Goal: Task Accomplishment & Management: Manage account settings

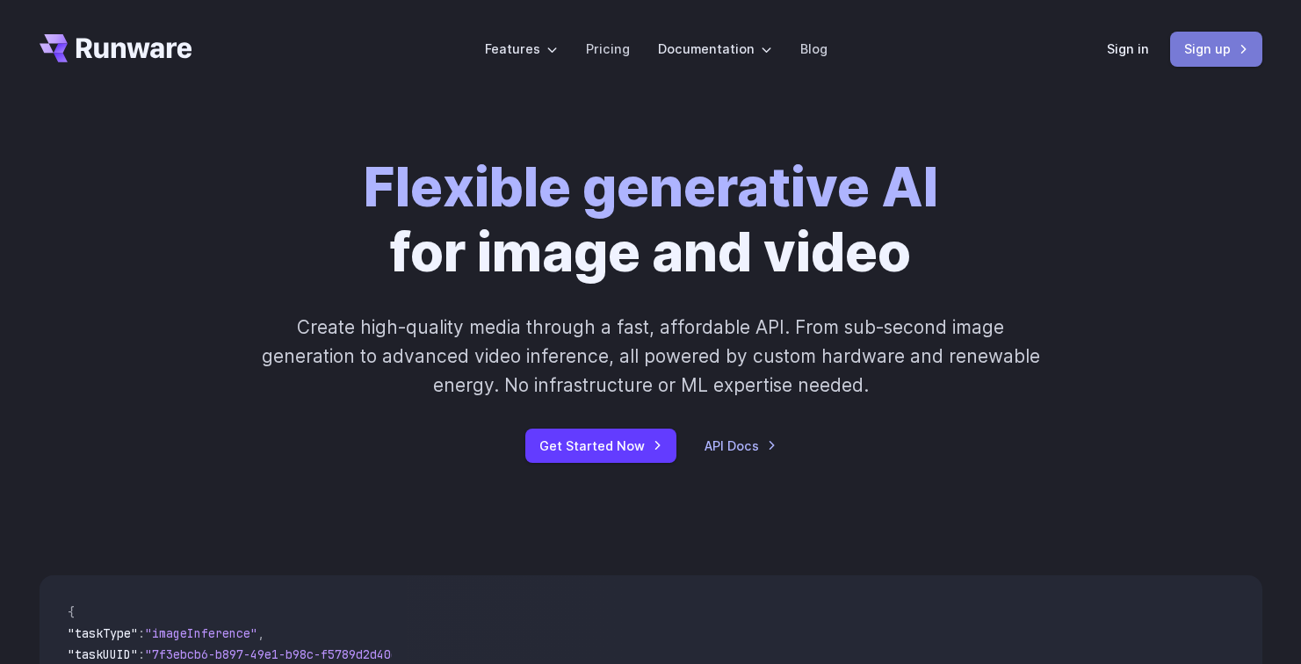
click at [1218, 51] on link "Sign up" at bounding box center [1216, 49] width 92 height 34
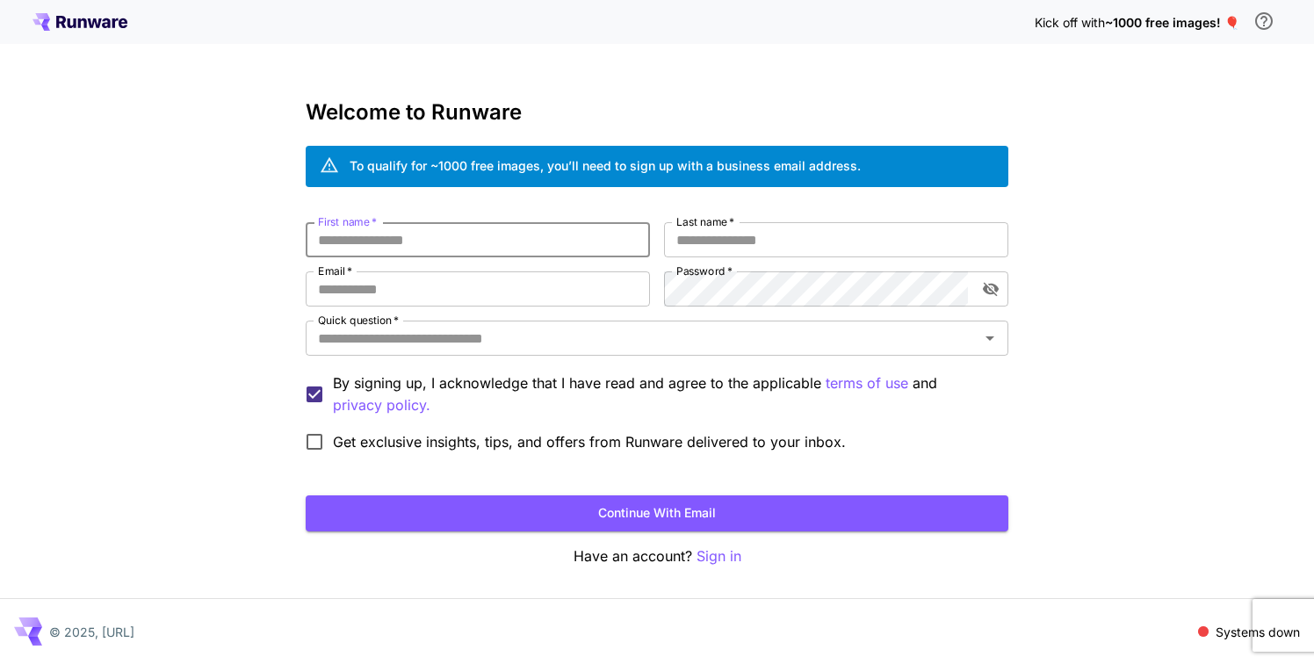
click at [573, 240] on input "First name   *" at bounding box center [478, 239] width 344 height 35
type input "*"
type input "***"
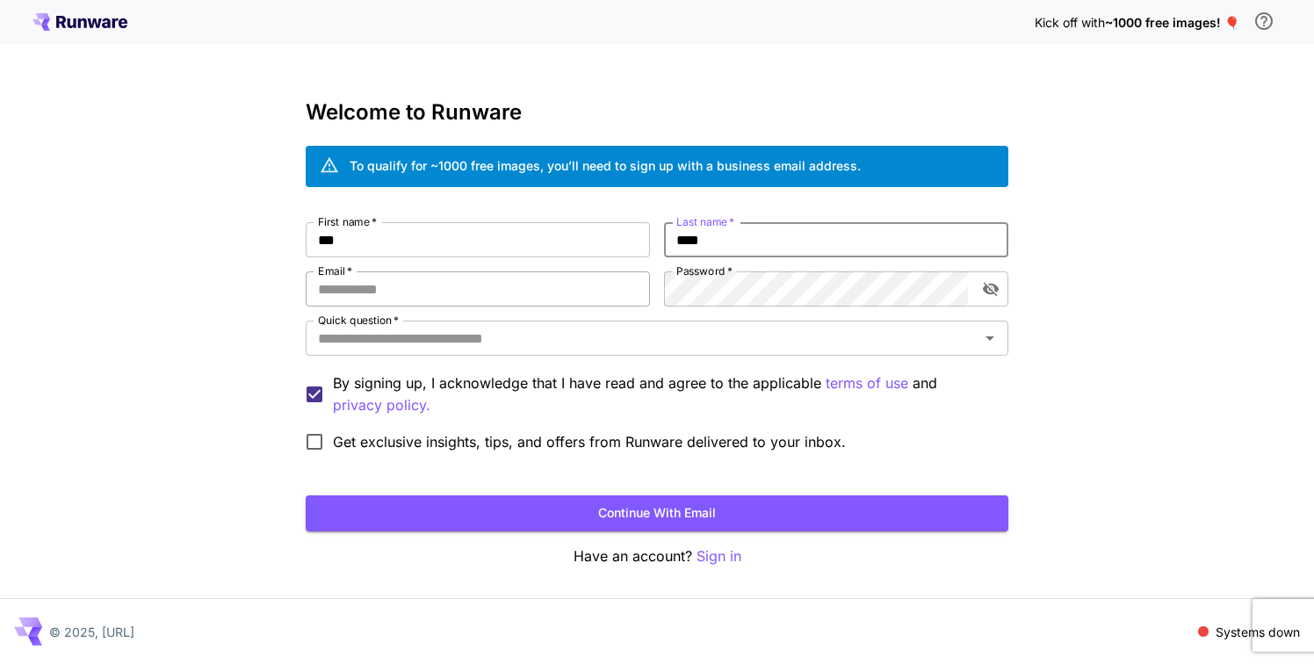
type input "****"
click at [501, 285] on input "Email   *" at bounding box center [478, 288] width 344 height 35
click at [221, 254] on div "Kick off with ~1000 free images! 🎈 Welcome to Runware To qualify for ~1000 free…" at bounding box center [657, 332] width 1314 height 664
click at [484, 292] on input "Email   *" at bounding box center [478, 288] width 344 height 35
paste input "**********"
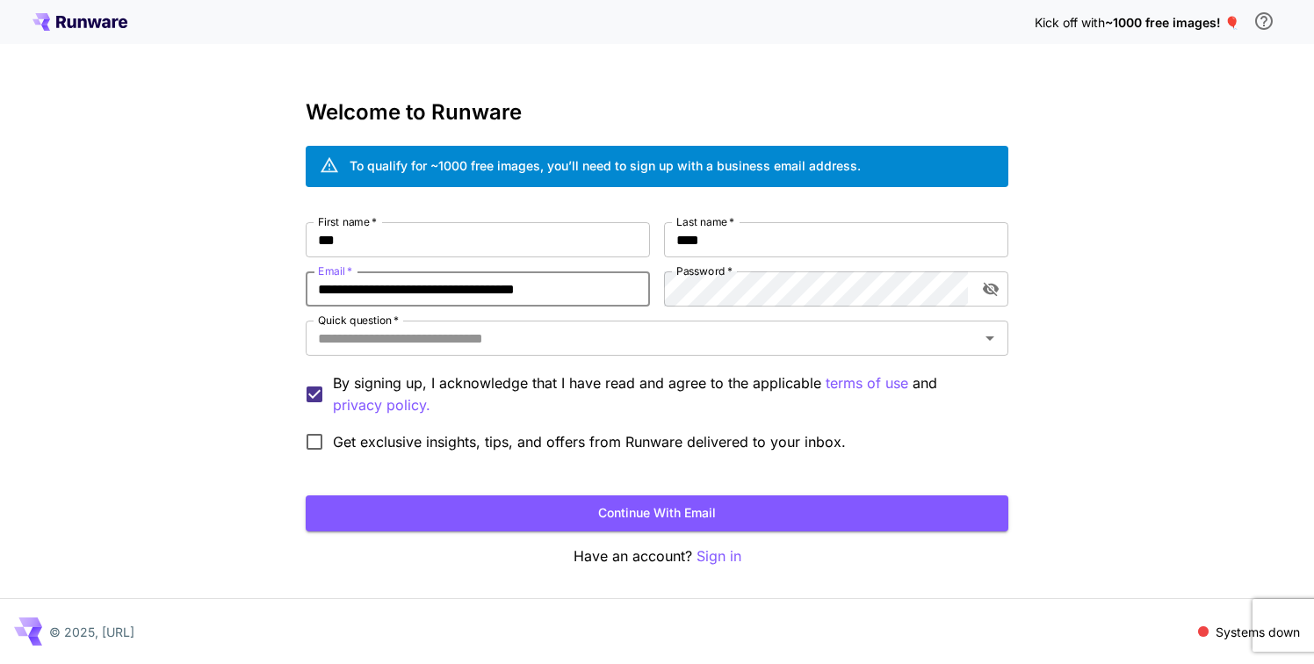
type input "**********"
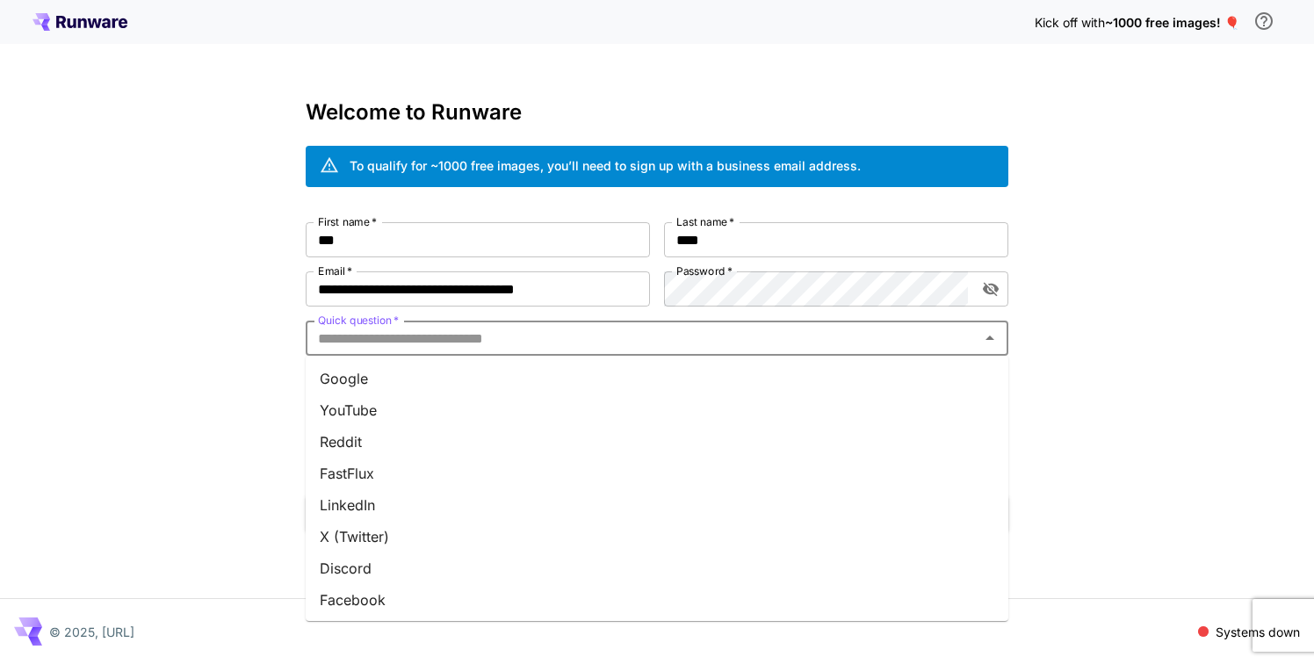
click at [573, 342] on input "Quick question   *" at bounding box center [642, 338] width 663 height 25
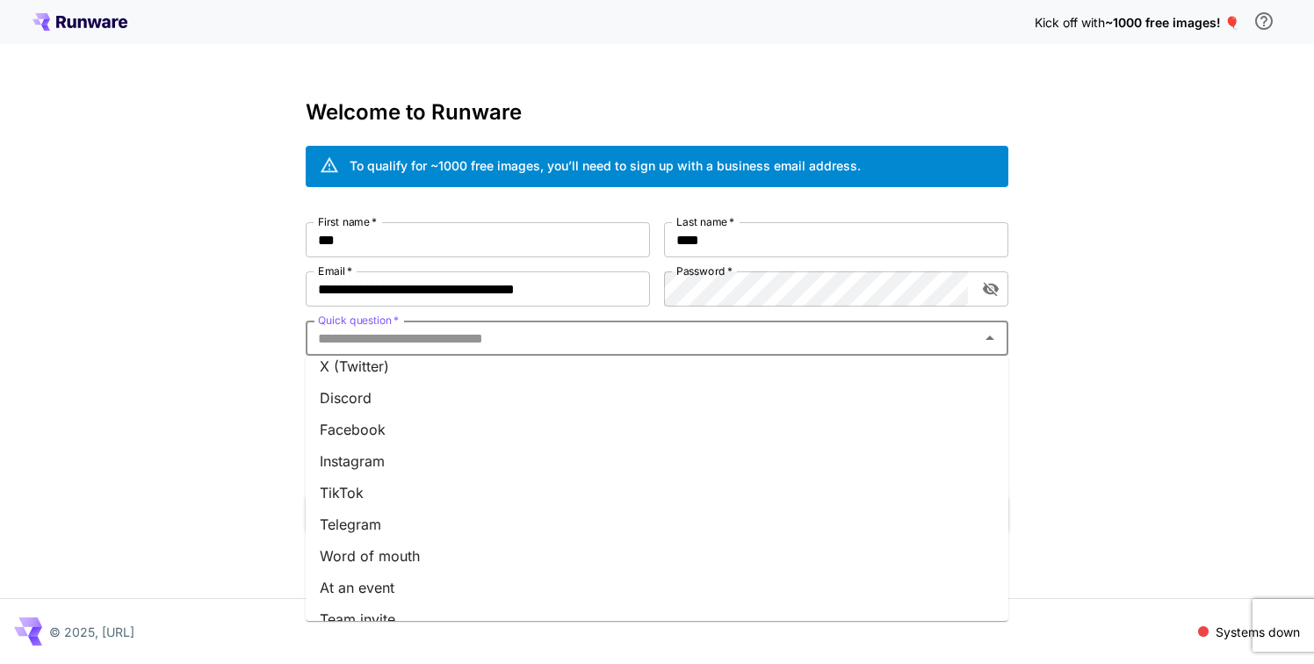
scroll to position [222, 0]
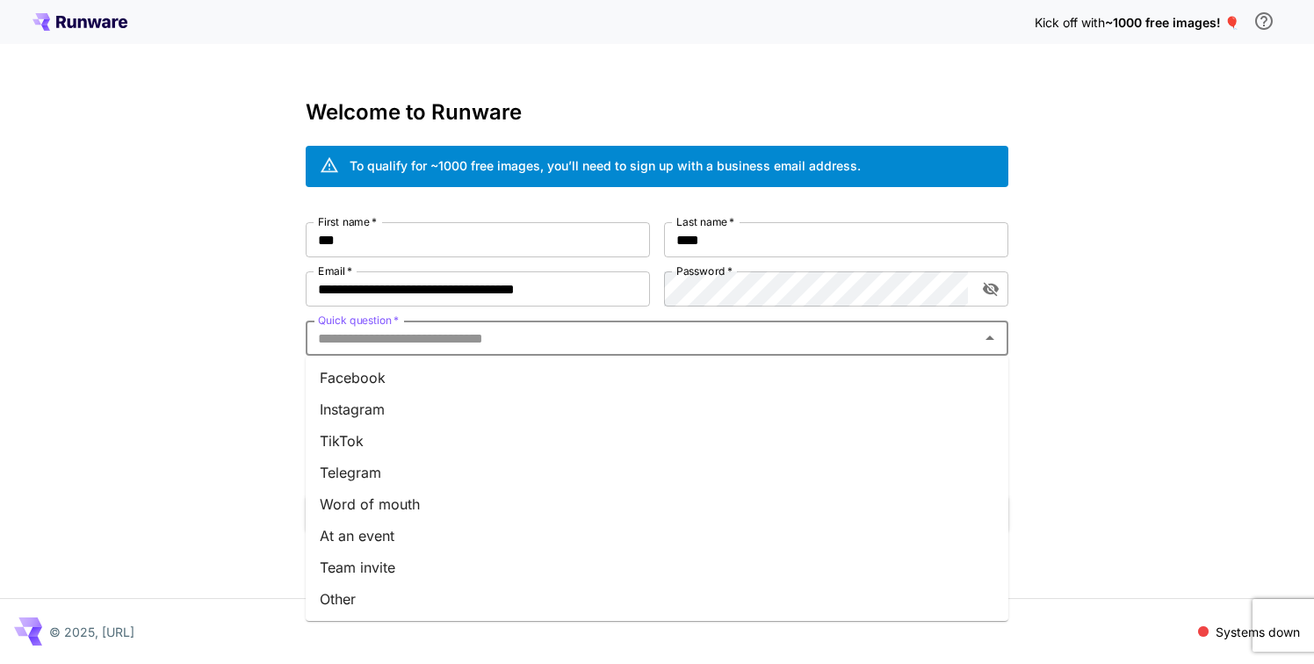
click at [491, 504] on li "Word of mouth" at bounding box center [657, 504] width 703 height 32
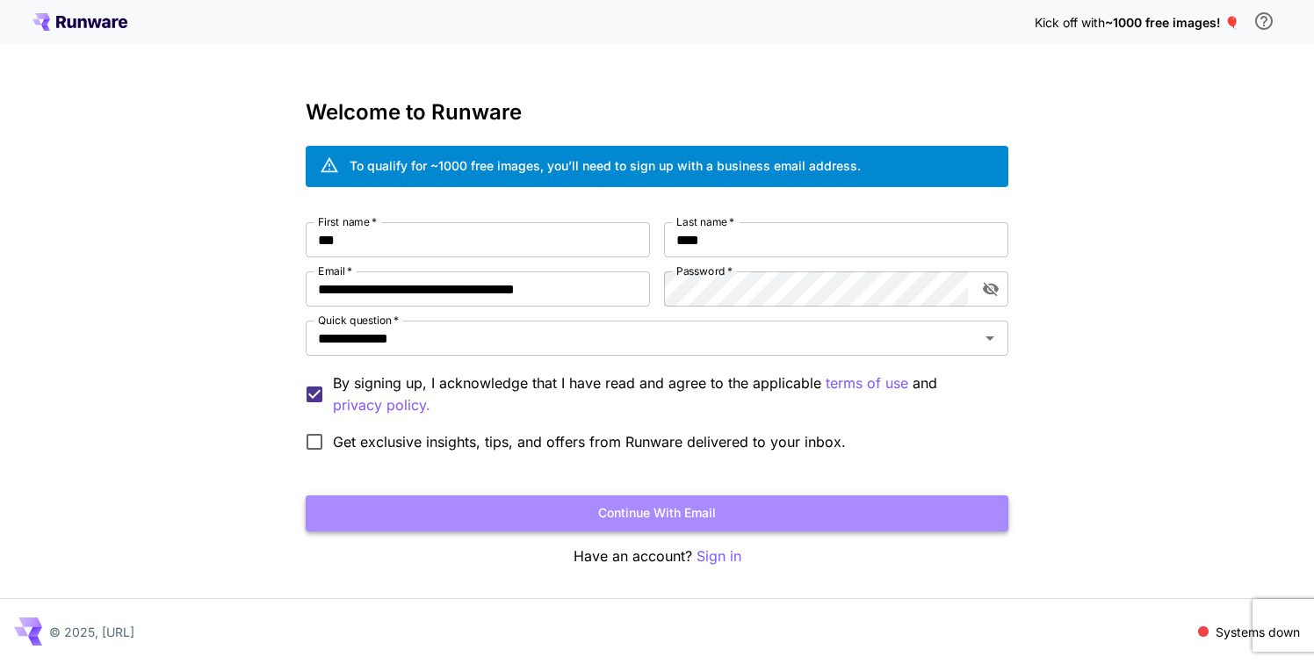
click at [519, 514] on button "Continue with email" at bounding box center [657, 513] width 703 height 36
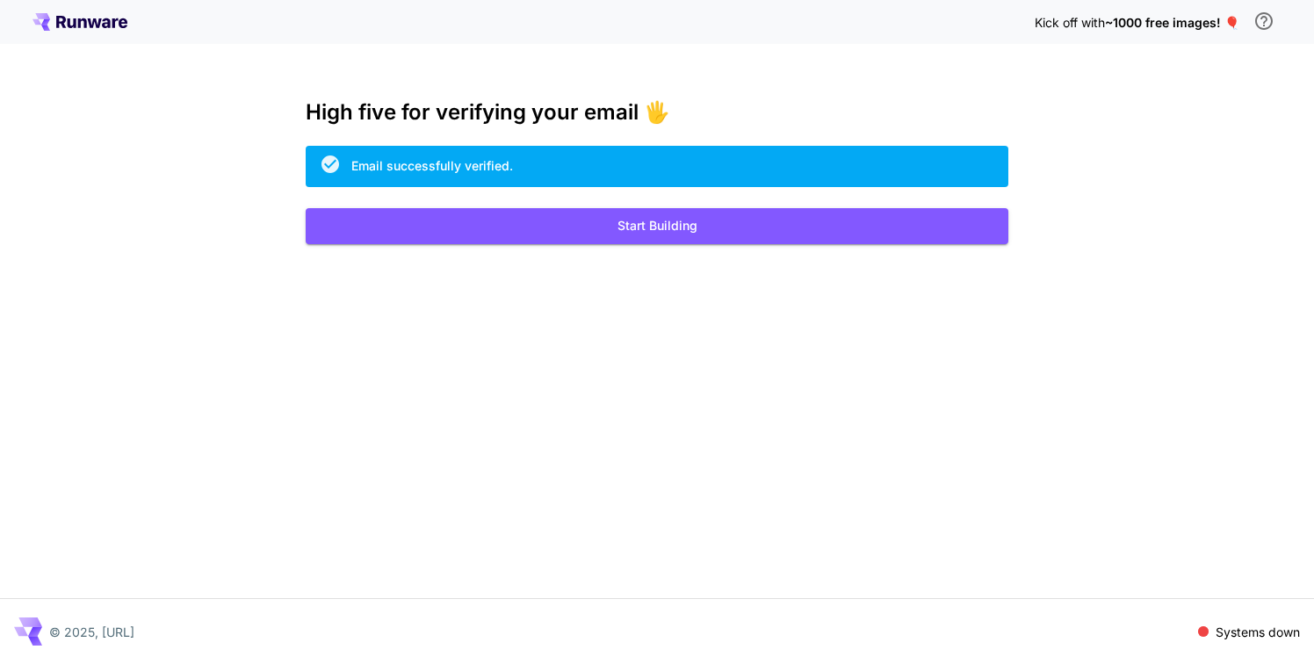
click at [1185, 19] on span "~1000 free images! 🎈" at bounding box center [1172, 22] width 134 height 15
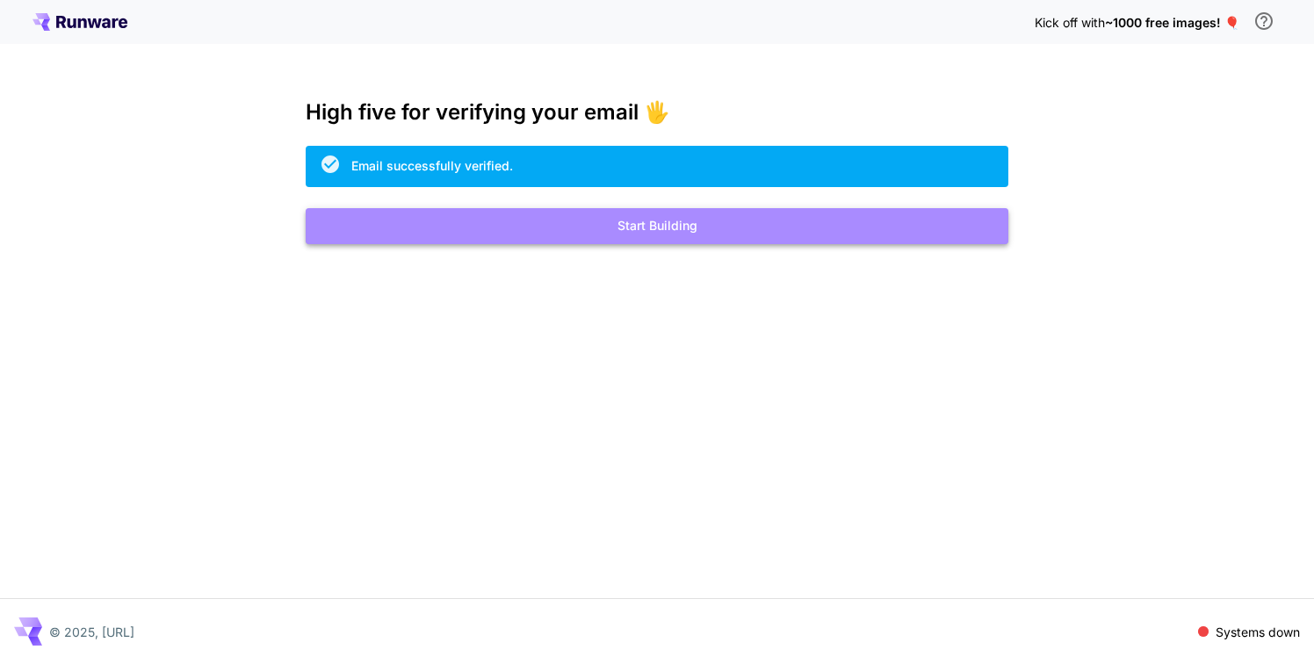
click at [639, 235] on button "Start Building" at bounding box center [657, 226] width 703 height 36
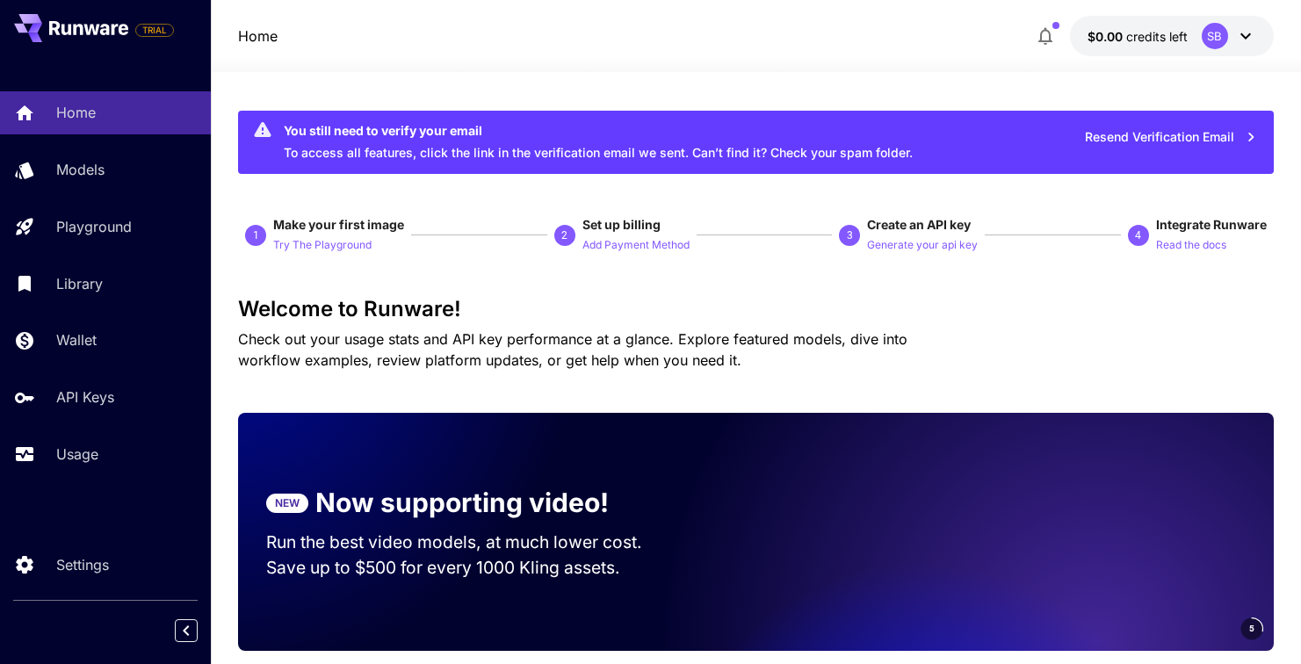
click at [1240, 36] on icon at bounding box center [1245, 35] width 21 height 21
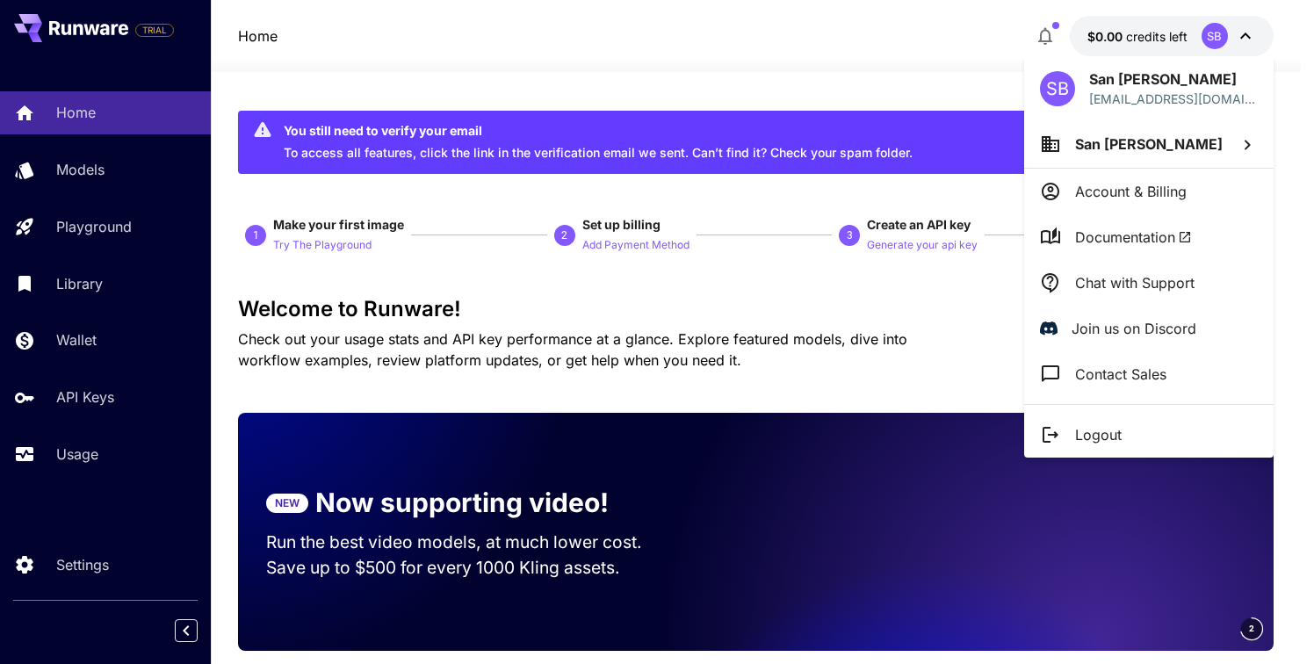
click at [1035, 11] on div at bounding box center [657, 332] width 1314 height 664
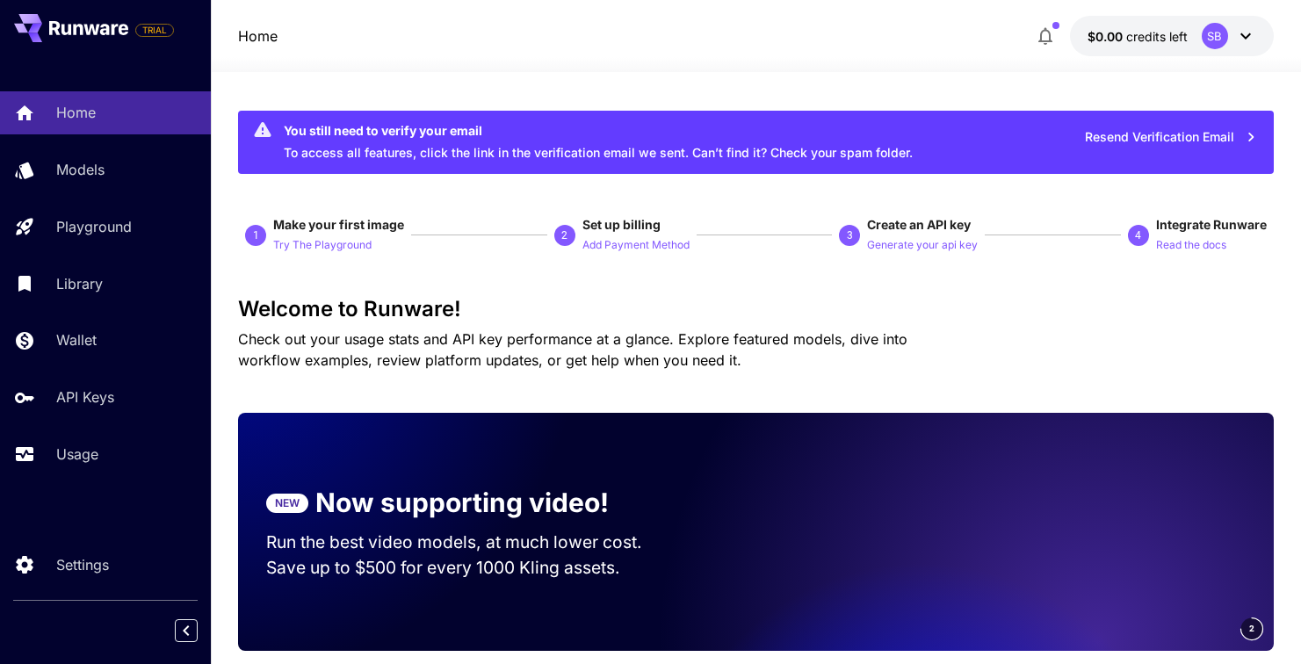
click at [1037, 26] on icon "button" at bounding box center [1045, 35] width 21 height 21
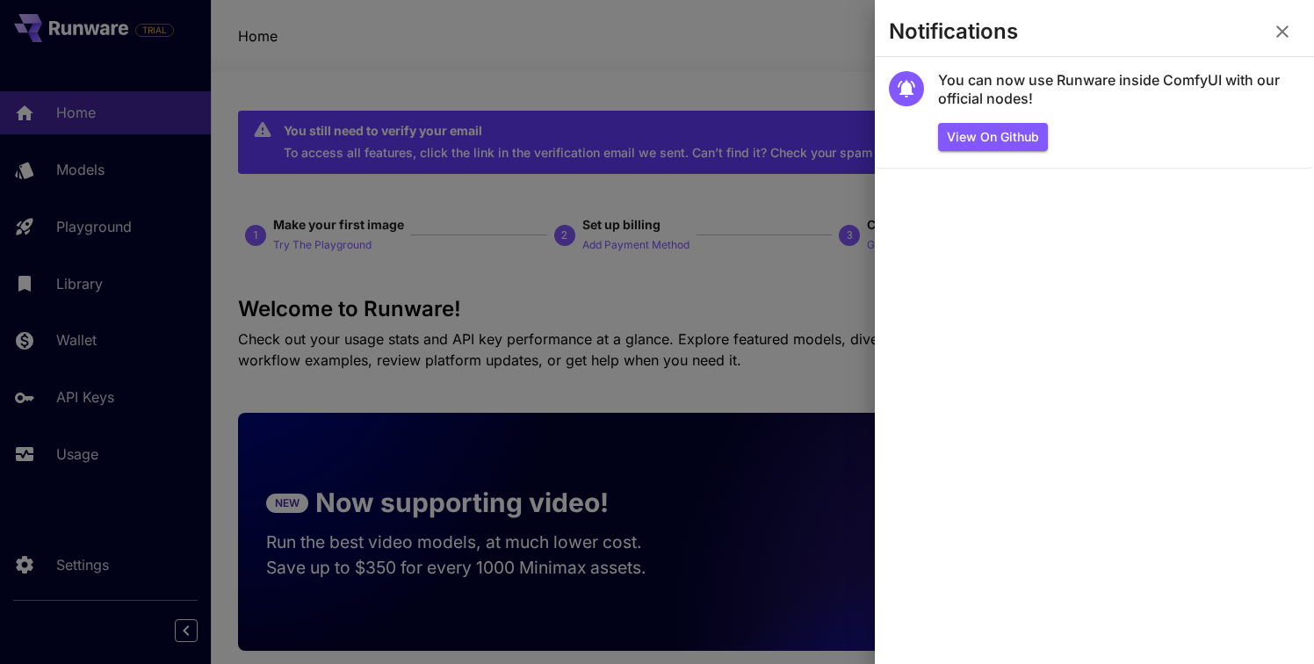
click at [777, 43] on div at bounding box center [657, 332] width 1314 height 664
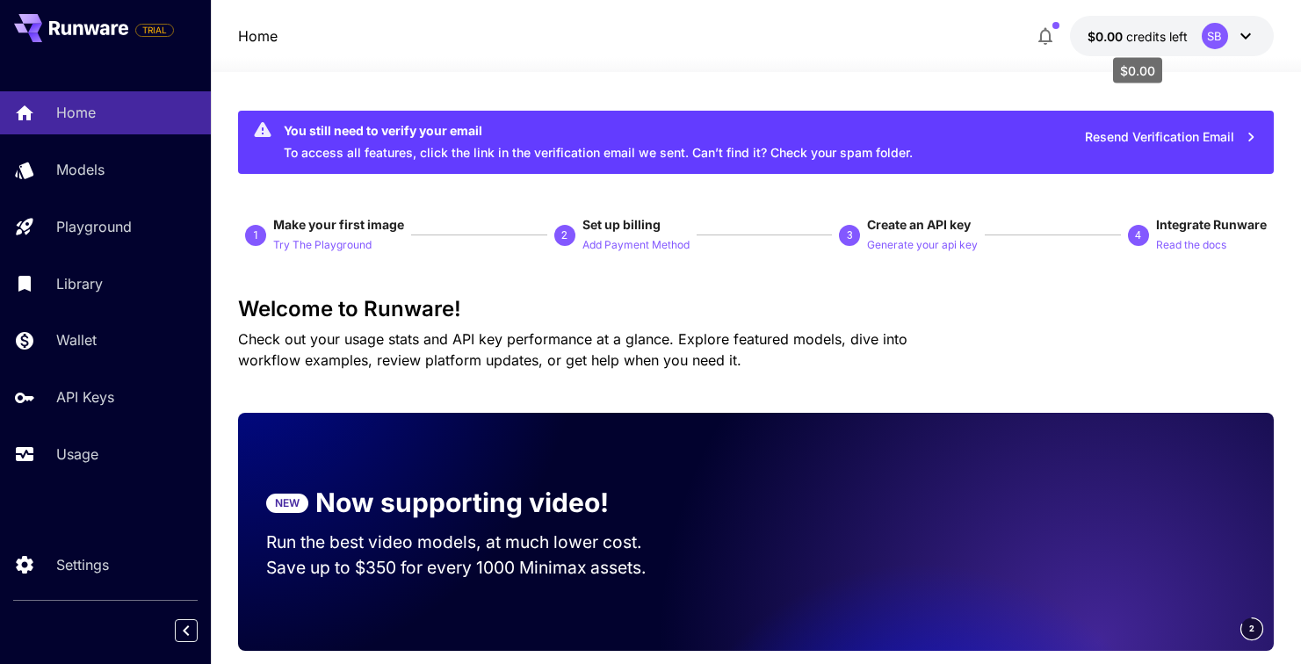
click at [1136, 44] on p "$0.00 credits left" at bounding box center [1137, 36] width 100 height 18
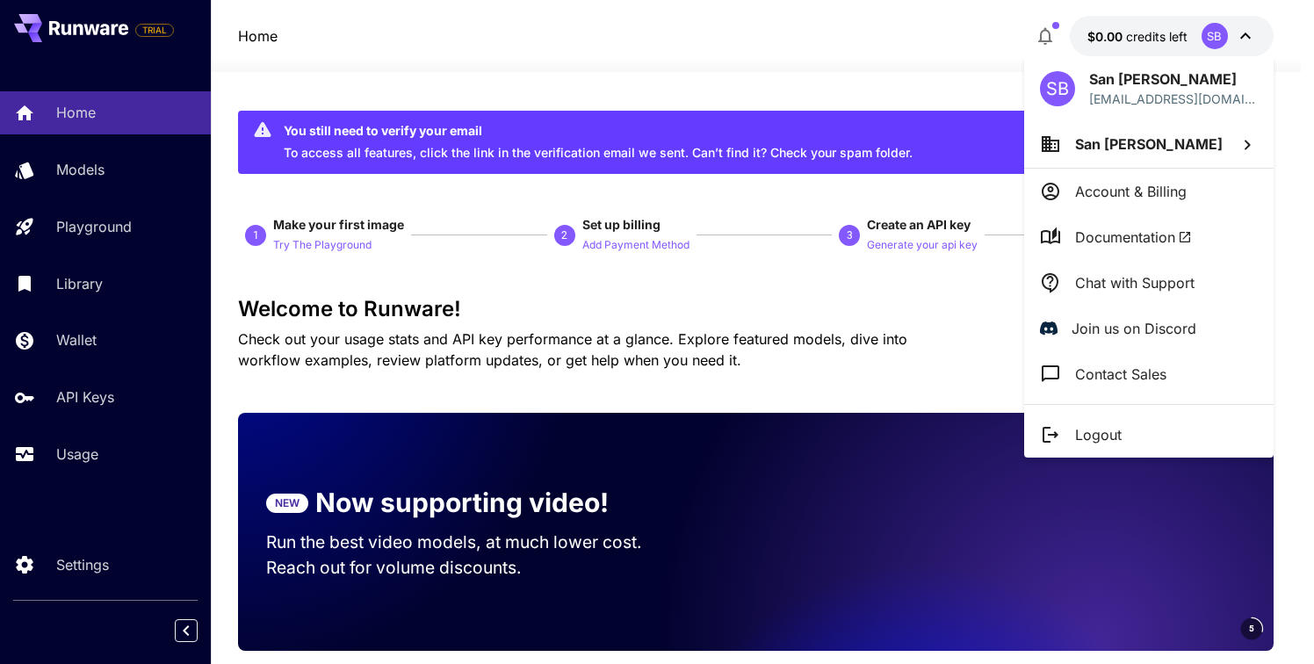
click at [1135, 145] on span "San Bhan" at bounding box center [1149, 144] width 148 height 18
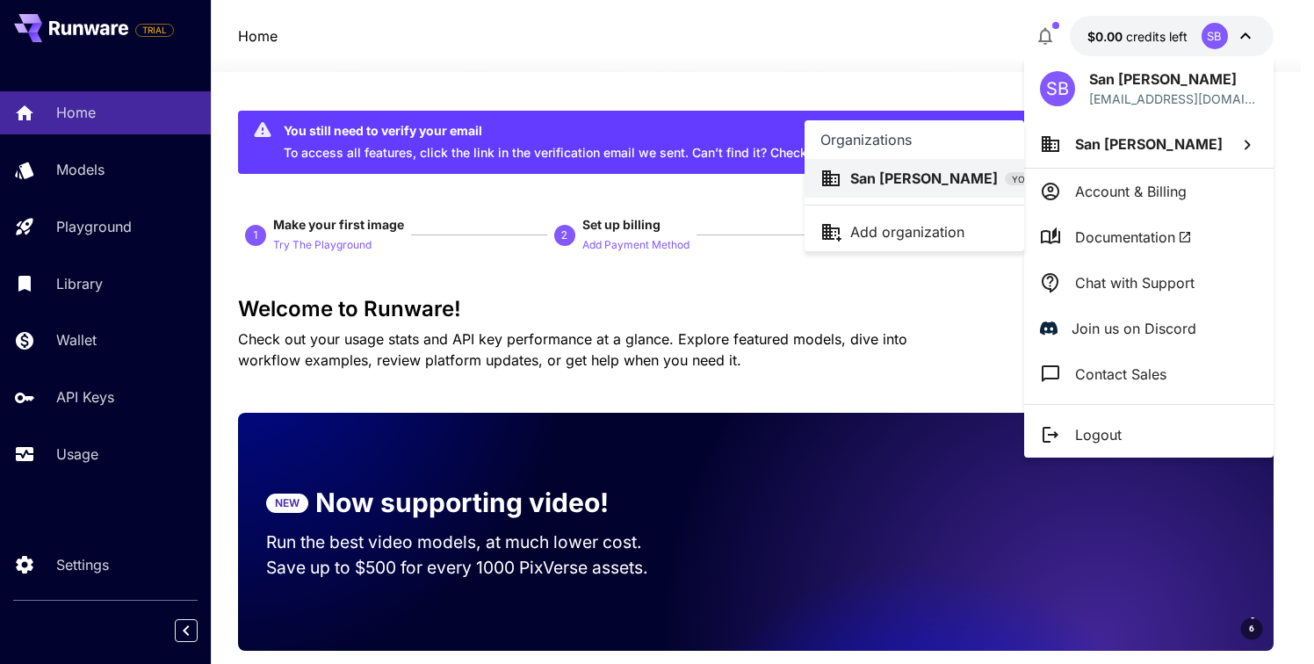
click at [709, 70] on div at bounding box center [657, 332] width 1314 height 664
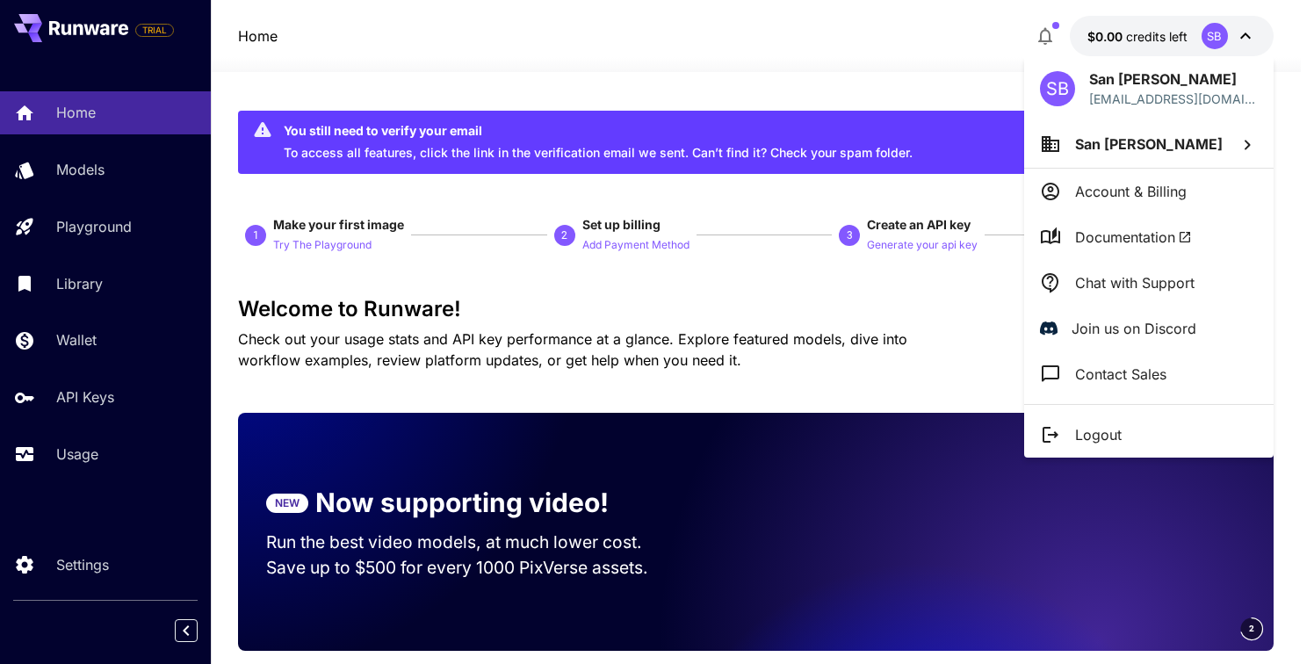
click at [709, 70] on div at bounding box center [657, 332] width 1314 height 664
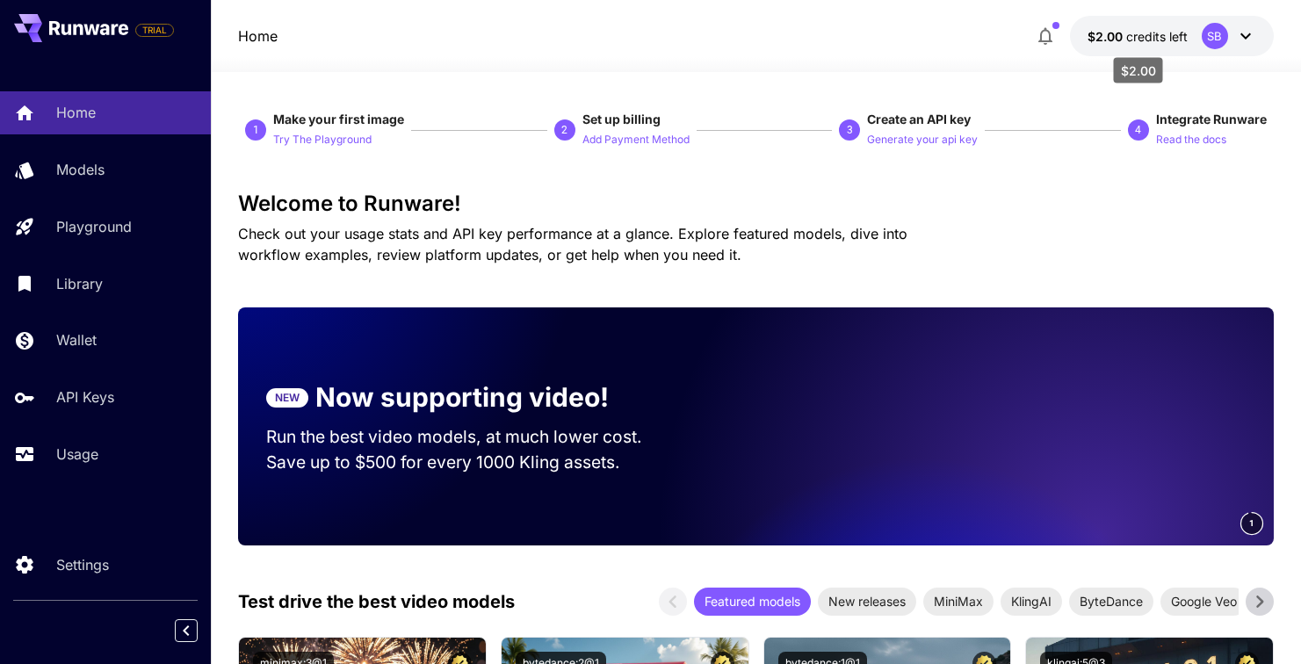
click at [1143, 38] on span "credits left" at bounding box center [1156, 36] width 61 height 15
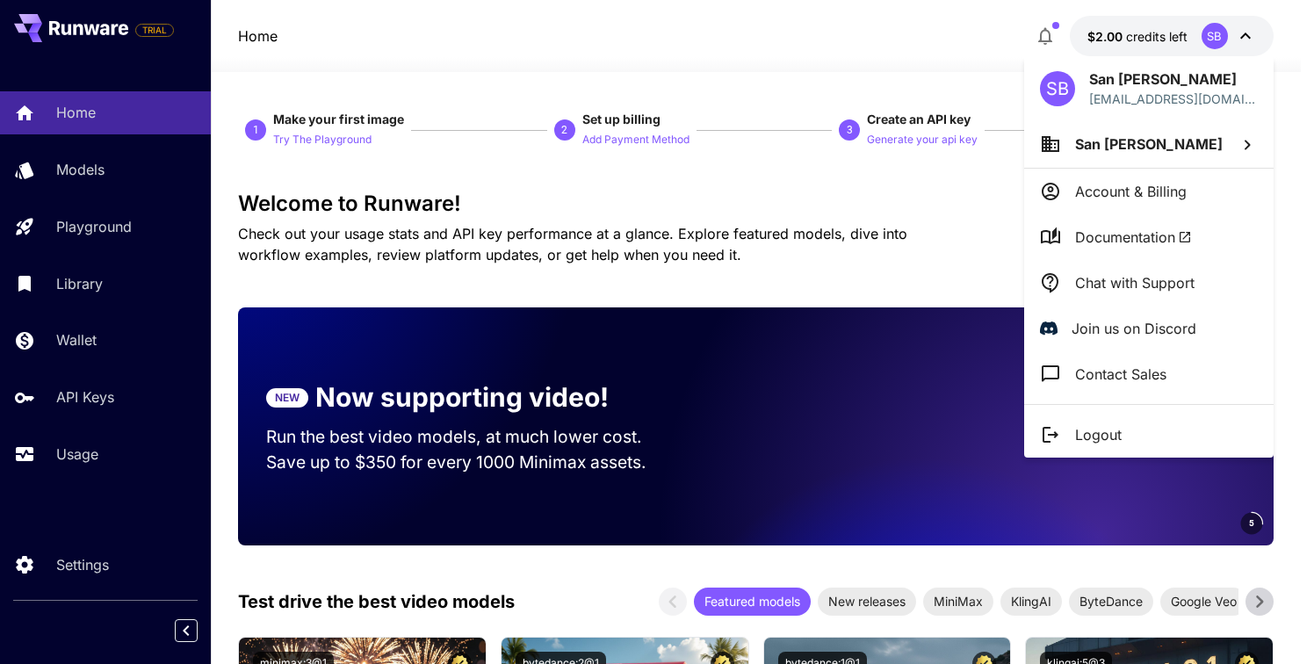
click at [837, 48] on div at bounding box center [657, 332] width 1314 height 664
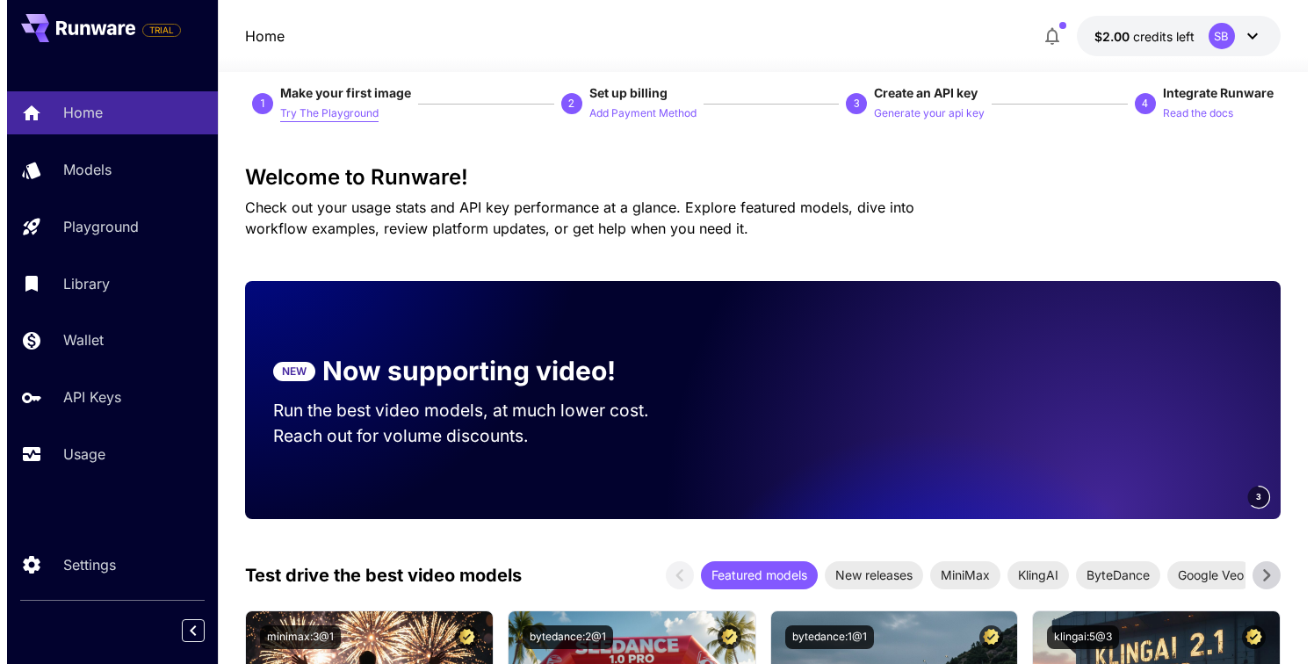
scroll to position [27, 0]
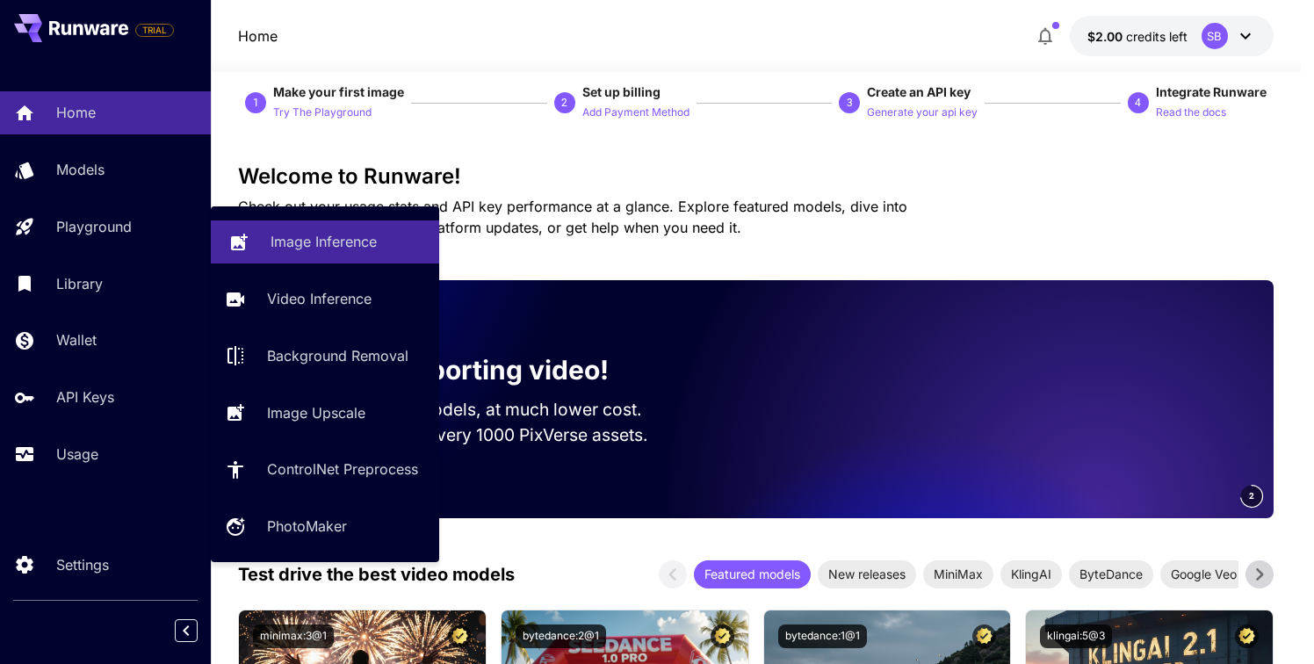
click at [305, 246] on p "Image Inference" at bounding box center [323, 241] width 106 height 21
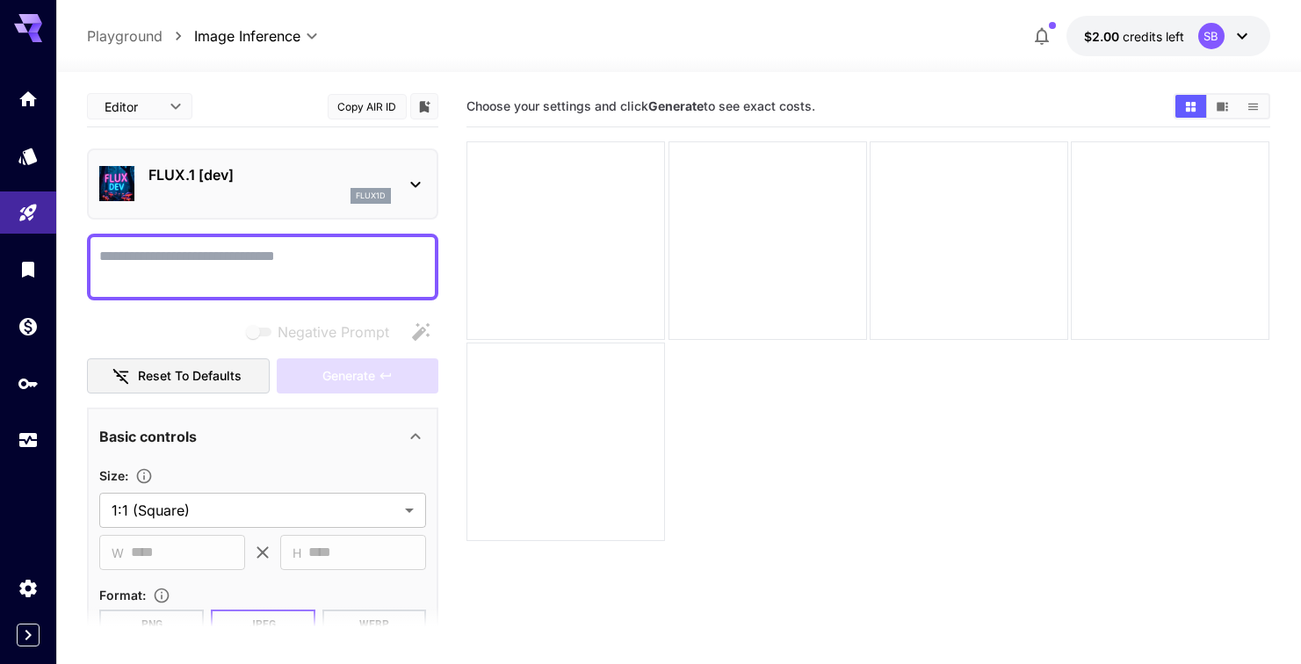
click at [304, 201] on div "flux1d" at bounding box center [269, 196] width 242 height 16
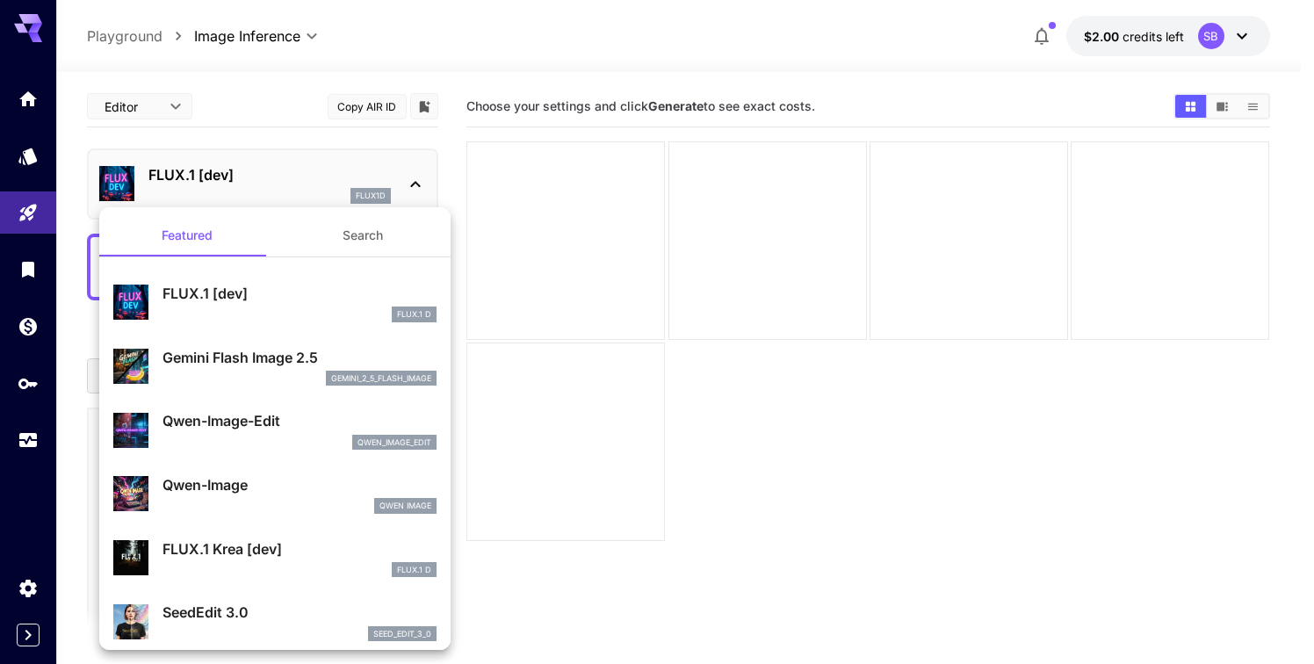
click at [348, 242] on button "Search" at bounding box center [363, 235] width 176 height 42
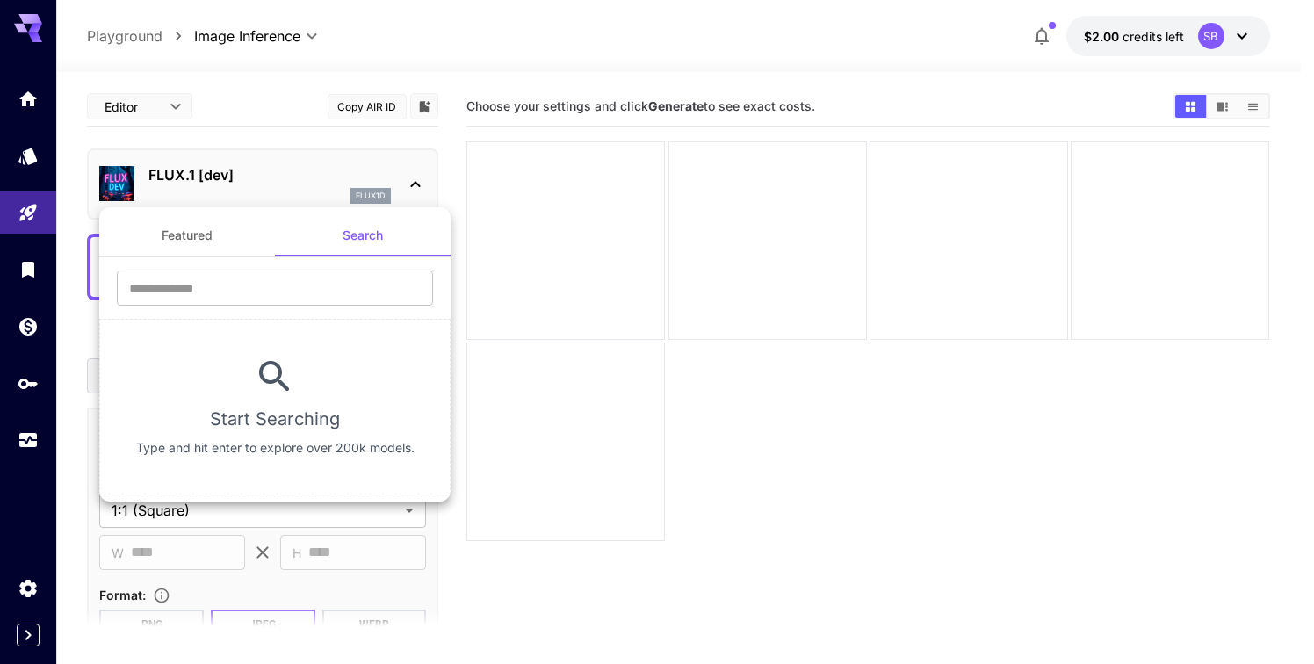
click at [230, 236] on button "Featured" at bounding box center [187, 235] width 176 height 42
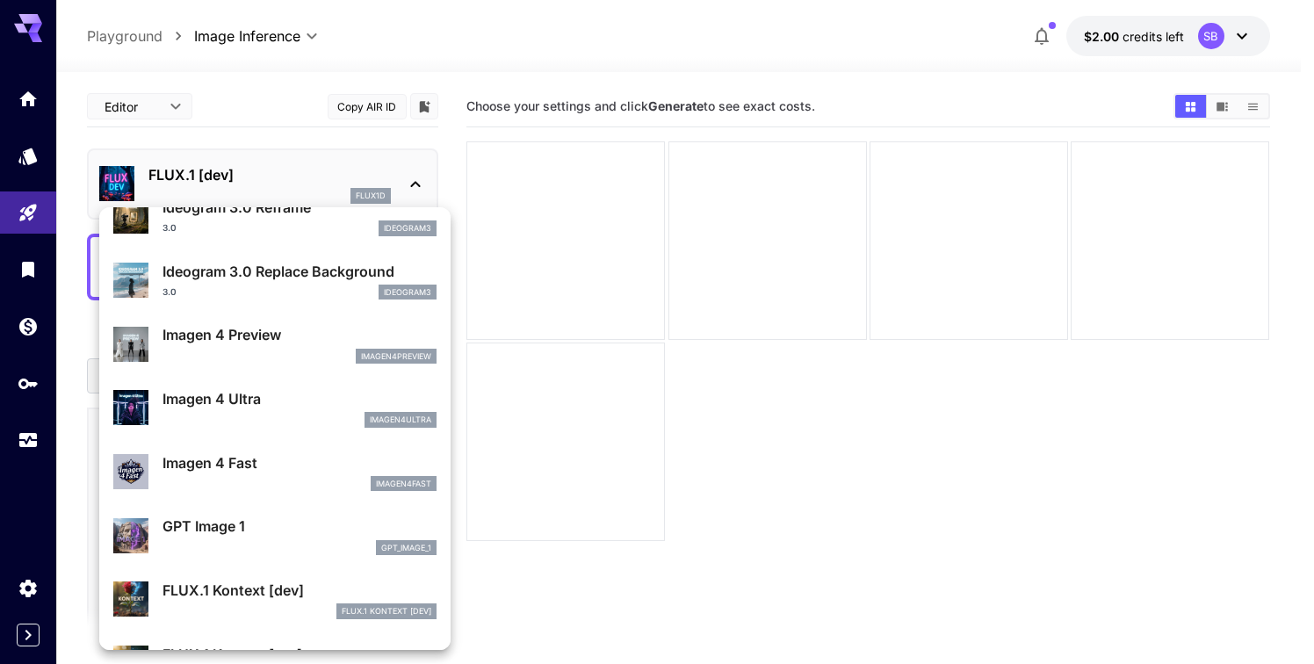
scroll to position [725, 0]
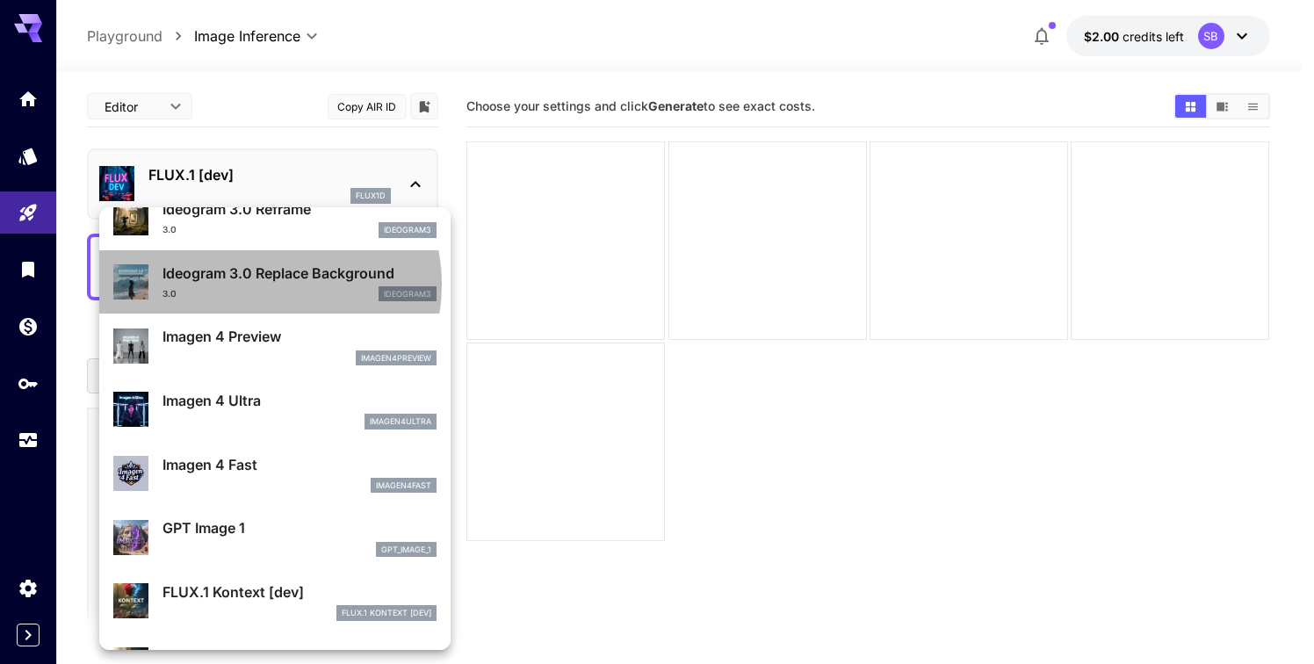
click at [258, 285] on div "Ideogram 3.0 Replace Background 3.0 ideogram3" at bounding box center [299, 283] width 274 height 40
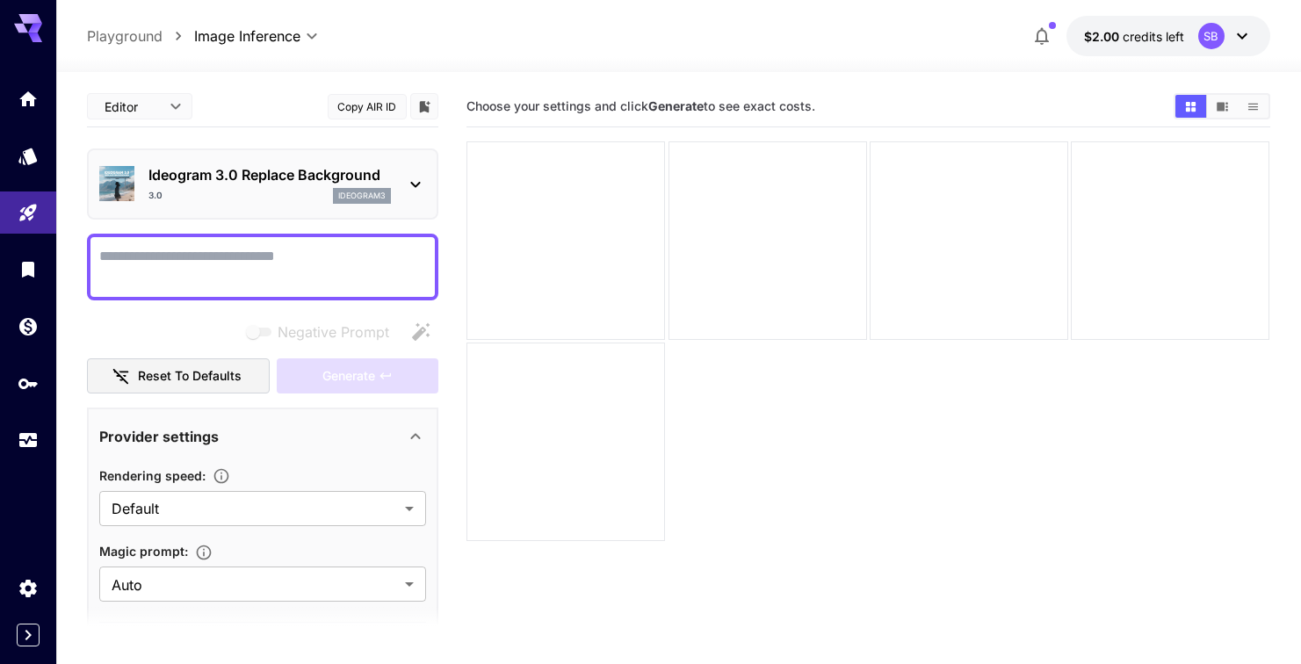
click at [296, 183] on p "Ideogram 3.0 Replace Background" at bounding box center [269, 174] width 242 height 21
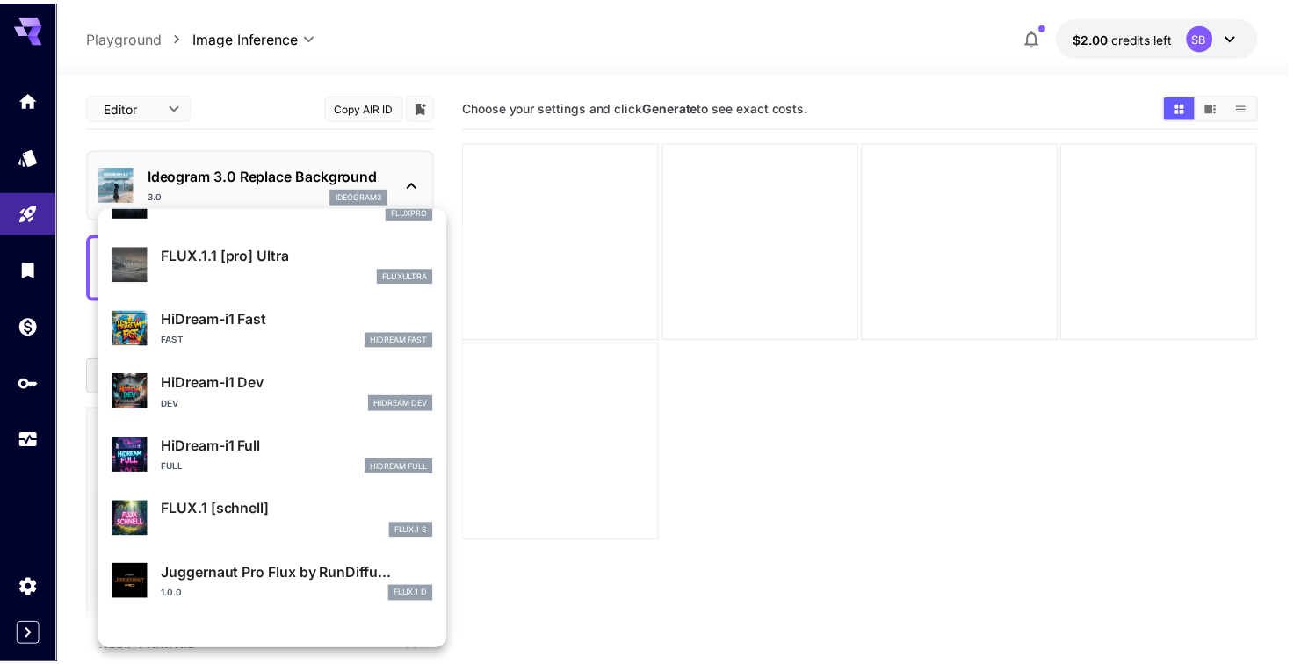
scroll to position [1357, 0]
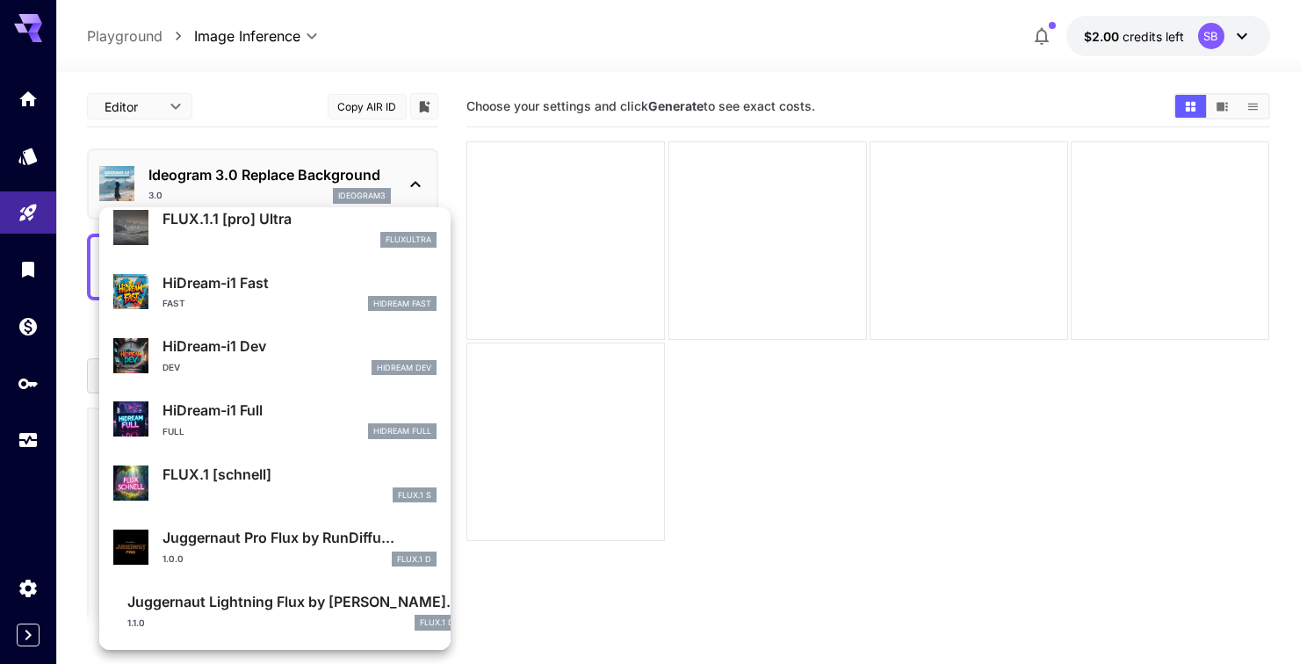
click at [265, 538] on p "Juggernaut Pro Flux by RunDiffu..." at bounding box center [299, 537] width 274 height 21
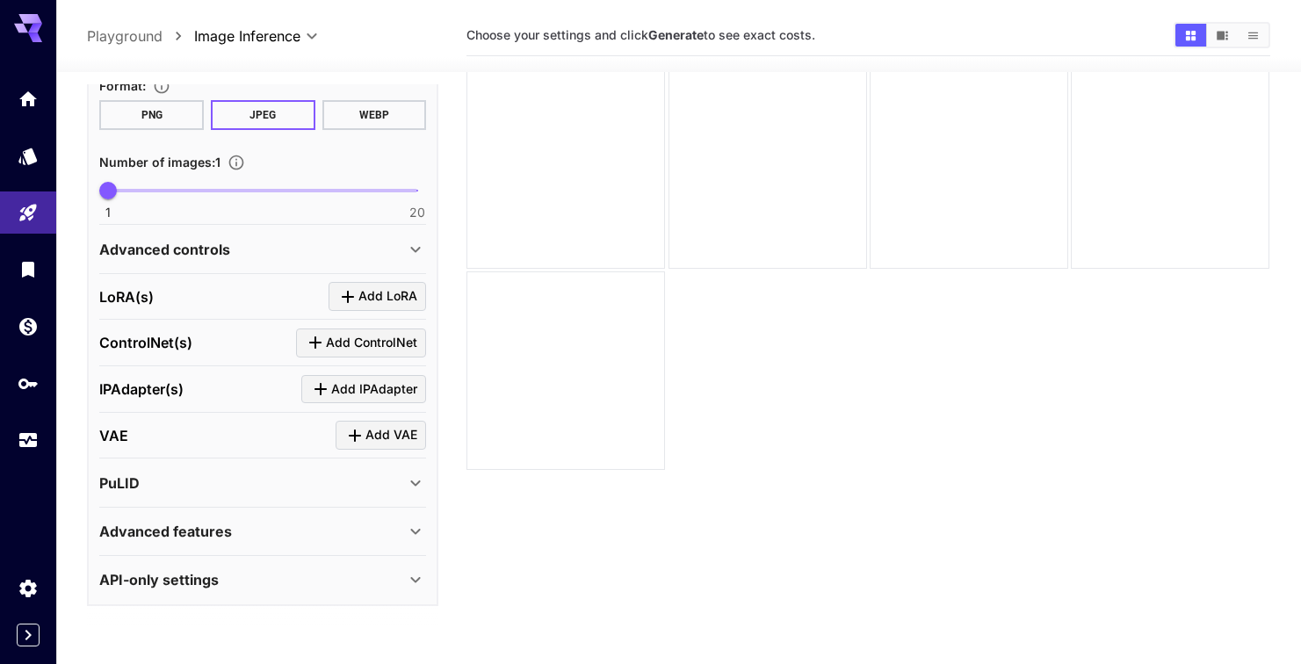
scroll to position [139, 0]
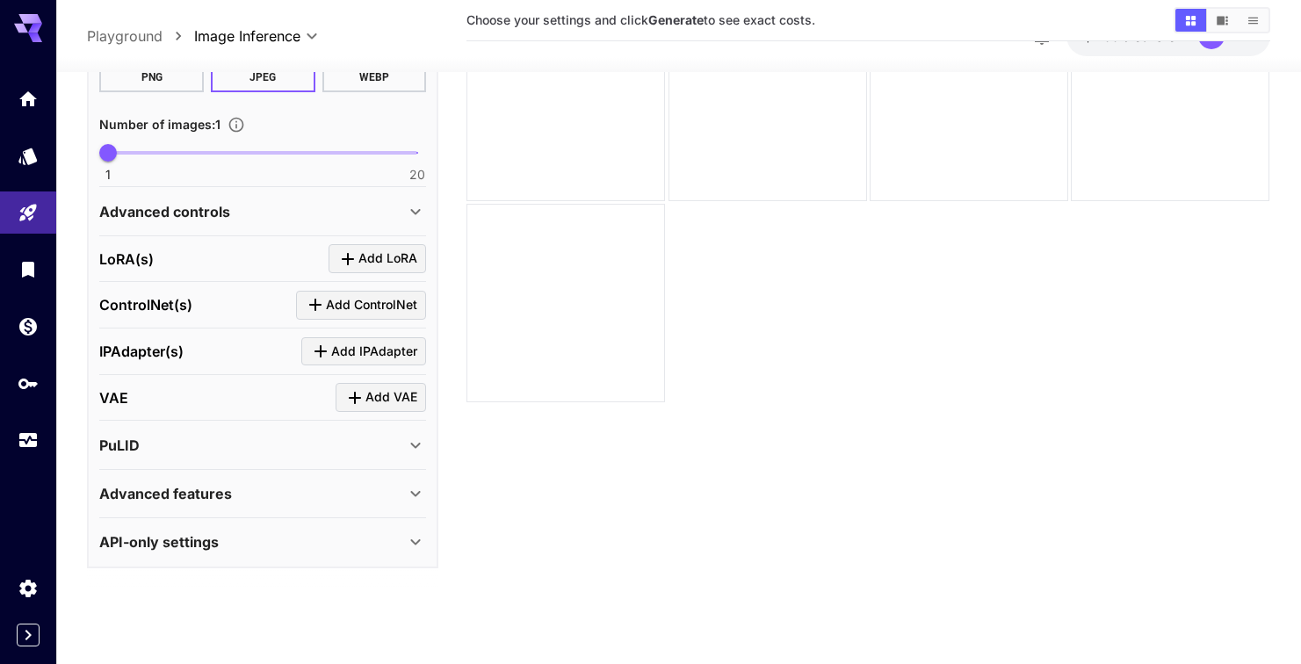
click at [208, 554] on div "API-only settings" at bounding box center [262, 543] width 327 height 42
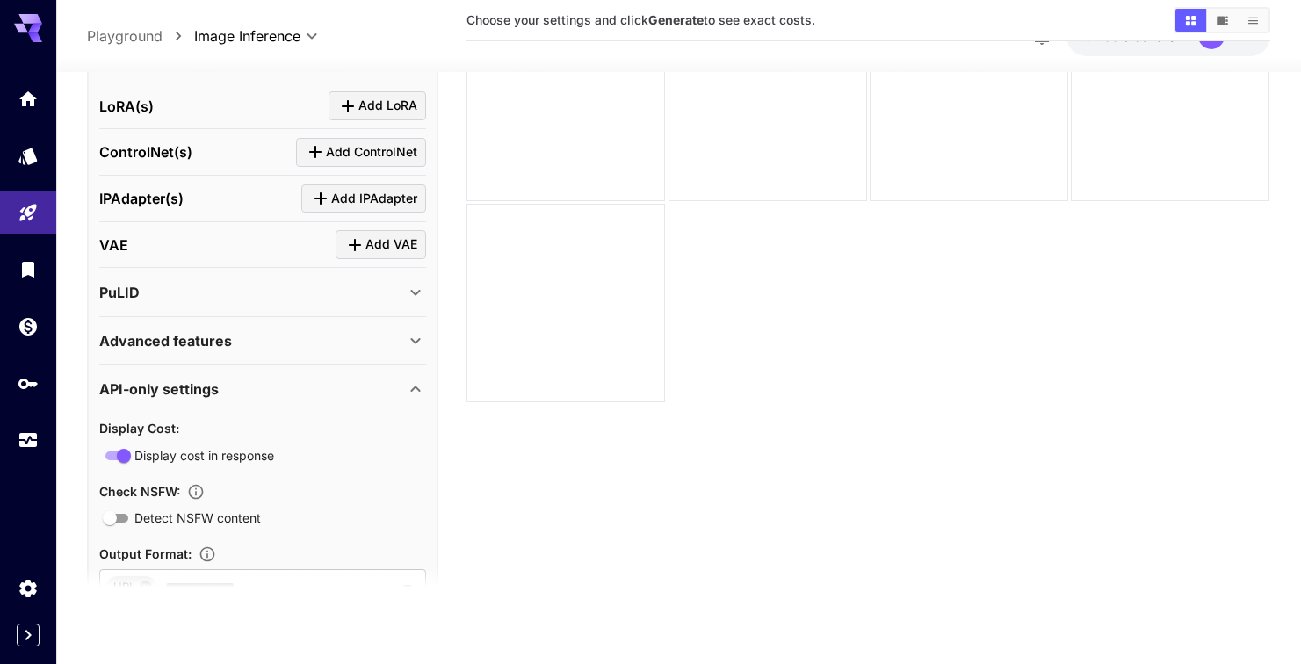
scroll to position [637, 0]
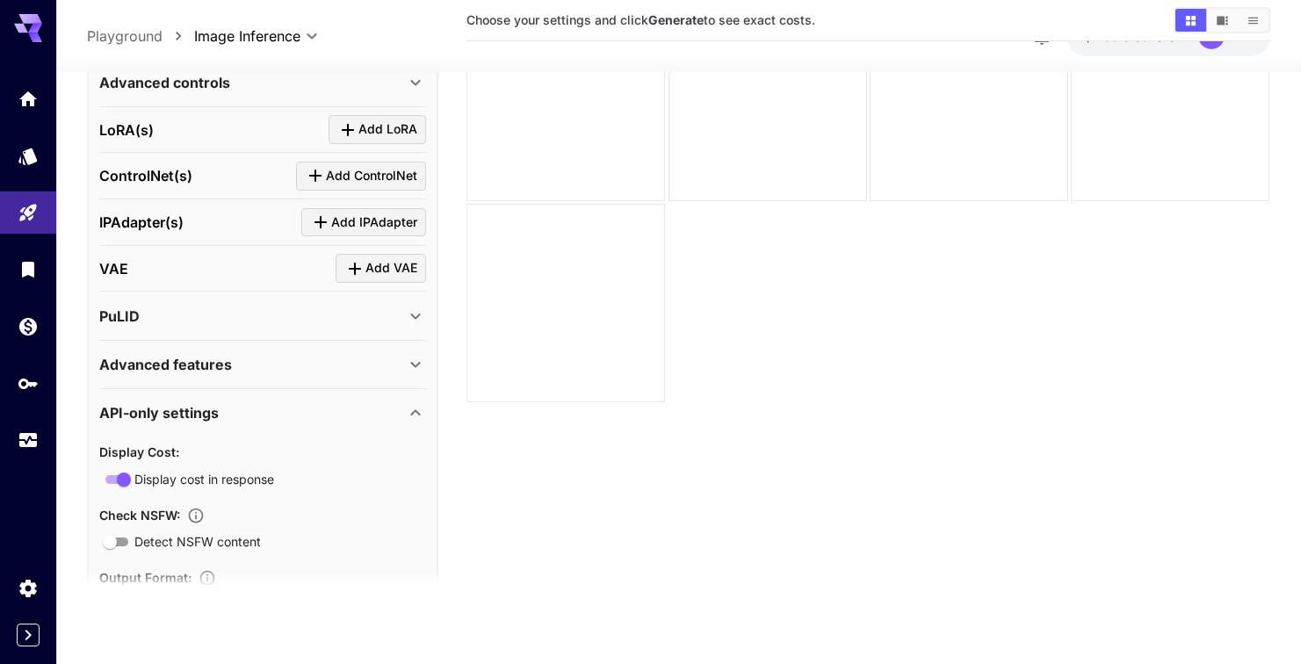
click at [285, 357] on div "Advanced features" at bounding box center [252, 364] width 306 height 21
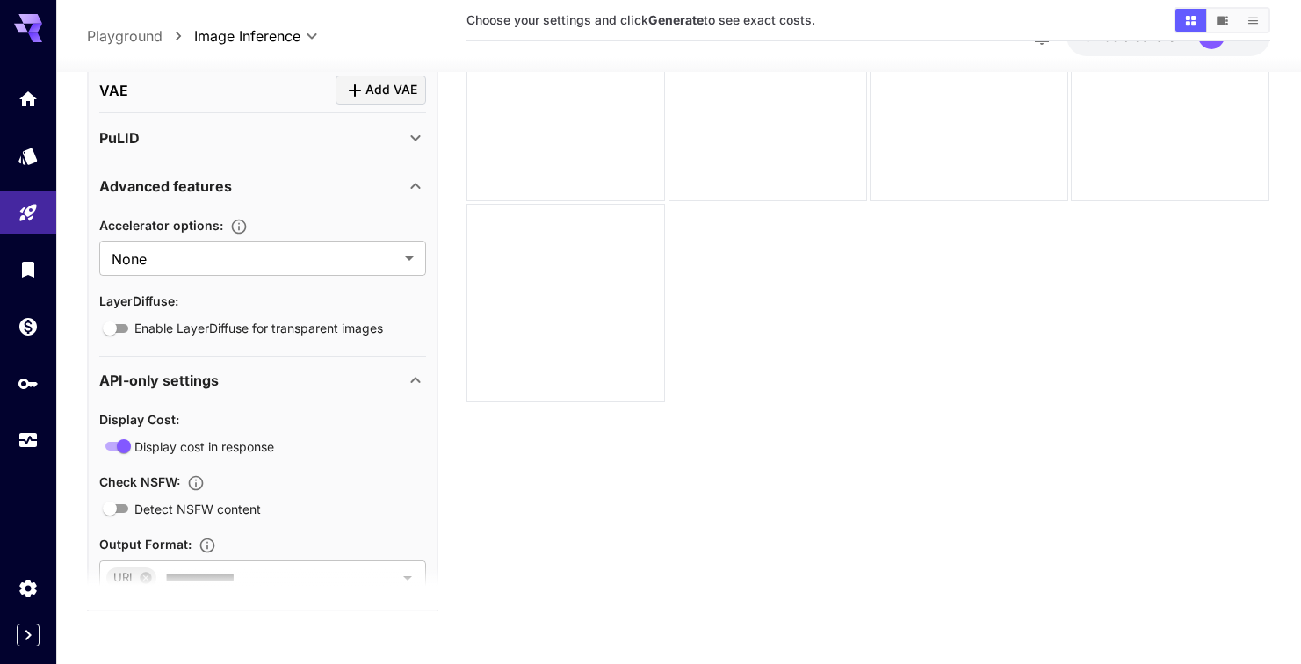
scroll to position [820, 0]
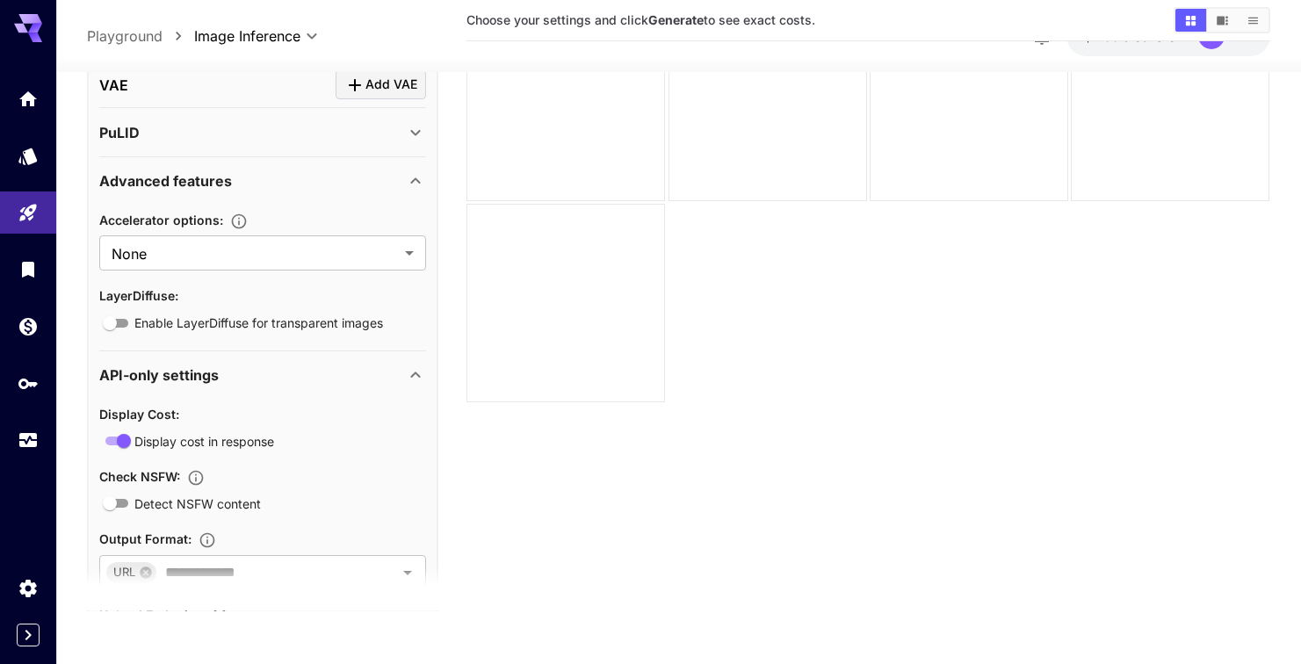
click at [291, 273] on div "Accelerator options : None **** ​ LayerDiffuse : Enable LayerDiffuse for transp…" at bounding box center [262, 271] width 327 height 125
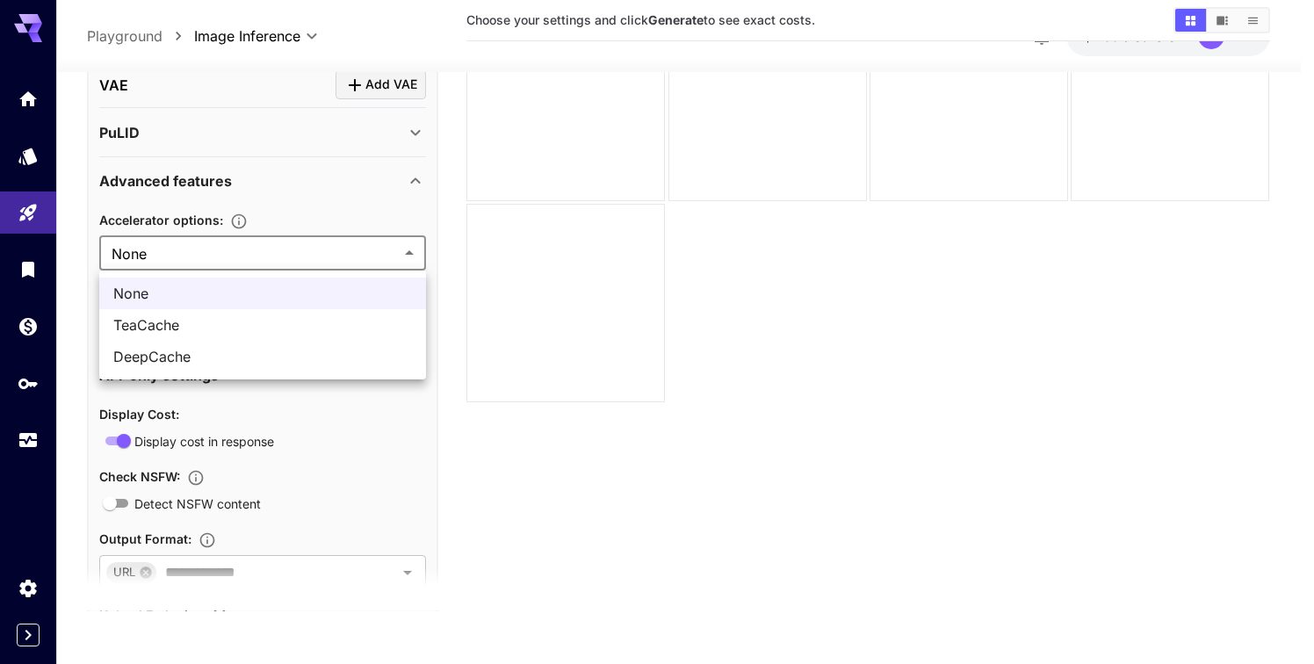
click at [297, 251] on body "**********" at bounding box center [657, 280] width 1314 height 838
click at [297, 251] on div at bounding box center [657, 332] width 1314 height 664
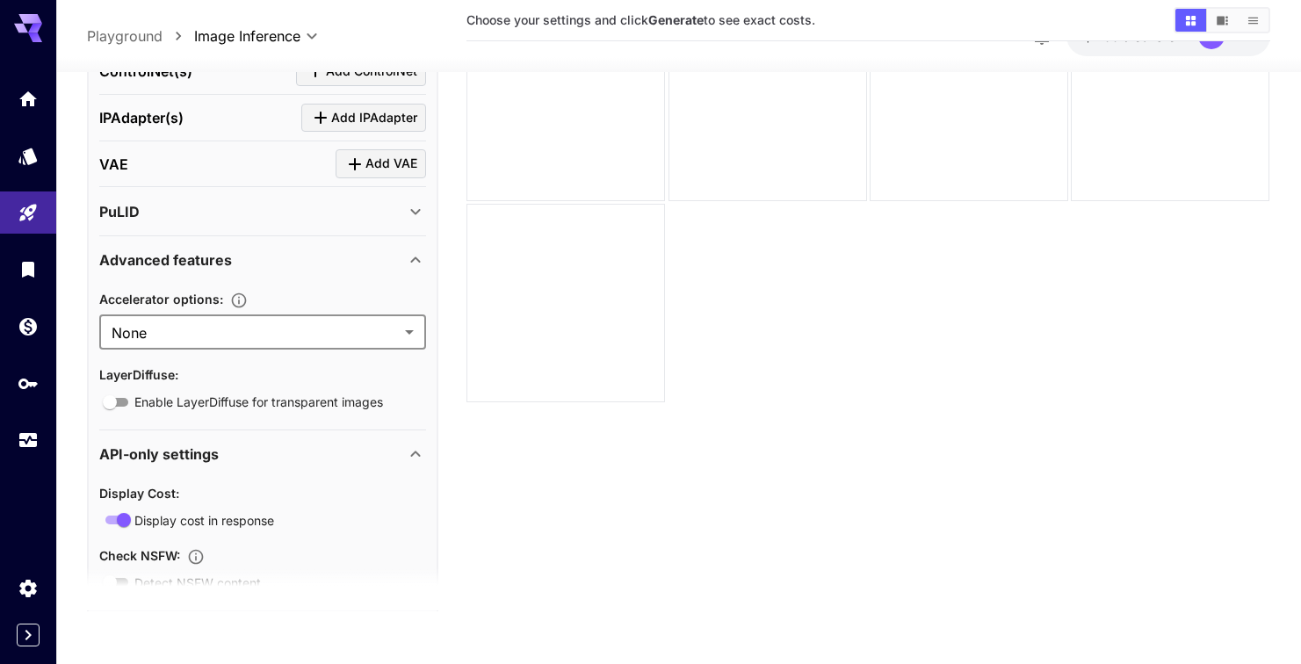
scroll to position [736, 0]
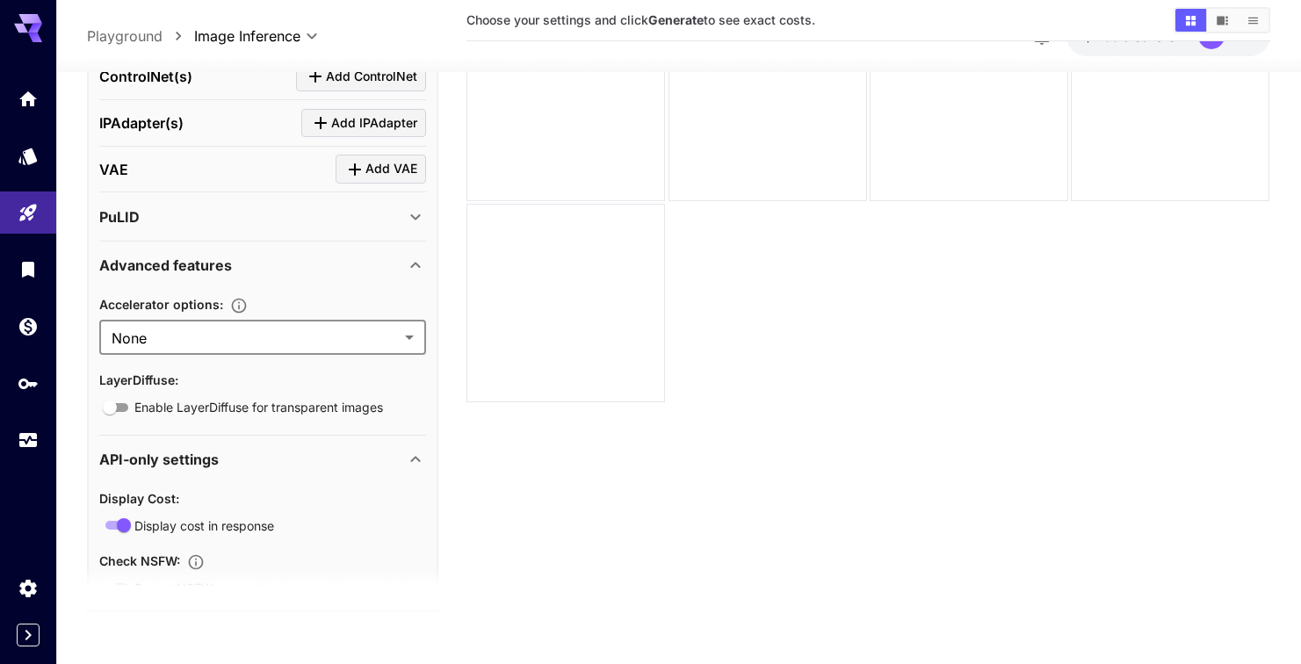
click at [336, 257] on div "Advanced features" at bounding box center [252, 265] width 306 height 21
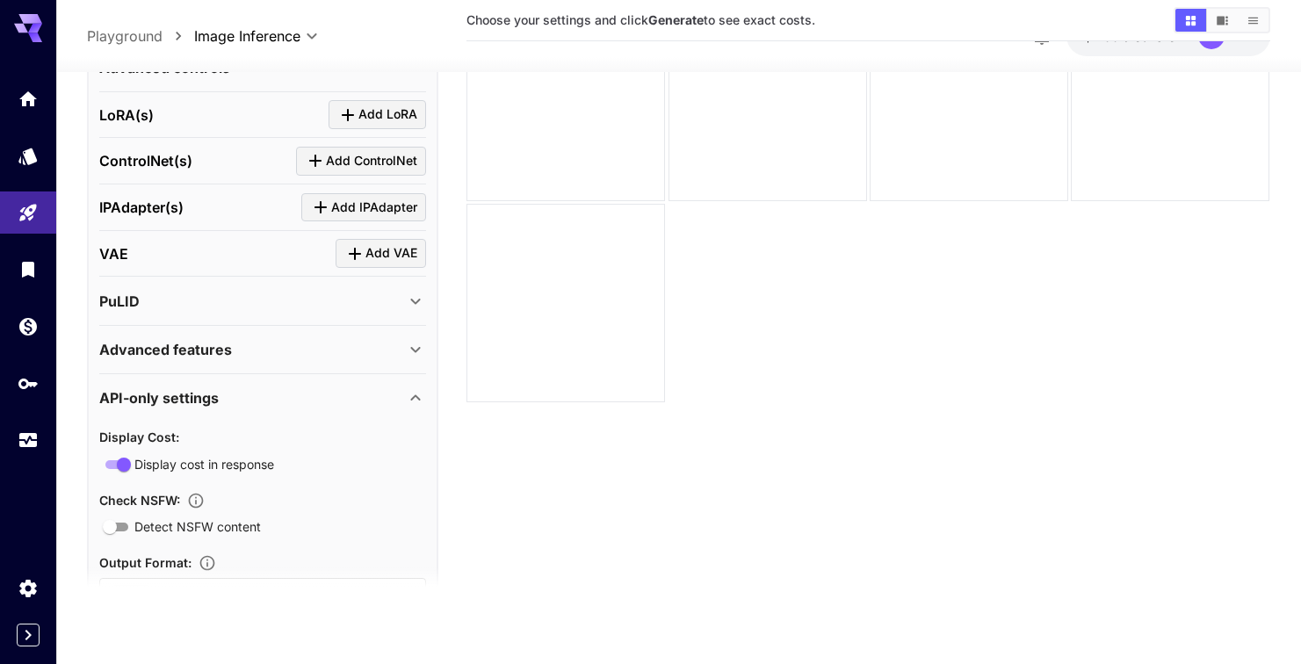
scroll to position [646, 0]
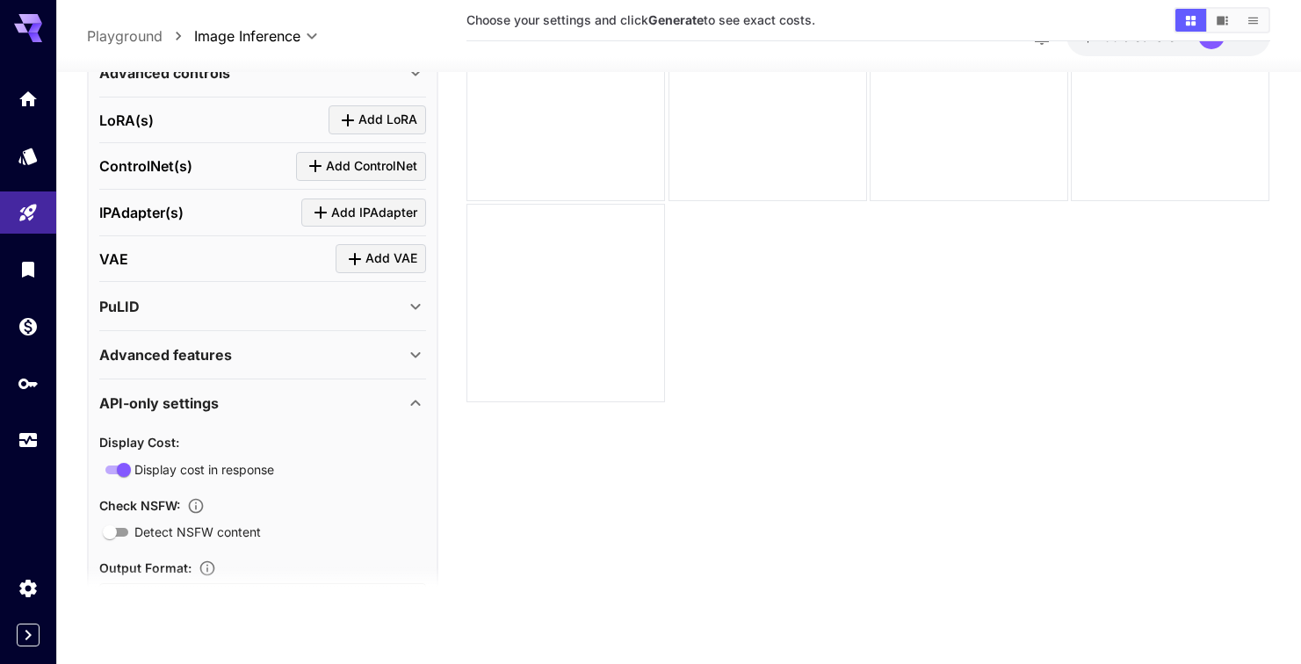
click at [303, 305] on div "PuLID" at bounding box center [252, 306] width 306 height 21
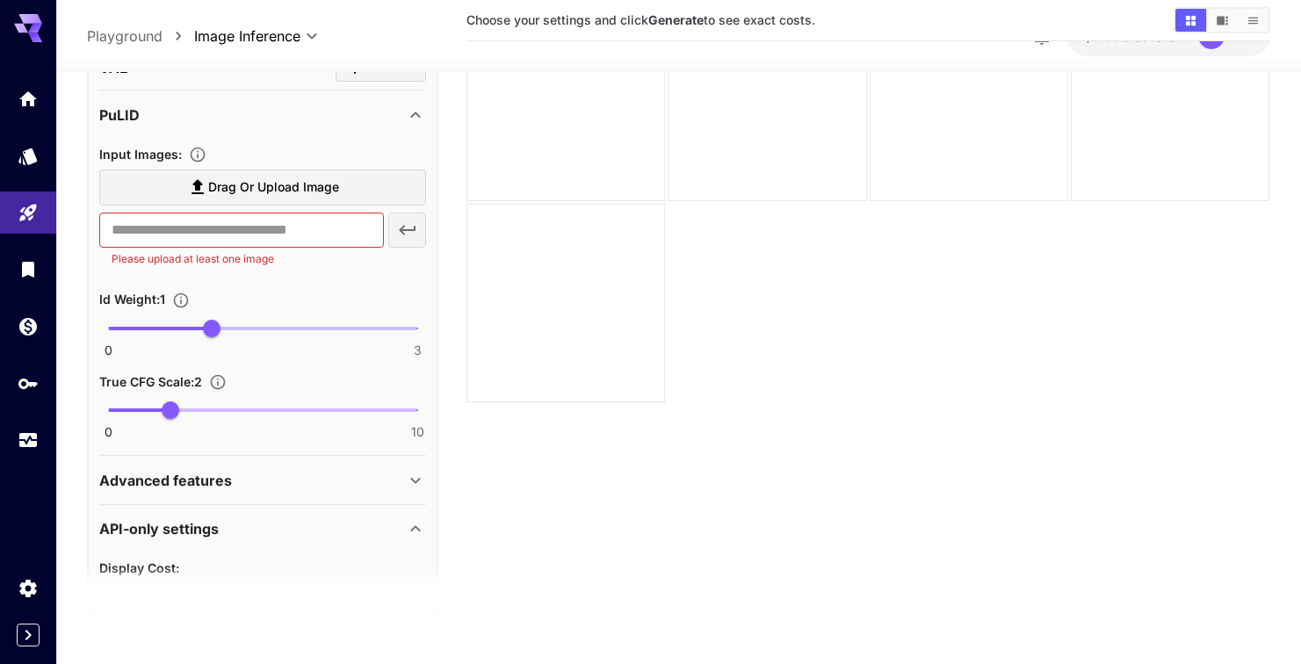
scroll to position [794, 0]
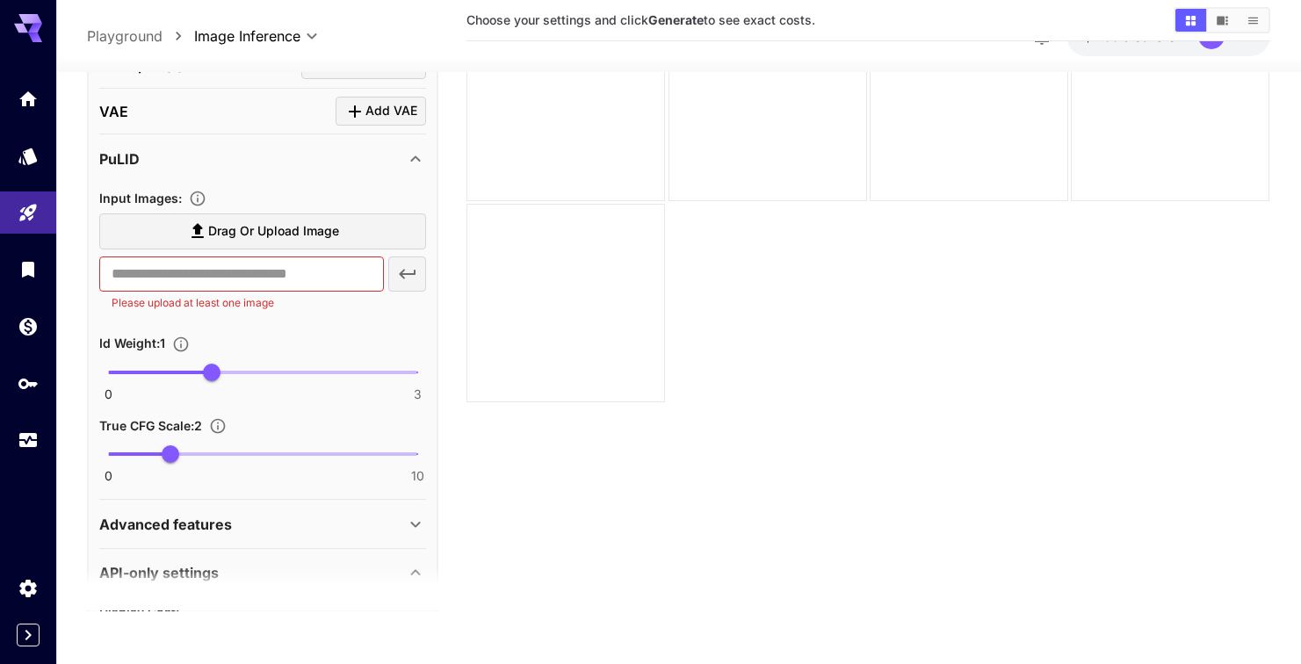
click at [325, 159] on div "PuLID" at bounding box center [252, 158] width 306 height 21
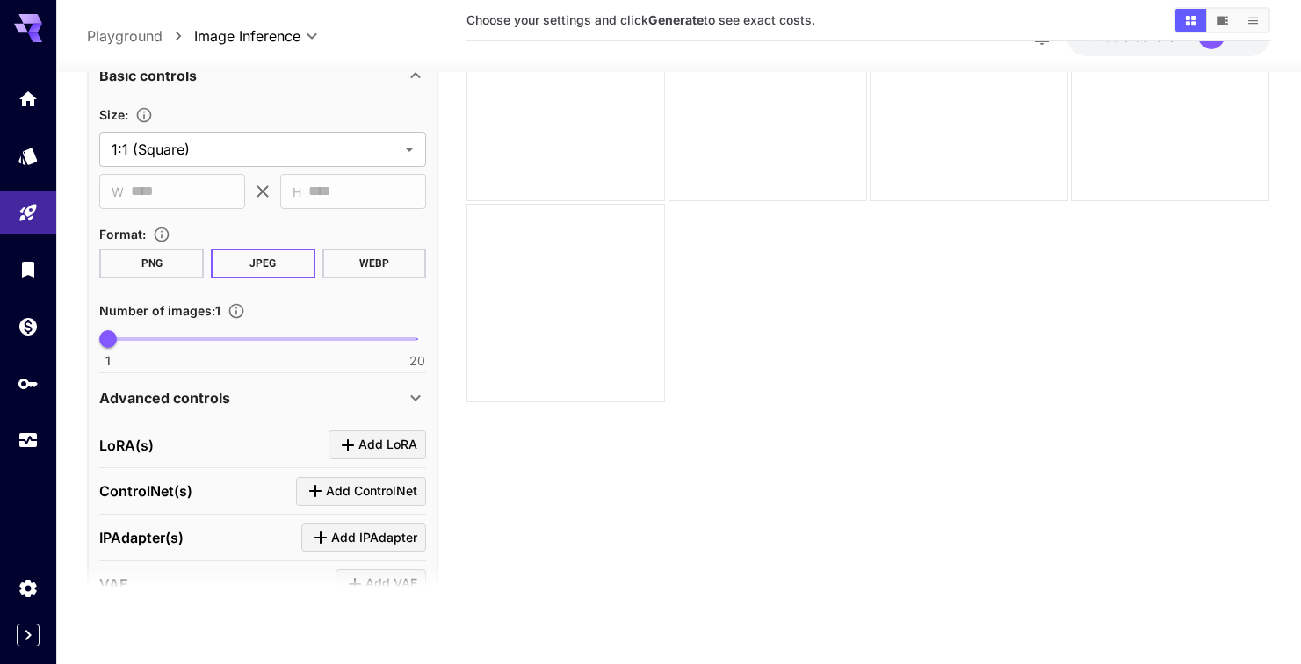
scroll to position [300, 0]
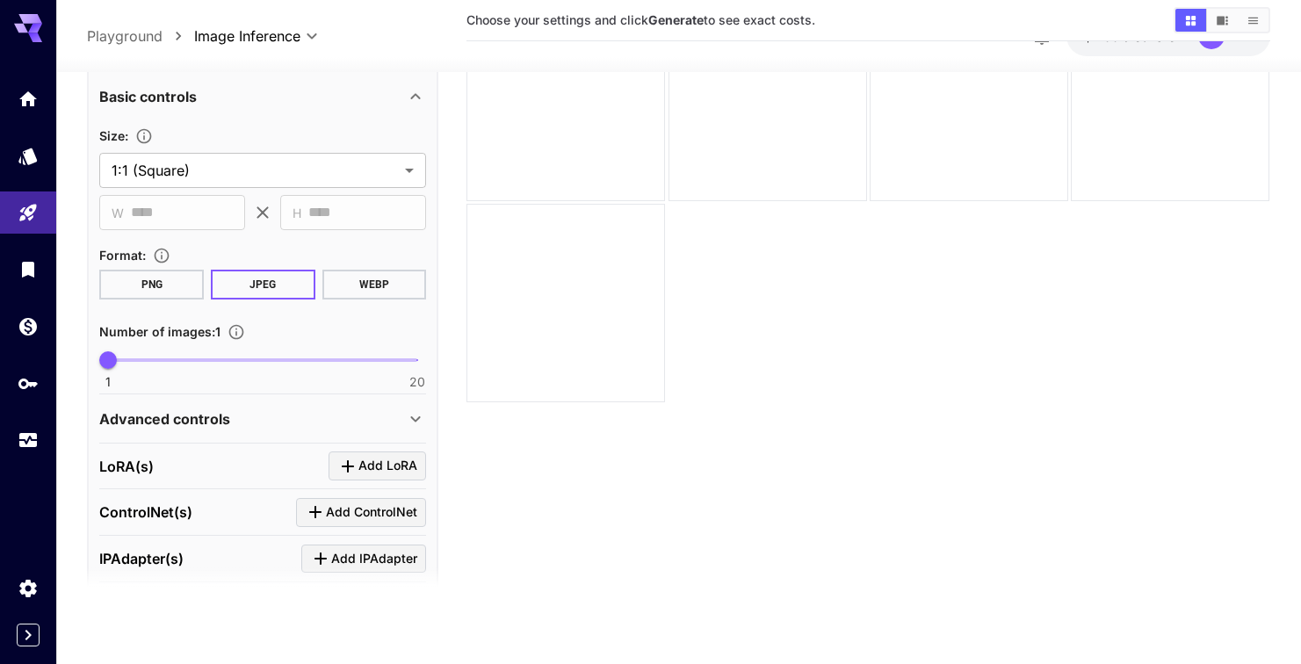
click at [242, 414] on div "Advanced controls" at bounding box center [252, 418] width 306 height 21
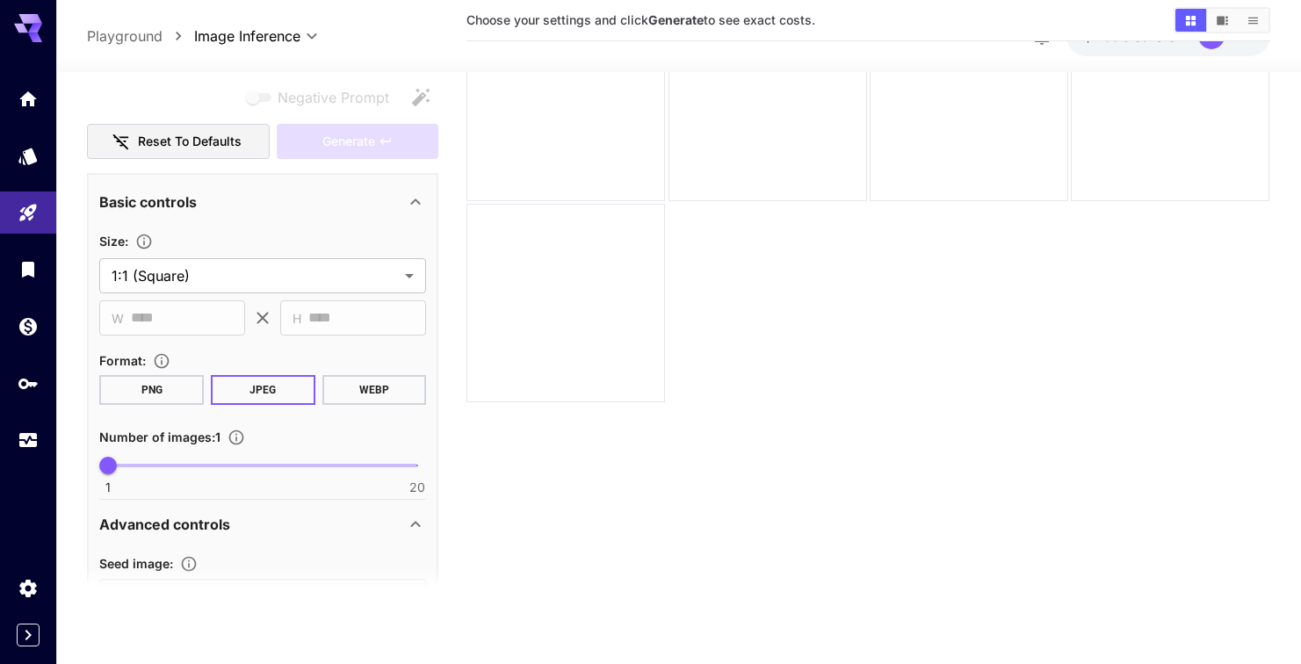
scroll to position [193, 0]
click at [222, 273] on body "**********" at bounding box center [657, 280] width 1314 height 838
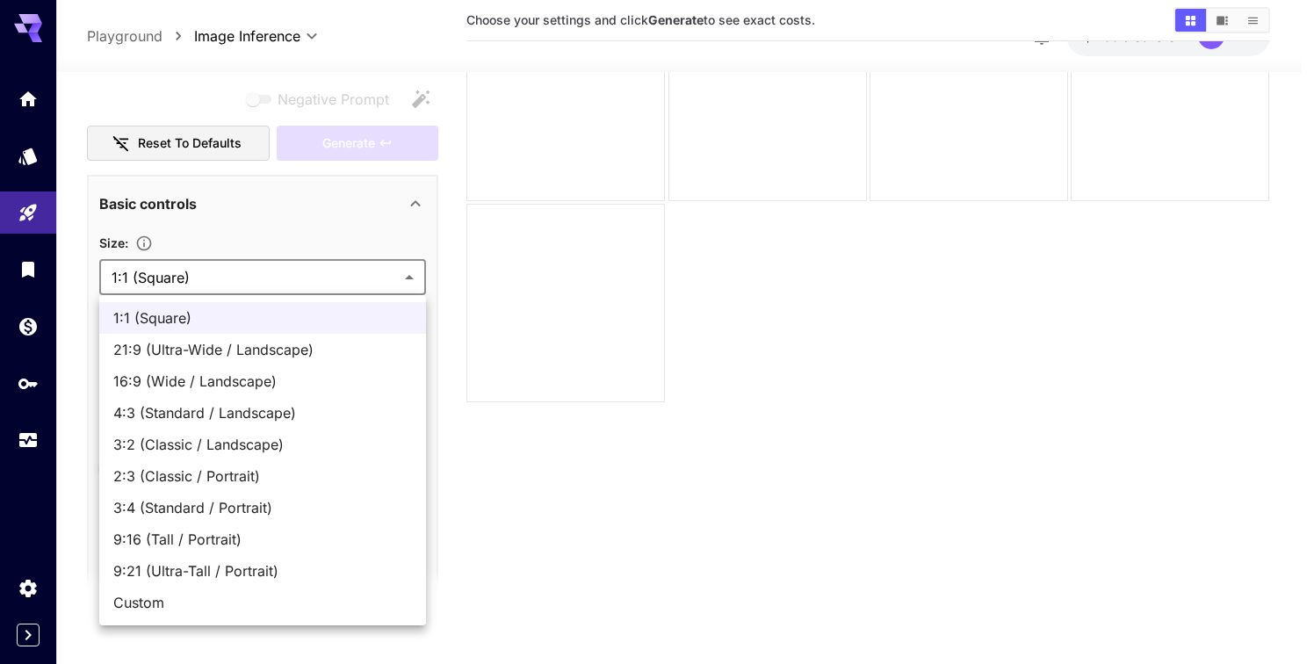
click at [149, 602] on span "Custom" at bounding box center [262, 602] width 299 height 21
type input "******"
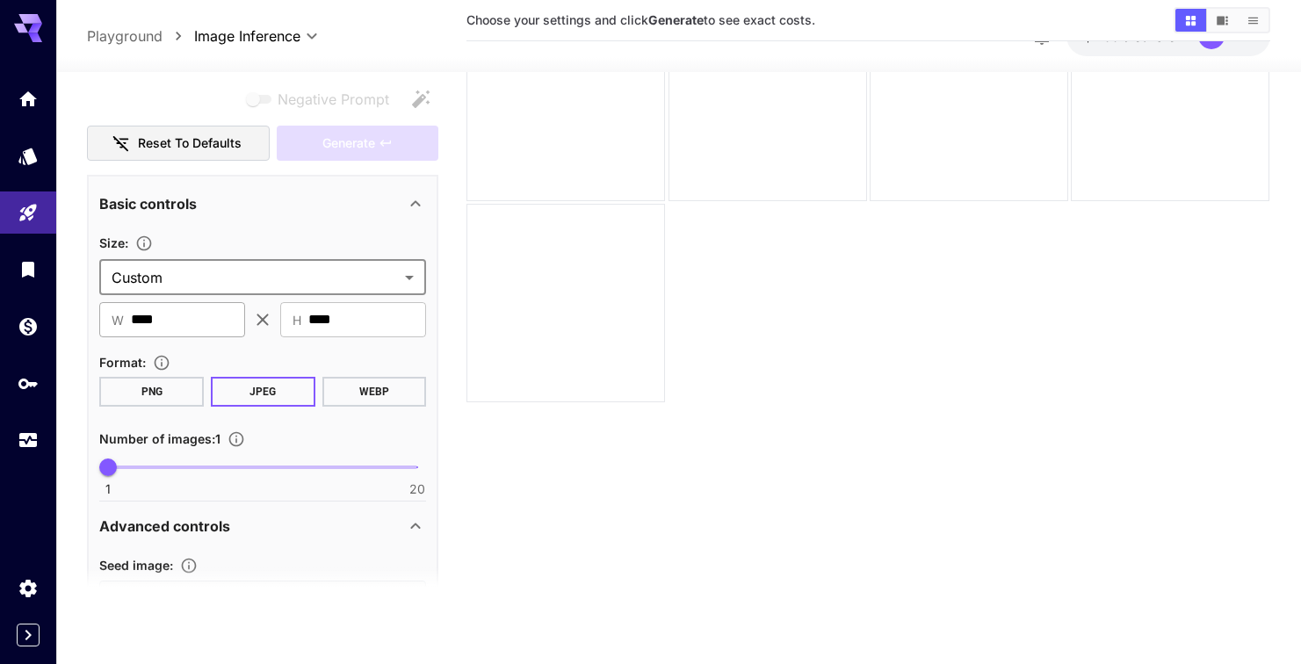
click at [193, 321] on input "****" at bounding box center [188, 319] width 114 height 35
type input "***"
click at [501, 348] on div at bounding box center [565, 303] width 198 height 198
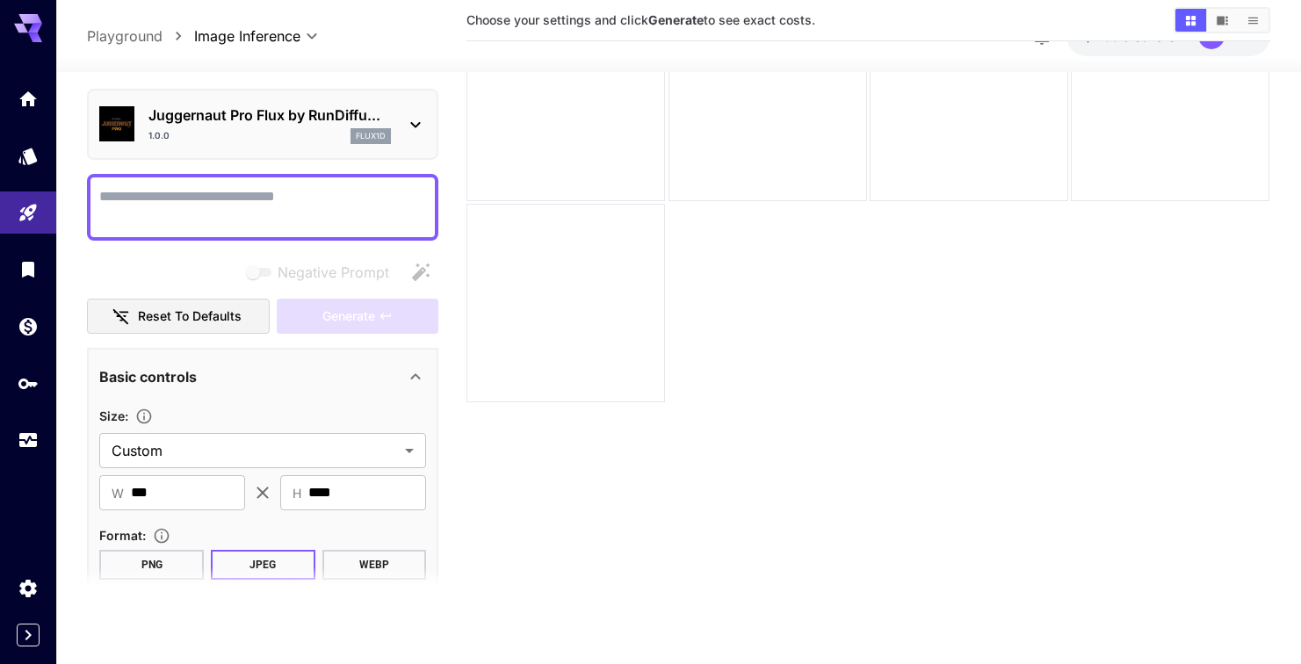
scroll to position [0, 0]
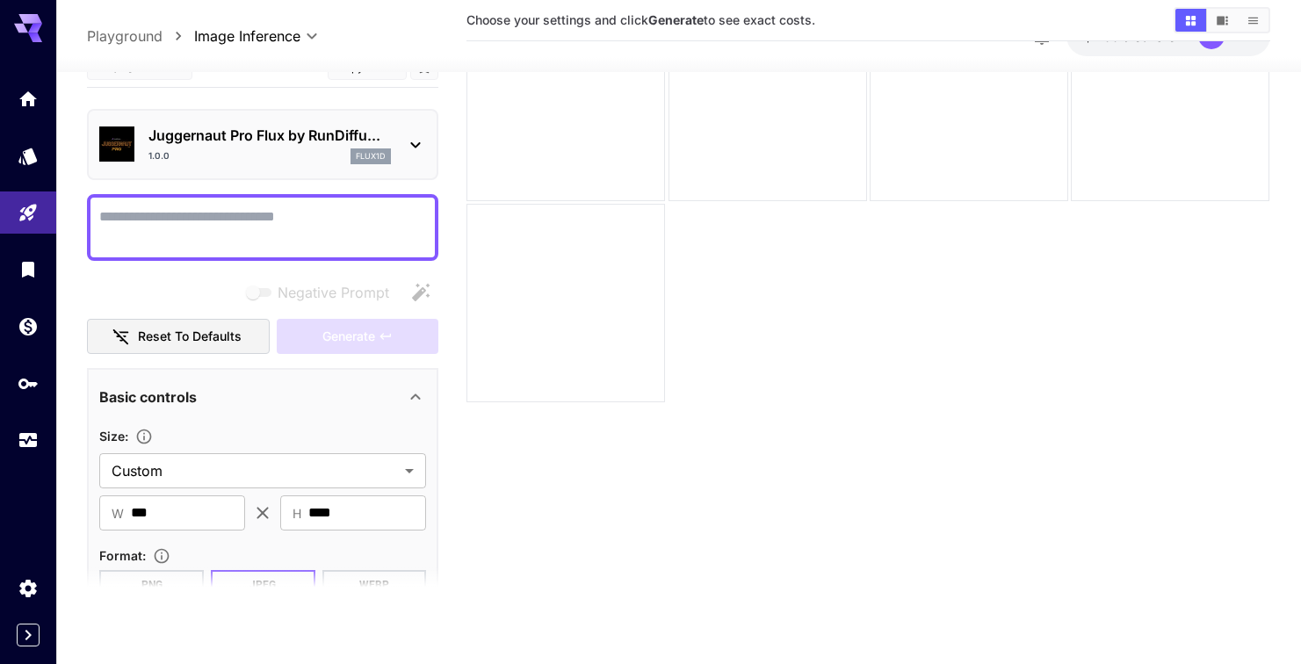
click at [299, 219] on textarea "Negative Prompt" at bounding box center [262, 227] width 327 height 42
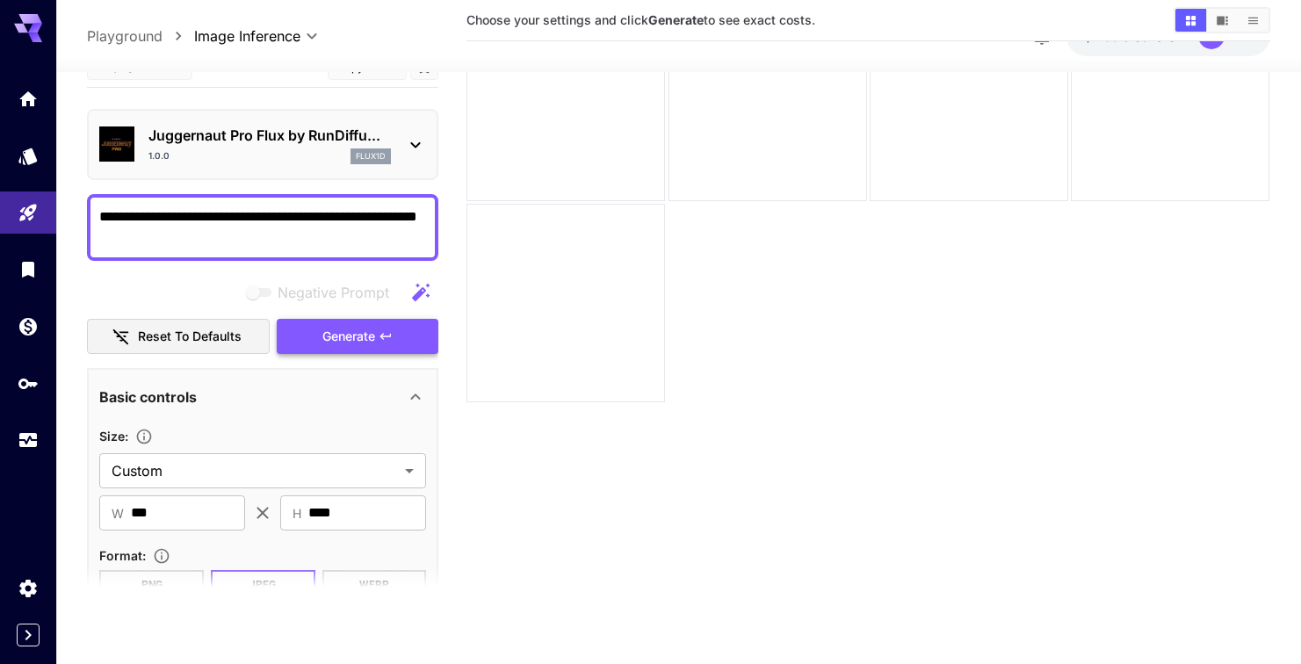
type textarea "**********"
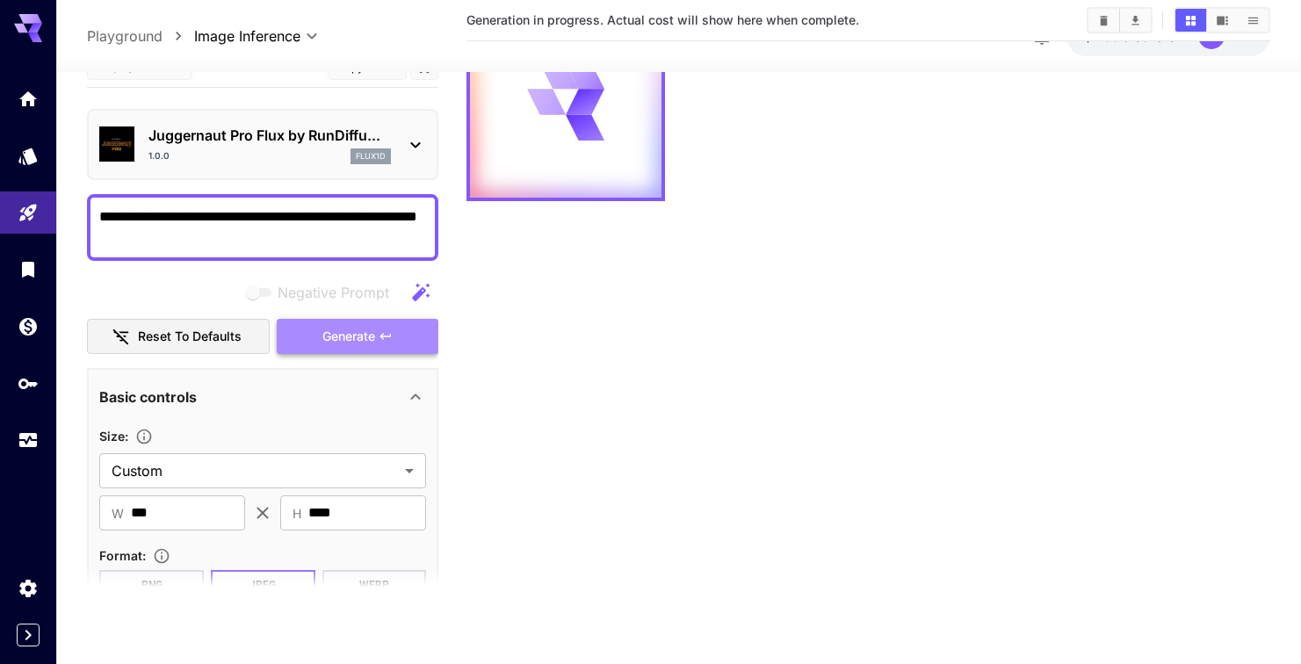
click at [350, 335] on span "Generate" at bounding box center [348, 337] width 53 height 22
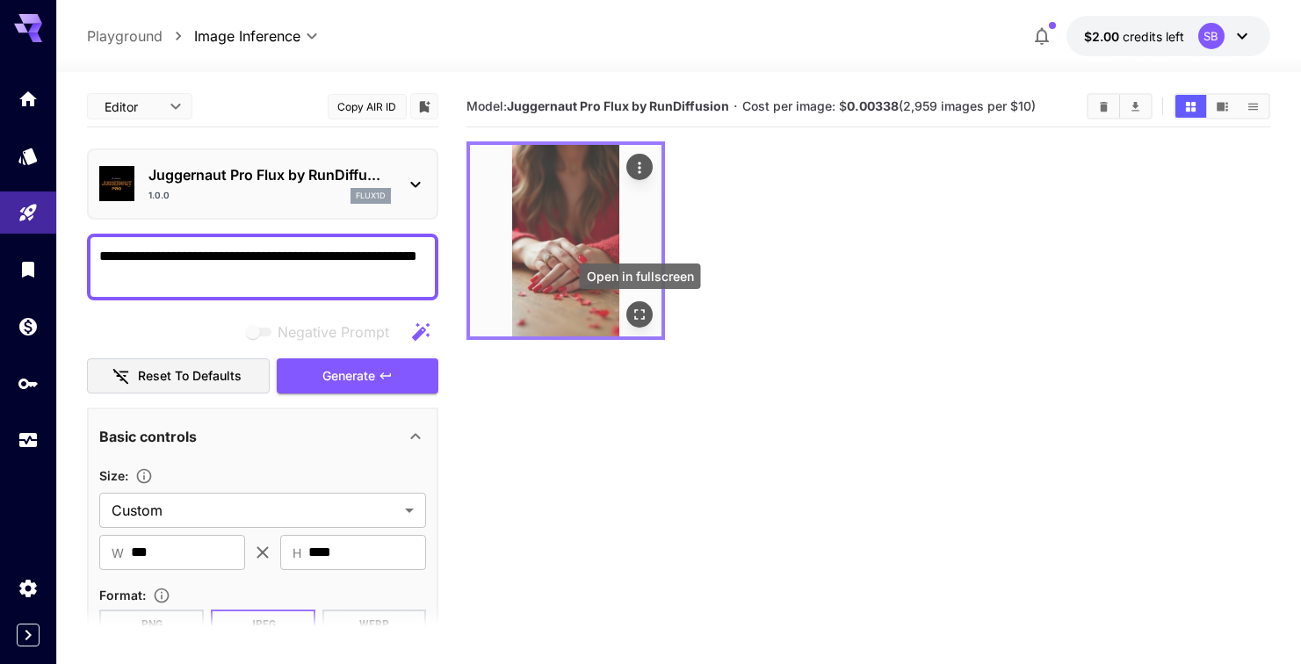
click at [645, 313] on icon "Open in fullscreen" at bounding box center [640, 314] width 11 height 11
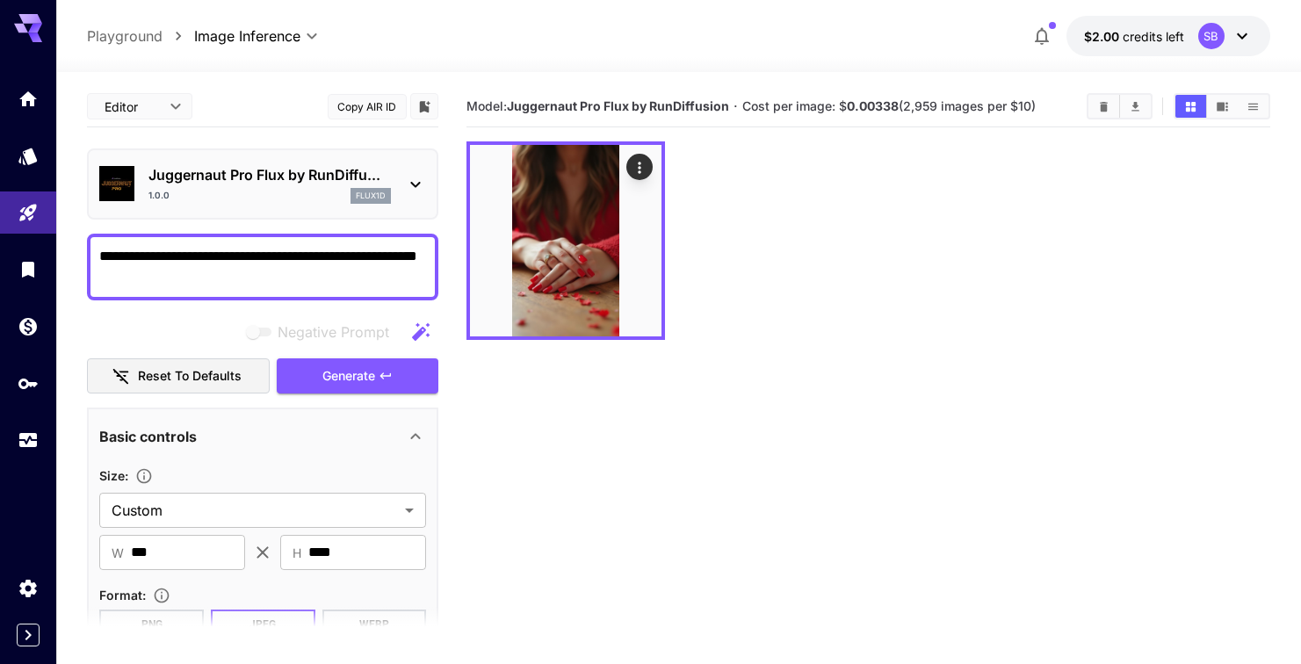
click at [413, 177] on icon at bounding box center [415, 184] width 21 height 21
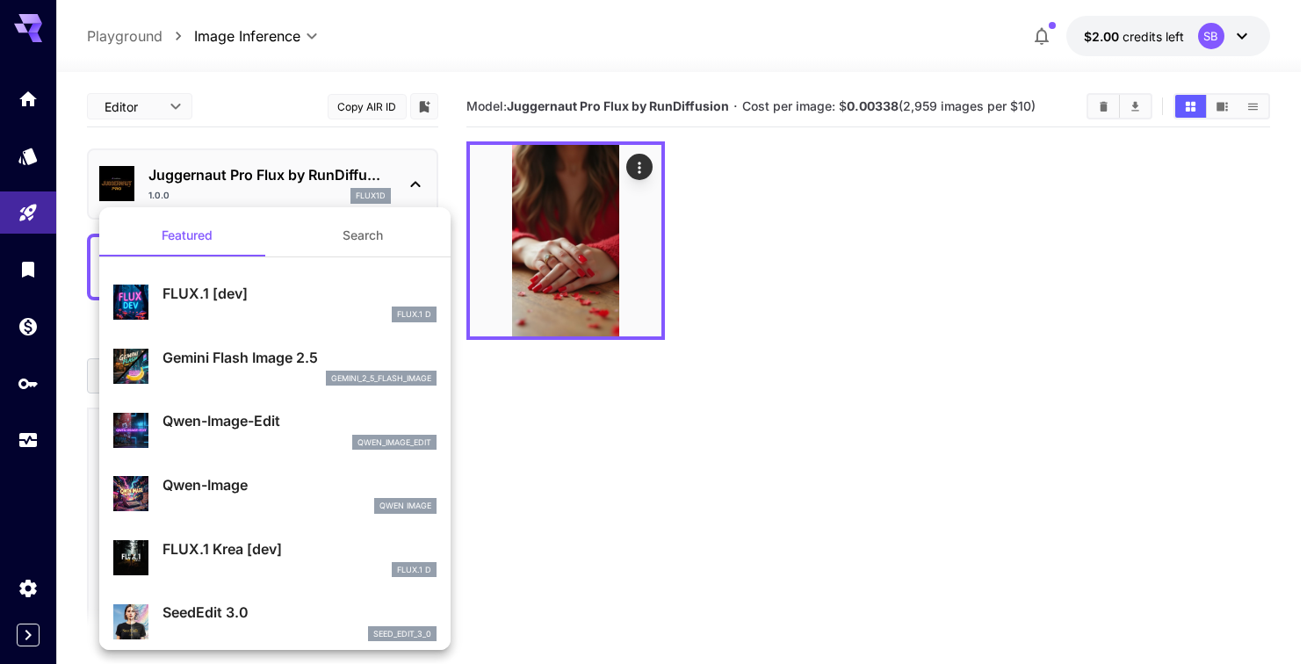
click at [355, 236] on button "Search" at bounding box center [363, 235] width 176 height 42
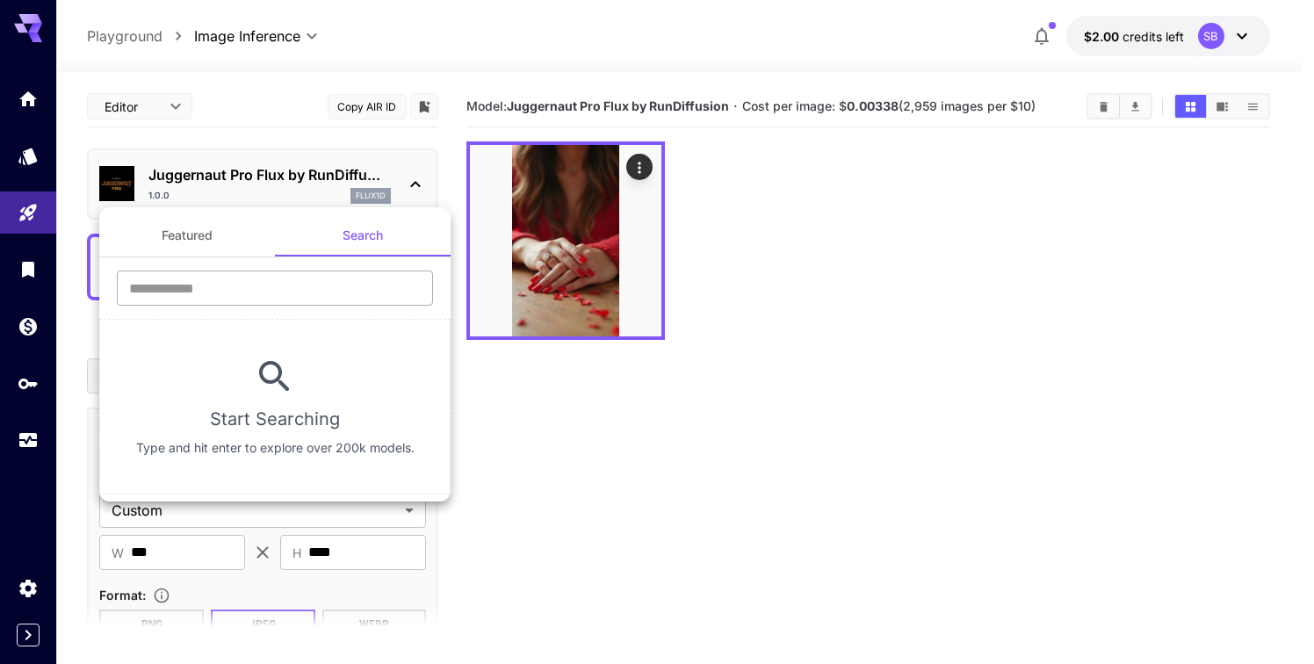
click at [266, 285] on input "text" at bounding box center [275, 287] width 316 height 35
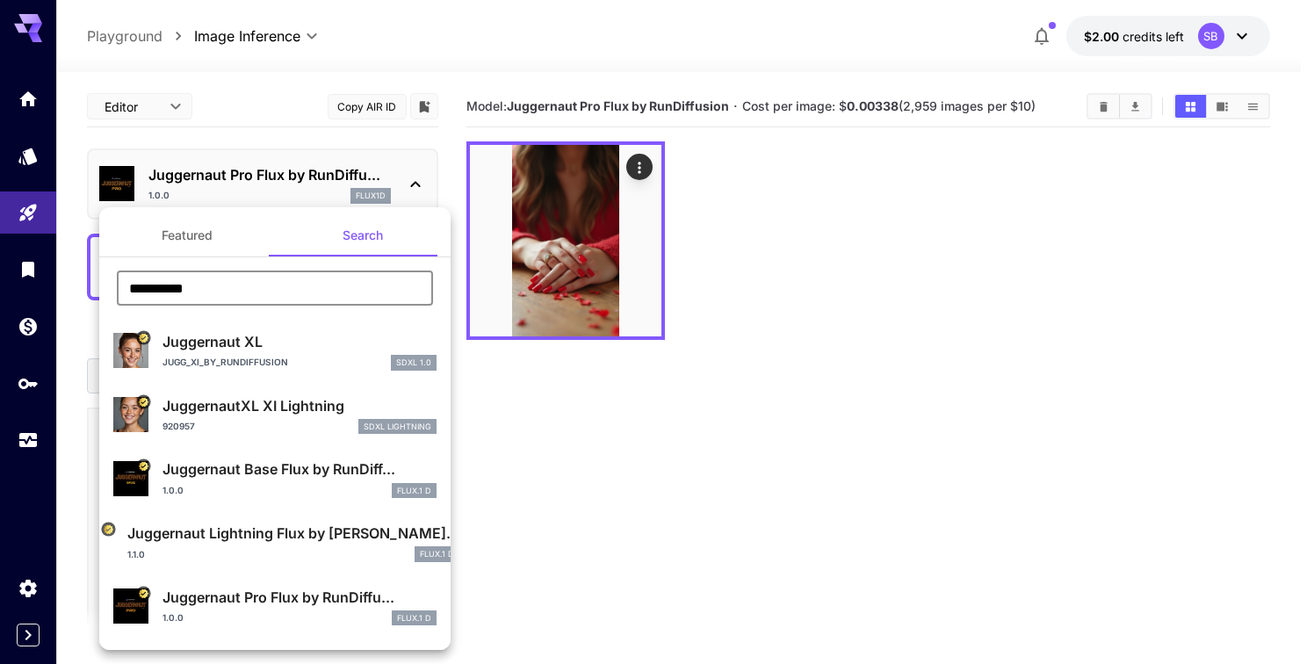
type input "**********"
click at [198, 236] on button "Featured" at bounding box center [187, 235] width 176 height 42
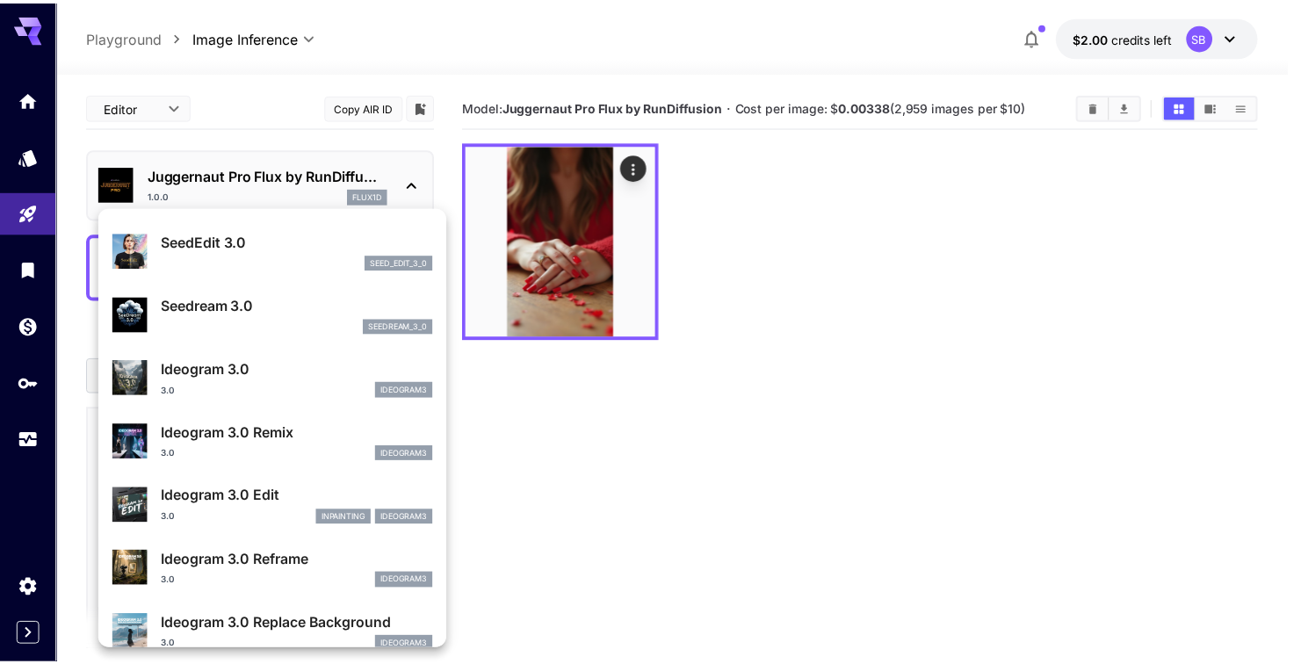
scroll to position [368, 0]
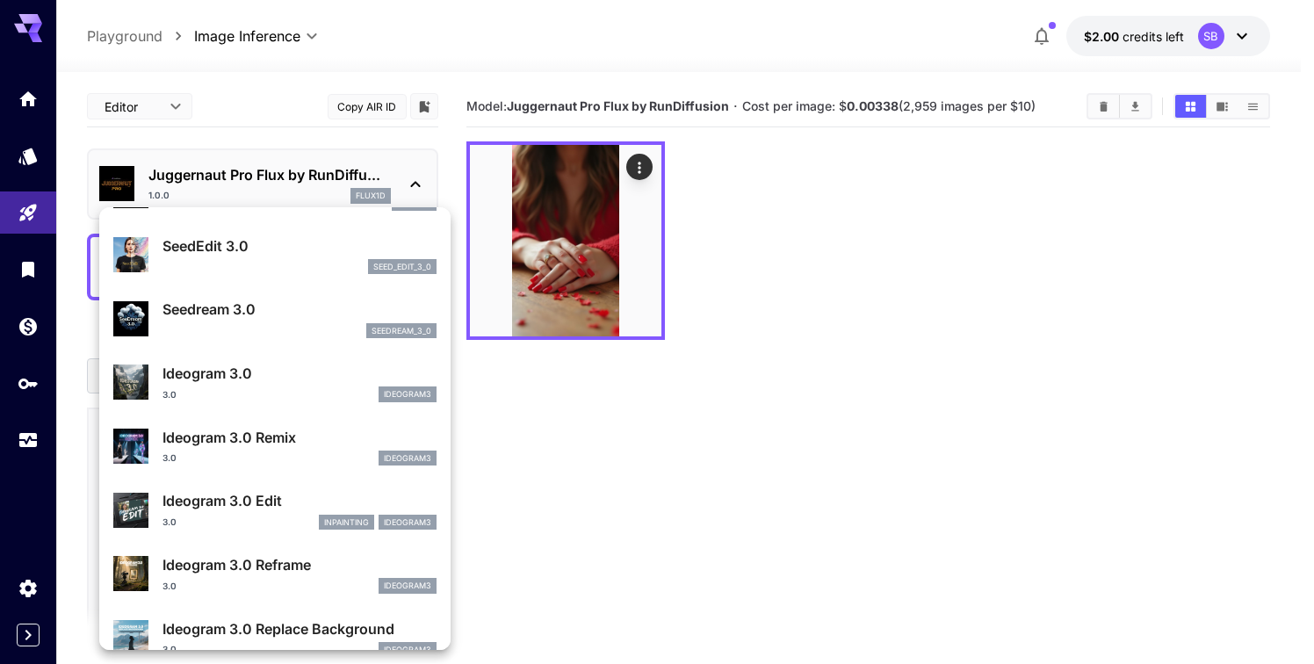
click at [245, 378] on p "Ideogram 3.0" at bounding box center [299, 373] width 274 height 21
type input "**********"
type input "****"
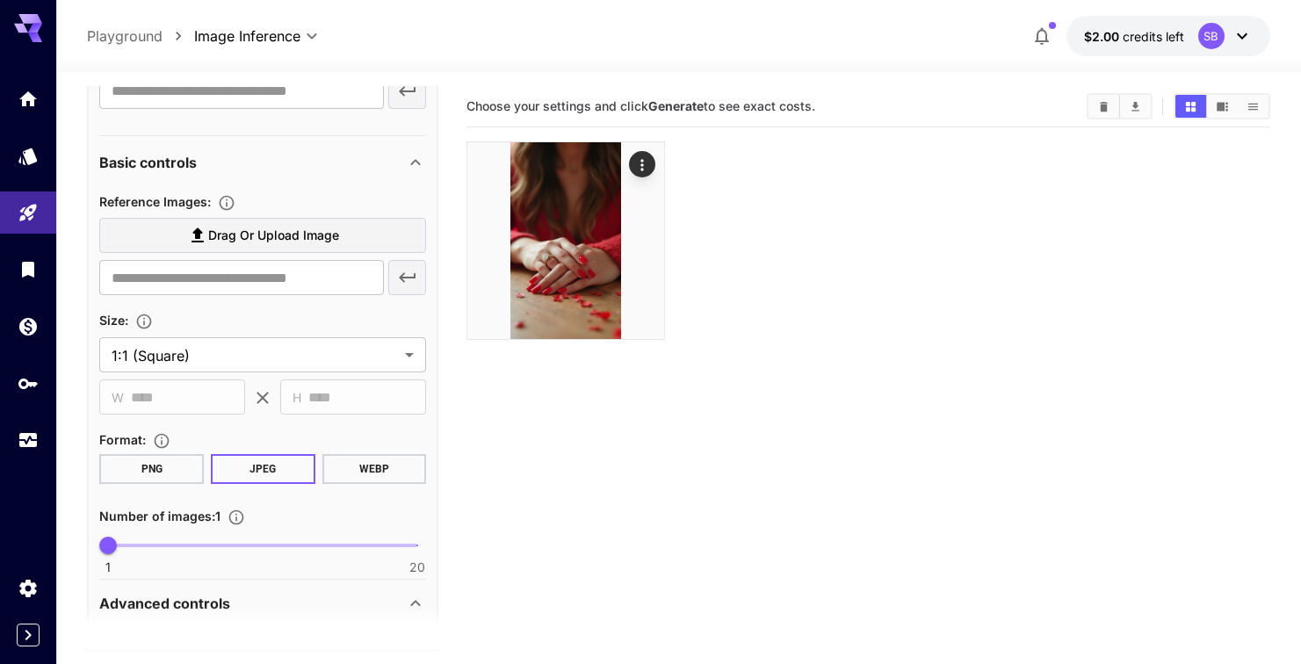
scroll to position [817, 0]
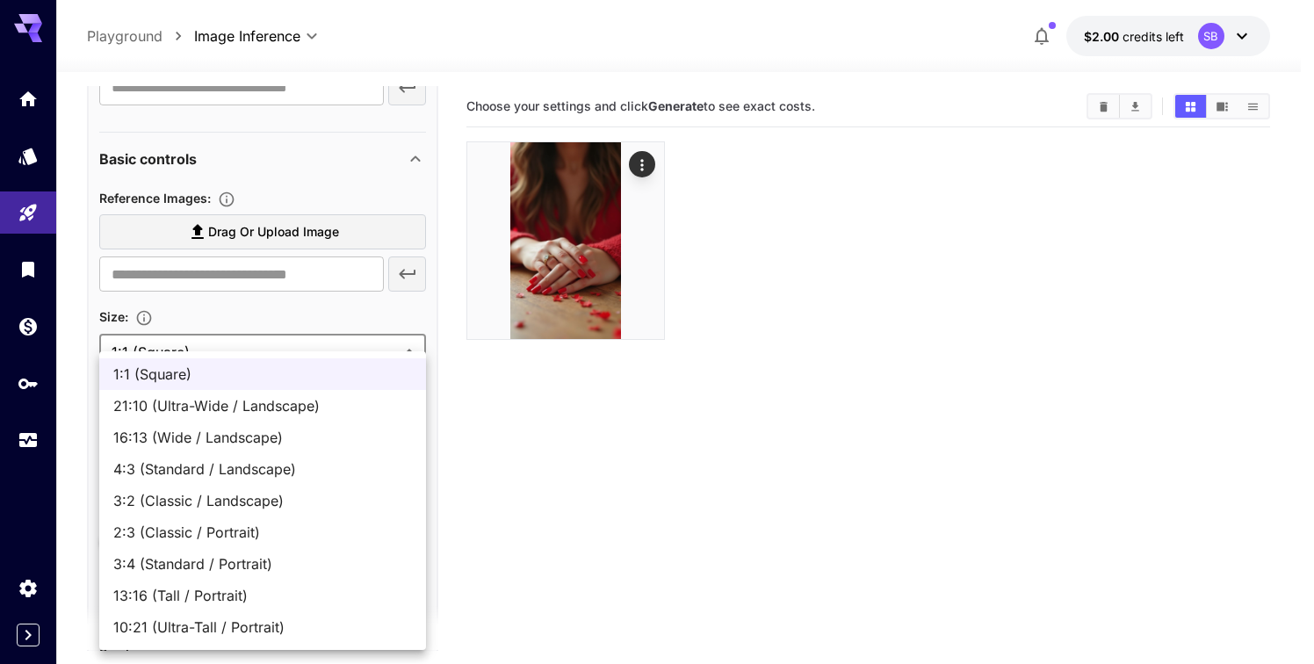
click at [327, 352] on body "**********" at bounding box center [657, 419] width 1314 height 838
click at [198, 595] on span "13:16 (Tall / Portrait)" at bounding box center [262, 595] width 299 height 21
type input "**********"
type input "***"
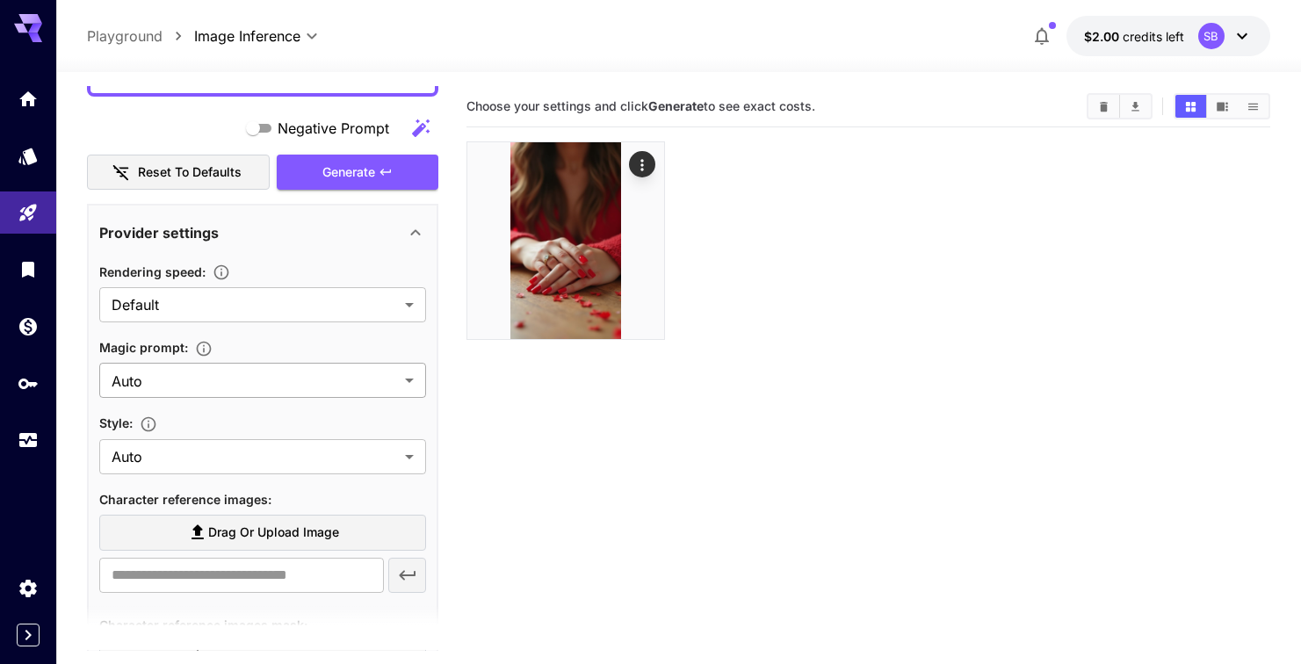
scroll to position [205, 0]
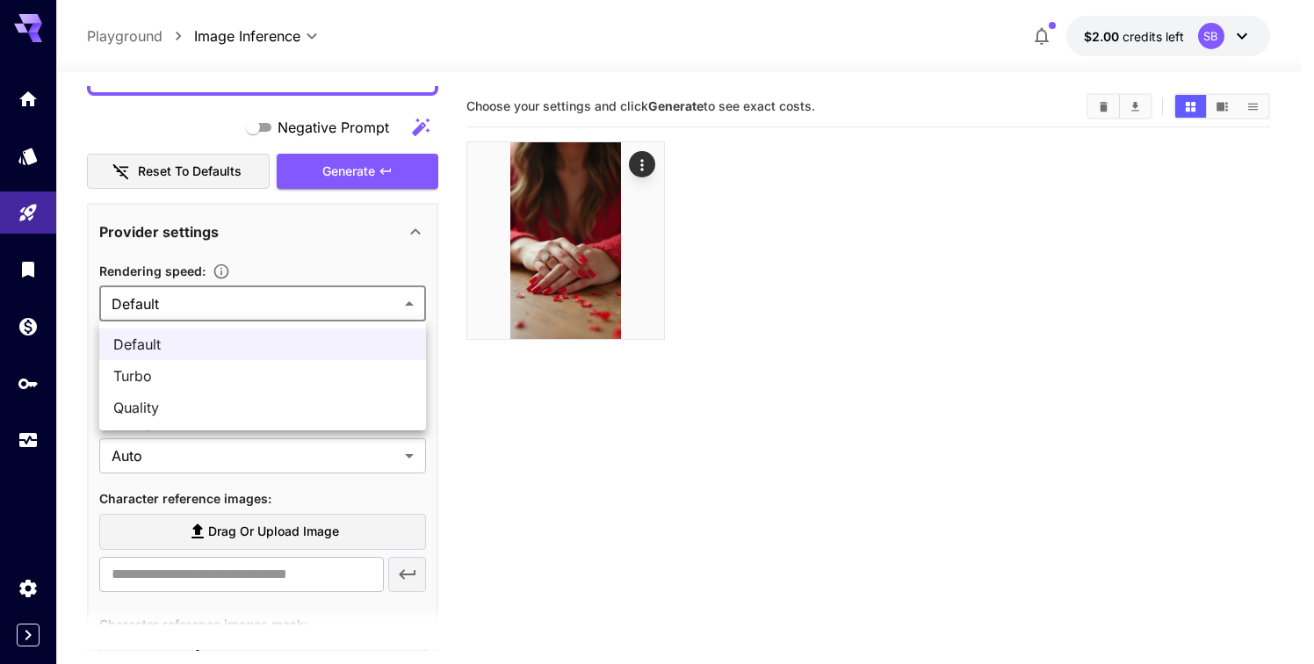
click at [258, 306] on body "**********" at bounding box center [657, 419] width 1314 height 838
click at [258, 306] on div at bounding box center [657, 332] width 1314 height 664
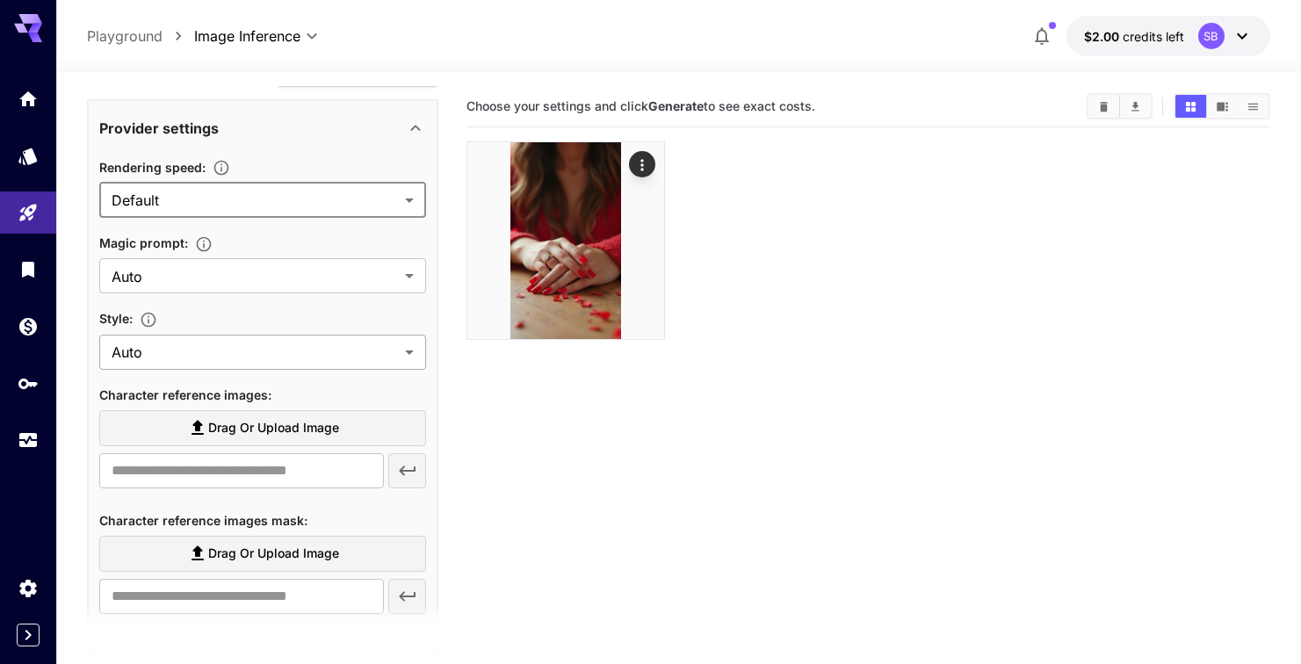
scroll to position [309, 0]
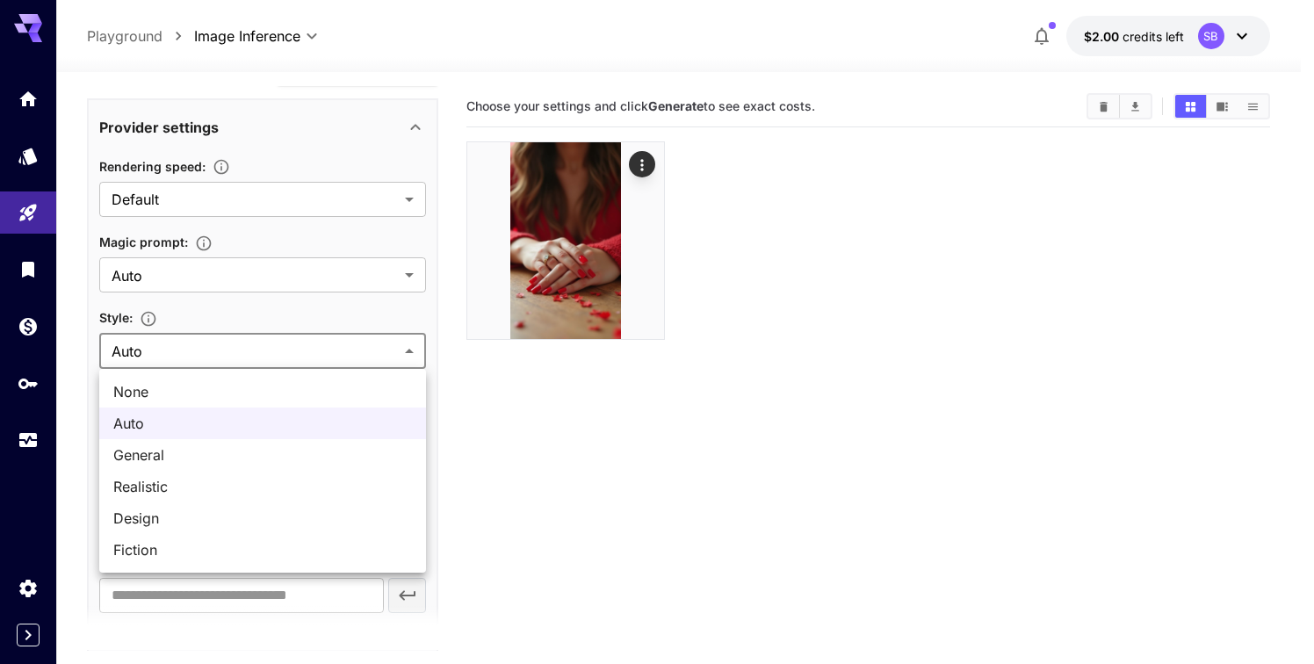
click at [232, 352] on body "**********" at bounding box center [657, 419] width 1314 height 838
click at [196, 479] on span "Realistic" at bounding box center [262, 486] width 299 height 21
type input "*********"
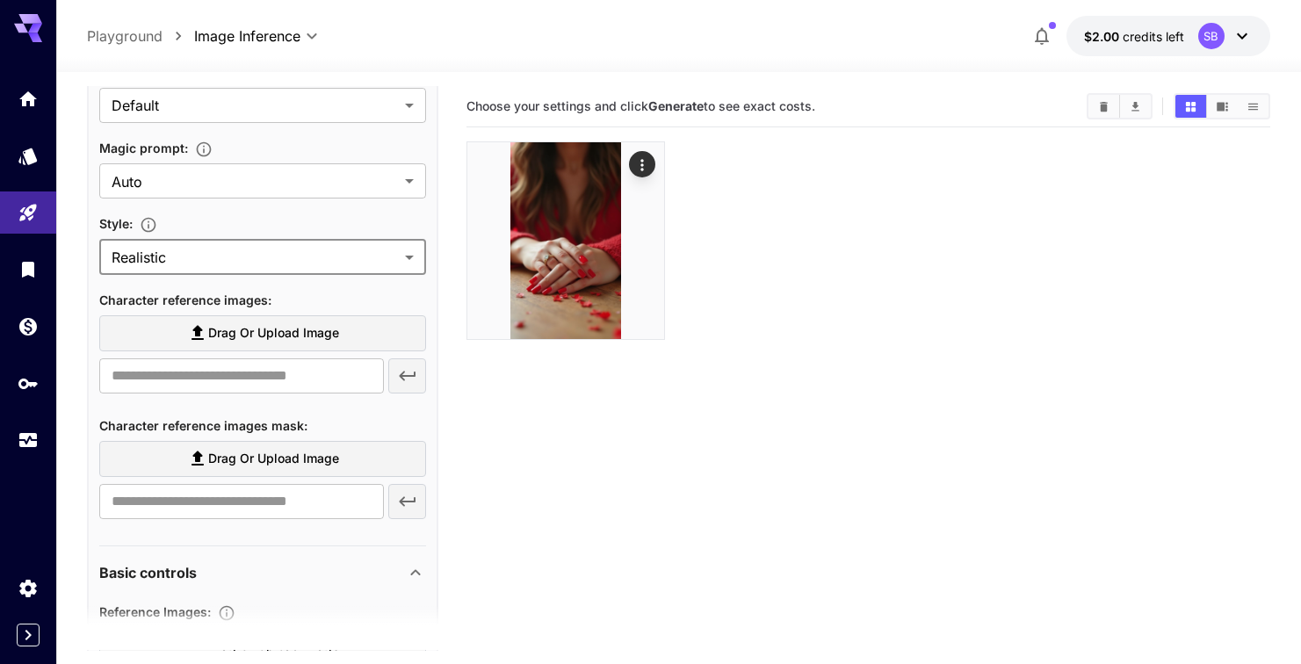
scroll to position [0, 0]
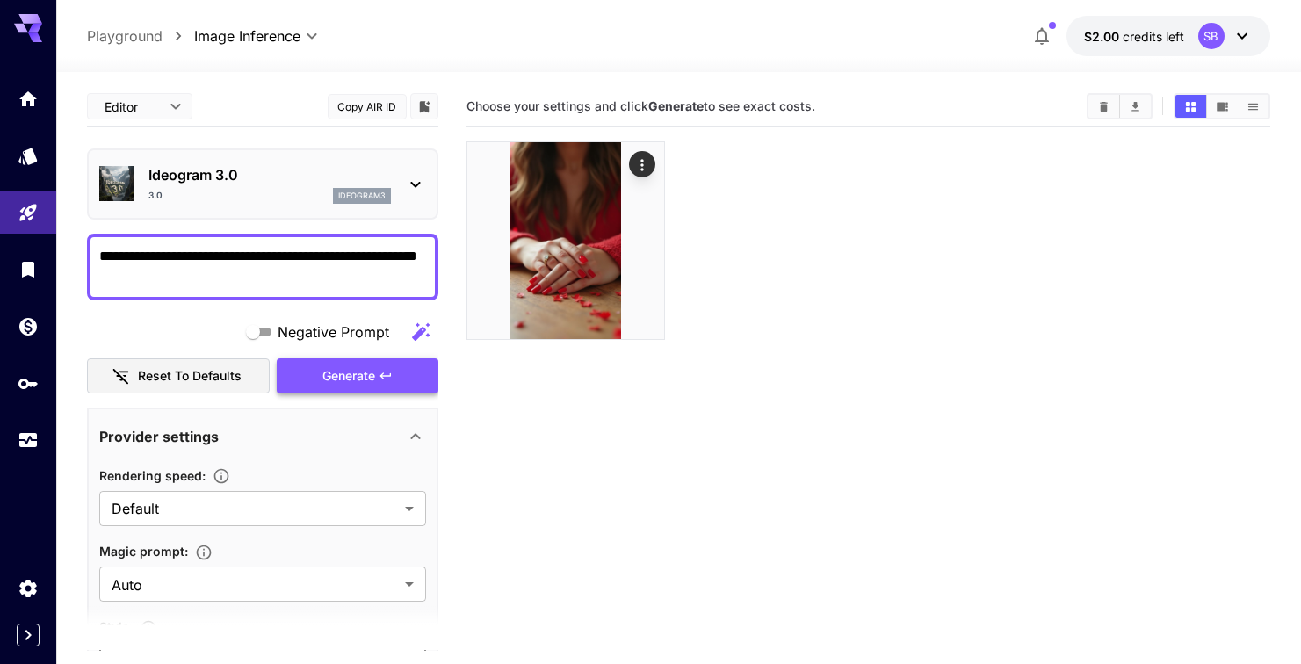
click at [320, 379] on button "Generate" at bounding box center [358, 376] width 162 height 36
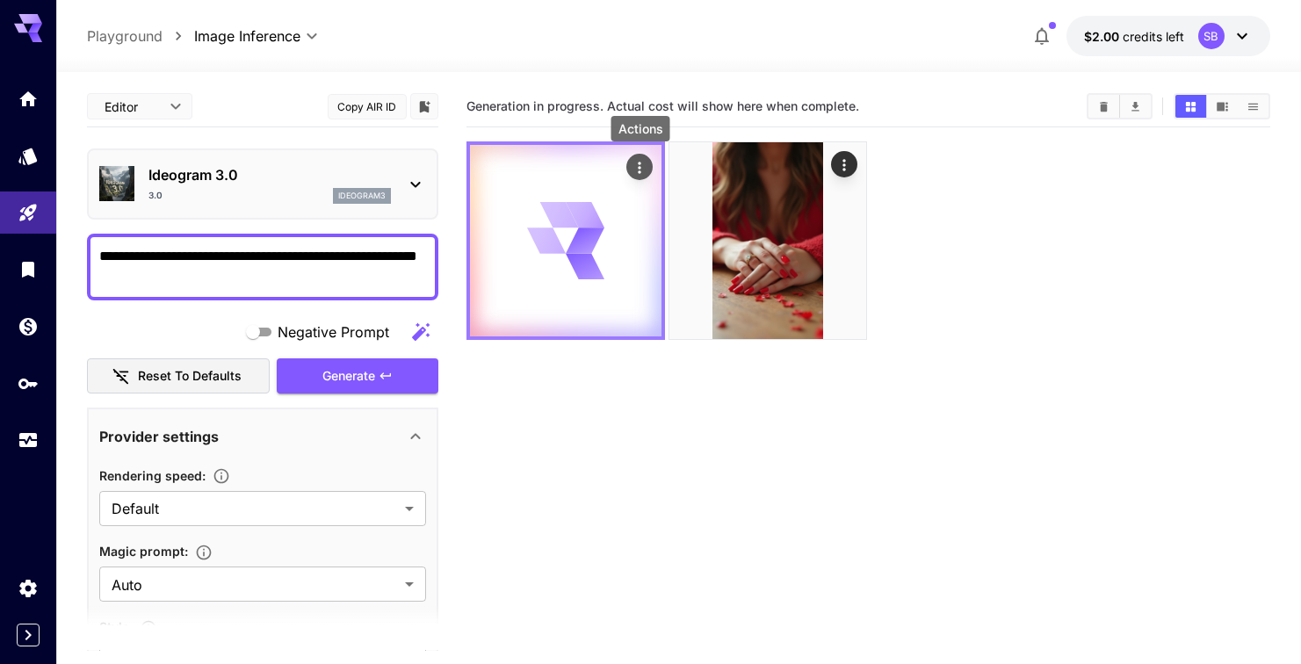
click at [640, 164] on icon "Actions" at bounding box center [639, 167] width 3 height 11
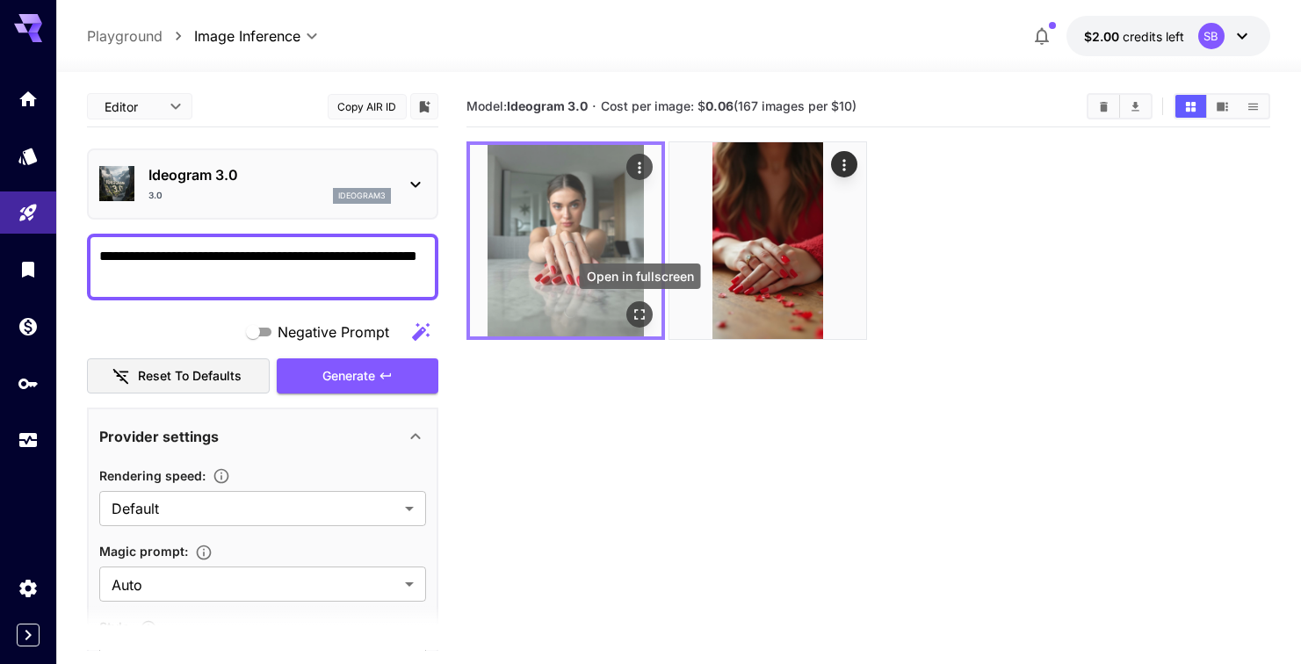
click at [633, 309] on icon "Open in fullscreen" at bounding box center [640, 315] width 18 height 18
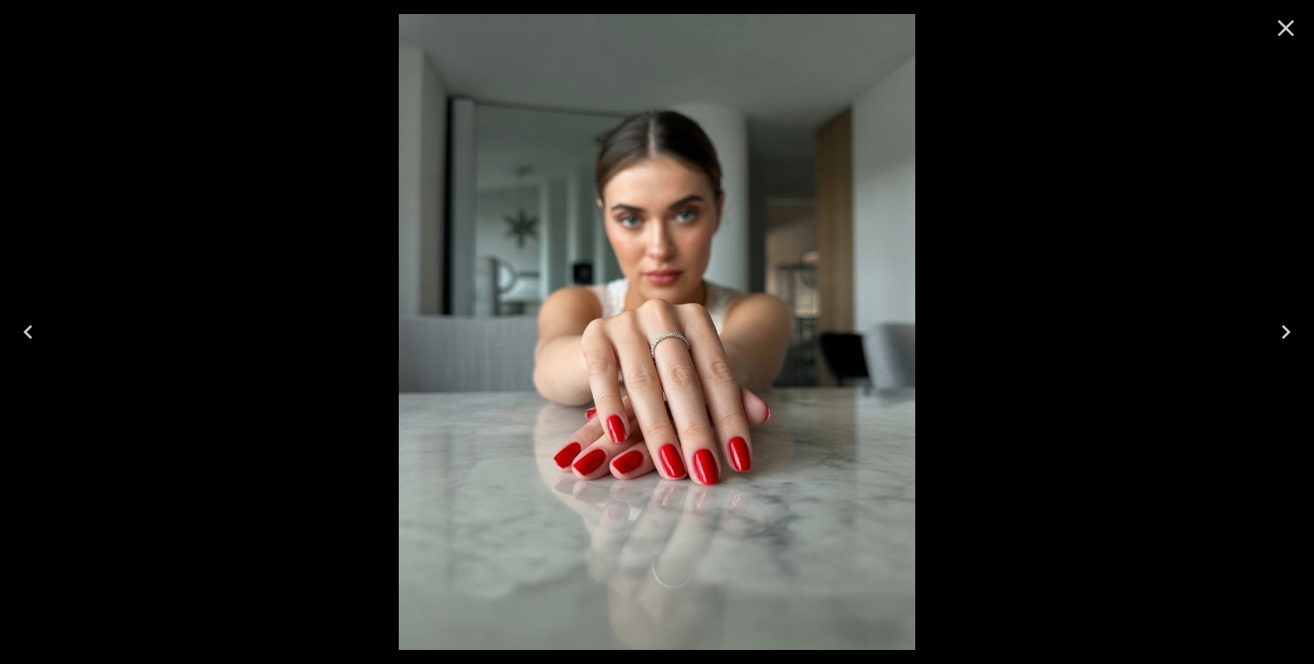
click at [991, 168] on div at bounding box center [657, 332] width 1314 height 664
click at [78, 133] on div at bounding box center [657, 332] width 1314 height 664
click at [1295, 22] on icon "Close" at bounding box center [1286, 28] width 28 height 28
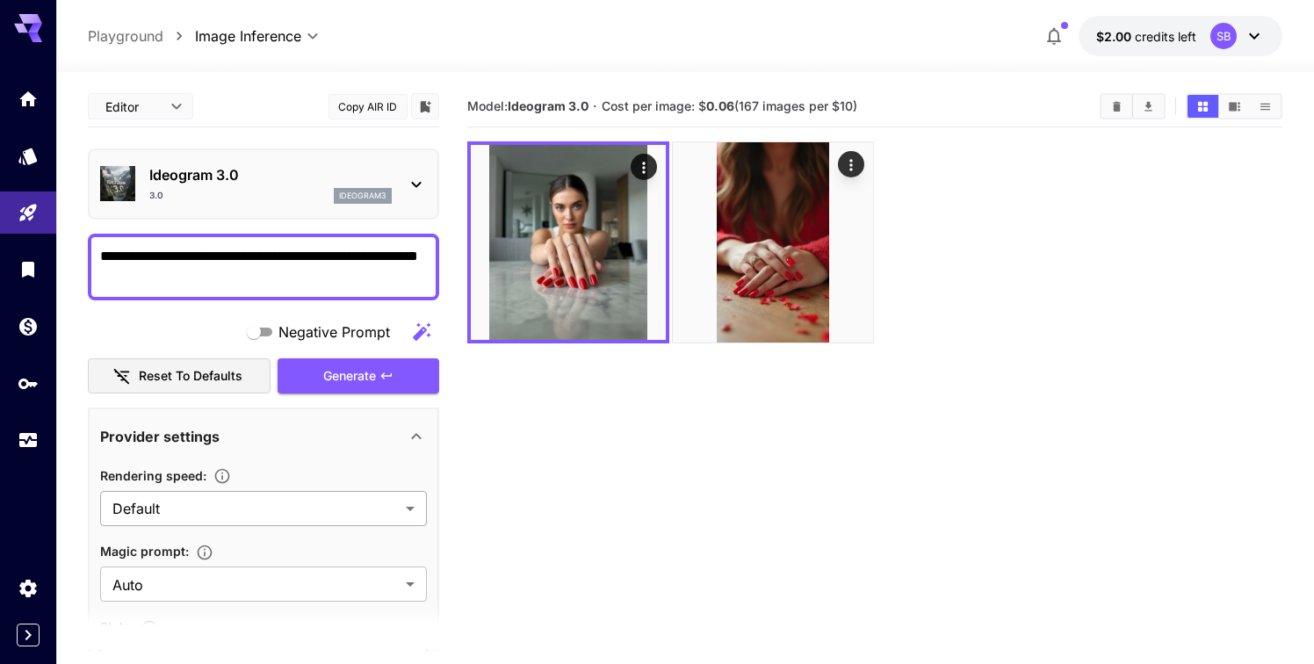
click at [241, 511] on body "**********" at bounding box center [657, 401] width 1314 height 803
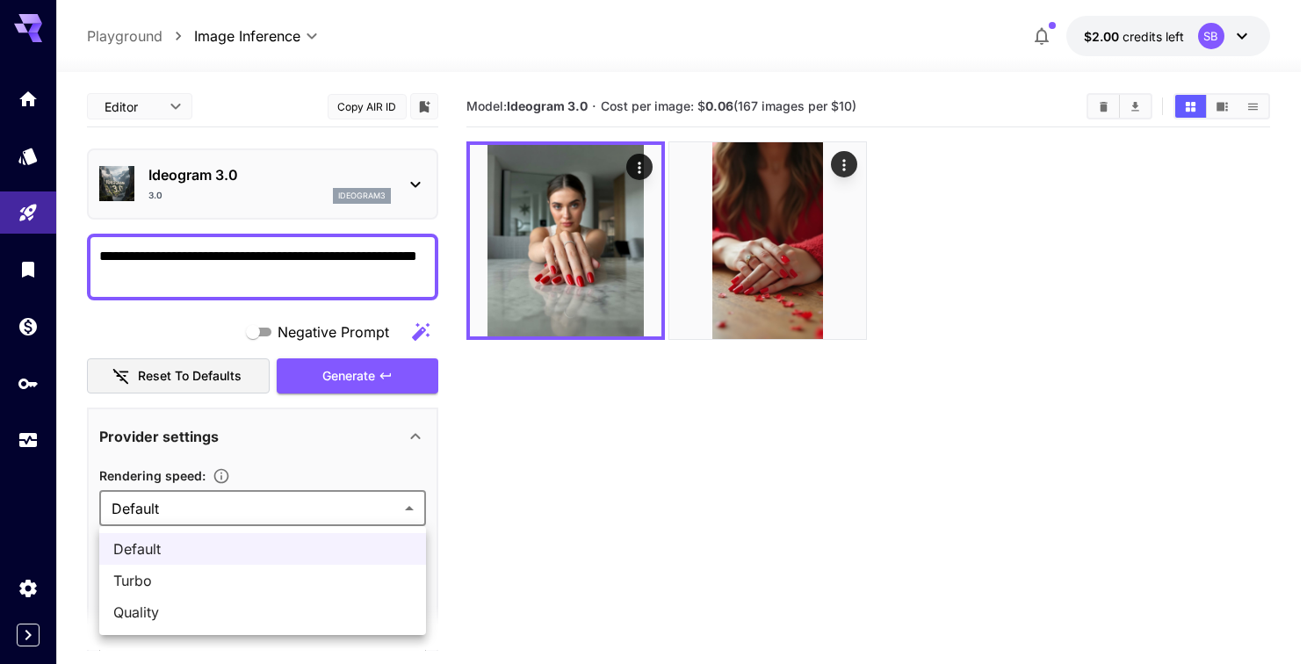
click at [535, 247] on div at bounding box center [657, 332] width 1314 height 664
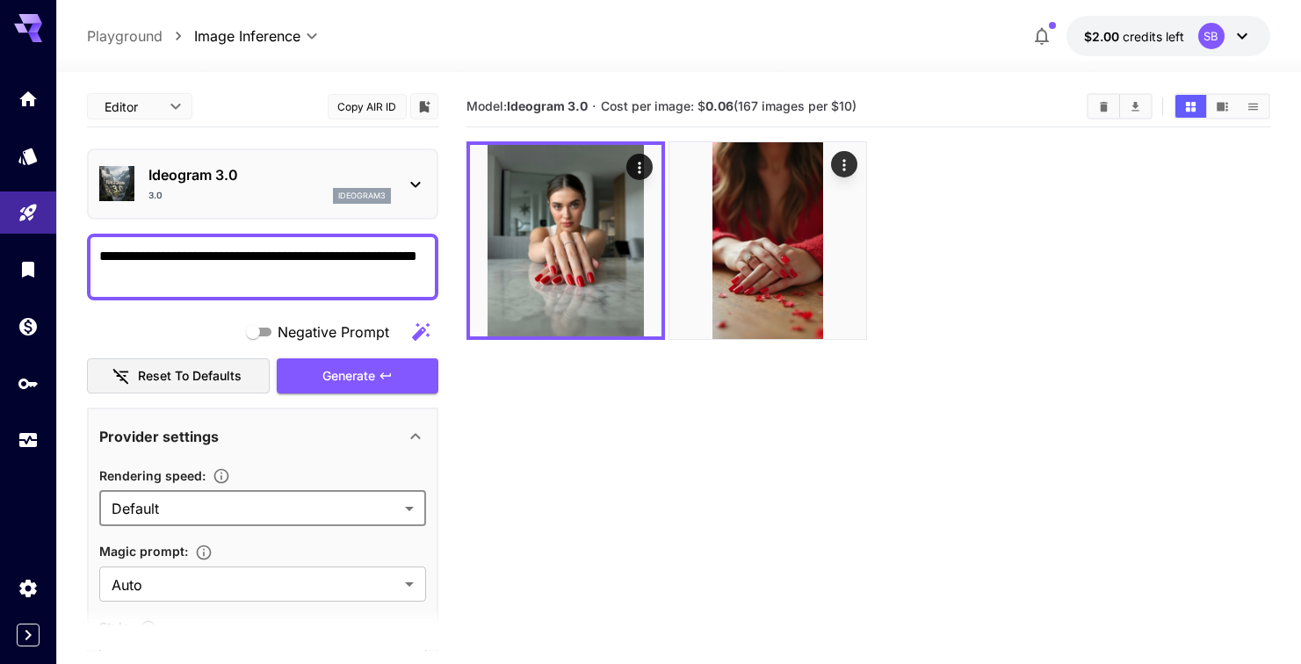
click at [247, 516] on body "**********" at bounding box center [650, 401] width 1301 height 803
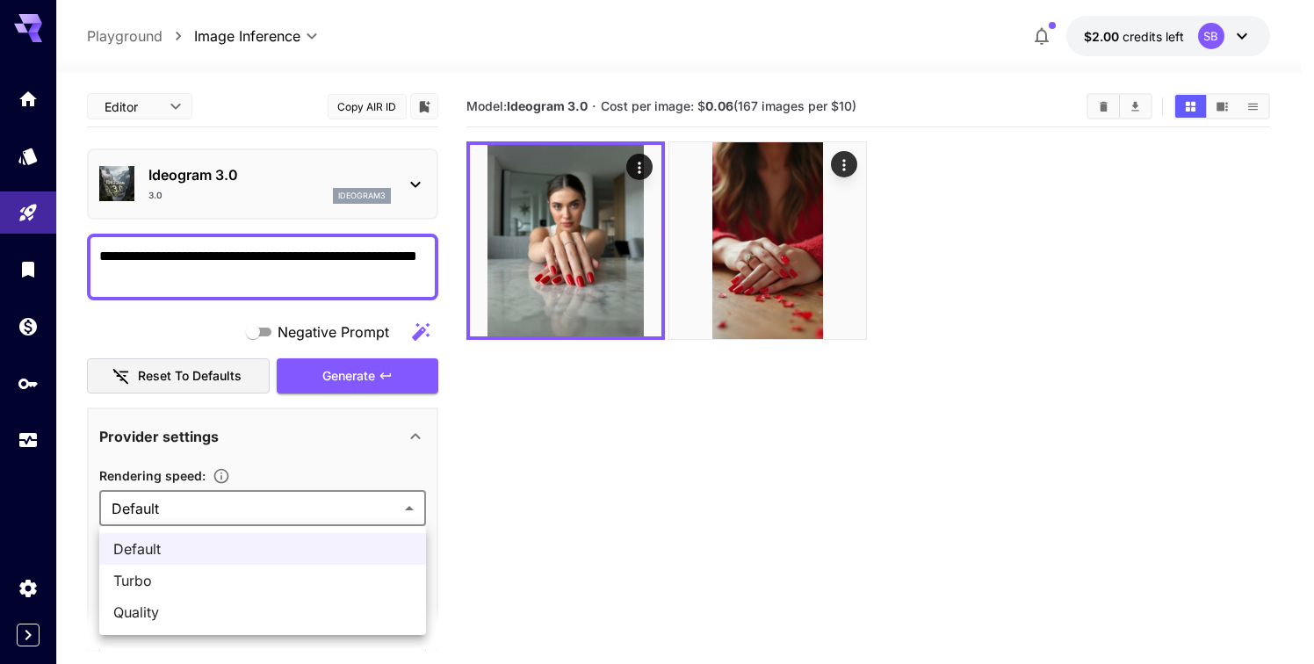
click at [218, 571] on span "Turbo" at bounding box center [262, 580] width 299 height 21
type input "*****"
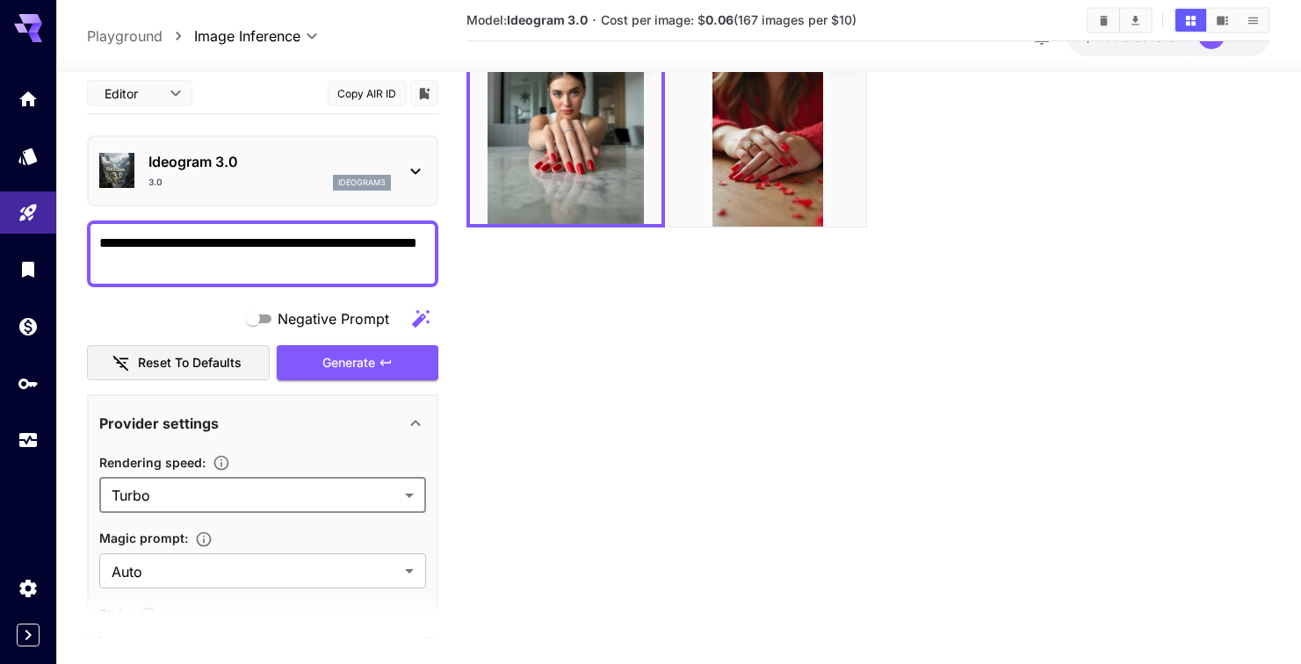
click at [421, 321] on icon "button" at bounding box center [420, 318] width 21 height 21
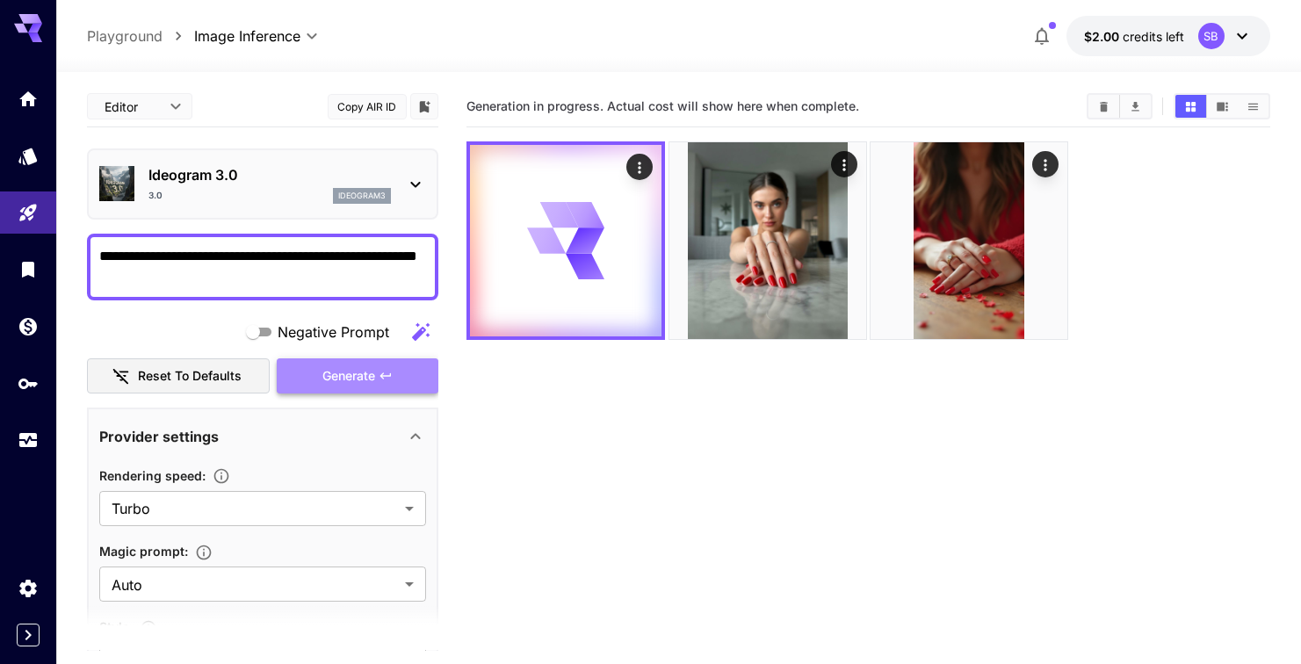
click at [321, 372] on button "Generate" at bounding box center [358, 376] width 162 height 36
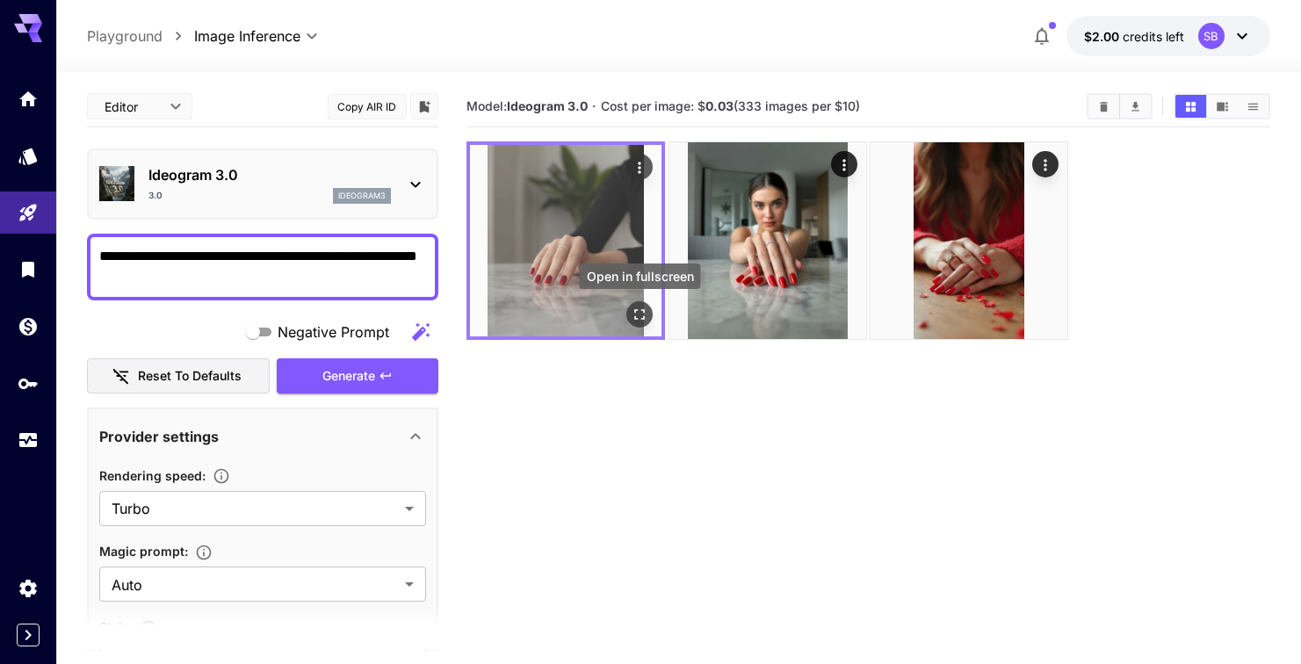
click at [645, 319] on icon "Open in fullscreen" at bounding box center [640, 315] width 18 height 18
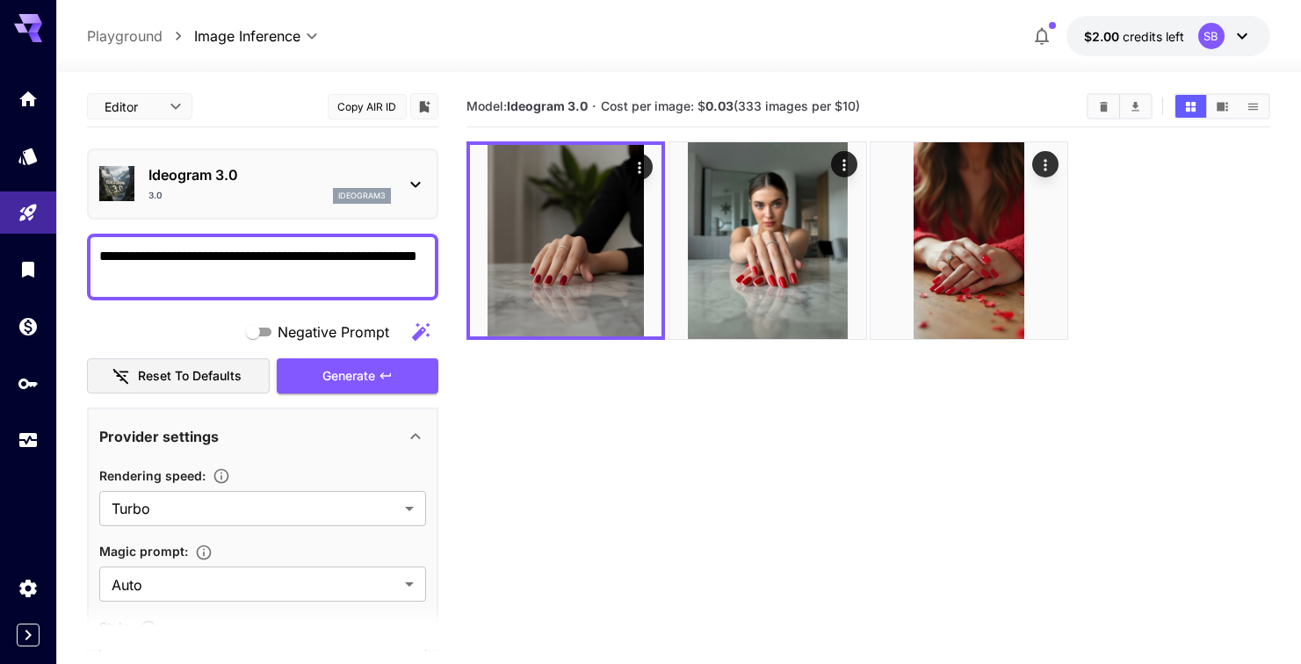
click at [718, 102] on b "0.03" at bounding box center [719, 105] width 28 height 15
click at [714, 104] on b "0.03" at bounding box center [719, 105] width 28 height 15
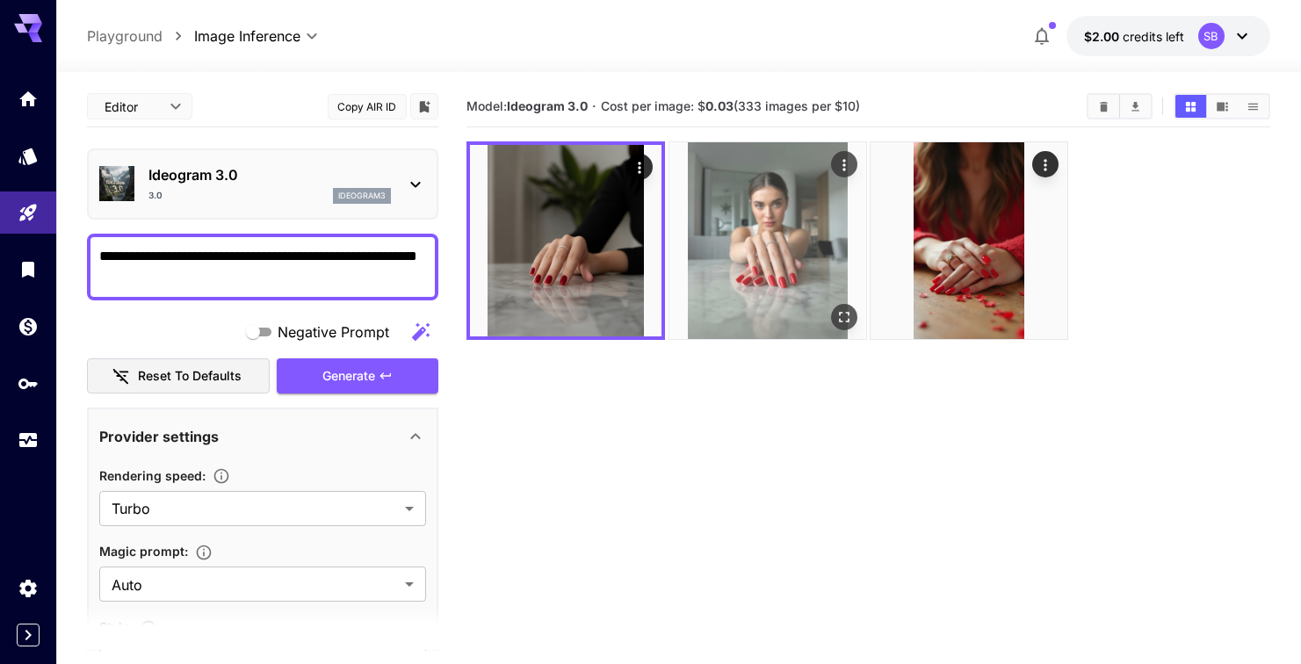
click at [738, 242] on img at bounding box center [767, 240] width 197 height 197
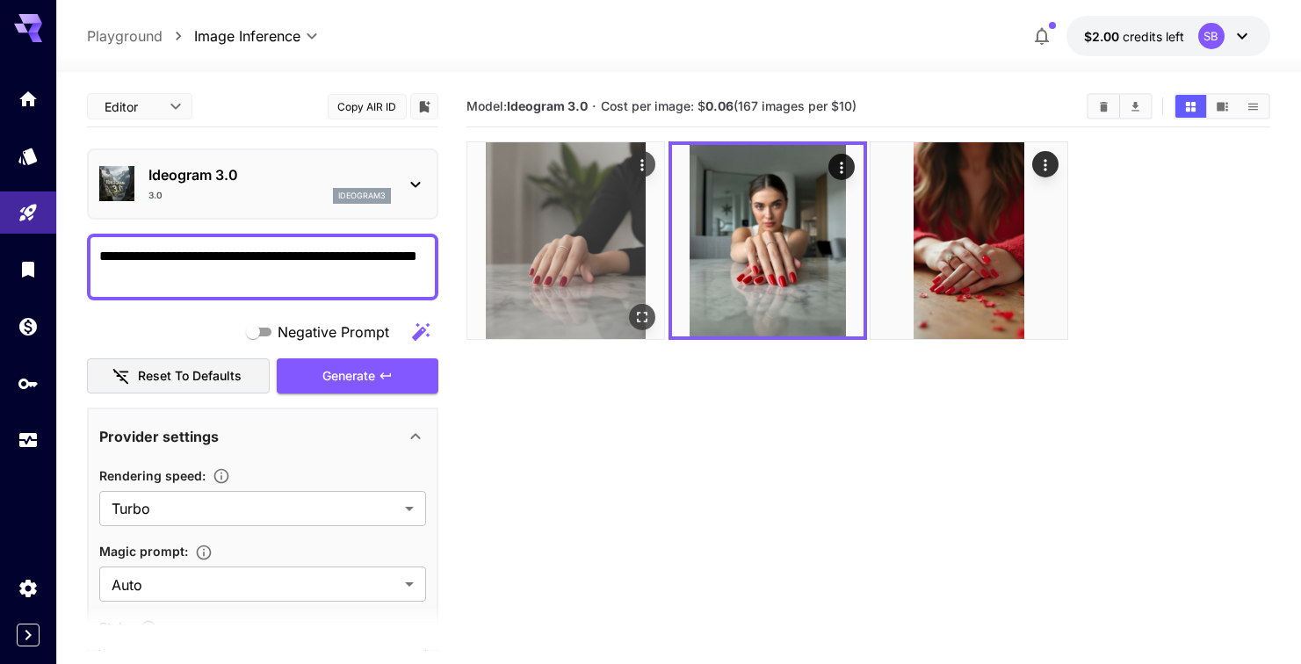
click at [573, 239] on img at bounding box center [565, 240] width 197 height 197
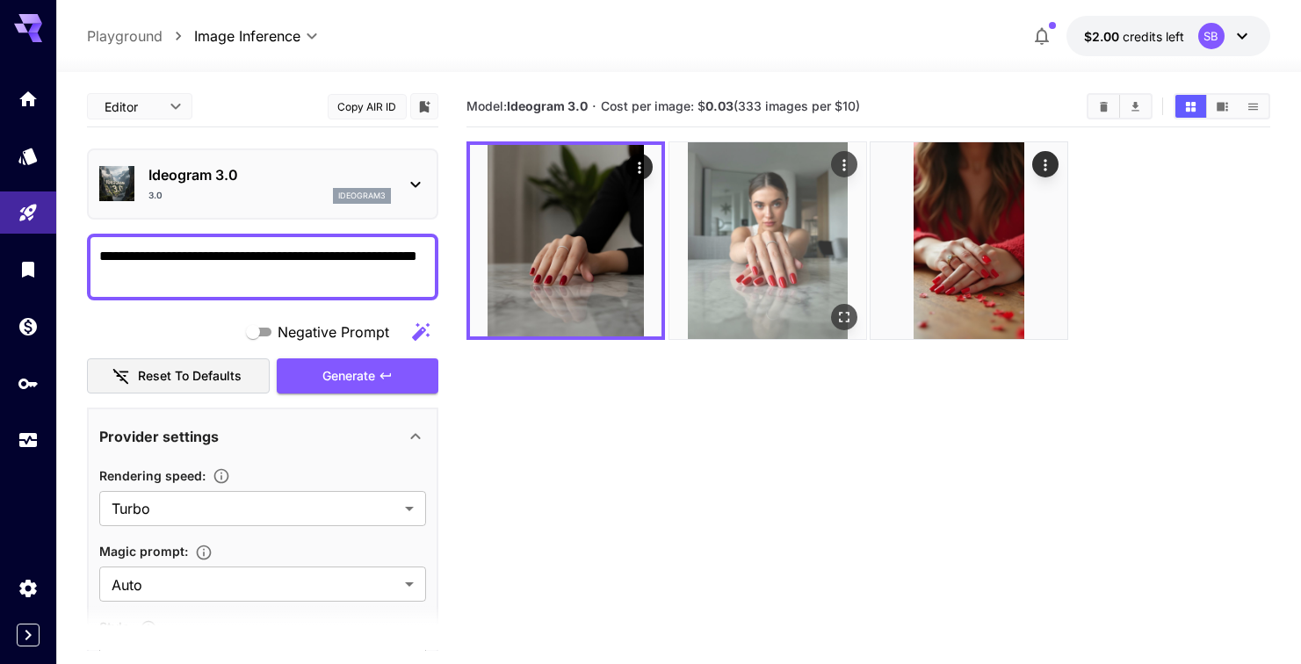
click at [746, 205] on img at bounding box center [767, 240] width 197 height 197
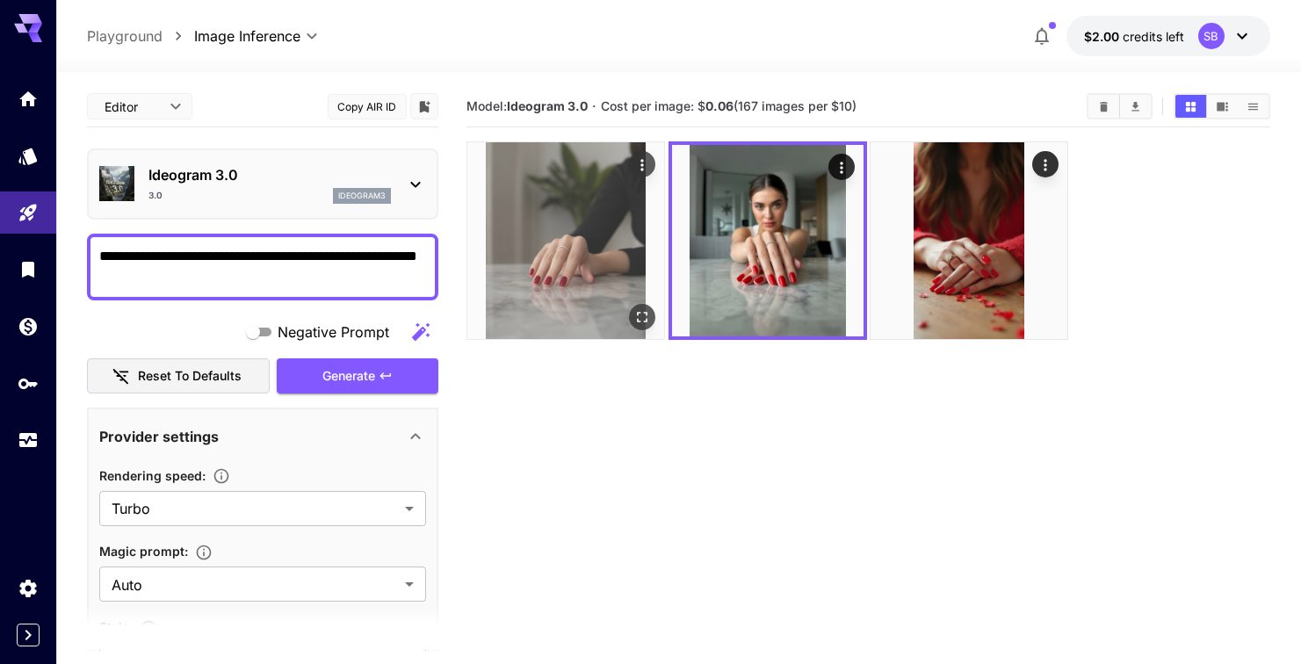
click at [575, 249] on img at bounding box center [565, 240] width 197 height 197
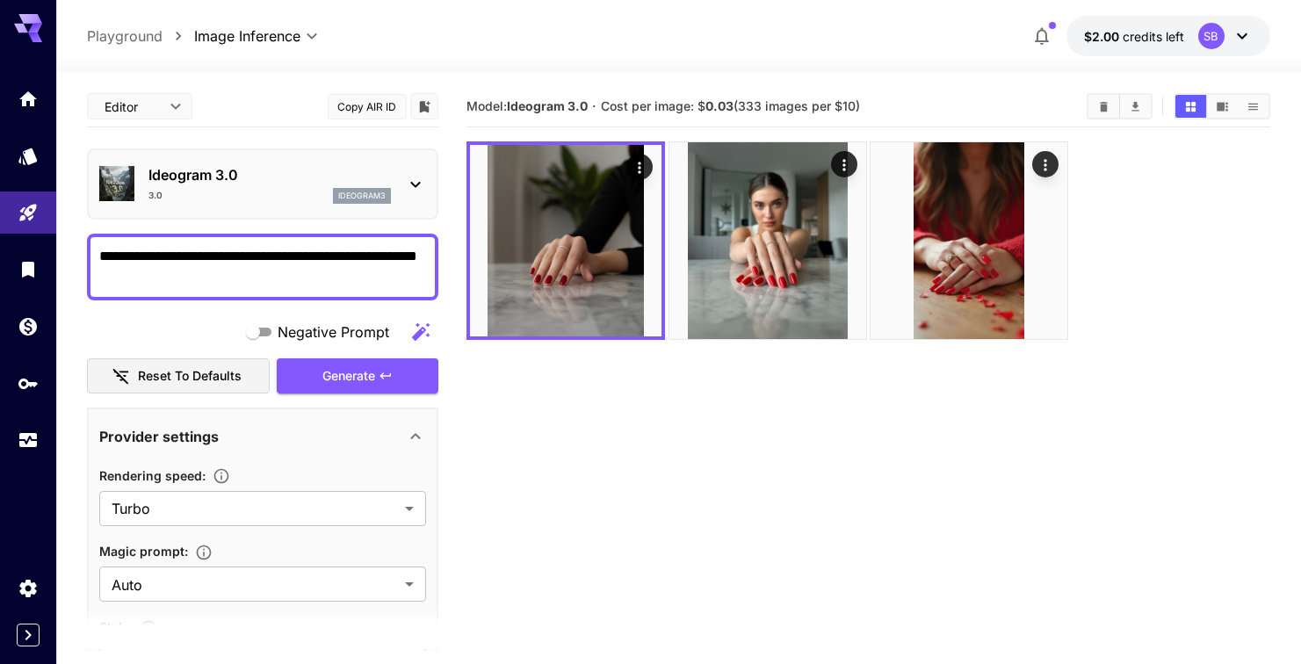
click at [389, 184] on p "Ideogram 3.0" at bounding box center [269, 174] width 242 height 21
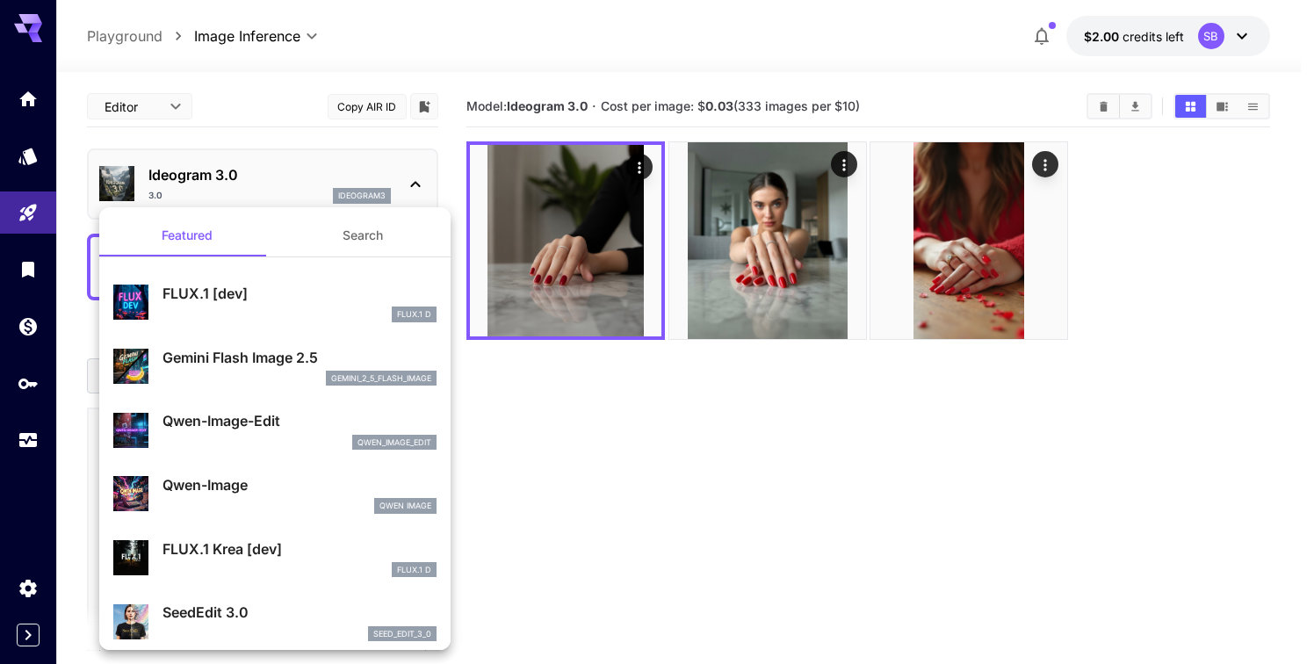
click at [248, 300] on p "FLUX.1 [dev]" at bounding box center [299, 293] width 274 height 21
type input "******"
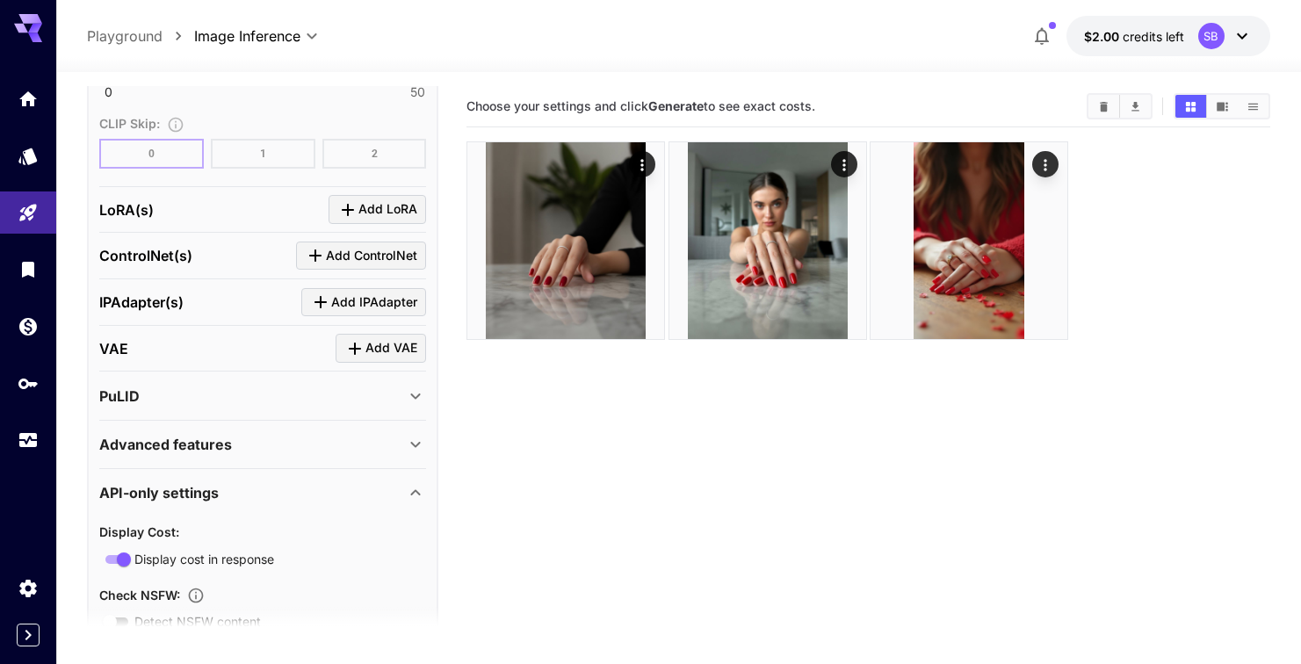
scroll to position [1677, 0]
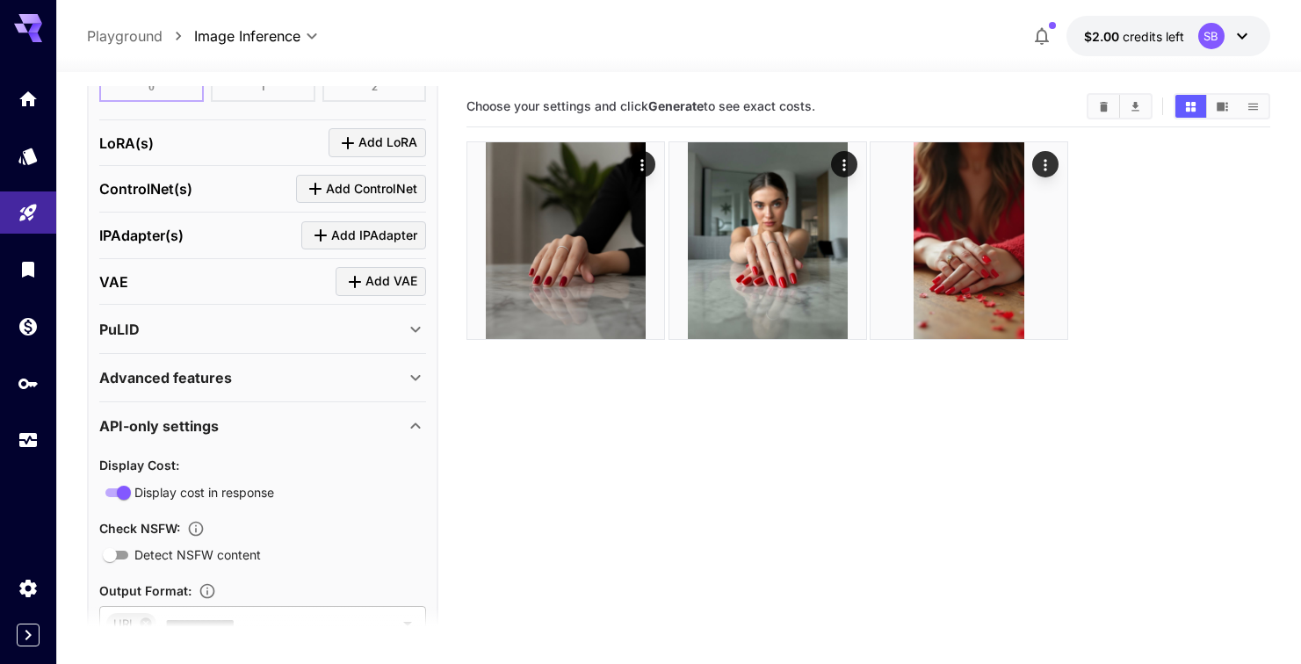
click at [290, 378] on div "Advanced features" at bounding box center [252, 377] width 306 height 21
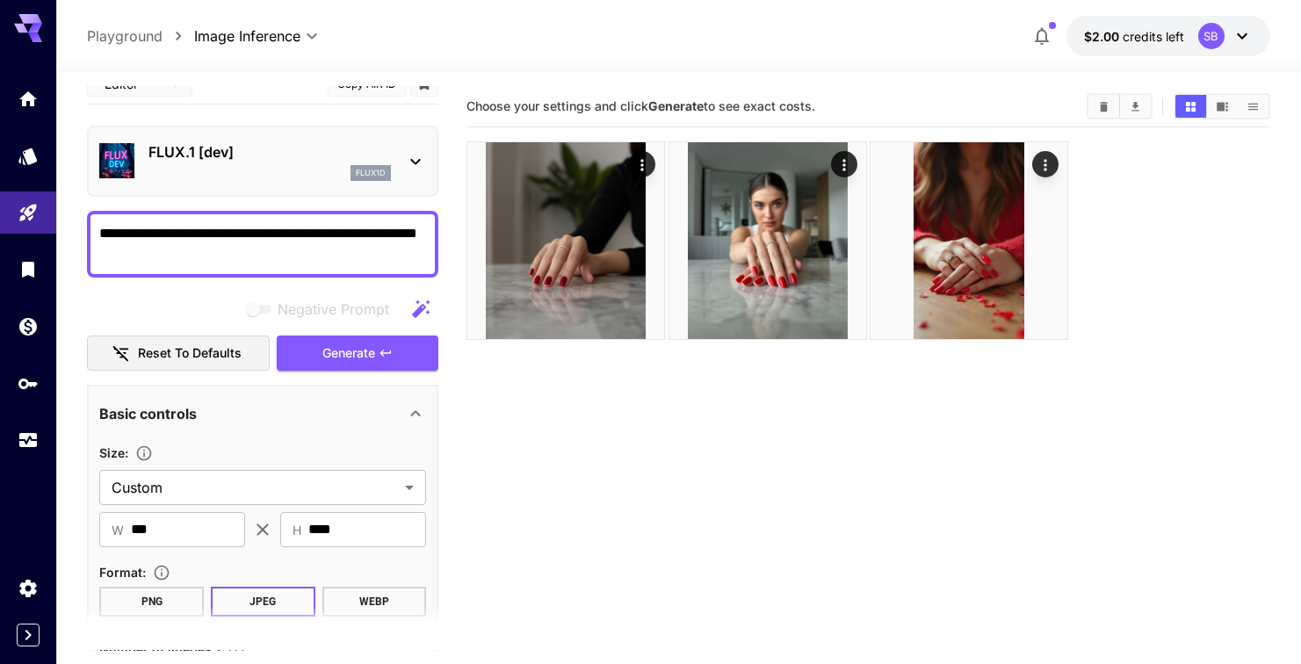
scroll to position [0, 0]
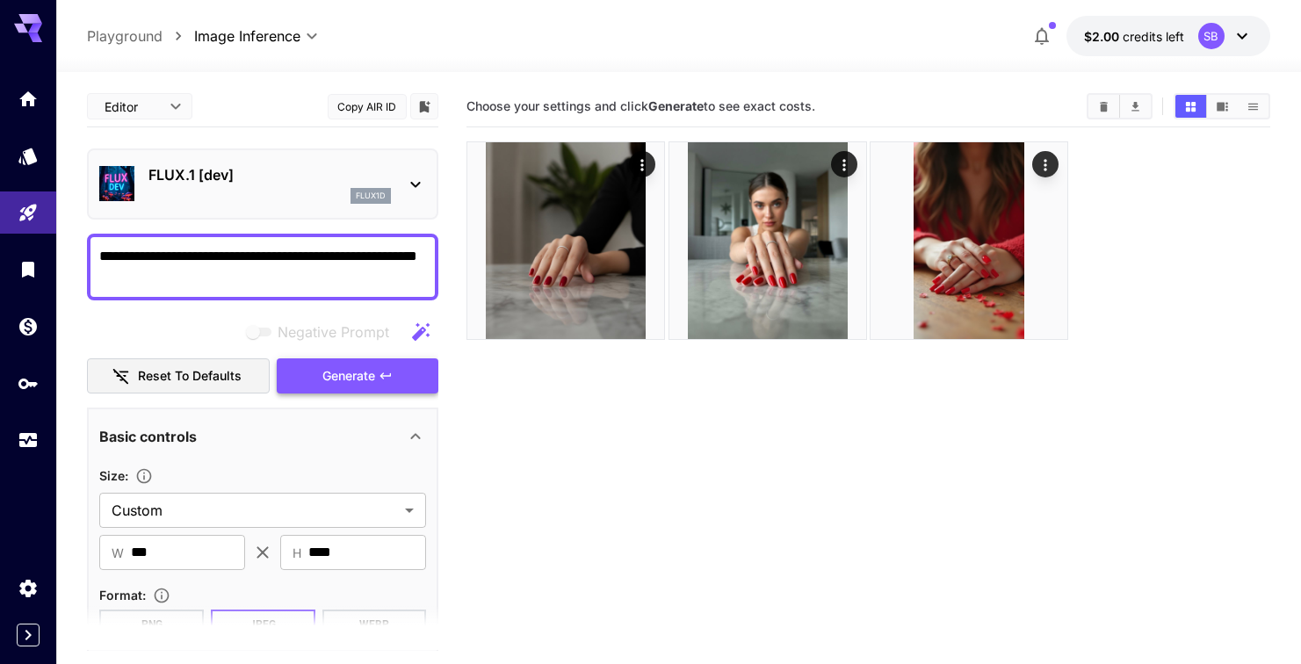
click at [339, 382] on span "Generate" at bounding box center [348, 376] width 53 height 22
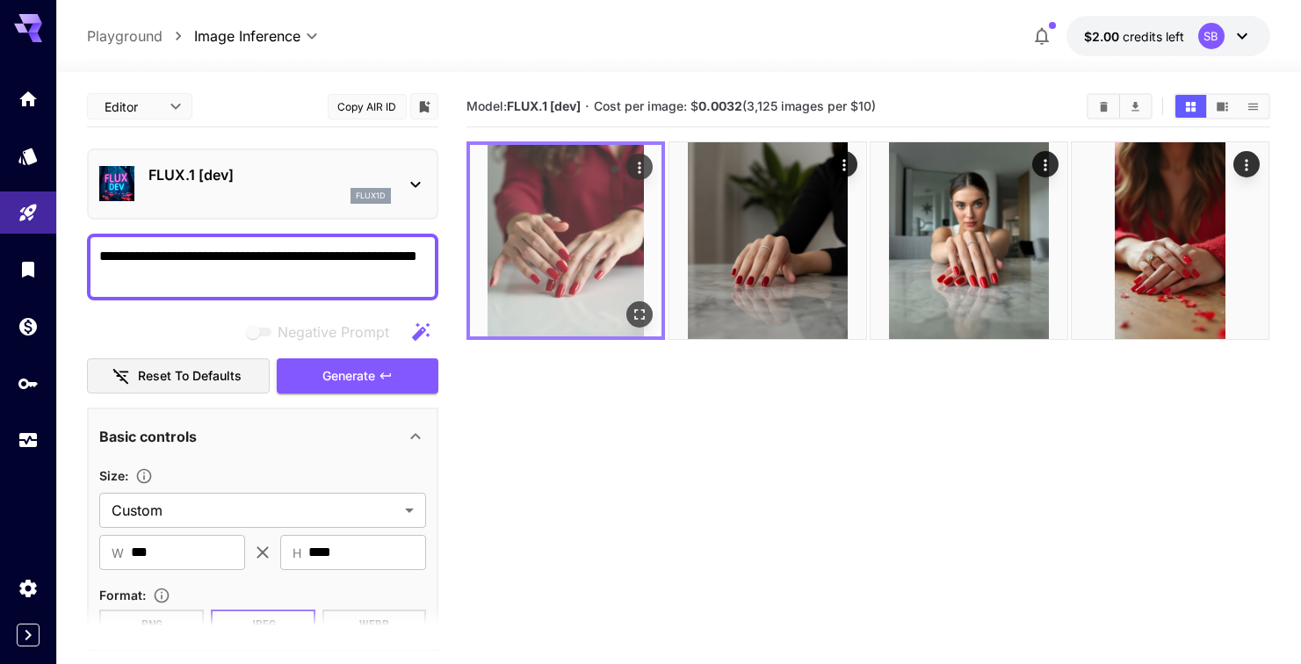
click at [645, 316] on icon "Open in fullscreen" at bounding box center [640, 315] width 18 height 18
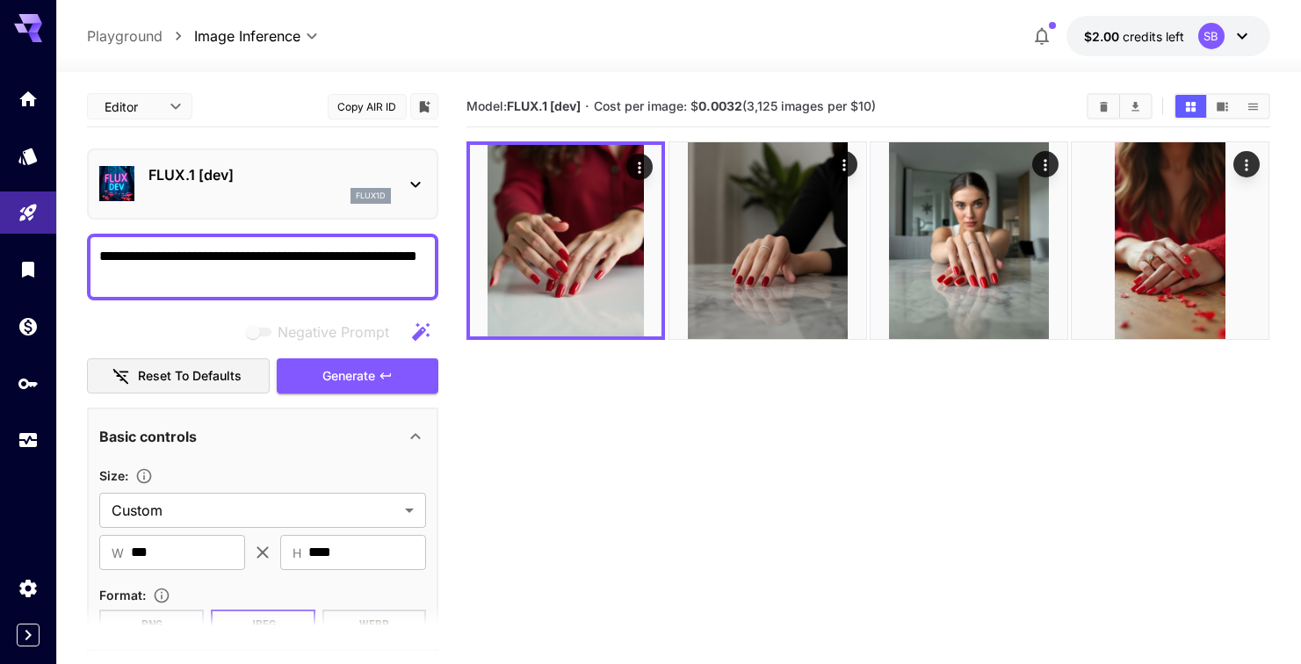
click at [412, 188] on icon at bounding box center [415, 184] width 21 height 21
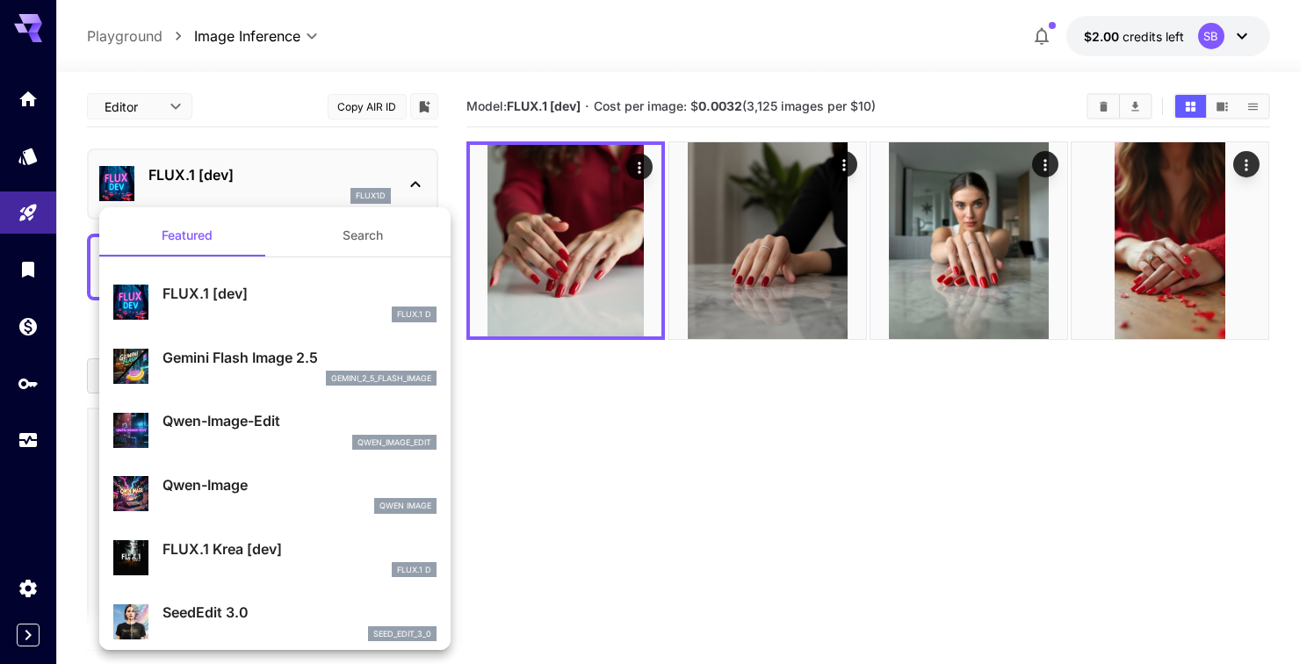
click at [263, 358] on p "Gemini Flash Image 2.5" at bounding box center [299, 357] width 274 height 21
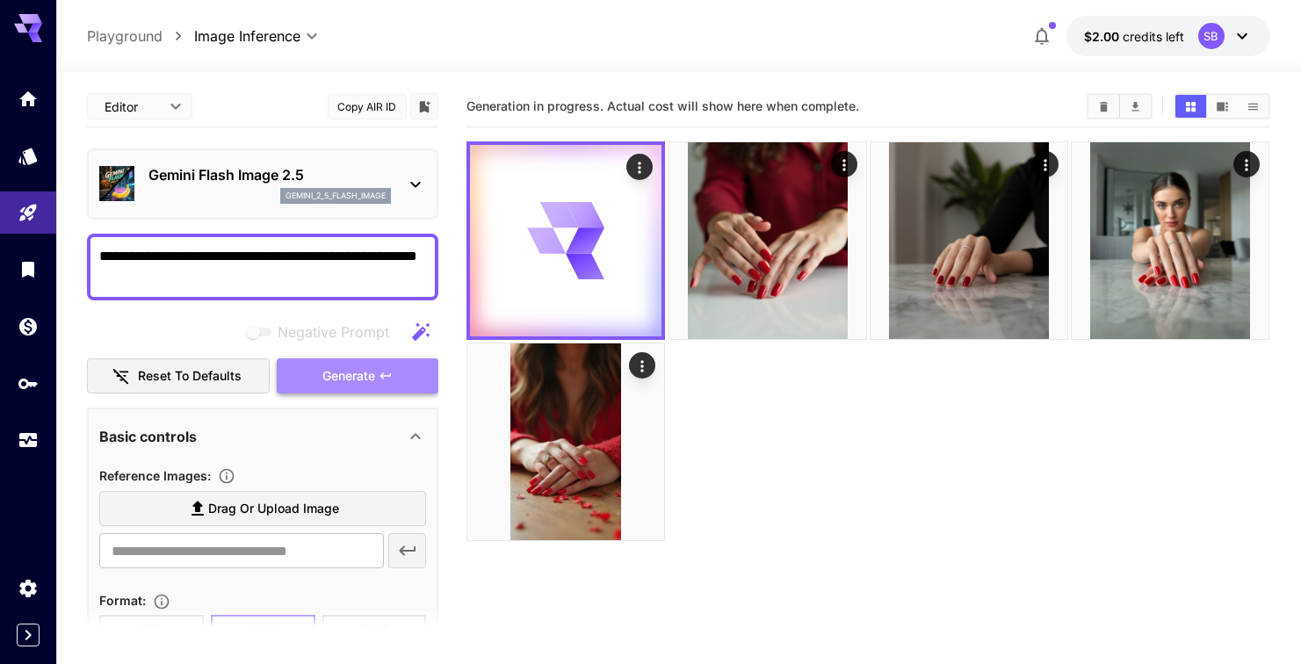
click at [334, 371] on span "Generate" at bounding box center [348, 376] width 53 height 22
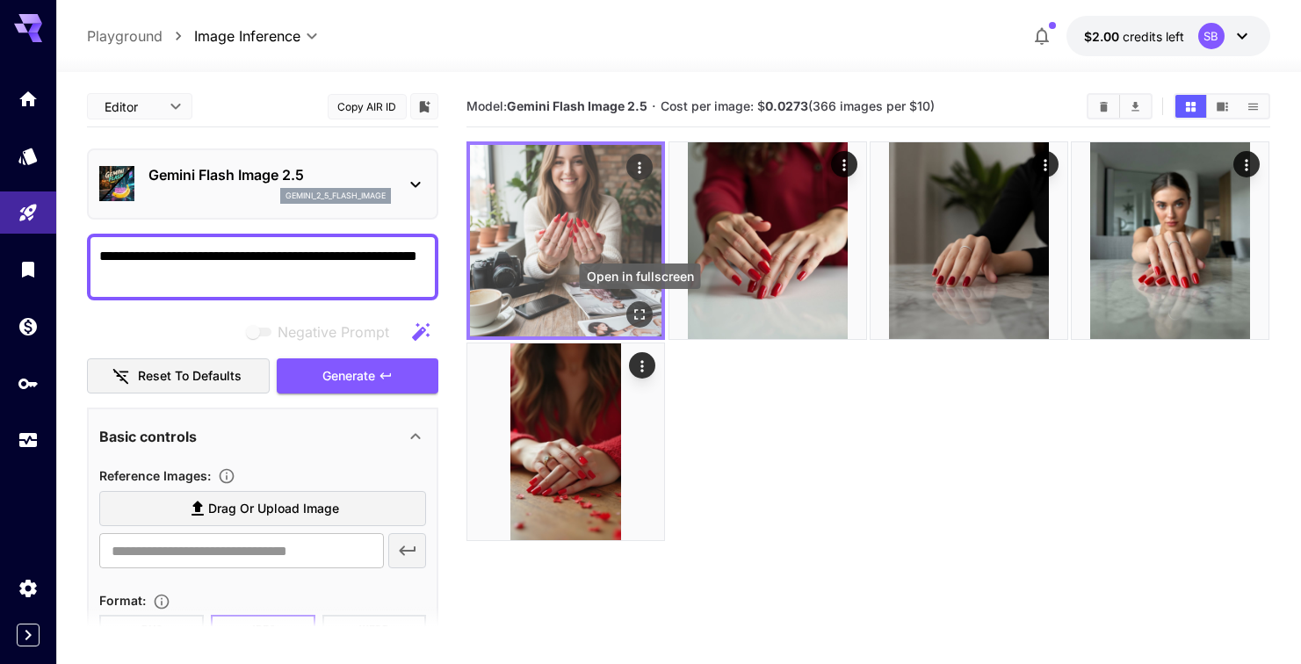
click at [637, 305] on button "Open in fullscreen" at bounding box center [640, 314] width 26 height 26
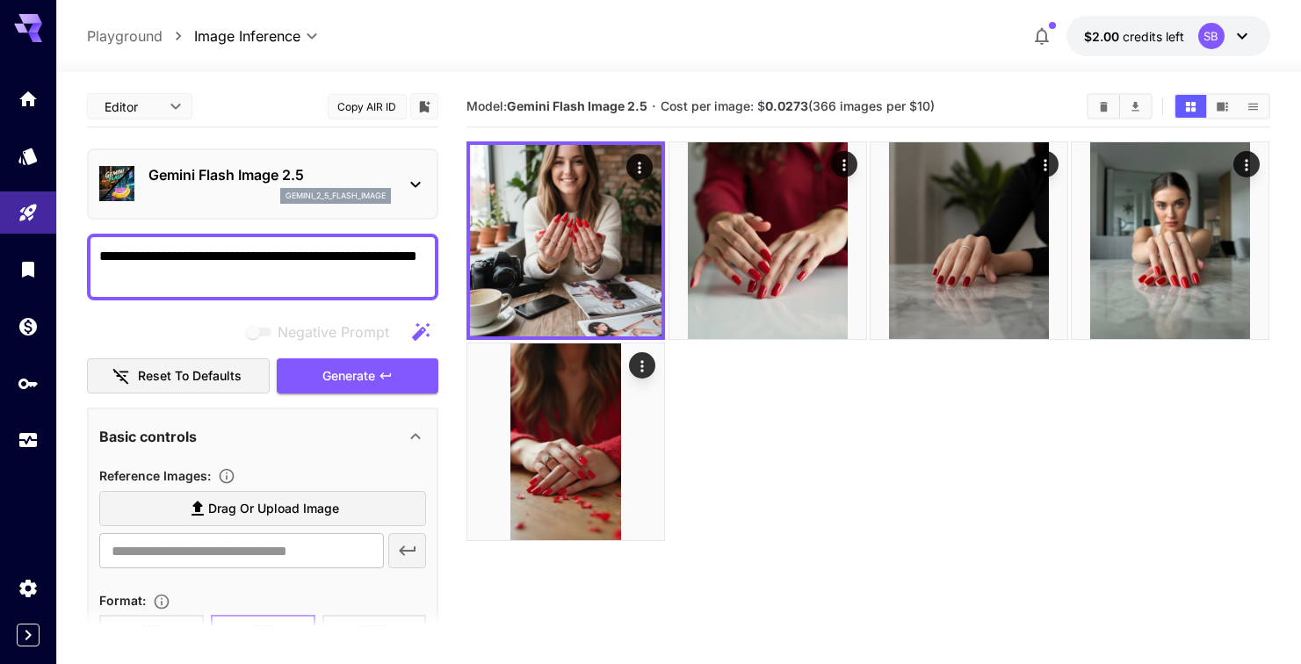
click at [419, 192] on icon at bounding box center [415, 184] width 21 height 21
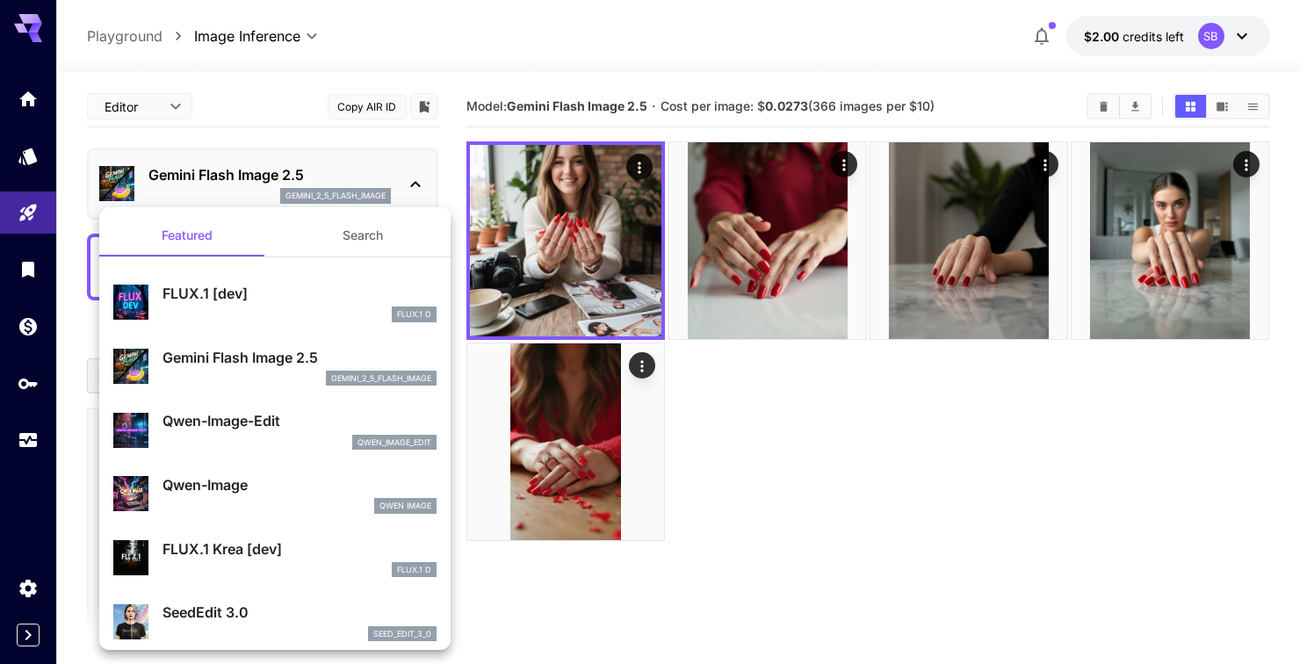
click at [315, 423] on p "Qwen-Image-Edit" at bounding box center [299, 420] width 274 height 21
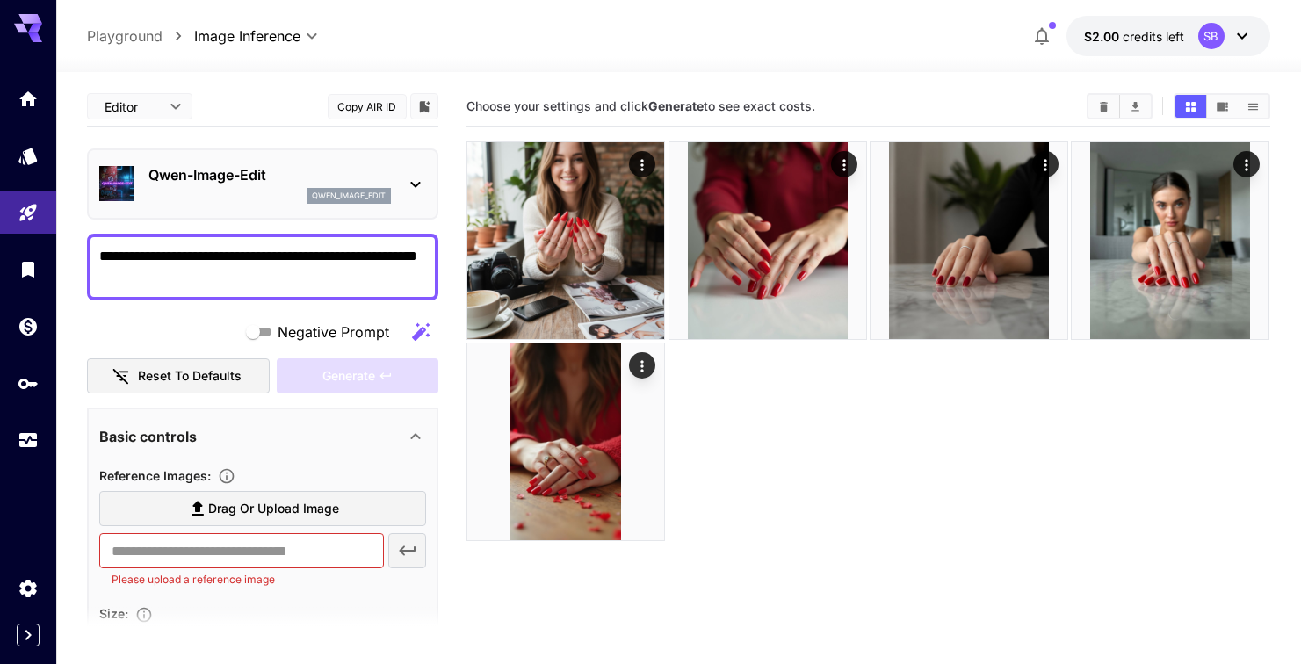
click at [343, 269] on textarea "**********" at bounding box center [262, 267] width 327 height 42
click at [371, 198] on p "qwen_image_edit" at bounding box center [349, 196] width 74 height 12
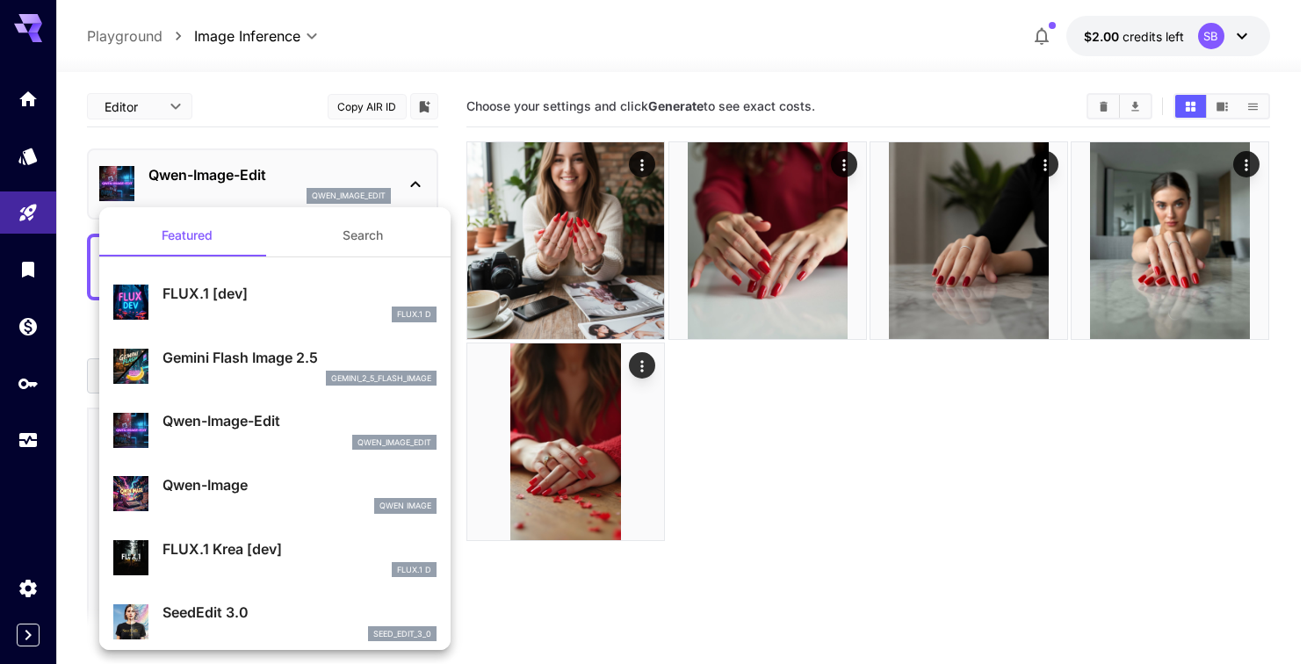
click at [273, 473] on div "Qwen-Image Qwen Image" at bounding box center [274, 494] width 323 height 54
type input "**"
type input "***"
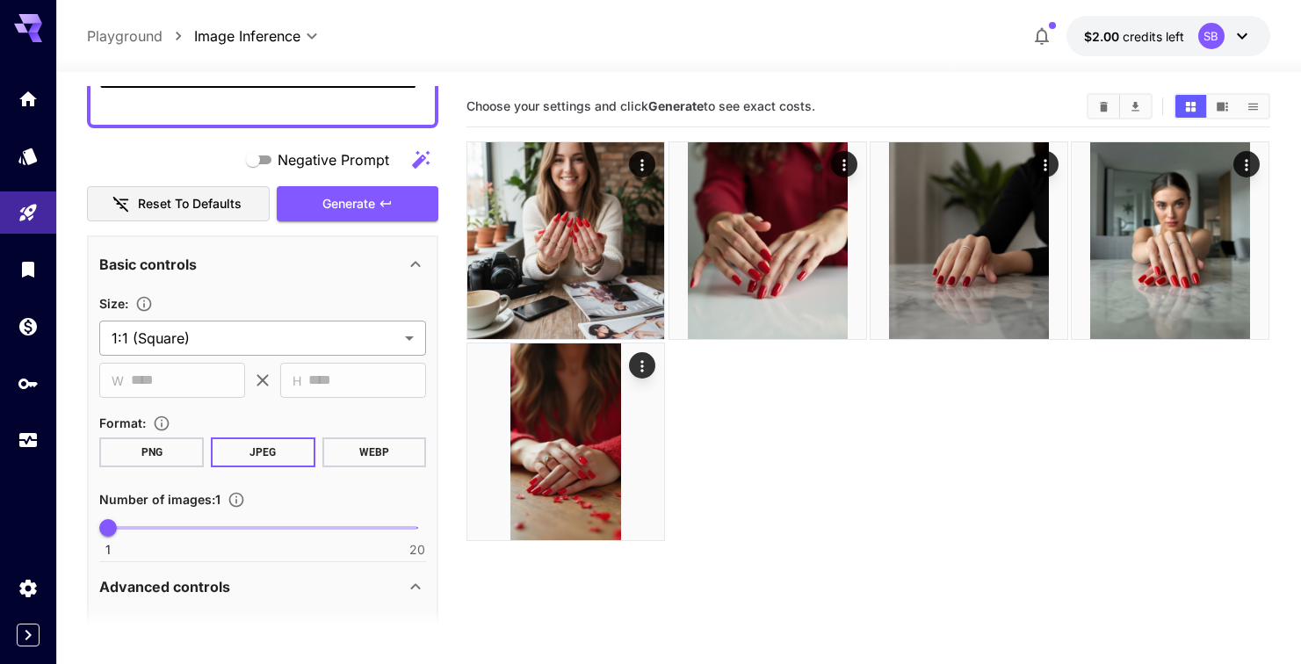
scroll to position [174, 0]
click at [298, 342] on body "**********" at bounding box center [650, 401] width 1301 height 803
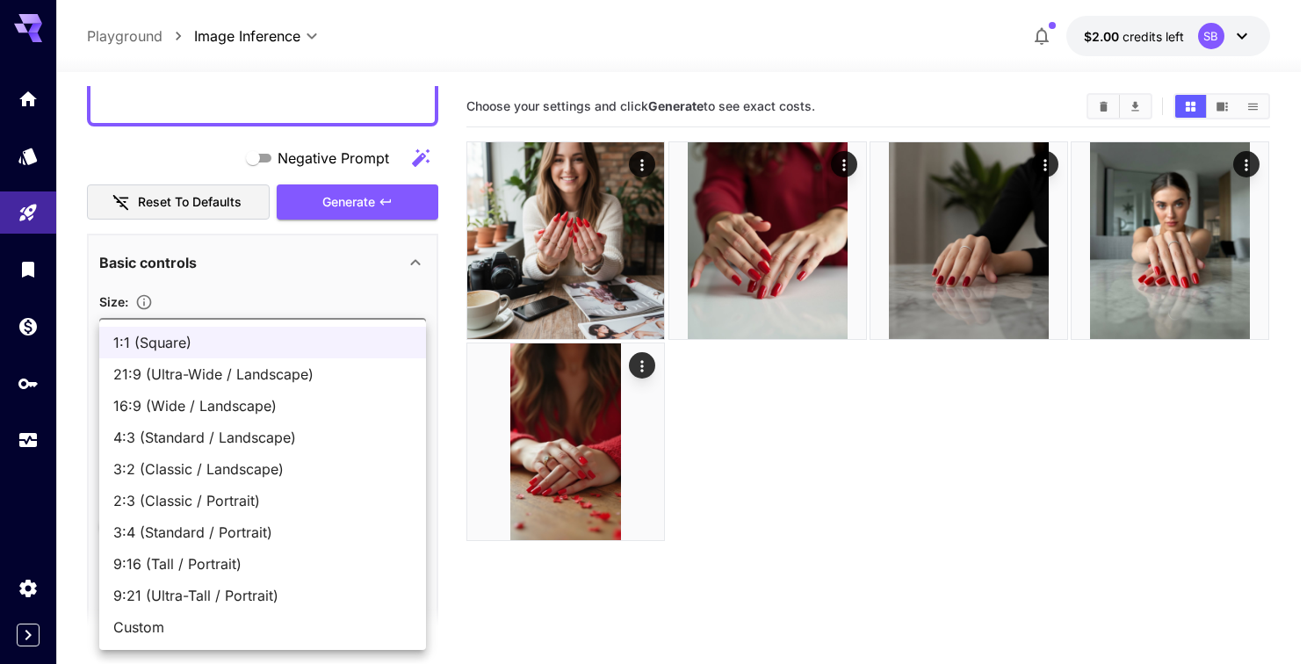
click at [171, 624] on span "Custom" at bounding box center [262, 626] width 299 height 21
type input "******"
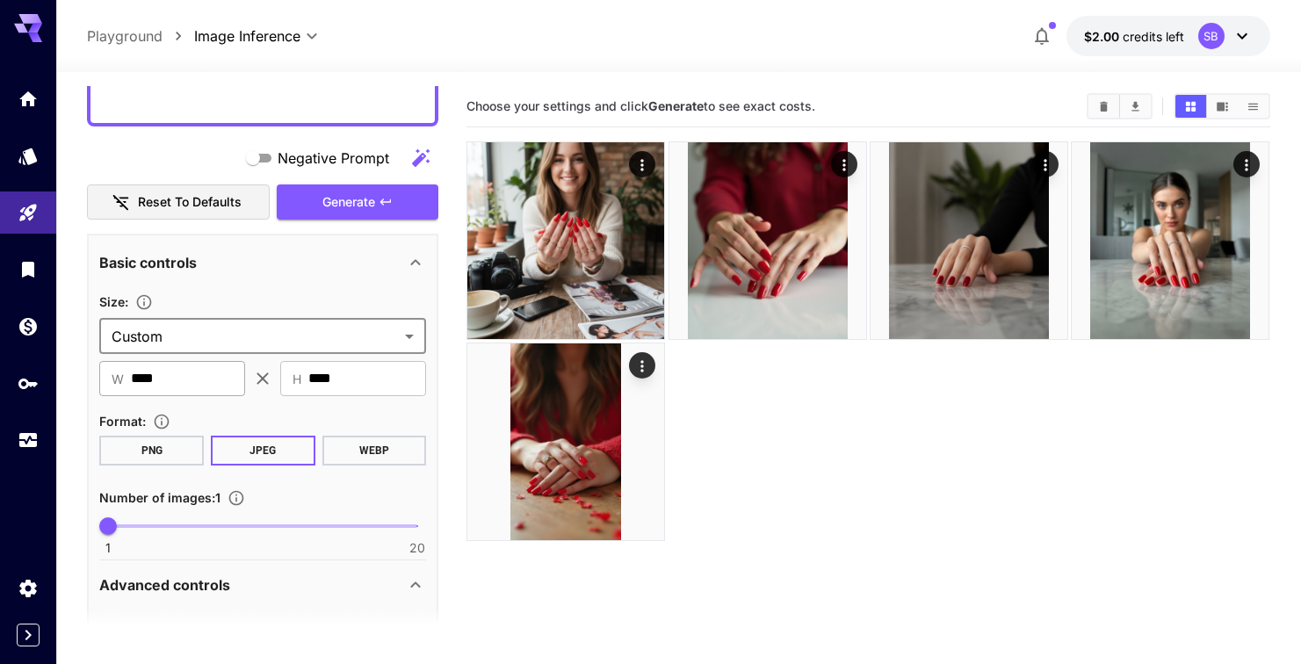
click at [191, 376] on input "****" at bounding box center [188, 378] width 114 height 35
type input "***"
click at [854, 461] on div at bounding box center [867, 341] width 803 height 400
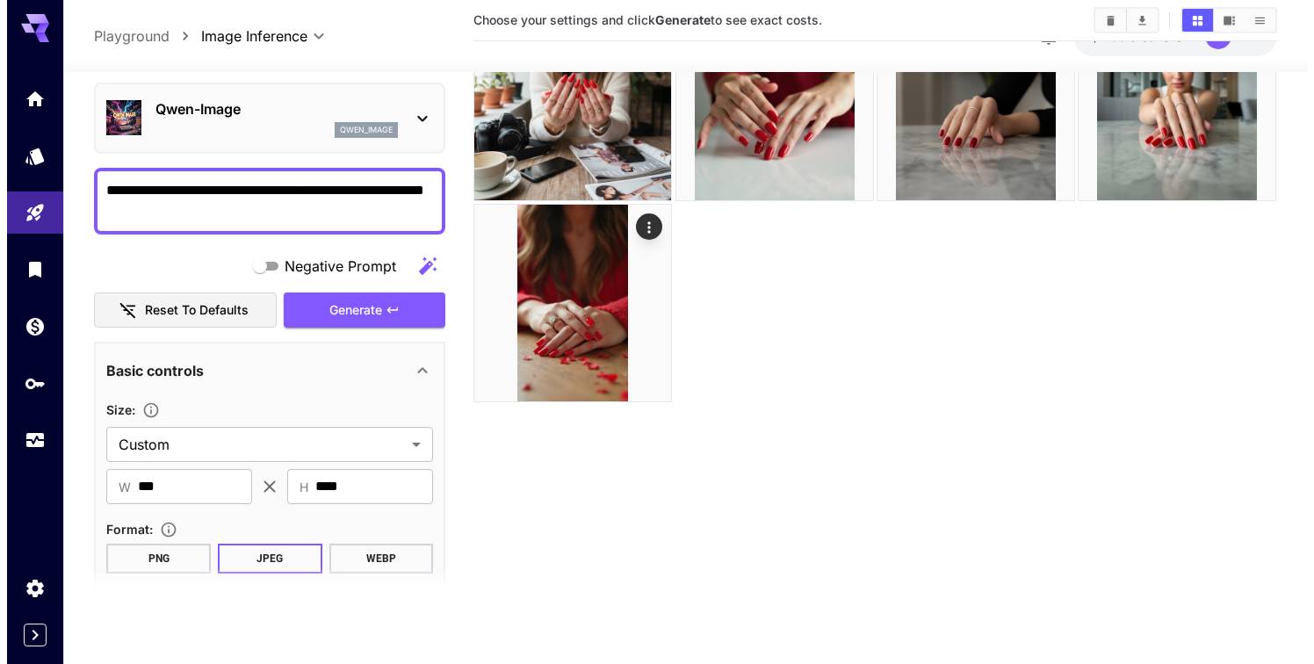
scroll to position [0, 0]
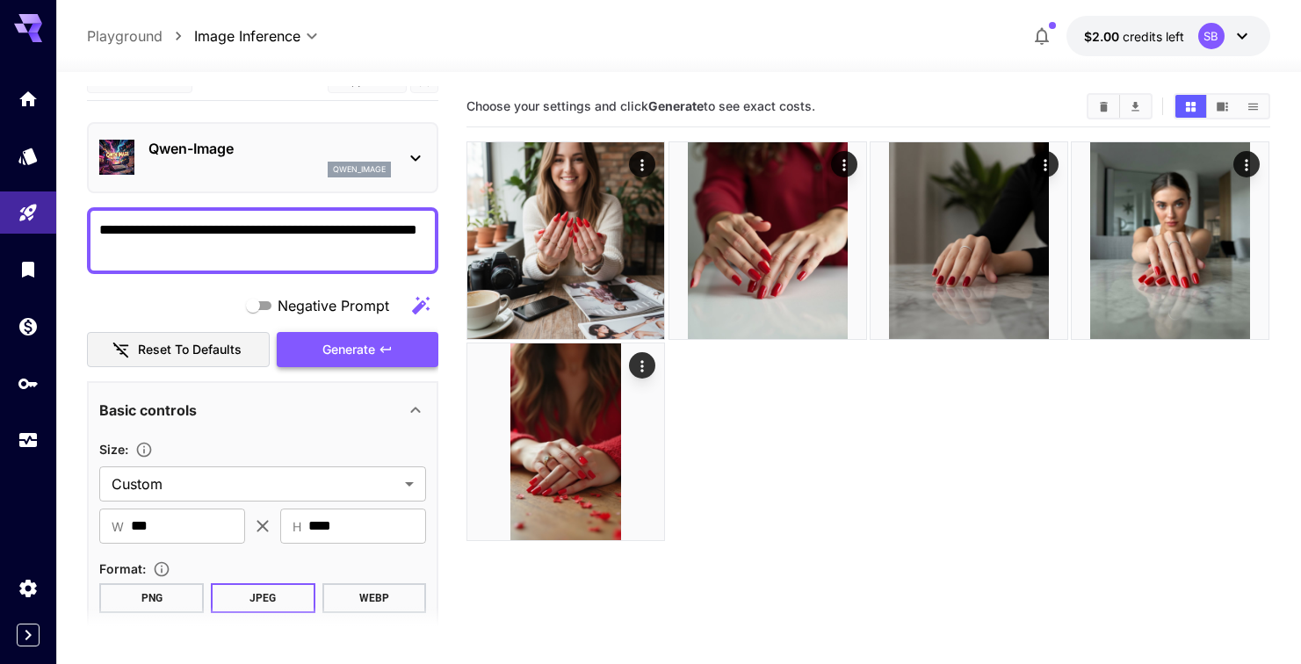
click at [358, 347] on span "Generate" at bounding box center [348, 350] width 53 height 22
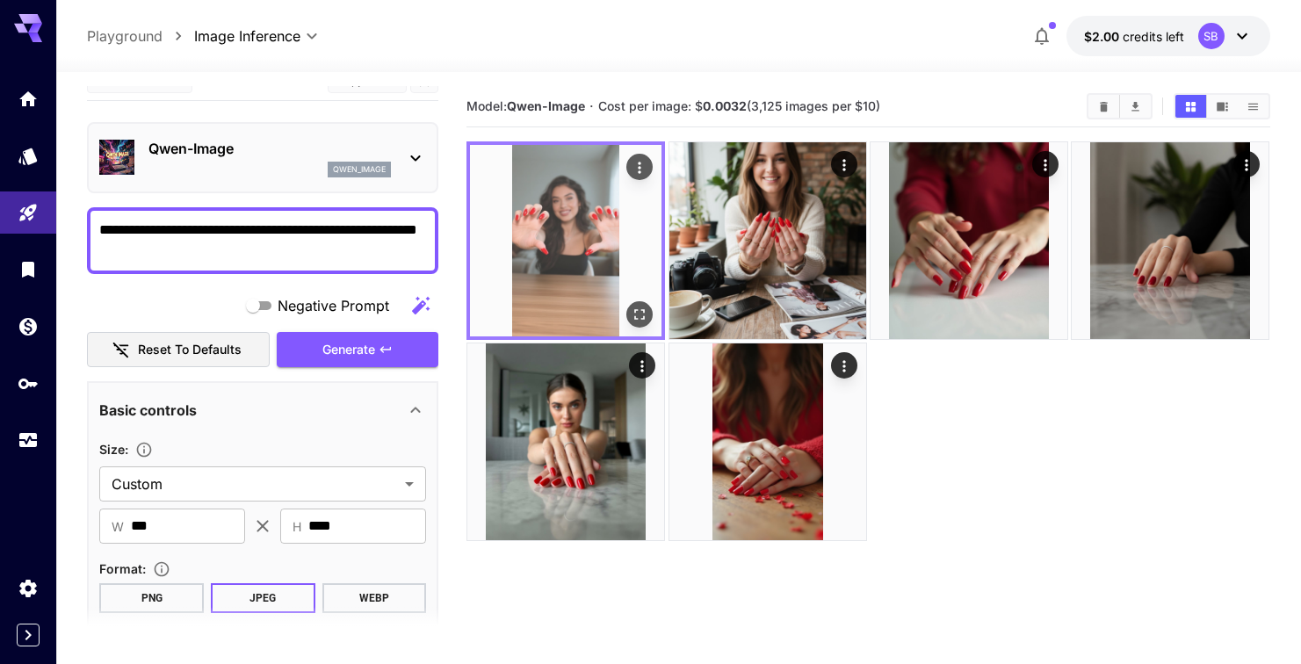
click at [639, 311] on icon "Open in fullscreen" at bounding box center [640, 315] width 18 height 18
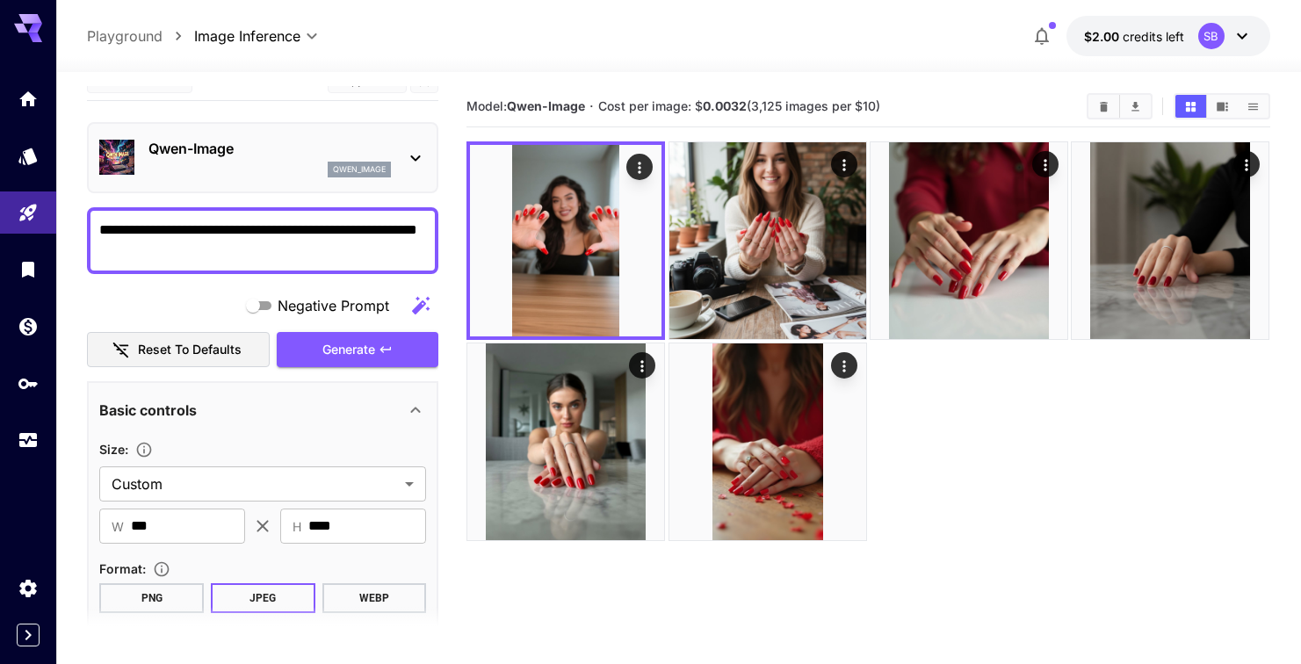
click at [381, 171] on p "qwen_image" at bounding box center [359, 169] width 53 height 12
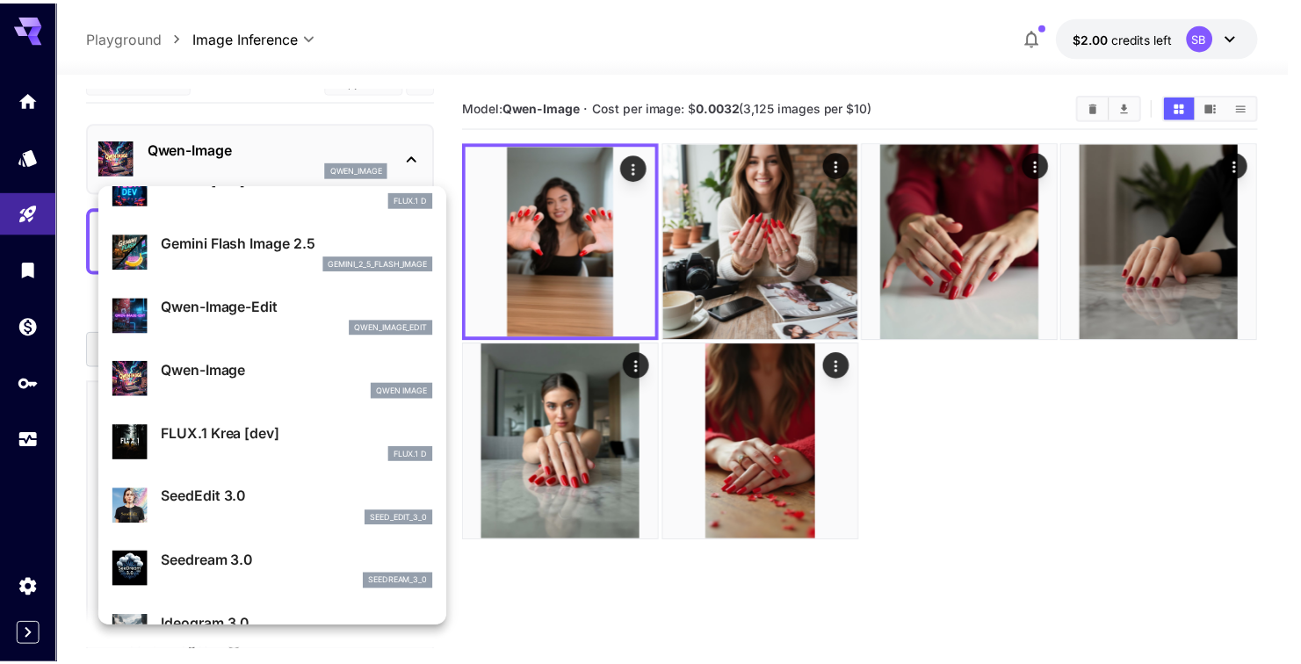
scroll to position [117, 0]
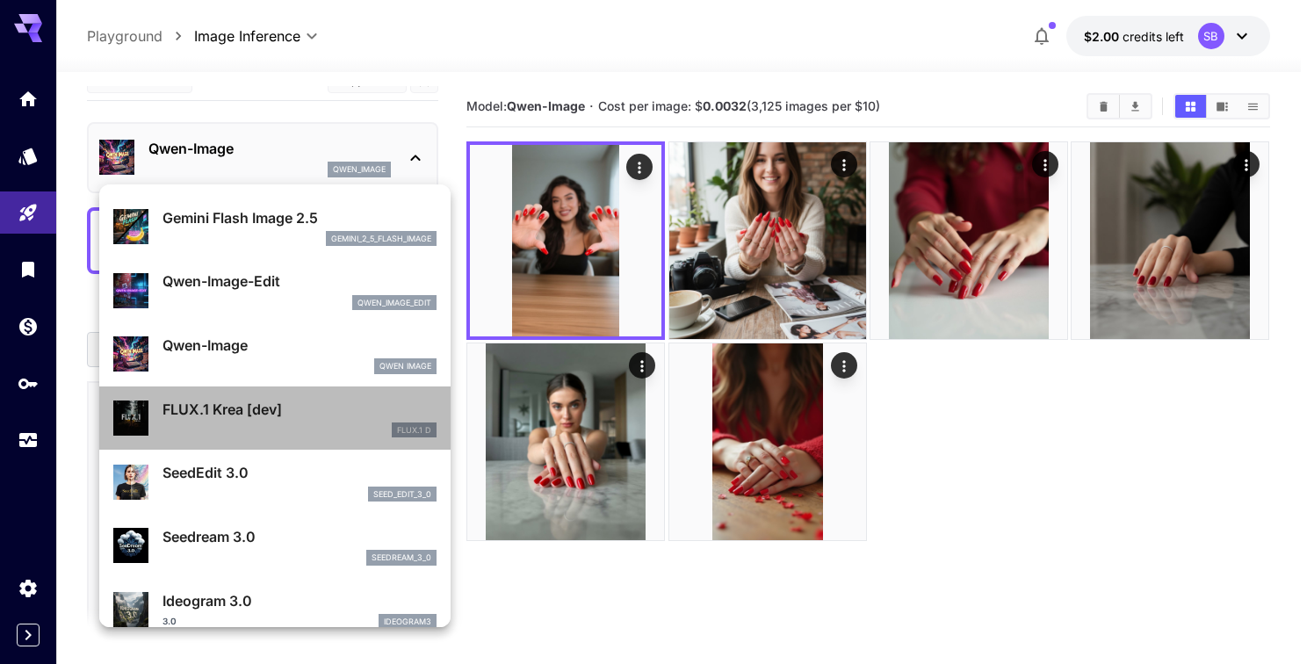
click at [296, 416] on p "FLUX.1 Krea [dev]" at bounding box center [299, 409] width 274 height 21
type input "**"
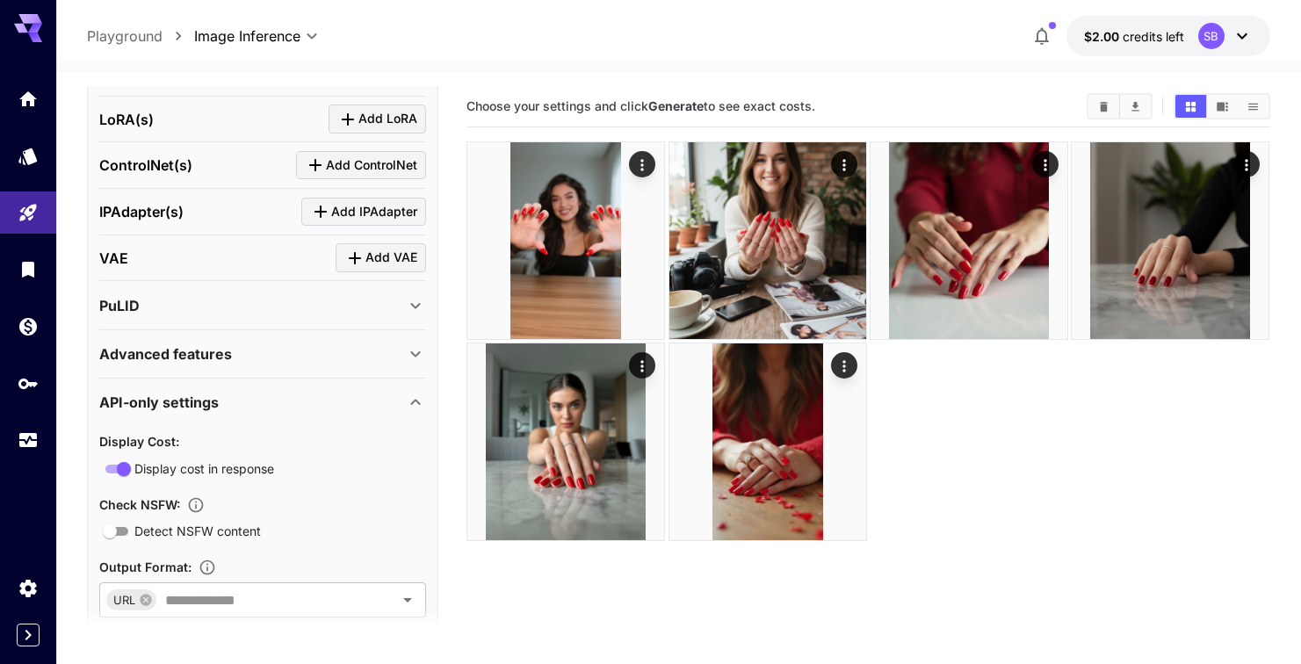
scroll to position [1677, 0]
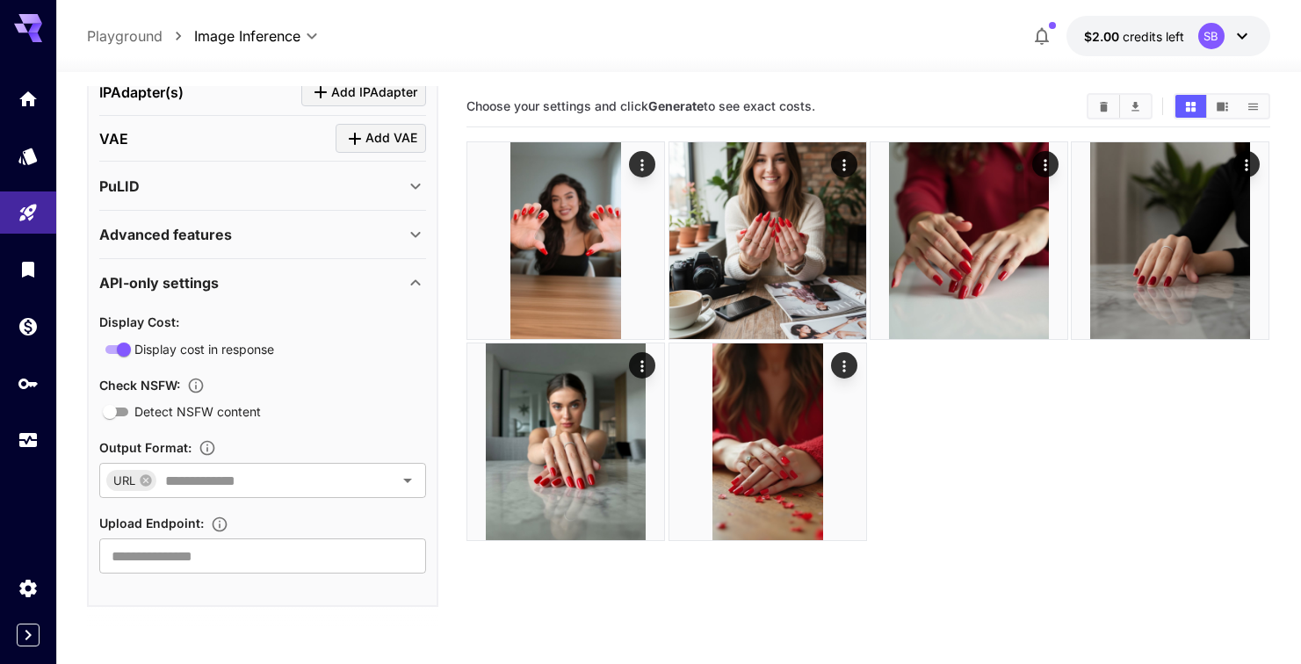
click at [384, 235] on div "Advanced features" at bounding box center [252, 234] width 306 height 21
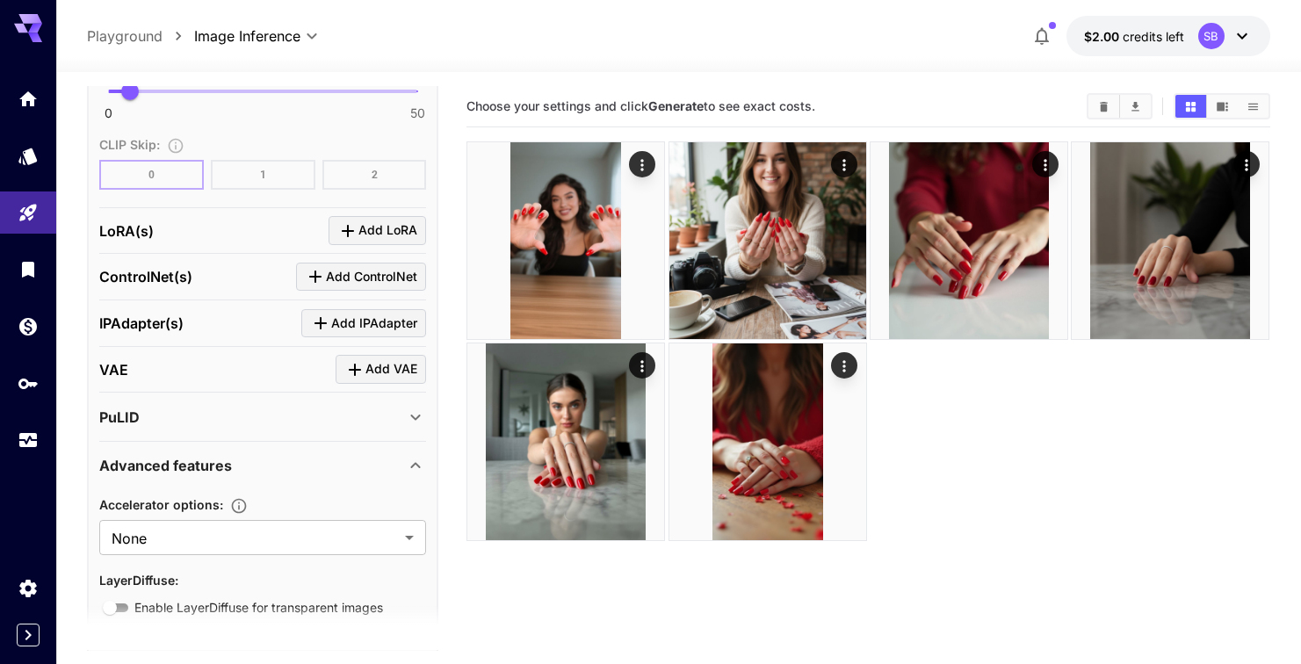
scroll to position [1438, 0]
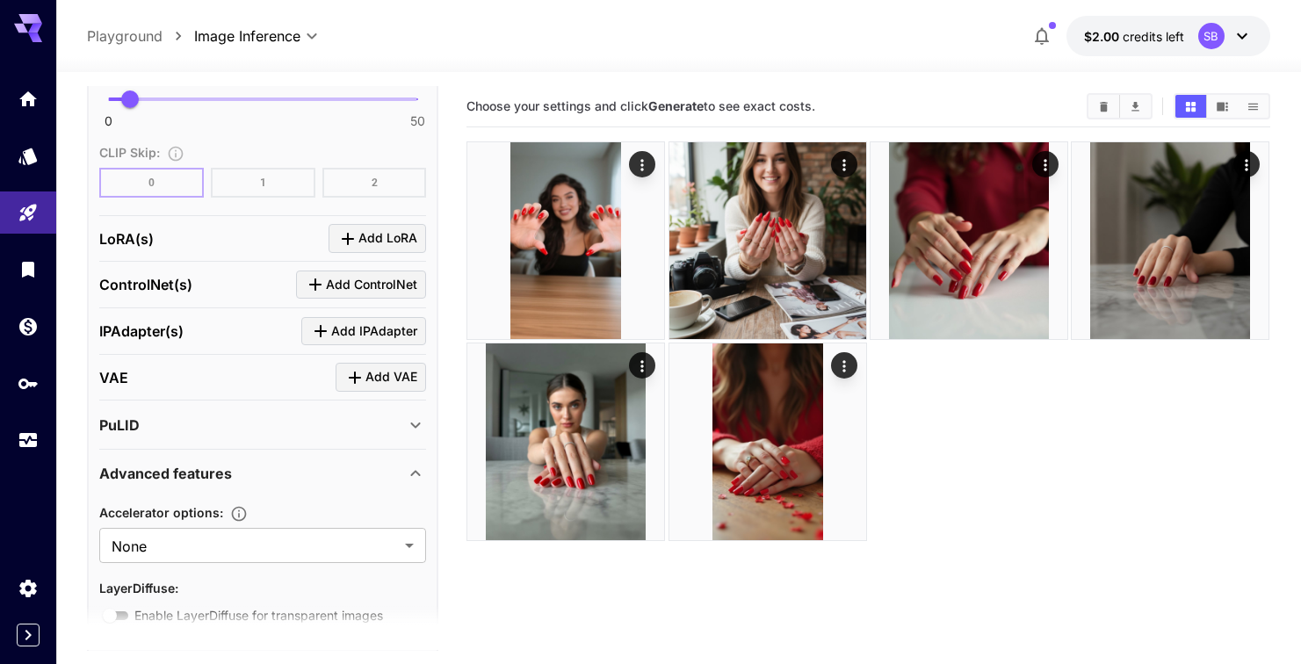
click at [293, 415] on div "PuLID" at bounding box center [252, 425] width 306 height 21
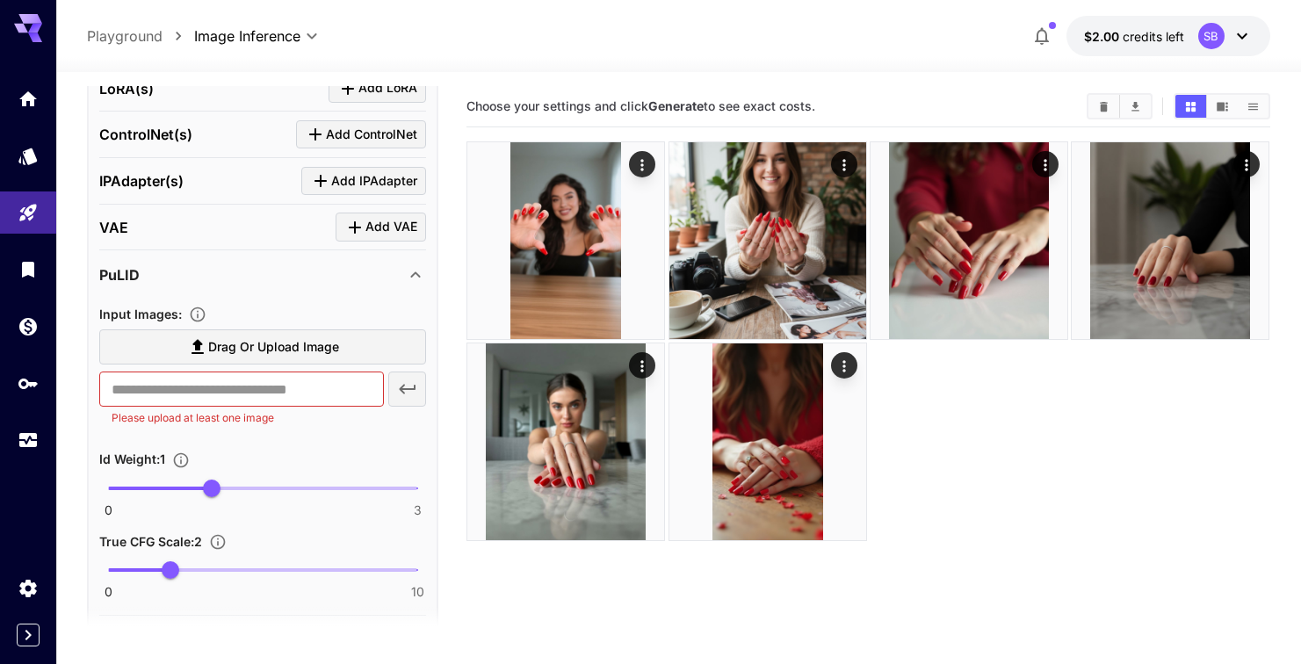
scroll to position [1532, 0]
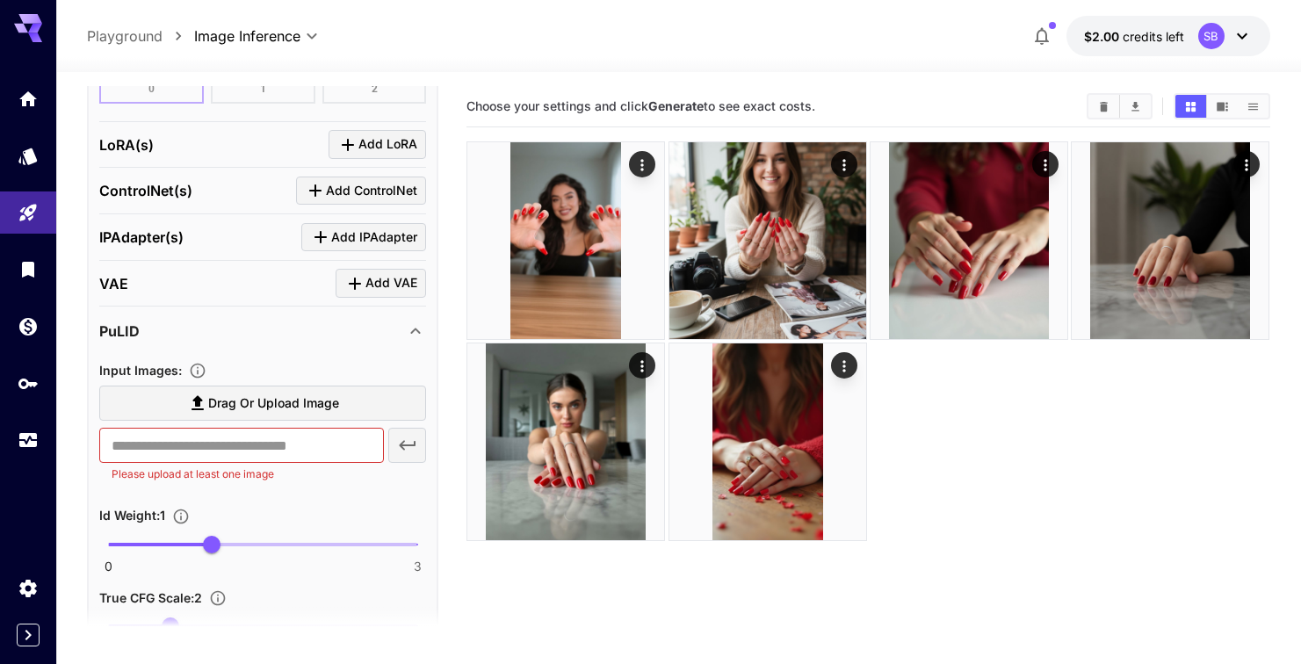
click at [357, 322] on div "PuLID" at bounding box center [252, 331] width 306 height 21
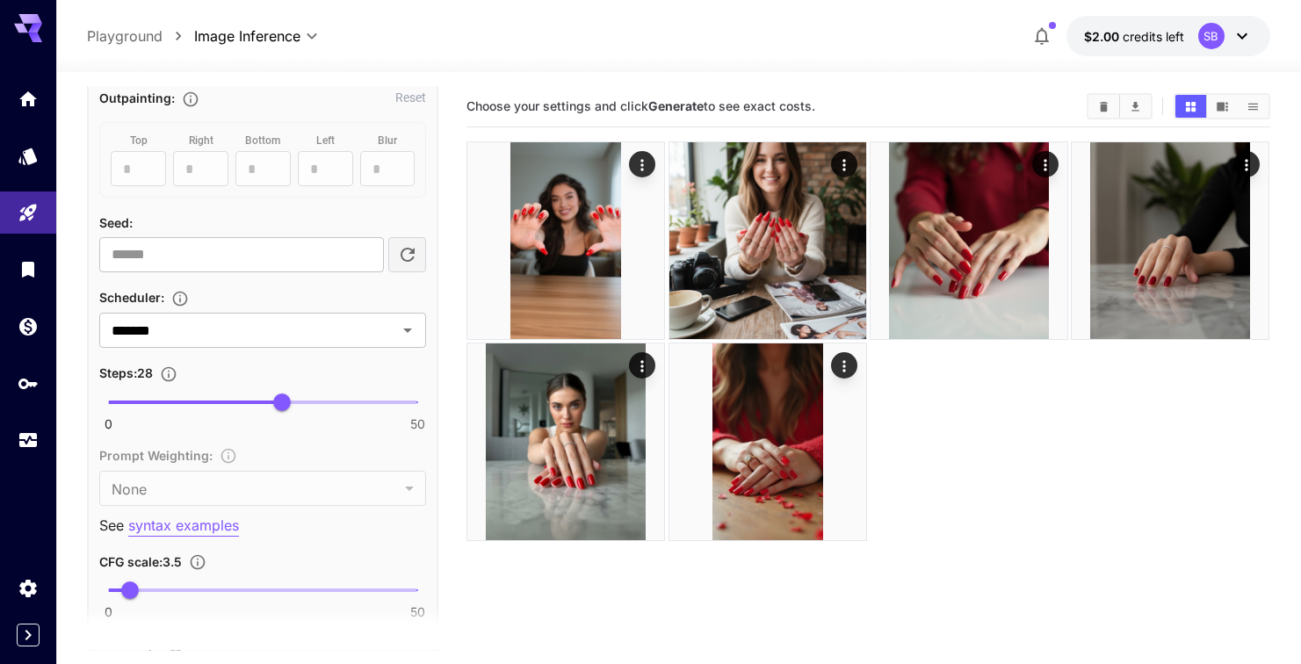
scroll to position [944, 0]
click at [314, 334] on input "*******" at bounding box center [237, 333] width 264 height 25
click at [346, 297] on div "Scheduler :" at bounding box center [262, 300] width 327 height 21
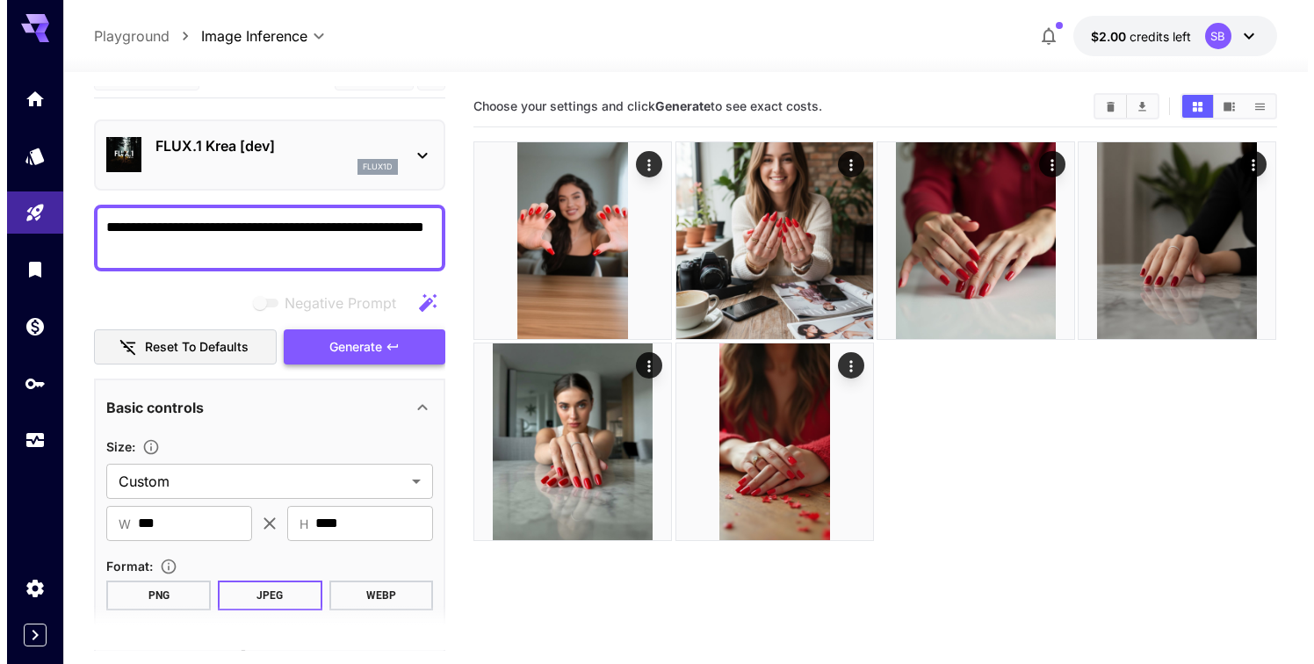
scroll to position [0, 0]
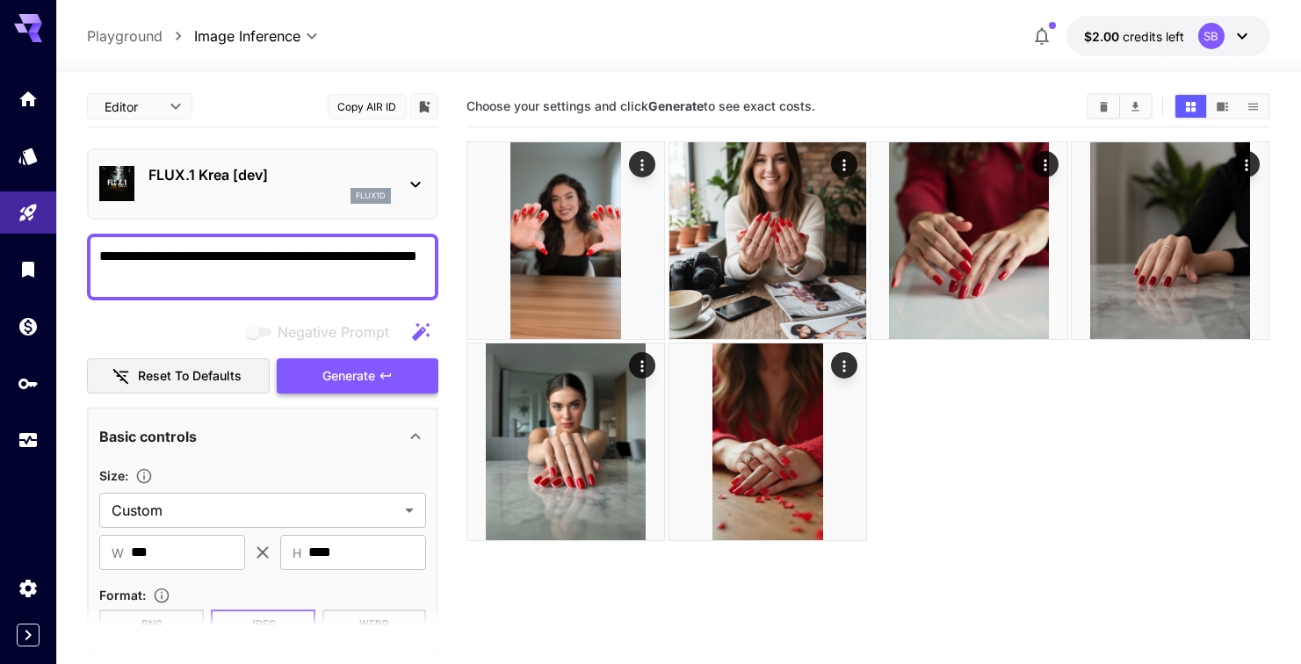
click at [322, 375] on span "Generate" at bounding box center [348, 376] width 53 height 22
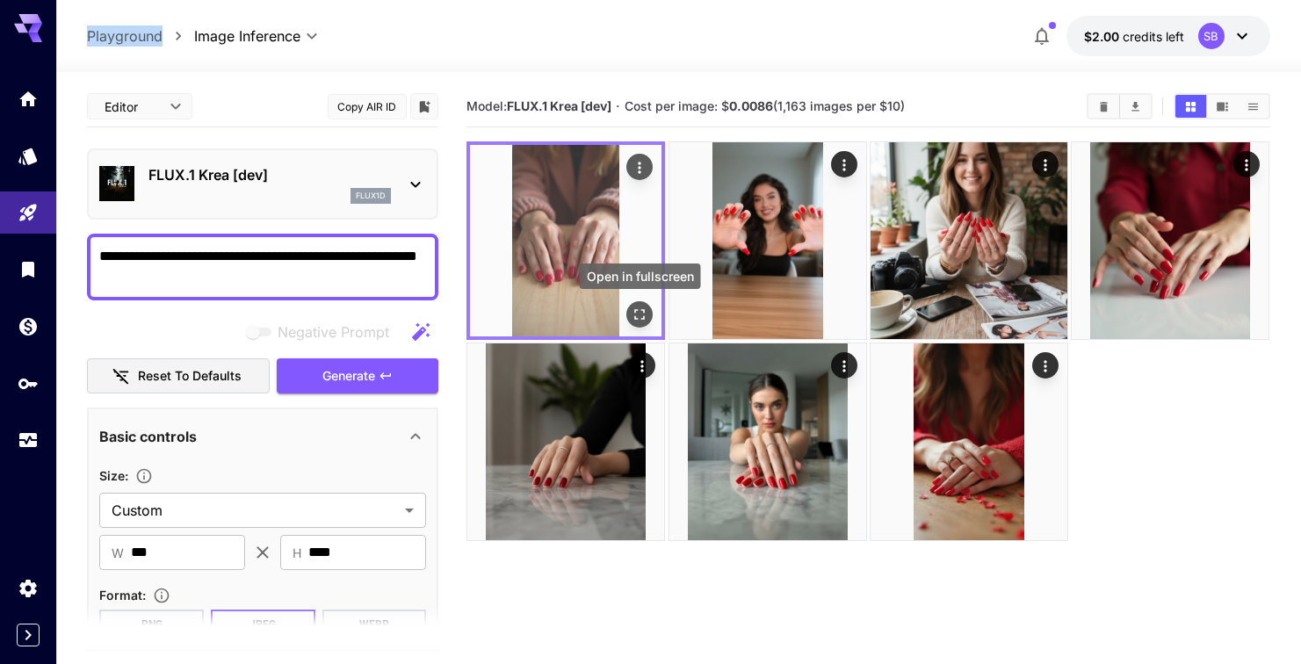
click at [638, 313] on icon "Open in fullscreen" at bounding box center [640, 315] width 18 height 18
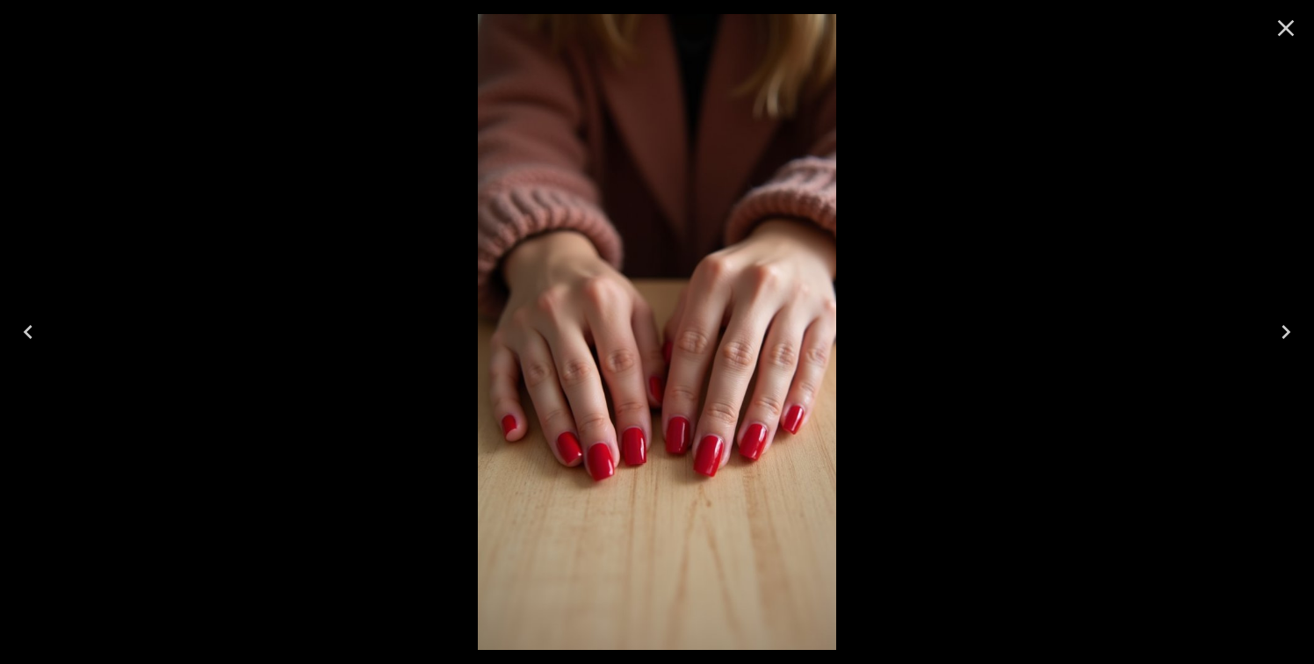
click at [1287, 32] on icon "Close" at bounding box center [1286, 28] width 28 height 28
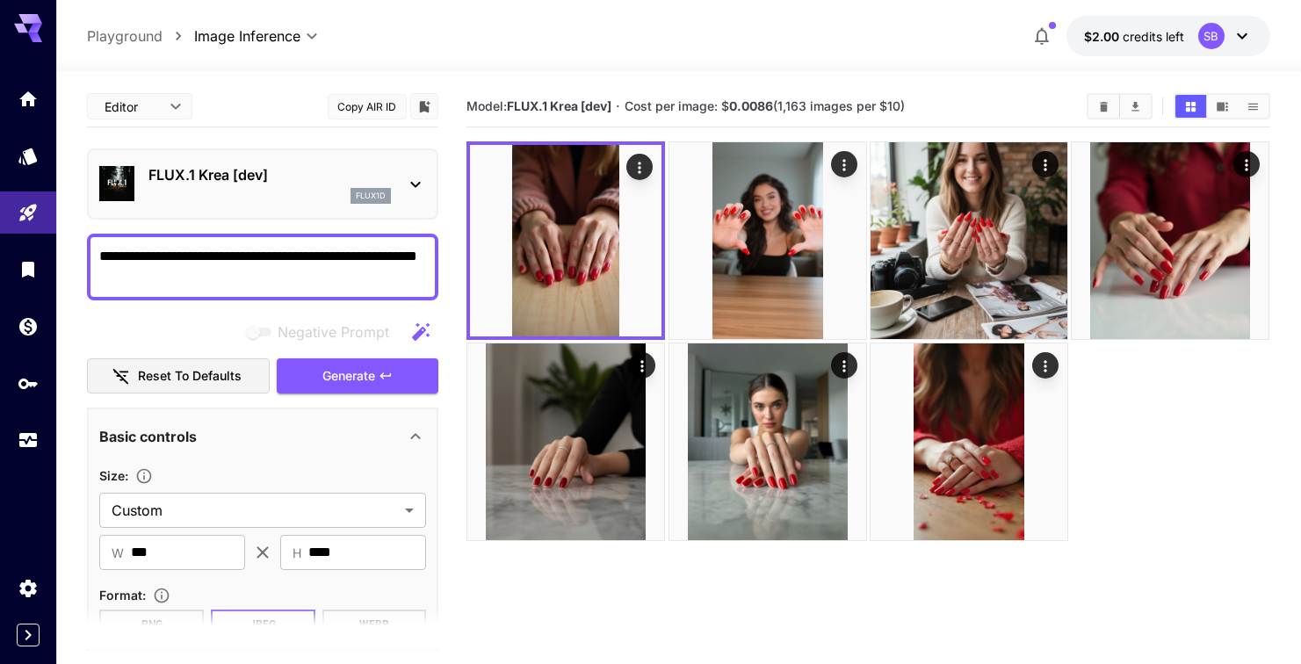
click at [307, 174] on p "FLUX.1 Krea [dev]" at bounding box center [269, 174] width 242 height 21
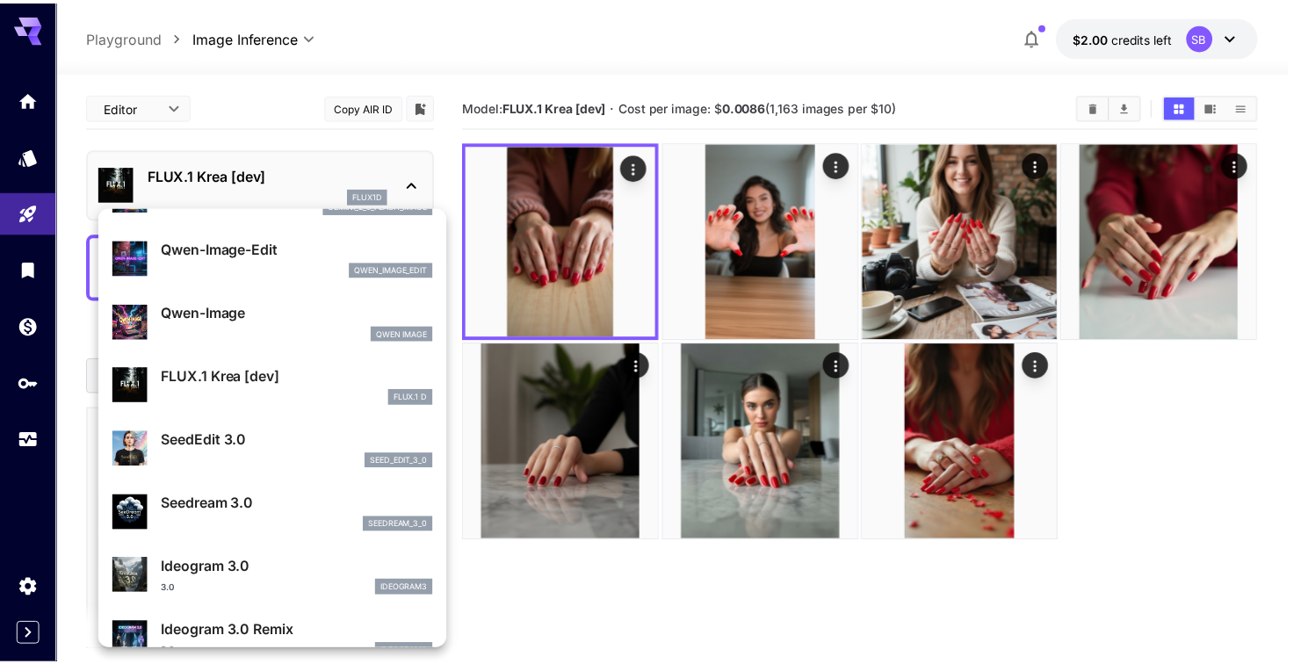
scroll to position [175, 0]
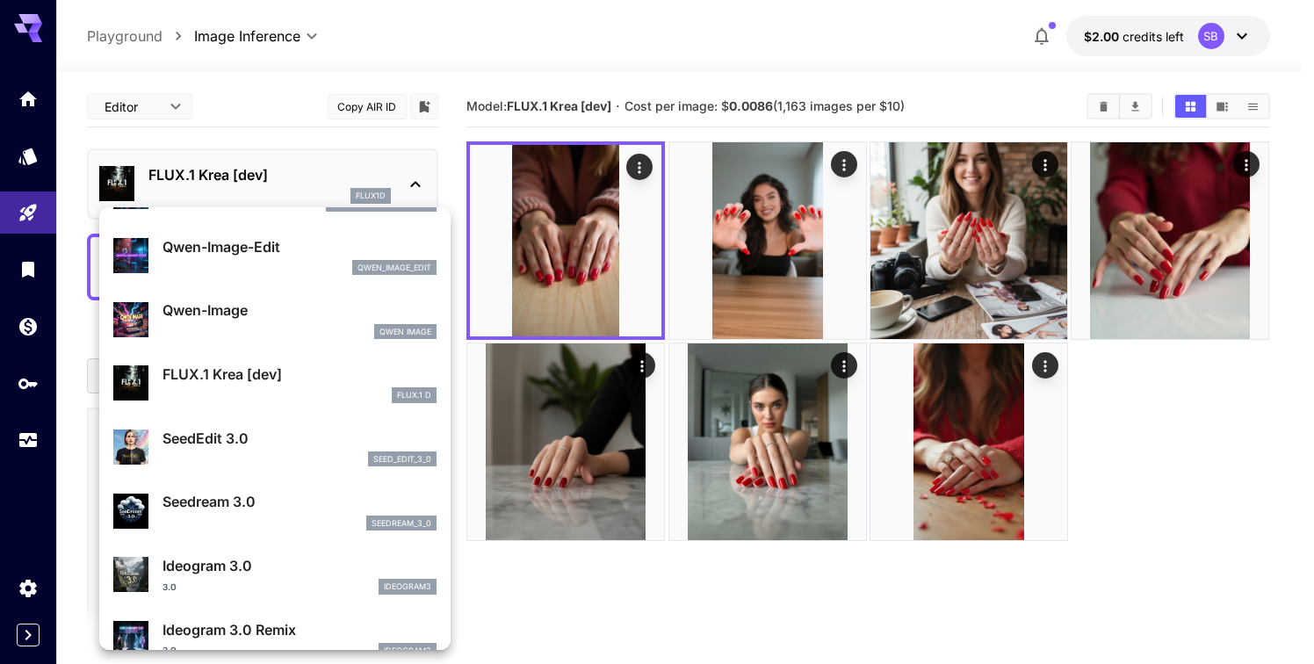
click at [242, 437] on p "SeedEdit 3.0" at bounding box center [299, 438] width 274 height 21
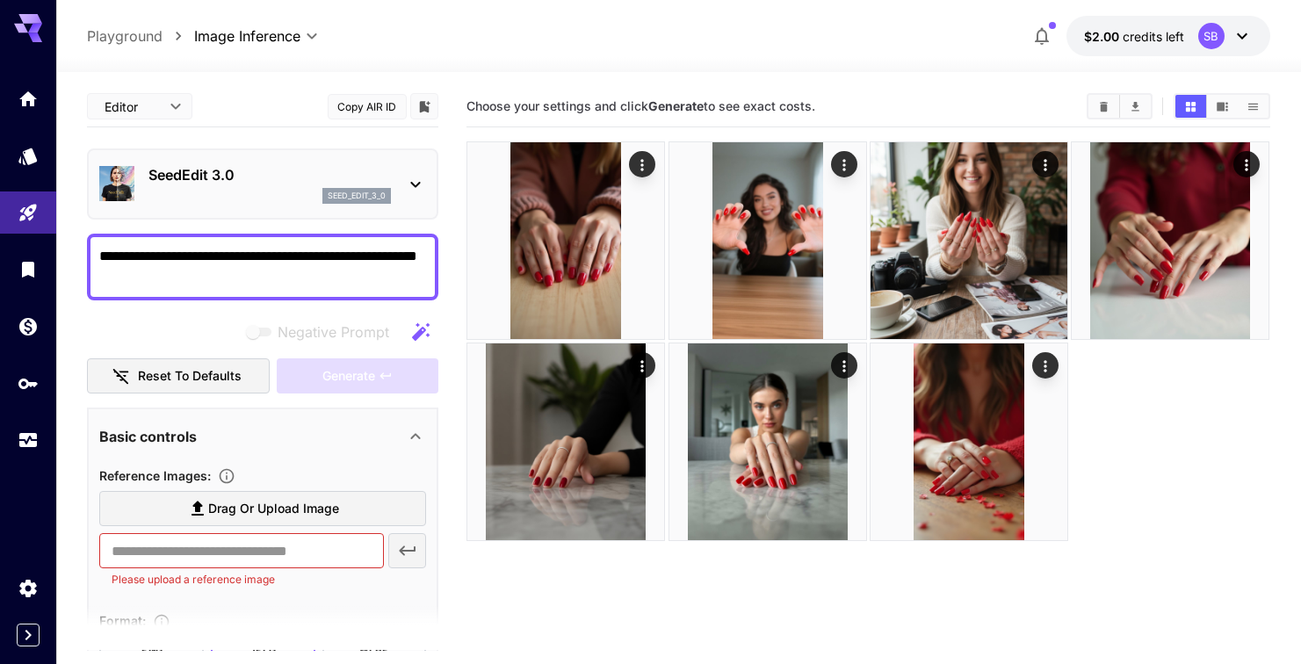
click at [371, 183] on p "SeedEdit 3.0" at bounding box center [269, 174] width 242 height 21
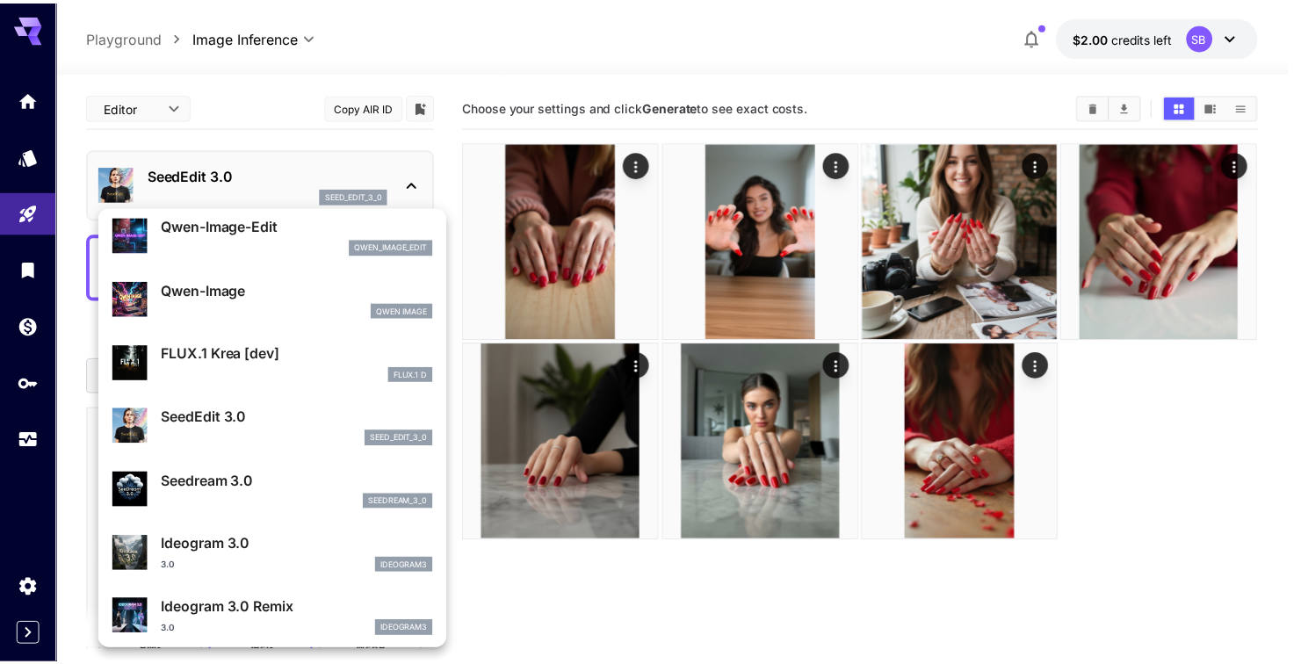
scroll to position [197, 0]
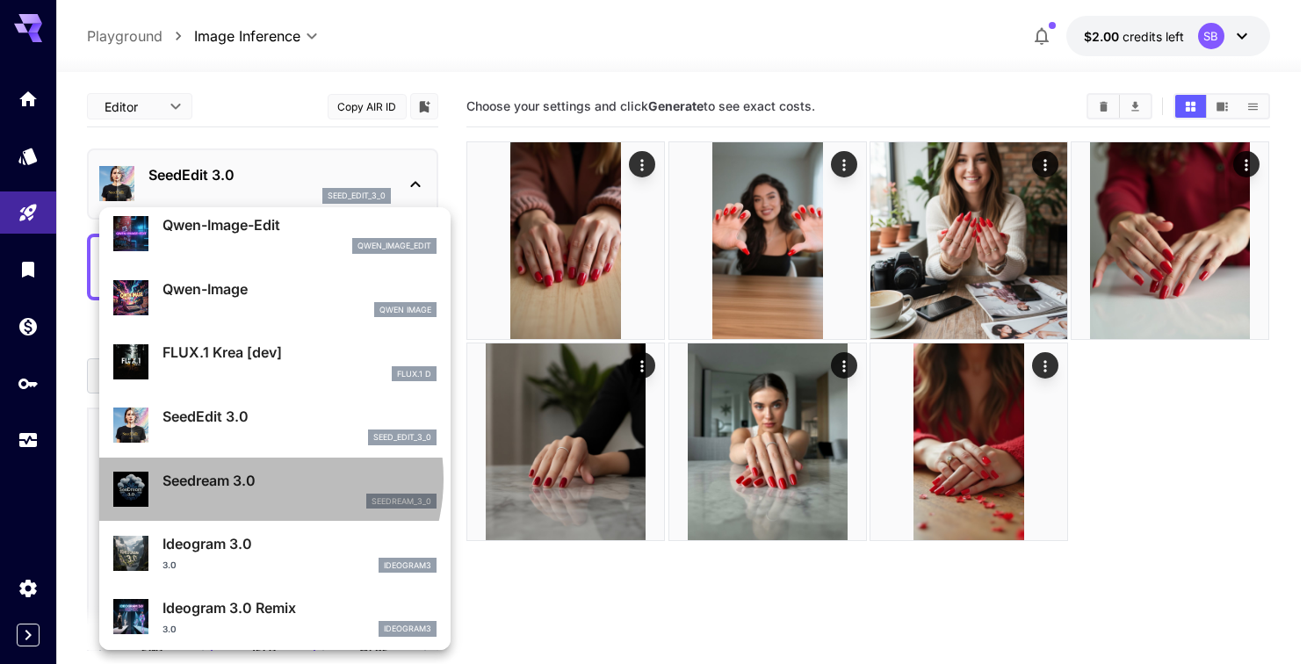
click at [252, 479] on p "Seedream 3.0" at bounding box center [299, 480] width 274 height 21
type input "***"
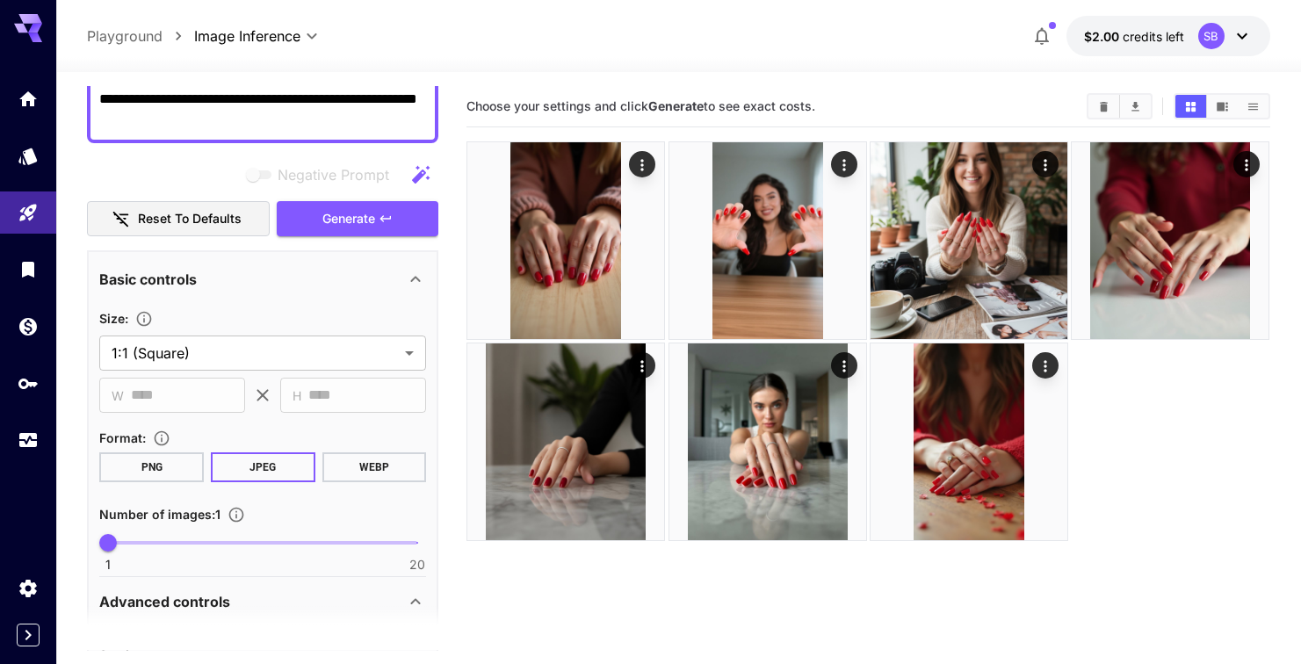
scroll to position [167, 0]
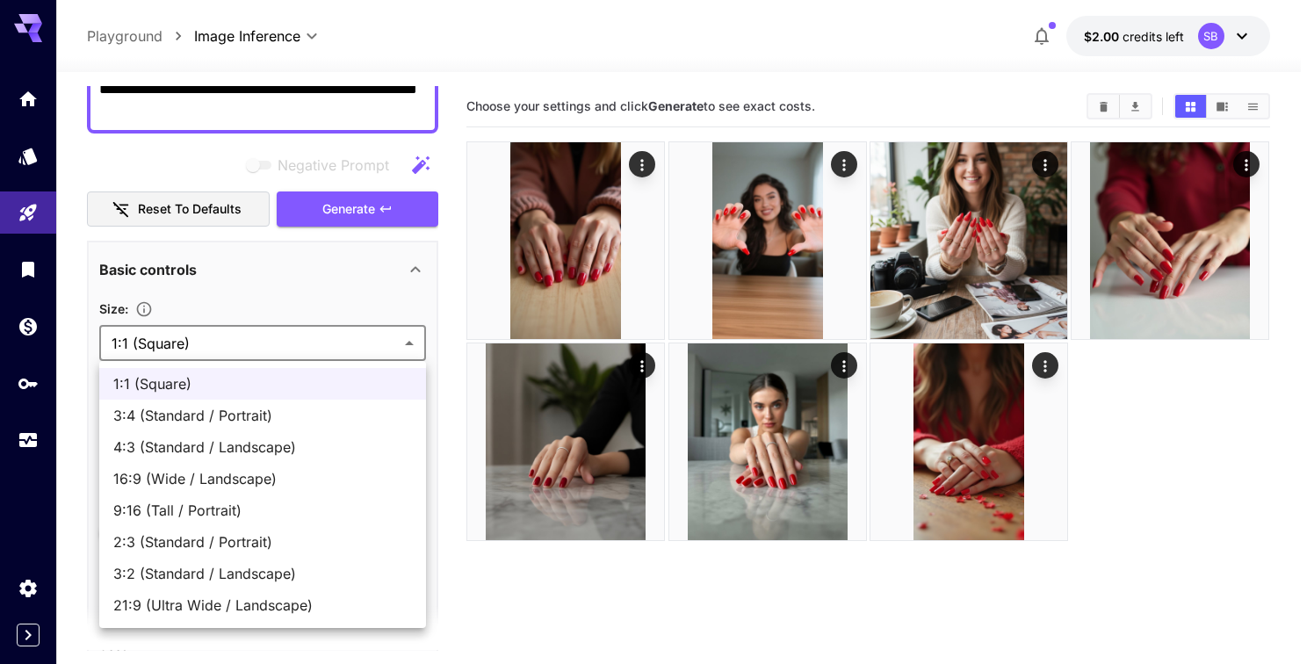
click at [278, 340] on body "**********" at bounding box center [657, 401] width 1314 height 803
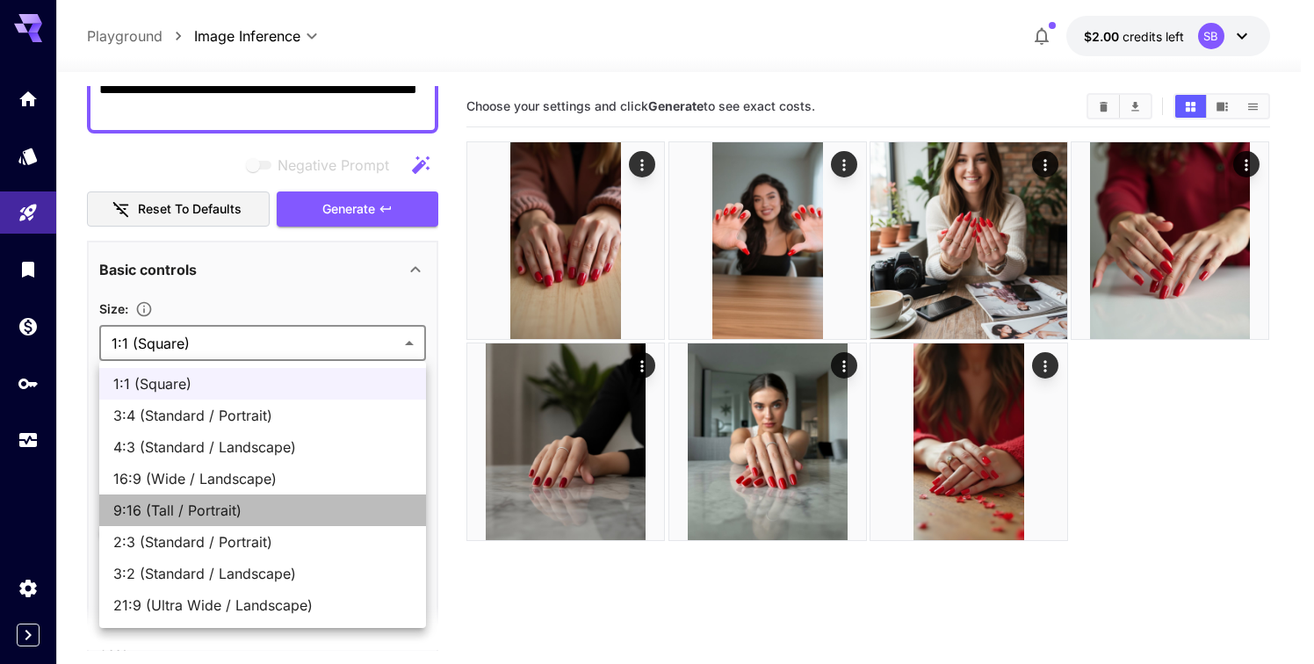
click at [226, 509] on span "9:16 (Tall / Portrait)" at bounding box center [262, 510] width 299 height 21
type input "**********"
type input "***"
type input "****"
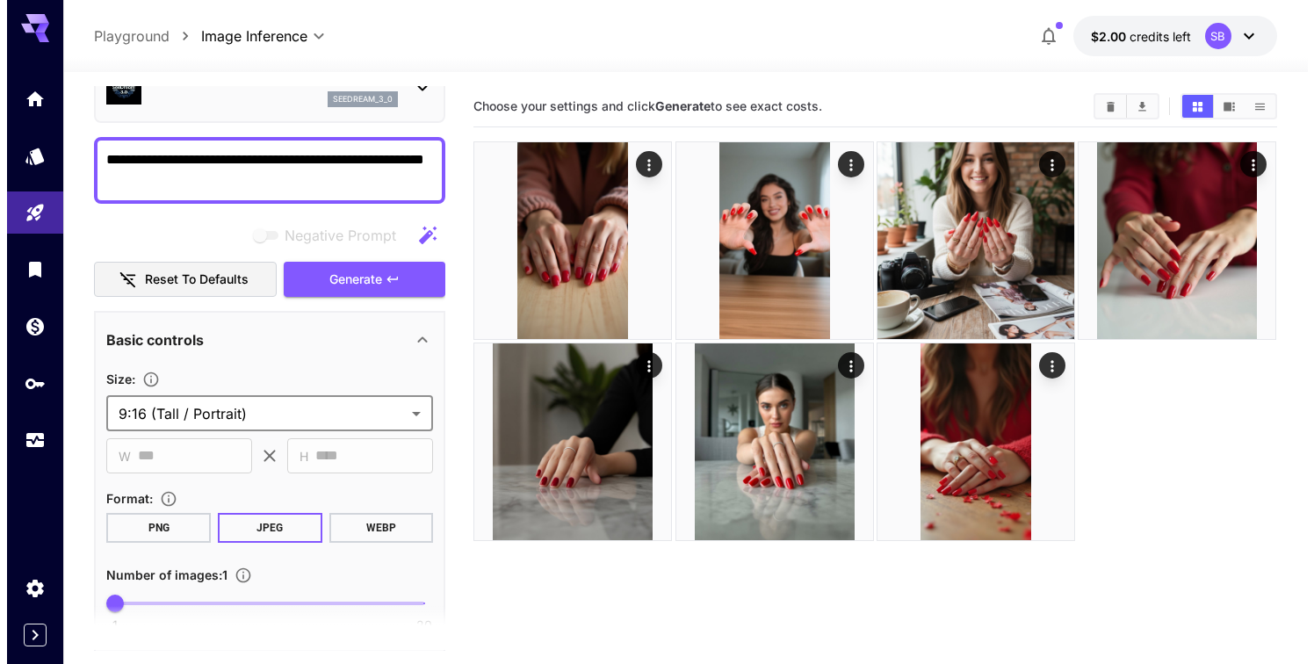
scroll to position [0, 0]
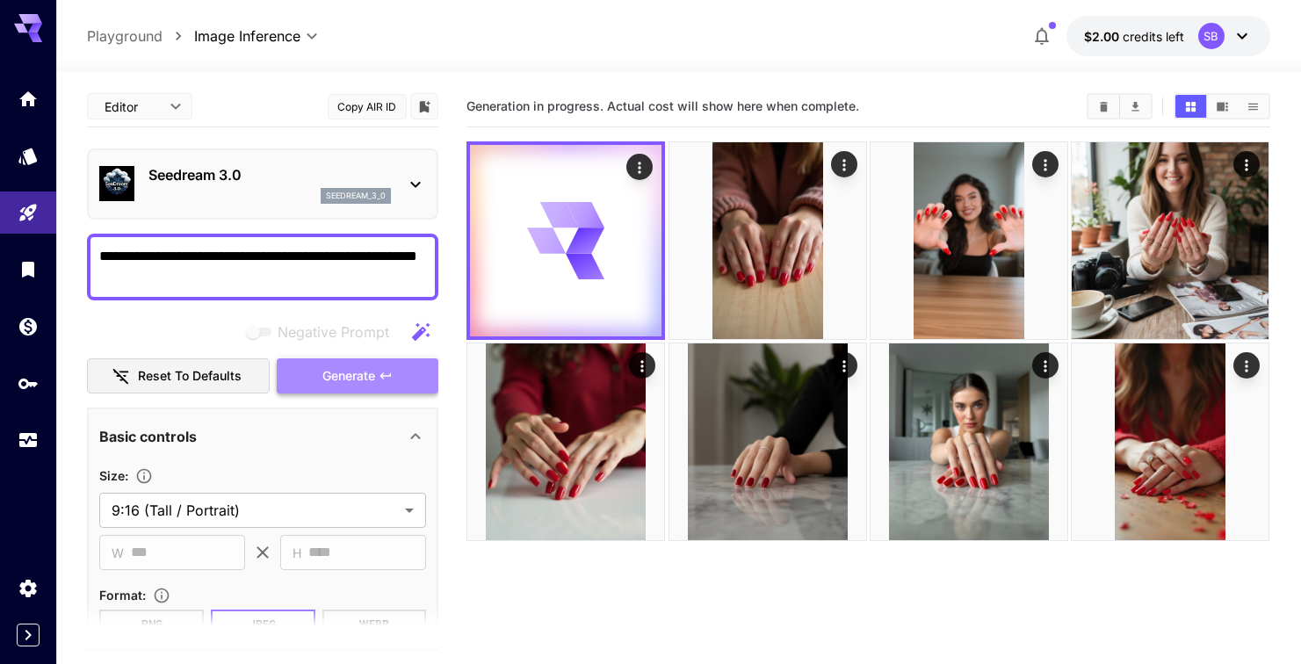
click at [324, 372] on span "Generate" at bounding box center [348, 376] width 53 height 22
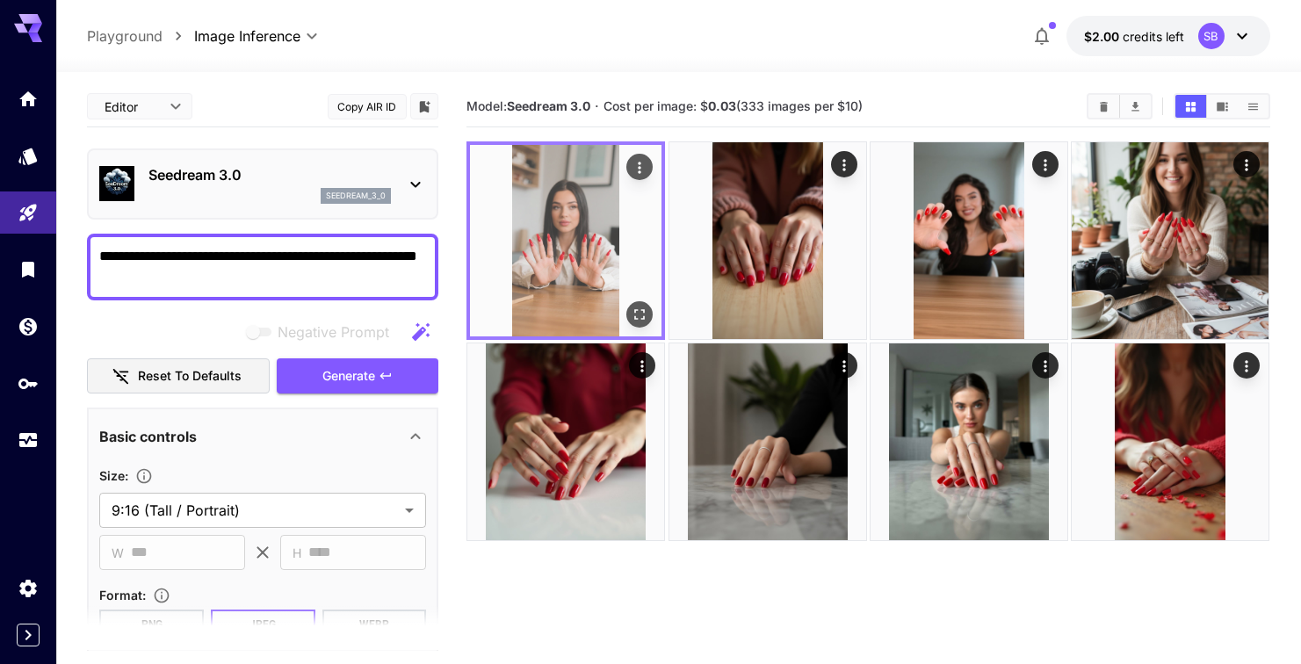
click at [637, 314] on icon "Open in fullscreen" at bounding box center [640, 315] width 18 height 18
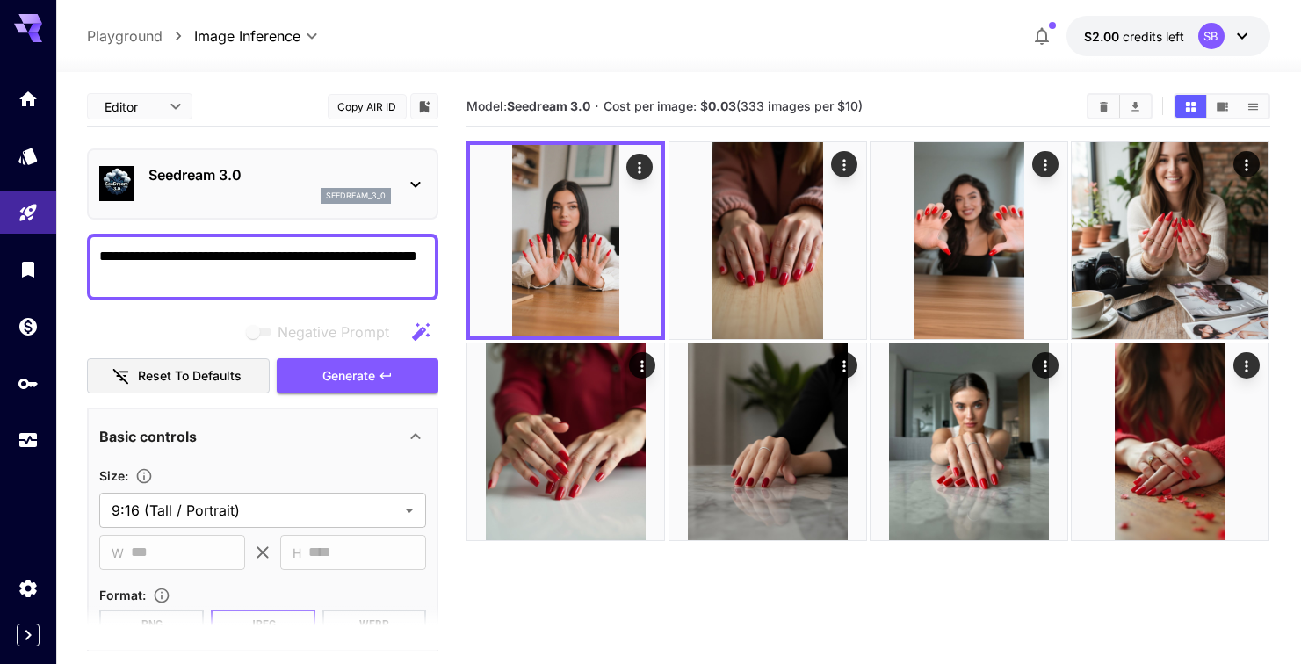
click at [409, 195] on div "Seedream 3.0 seedream_3_0" at bounding box center [262, 184] width 327 height 54
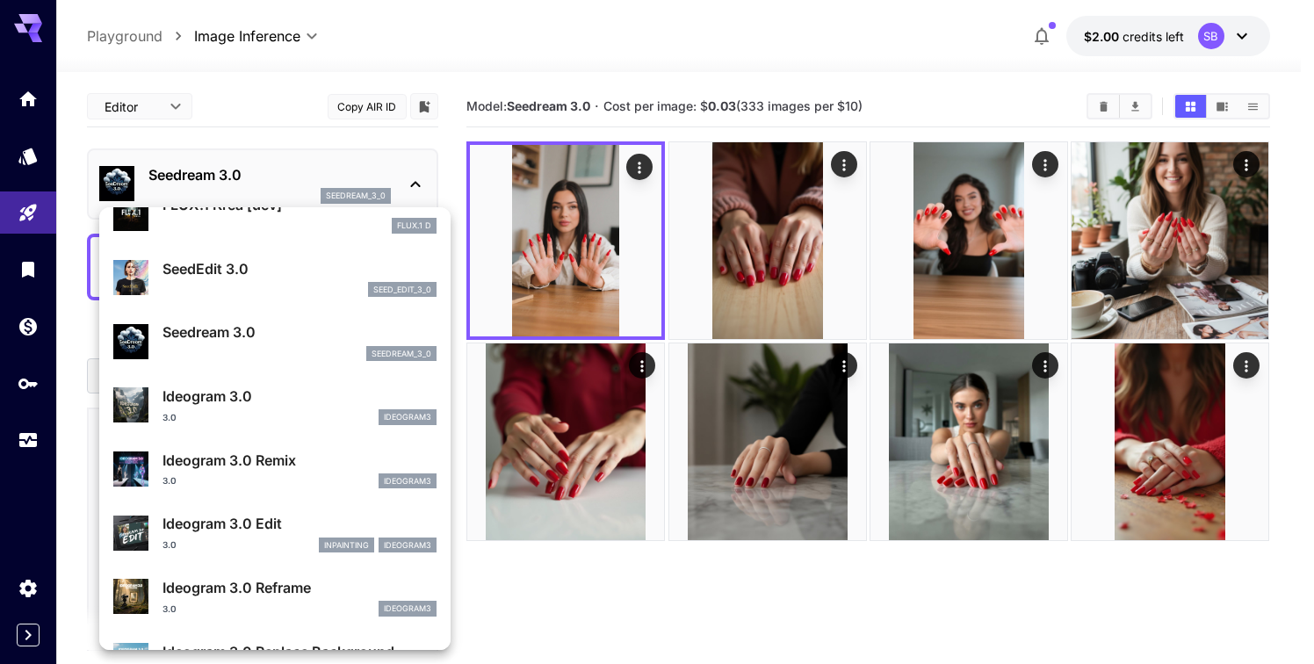
scroll to position [337, 0]
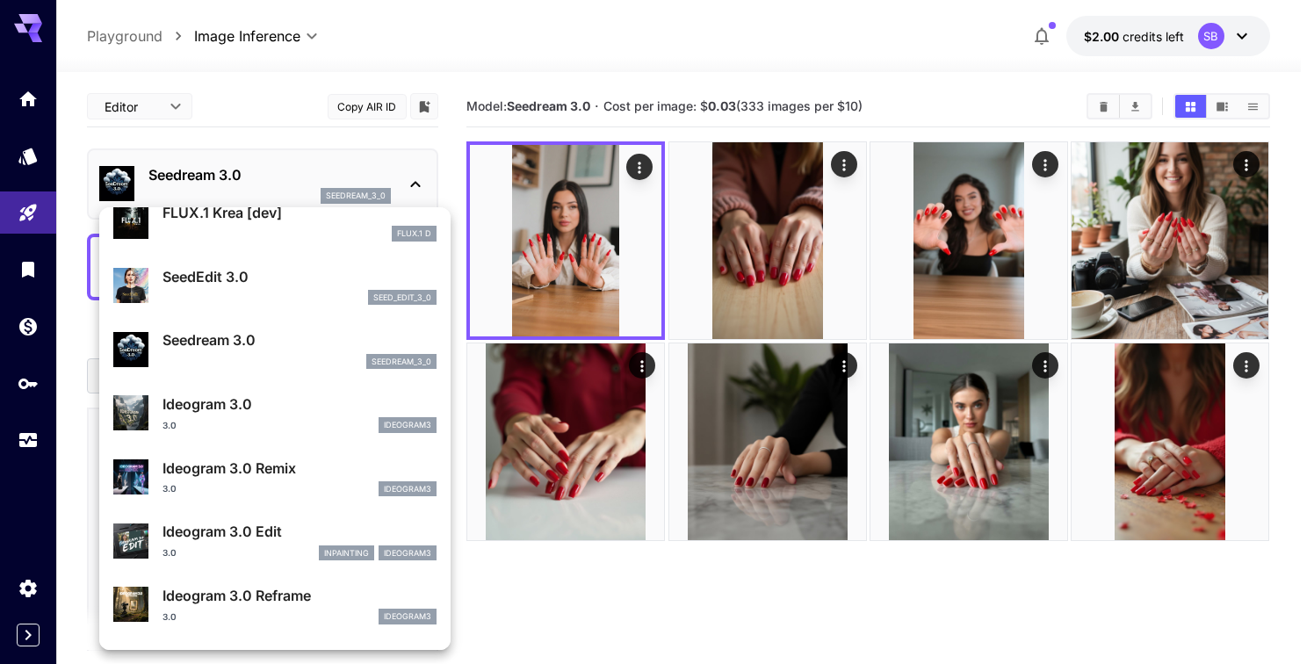
click at [653, 455] on div at bounding box center [657, 332] width 1314 height 664
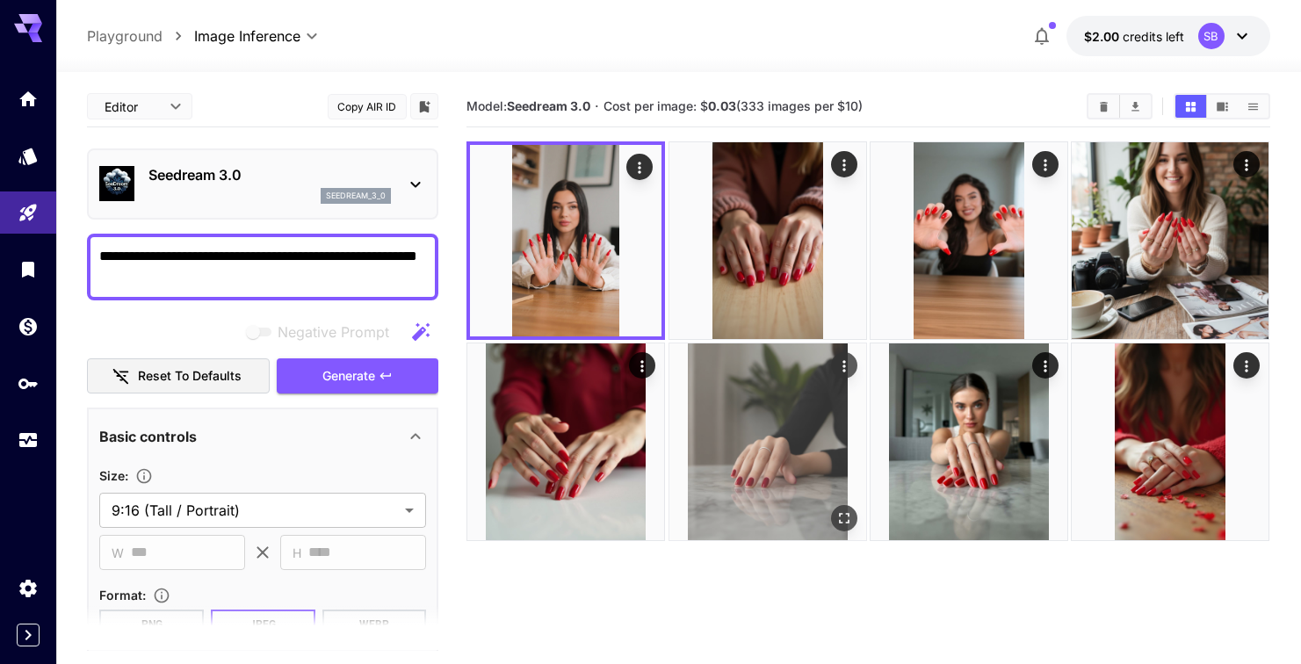
click at [787, 459] on img at bounding box center [767, 441] width 197 height 197
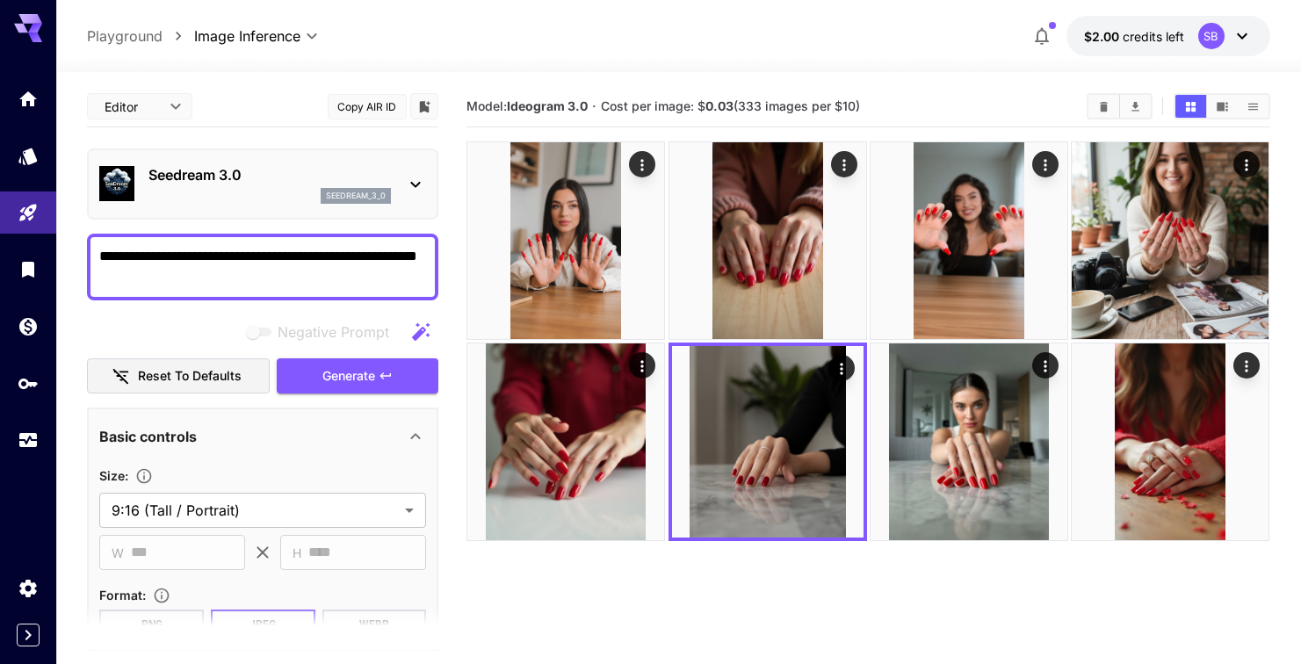
click at [386, 173] on p "Seedream 3.0" at bounding box center [269, 174] width 242 height 21
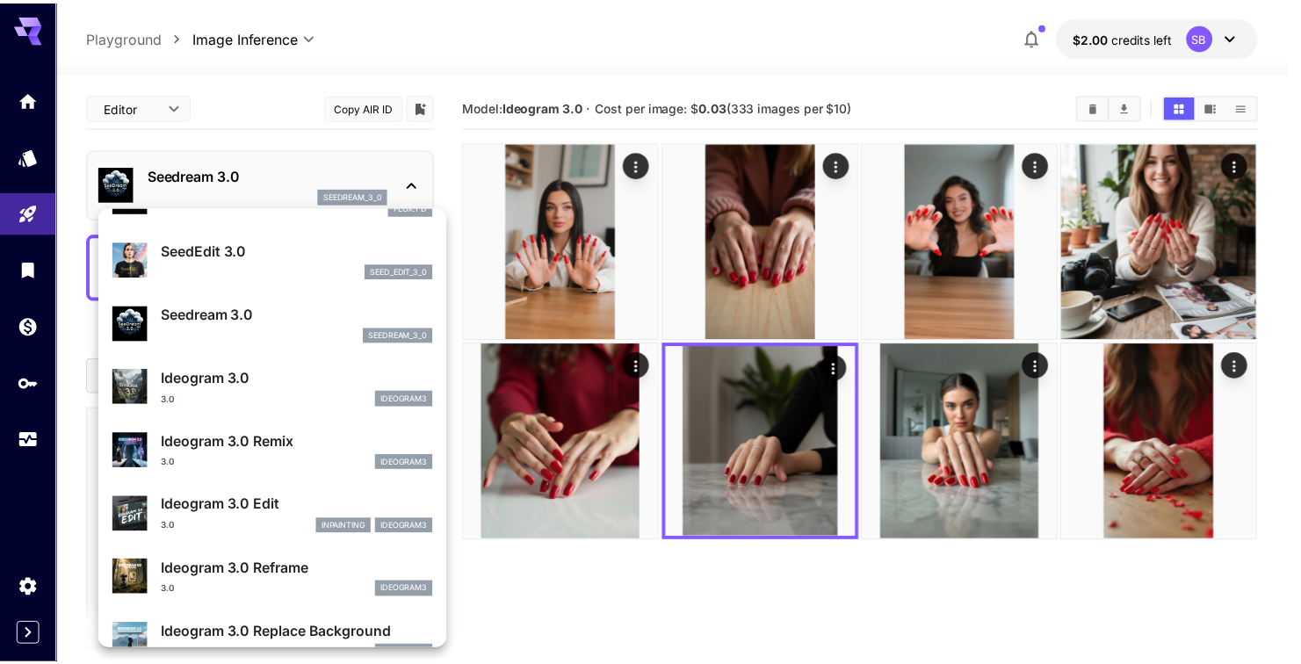
scroll to position [382, 0]
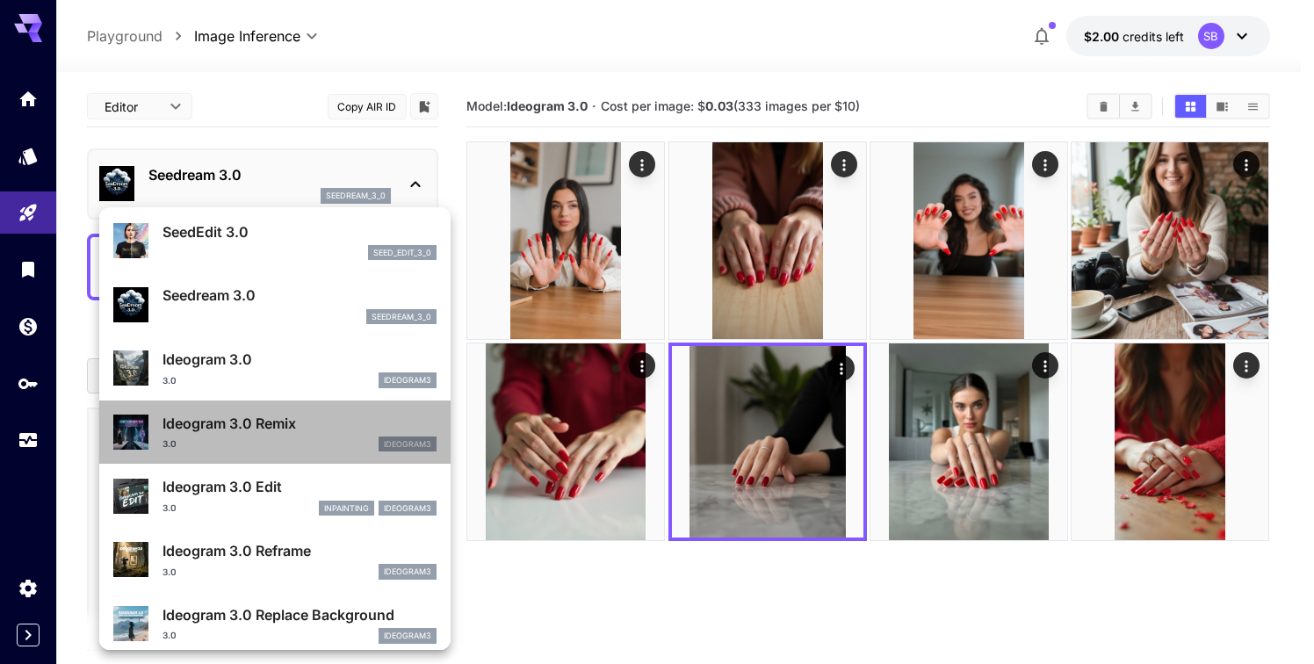
click at [300, 433] on div "Ideogram 3.0 Remix 3.0 ideogram3" at bounding box center [299, 433] width 274 height 40
type input "**********"
type input "****"
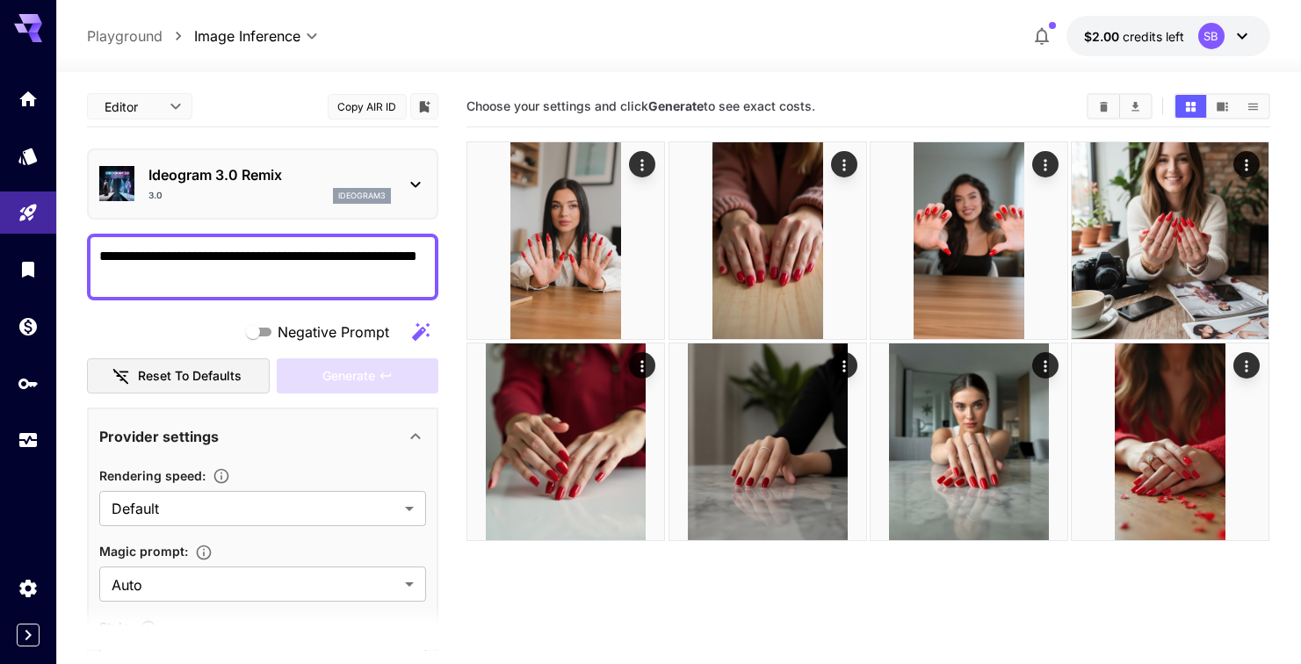
click at [408, 184] on icon at bounding box center [415, 184] width 21 height 21
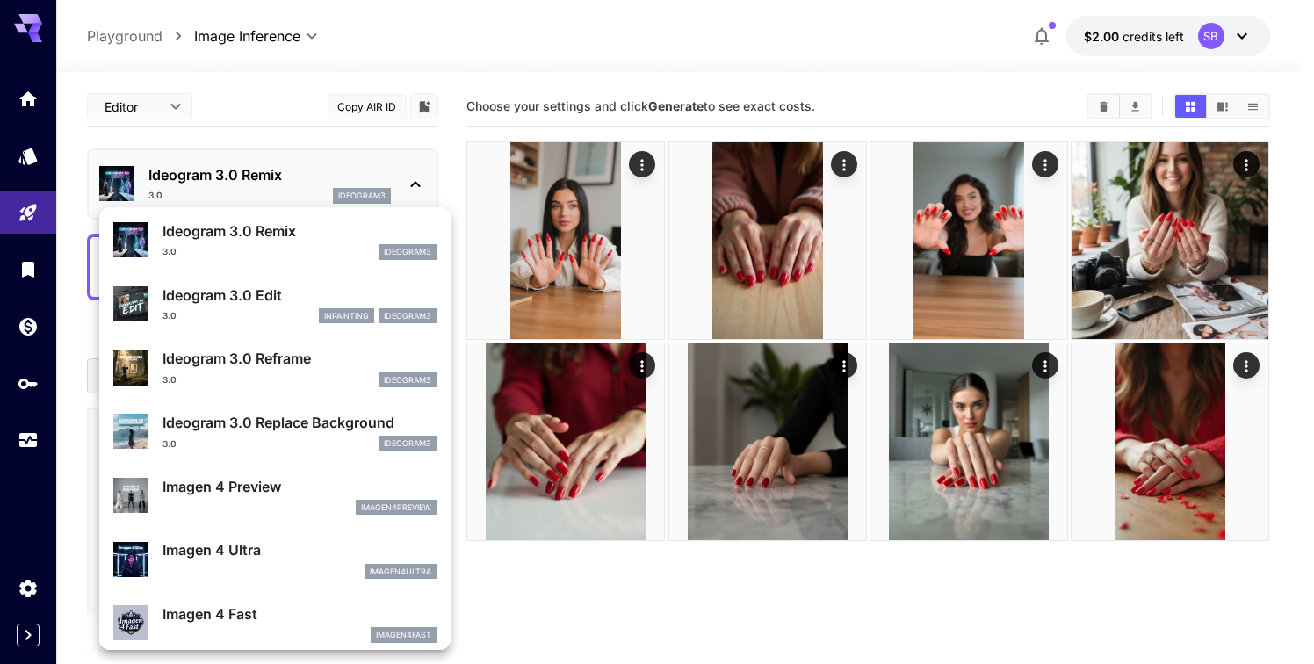
scroll to position [606, 0]
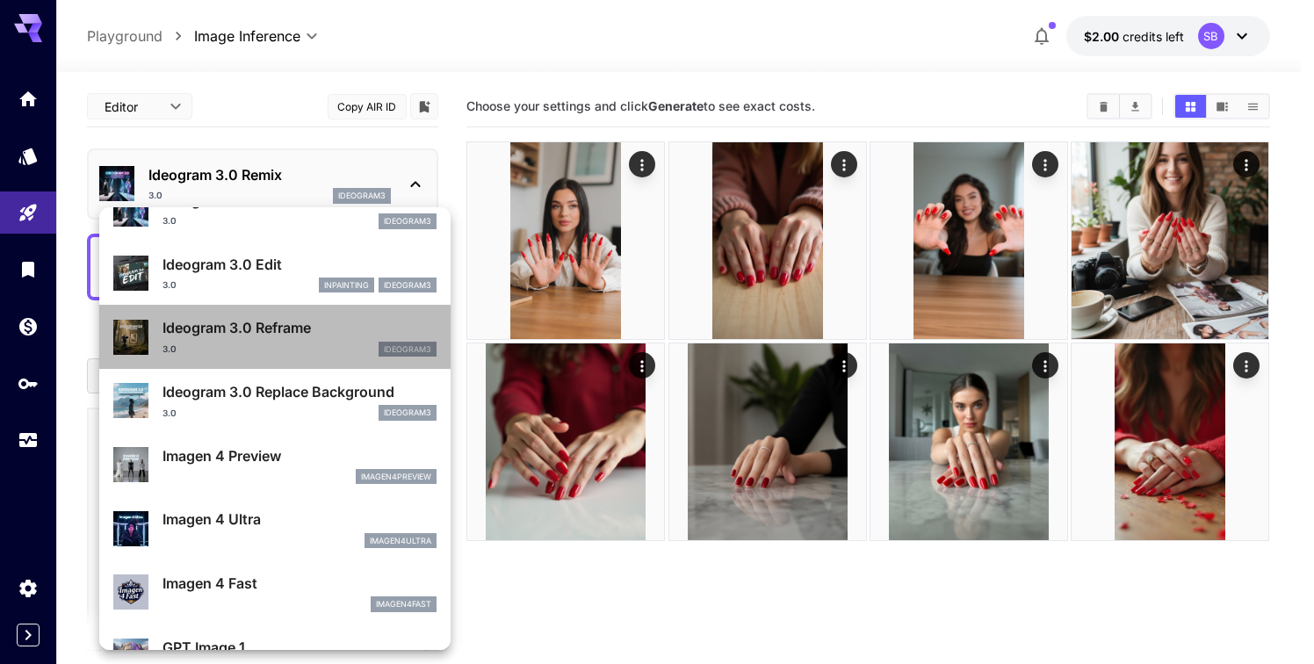
click at [347, 334] on p "Ideogram 3.0 Reframe" at bounding box center [299, 327] width 274 height 21
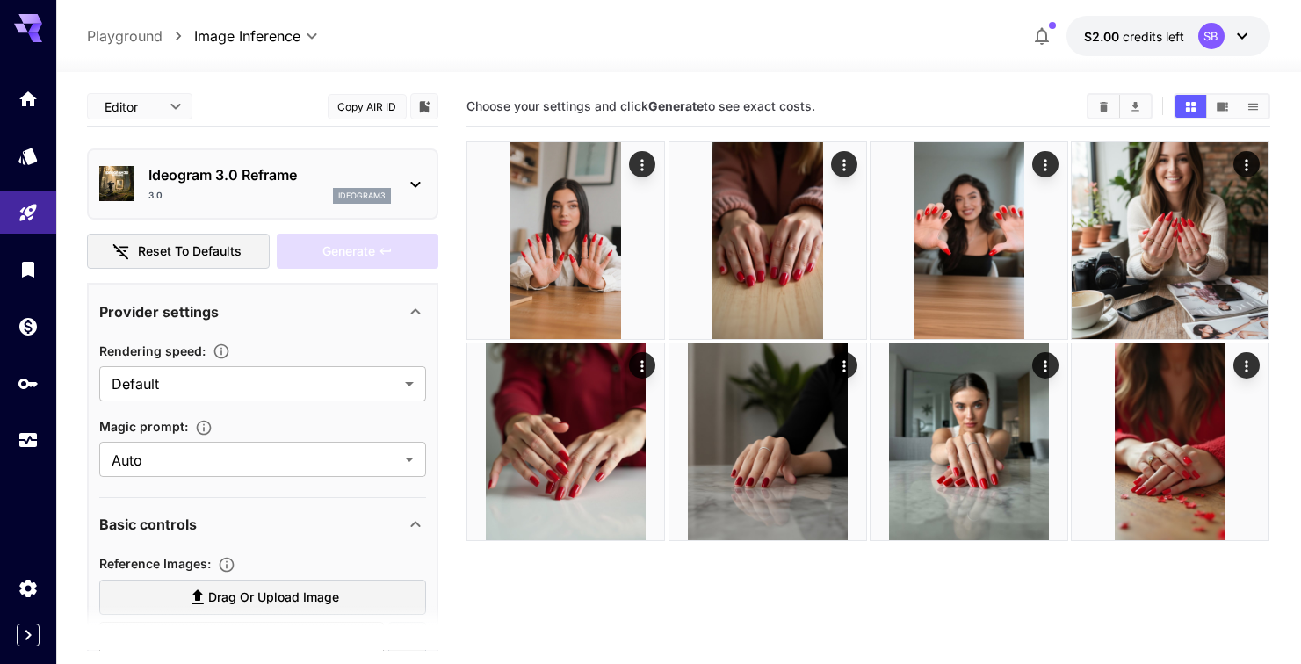
click at [407, 186] on icon at bounding box center [415, 184] width 21 height 21
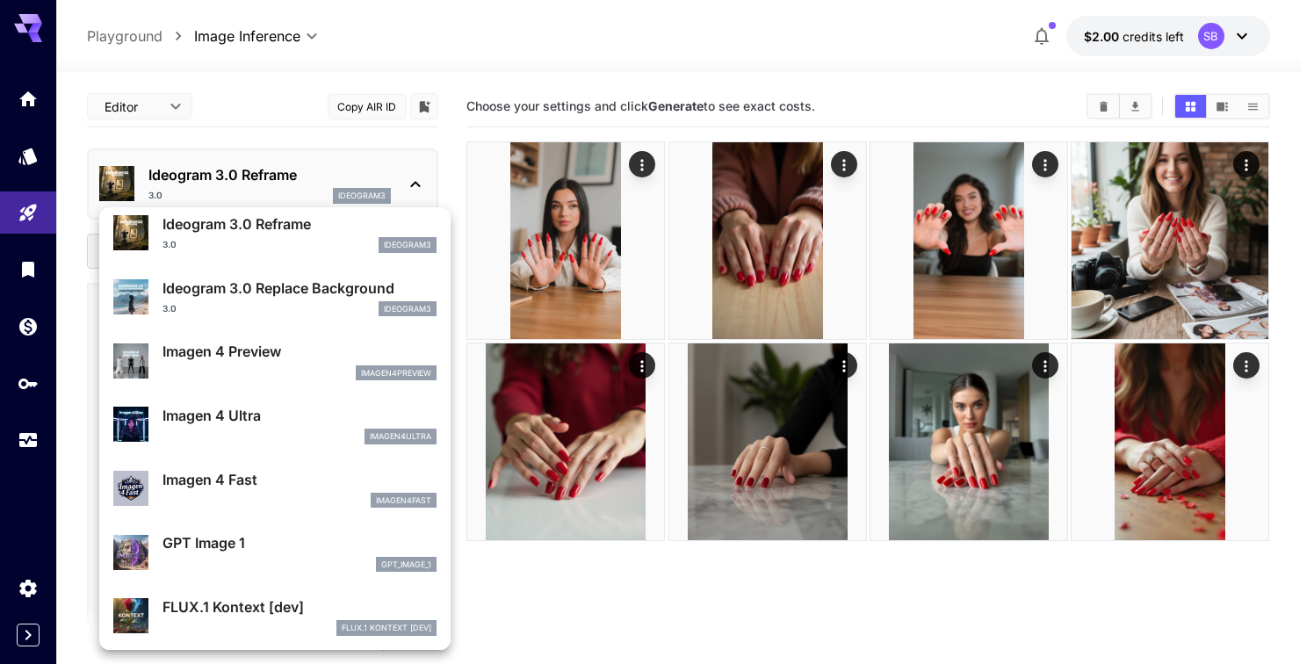
scroll to position [723, 0]
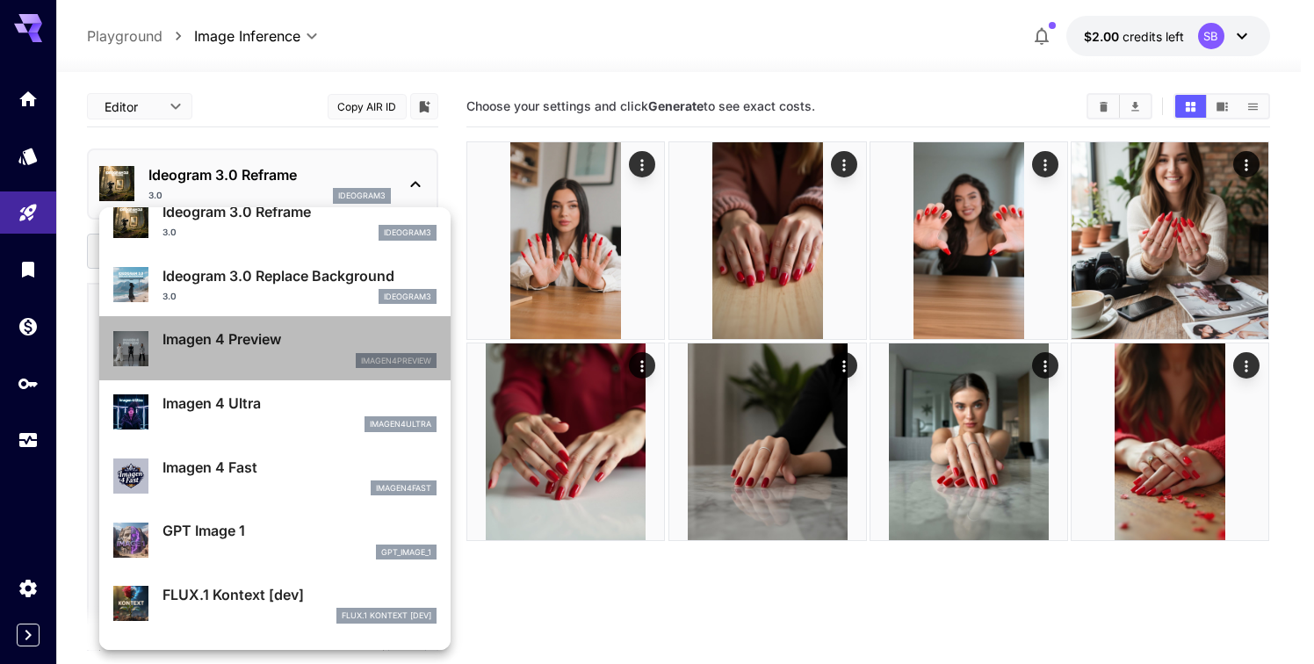
click at [322, 338] on p "Imagen 4 Preview" at bounding box center [299, 338] width 274 height 21
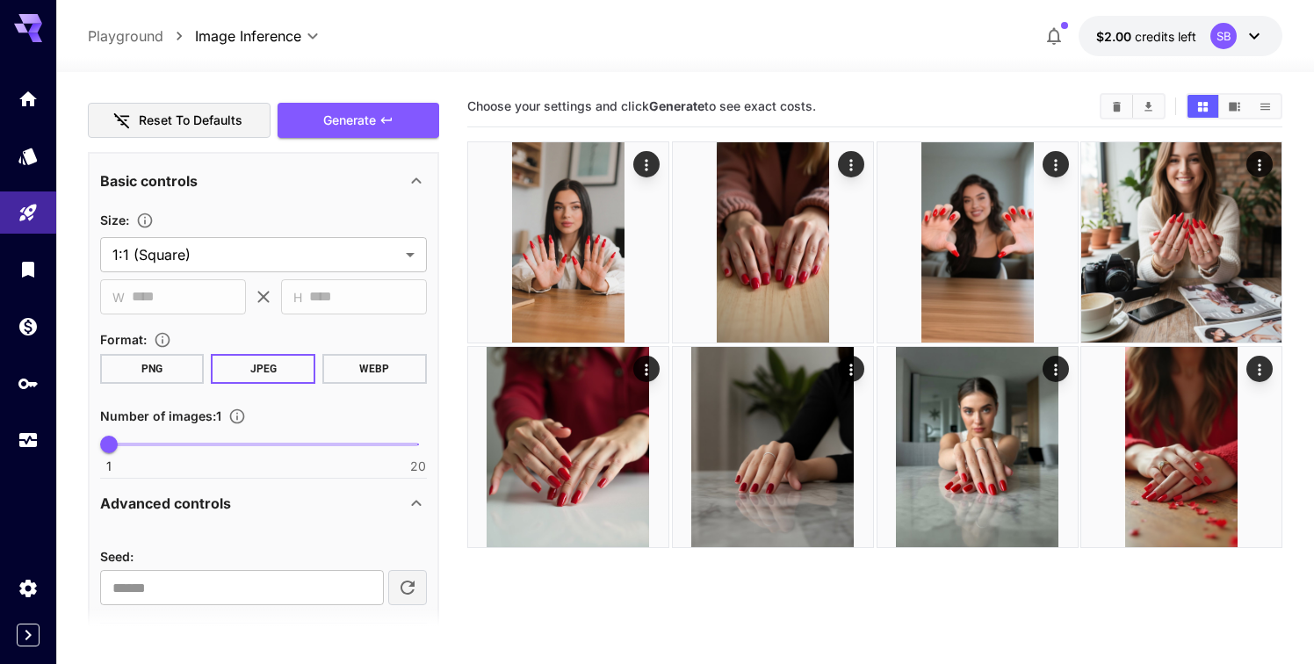
scroll to position [258, 0]
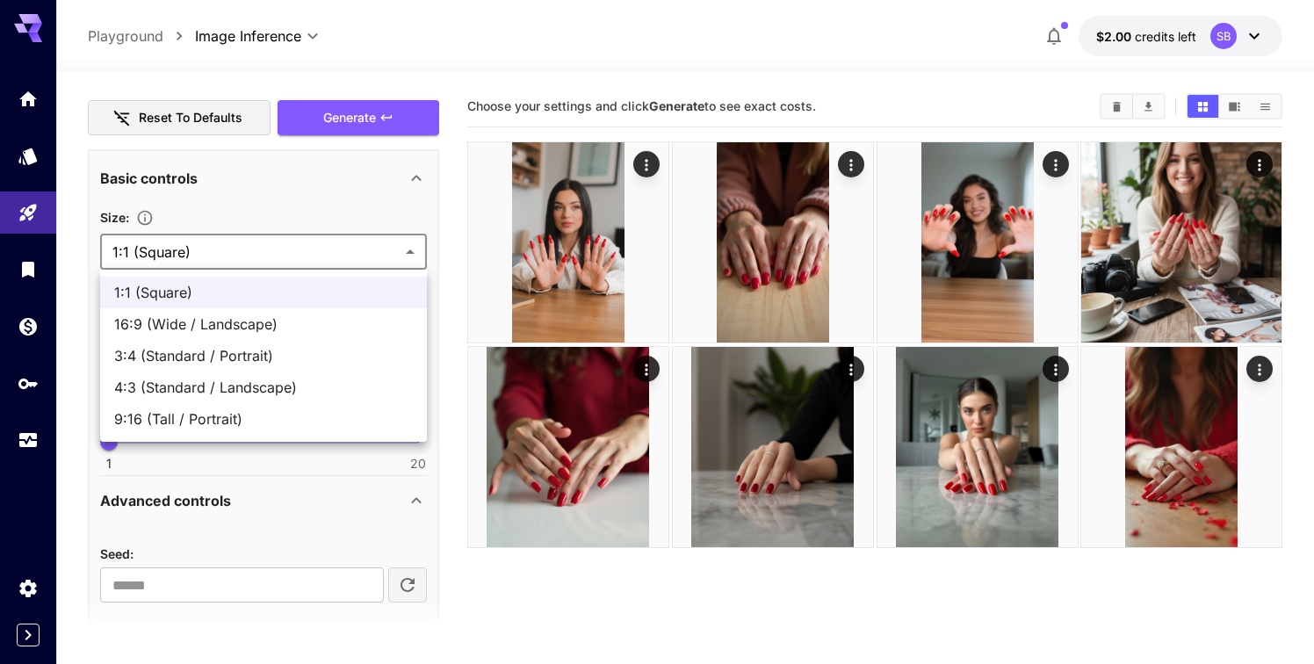
click at [251, 254] on body "**********" at bounding box center [657, 401] width 1314 height 803
click at [179, 417] on span "9:16 (Tall / Portrait)" at bounding box center [263, 418] width 299 height 21
type input "**********"
type input "***"
type input "****"
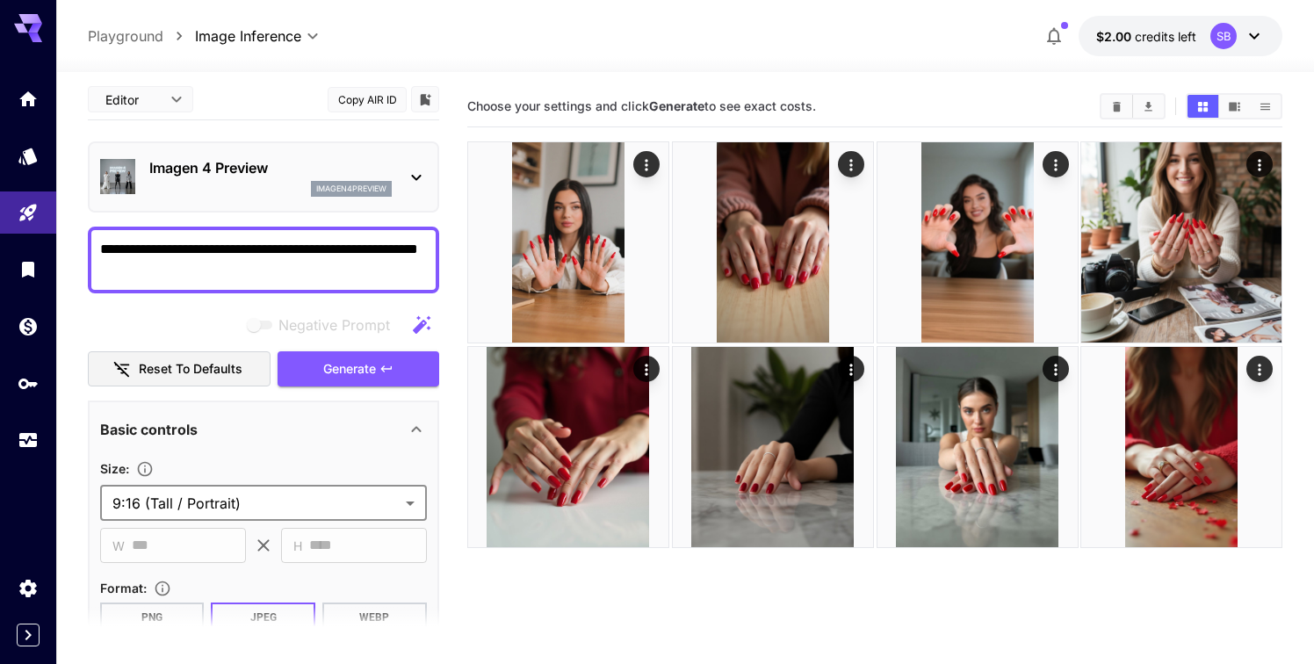
scroll to position [0, 0]
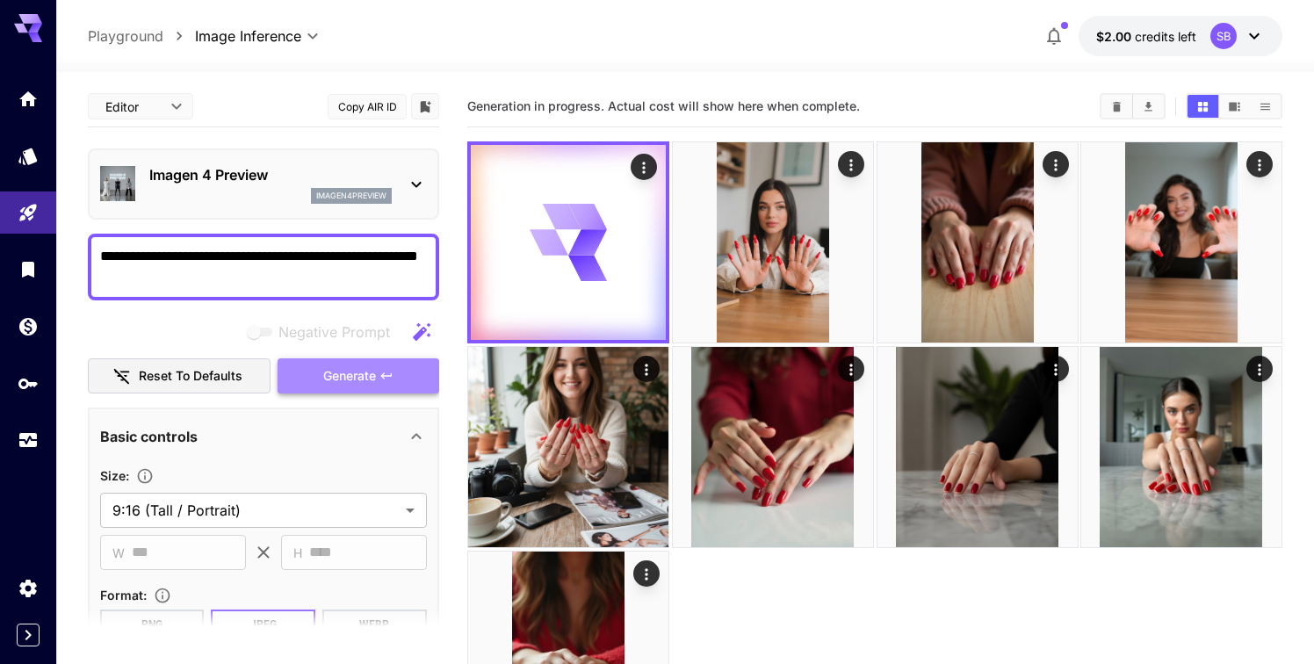
click at [345, 384] on span "Generate" at bounding box center [349, 376] width 53 height 22
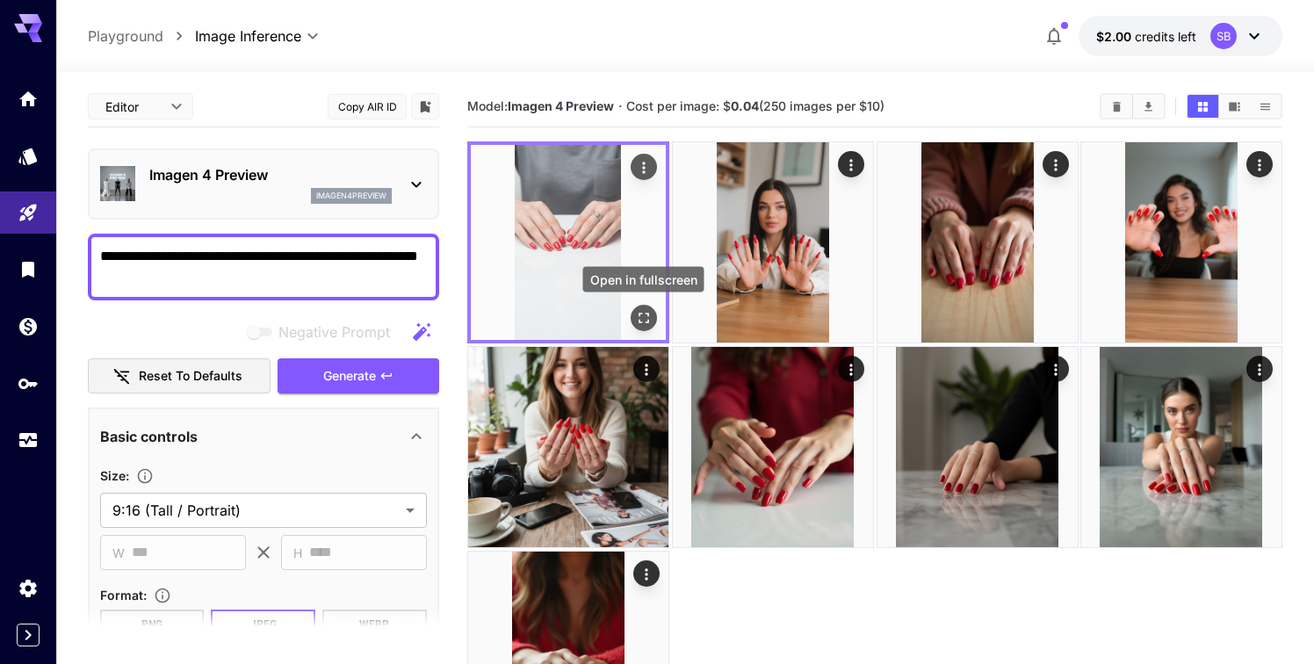
click at [642, 314] on icon "Open in fullscreen" at bounding box center [644, 318] width 18 height 18
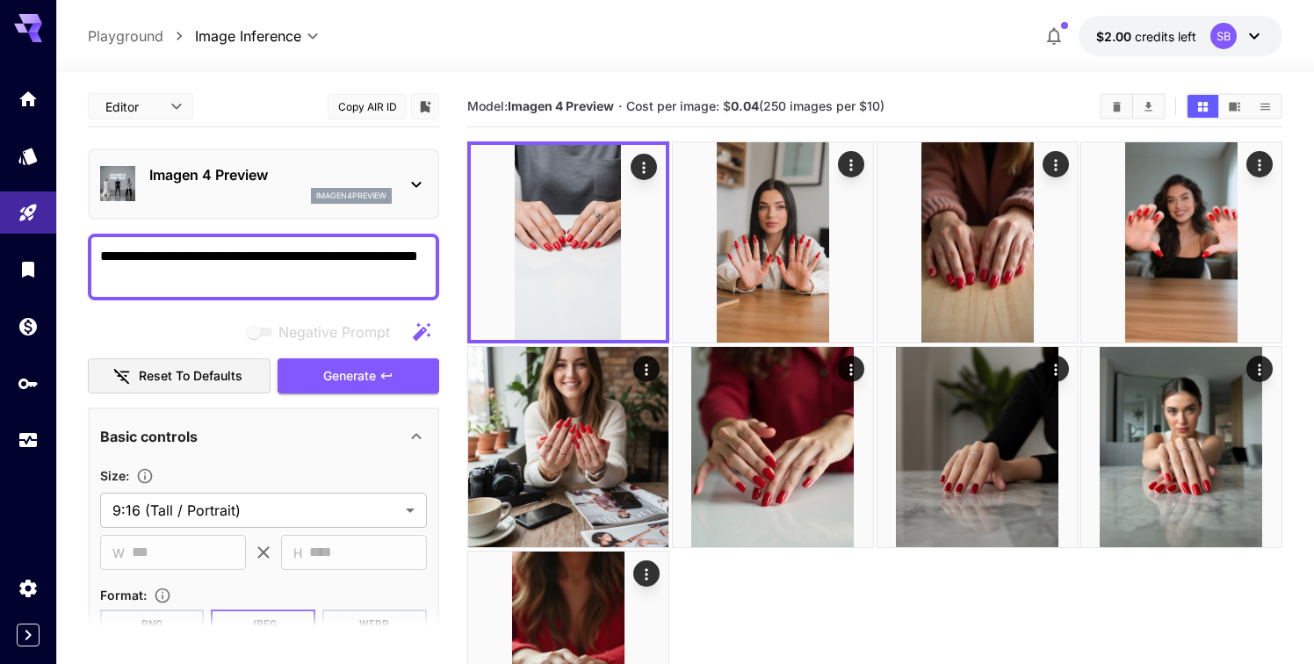
click at [349, 185] on div "Imagen 4 Preview imagen4preview" at bounding box center [270, 184] width 242 height 40
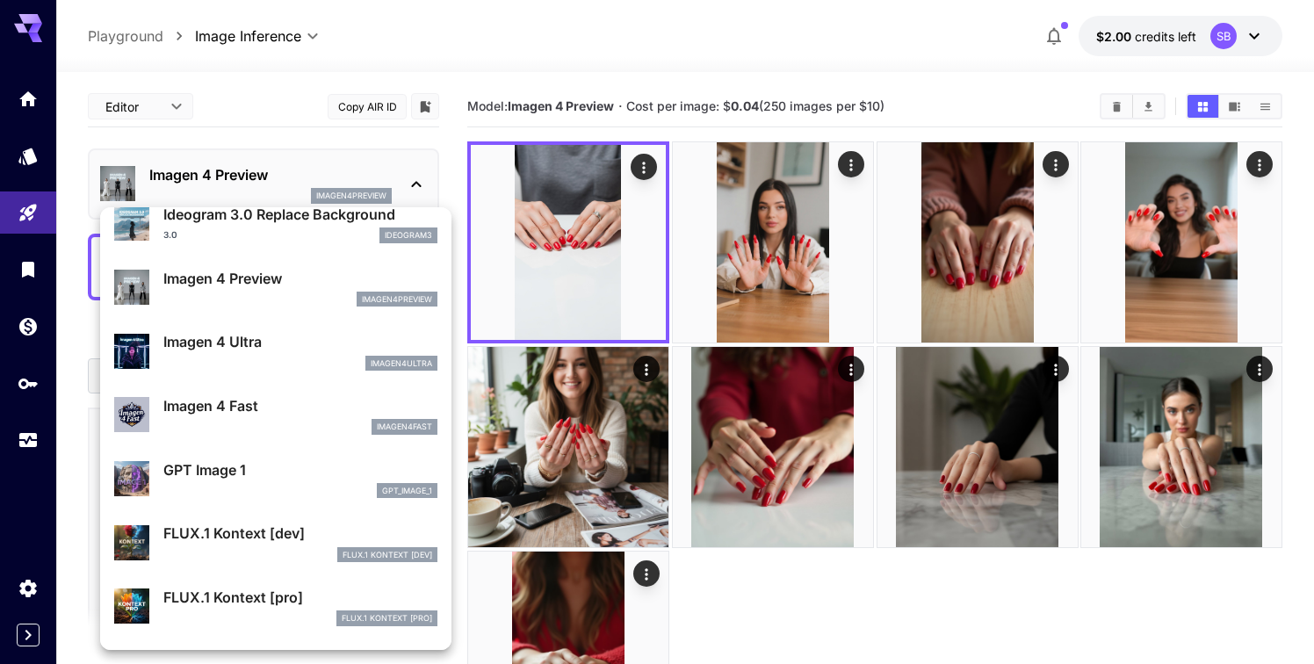
scroll to position [795, 0]
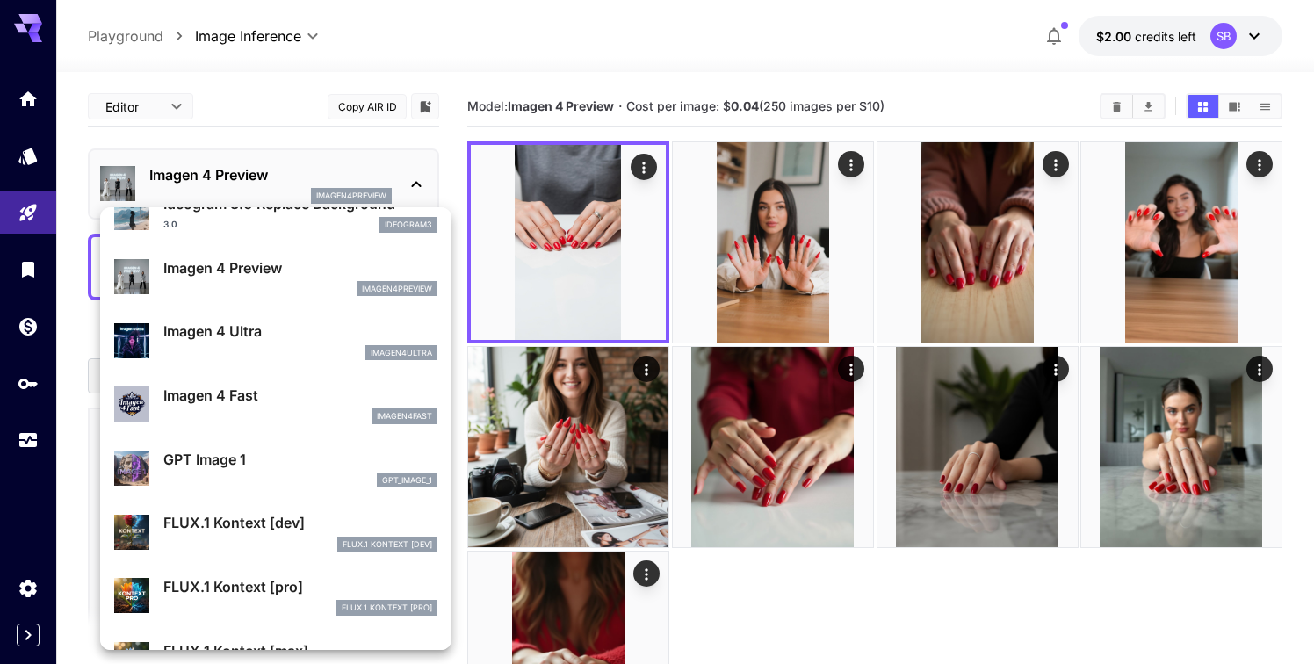
click at [276, 333] on p "Imagen 4 Ultra" at bounding box center [300, 331] width 274 height 21
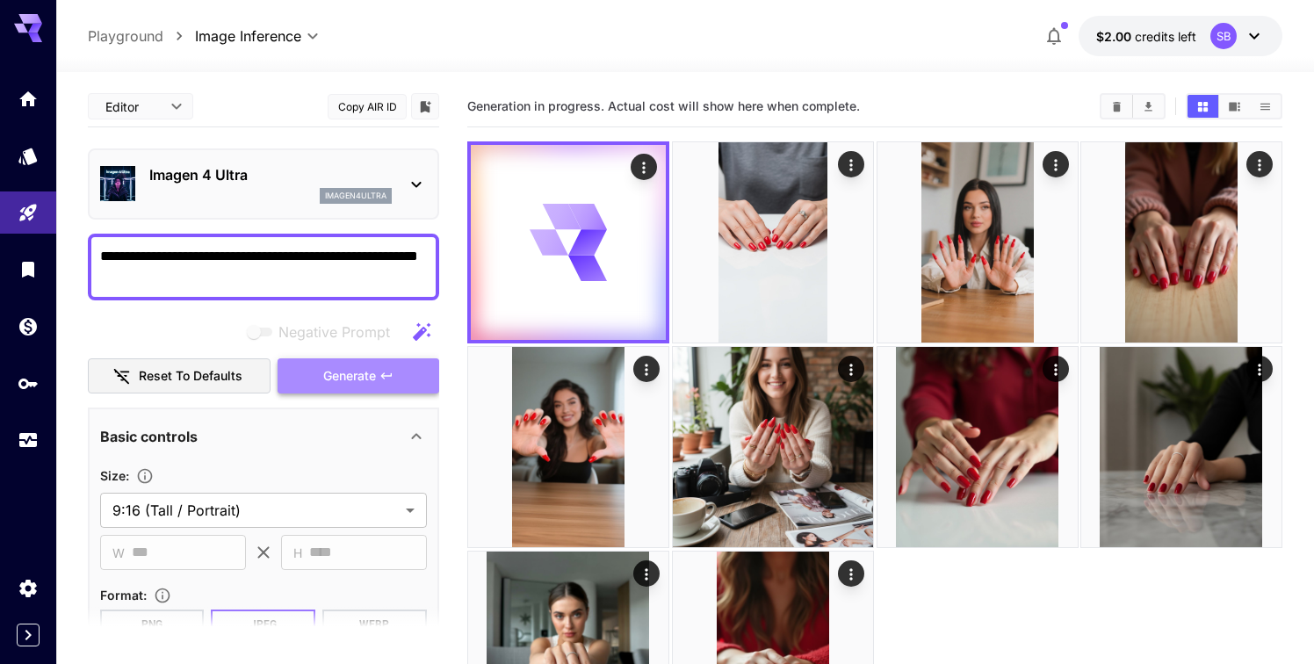
click at [335, 373] on span "Generate" at bounding box center [349, 376] width 53 height 22
click at [149, 36] on p "Playground" at bounding box center [126, 35] width 76 height 21
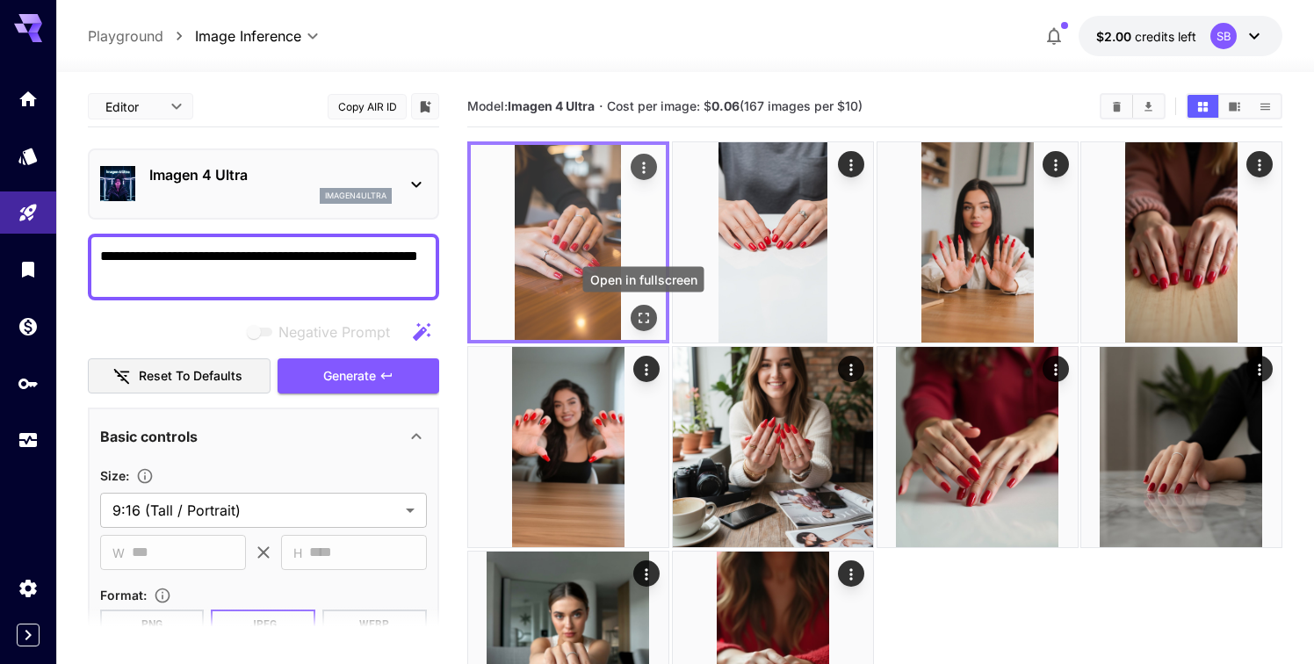
click at [644, 316] on icon "Open in fullscreen" at bounding box center [644, 318] width 18 height 18
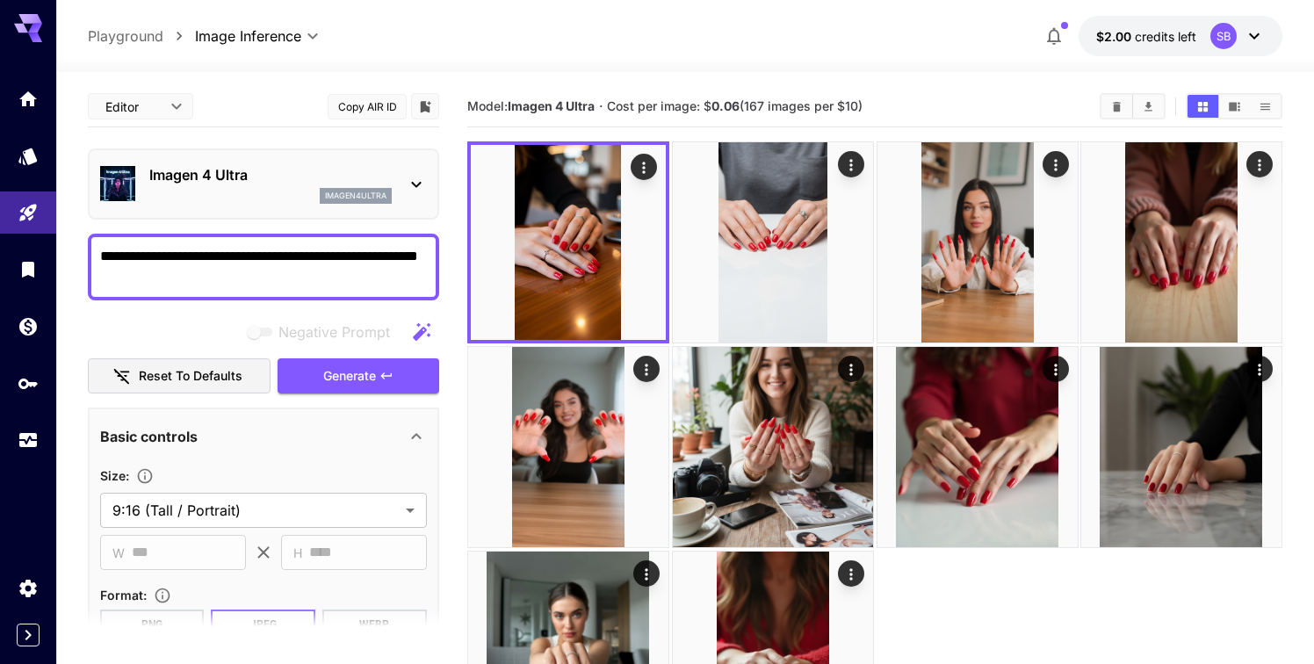
click at [348, 175] on p "Imagen 4 Ultra" at bounding box center [270, 174] width 242 height 21
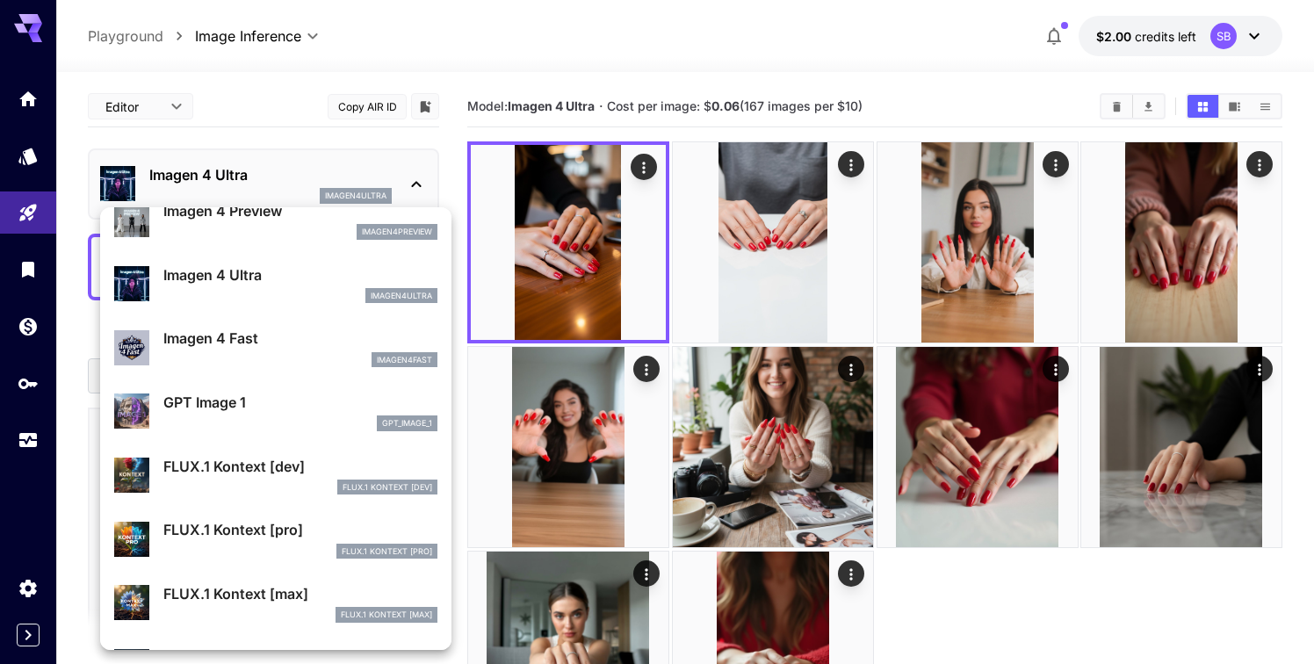
scroll to position [854, 0]
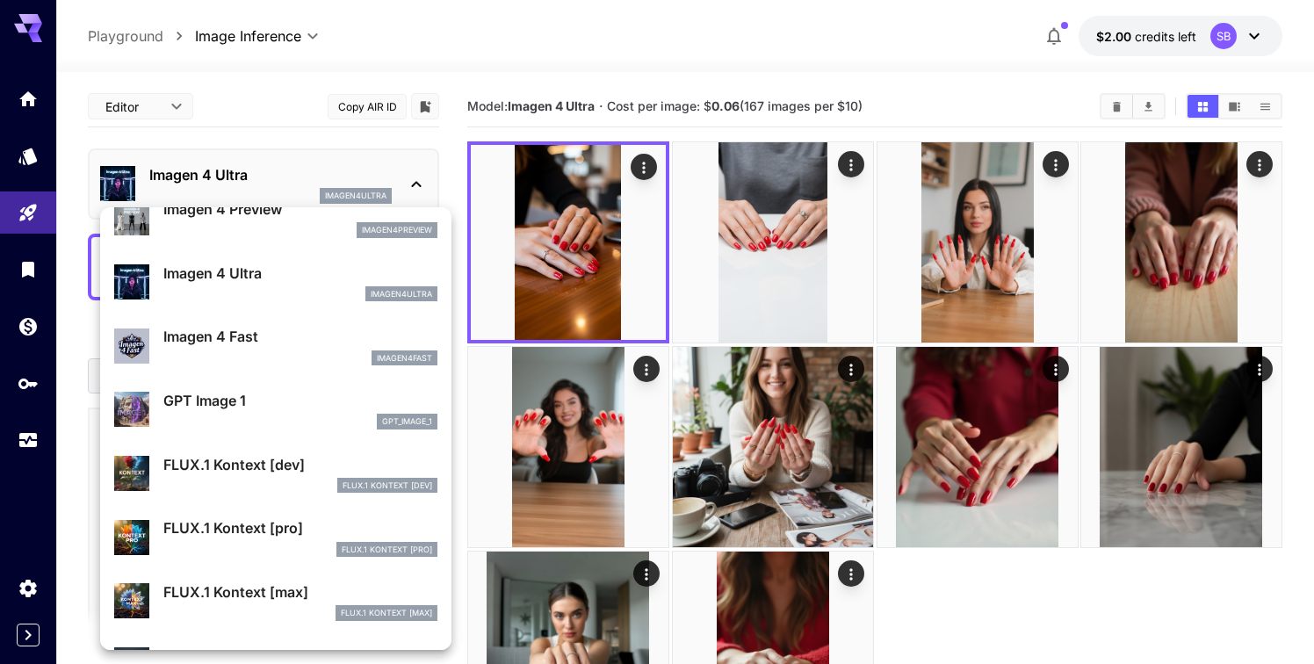
click at [306, 342] on p "Imagen 4 Fast" at bounding box center [300, 336] width 274 height 21
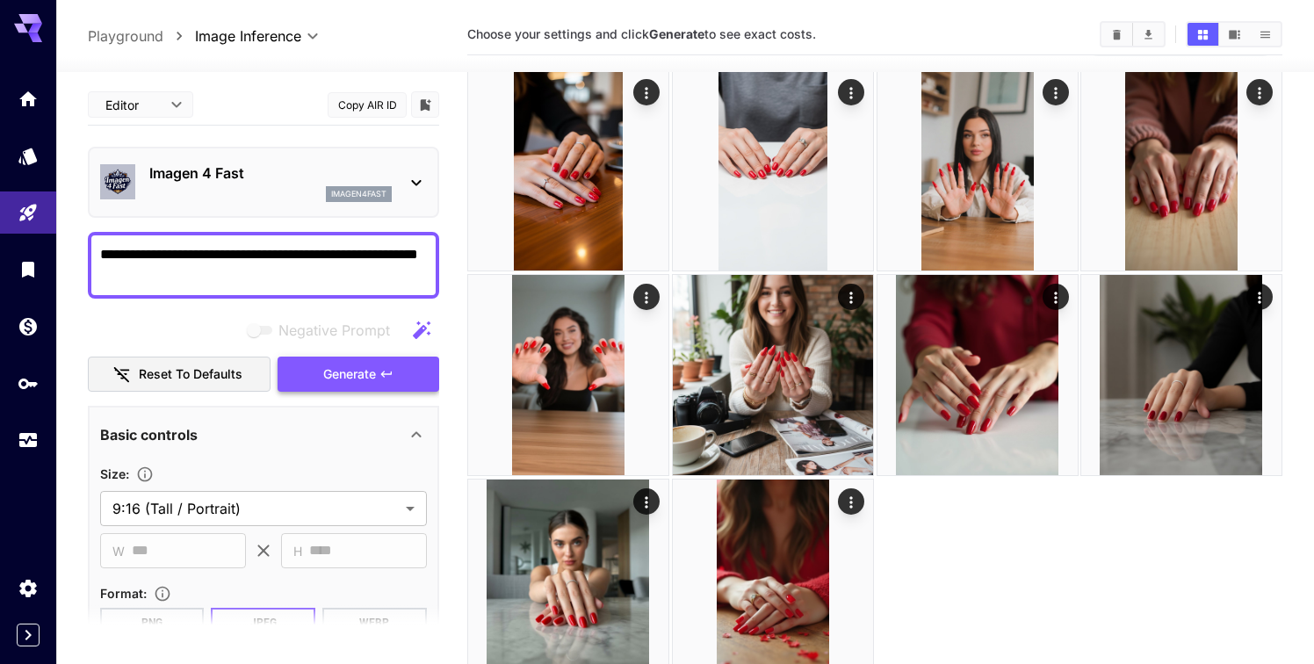
click at [365, 381] on span "Generate" at bounding box center [349, 375] width 53 height 22
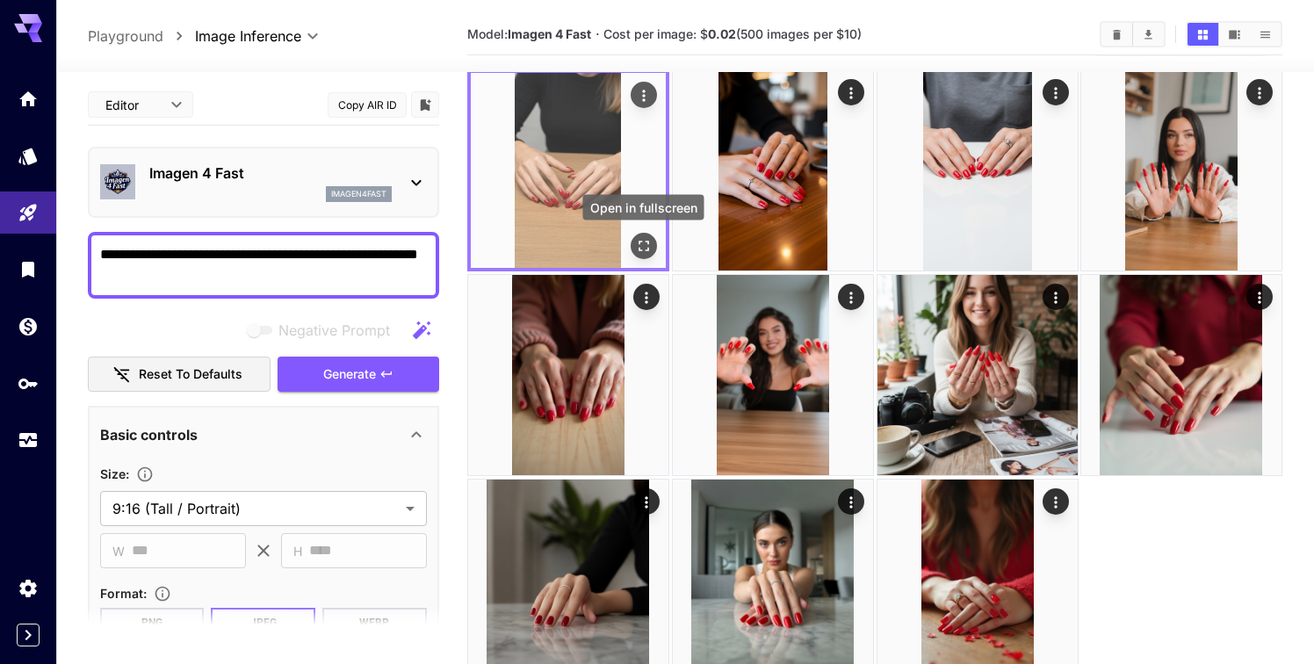
click at [645, 244] on icon "Open in fullscreen" at bounding box center [644, 246] width 18 height 18
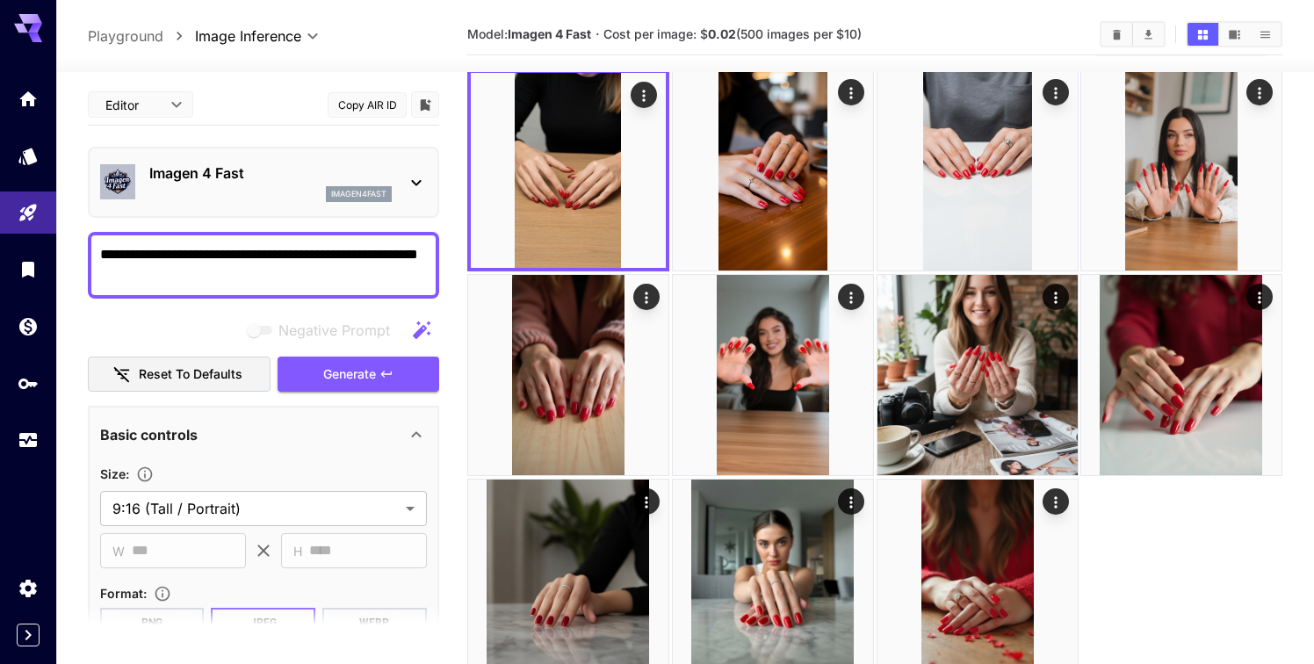
click at [353, 187] on div "imagen4fast" at bounding box center [359, 194] width 66 height 16
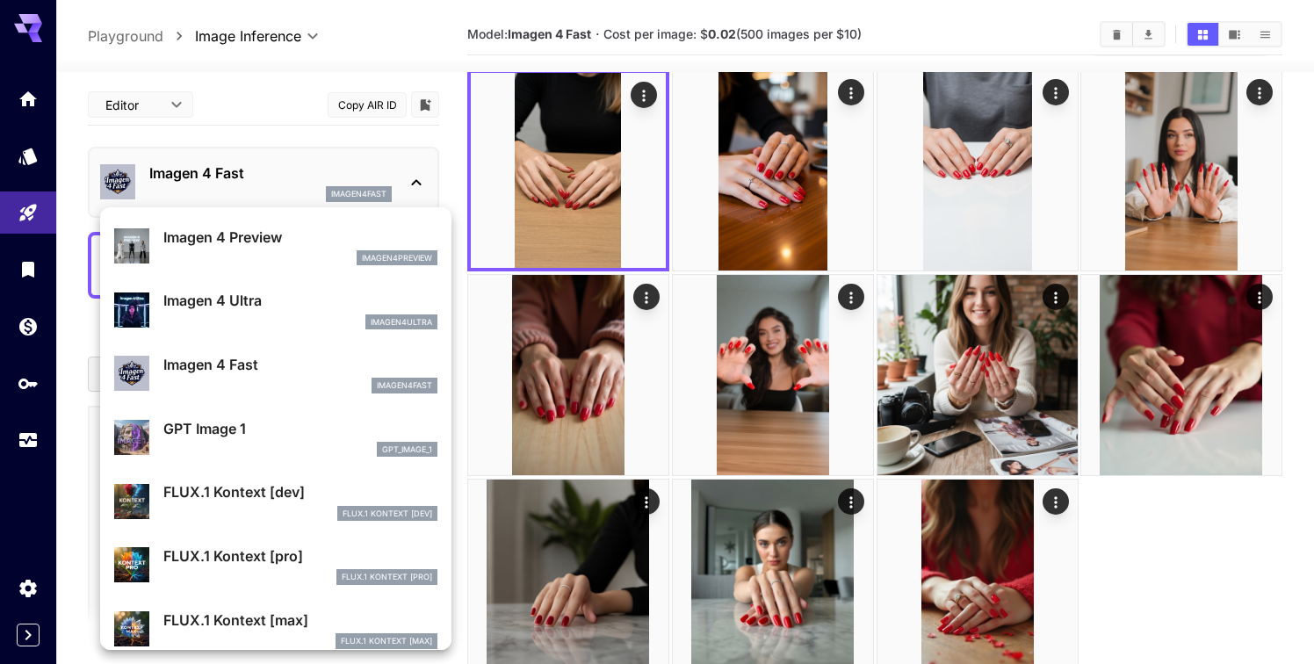
scroll to position [837, 0]
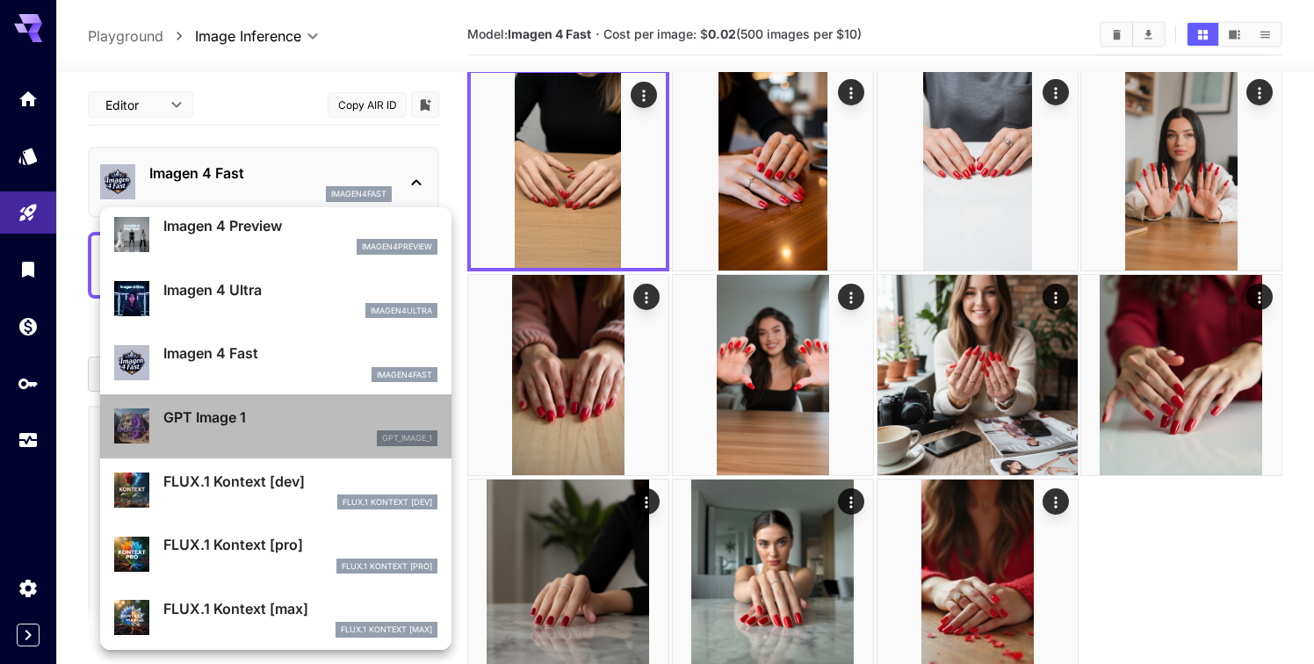
click at [270, 418] on p "GPT Image 1" at bounding box center [300, 417] width 274 height 21
type input "**********"
type input "****"
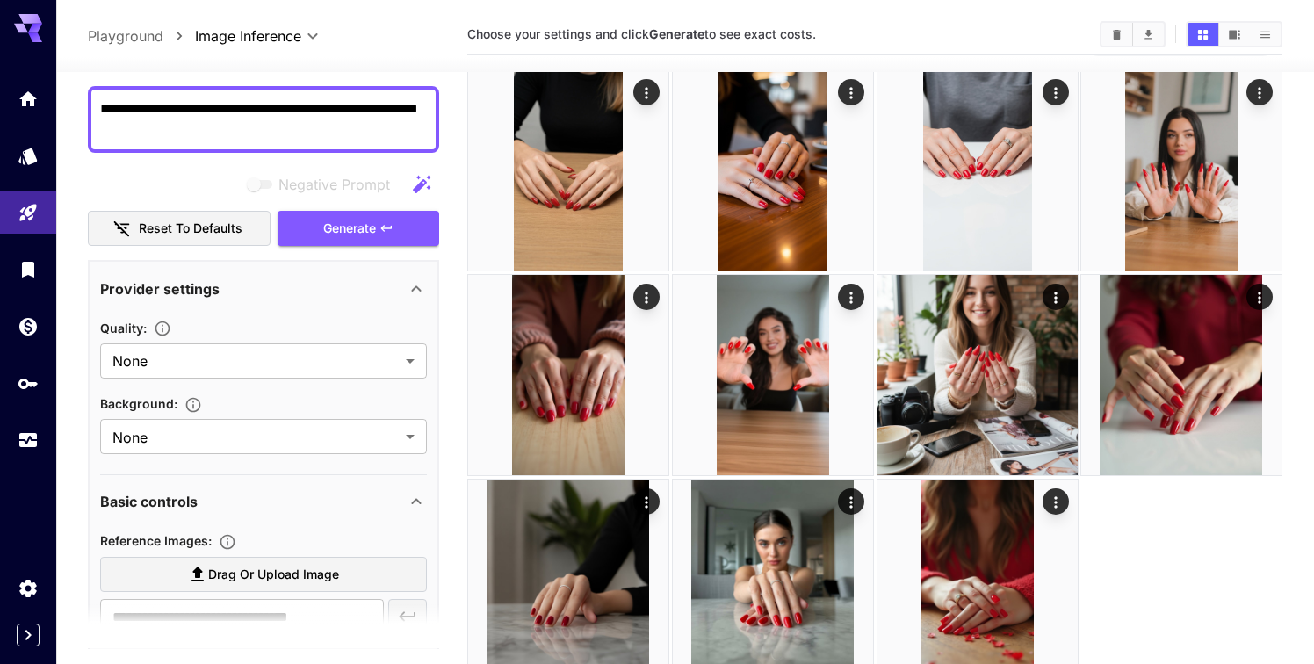
scroll to position [158, 0]
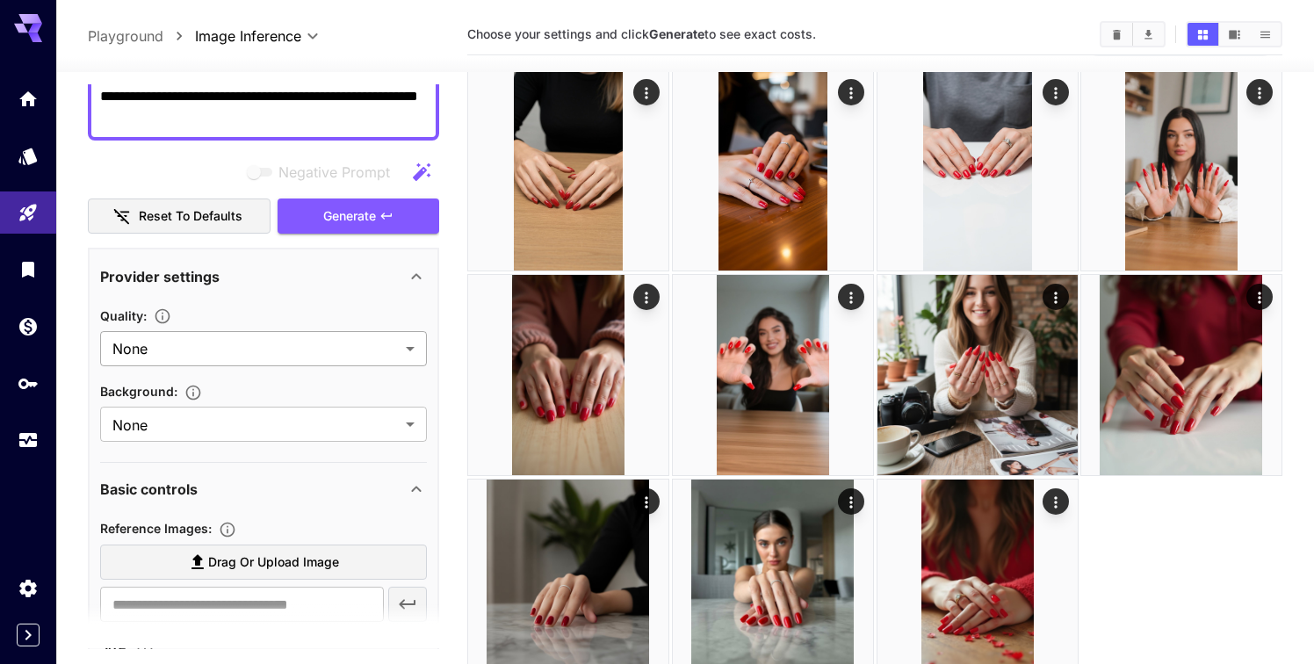
click at [327, 339] on body "**********" at bounding box center [657, 330] width 1314 height 805
click at [271, 414] on span "Low" at bounding box center [263, 420] width 299 height 21
type input "***"
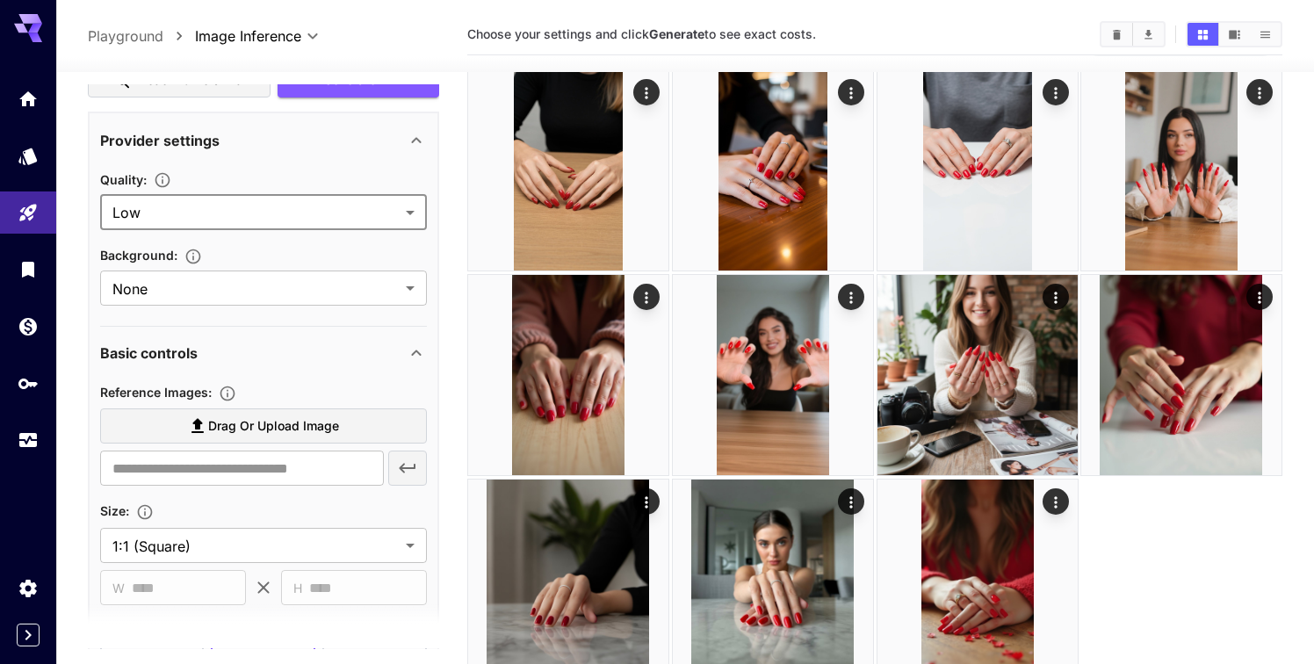
scroll to position [302, 0]
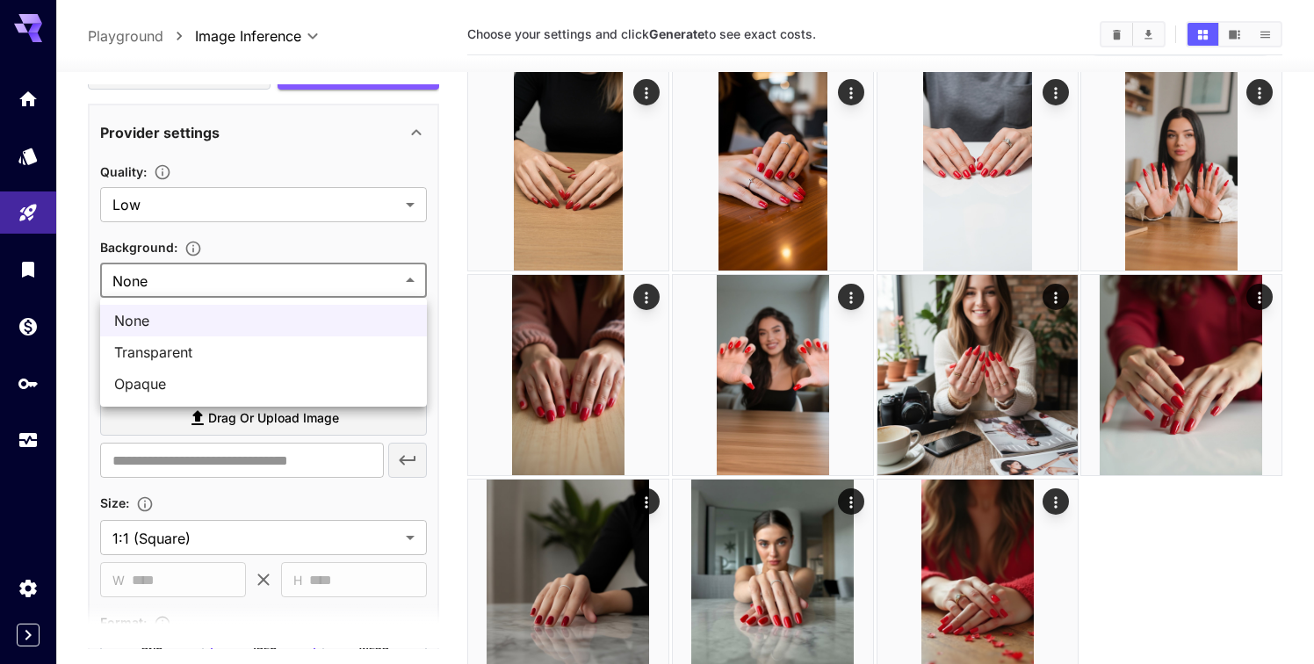
click at [316, 289] on body "**********" at bounding box center [657, 330] width 1314 height 805
click at [318, 282] on div at bounding box center [657, 332] width 1314 height 664
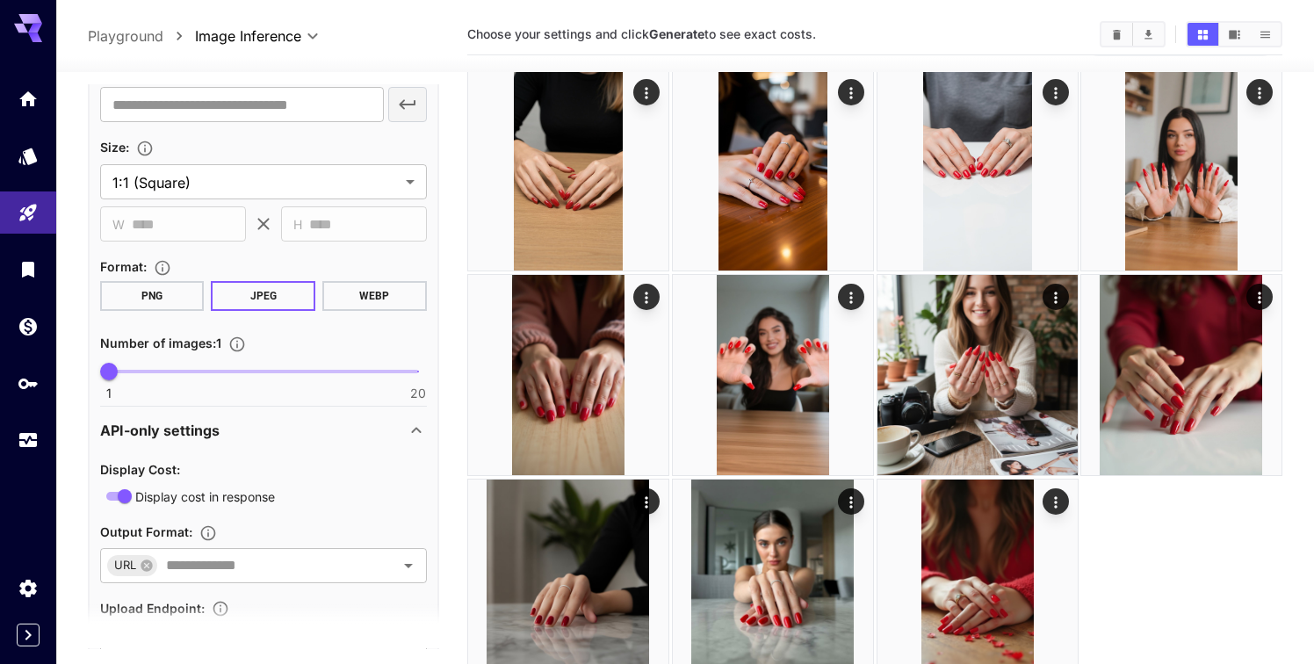
scroll to position [662, 0]
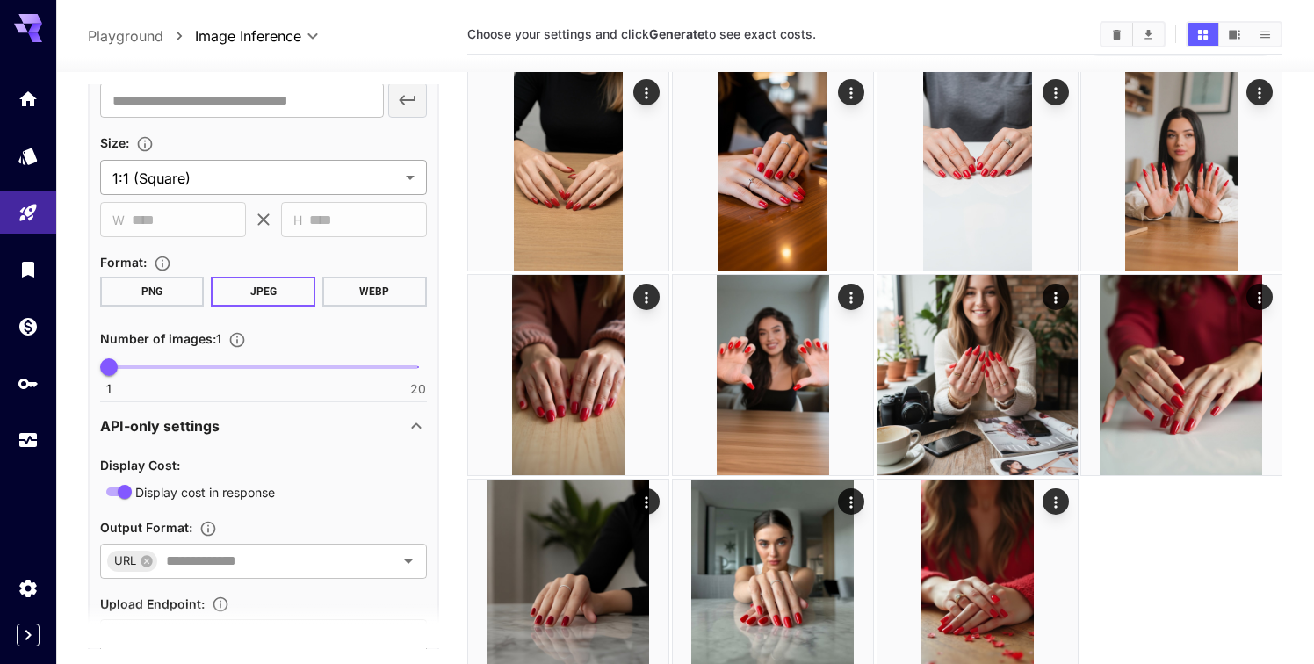
click at [331, 184] on body "**********" at bounding box center [657, 330] width 1314 height 805
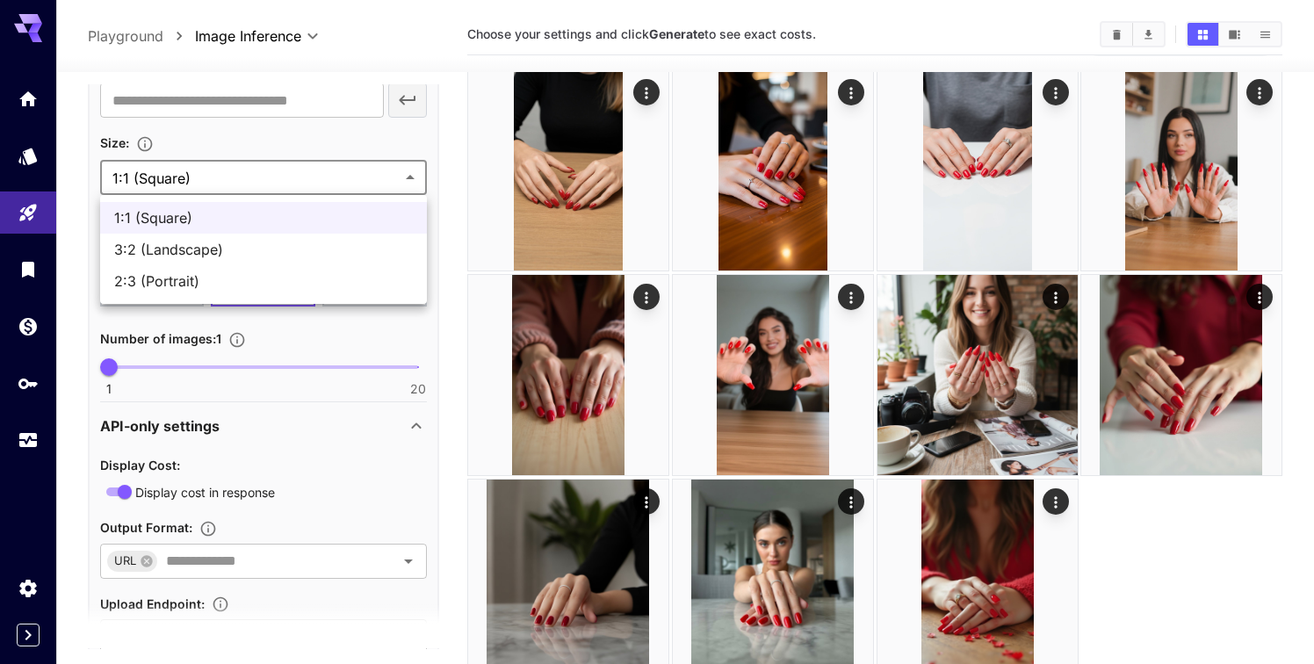
click at [242, 277] on span "2:3 (Portrait)" at bounding box center [263, 280] width 299 height 21
type input "**********"
type input "****"
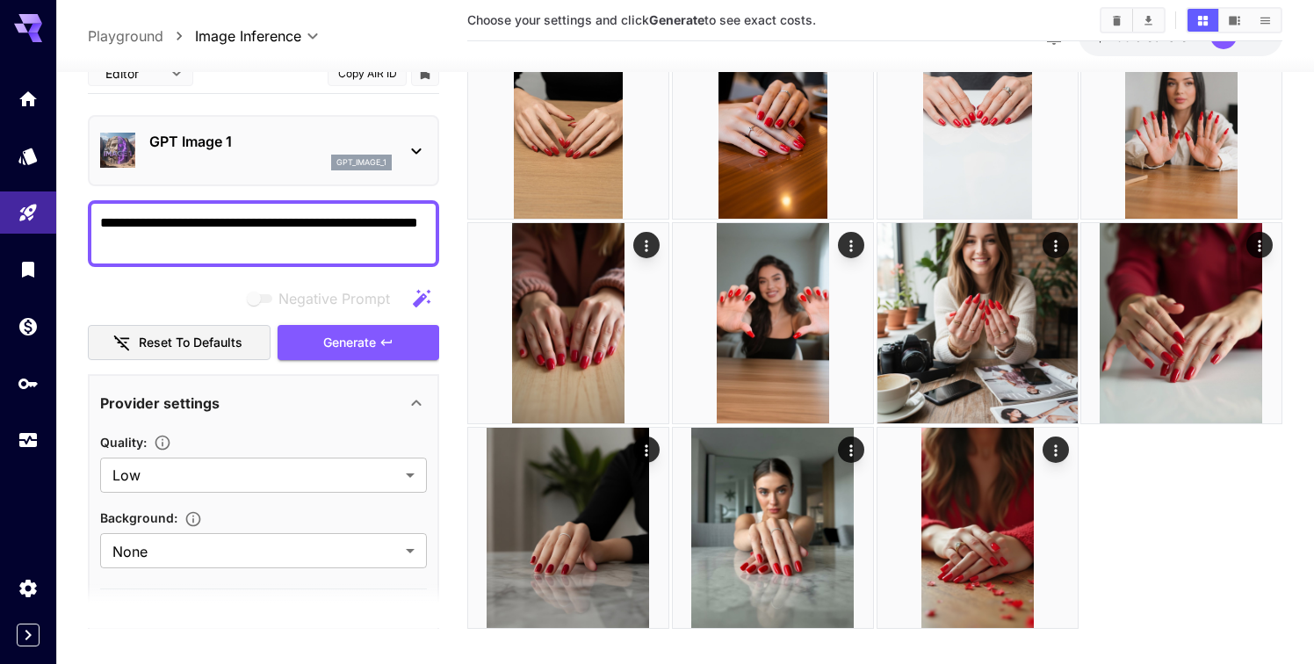
scroll to position [0, 0]
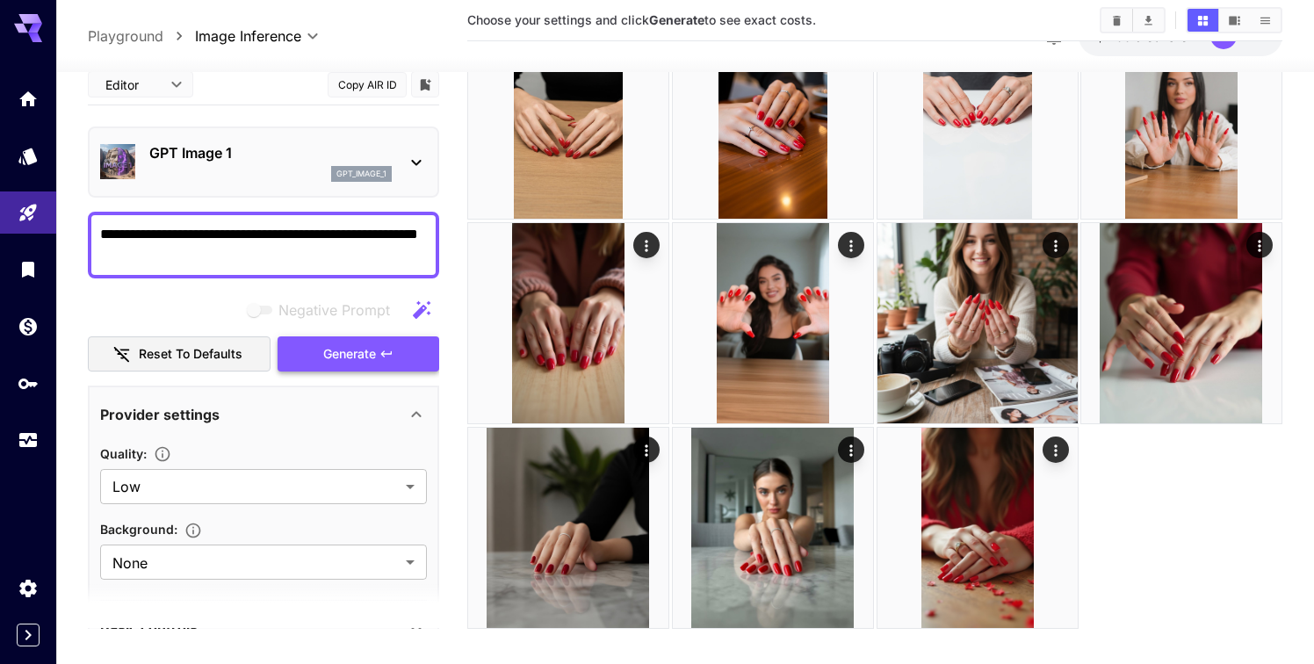
click at [351, 356] on span "Generate" at bounding box center [349, 354] width 53 height 22
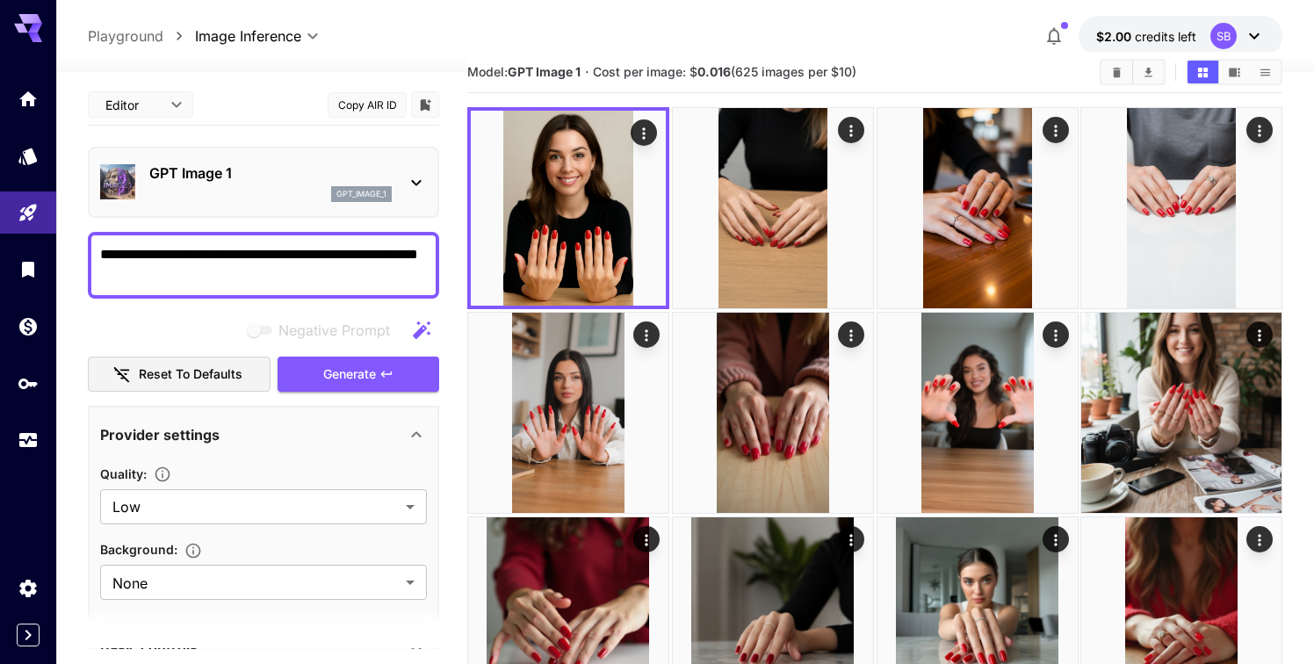
scroll to position [32, 0]
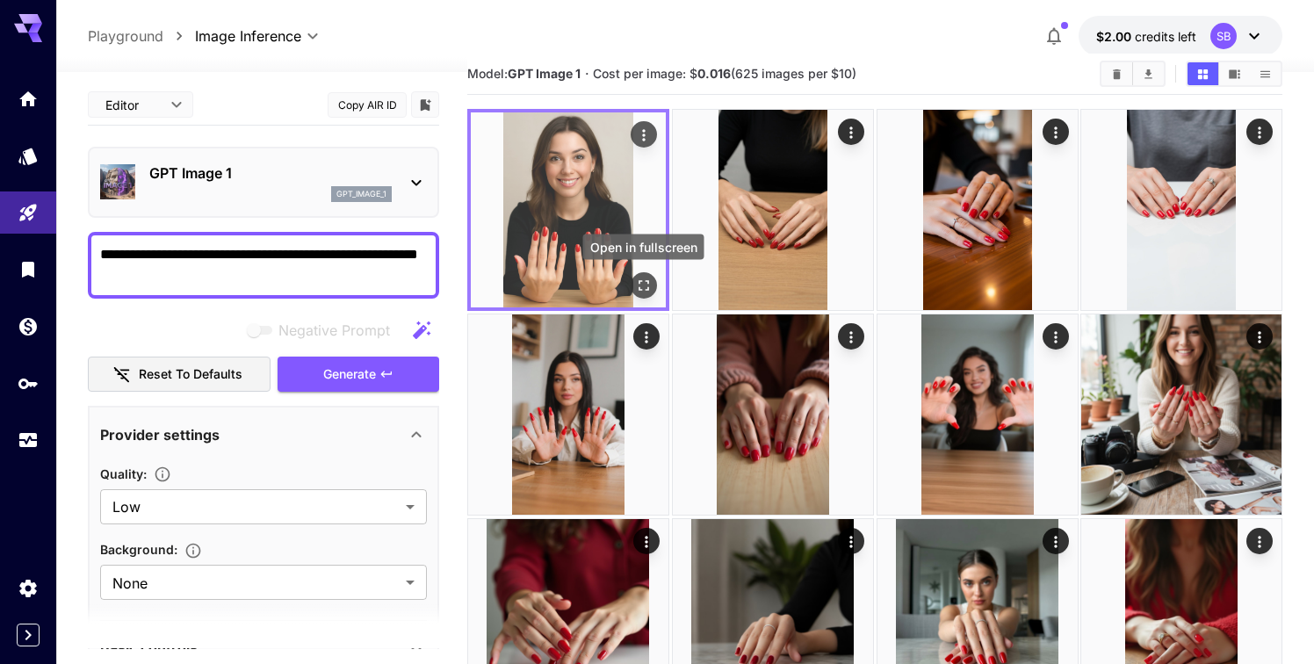
click at [641, 287] on icon "Open in fullscreen" at bounding box center [644, 286] width 18 height 18
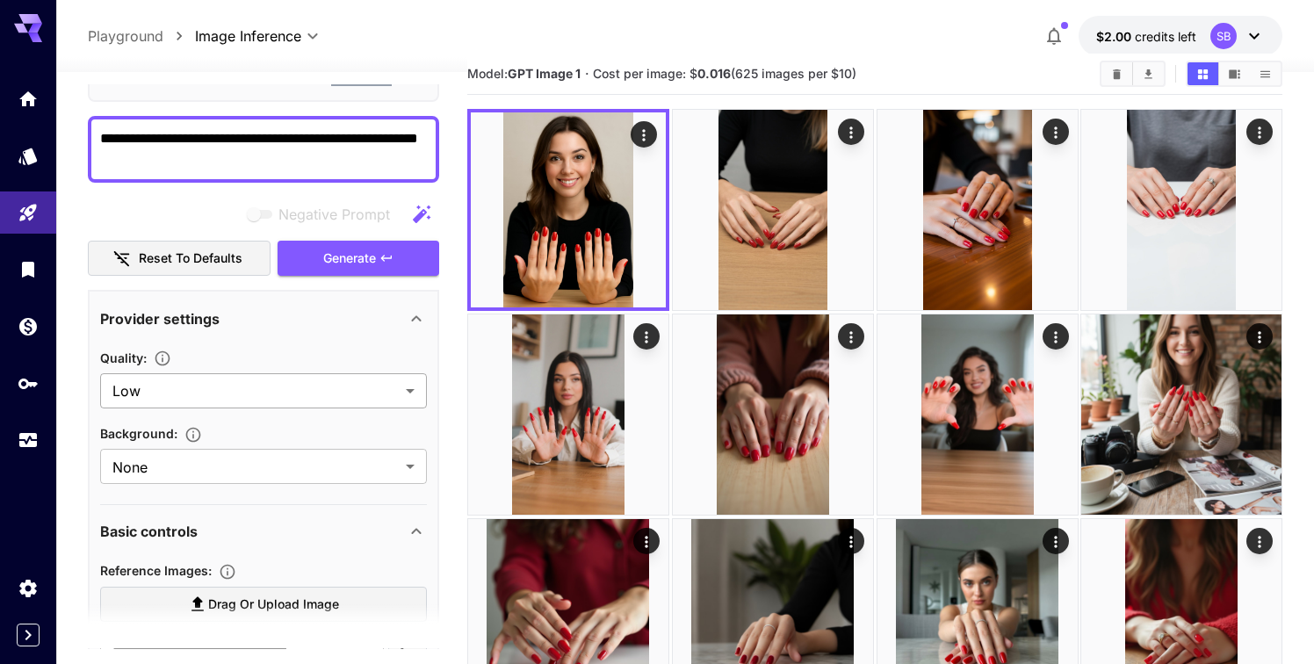
scroll to position [118, 0]
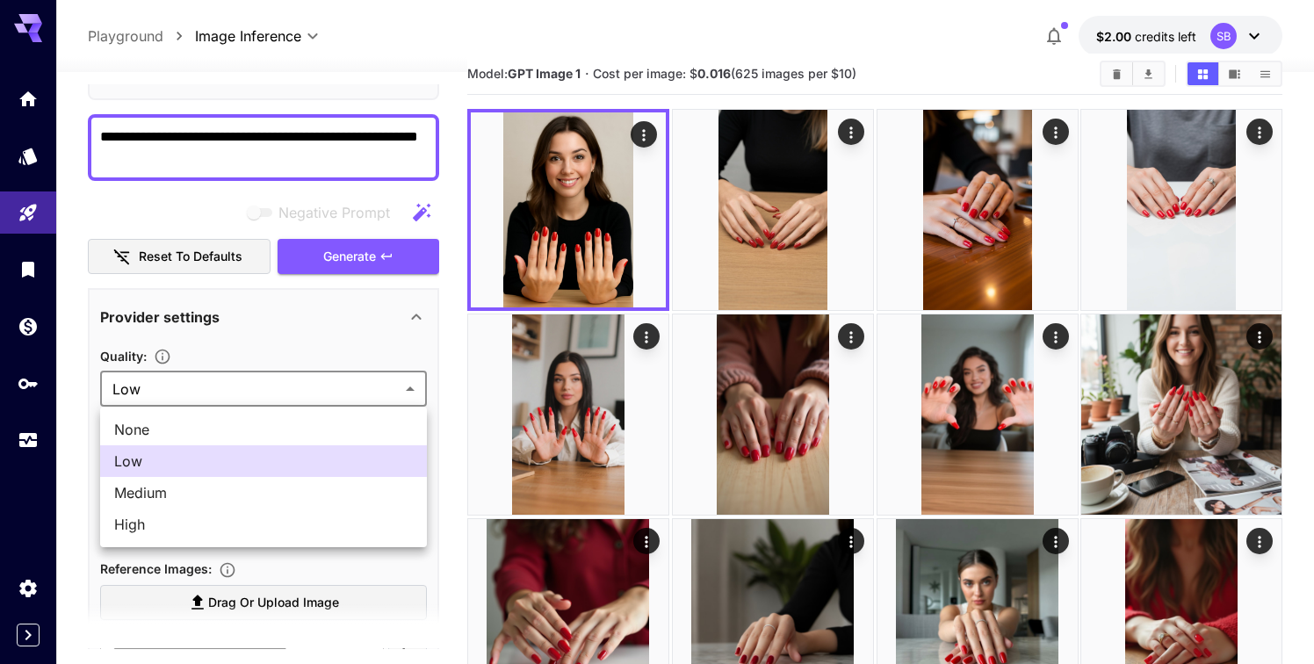
click at [224, 397] on body "**********" at bounding box center [657, 370] width 1314 height 805
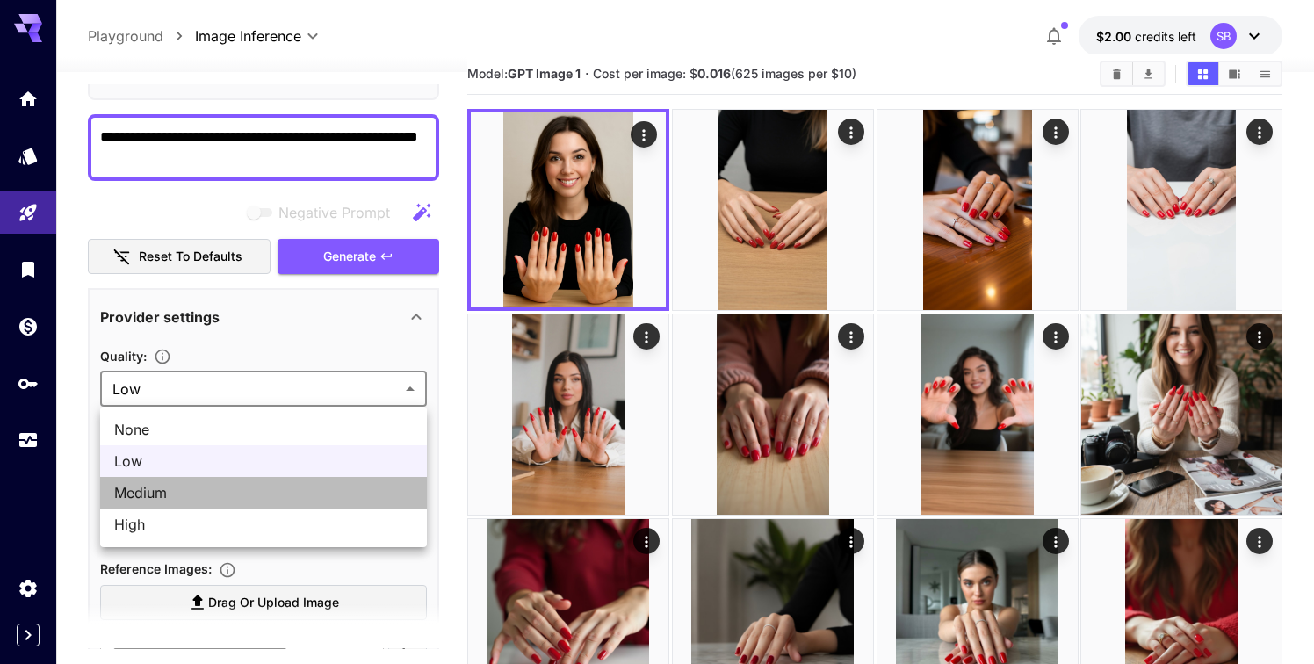
click at [186, 484] on span "Medium" at bounding box center [263, 492] width 299 height 21
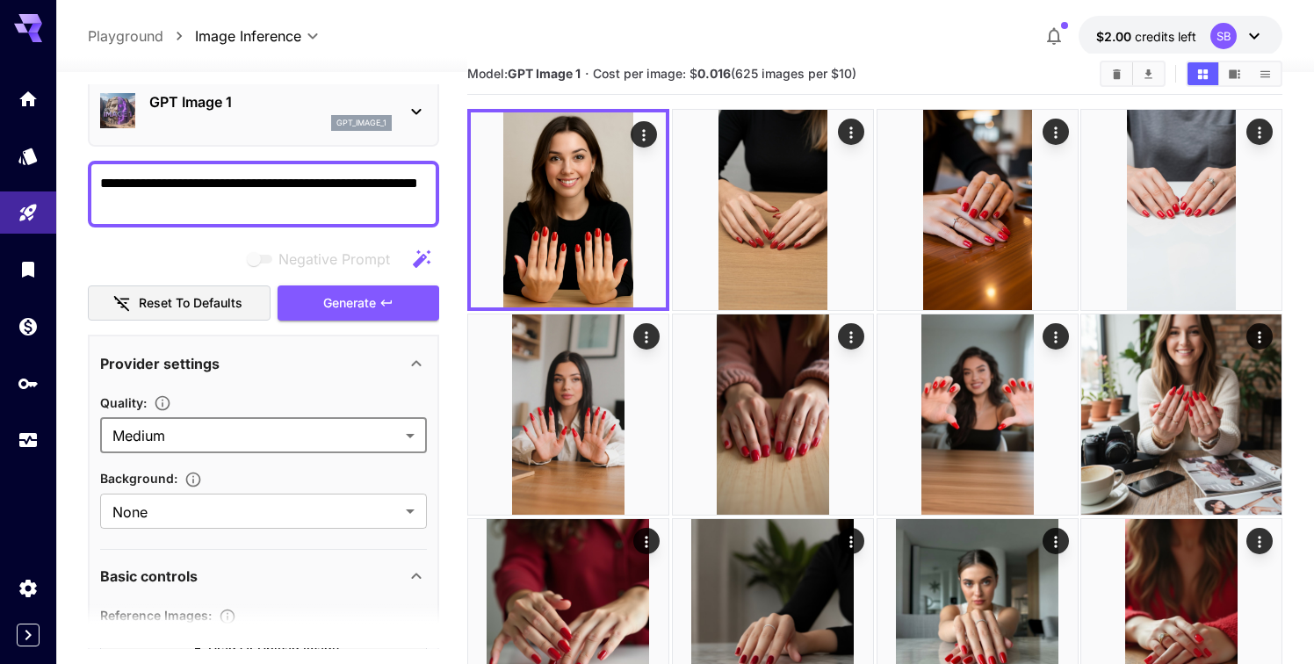
scroll to position [0, 0]
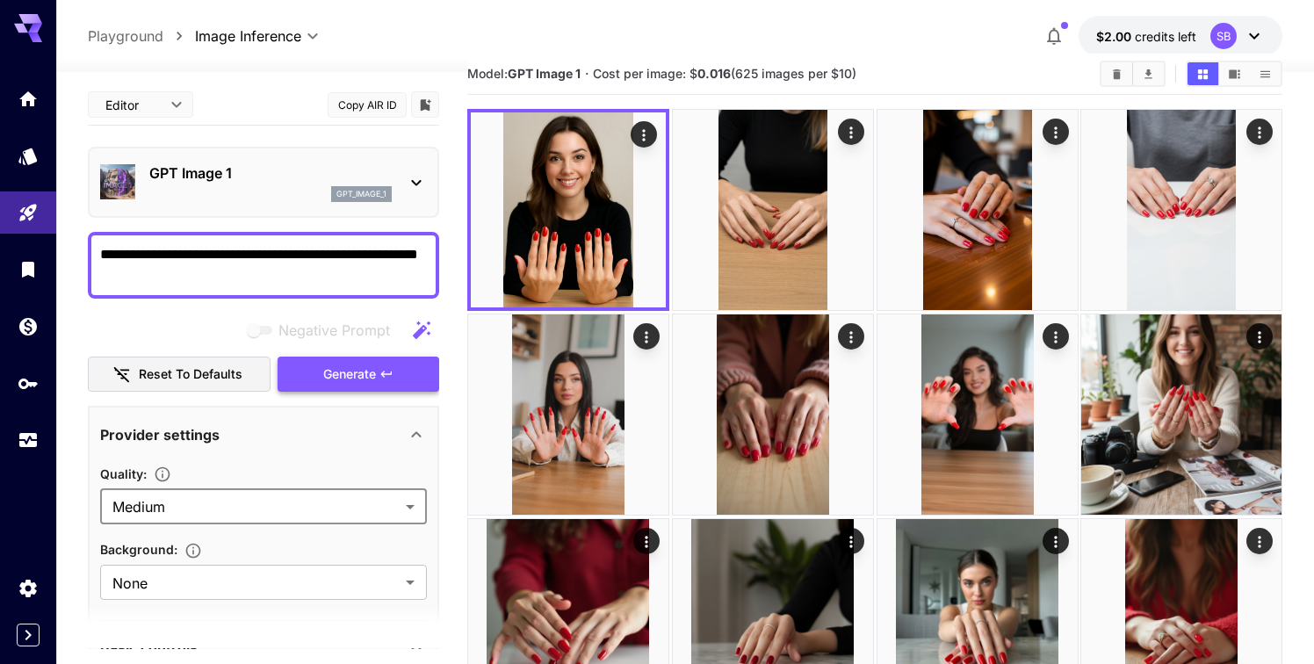
click at [343, 373] on span "Generate" at bounding box center [349, 375] width 53 height 22
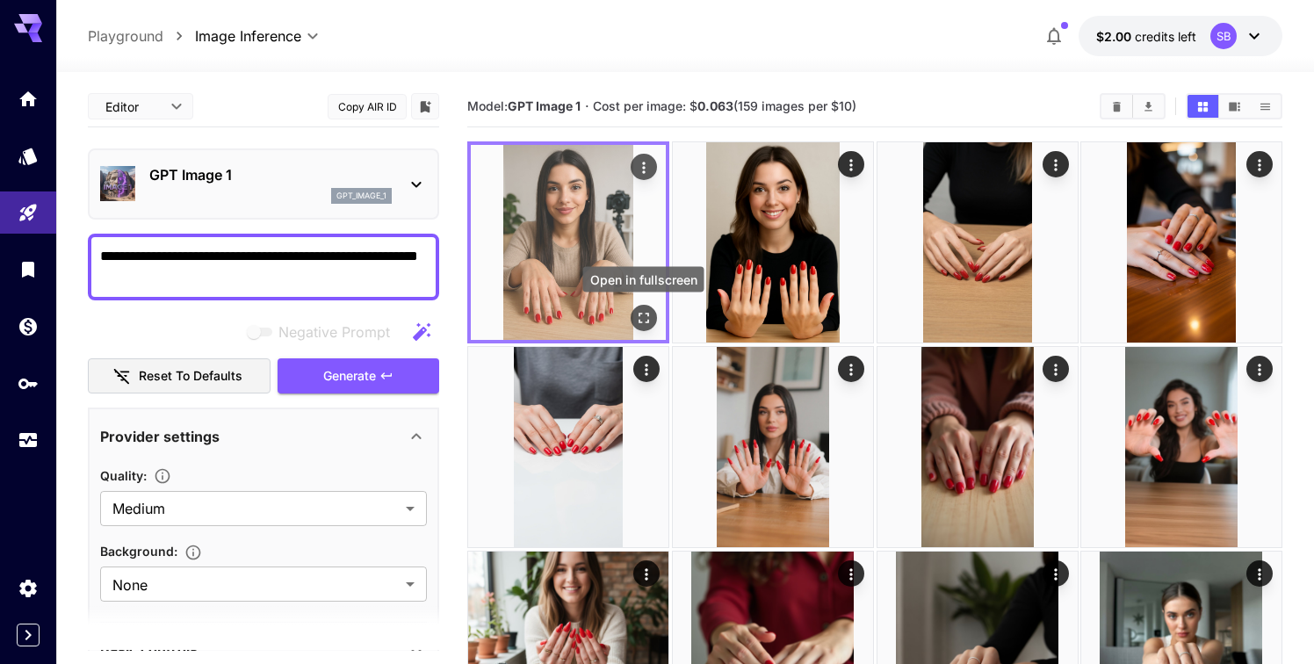
click at [648, 314] on icon "Open in fullscreen" at bounding box center [644, 318] width 18 height 18
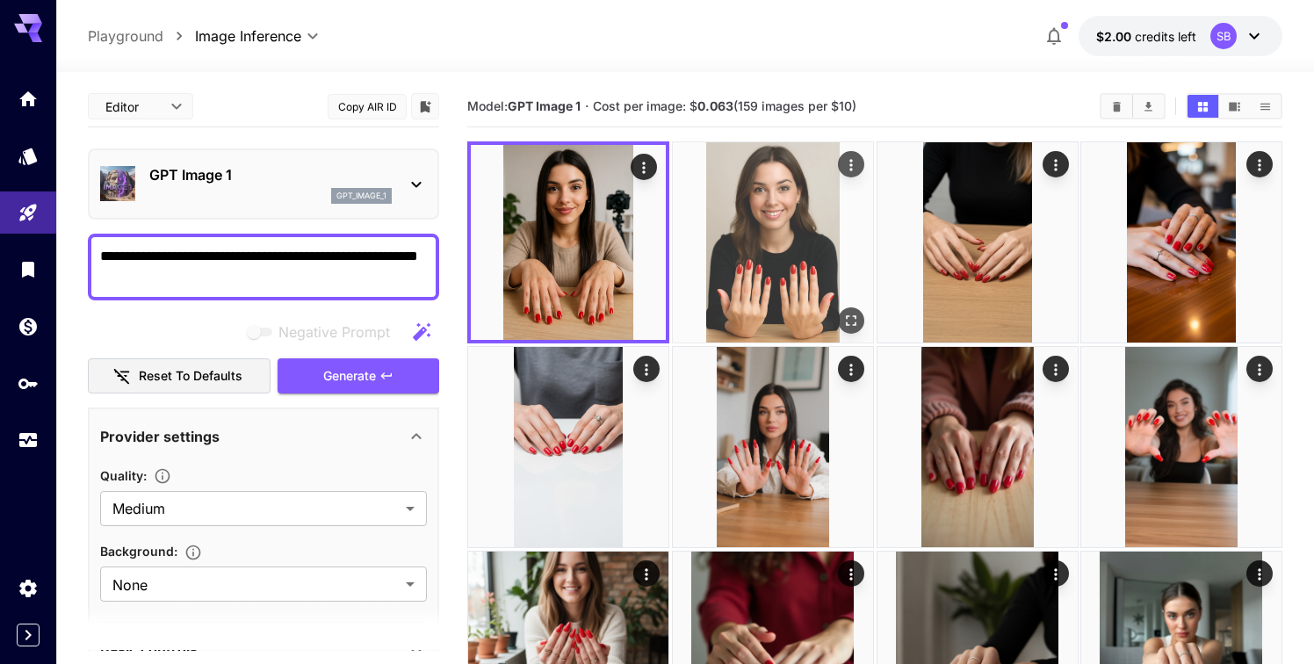
click at [754, 220] on img at bounding box center [773, 242] width 200 height 200
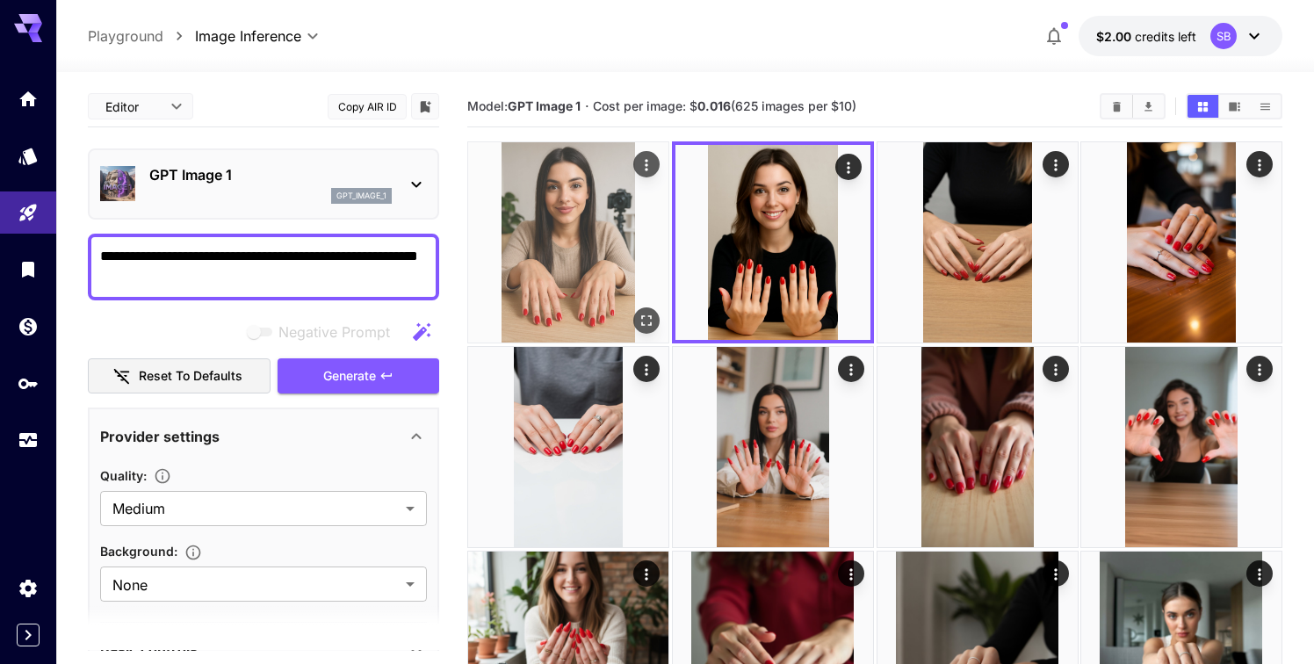
click at [641, 239] on img at bounding box center [568, 242] width 200 height 200
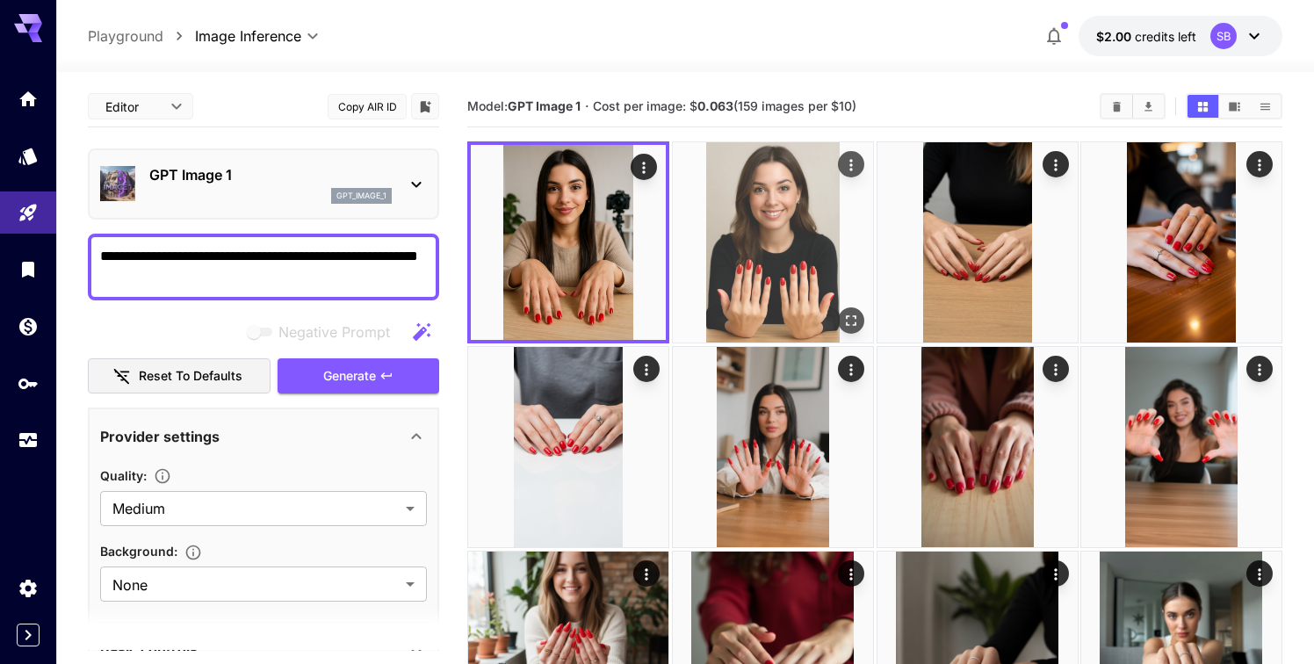
click at [783, 227] on img at bounding box center [773, 242] width 200 height 200
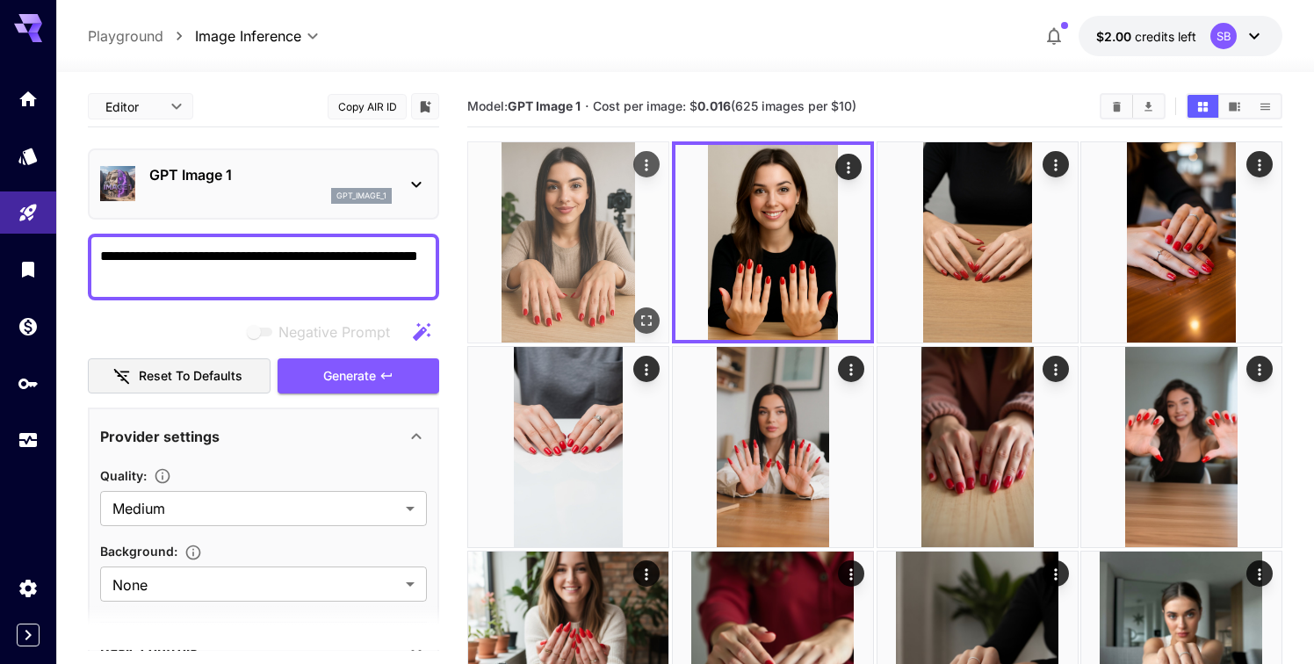
click at [546, 250] on img at bounding box center [568, 242] width 200 height 200
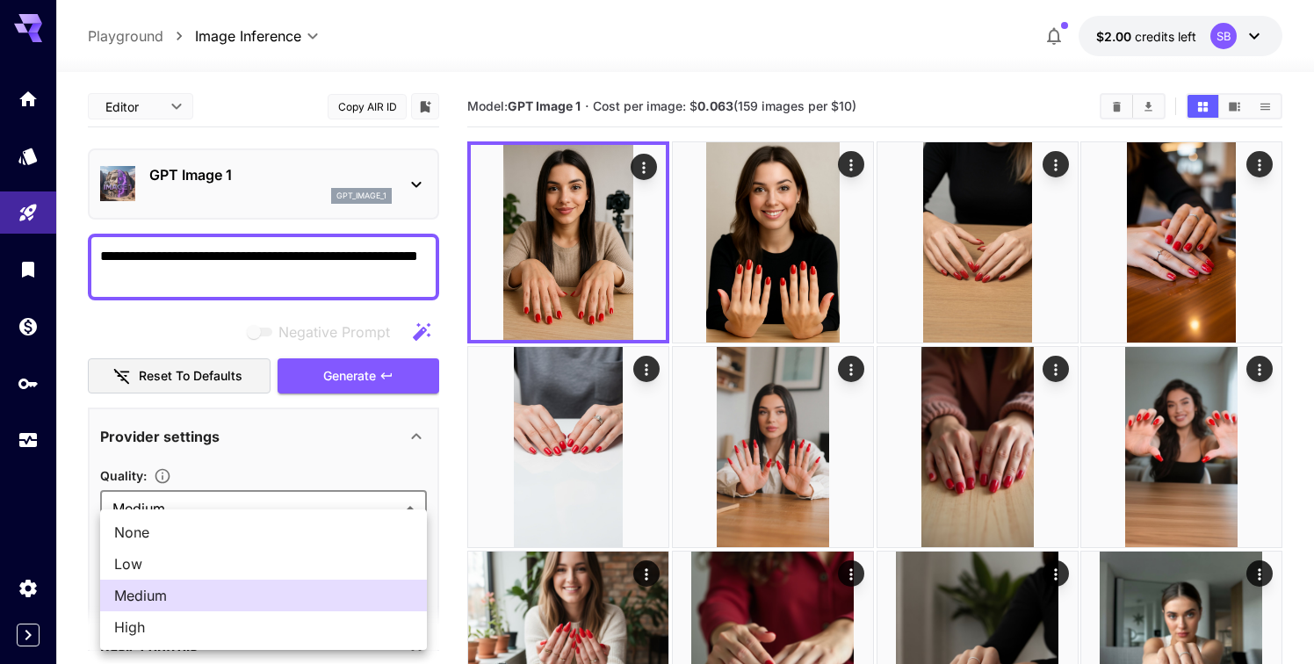
click at [331, 502] on body "**********" at bounding box center [657, 504] width 1314 height 1009
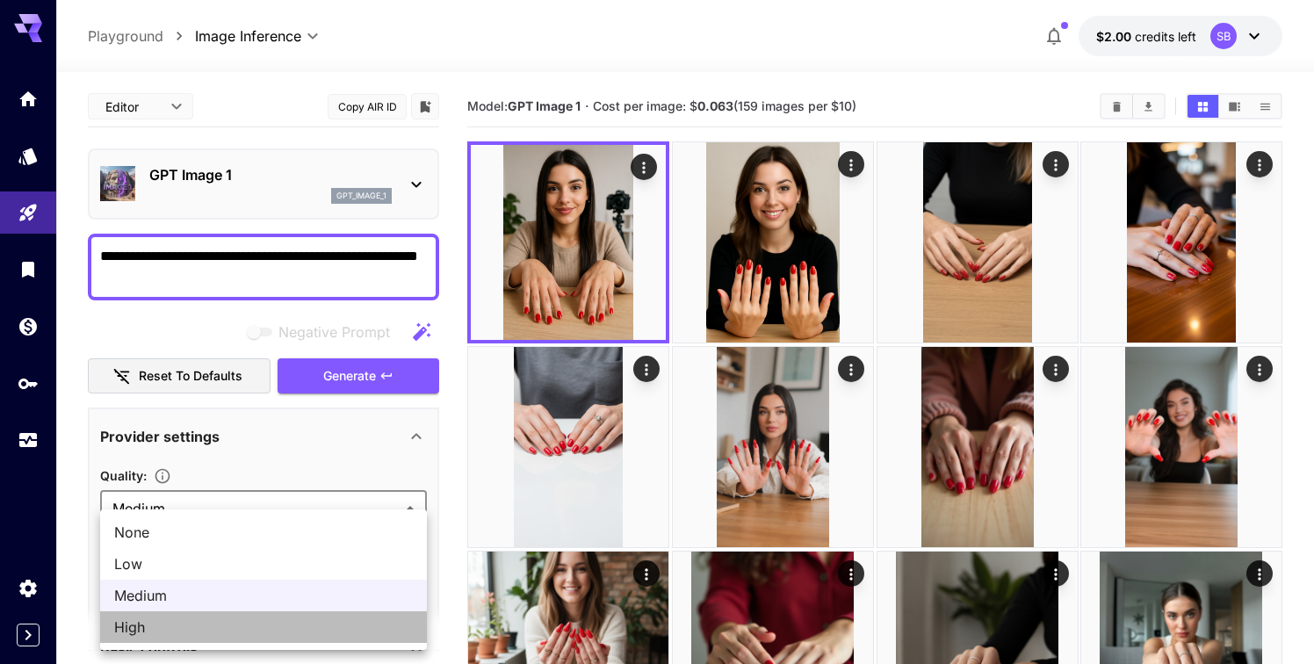
click at [249, 622] on span "High" at bounding box center [263, 626] width 299 height 21
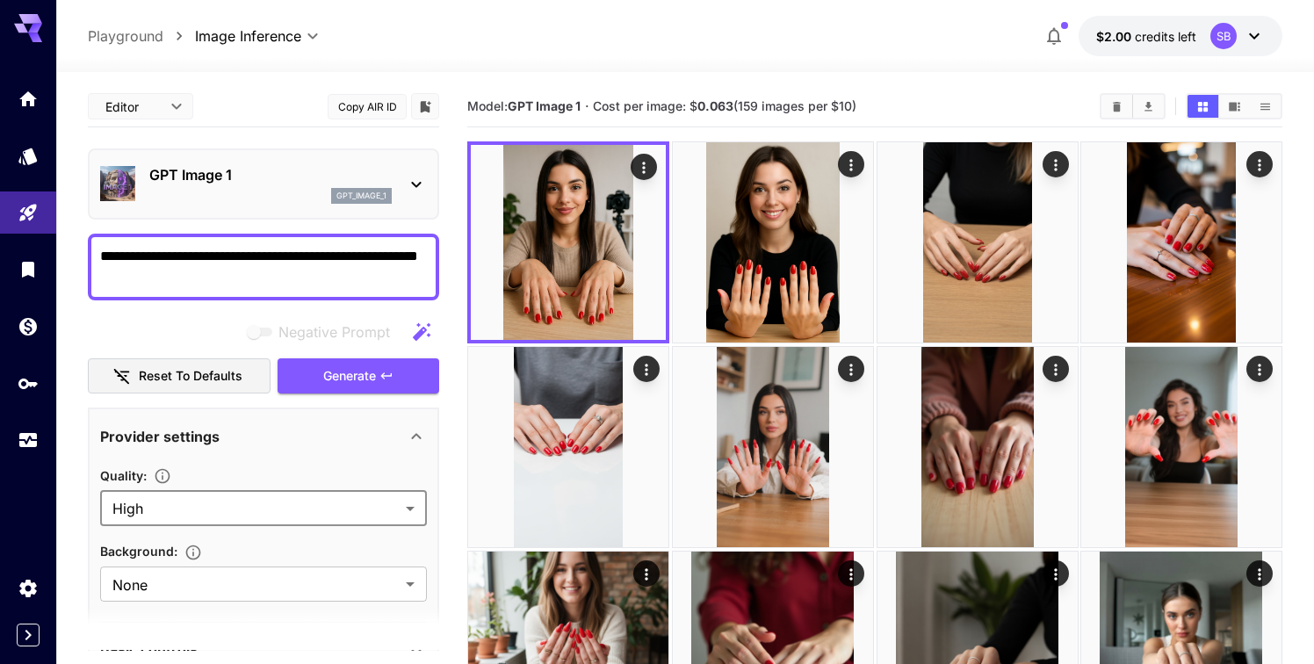
click at [299, 506] on body "**********" at bounding box center [657, 504] width 1314 height 1009
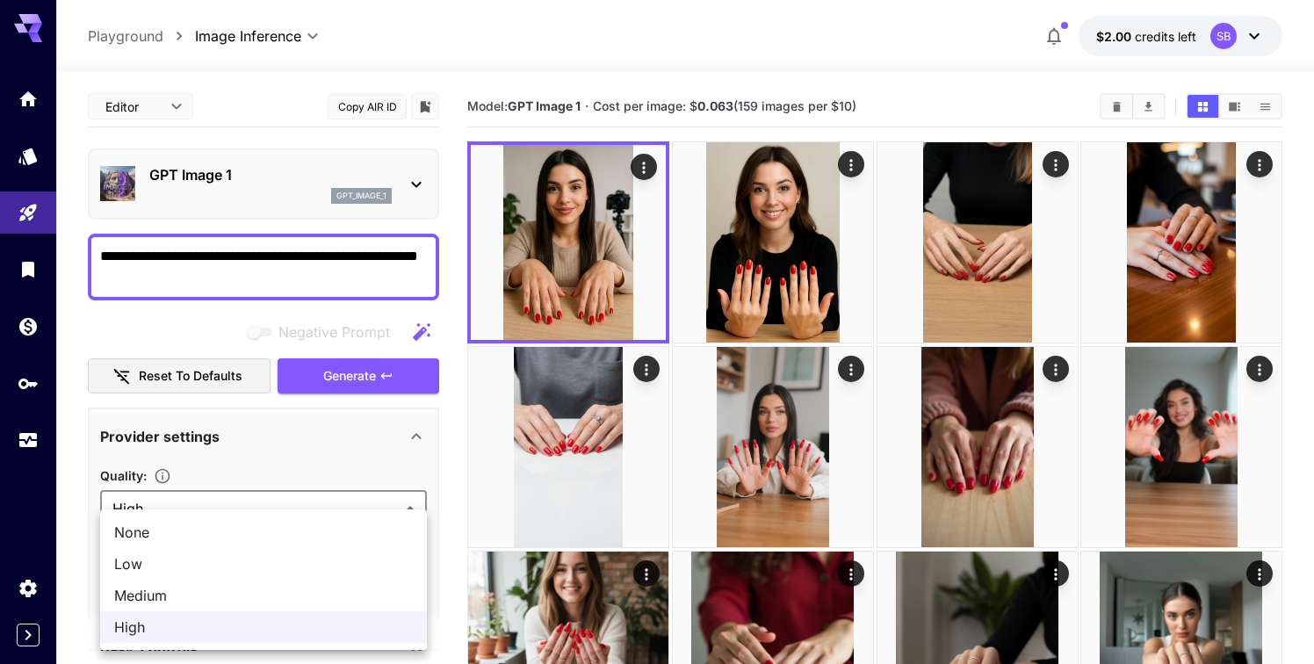
click at [251, 587] on span "Medium" at bounding box center [263, 595] width 299 height 21
type input "******"
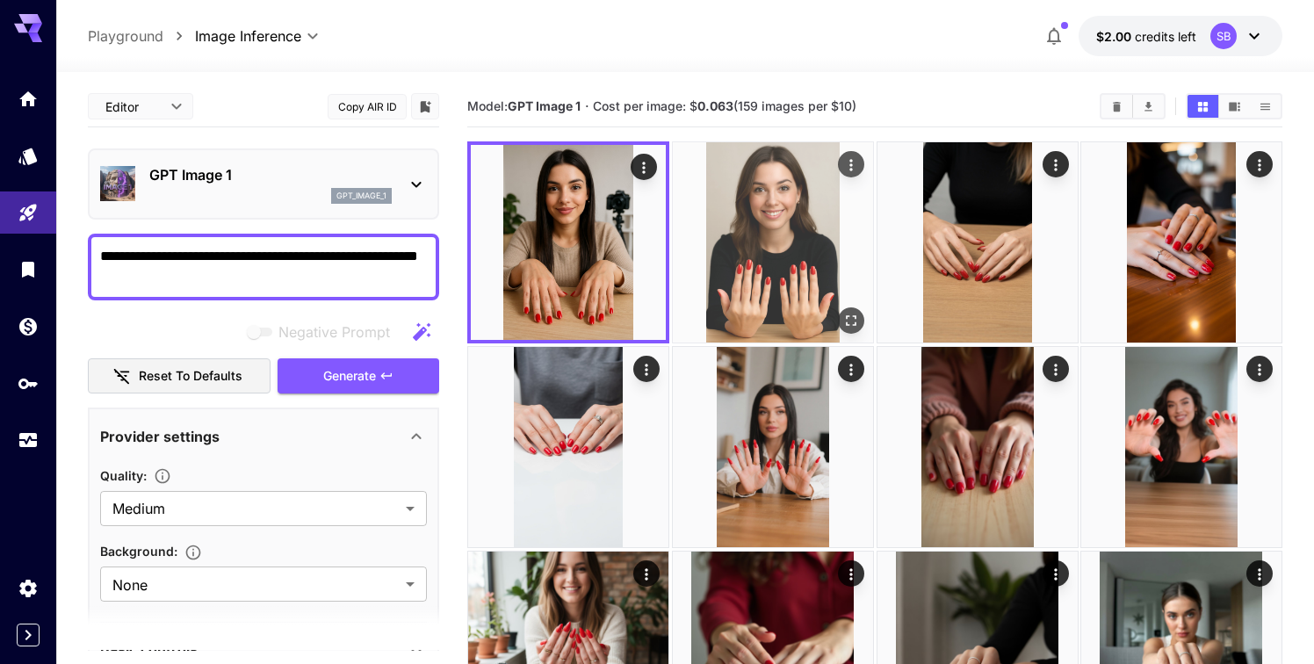
click at [713, 215] on img at bounding box center [773, 242] width 200 height 200
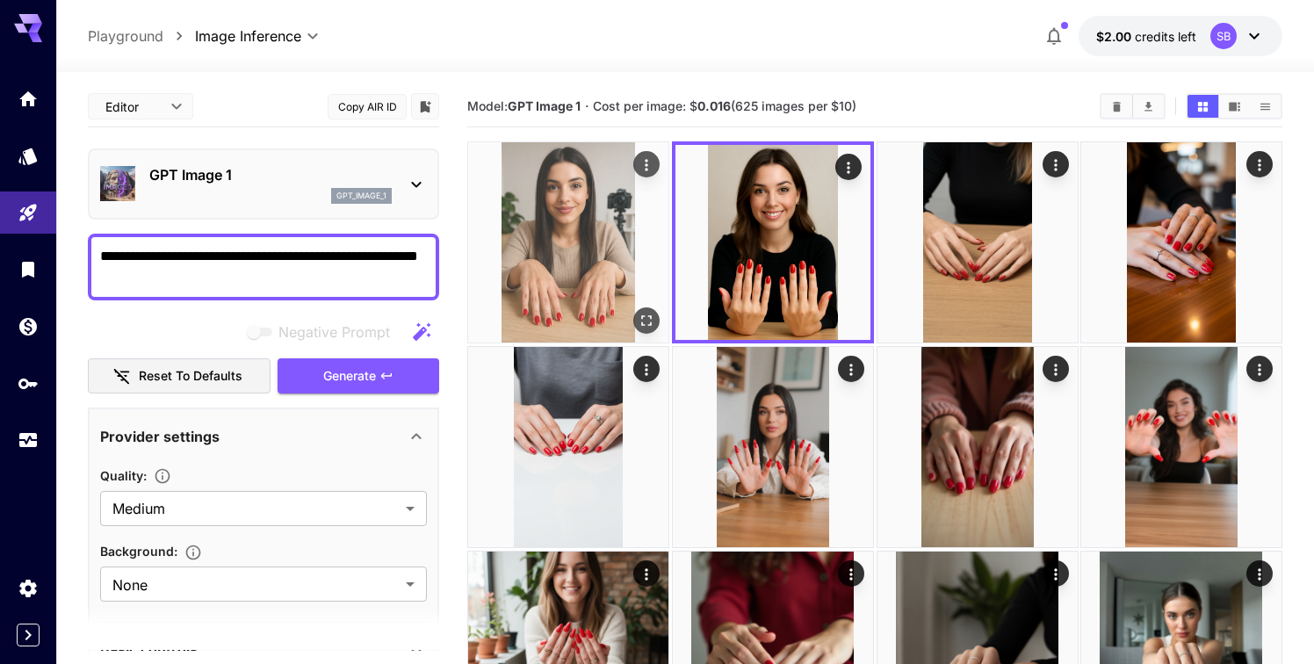
click at [588, 235] on img at bounding box center [568, 242] width 200 height 200
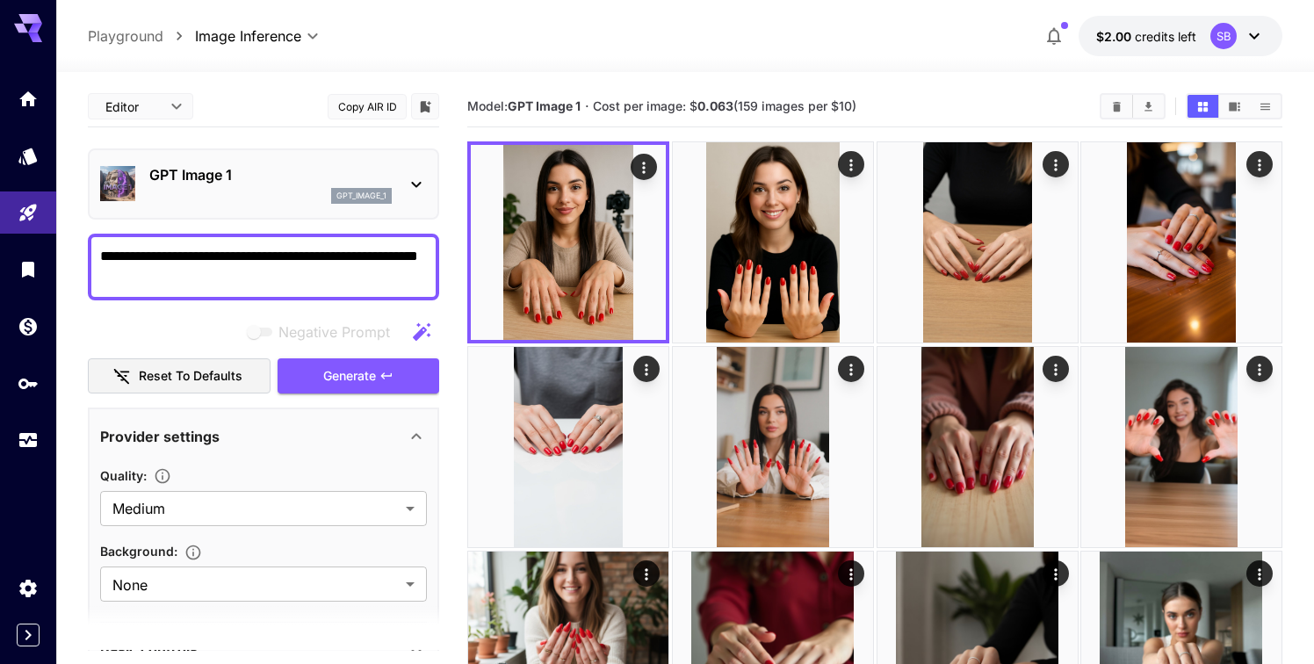
click at [375, 180] on p "GPT Image 1" at bounding box center [270, 174] width 242 height 21
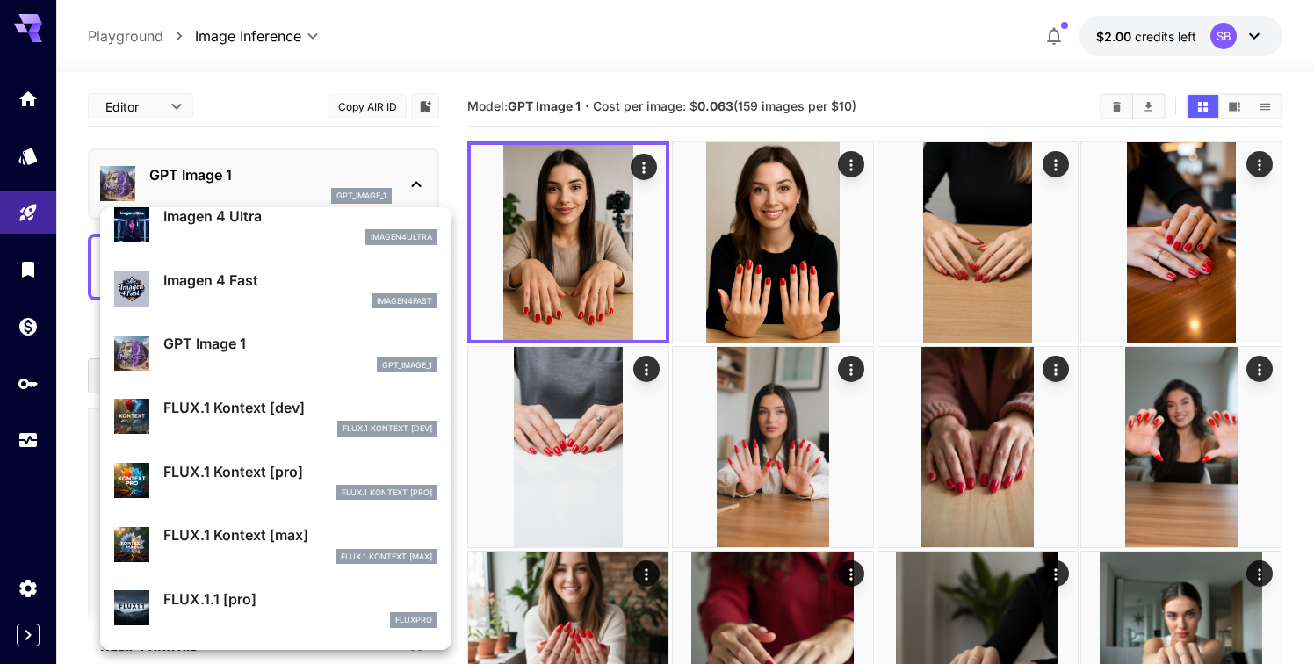
scroll to position [938, 0]
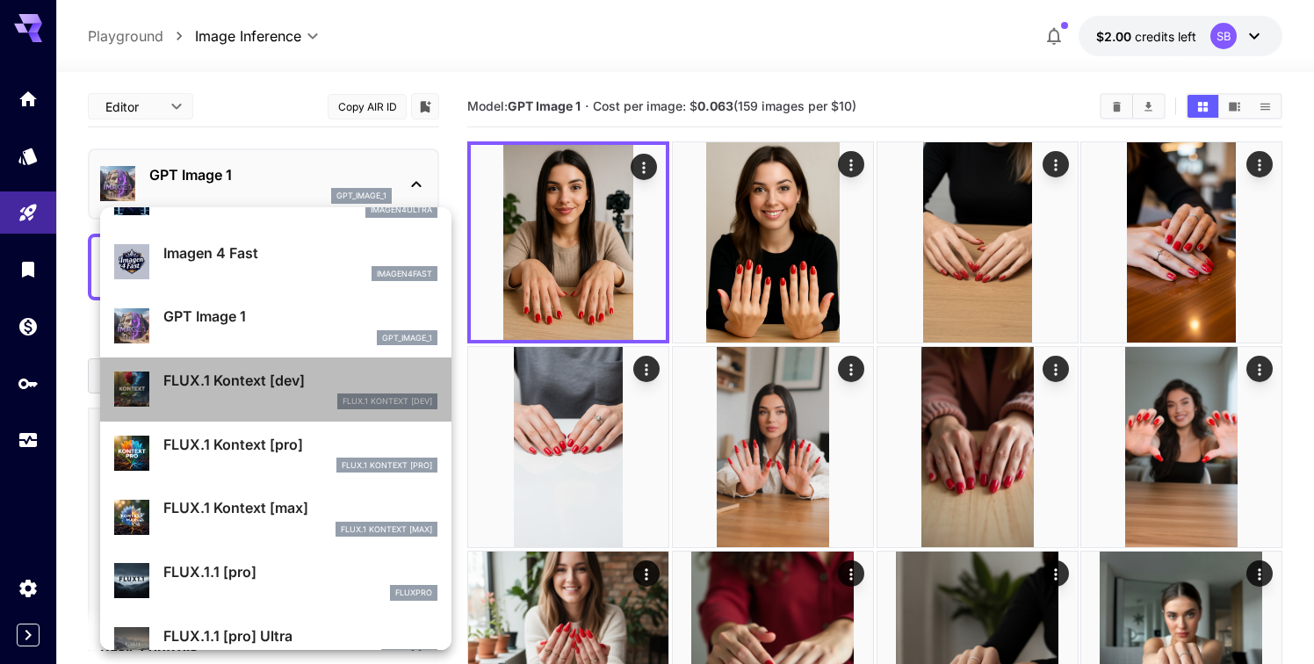
click at [285, 382] on p "FLUX.1 Kontext [dev]" at bounding box center [300, 380] width 274 height 21
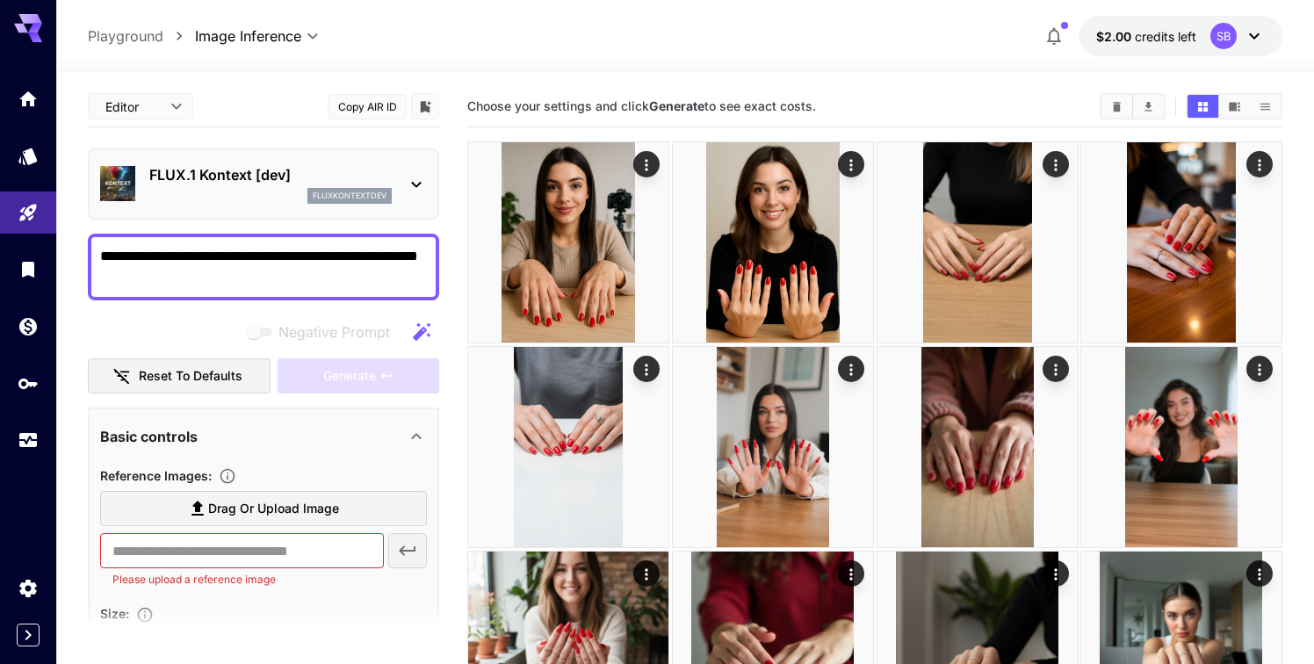
click at [407, 191] on icon at bounding box center [416, 184] width 21 height 21
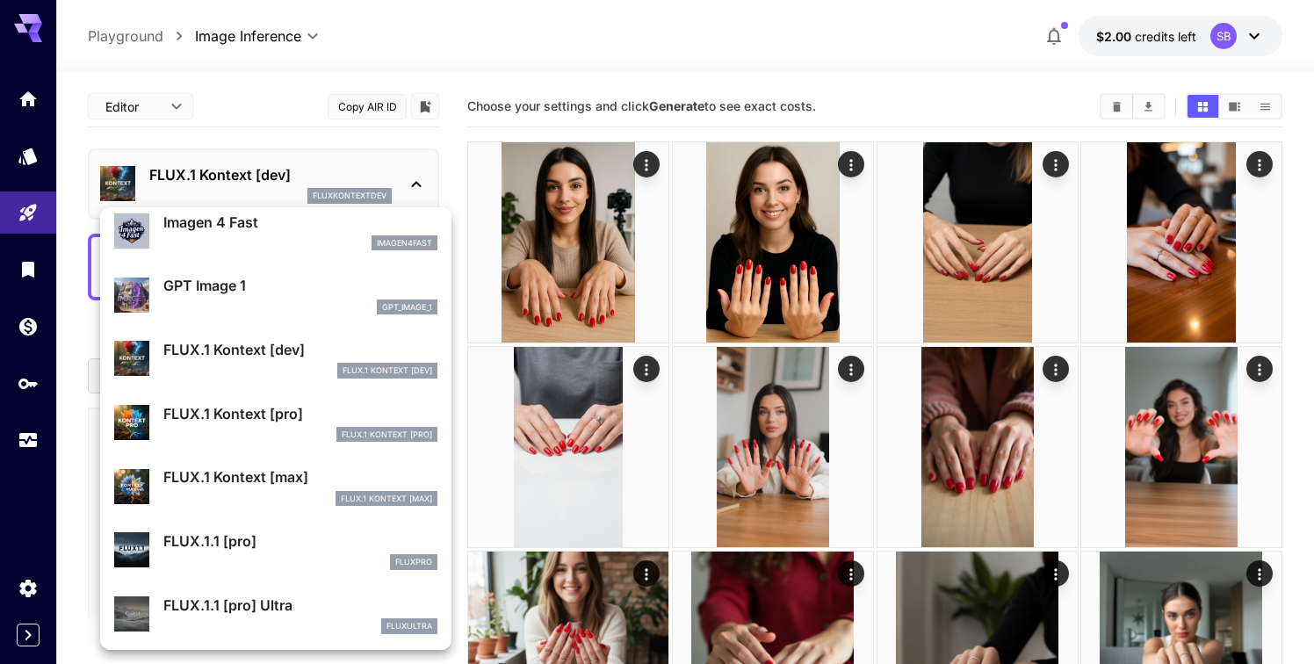
scroll to position [970, 0]
click at [261, 413] on p "FLUX.1 Kontext [pro]" at bounding box center [300, 412] width 274 height 21
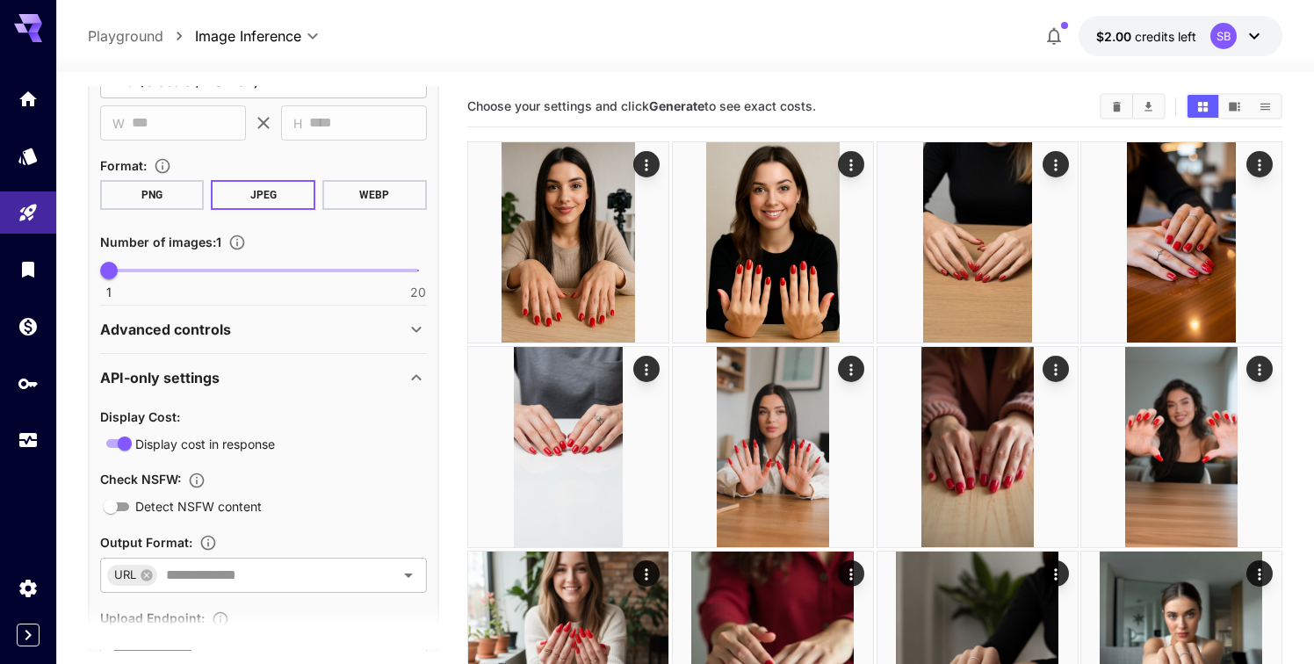
scroll to position [831, 0]
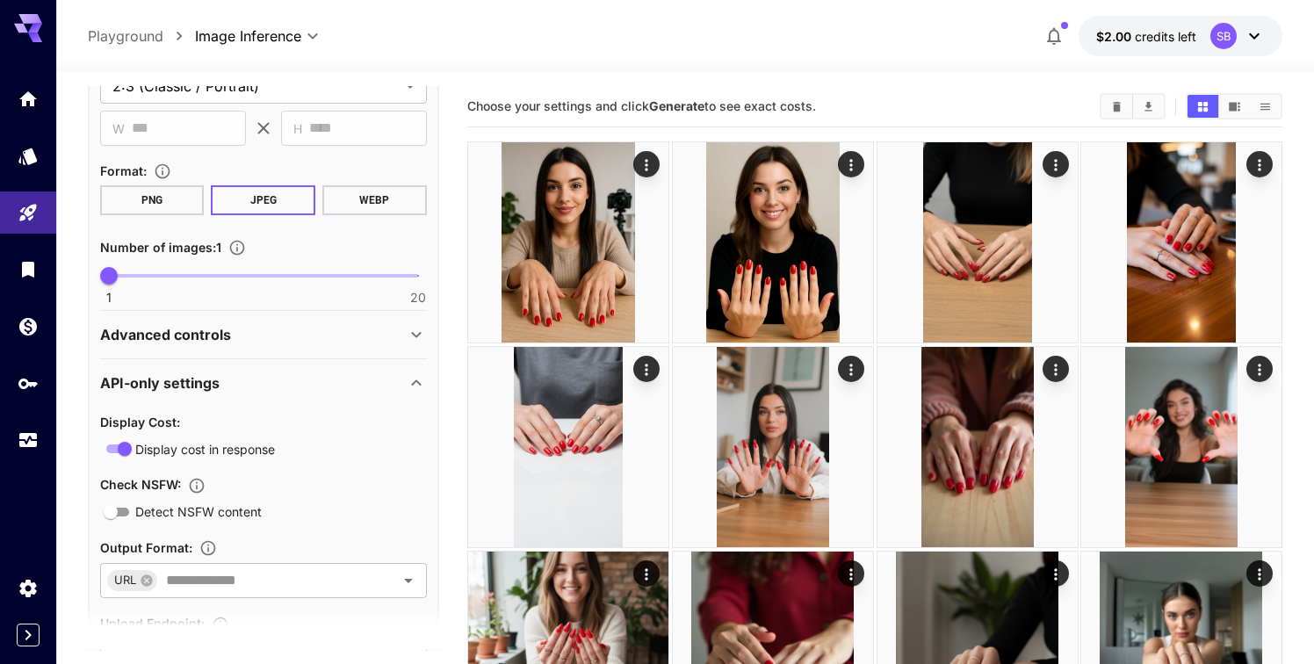
click at [256, 322] on div "Advanced controls" at bounding box center [263, 335] width 327 height 42
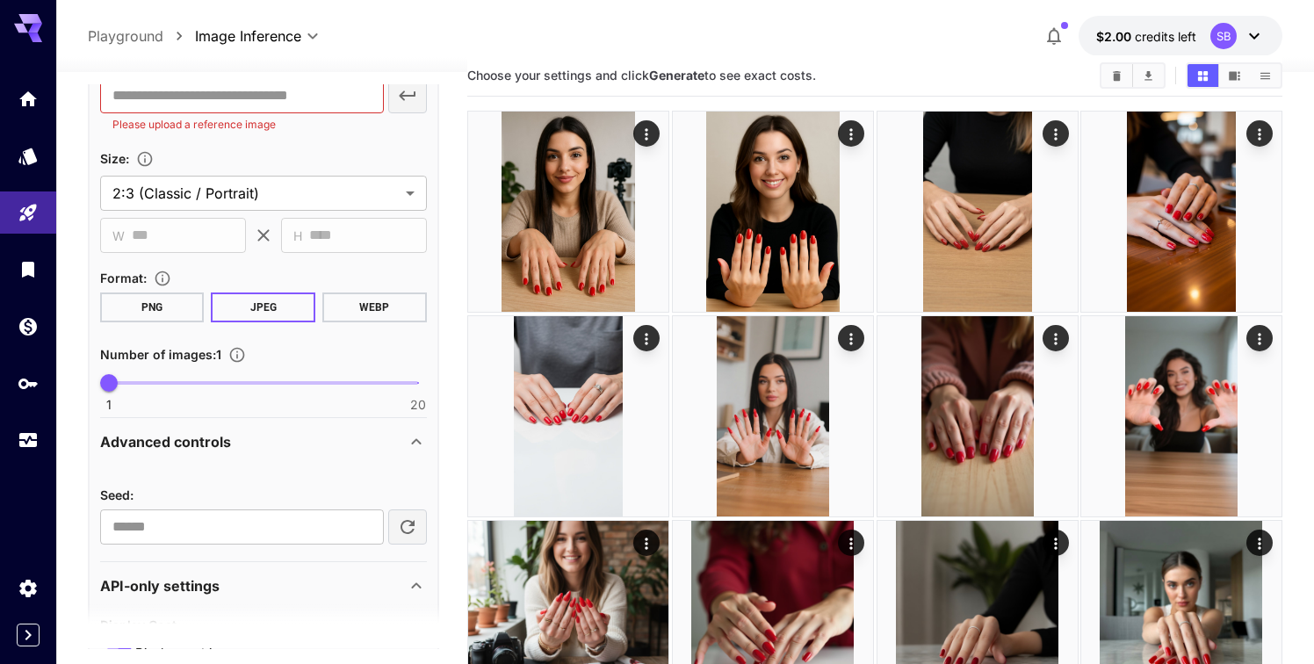
scroll to position [690, 0]
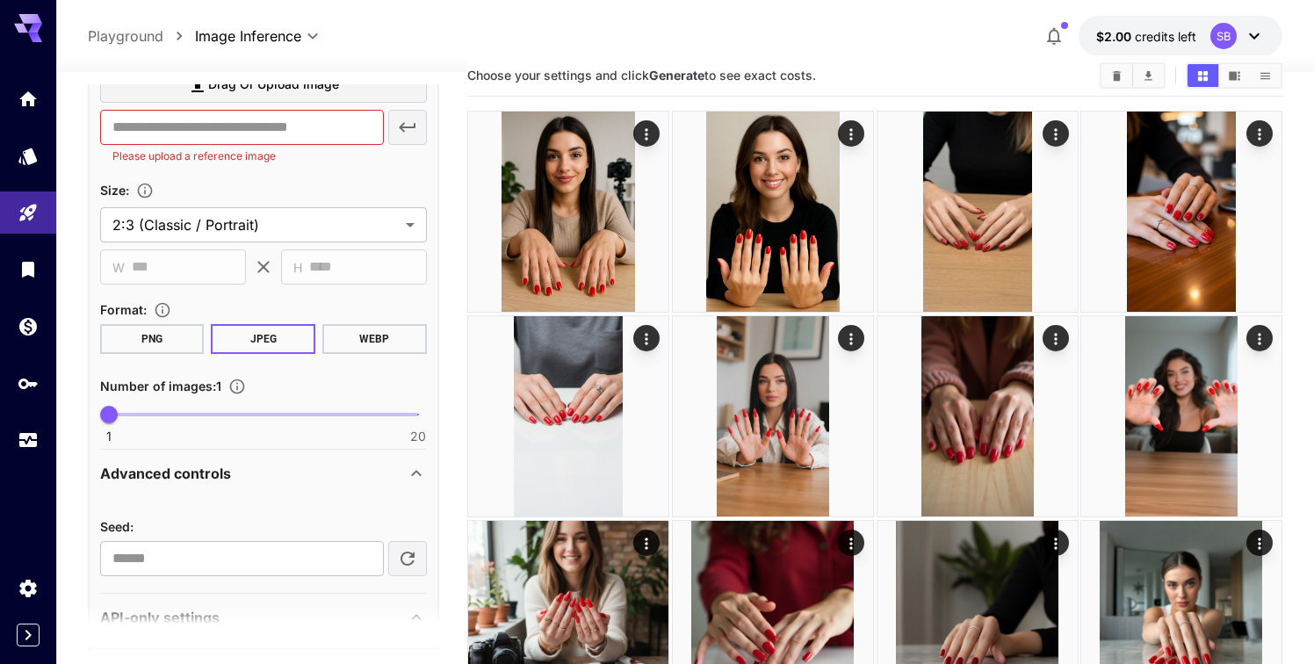
click at [386, 471] on div "Advanced controls" at bounding box center [253, 473] width 306 height 21
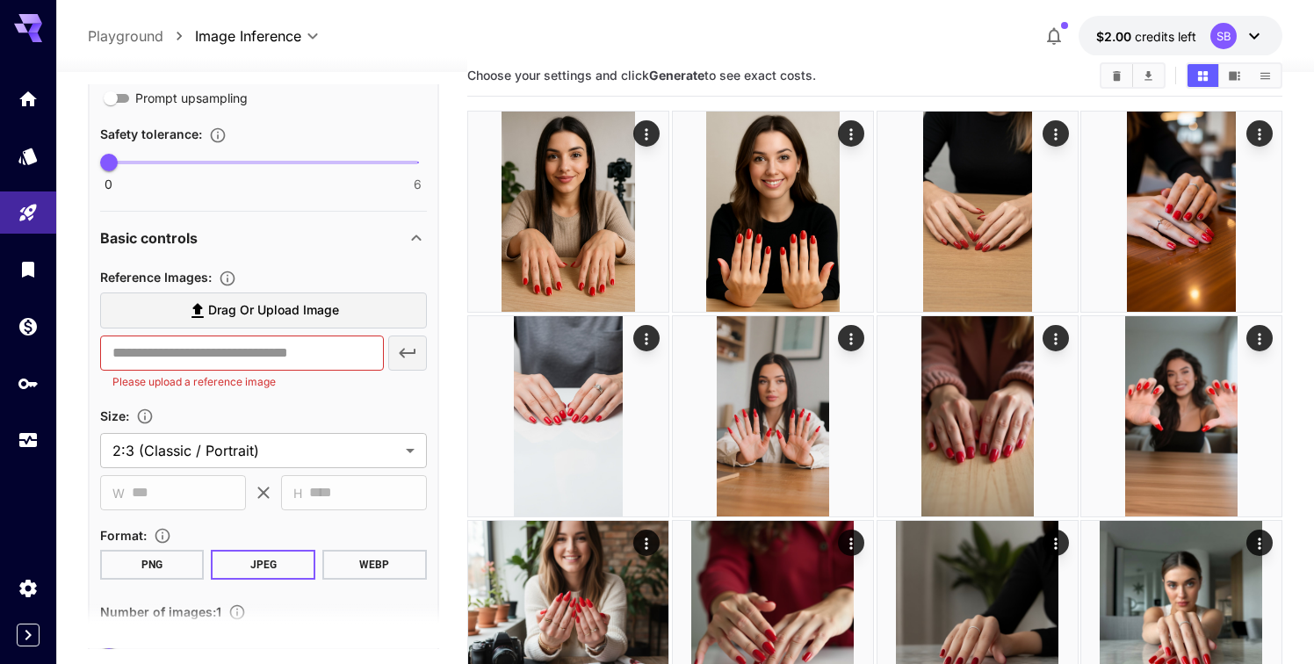
scroll to position [457, 0]
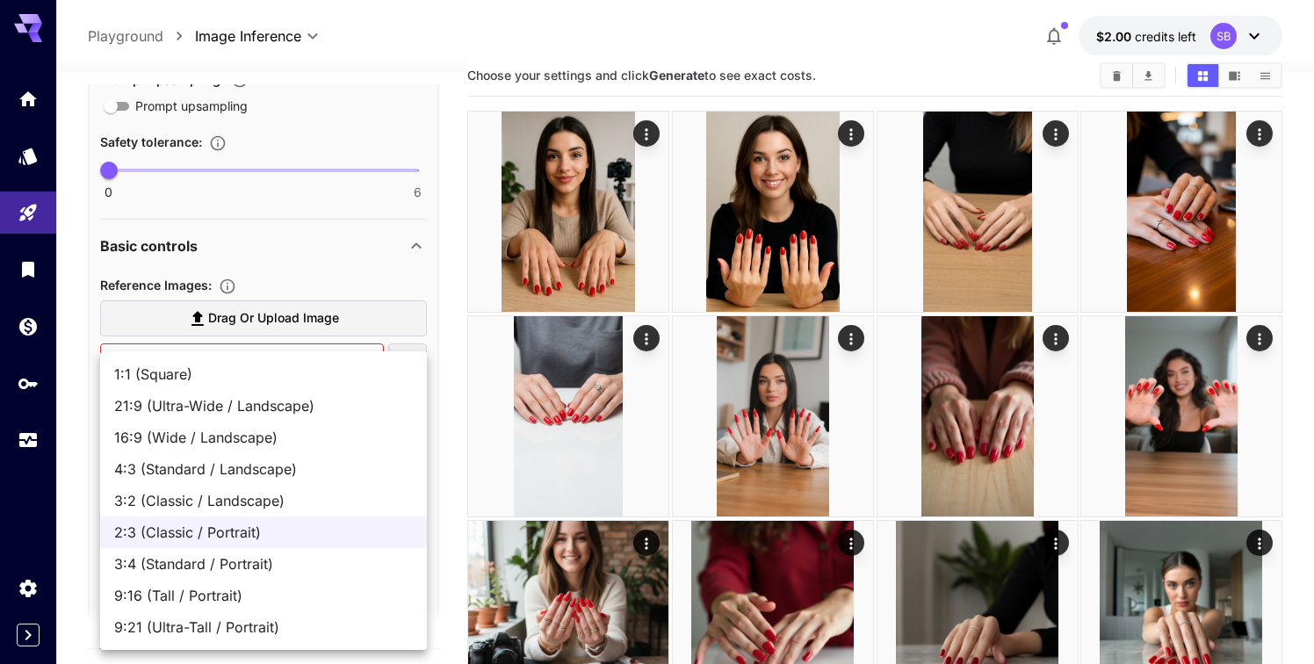
click at [295, 446] on body "**********" at bounding box center [657, 473] width 1314 height 1009
click at [230, 589] on span "9:16 (Tall / Portrait)" at bounding box center [263, 595] width 299 height 21
type input "**********"
type input "***"
type input "****"
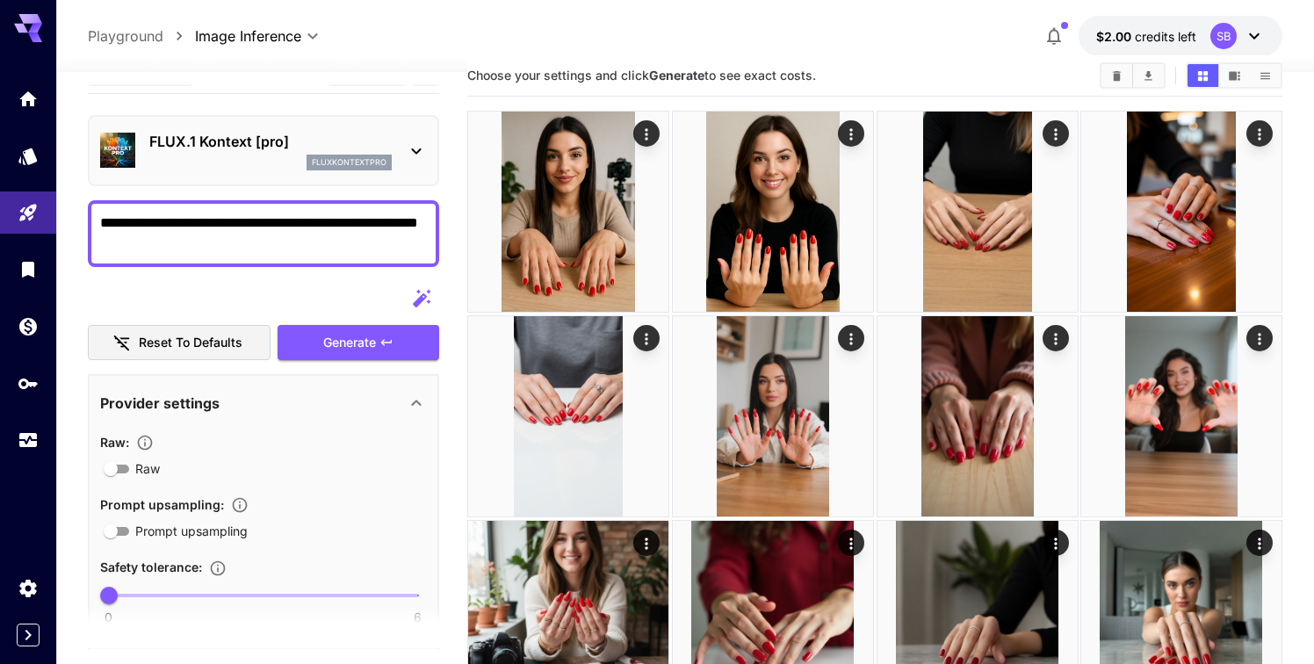
scroll to position [0, 0]
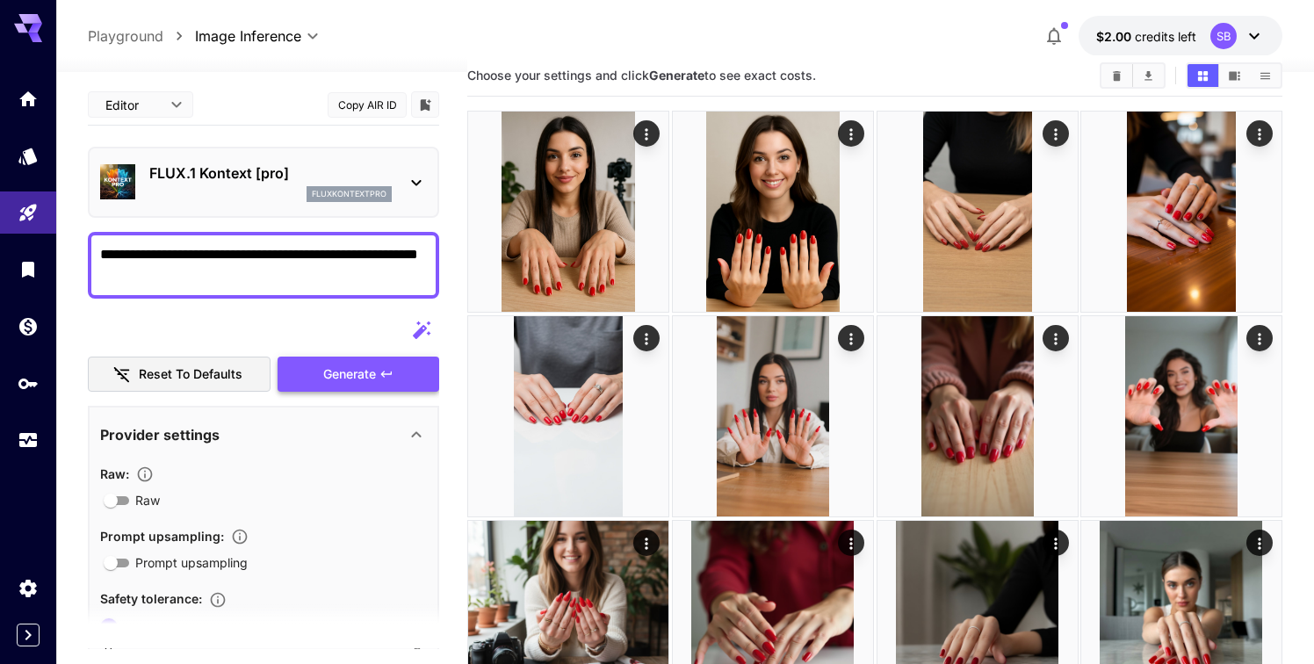
click at [350, 373] on span "Generate" at bounding box center [349, 375] width 53 height 22
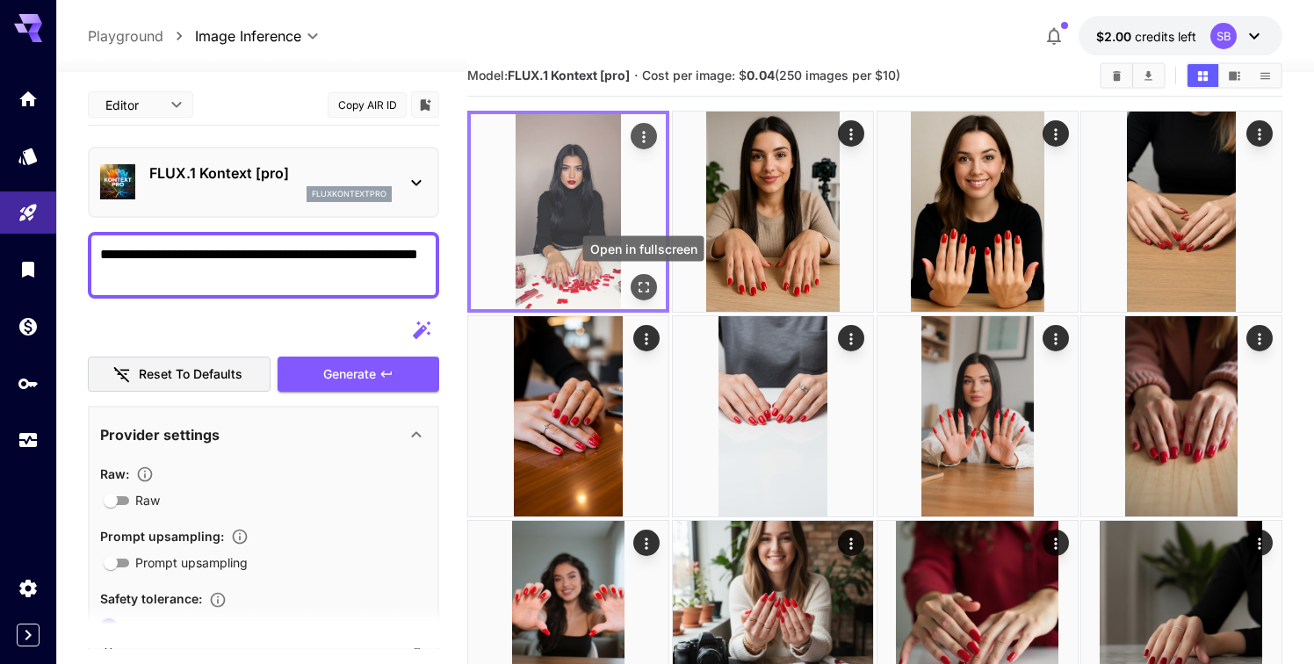
click at [645, 275] on button "Open in fullscreen" at bounding box center [644, 287] width 26 height 26
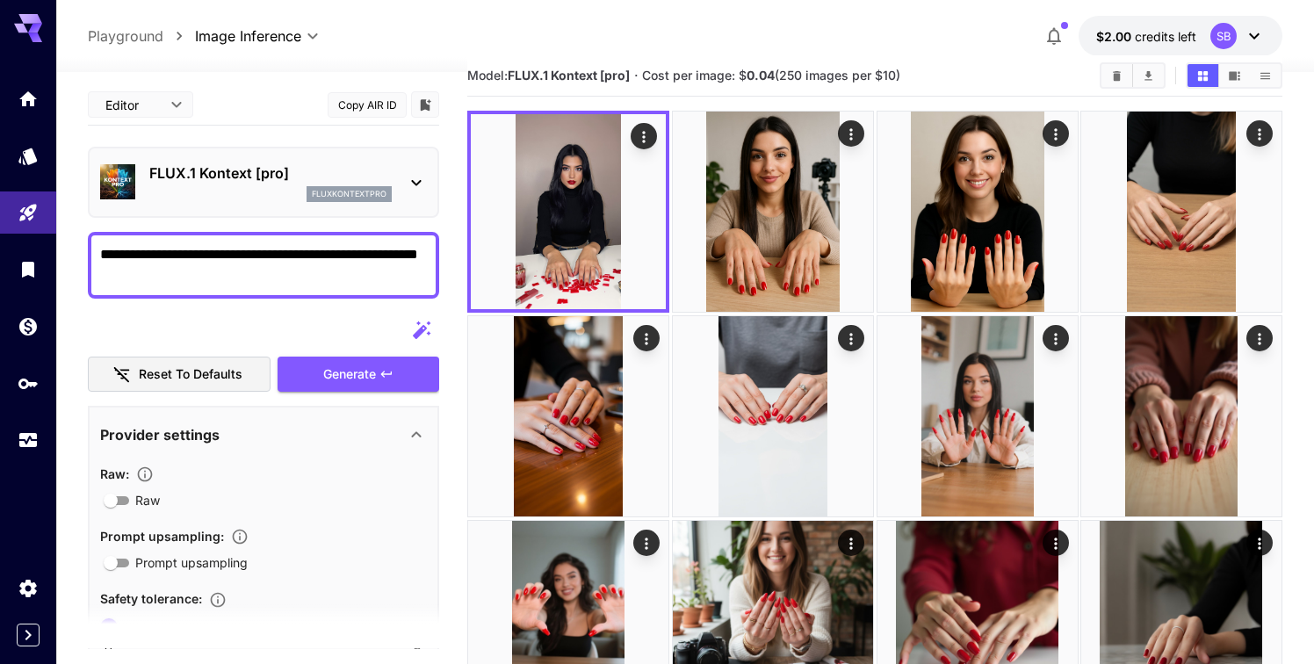
click at [364, 179] on p "FLUX.1 Kontext [pro]" at bounding box center [270, 172] width 242 height 21
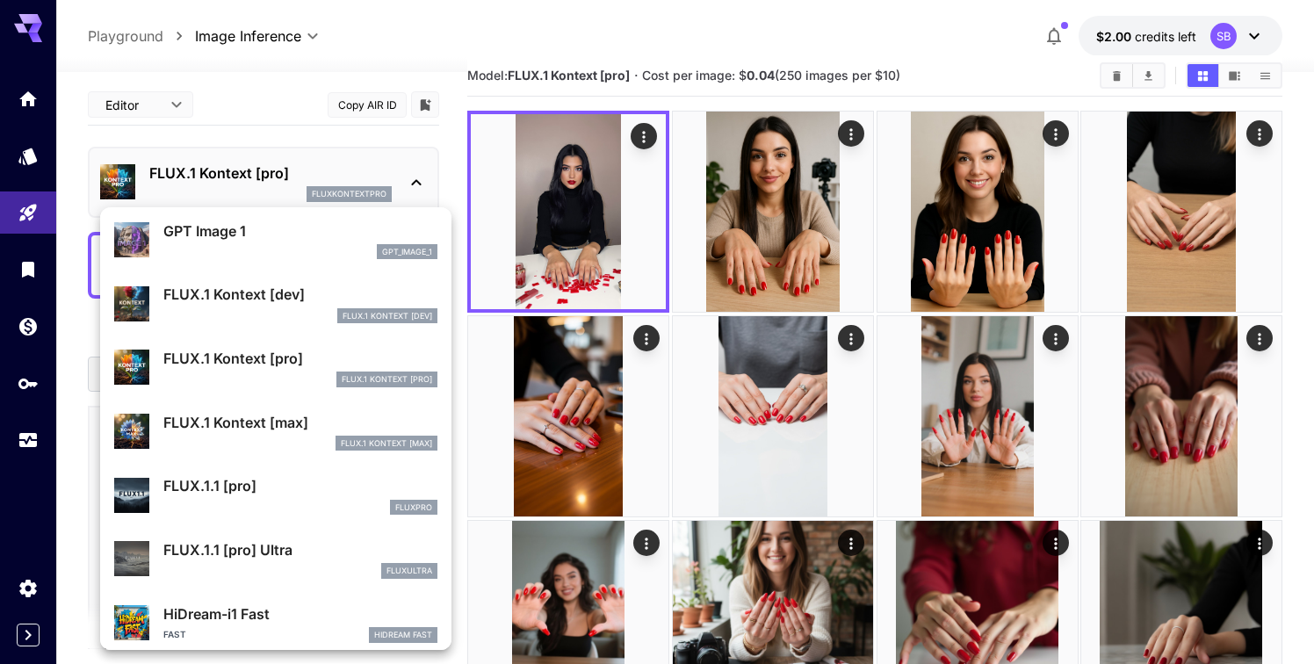
scroll to position [1026, 0]
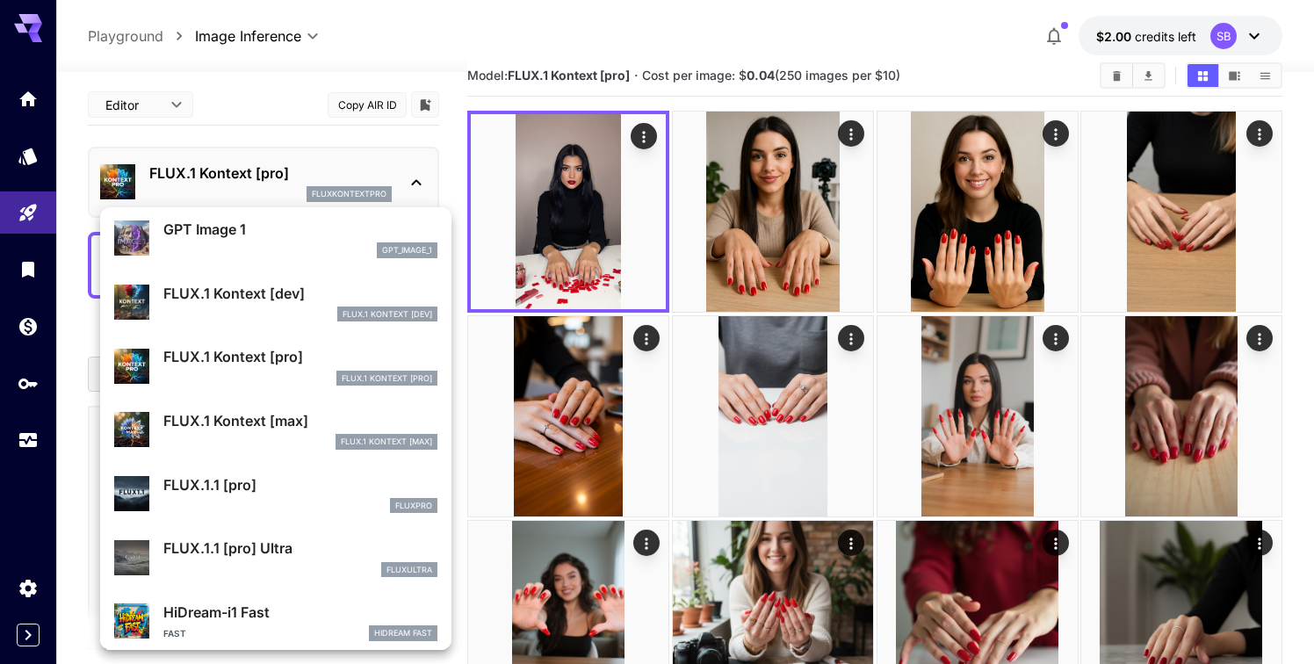
click at [301, 424] on p "FLUX.1 Kontext [max]" at bounding box center [300, 420] width 274 height 21
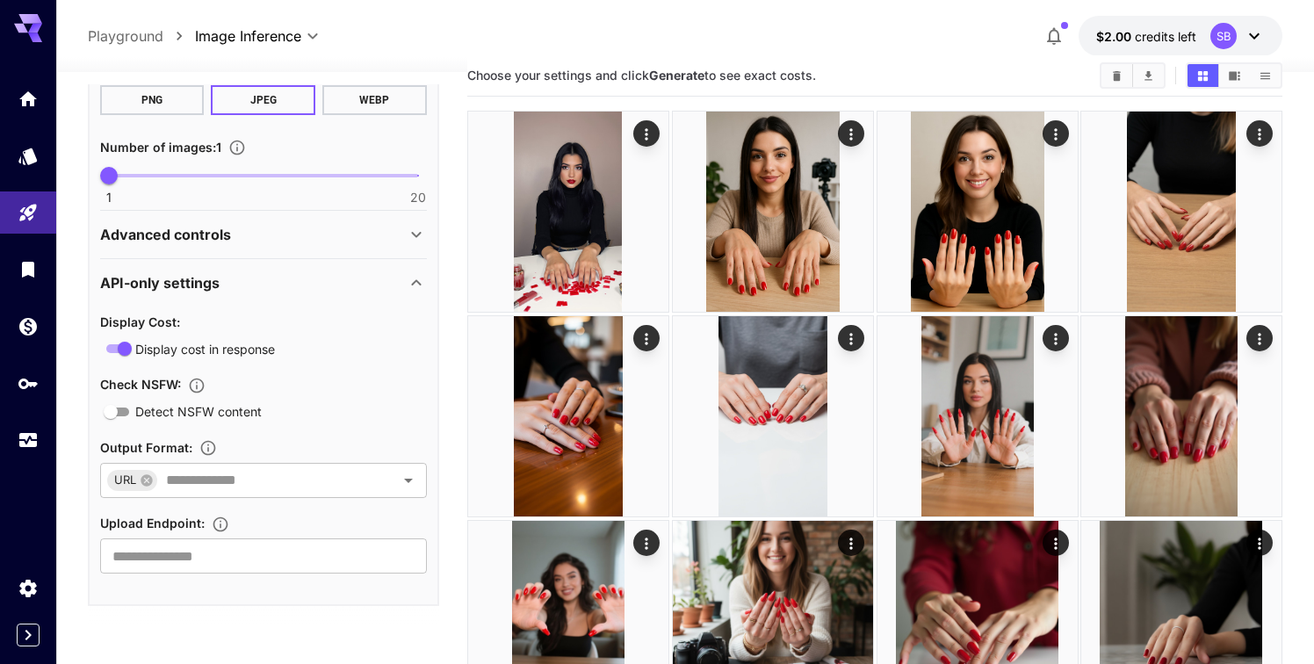
scroll to position [932, 0]
click at [306, 232] on div "Advanced controls" at bounding box center [253, 233] width 306 height 21
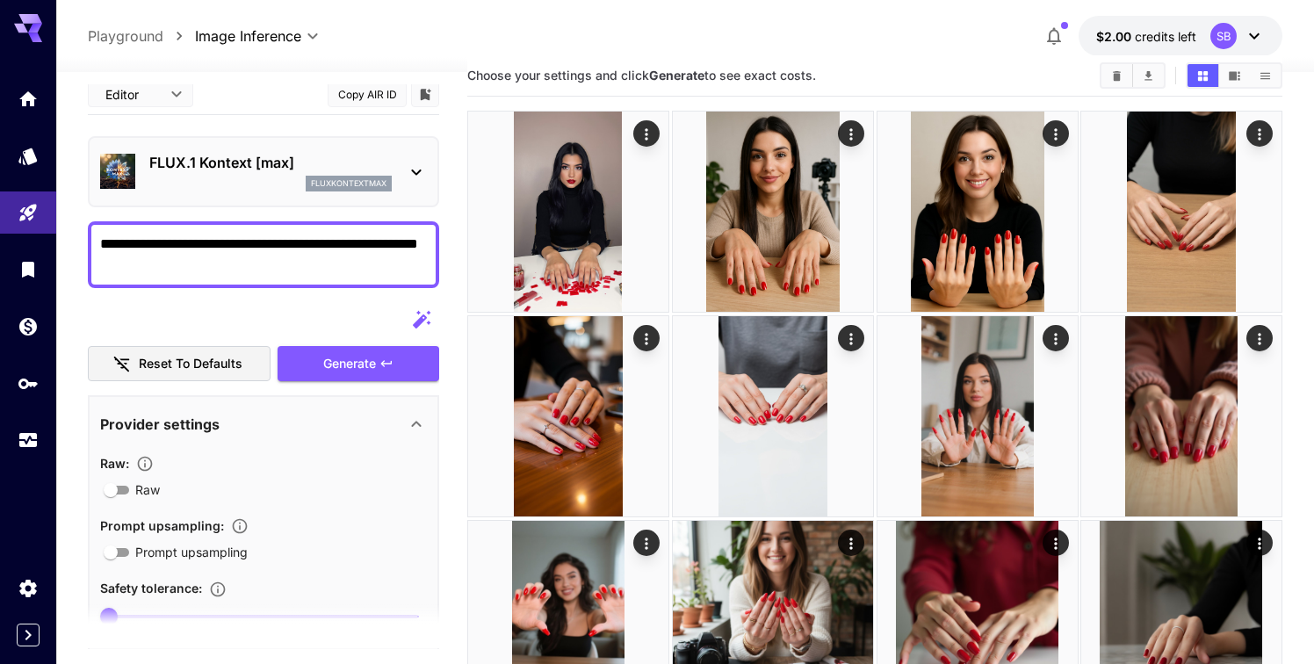
scroll to position [7, 0]
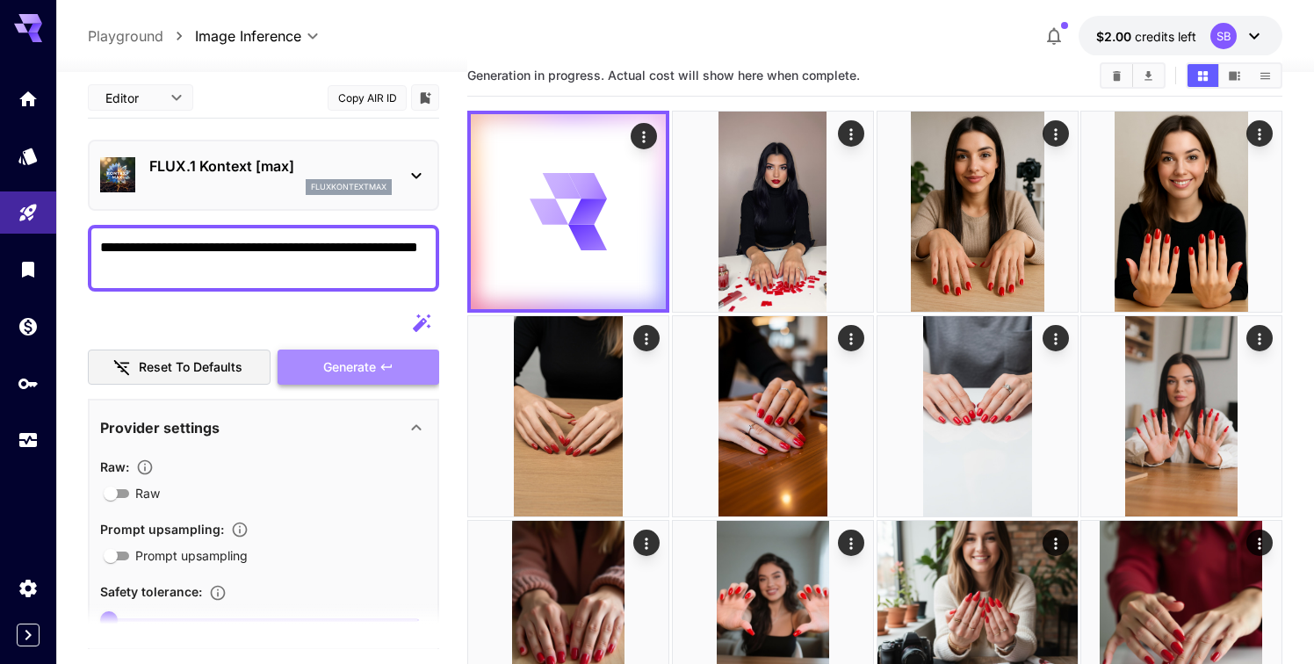
click at [327, 368] on span "Generate" at bounding box center [349, 368] width 53 height 22
click at [149, 35] on p "Playground" at bounding box center [126, 35] width 76 height 21
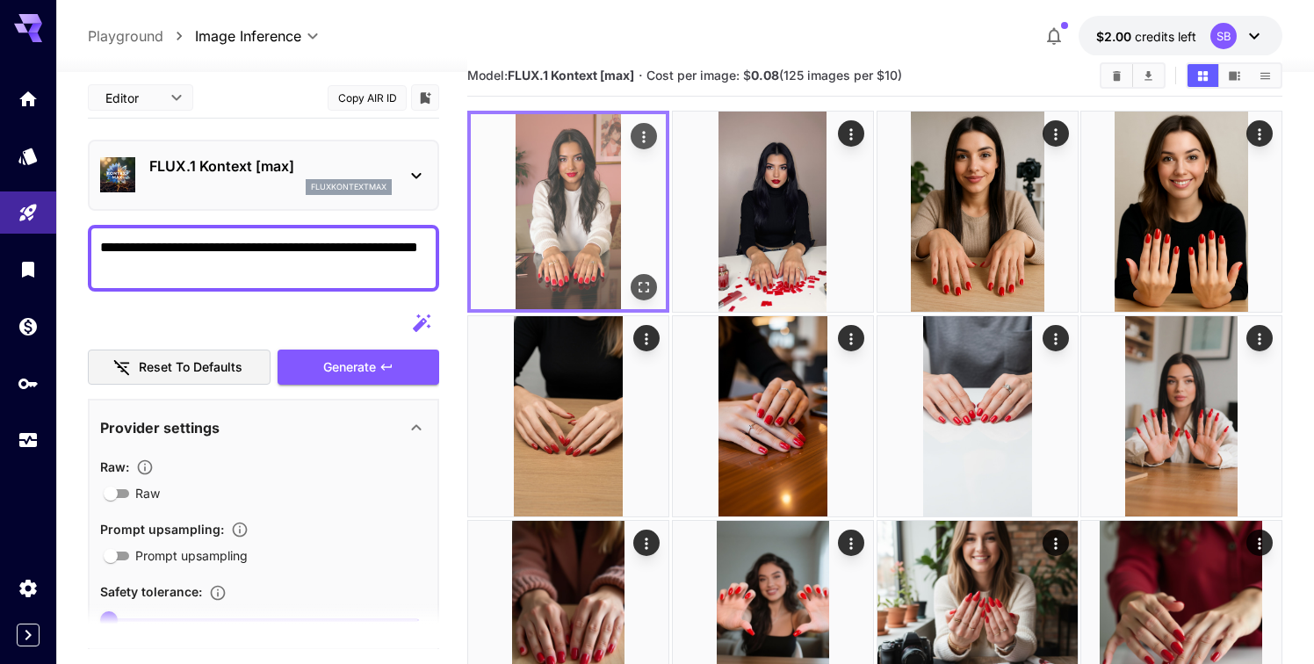
click at [640, 285] on icon "Open in fullscreen" at bounding box center [644, 287] width 18 height 18
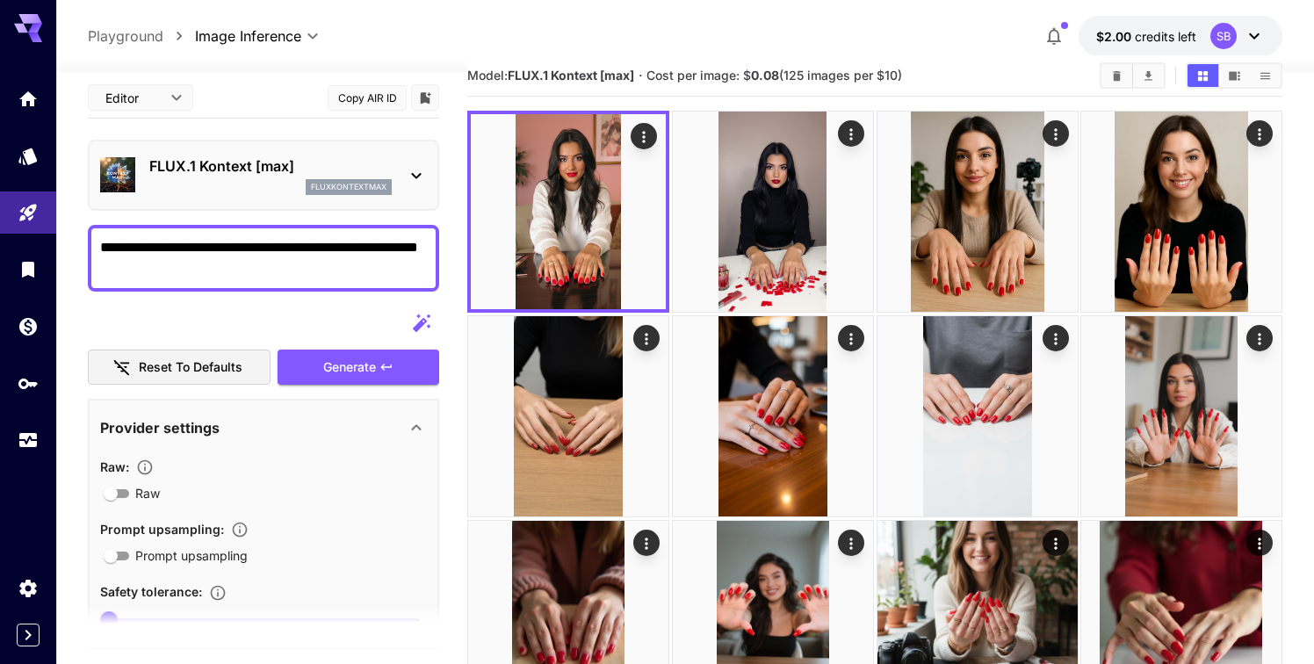
click at [363, 166] on p "FLUX.1 Kontext [max]" at bounding box center [270, 165] width 242 height 21
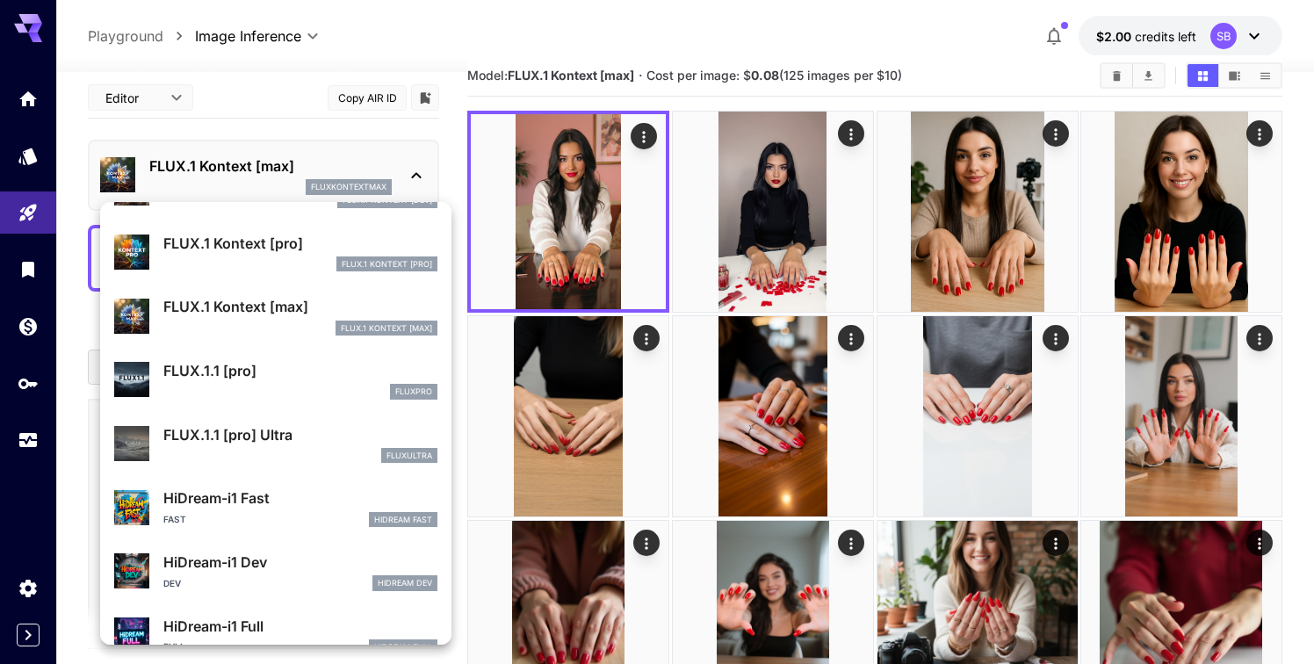
scroll to position [1144, 0]
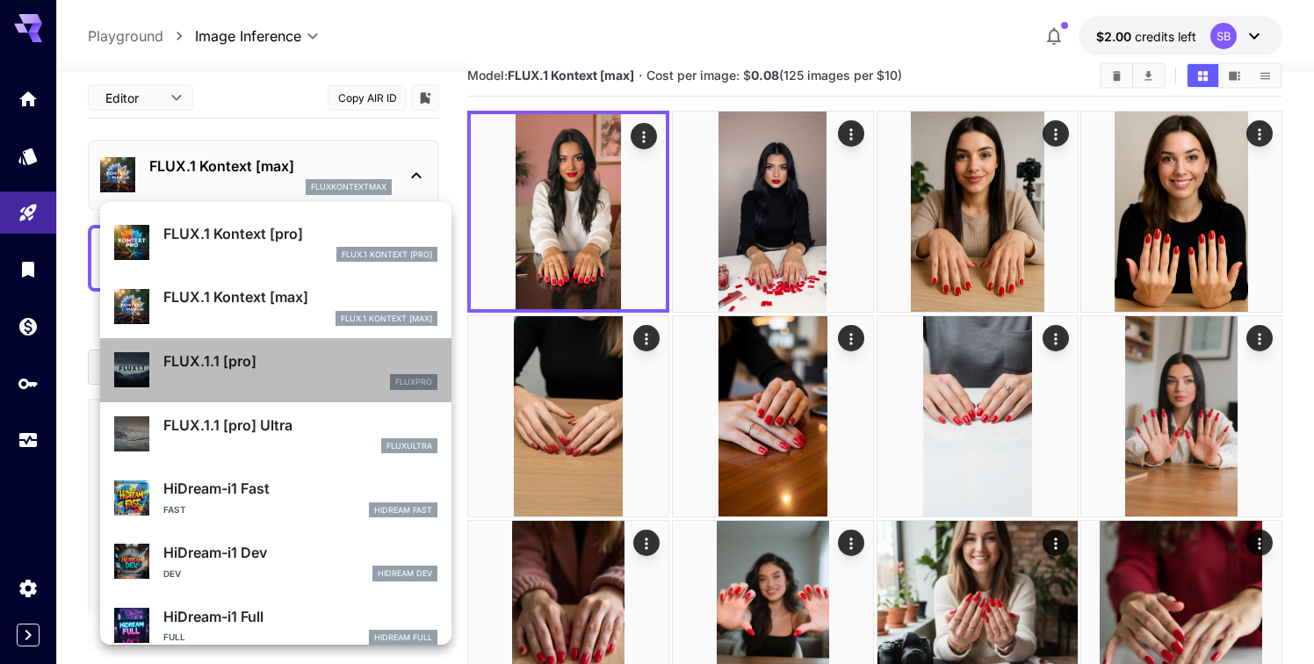
click at [285, 370] on p "FLUX.1.1 [pro]" at bounding box center [300, 360] width 274 height 21
type input "**********"
type input "***"
type input "****"
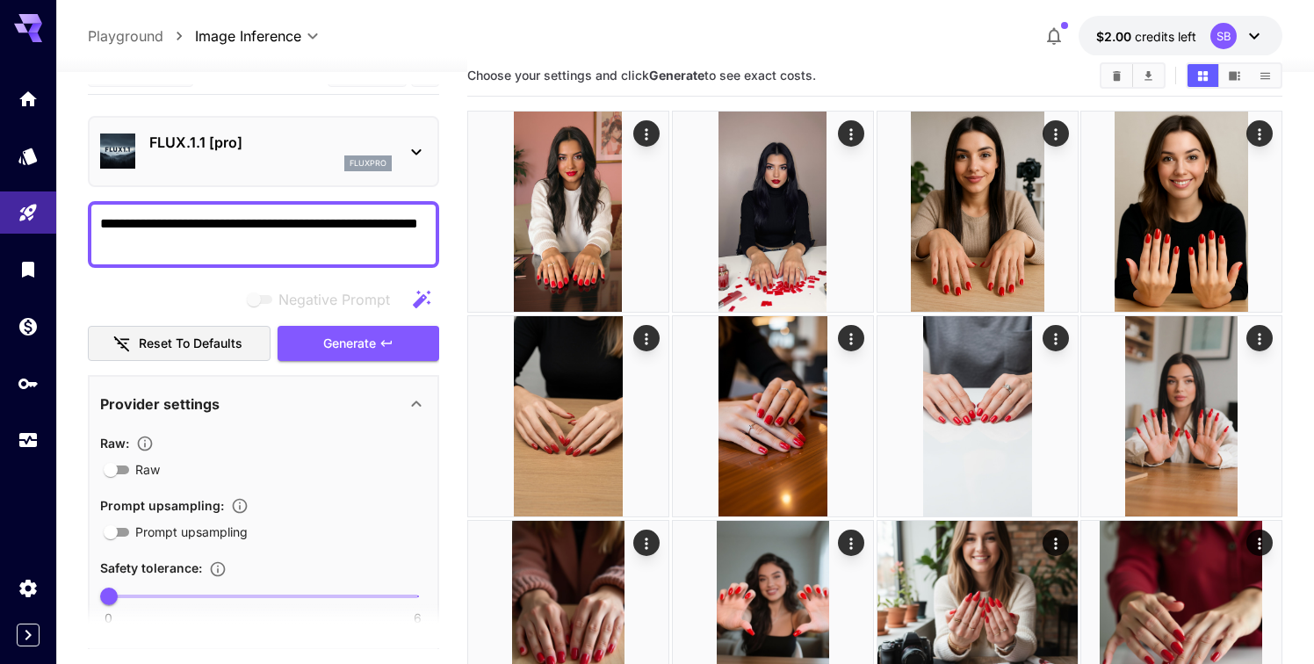
scroll to position [29, 0]
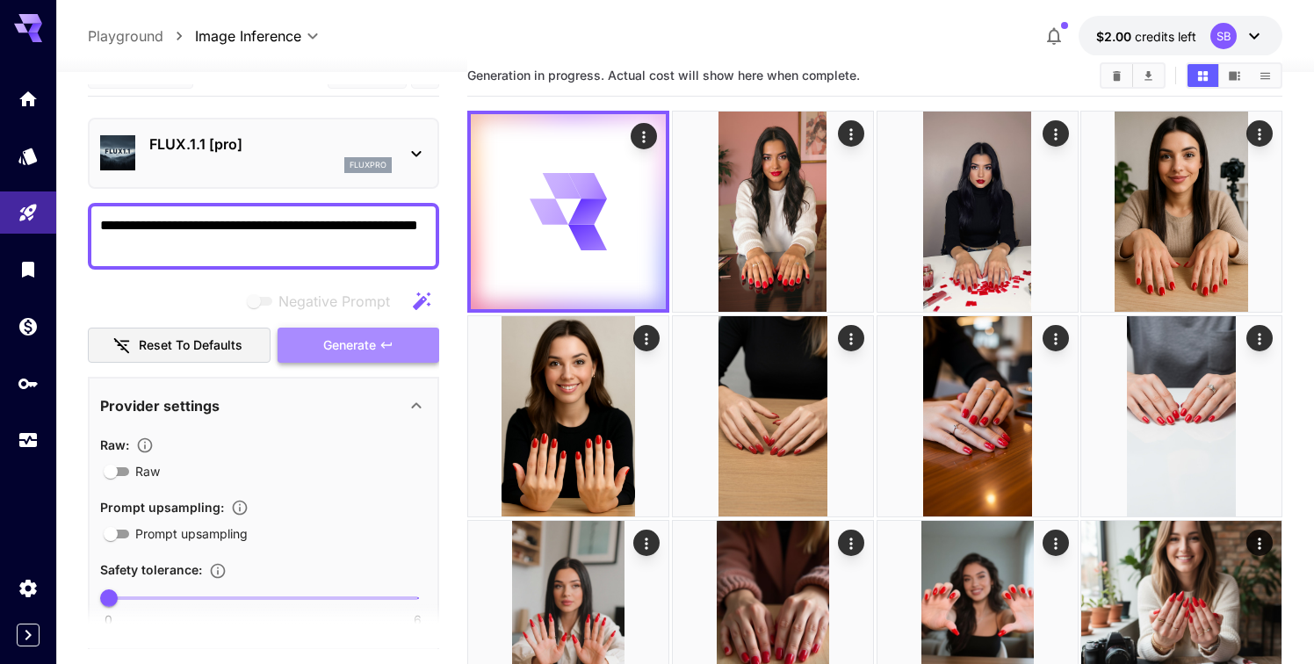
click at [323, 350] on span "Generate" at bounding box center [349, 346] width 53 height 22
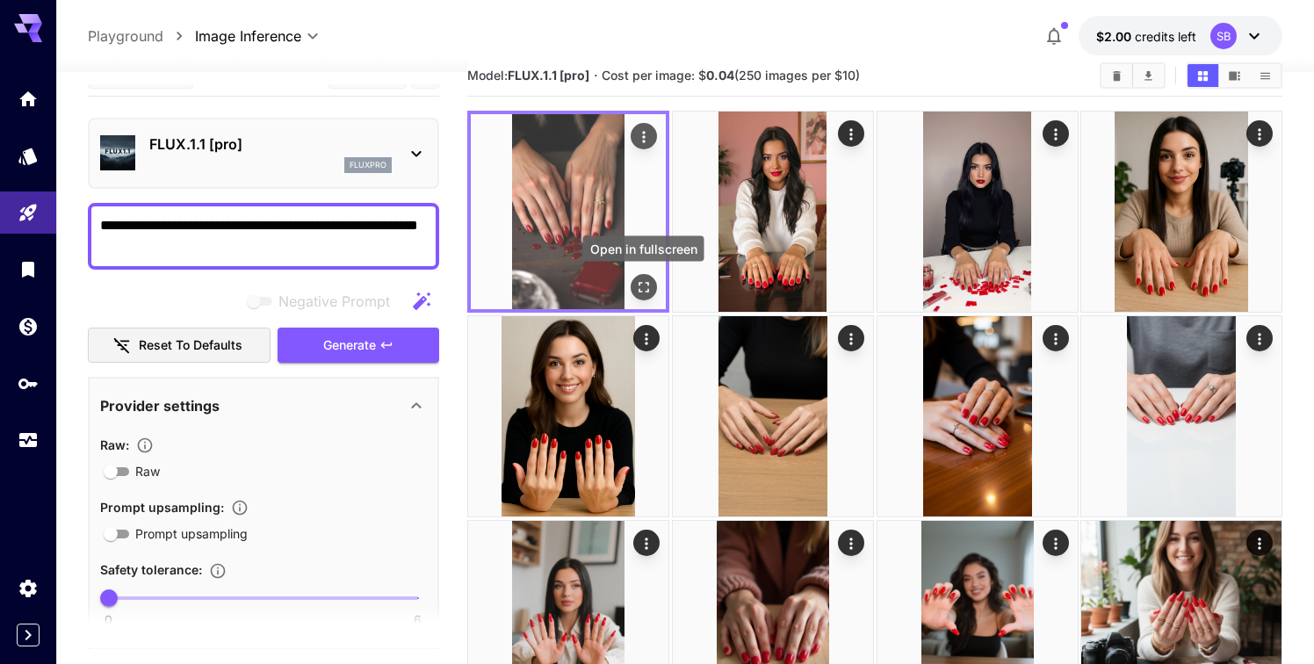
click at [645, 287] on icon "Open in fullscreen" at bounding box center [644, 287] width 18 height 18
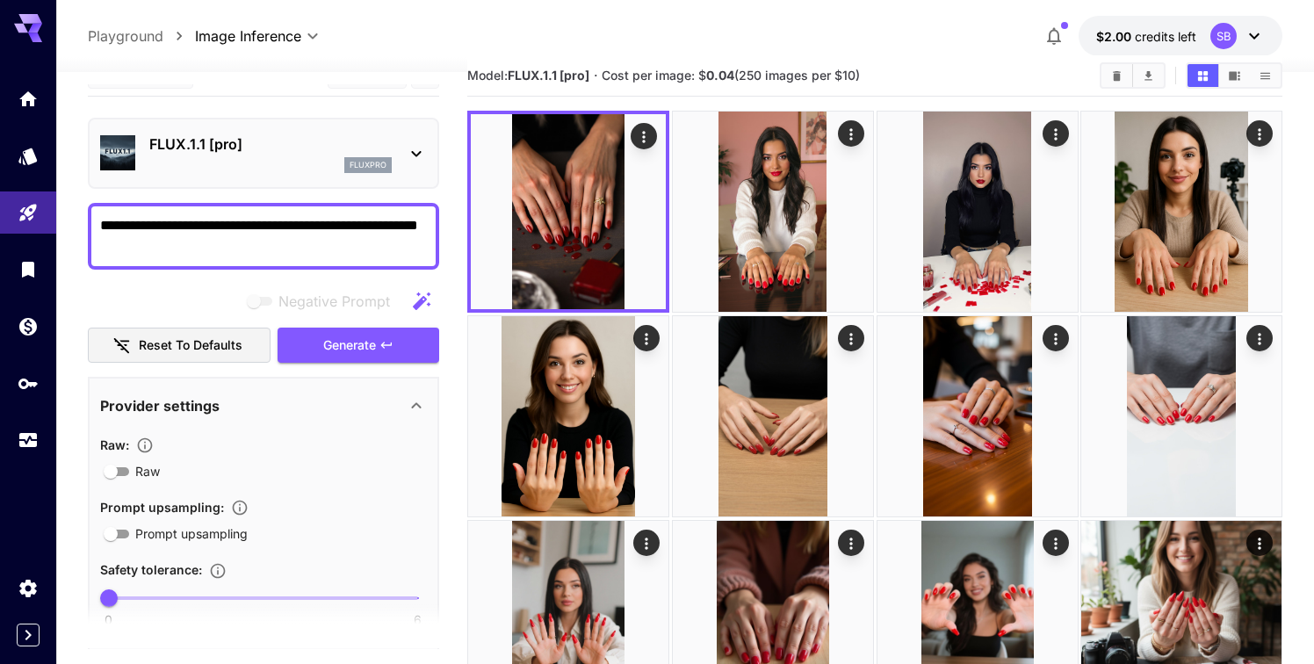
click at [371, 146] on p "FLUX.1.1 [pro]" at bounding box center [270, 143] width 242 height 21
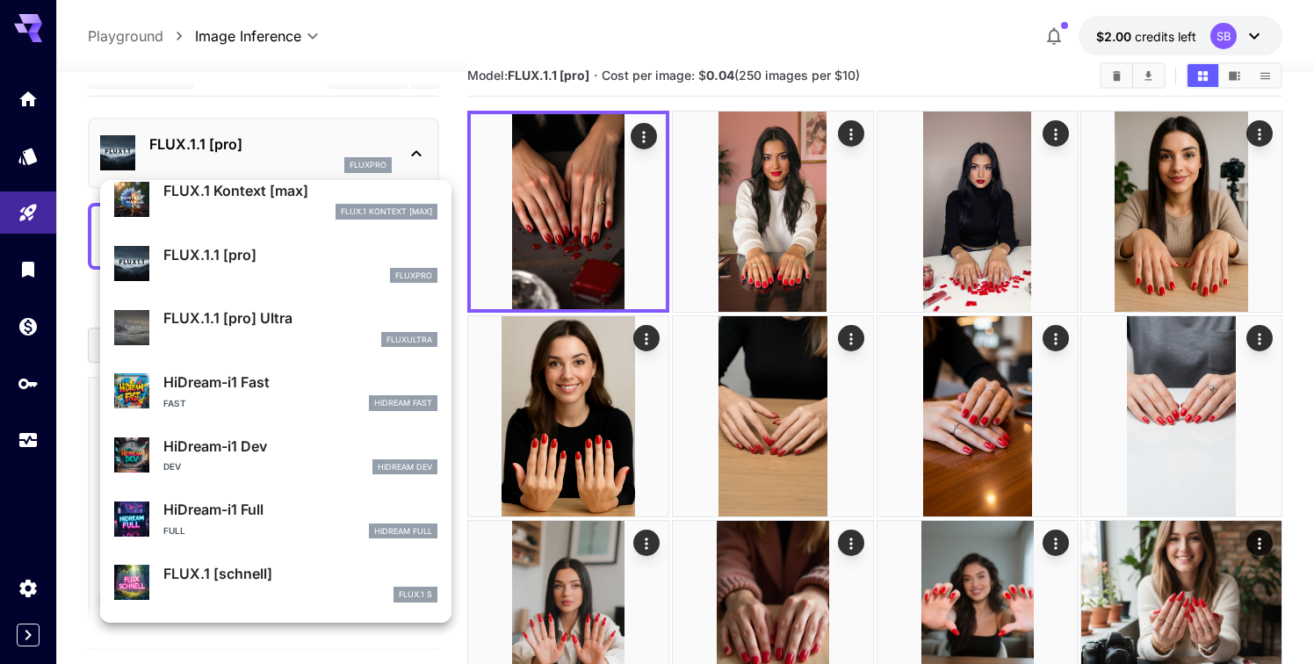
scroll to position [1230, 0]
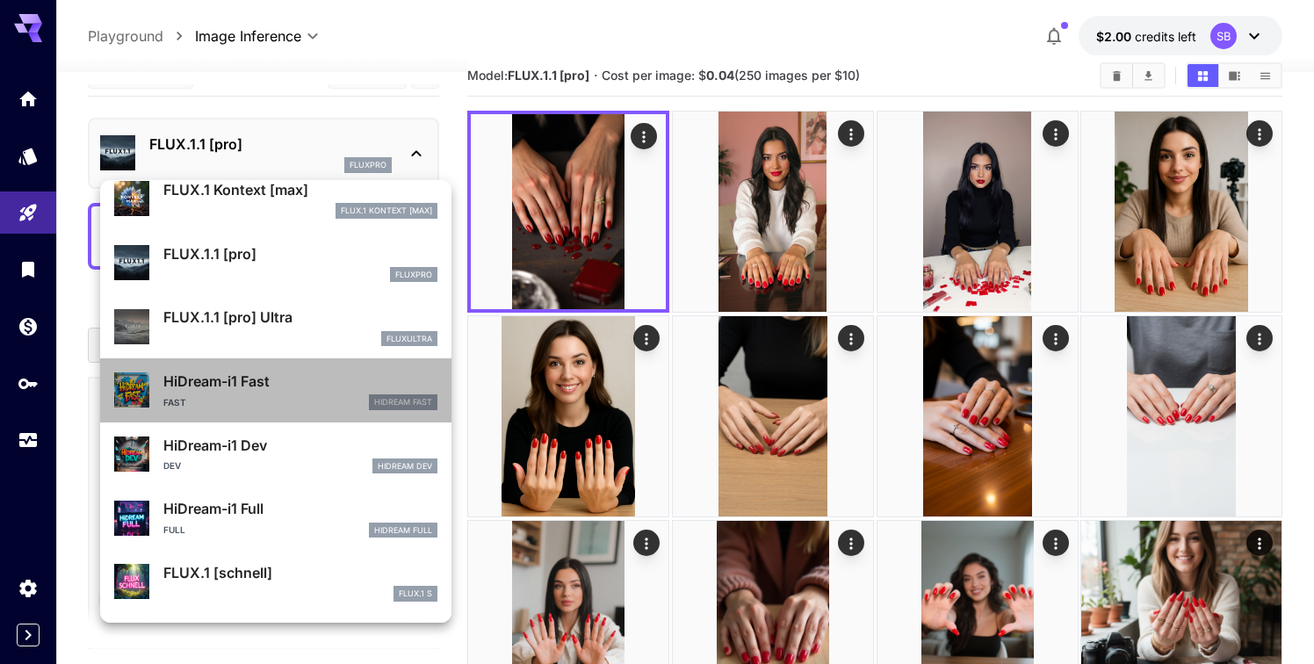
click at [255, 385] on p "HiDream-i1 Fast" at bounding box center [300, 381] width 274 height 21
type input "**********"
type input "***"
type input "****"
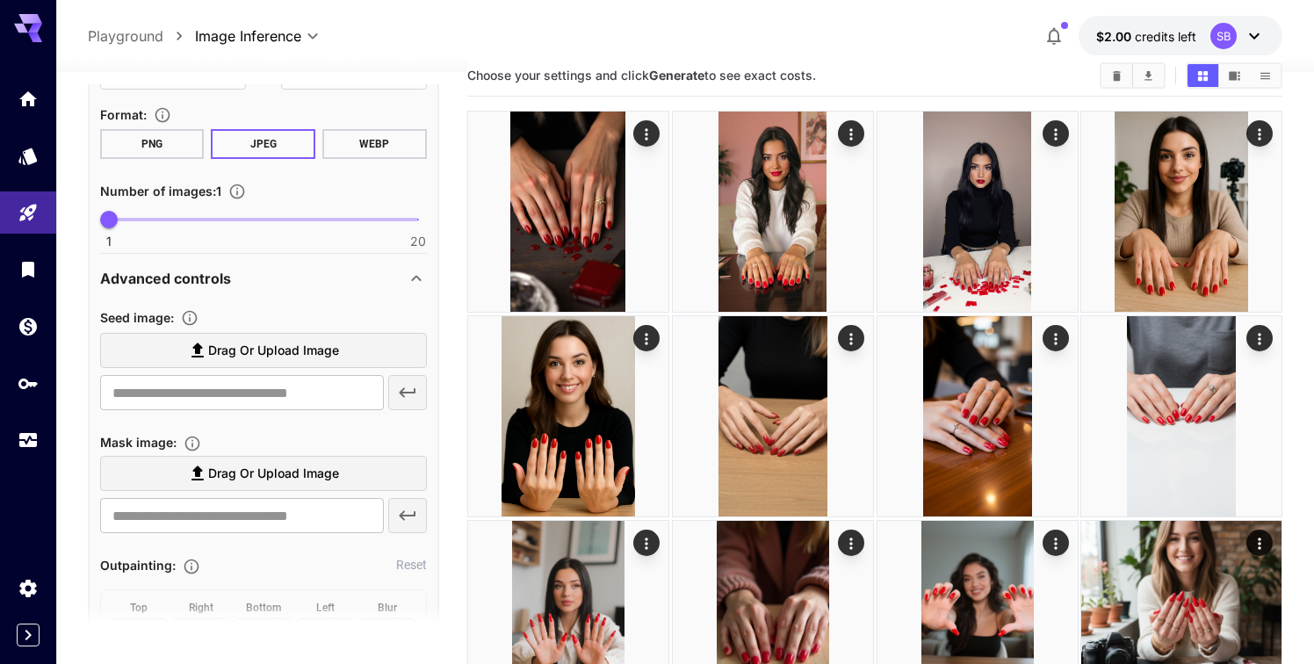
scroll to position [146, 0]
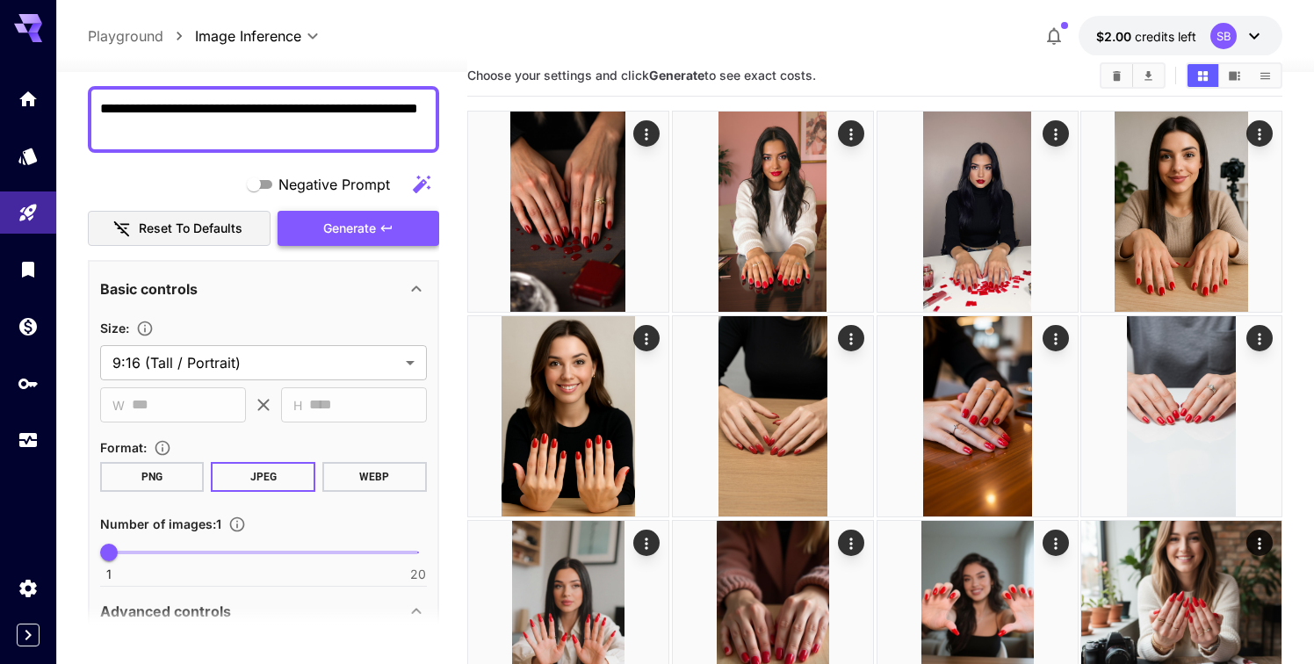
click at [362, 225] on span "Generate" at bounding box center [349, 229] width 53 height 22
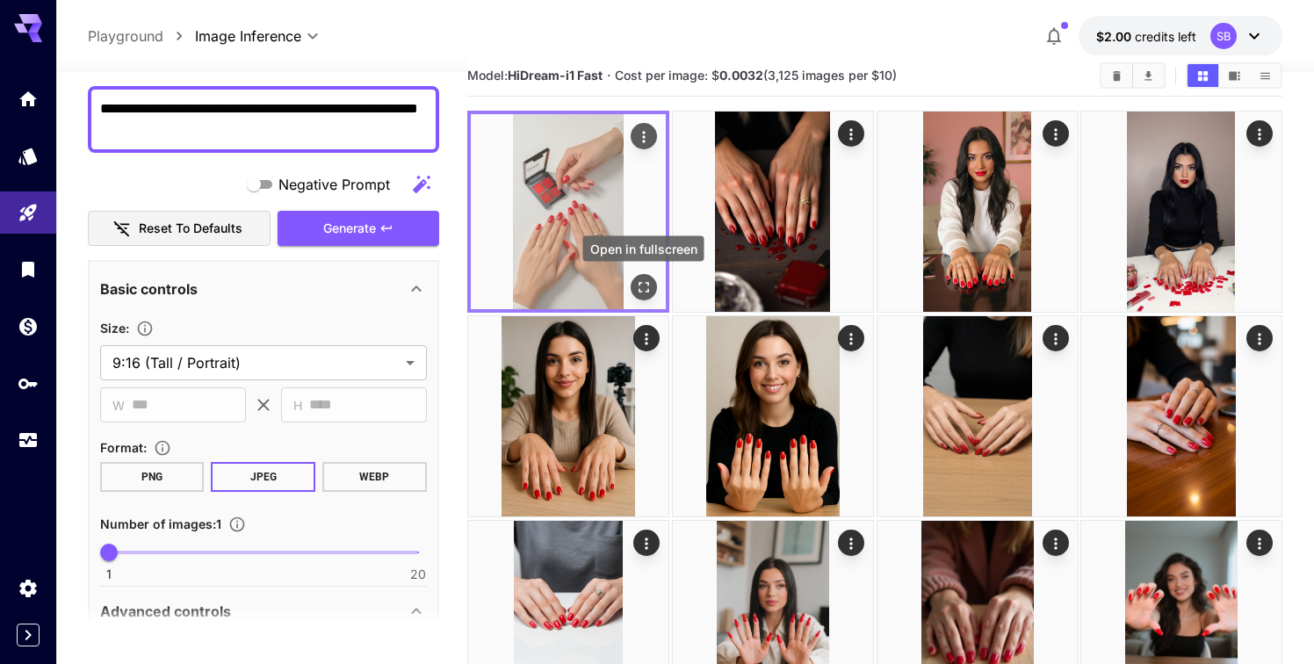
click at [640, 279] on icon "Open in fullscreen" at bounding box center [644, 287] width 18 height 18
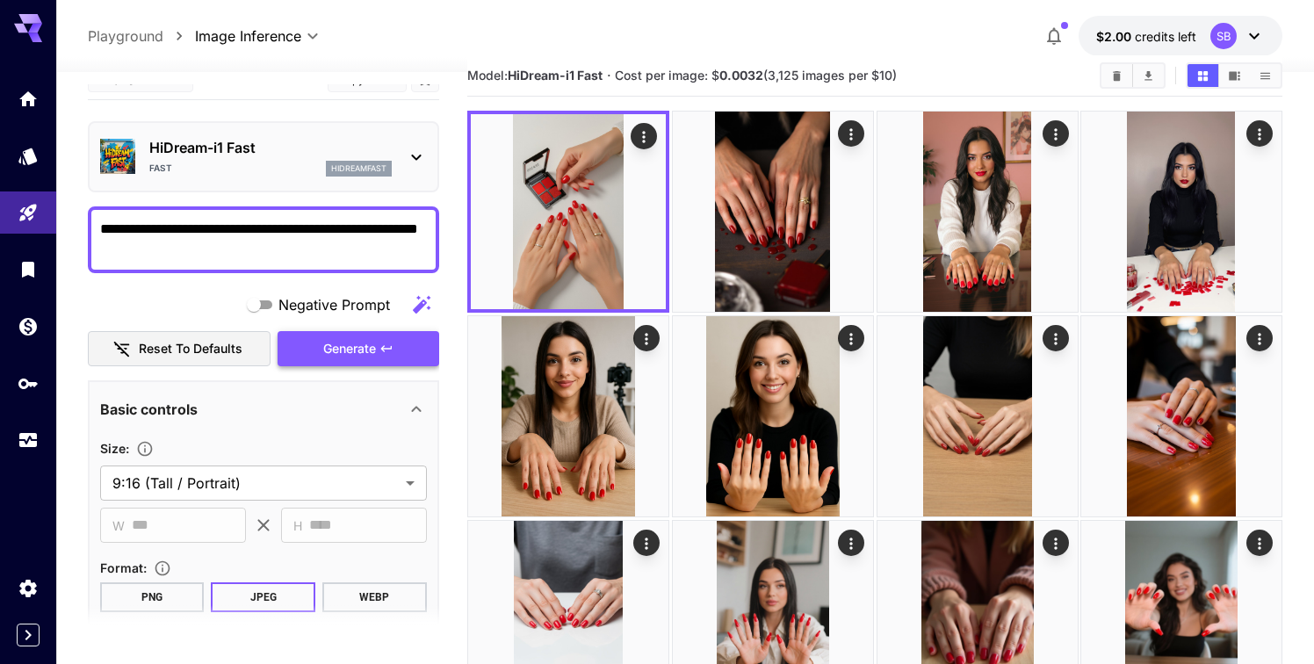
scroll to position [0, 0]
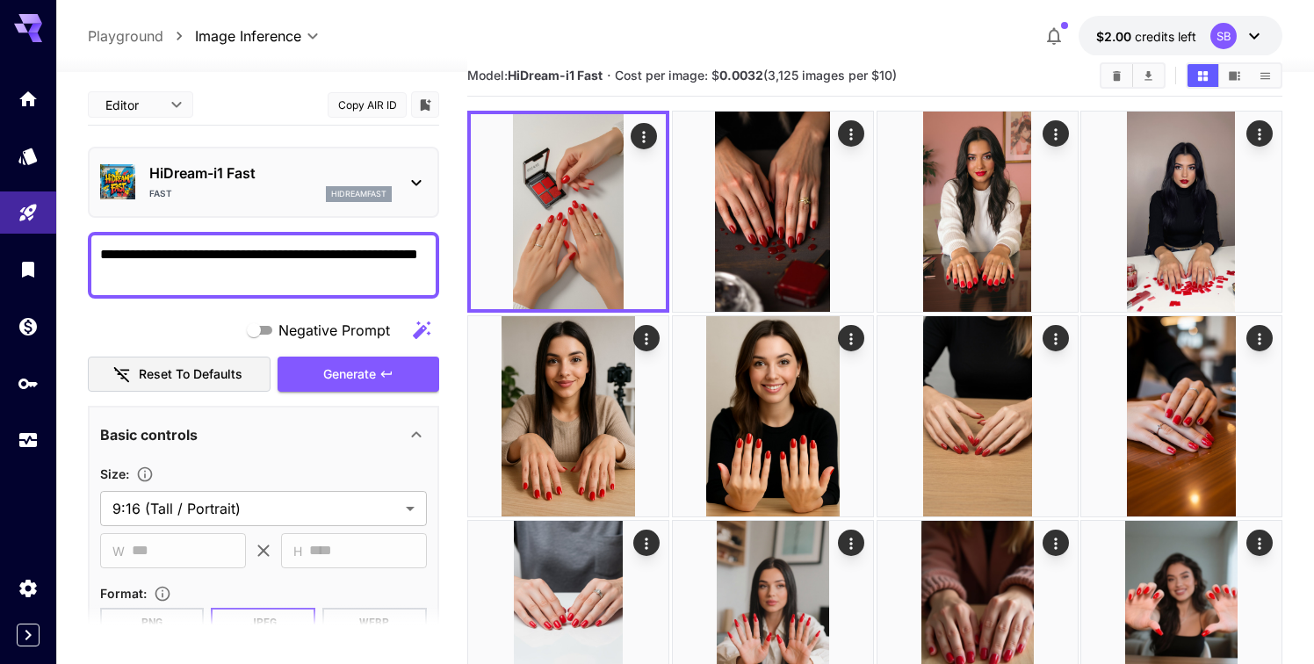
click at [360, 180] on p "HiDream-i1 Fast" at bounding box center [270, 172] width 242 height 21
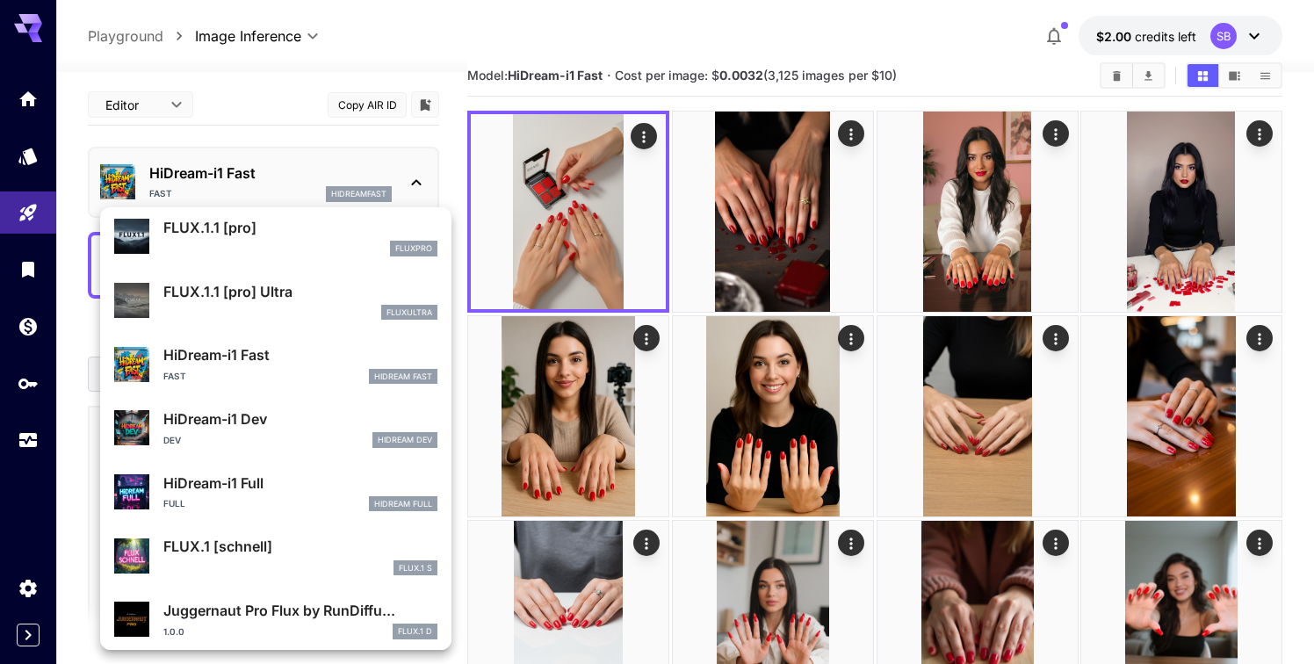
scroll to position [1357, 0]
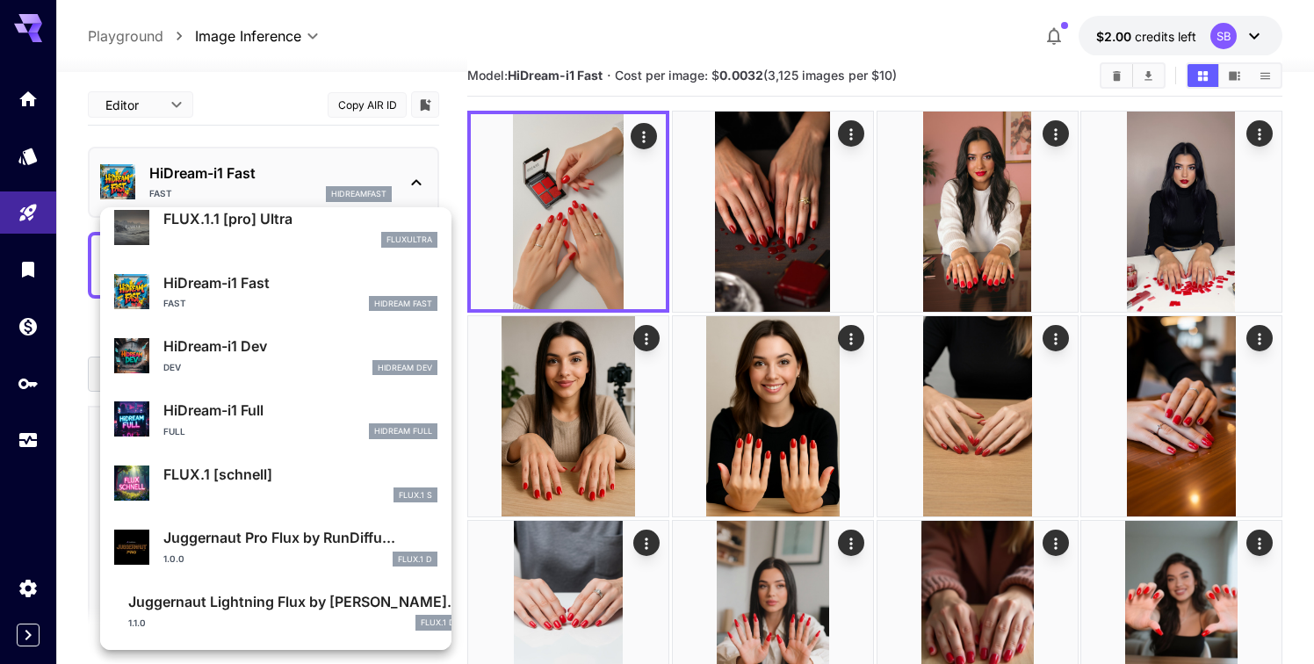
click at [280, 412] on p "HiDream-i1 Full" at bounding box center [300, 410] width 274 height 21
type input "**"
type input "***"
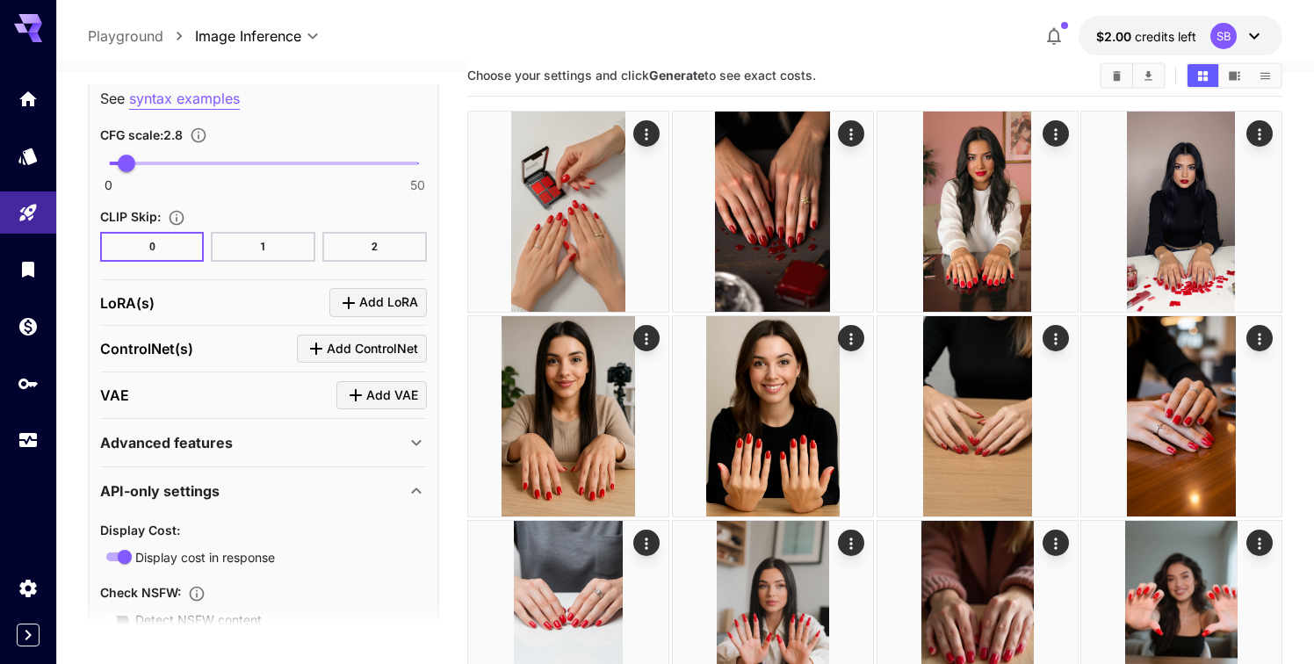
scroll to position [1363, 0]
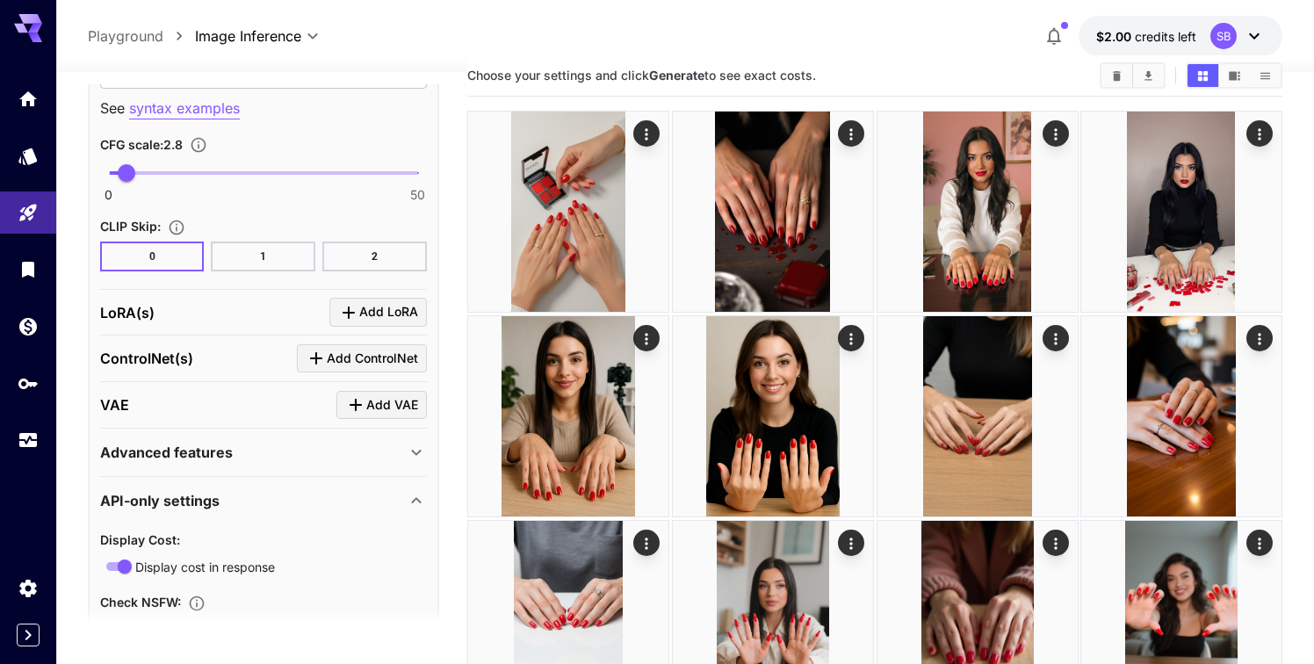
click at [298, 453] on div "Advanced features" at bounding box center [253, 452] width 306 height 21
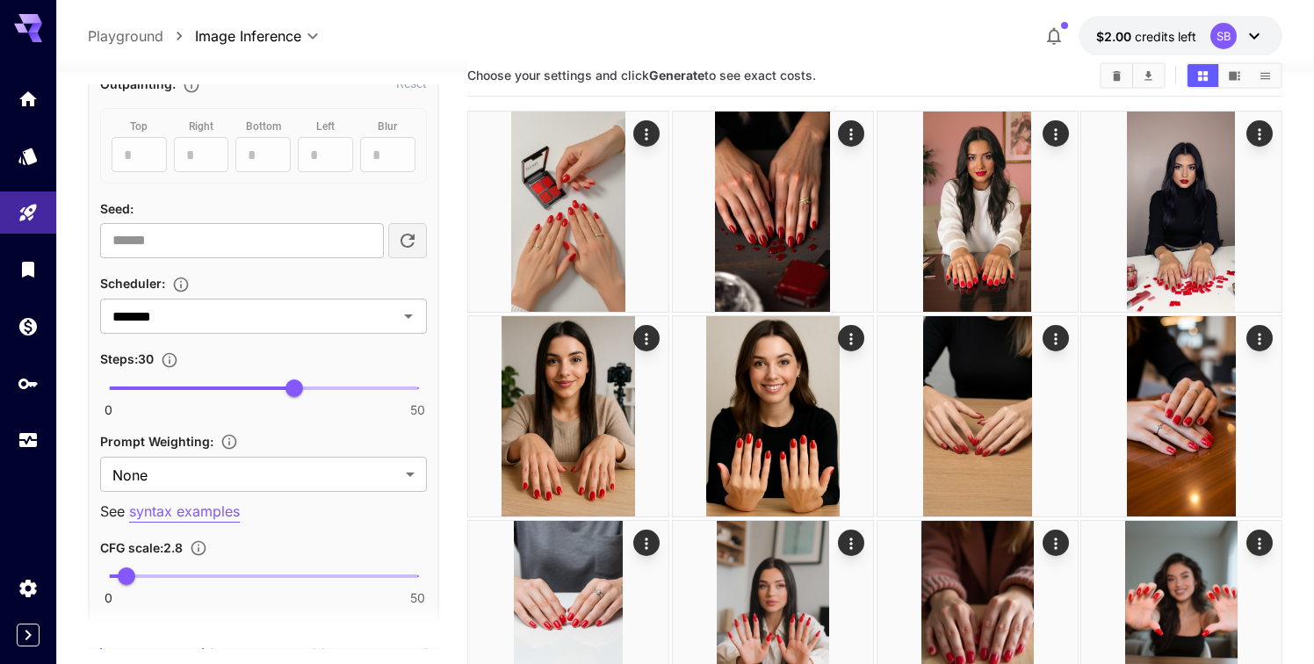
scroll to position [959, 0]
click at [285, 388] on span "30" at bounding box center [294, 389] width 18 height 18
click at [268, 388] on span "26" at bounding box center [270, 389] width 18 height 18
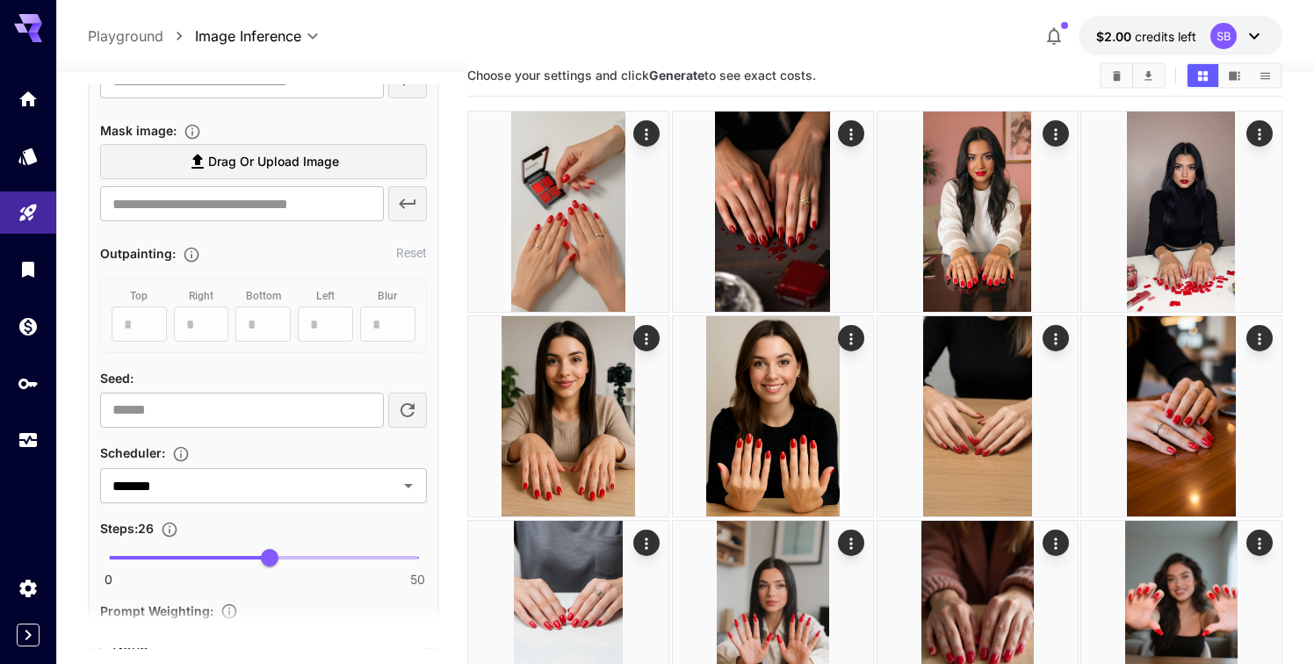
scroll to position [939, 0]
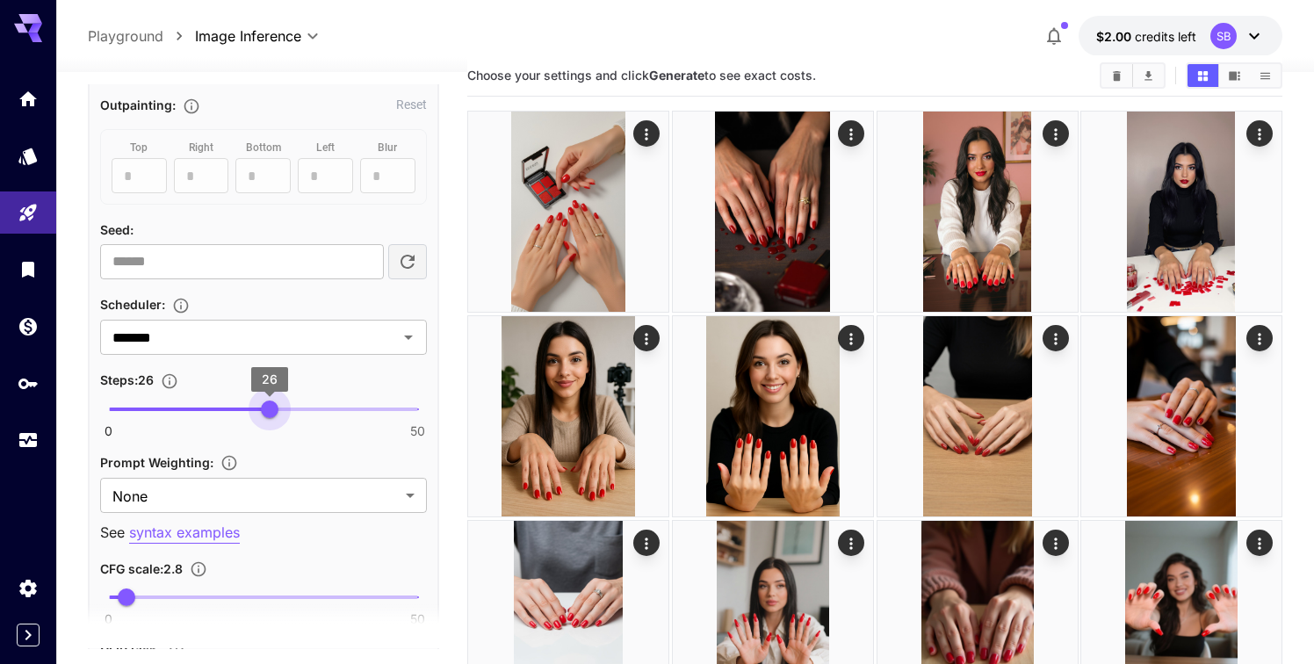
type input "**"
drag, startPoint x: 268, startPoint y: 409, endPoint x: 256, endPoint y: 415, distance: 13.4
click at [256, 415] on span "24" at bounding box center [258, 409] width 18 height 18
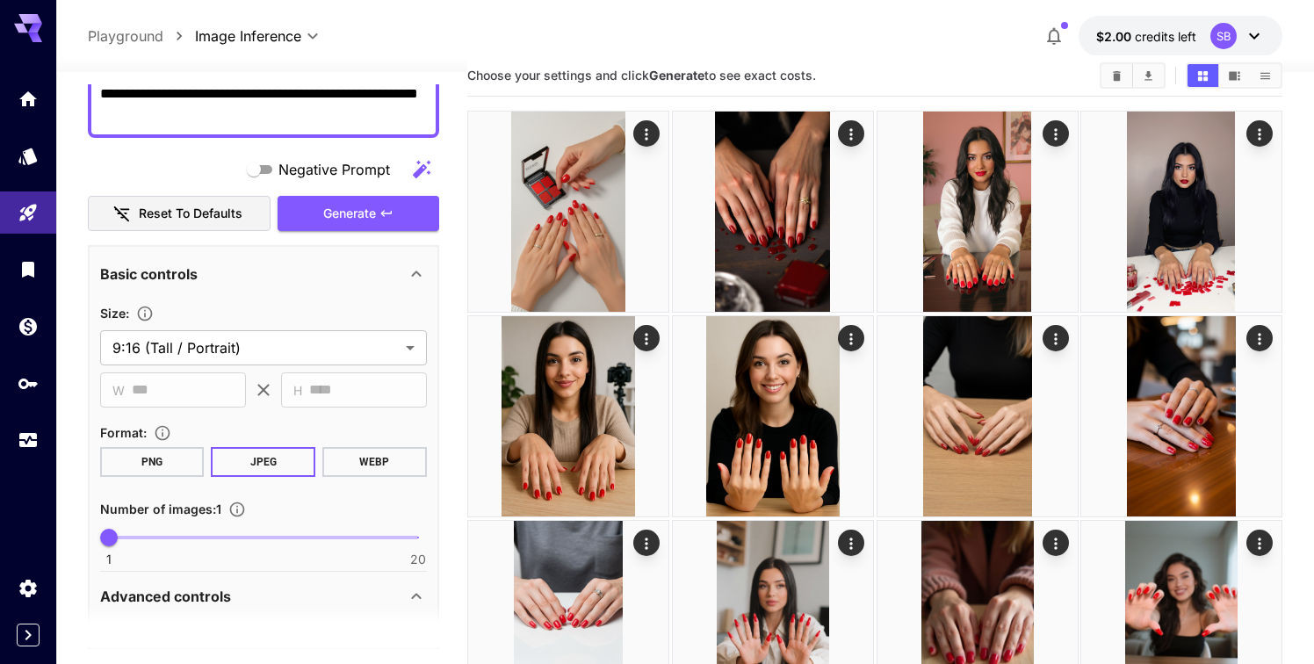
scroll to position [75, 0]
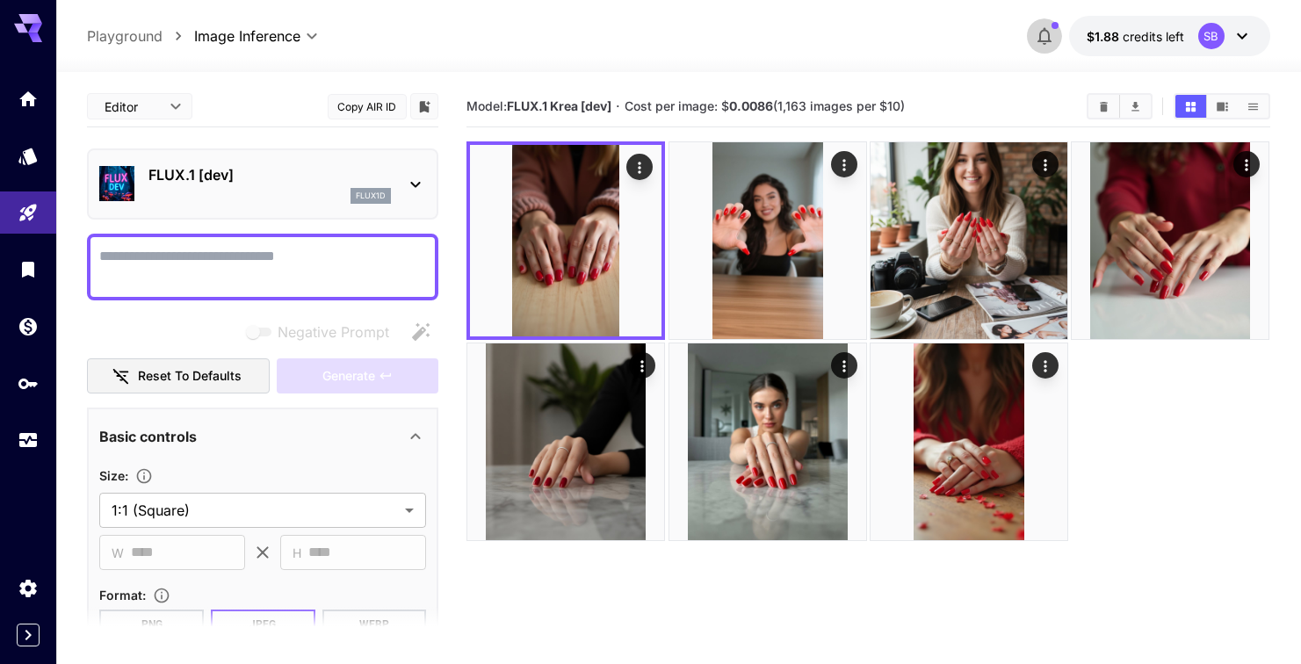
click at [1044, 33] on icon "button" at bounding box center [1044, 35] width 21 height 21
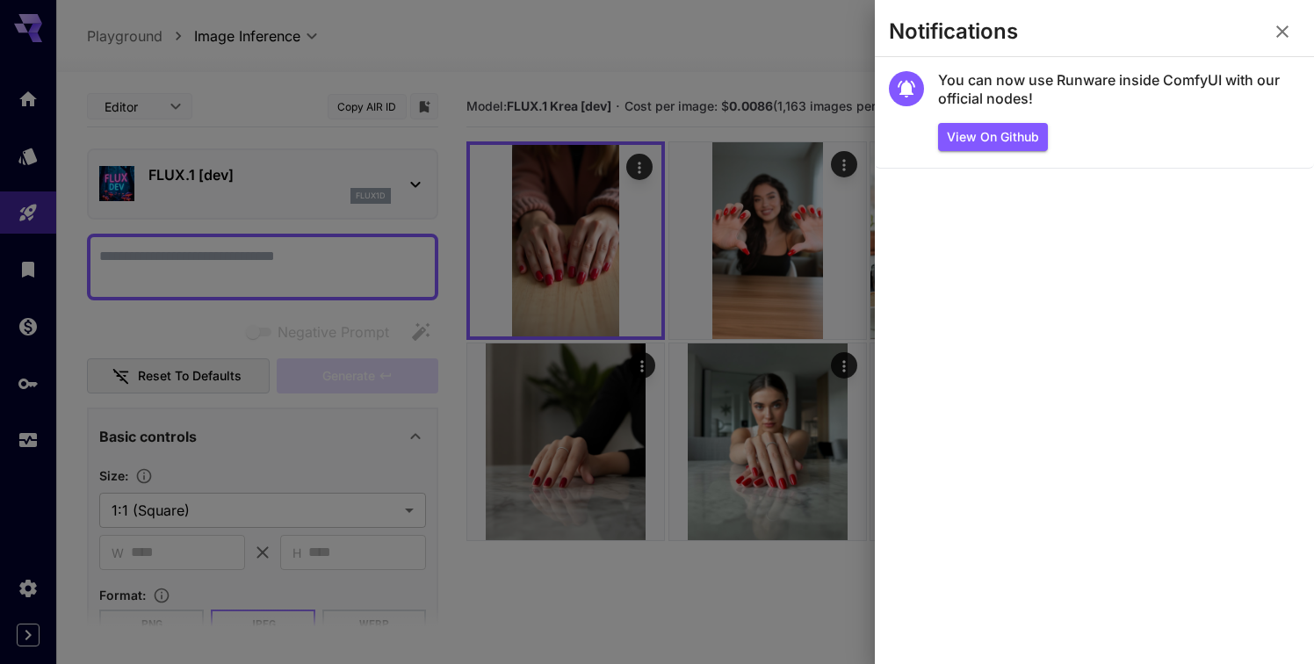
click at [792, 32] on div at bounding box center [657, 332] width 1314 height 664
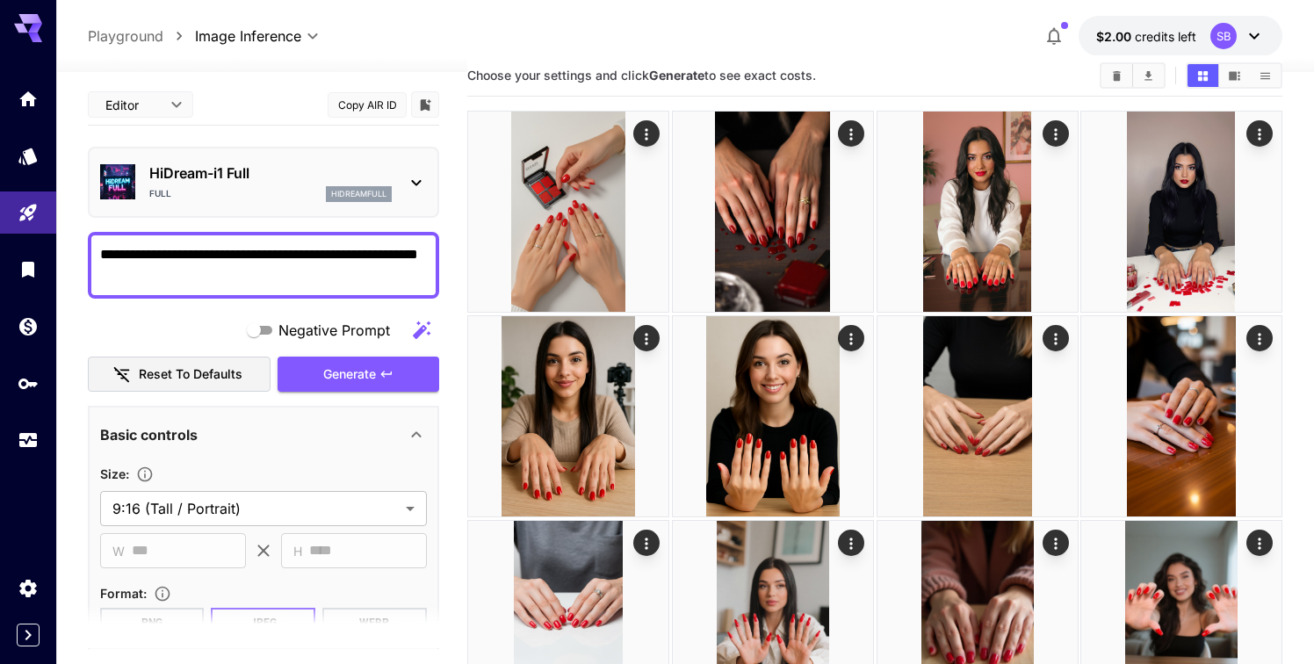
scroll to position [75, 0]
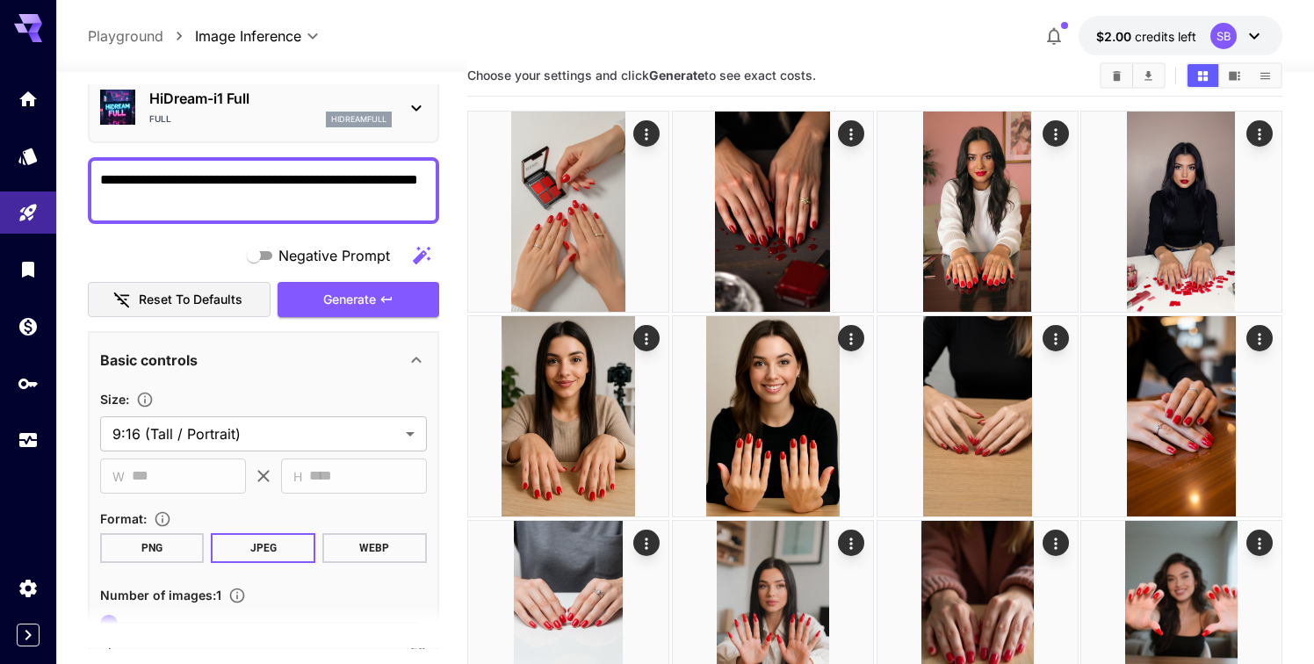
click at [342, 303] on span "Generate" at bounding box center [349, 300] width 53 height 22
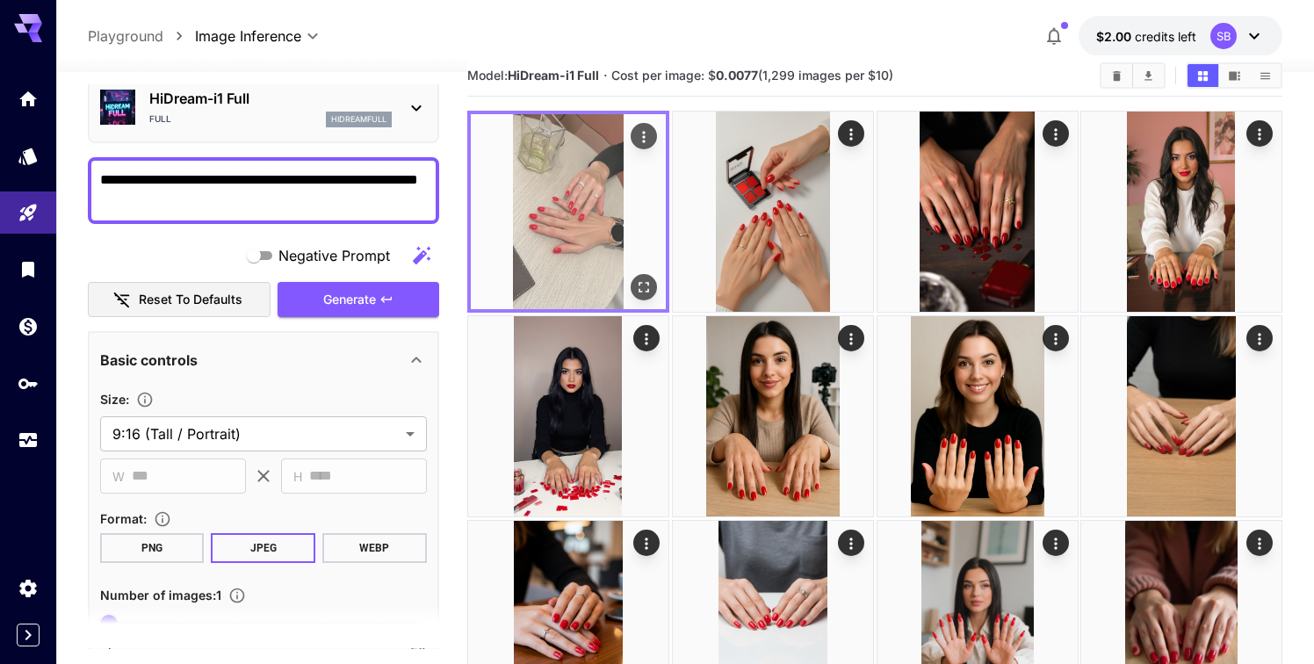
click at [646, 282] on icon "Open in fullscreen" at bounding box center [643, 287] width 11 height 11
click at [640, 282] on icon "Open in fullscreen" at bounding box center [643, 287] width 11 height 11
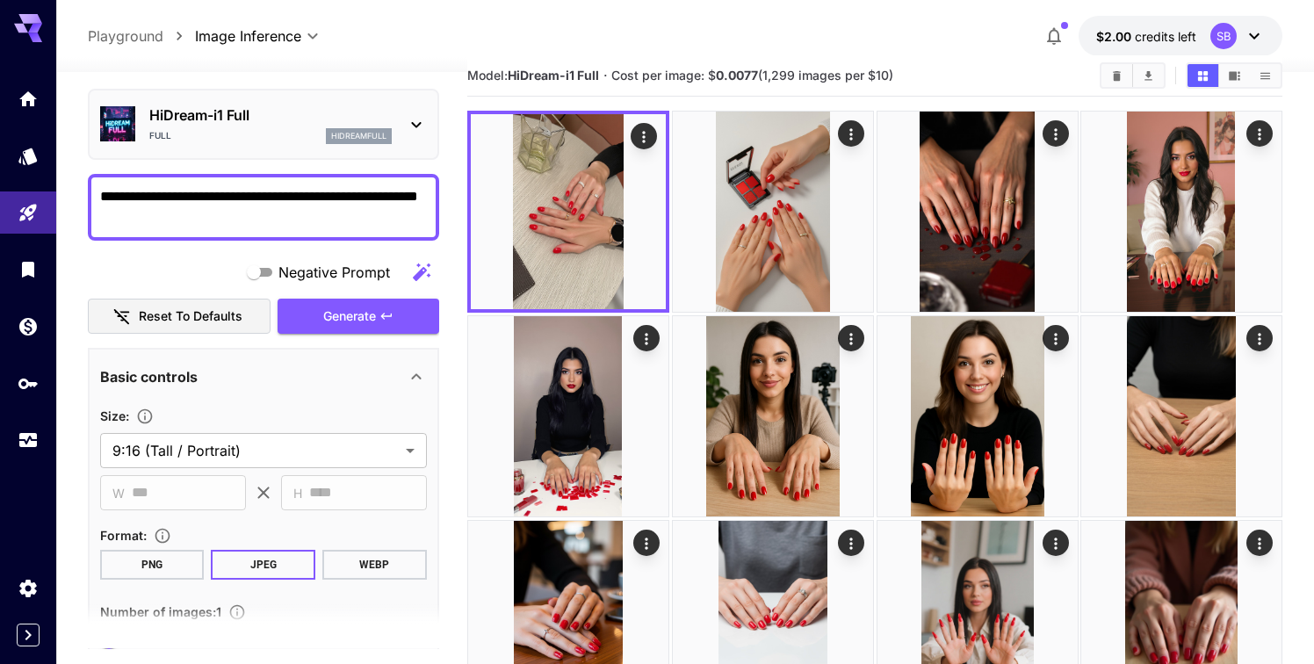
scroll to position [52, 0]
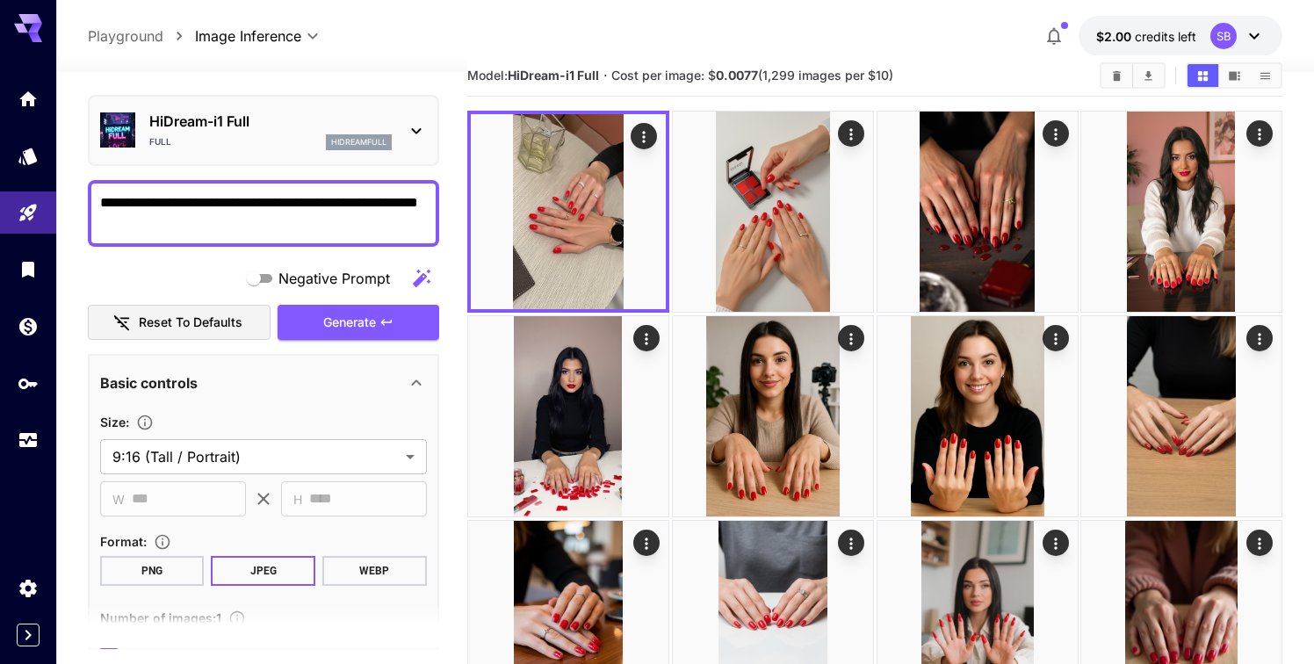
click at [361, 129] on p "HiDream-i1 Full" at bounding box center [270, 121] width 242 height 21
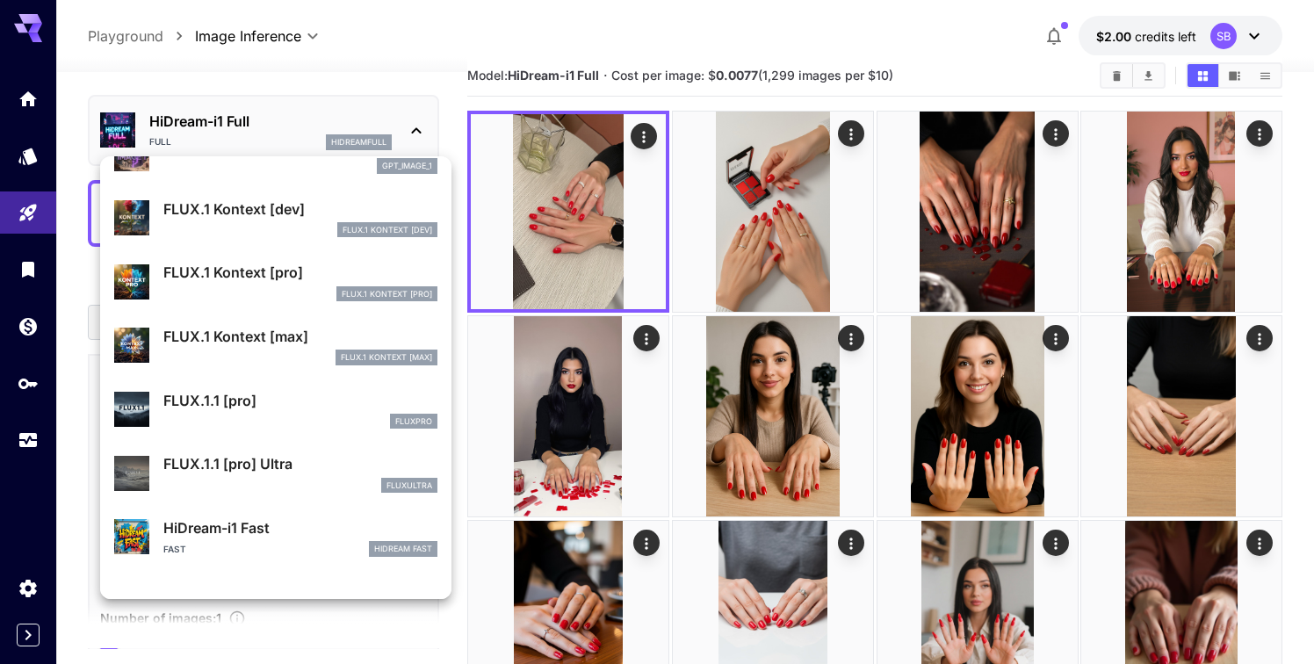
scroll to position [1357, 0]
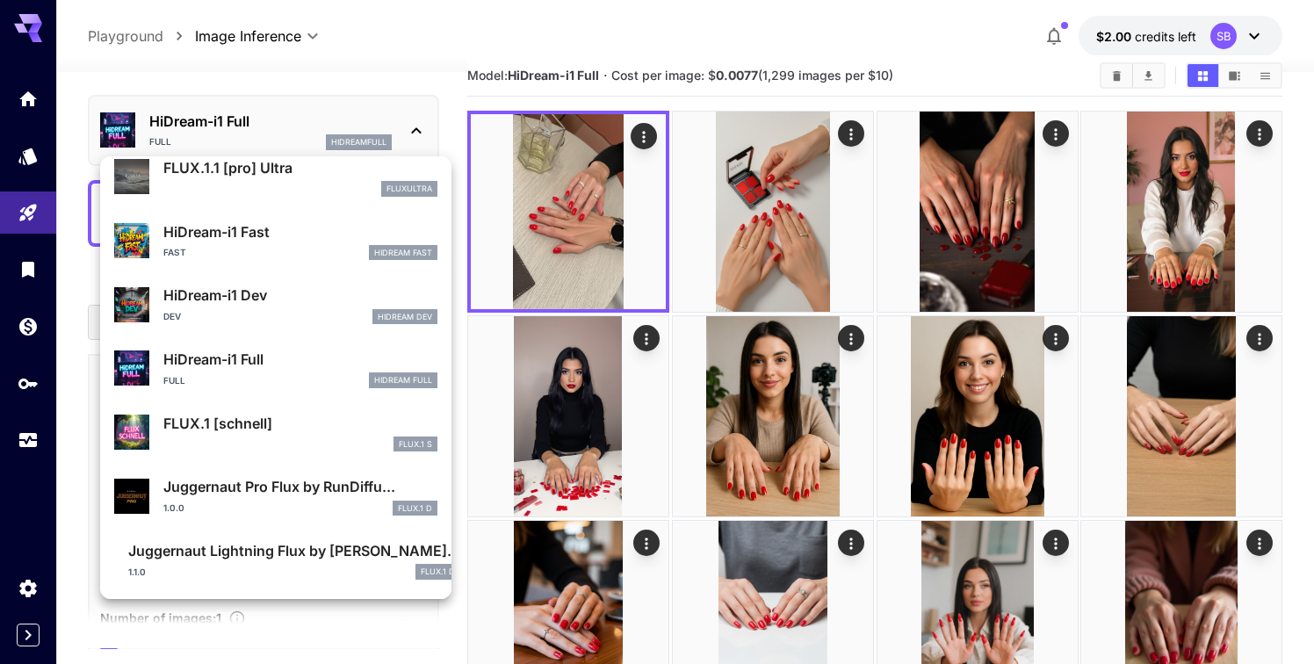
click at [250, 487] on p "Juggernaut Pro Flux by RunDiffu..." at bounding box center [300, 486] width 274 height 21
type input "**"
type input "*"
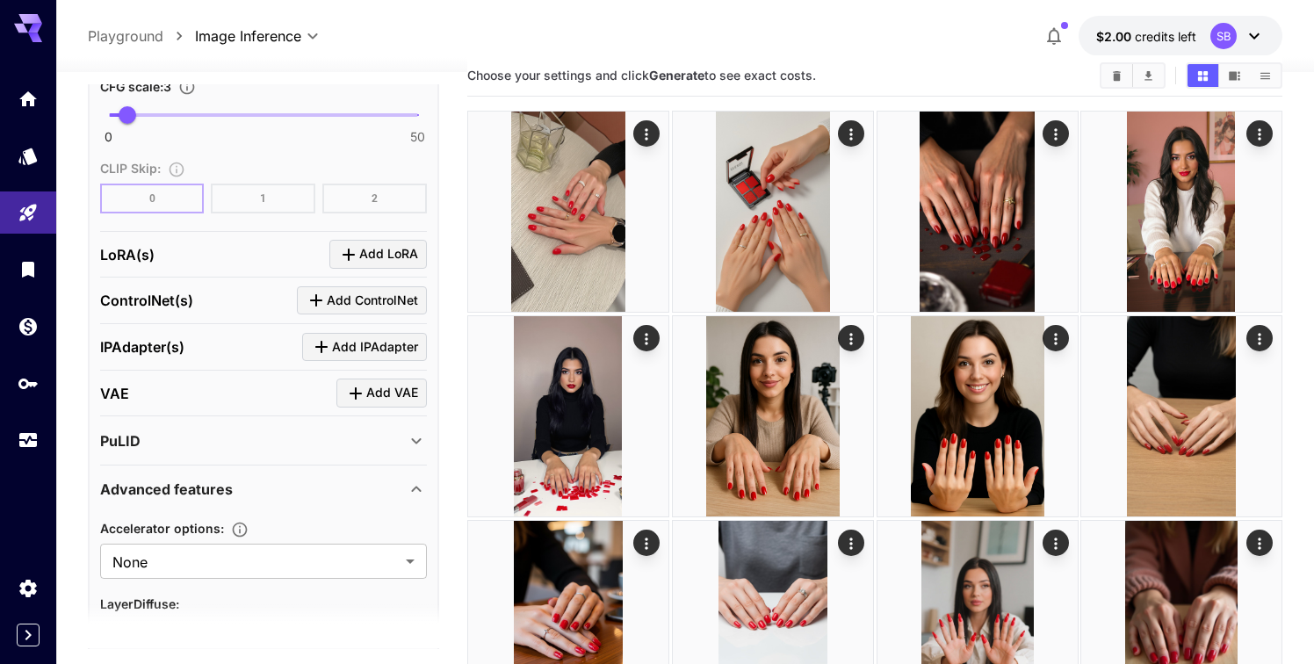
scroll to position [1405, 0]
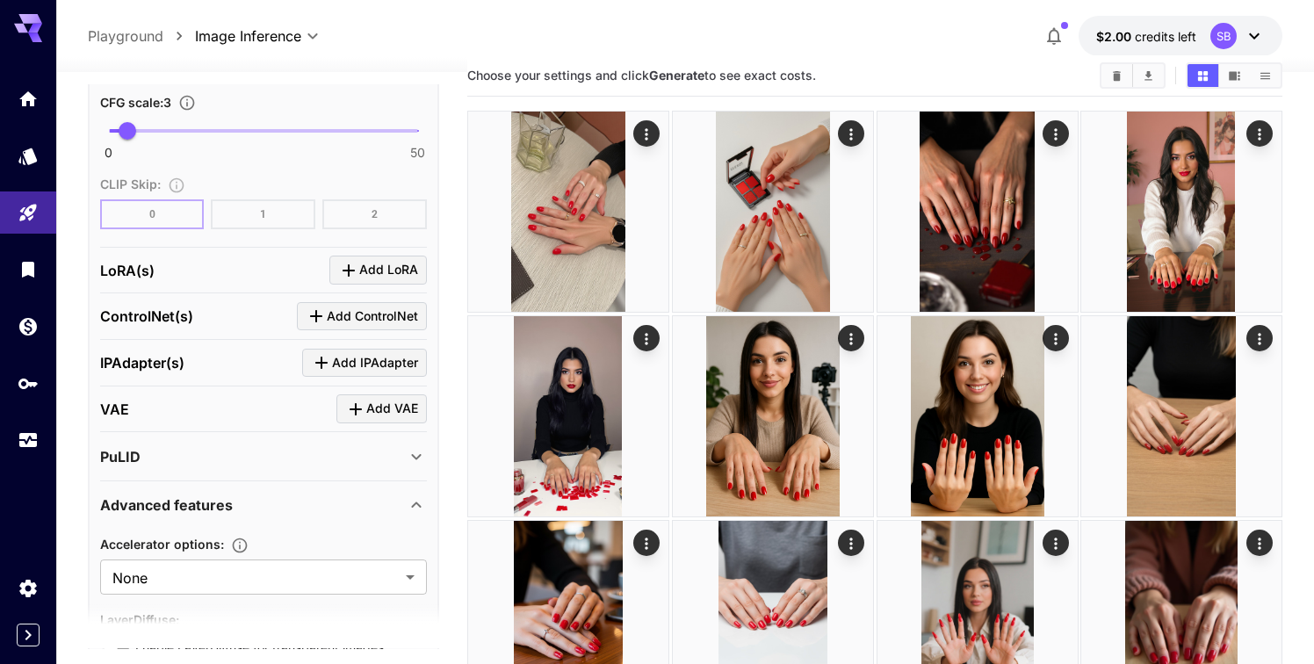
click at [339, 452] on div "PuLID" at bounding box center [253, 456] width 306 height 21
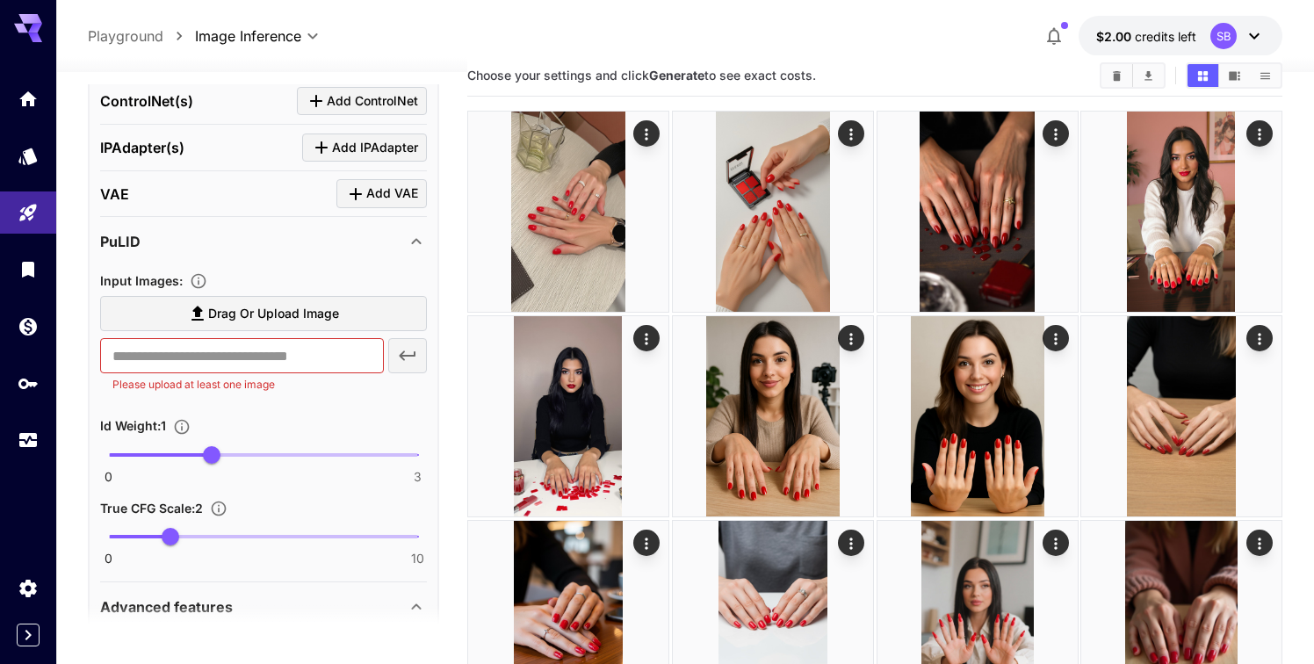
scroll to position [1590, 0]
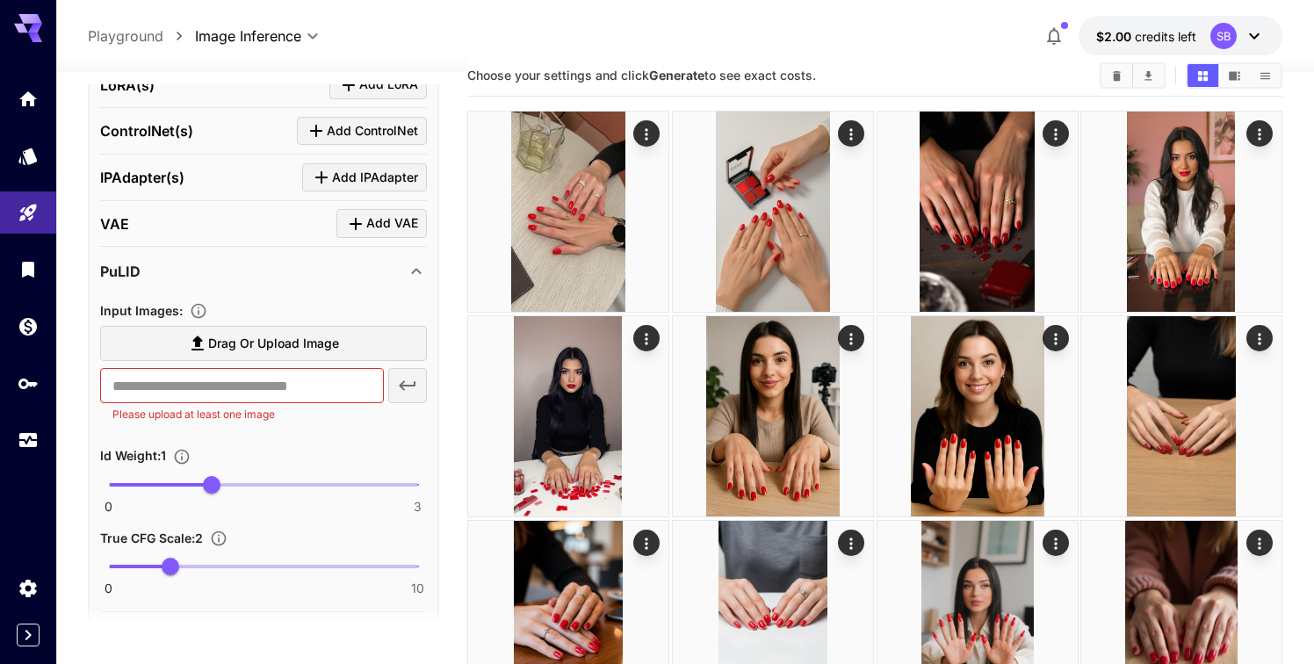
click at [406, 263] on icon at bounding box center [416, 271] width 21 height 21
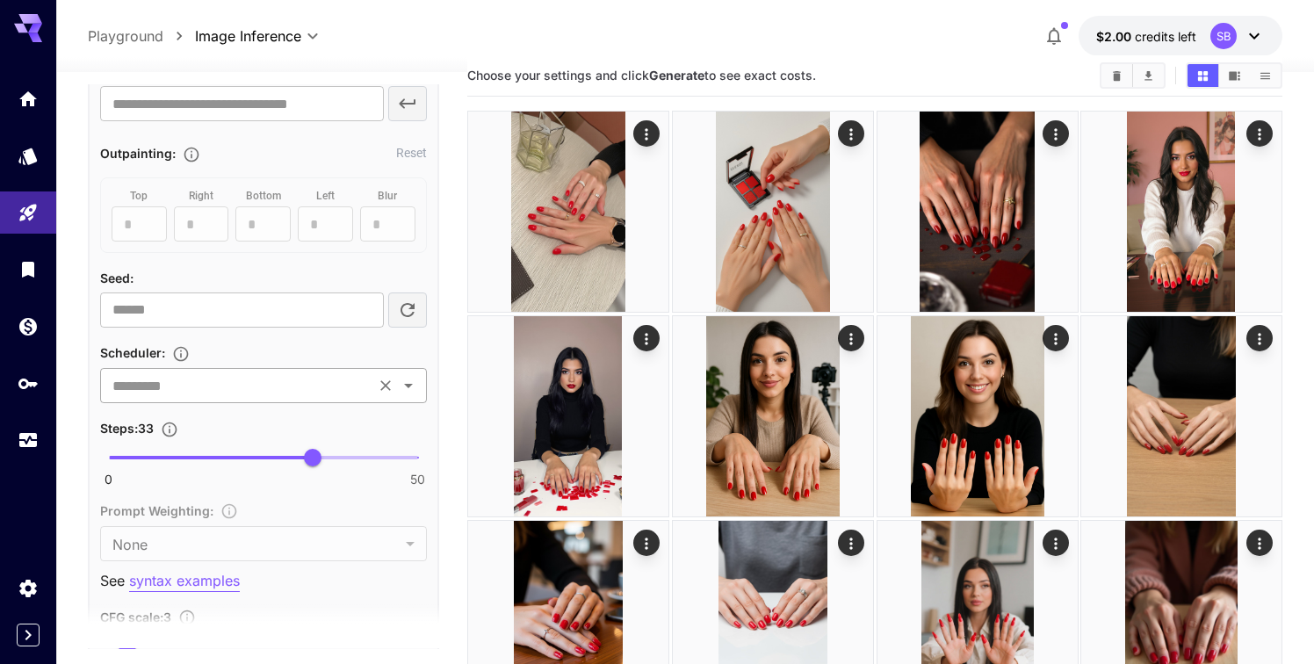
scroll to position [905, 0]
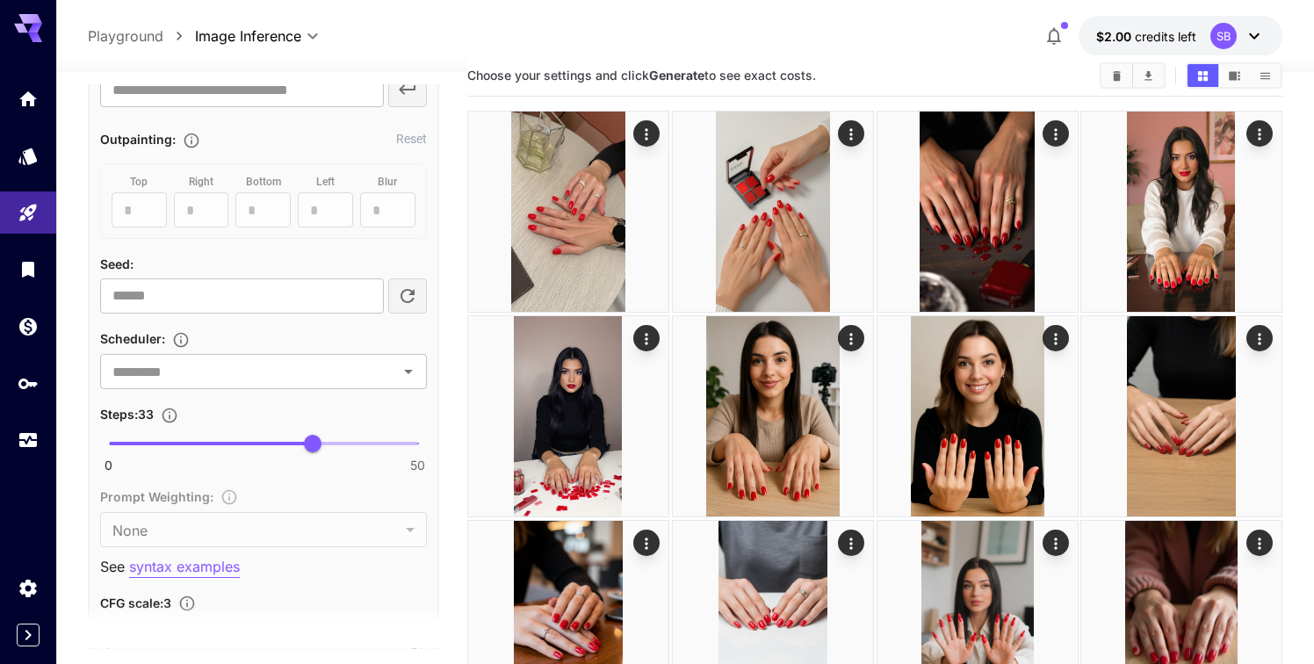
click at [365, 443] on span at bounding box center [263, 444] width 309 height 4
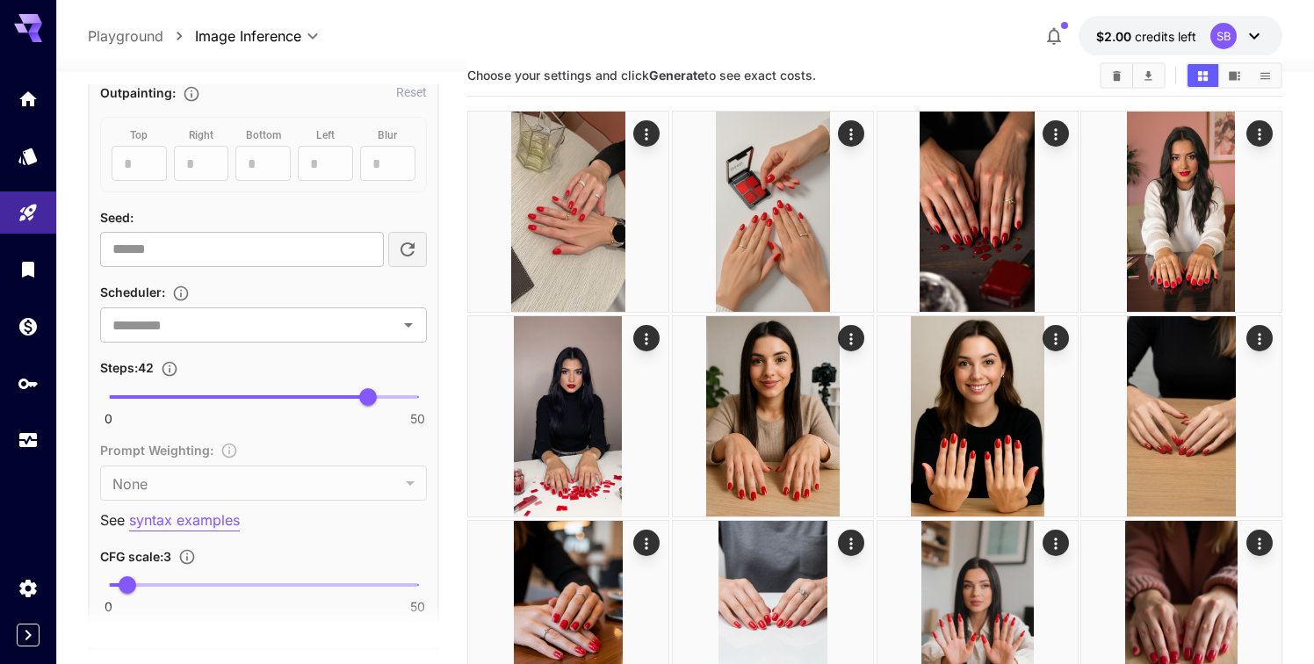
scroll to position [954, 0]
type input "**"
click at [382, 399] on span "44" at bounding box center [381, 395] width 18 height 18
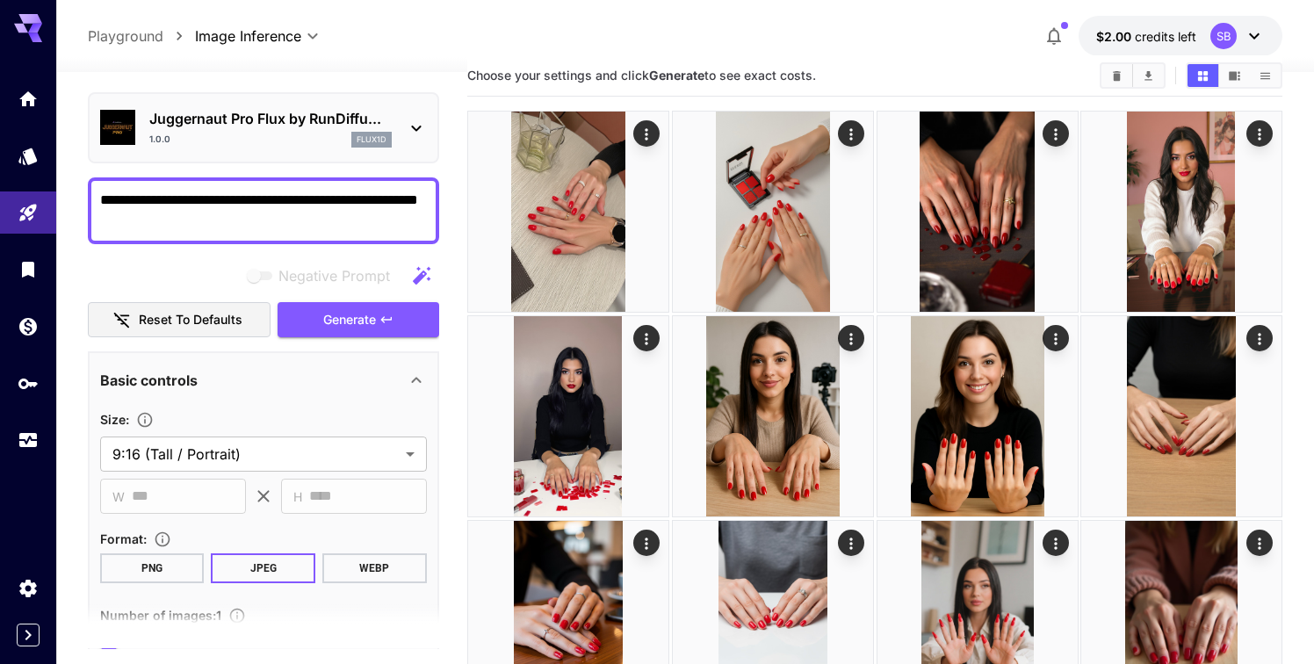
scroll to position [0, 0]
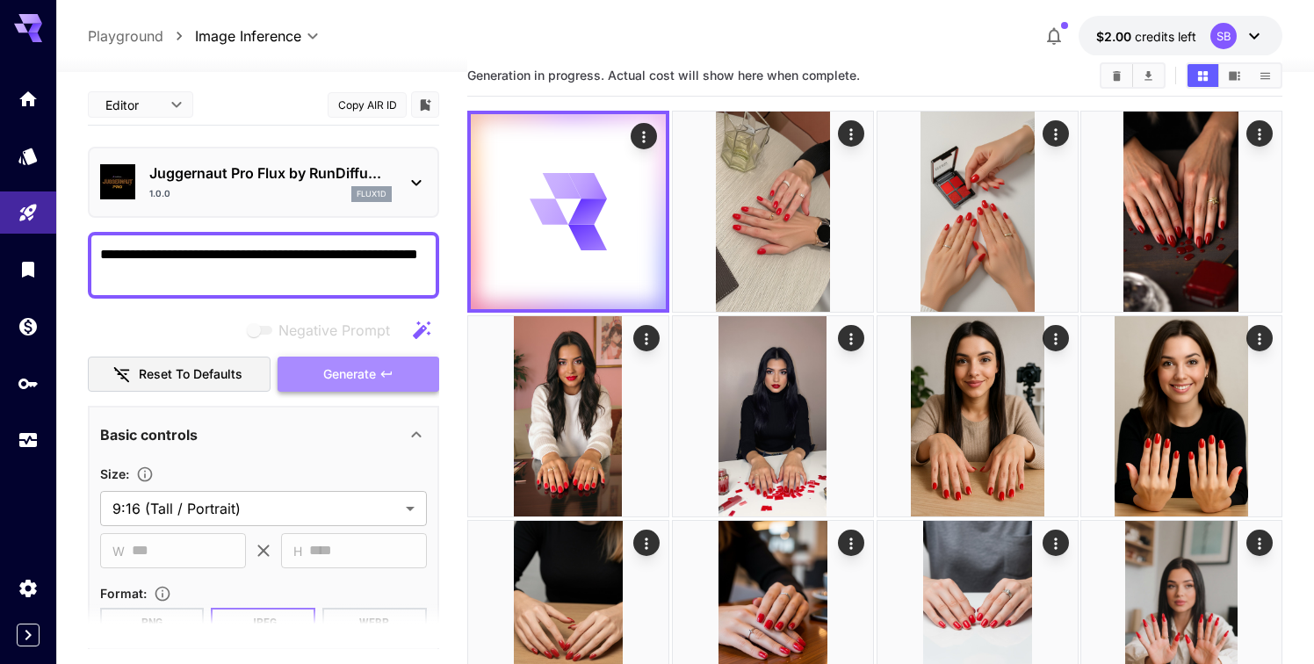
click at [339, 379] on span "Generate" at bounding box center [349, 375] width 53 height 22
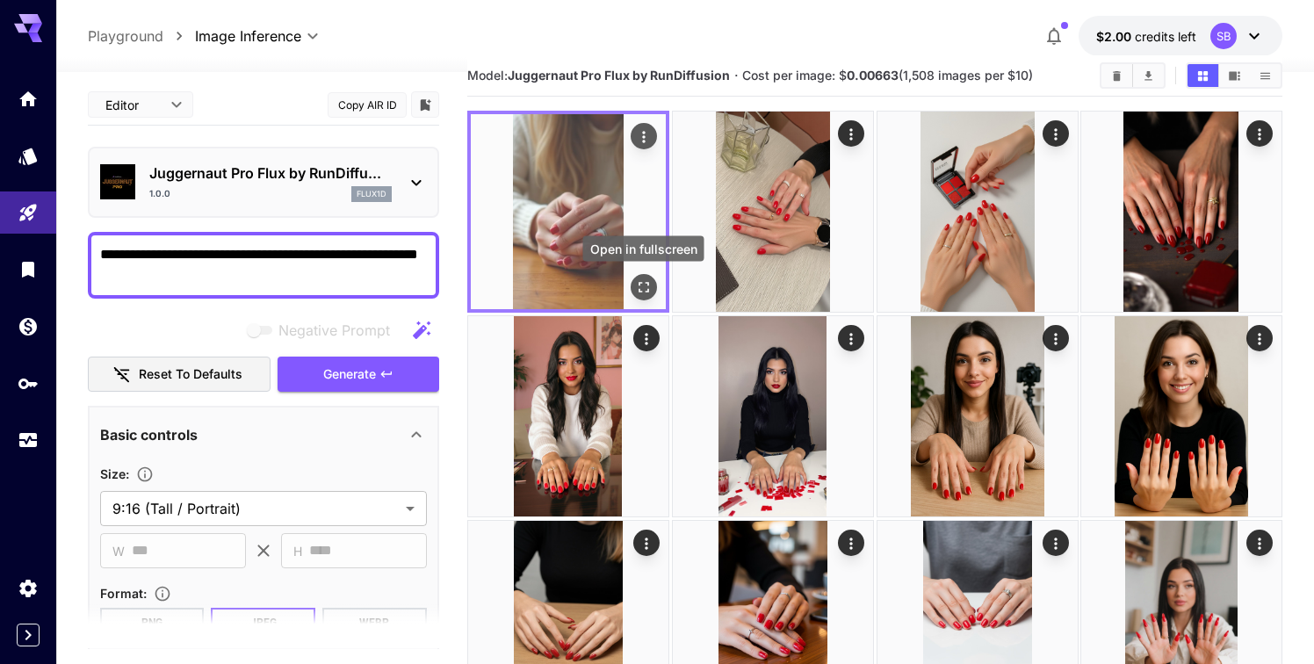
click at [640, 280] on icon "Open in fullscreen" at bounding box center [644, 287] width 18 height 18
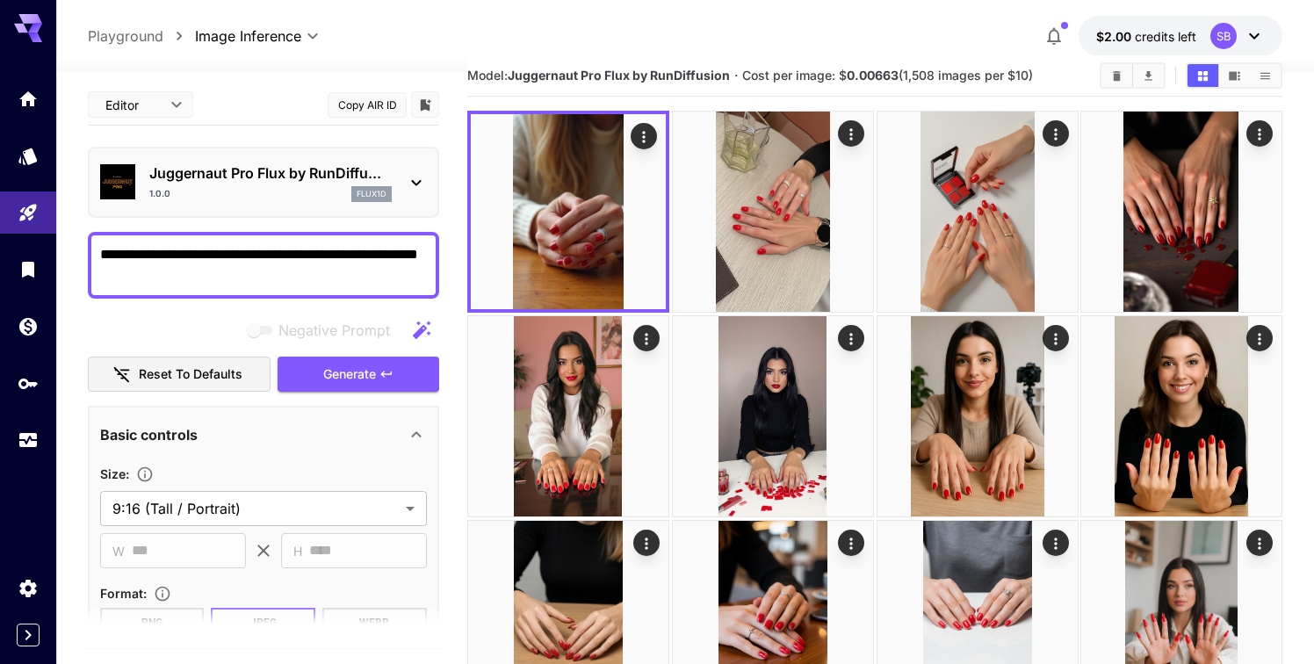
click at [185, 275] on textarea "**********" at bounding box center [263, 265] width 327 height 42
click at [331, 374] on span "Generate" at bounding box center [349, 375] width 53 height 22
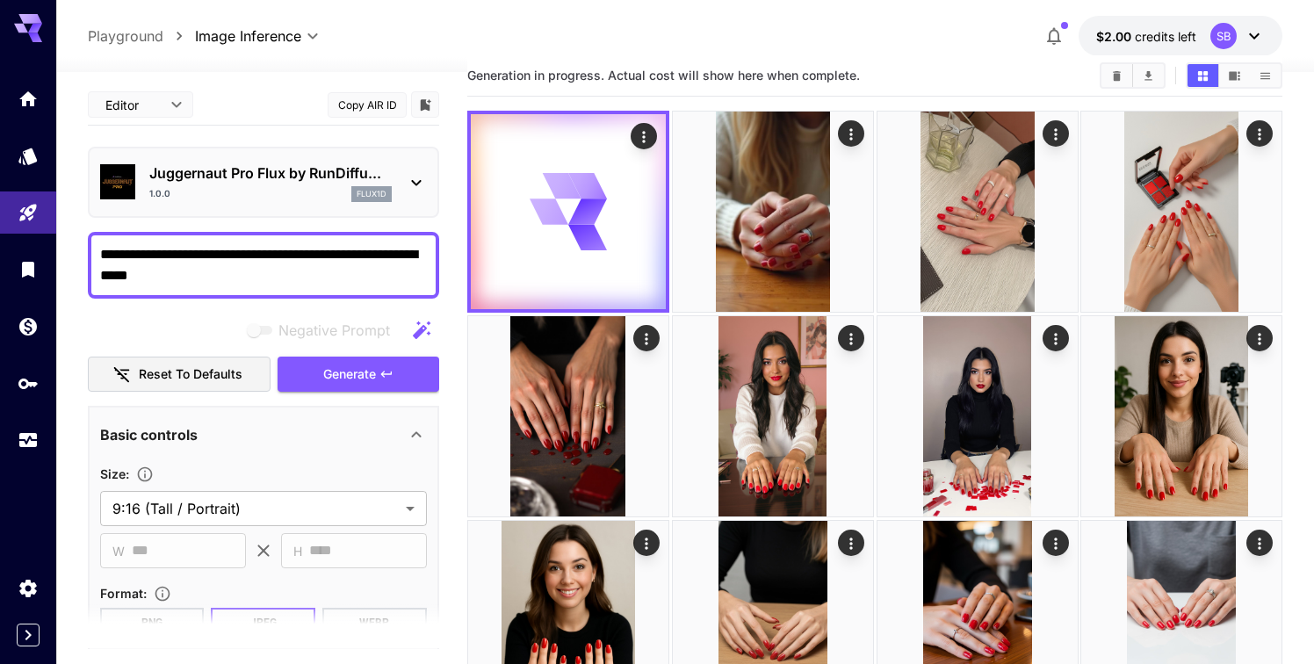
click at [126, 35] on p "Playground" at bounding box center [126, 35] width 76 height 21
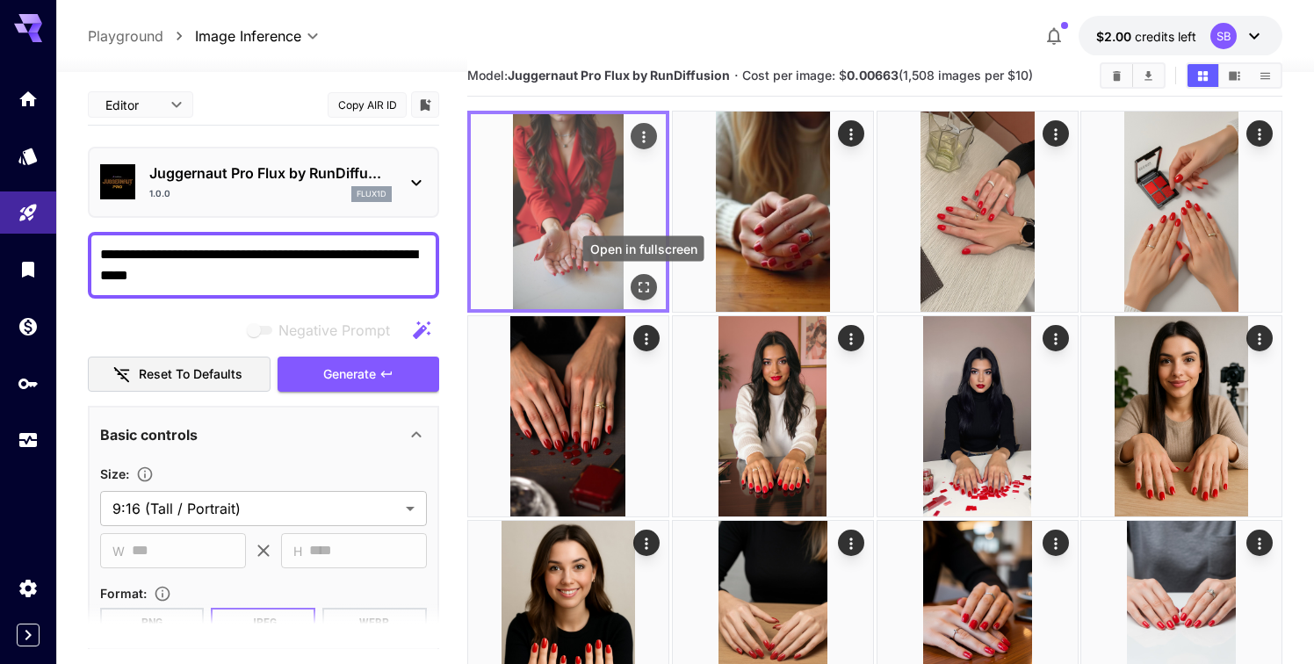
click at [639, 278] on icon "Open in fullscreen" at bounding box center [644, 287] width 18 height 18
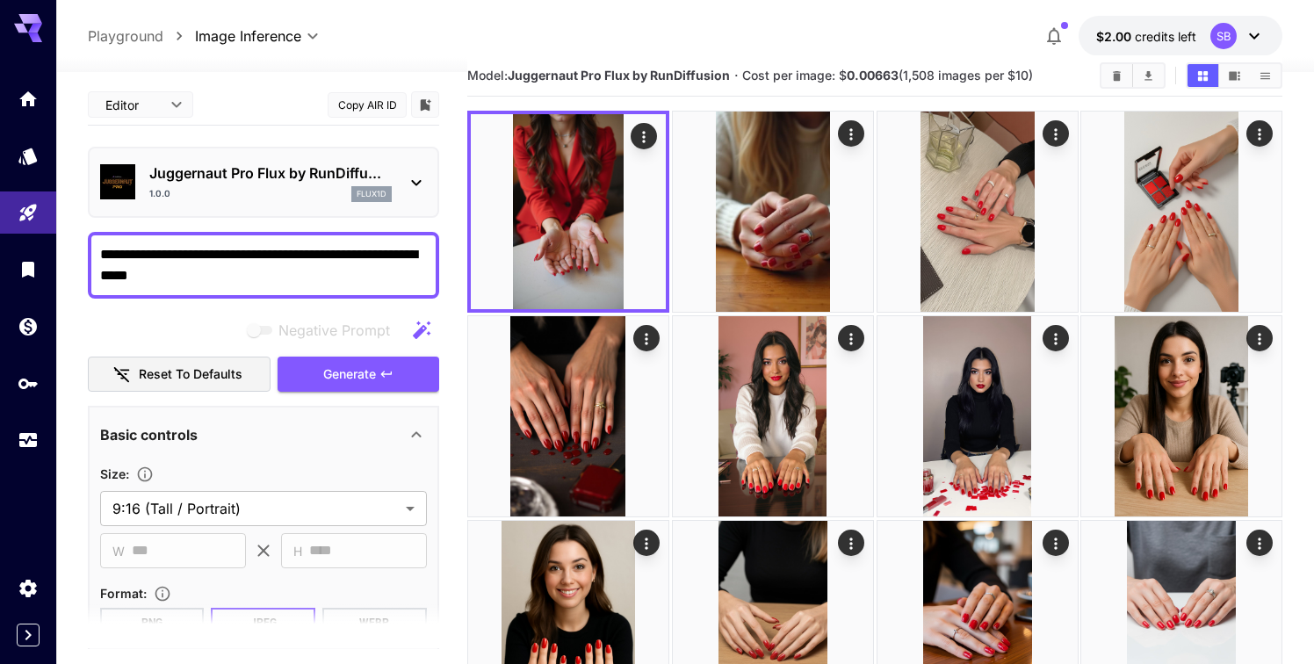
click at [152, 270] on textarea "**********" at bounding box center [263, 265] width 327 height 42
click at [185, 270] on textarea "**********" at bounding box center [263, 265] width 327 height 42
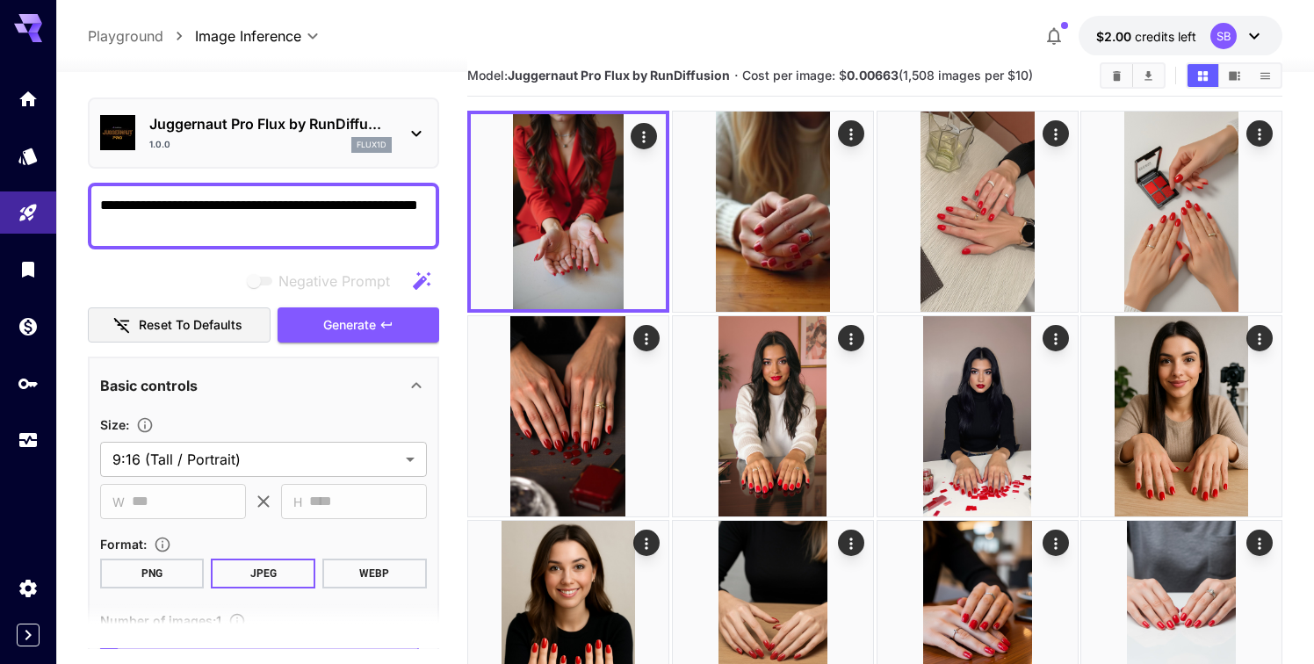
scroll to position [37, 0]
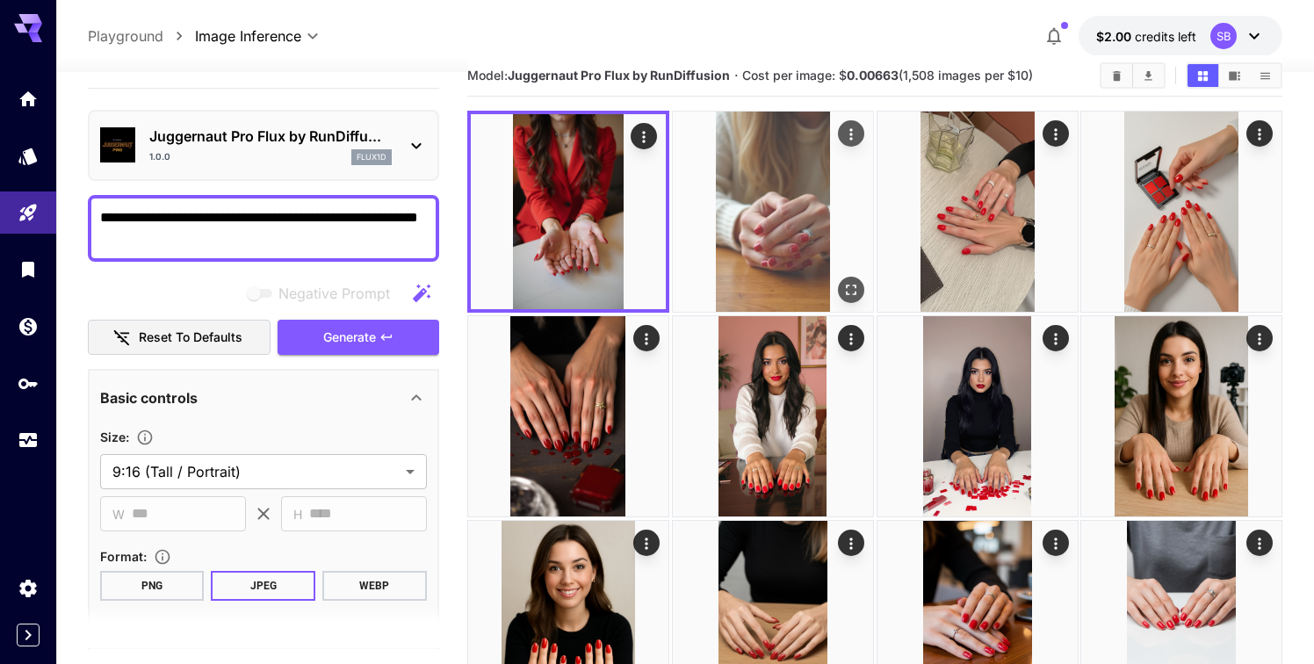
type textarea "**********"
click at [768, 187] on img at bounding box center [773, 212] width 200 height 200
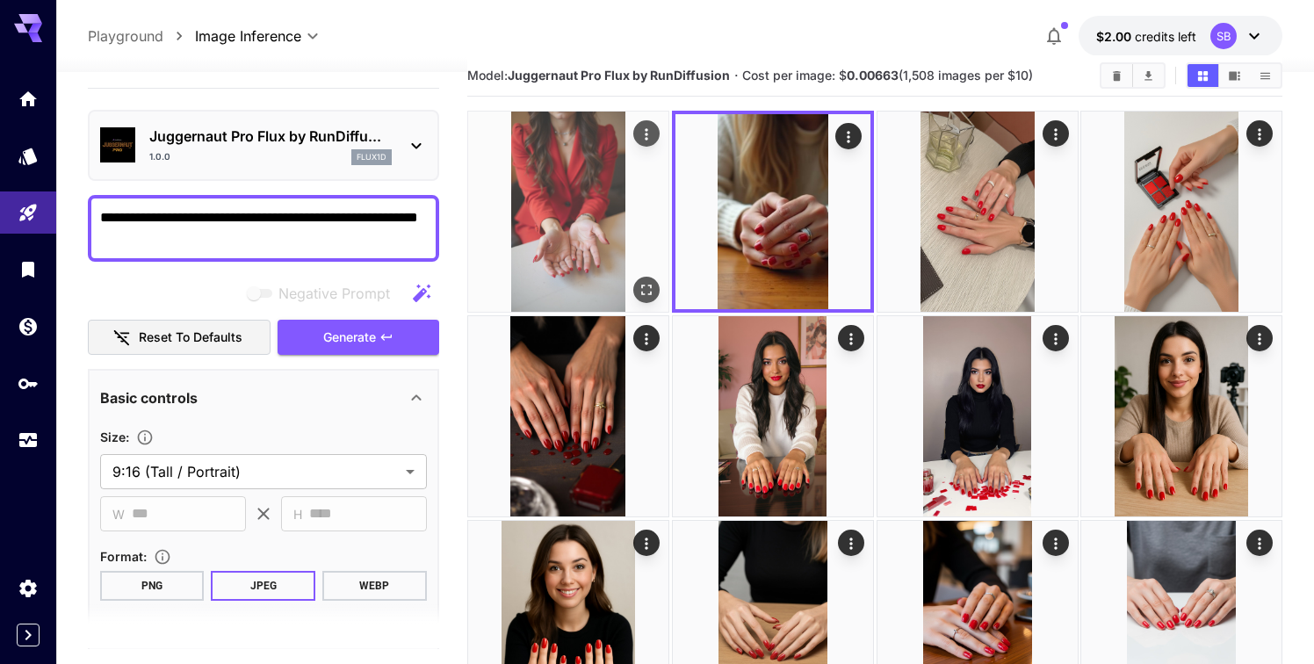
click at [637, 197] on img at bounding box center [568, 212] width 200 height 200
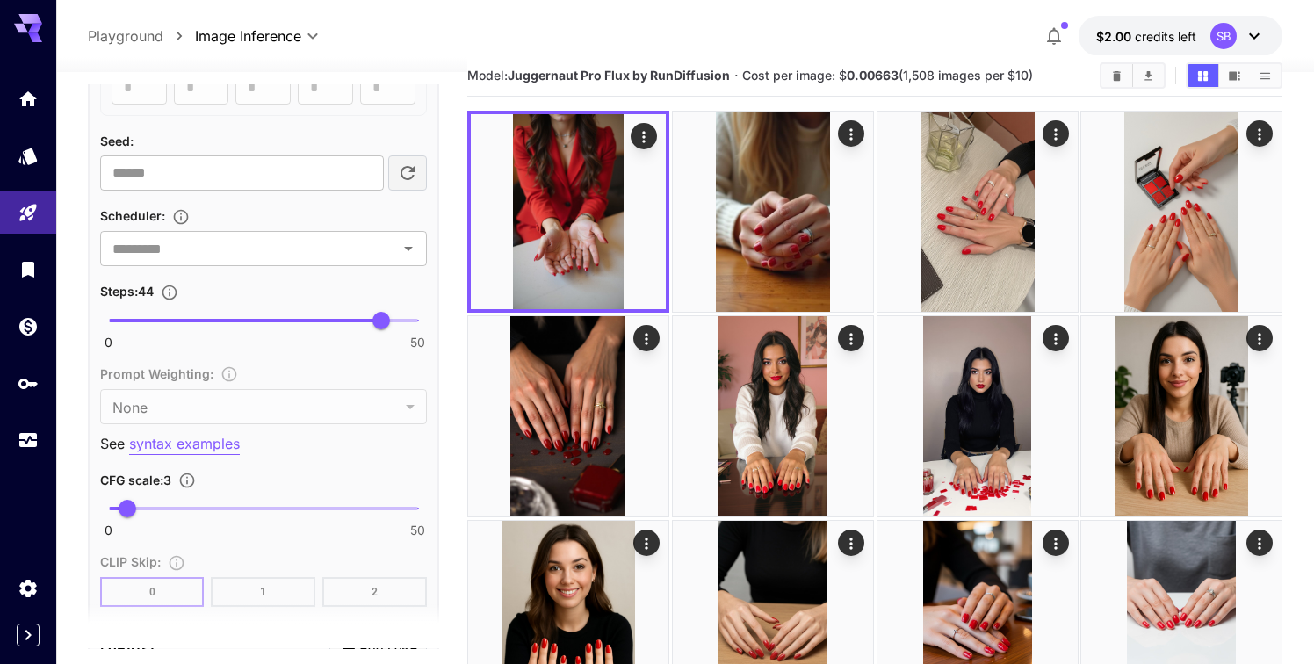
scroll to position [1075, 0]
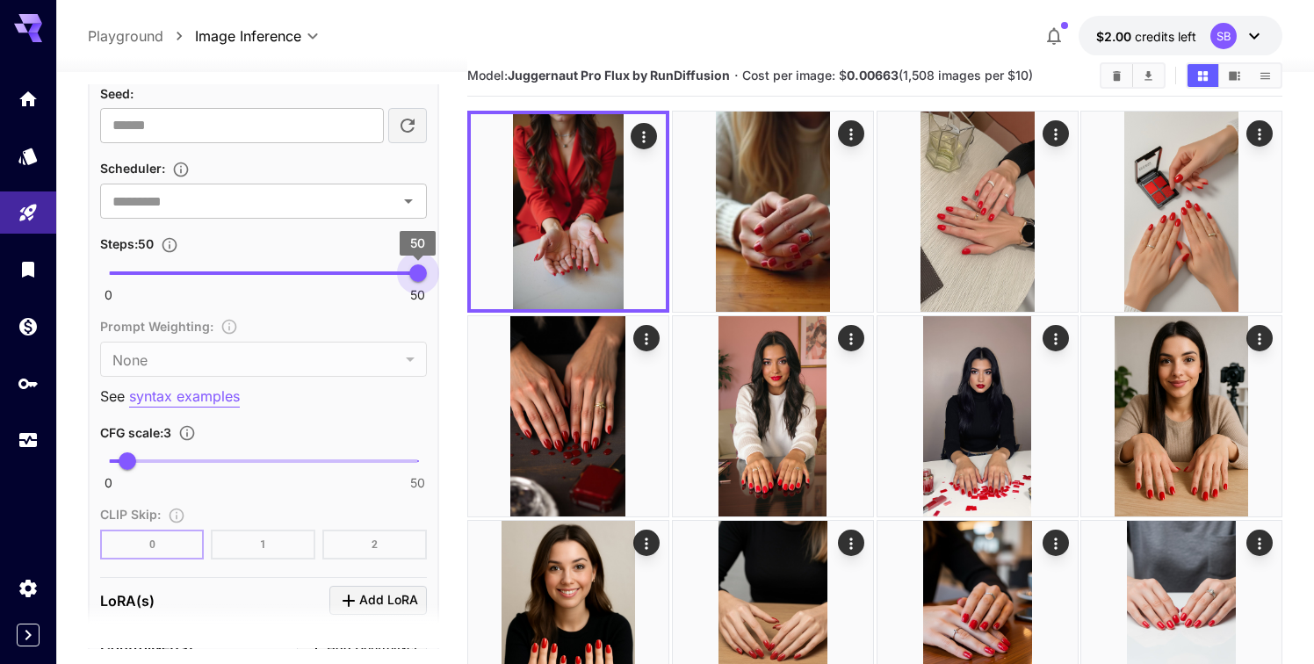
type input "**"
drag, startPoint x: 387, startPoint y: 273, endPoint x: 428, endPoint y: 280, distance: 41.0
click at [427, 280] on span "50" at bounding box center [418, 273] width 18 height 18
click at [195, 455] on span "0 50 3" at bounding box center [263, 461] width 309 height 26
click at [213, 457] on span "0 50 13.9" at bounding box center [263, 461] width 309 height 26
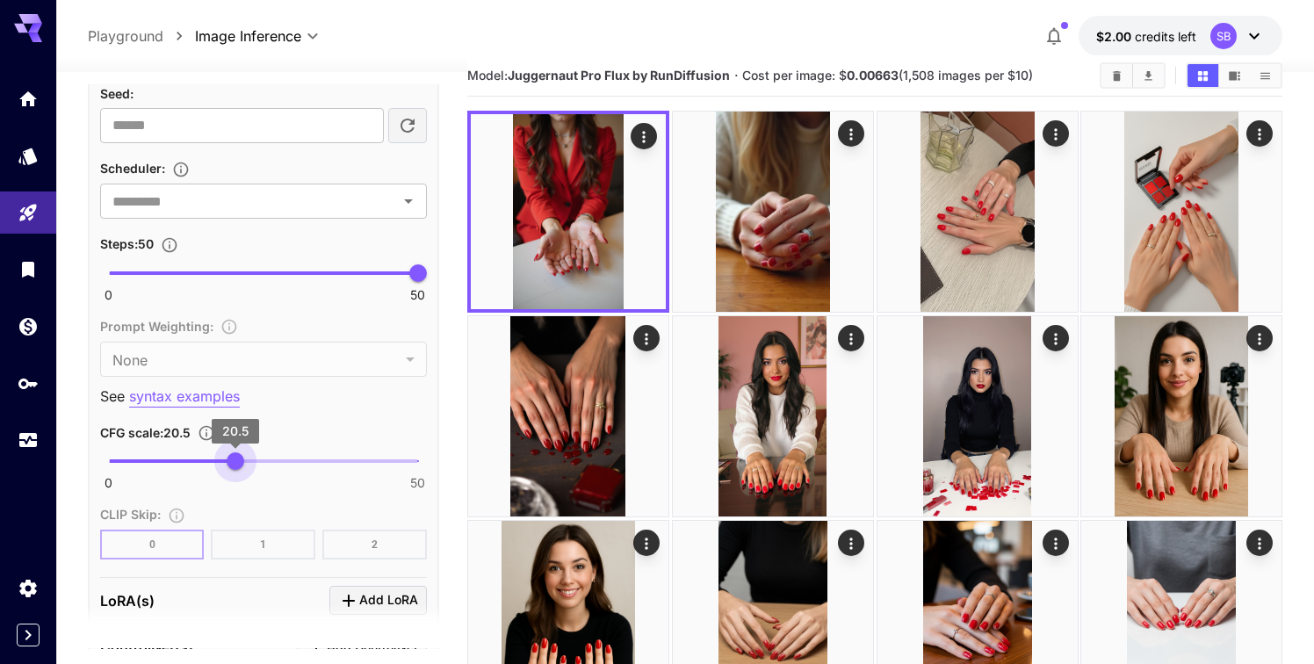
click at [235, 457] on span "0 50 20.5" at bounding box center [263, 461] width 309 height 26
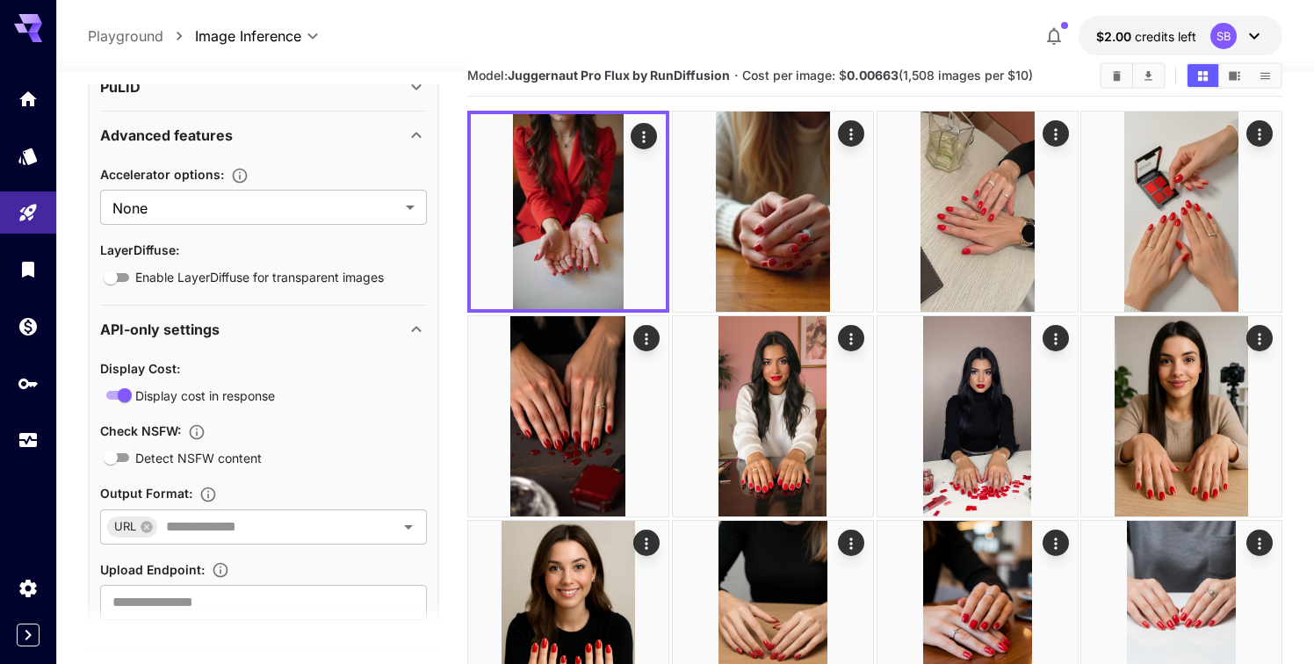
scroll to position [1823, 0]
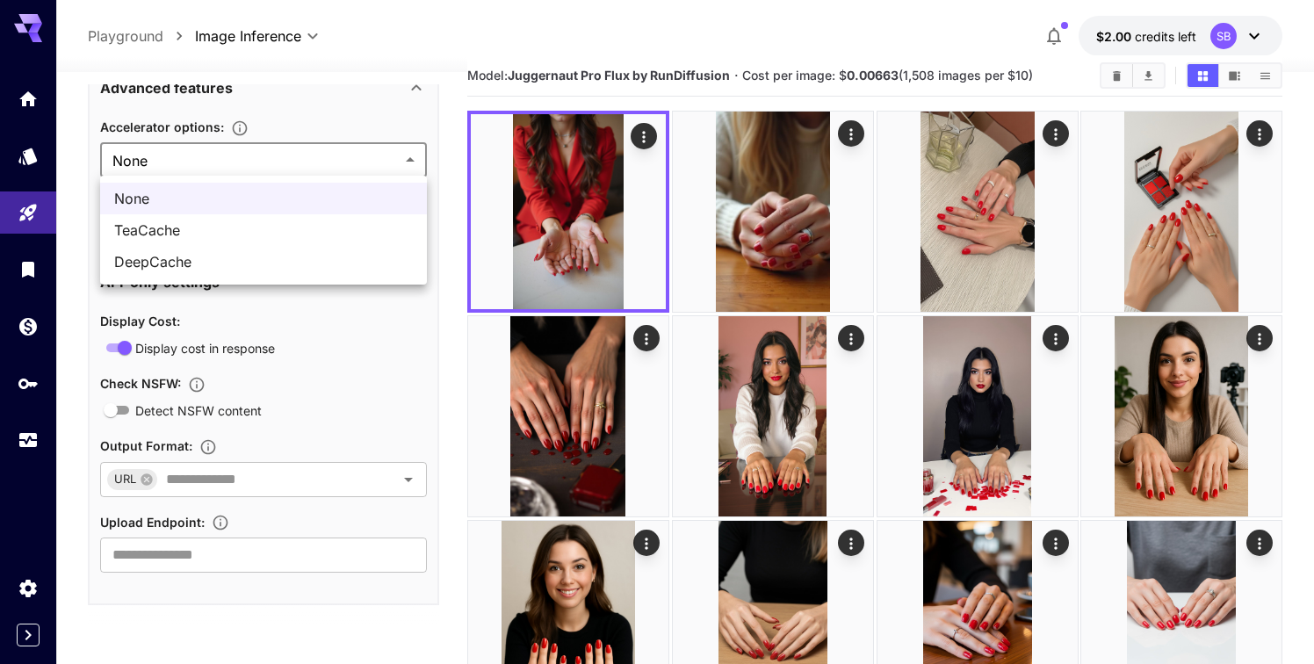
click at [274, 162] on body "**********" at bounding box center [657, 576] width 1314 height 1214
click at [274, 162] on div at bounding box center [657, 332] width 1314 height 664
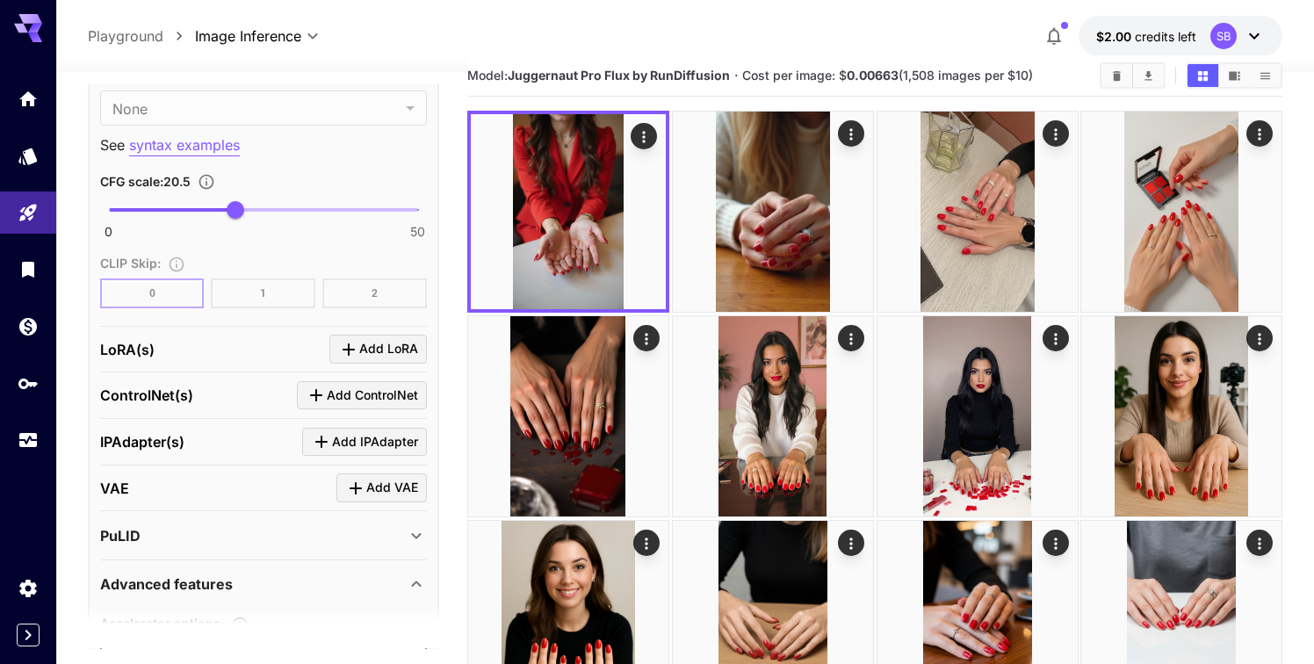
scroll to position [1312, 0]
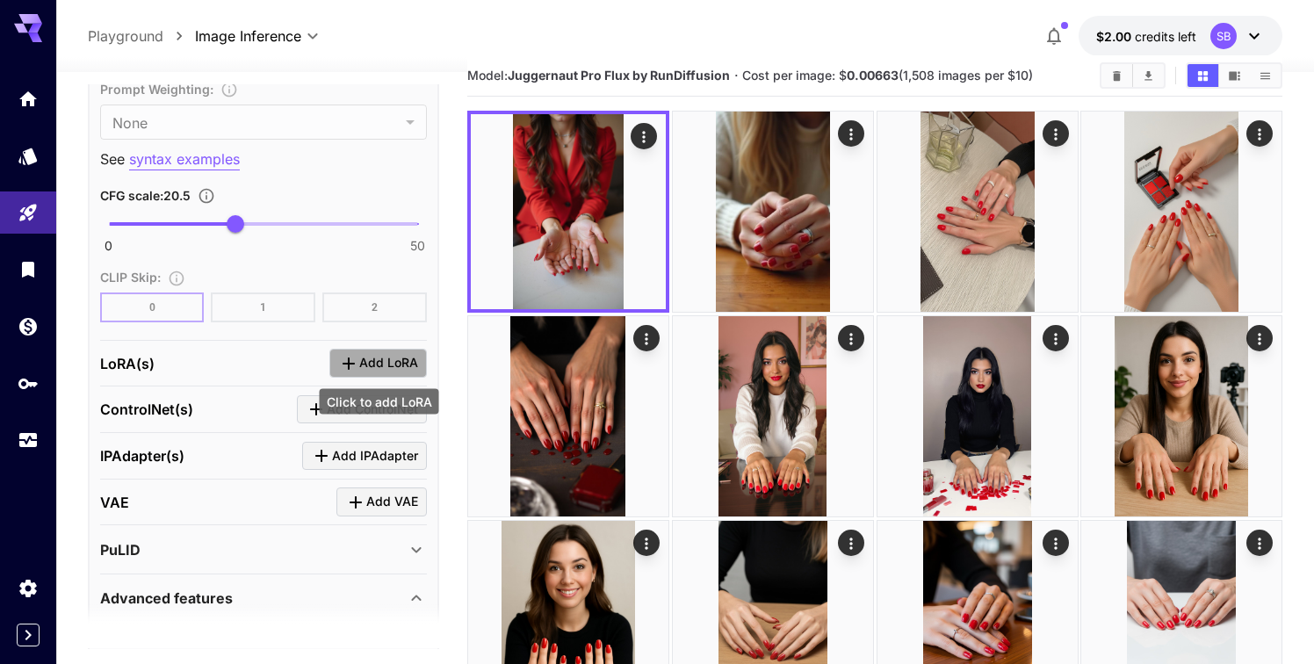
click at [395, 359] on span "Add LoRA" at bounding box center [388, 363] width 59 height 22
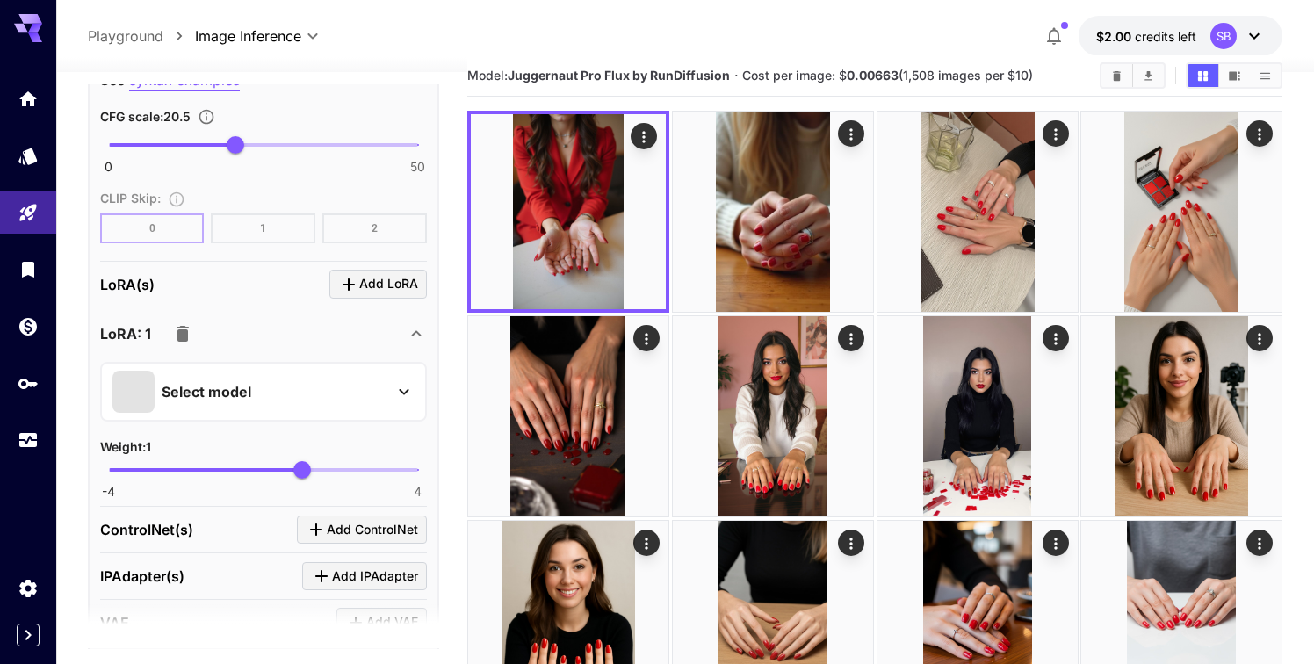
scroll to position [1402, 0]
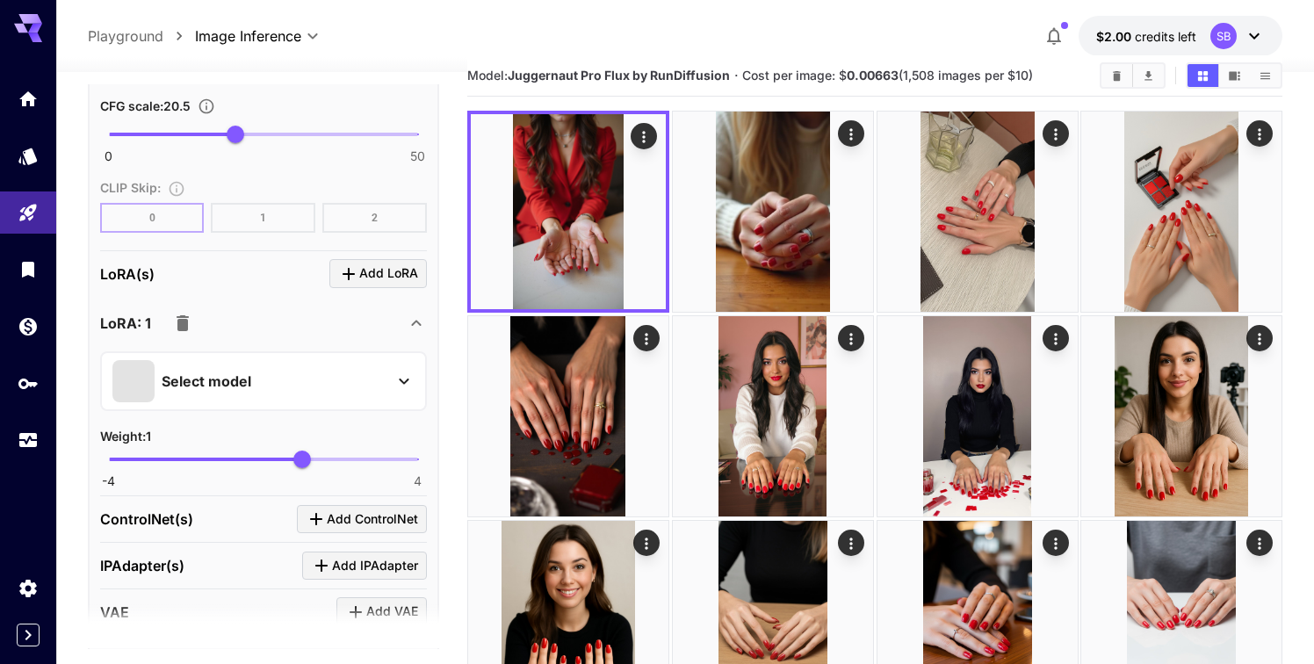
click at [301, 432] on div "Weight : 1" at bounding box center [263, 435] width 327 height 21
click at [306, 387] on div "Select model" at bounding box center [249, 381] width 274 height 42
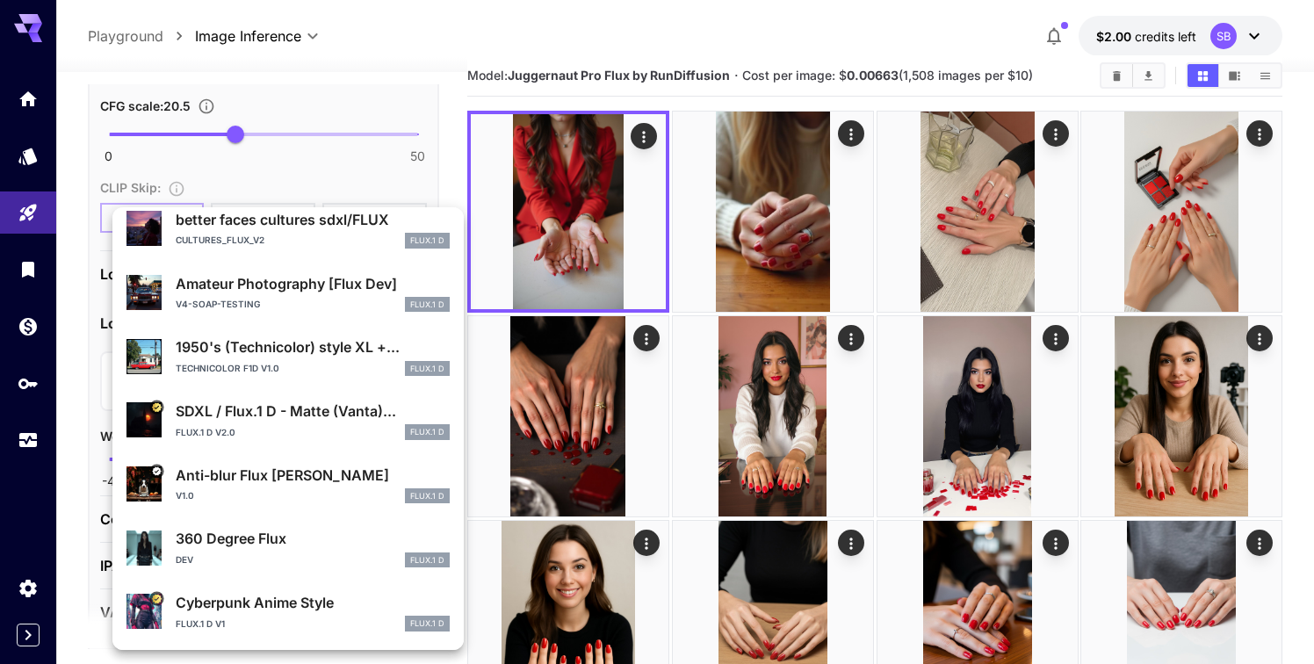
scroll to position [331, 0]
click at [70, 434] on div at bounding box center [657, 332] width 1314 height 664
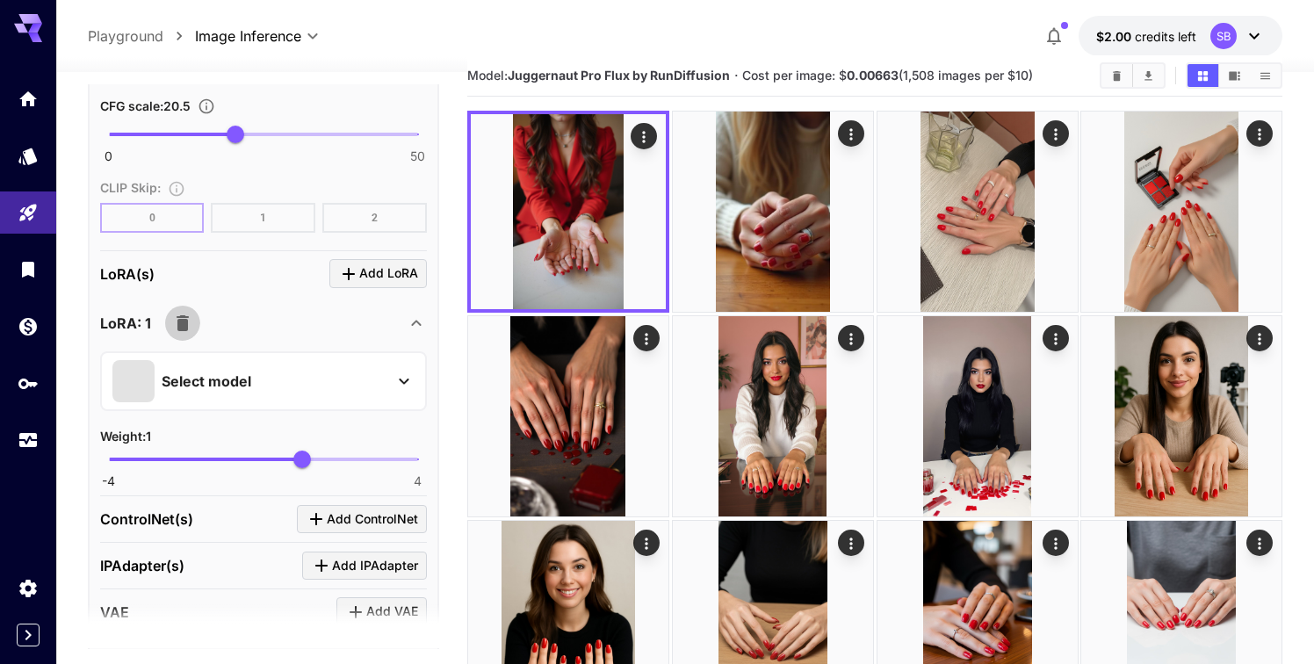
click at [184, 322] on icon "button" at bounding box center [183, 323] width 12 height 16
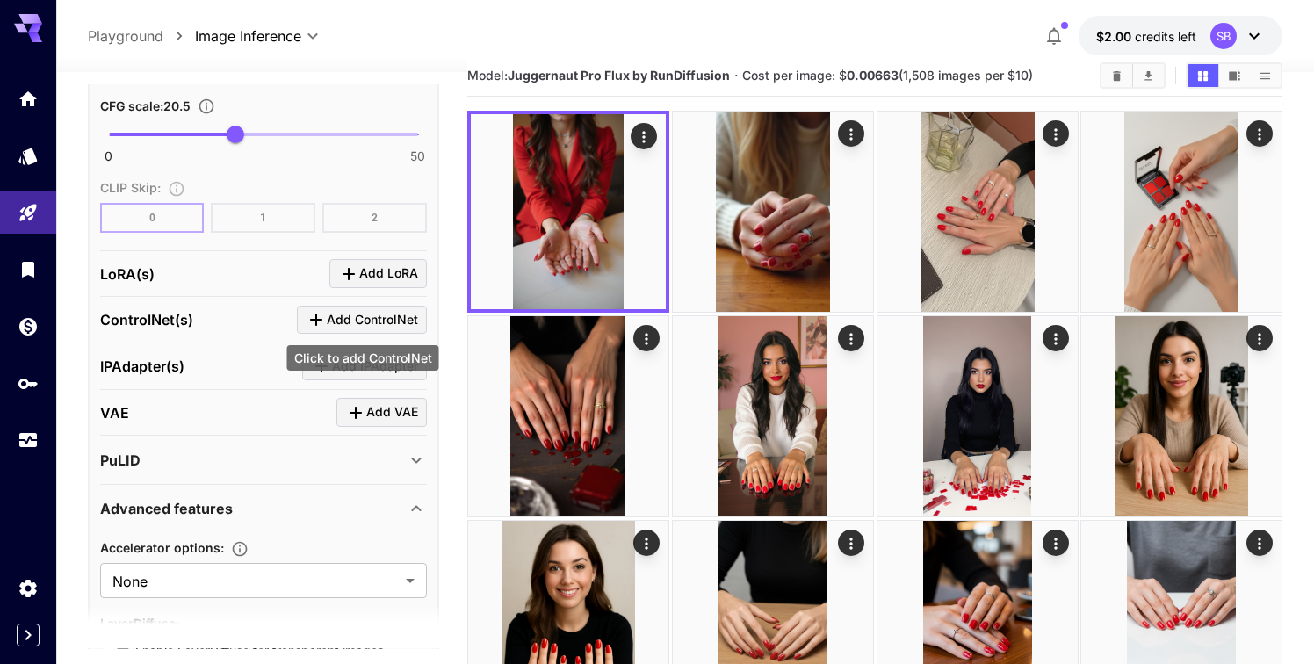
click at [348, 315] on span "Add ControlNet" at bounding box center [372, 320] width 91 height 22
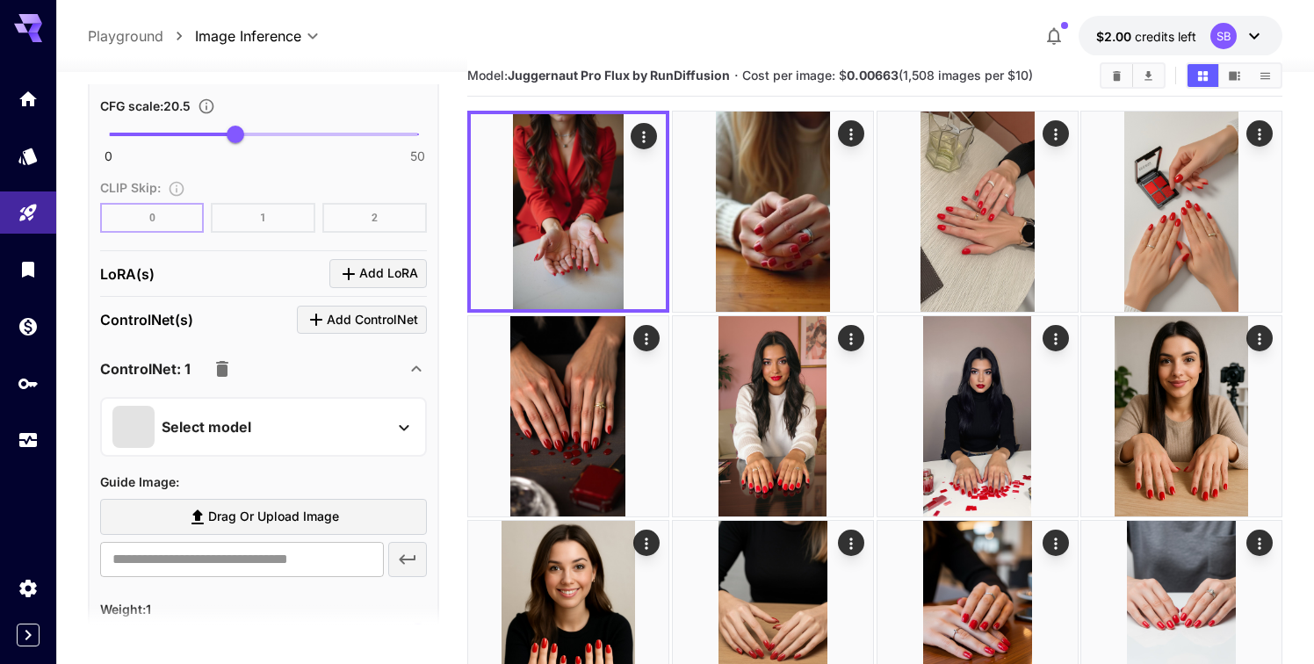
click at [220, 423] on p "Select model" at bounding box center [207, 426] width 90 height 21
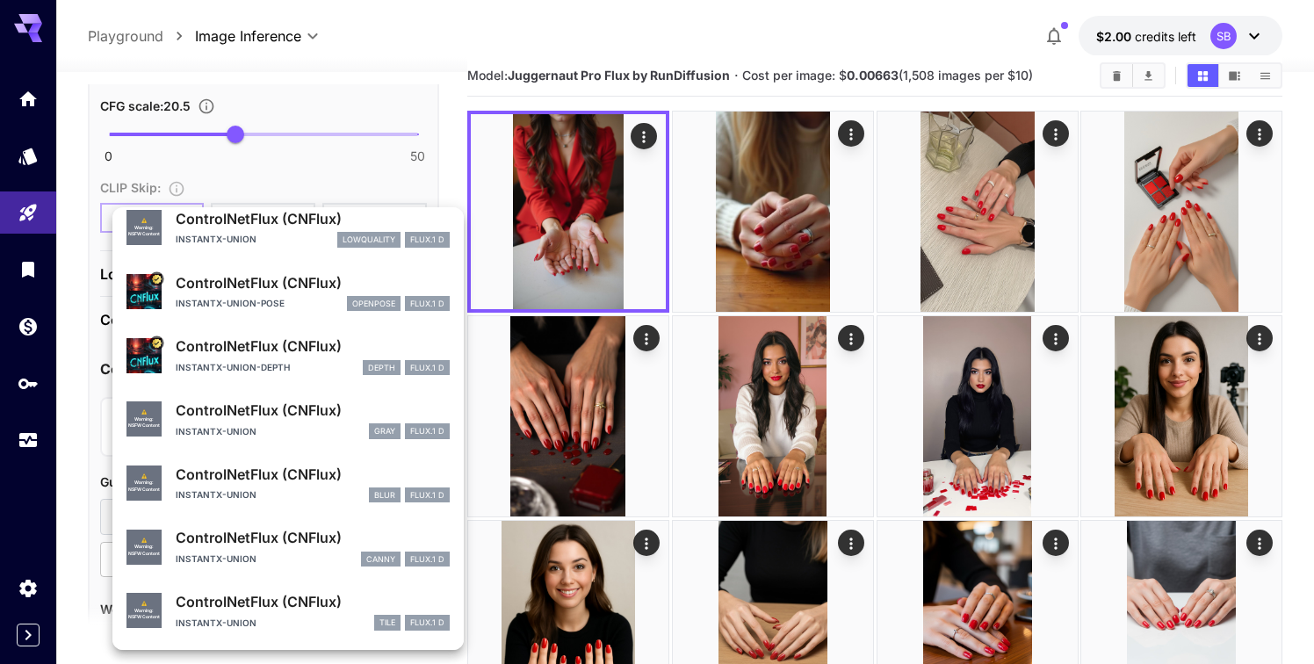
scroll to position [0, 0]
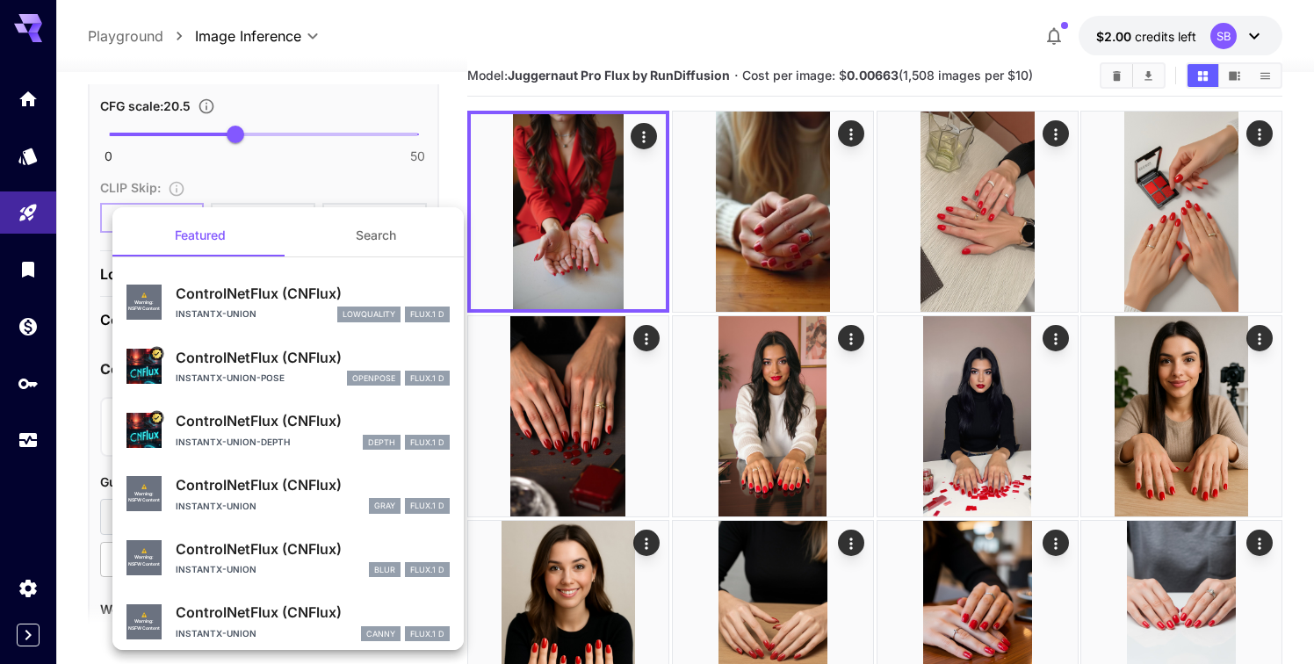
click at [81, 383] on div at bounding box center [657, 332] width 1314 height 664
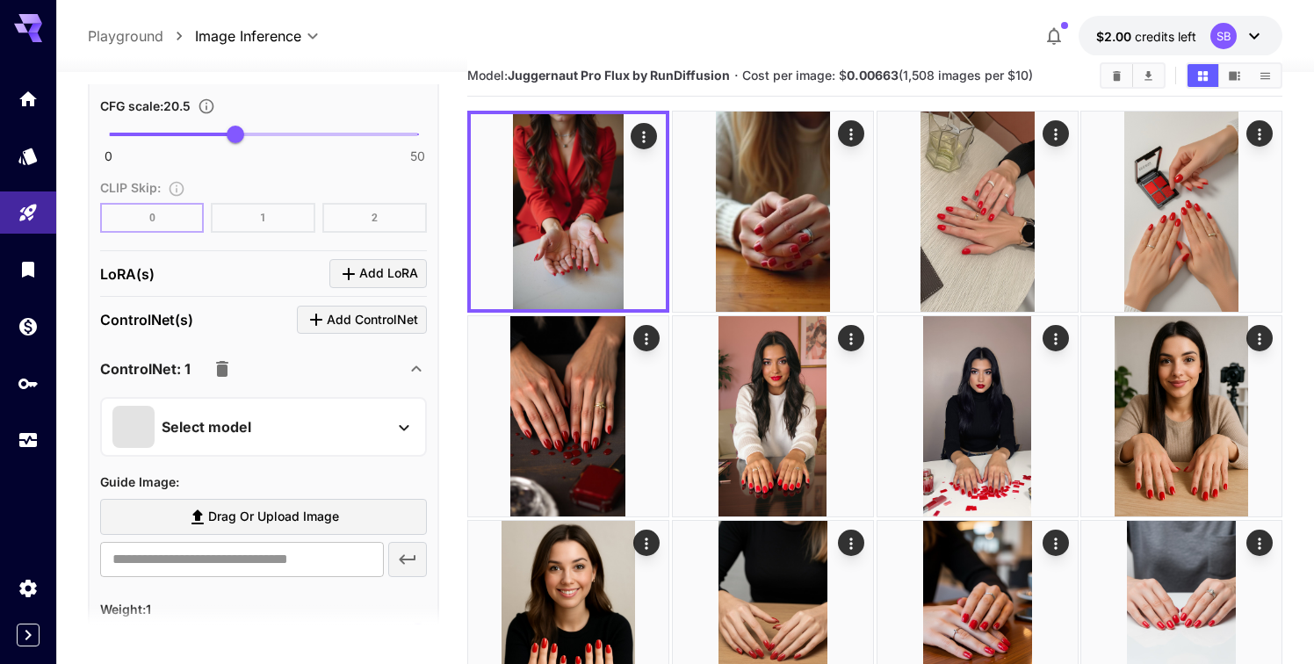
click at [225, 371] on icon "button" at bounding box center [222, 369] width 12 height 16
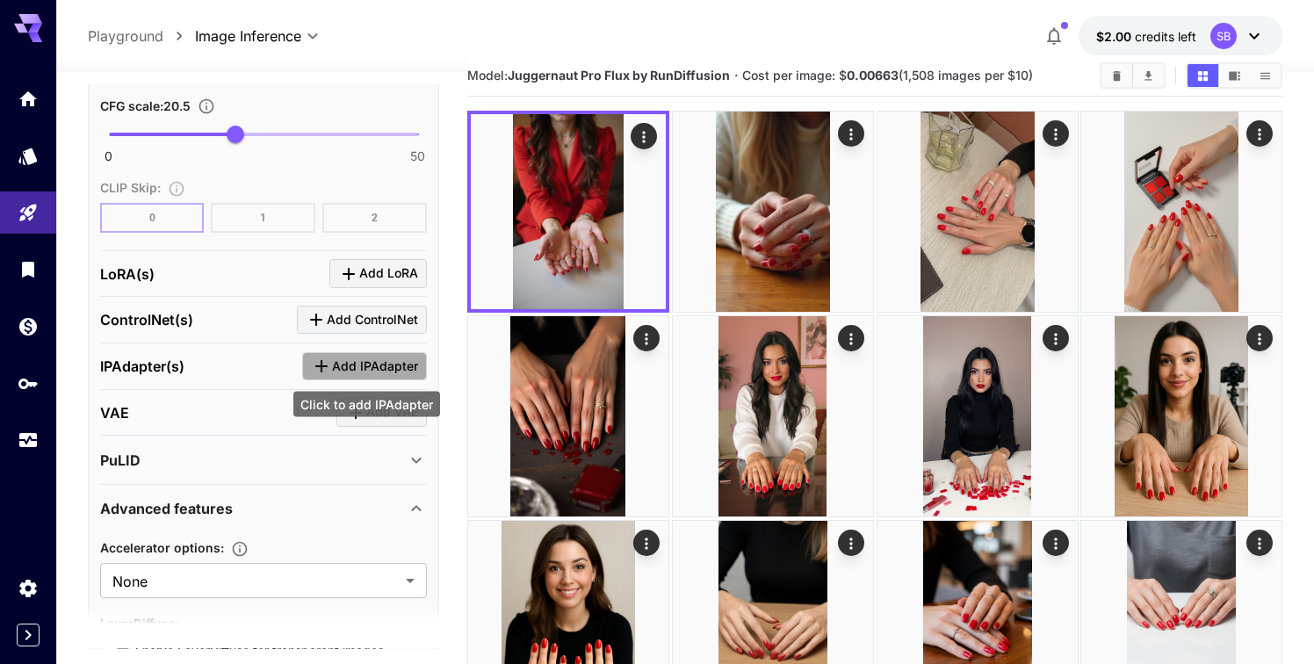
click at [356, 364] on span "Add IPAdapter" at bounding box center [375, 367] width 86 height 22
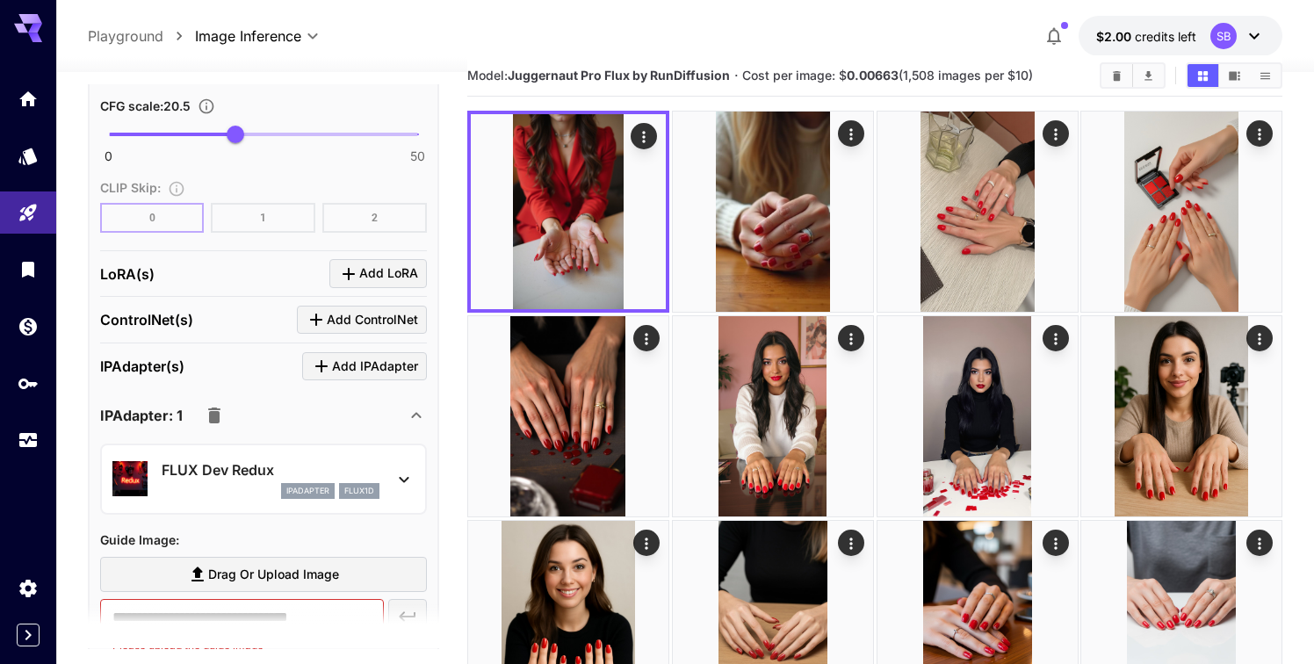
click at [207, 470] on p "FLUX Dev Redux" at bounding box center [271, 469] width 218 height 21
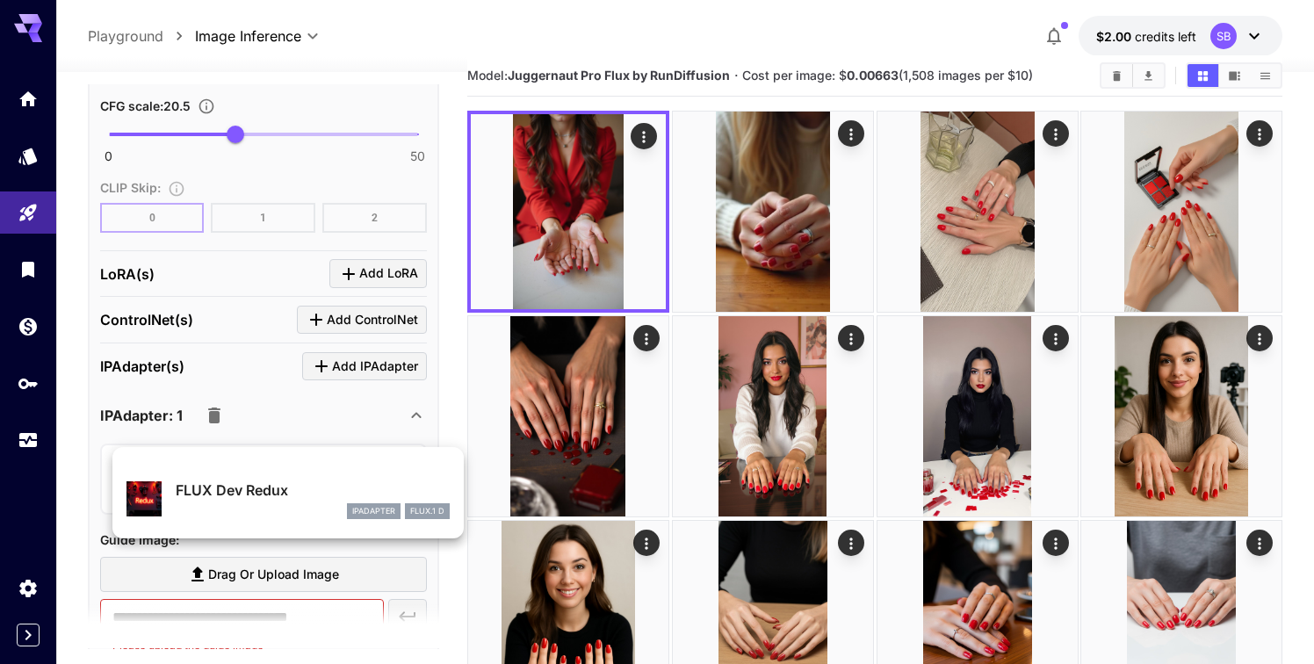
click at [88, 429] on div at bounding box center [657, 332] width 1314 height 664
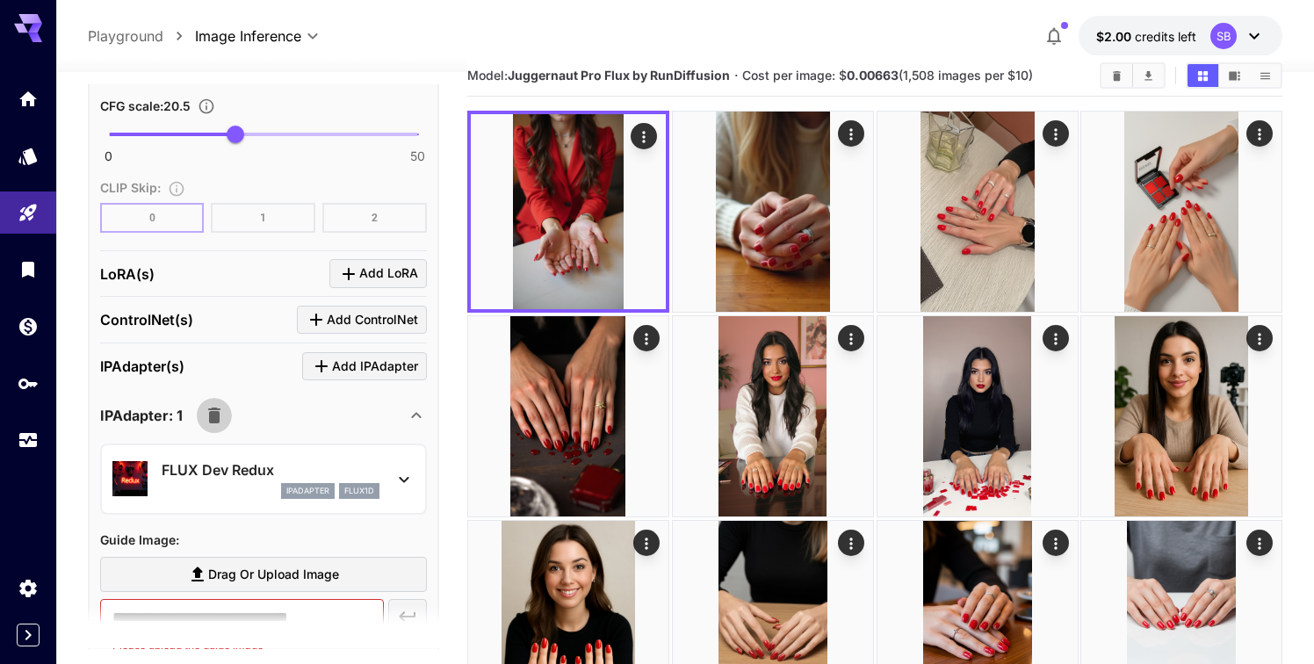
click at [215, 411] on icon "button" at bounding box center [214, 415] width 12 height 16
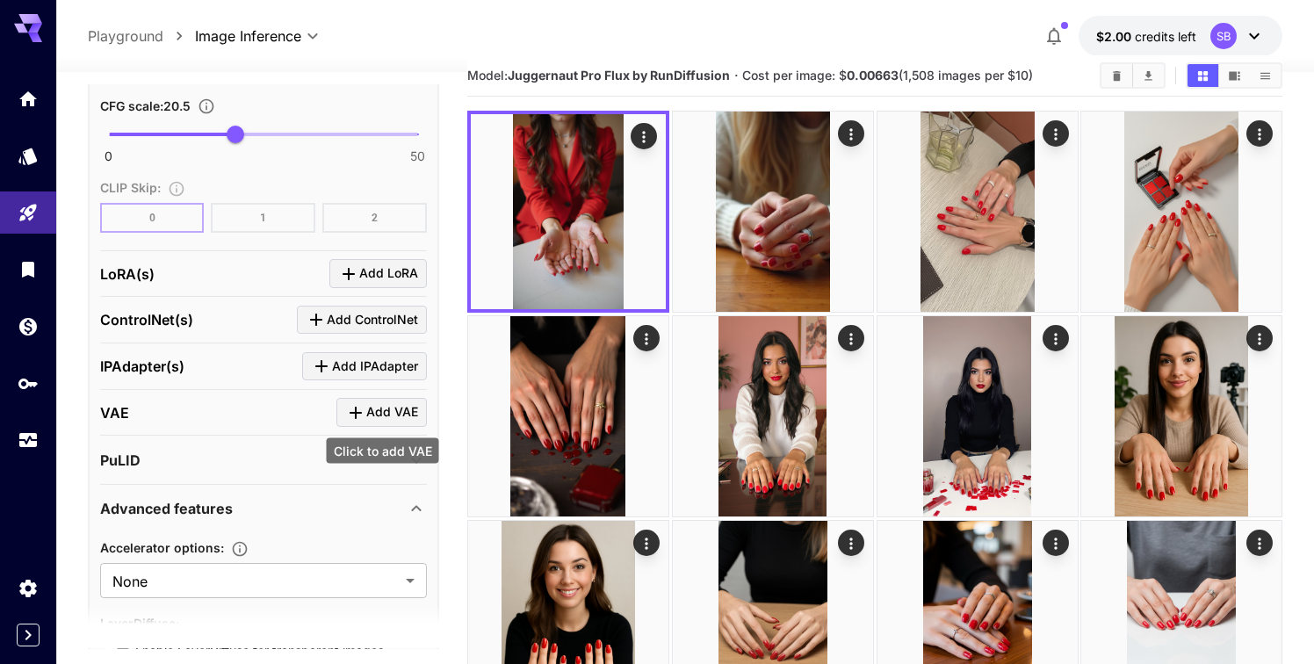
click at [364, 415] on icon "Click to add VAE" at bounding box center [355, 412] width 21 height 21
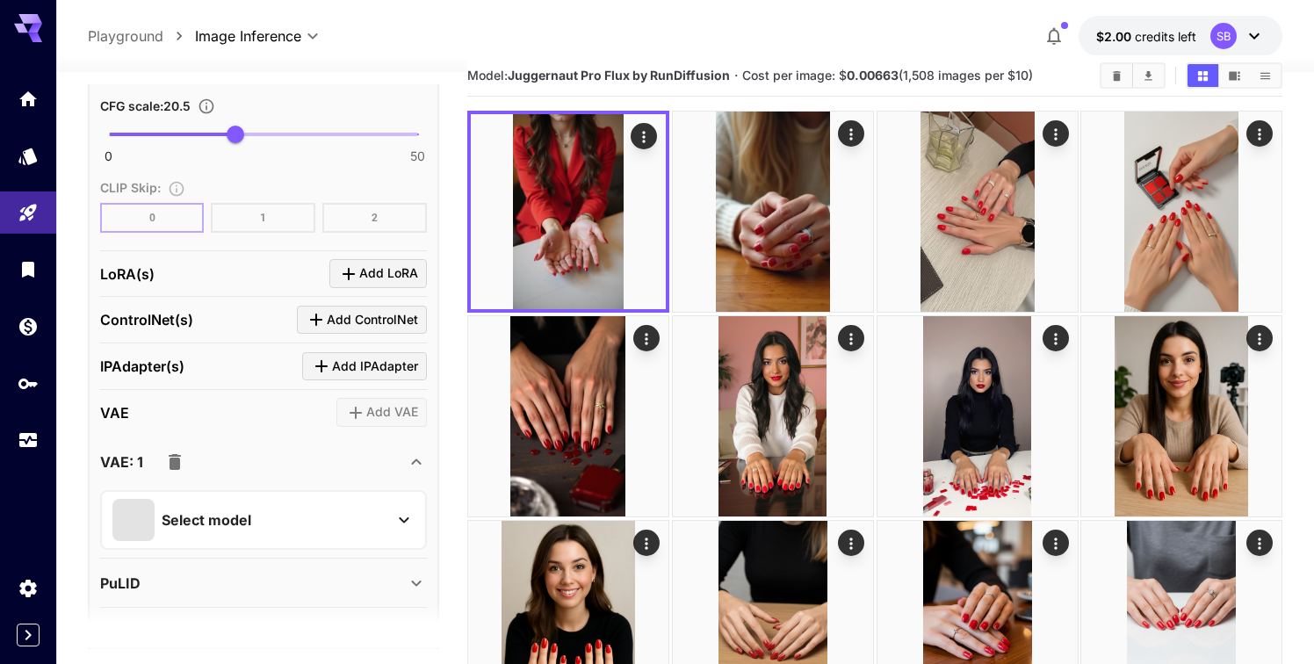
click at [214, 507] on div "Select model" at bounding box center [249, 520] width 274 height 42
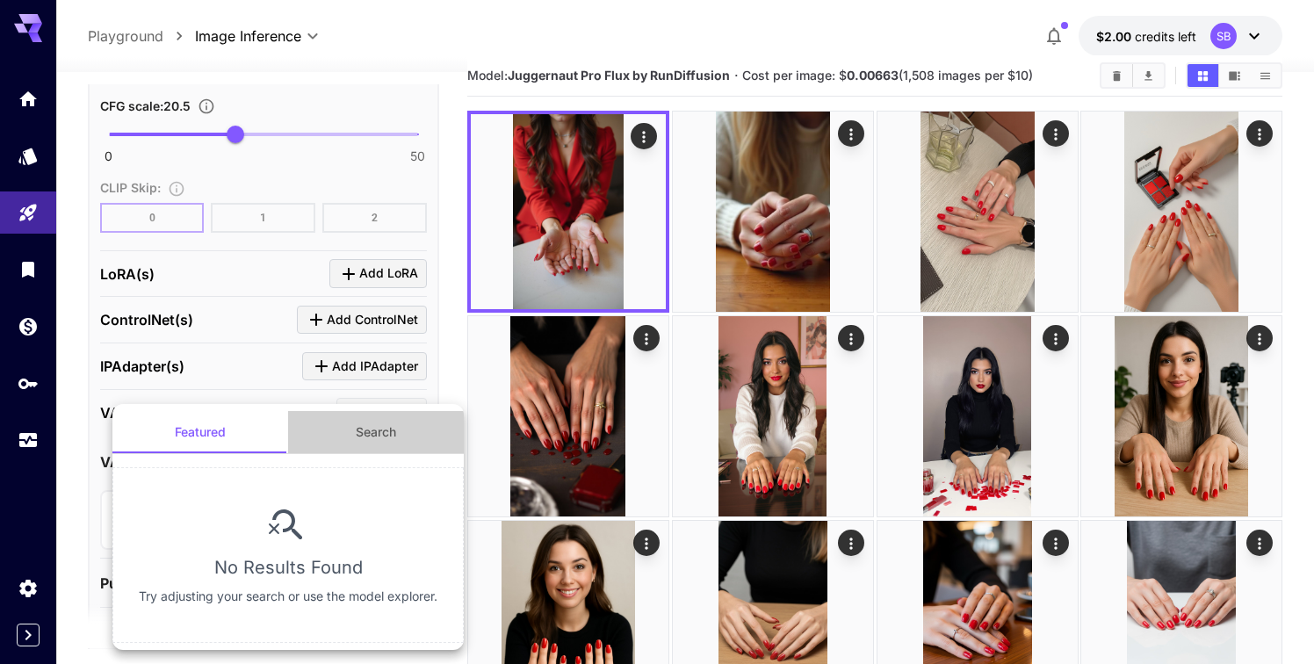
click at [352, 440] on button "Search" at bounding box center [376, 432] width 176 height 42
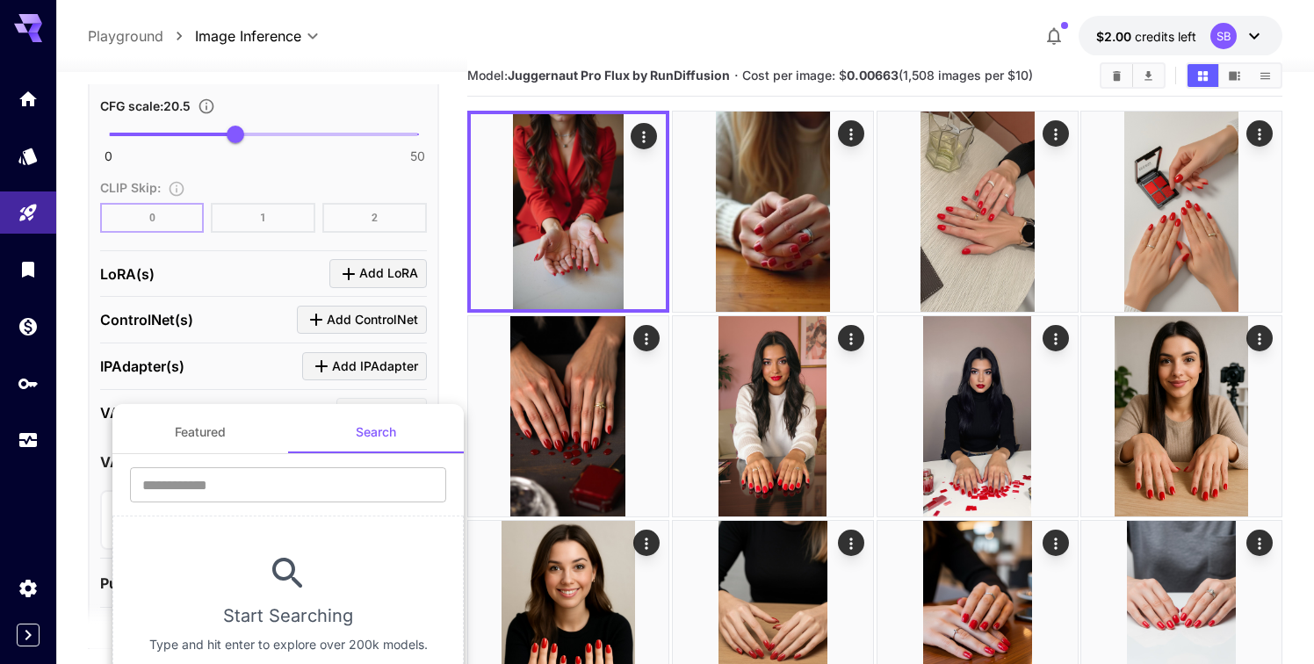
click at [76, 459] on div at bounding box center [657, 332] width 1314 height 664
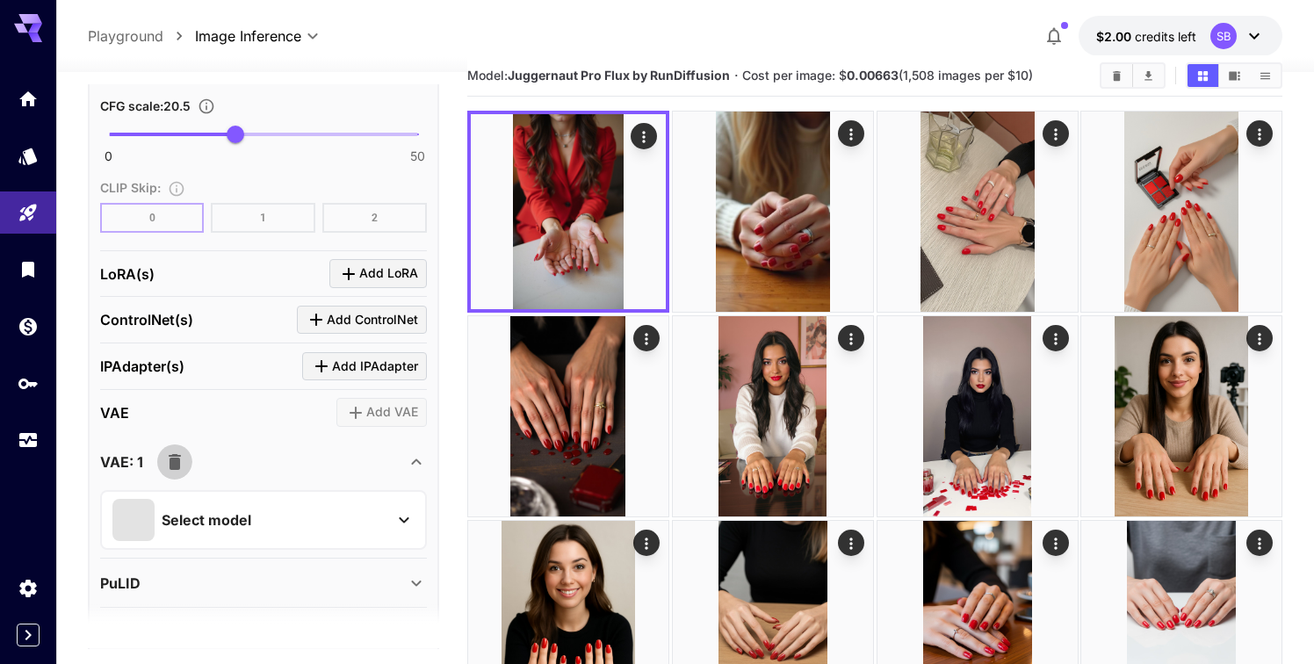
click at [183, 451] on icon "button" at bounding box center [174, 461] width 21 height 21
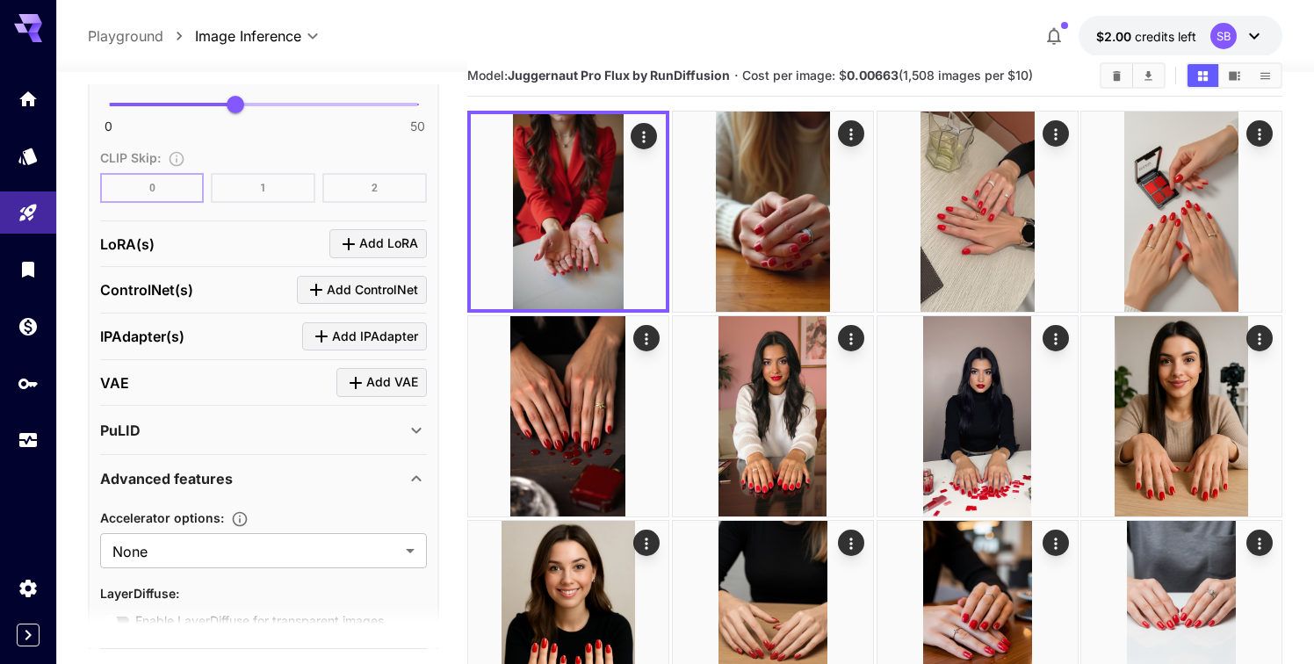
scroll to position [1436, 0]
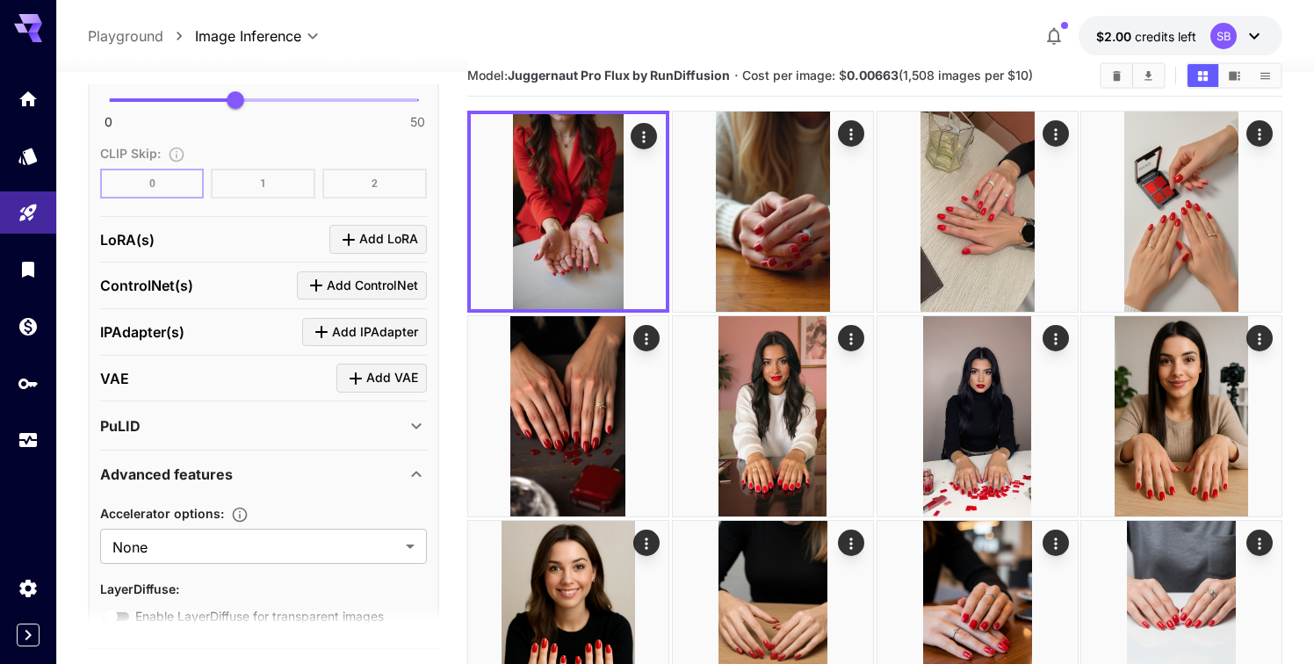
click at [352, 433] on div "PuLID" at bounding box center [253, 425] width 306 height 21
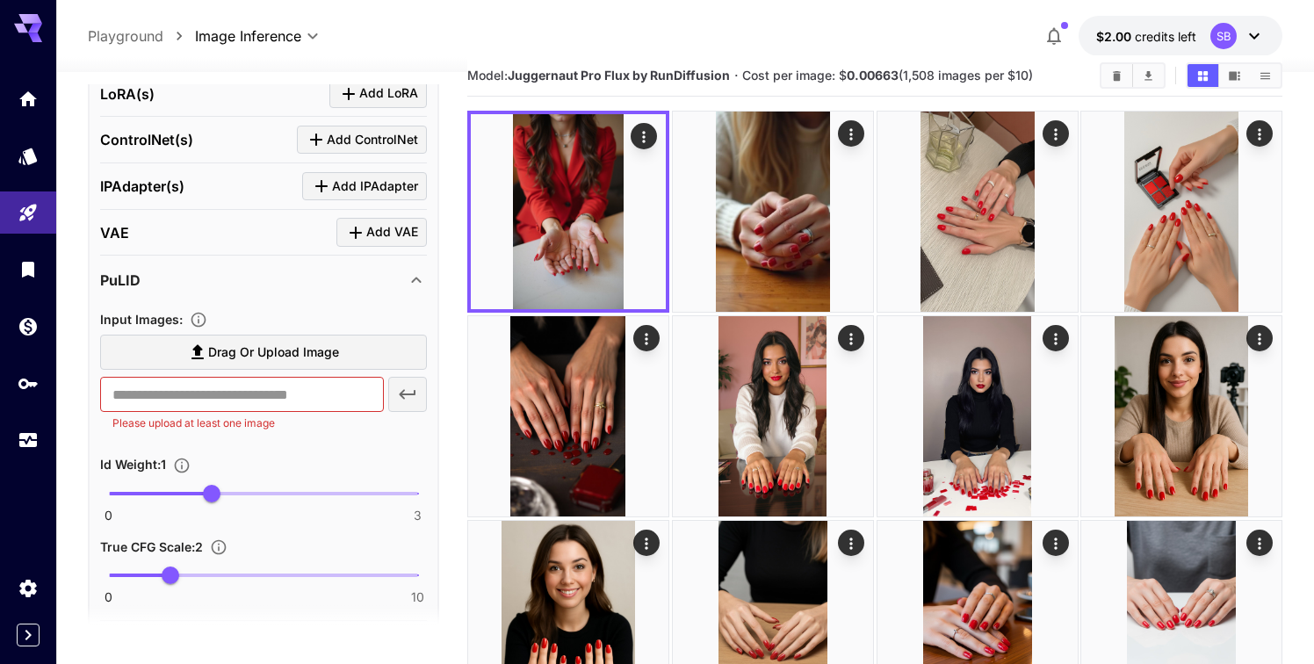
scroll to position [1590, 0]
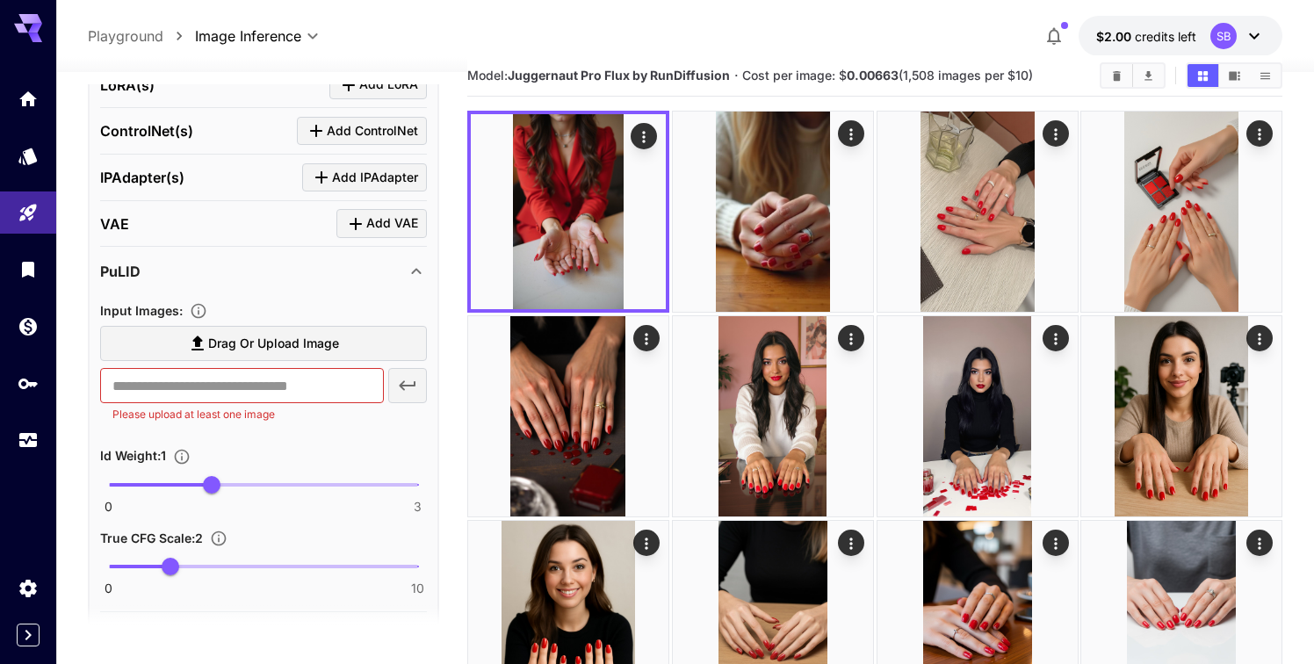
click at [407, 269] on icon at bounding box center [416, 271] width 21 height 21
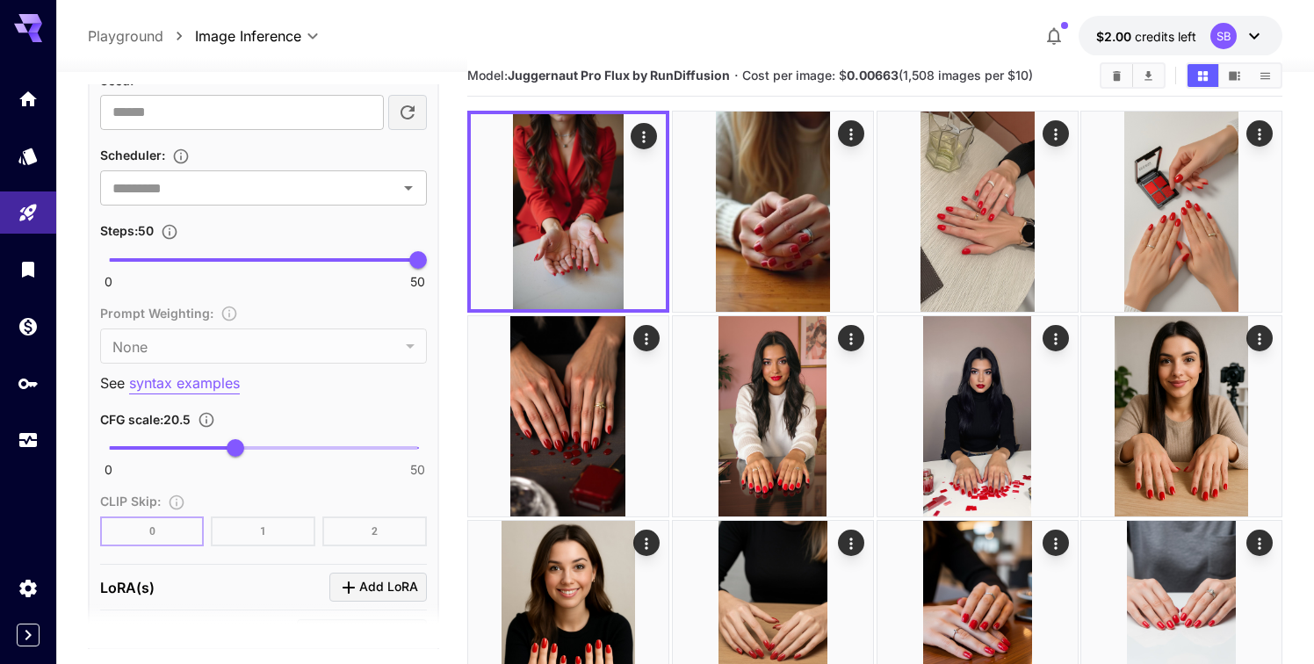
scroll to position [1066, 0]
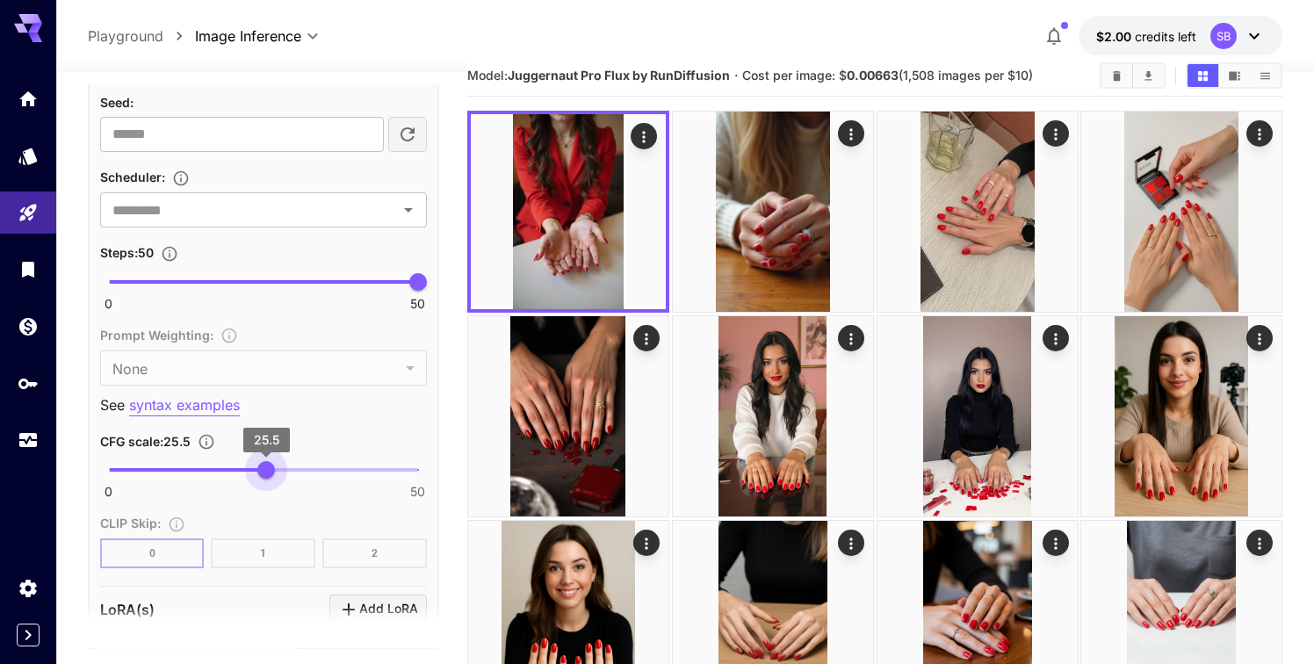
click at [266, 463] on span "0 50 25.5" at bounding box center [263, 470] width 309 height 26
type input "**"
click at [270, 474] on span "26" at bounding box center [270, 470] width 18 height 18
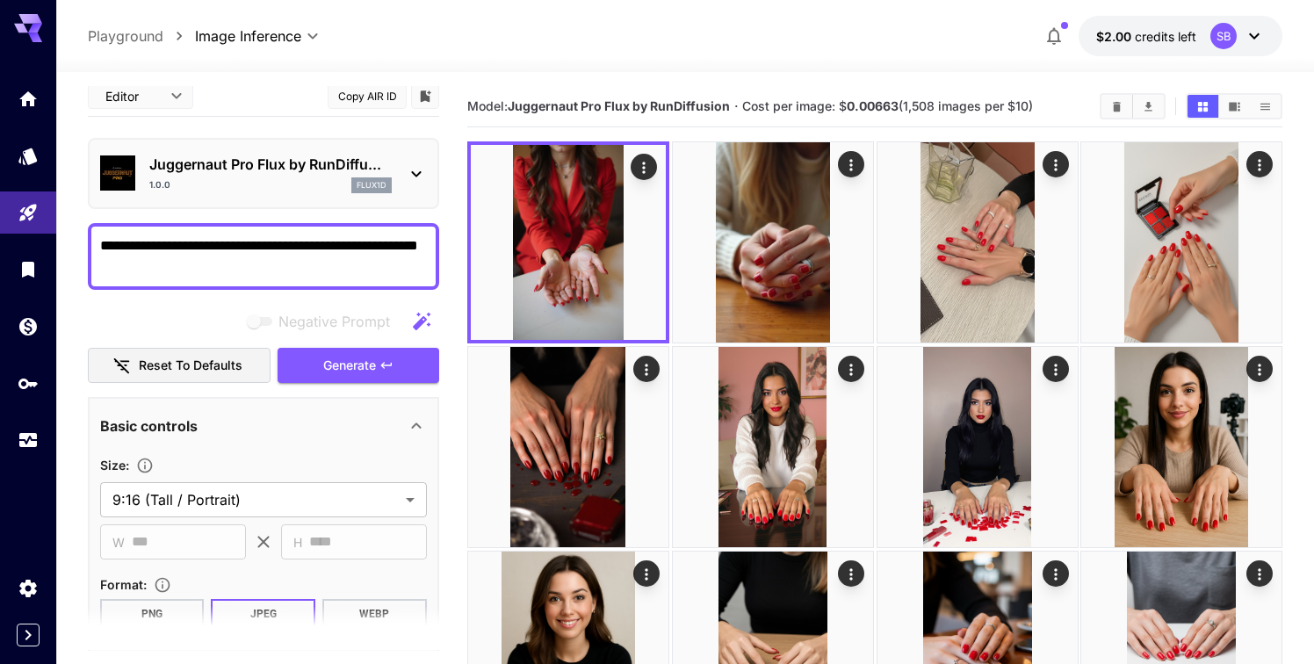
scroll to position [5, 0]
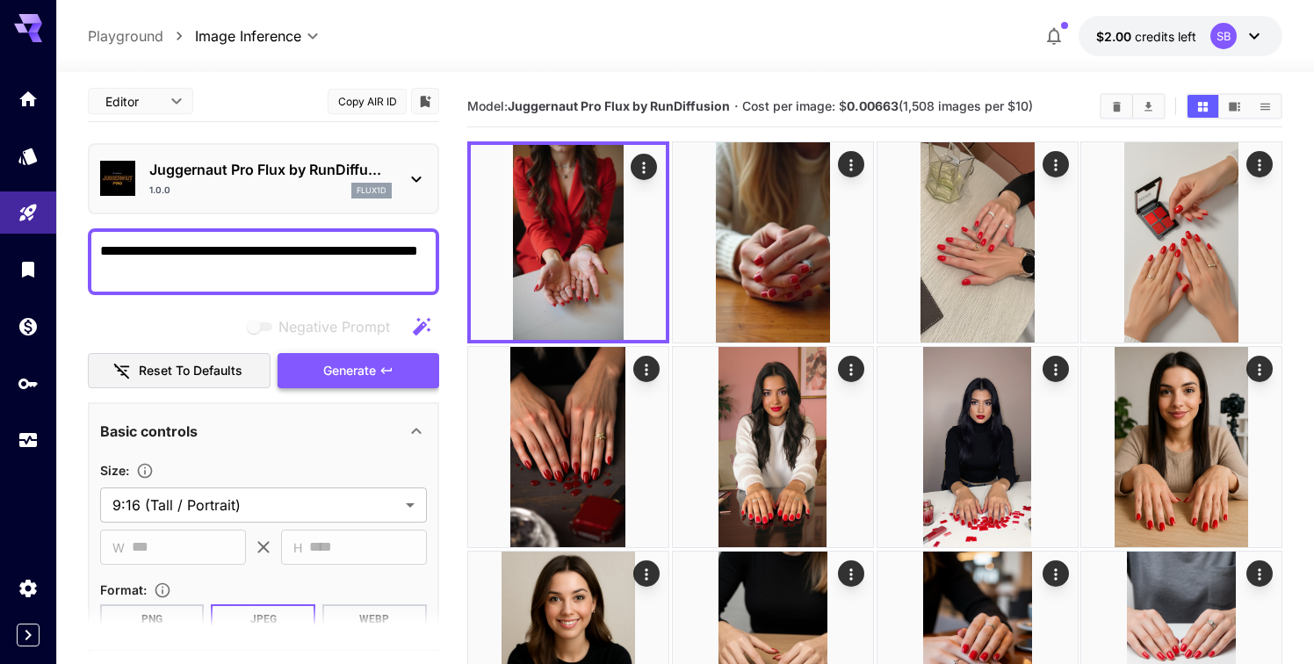
click at [331, 363] on span "Generate" at bounding box center [349, 371] width 53 height 22
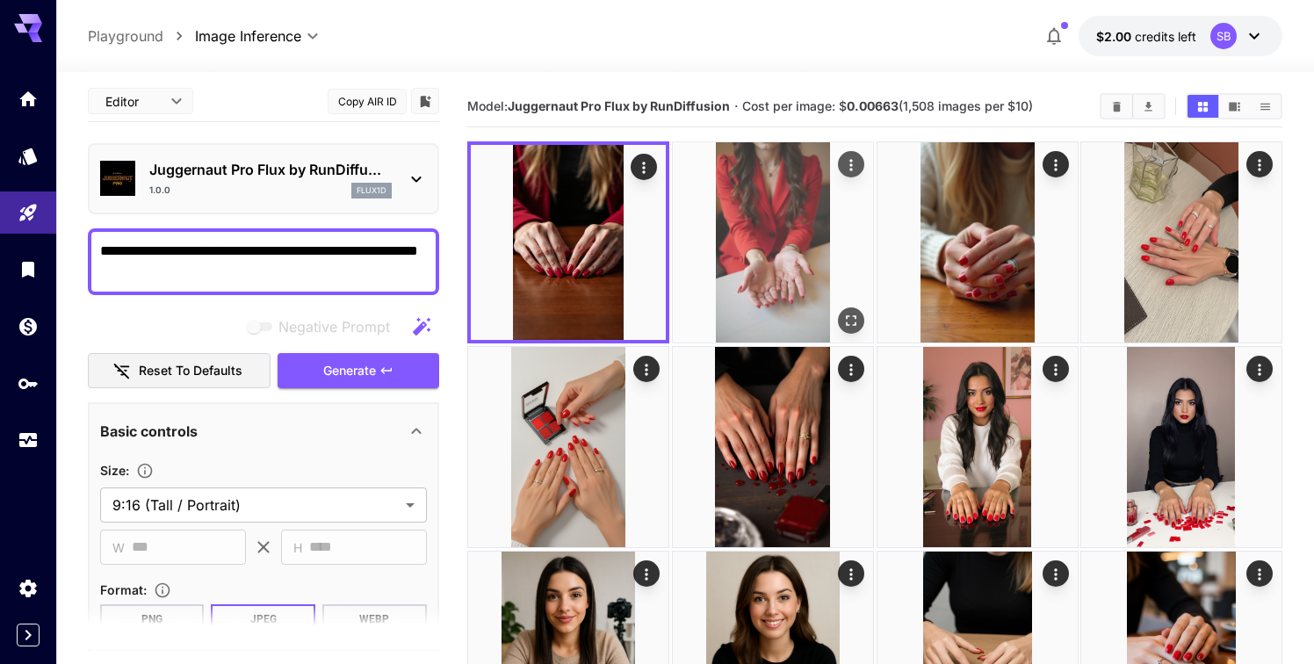
click at [787, 254] on img at bounding box center [773, 242] width 200 height 200
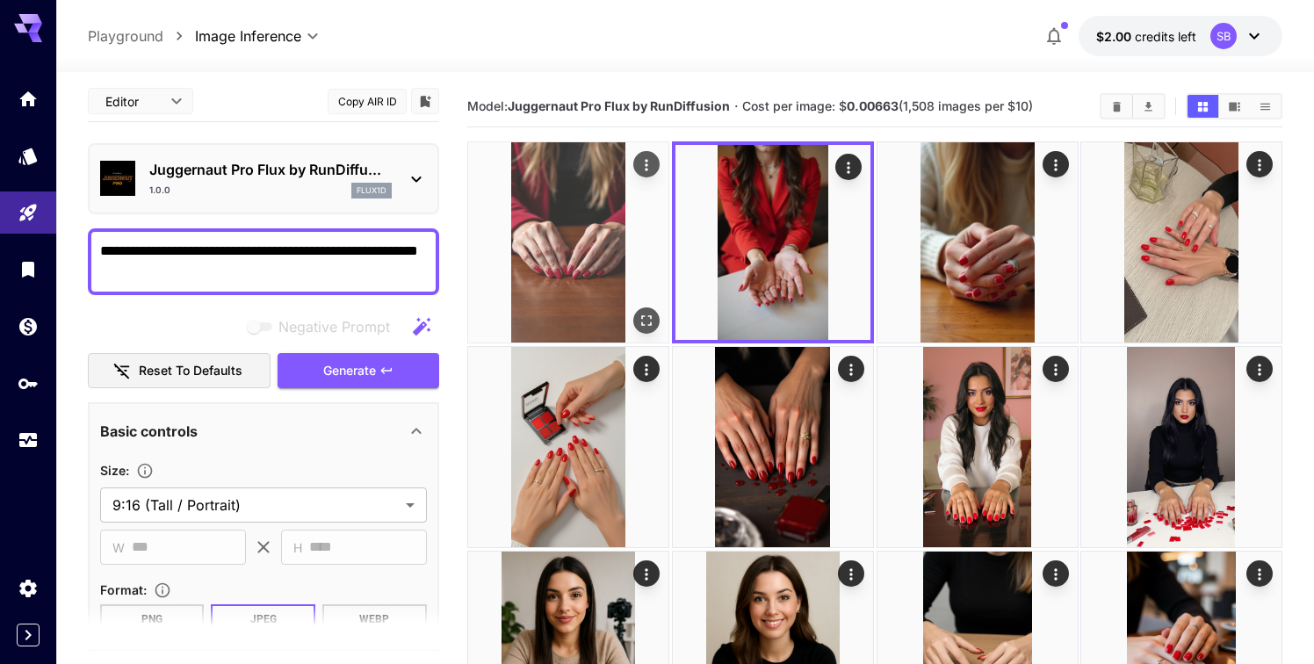
click at [615, 244] on img at bounding box center [568, 242] width 200 height 200
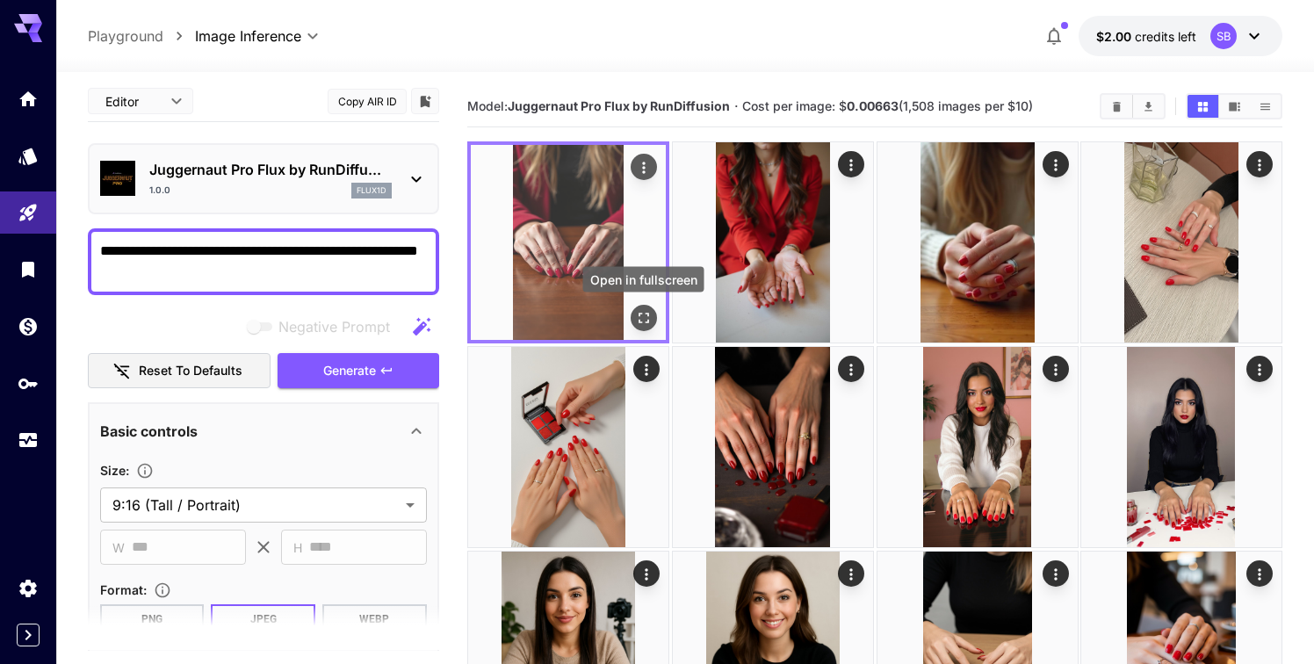
click at [646, 319] on icon "Open in fullscreen" at bounding box center [644, 318] width 18 height 18
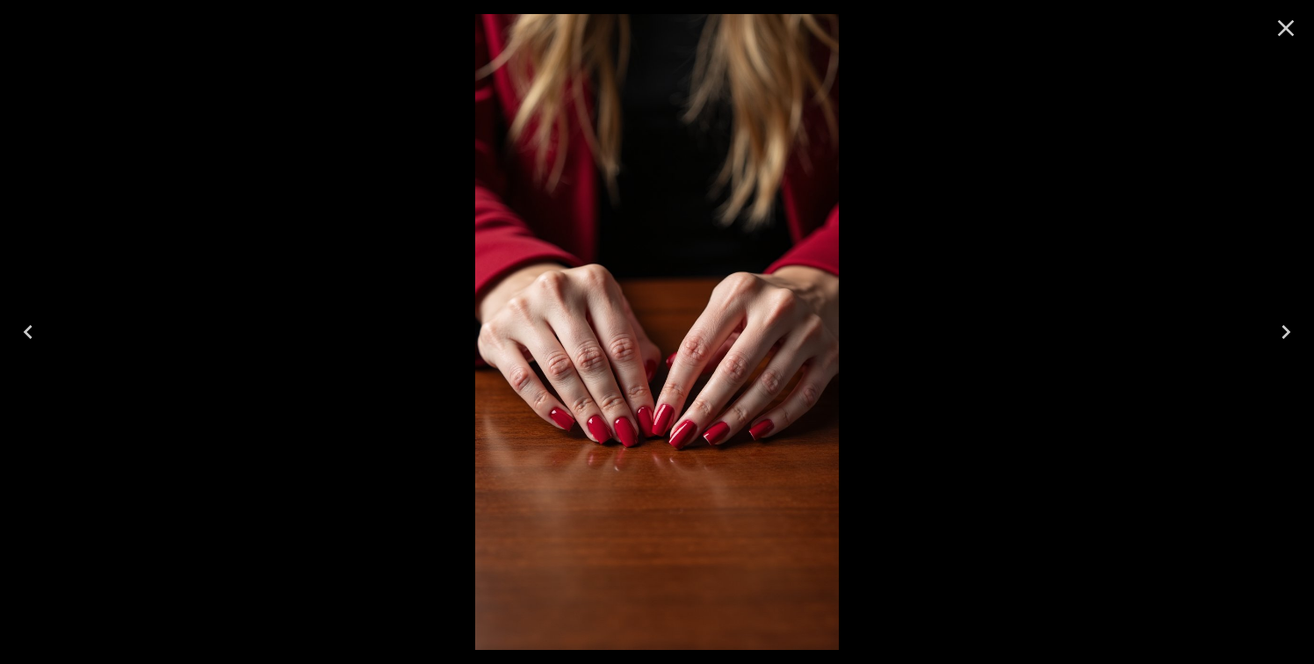
click at [1282, 26] on icon "Close" at bounding box center [1286, 28] width 17 height 17
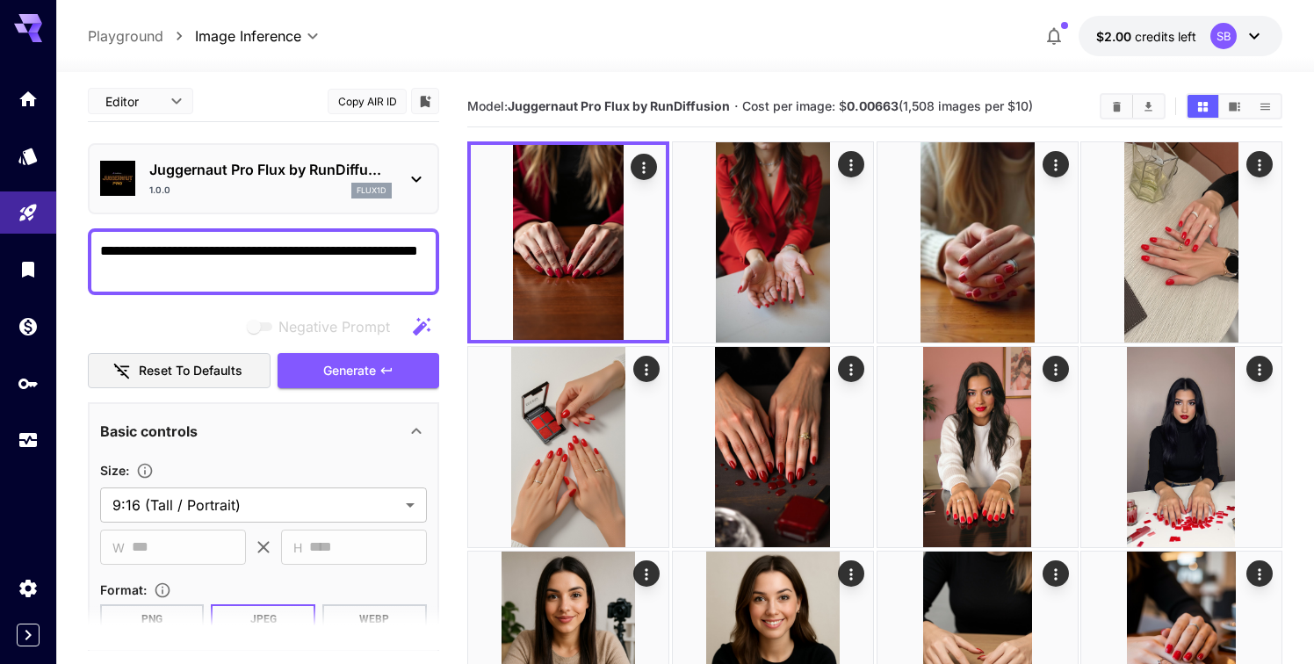
click at [200, 272] on textarea "**********" at bounding box center [263, 262] width 327 height 42
click at [367, 177] on p "Juggernaut Pro Flux by RunDiffu..." at bounding box center [270, 169] width 242 height 21
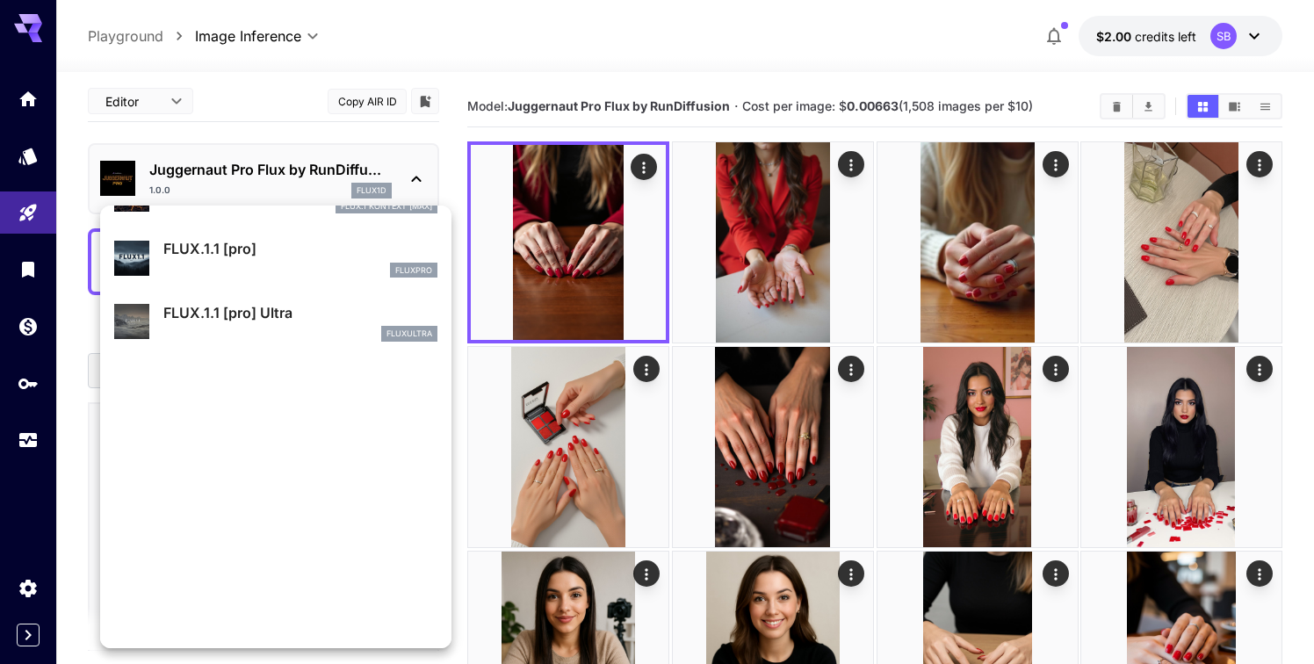
scroll to position [1357, 0]
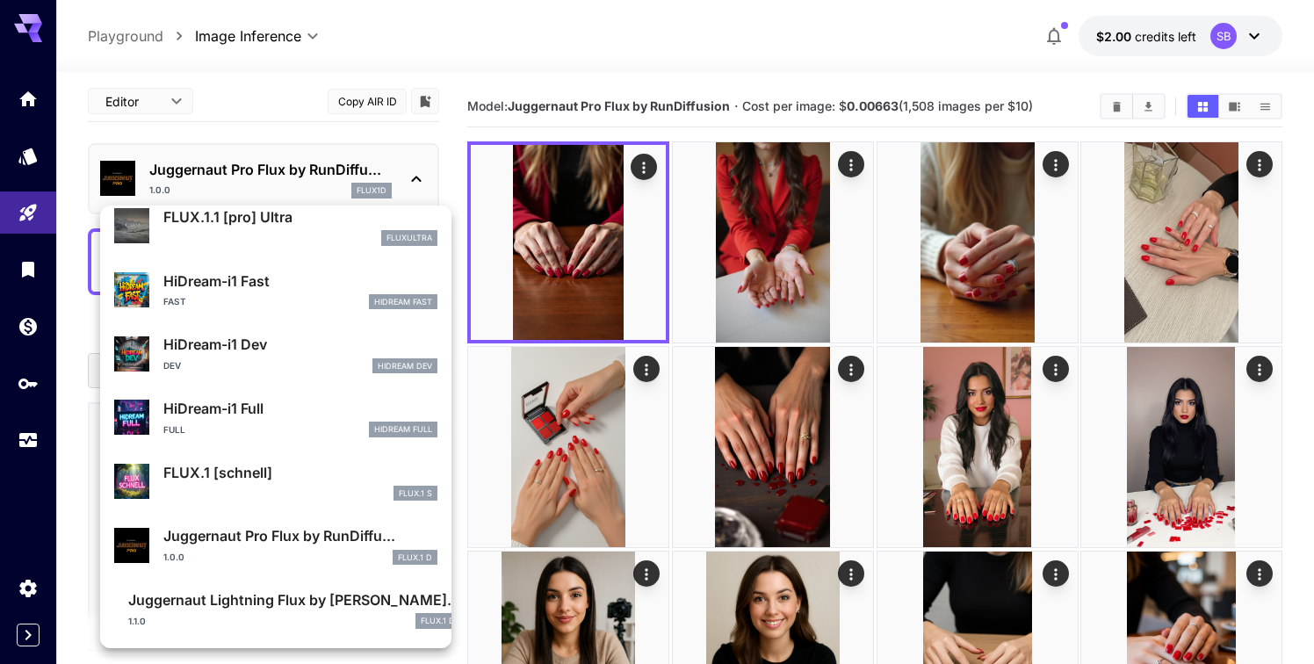
click at [417, 175] on div at bounding box center [657, 332] width 1314 height 664
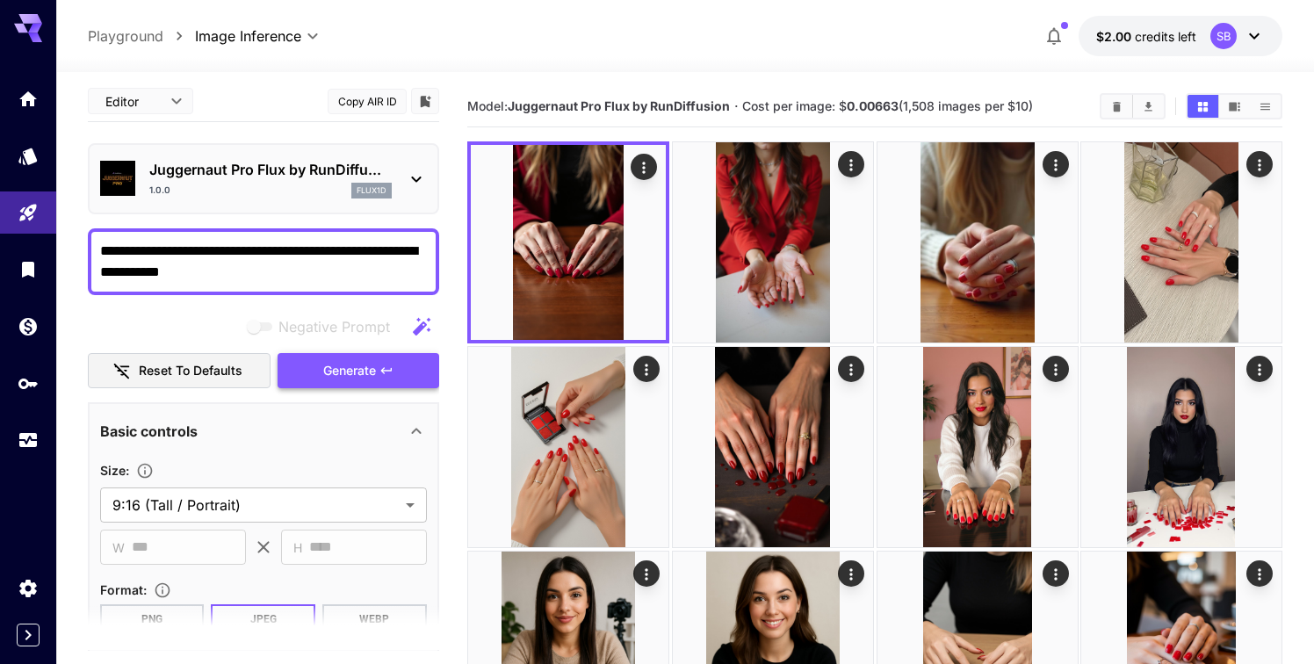
click at [357, 369] on span "Generate" at bounding box center [349, 371] width 53 height 22
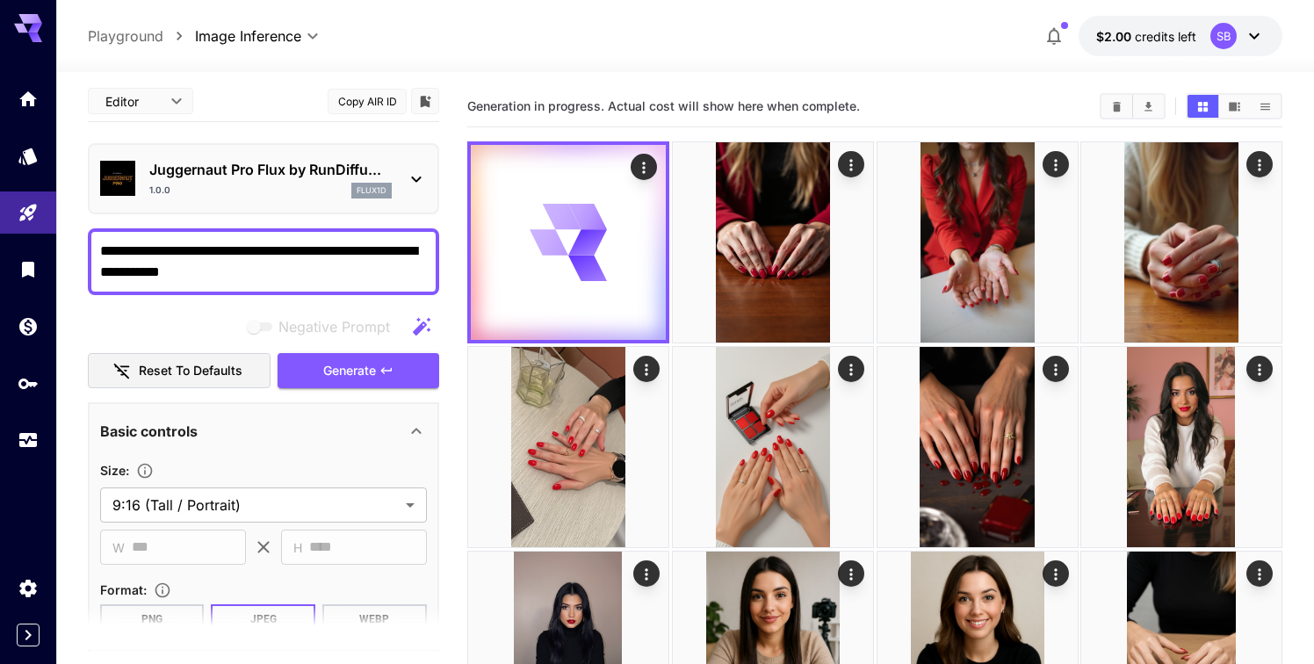
click at [144, 35] on p "Playground" at bounding box center [126, 35] width 76 height 21
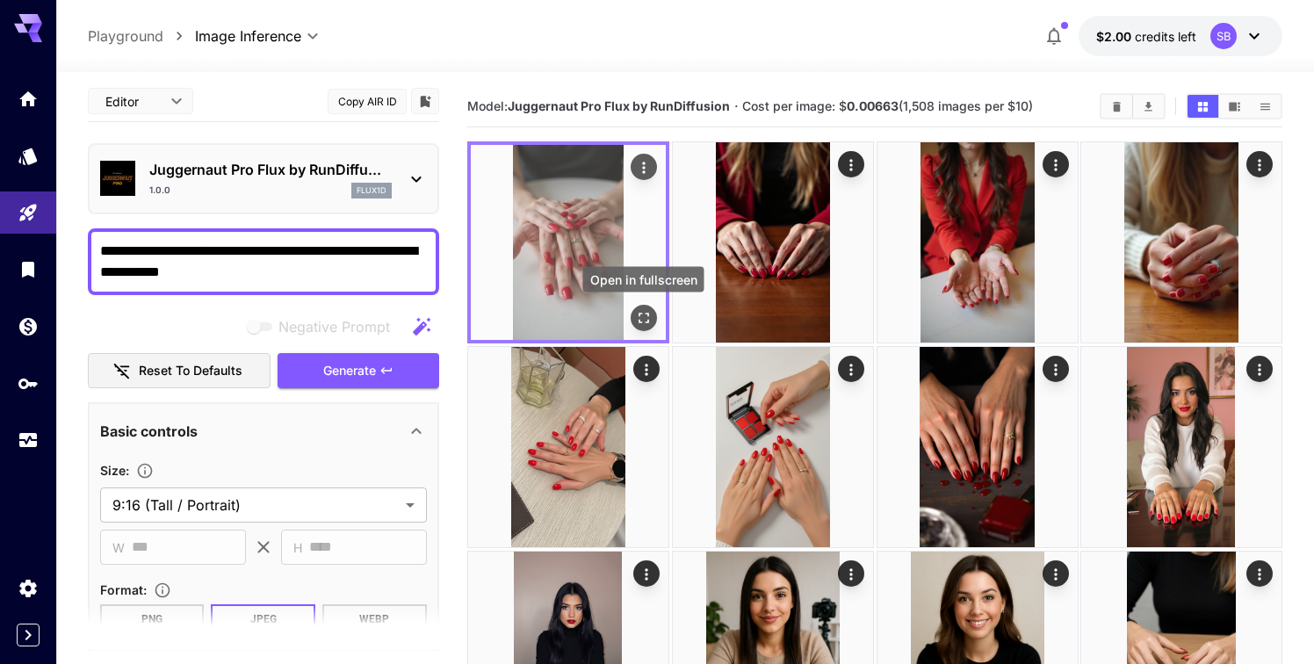
click at [649, 319] on icon "Open in fullscreen" at bounding box center [644, 318] width 18 height 18
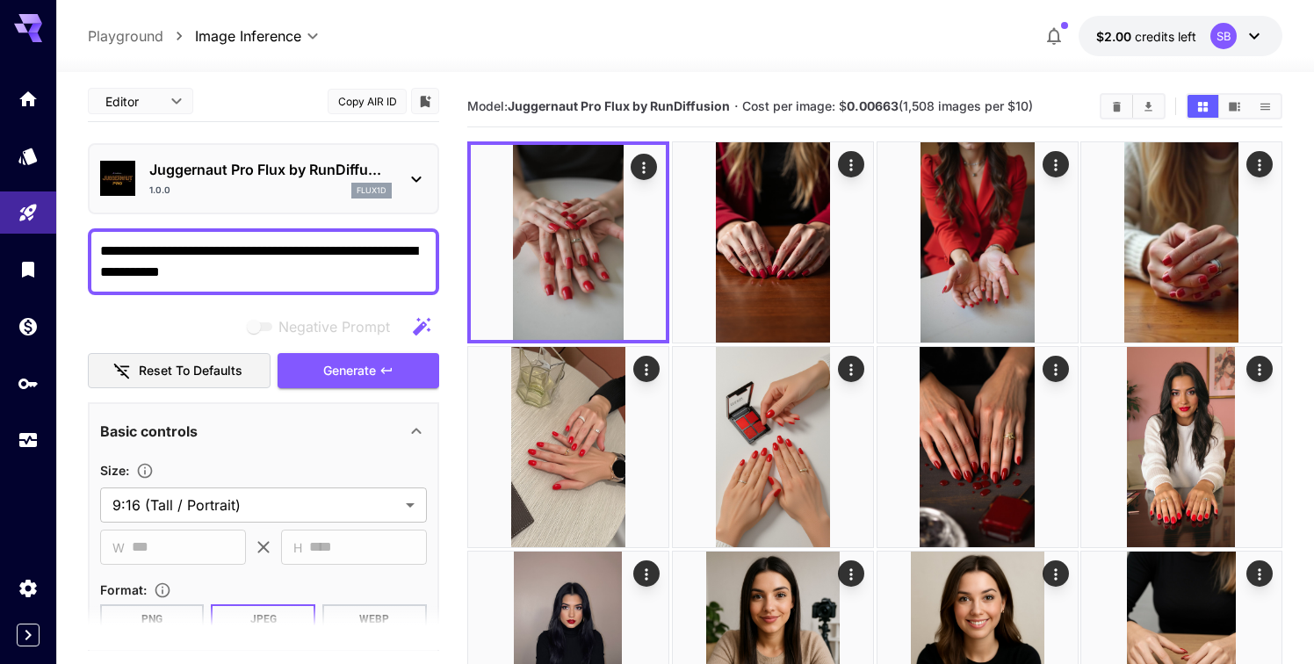
click at [188, 273] on textarea "**********" at bounding box center [263, 262] width 327 height 42
click at [306, 241] on textarea "**********" at bounding box center [263, 262] width 327 height 42
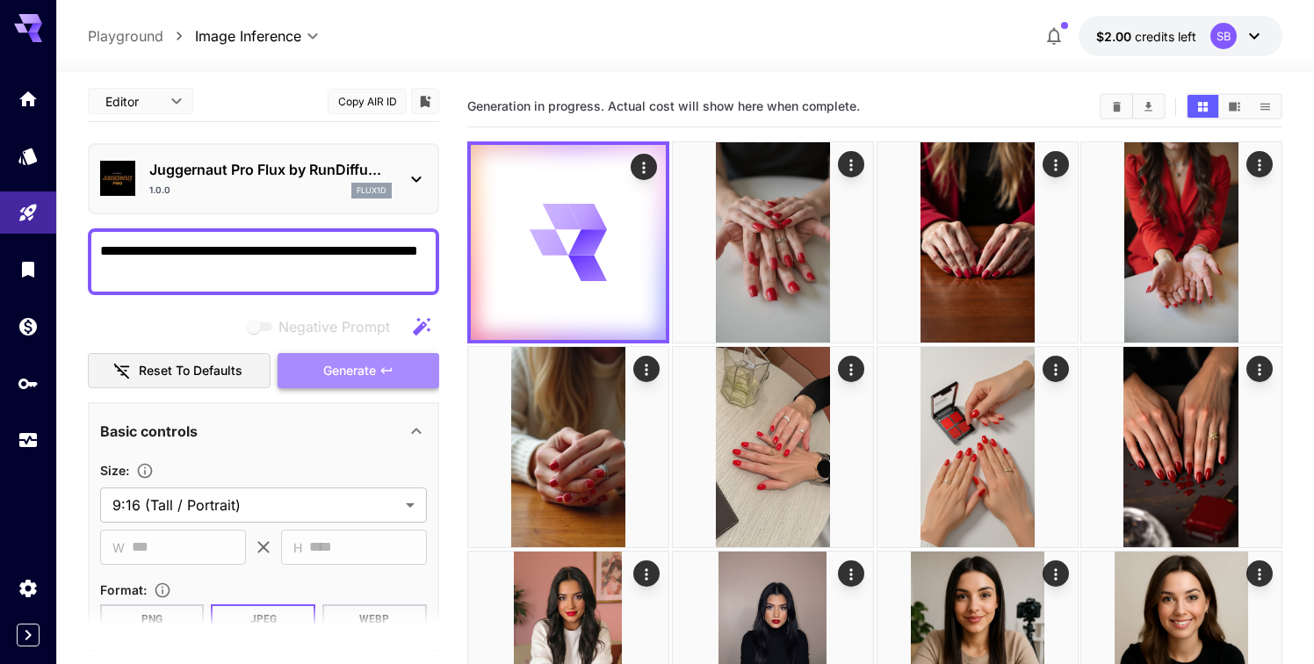
click at [312, 370] on button "Generate" at bounding box center [359, 371] width 162 height 36
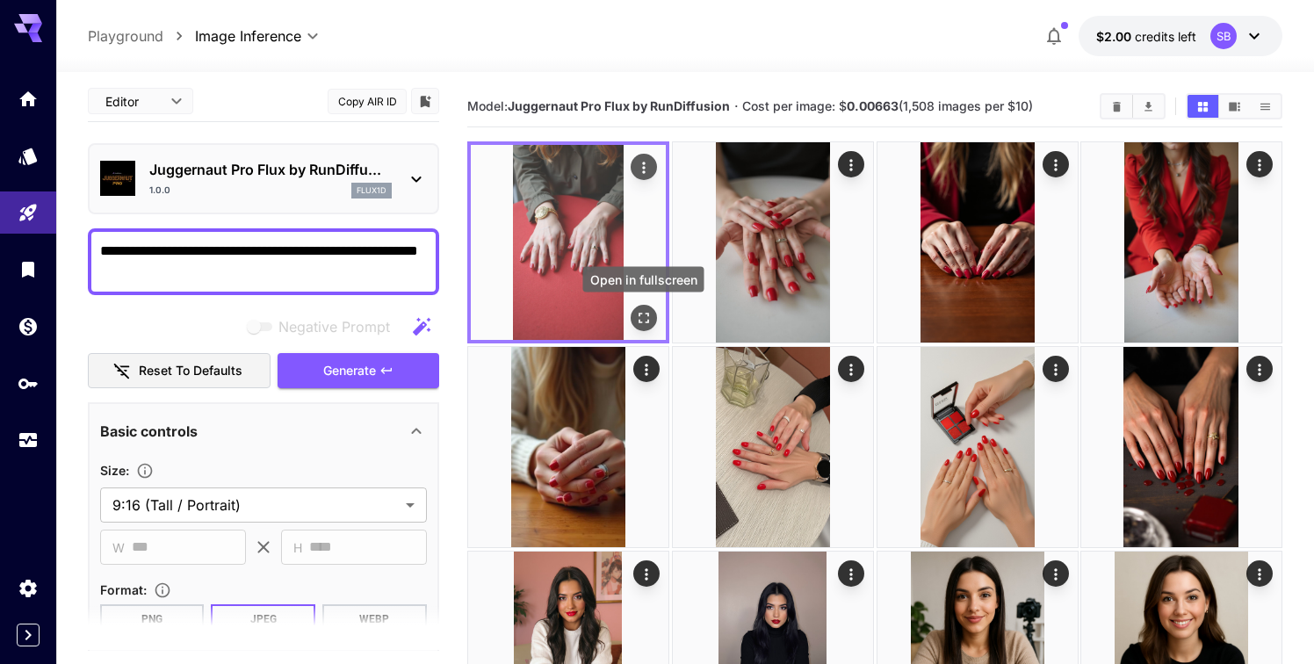
click at [642, 313] on icon "Open in fullscreen" at bounding box center [644, 318] width 18 height 18
click at [642, 309] on icon "Open in fullscreen" at bounding box center [644, 318] width 18 height 18
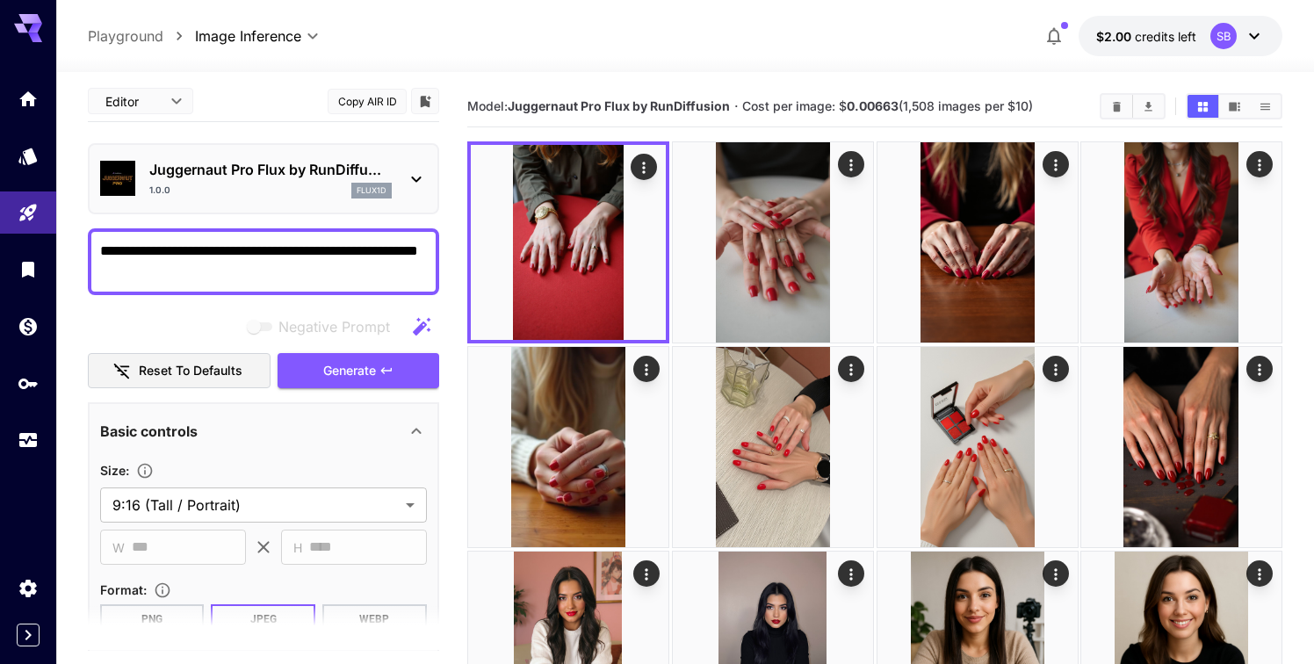
click at [212, 256] on textarea "**********" at bounding box center [263, 262] width 327 height 42
paste textarea "**********"
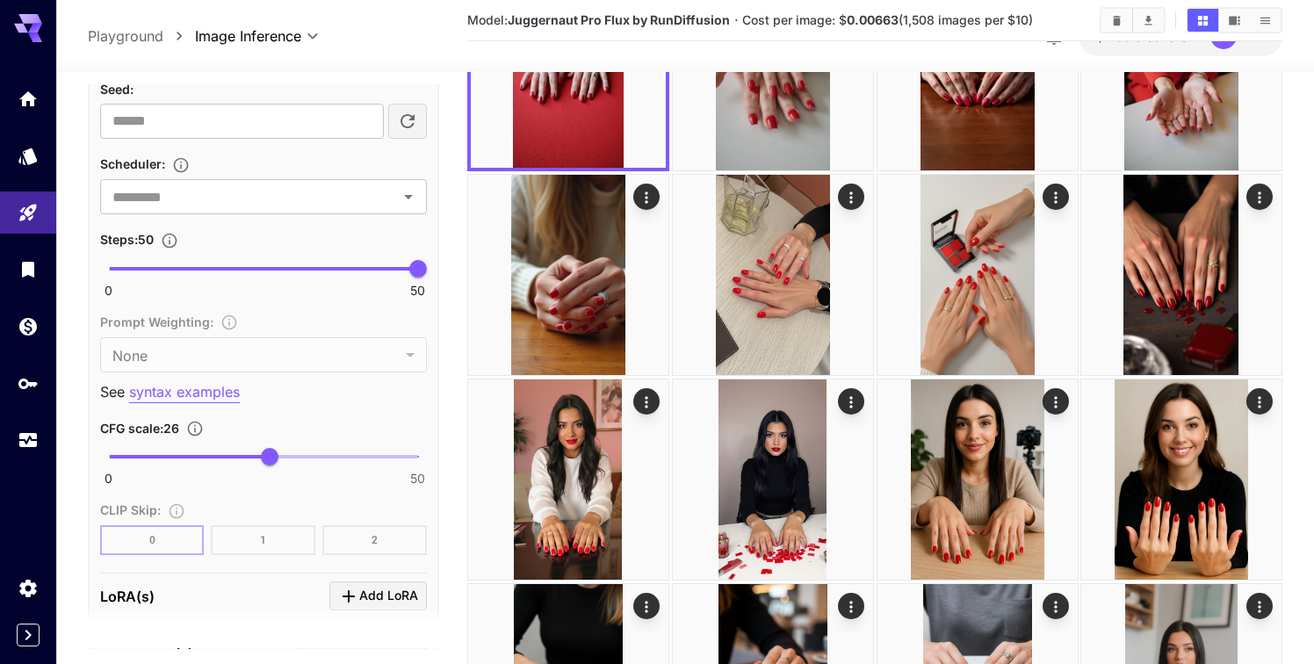
scroll to position [1191, 0]
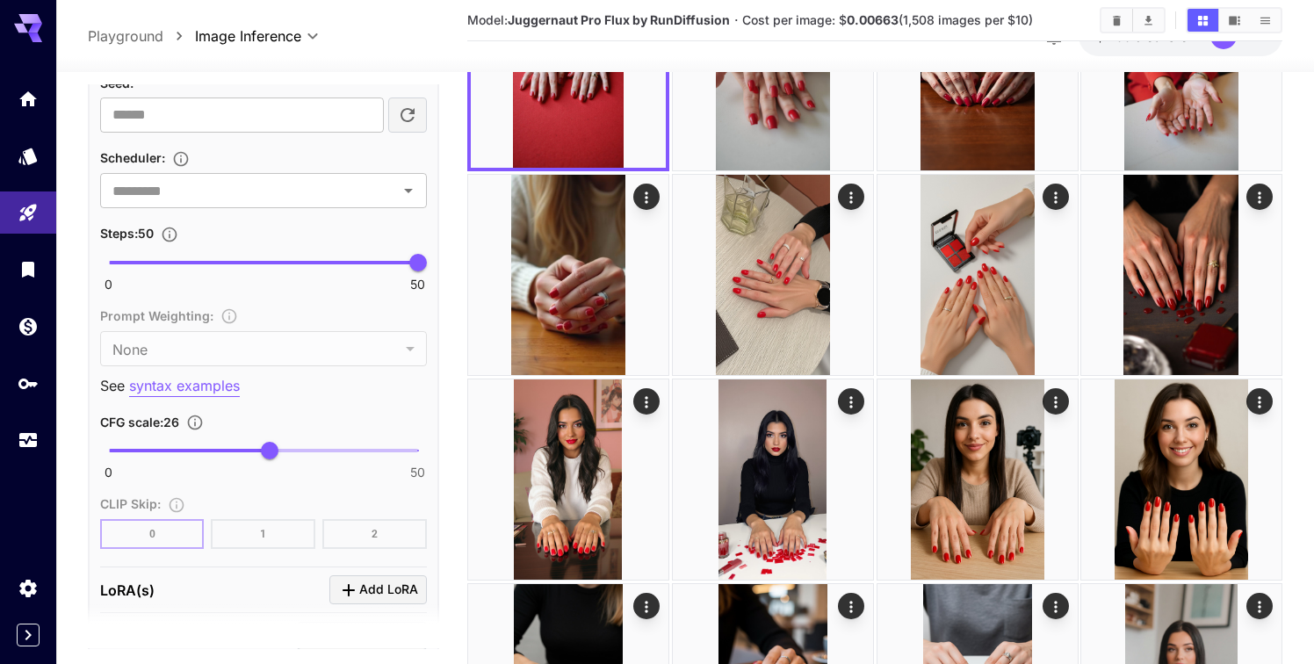
type textarea "**********"
click at [367, 452] on span "0 50 26" at bounding box center [263, 450] width 309 height 26
drag, startPoint x: 377, startPoint y: 452, endPoint x: 428, endPoint y: 450, distance: 51.0
click at [427, 450] on span "50" at bounding box center [418, 451] width 18 height 18
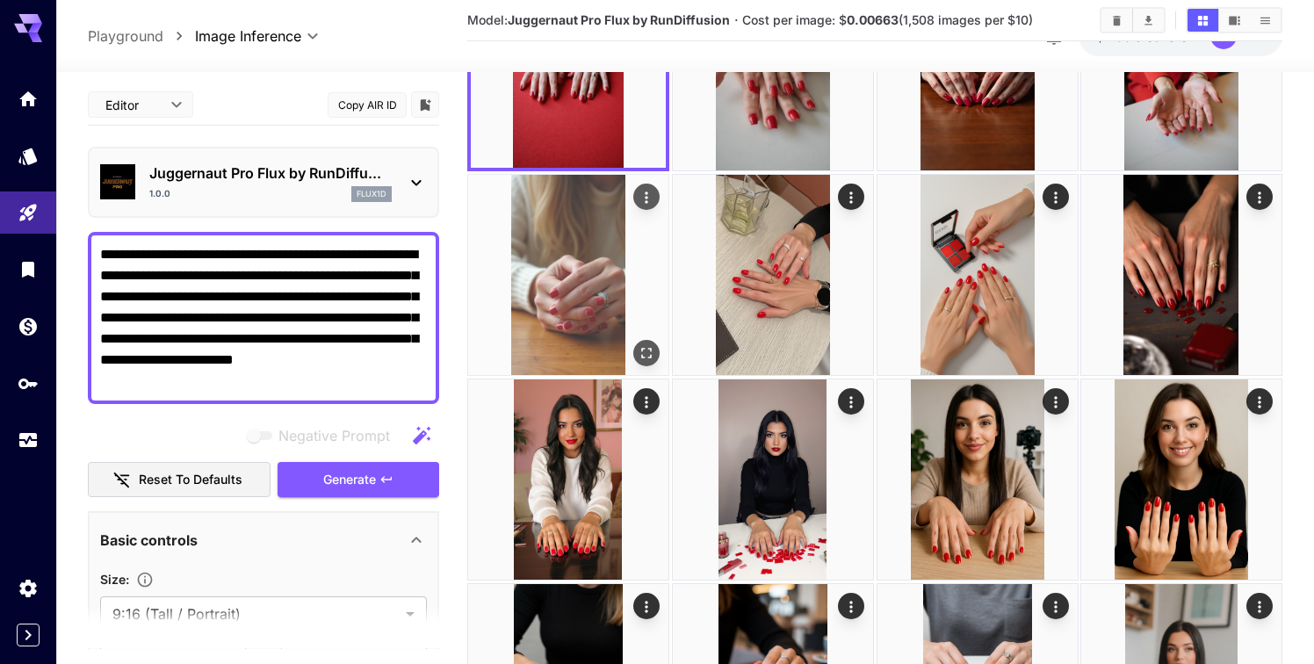
scroll to position [0, 0]
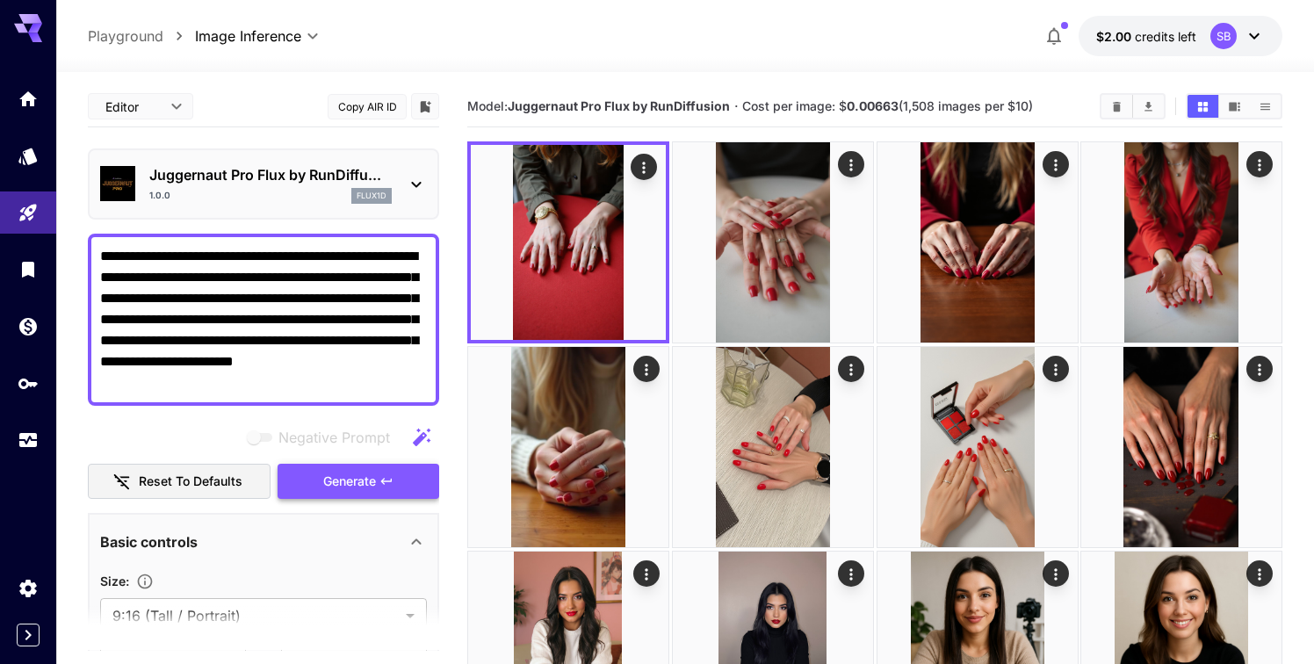
click at [344, 485] on span "Generate" at bounding box center [349, 482] width 53 height 22
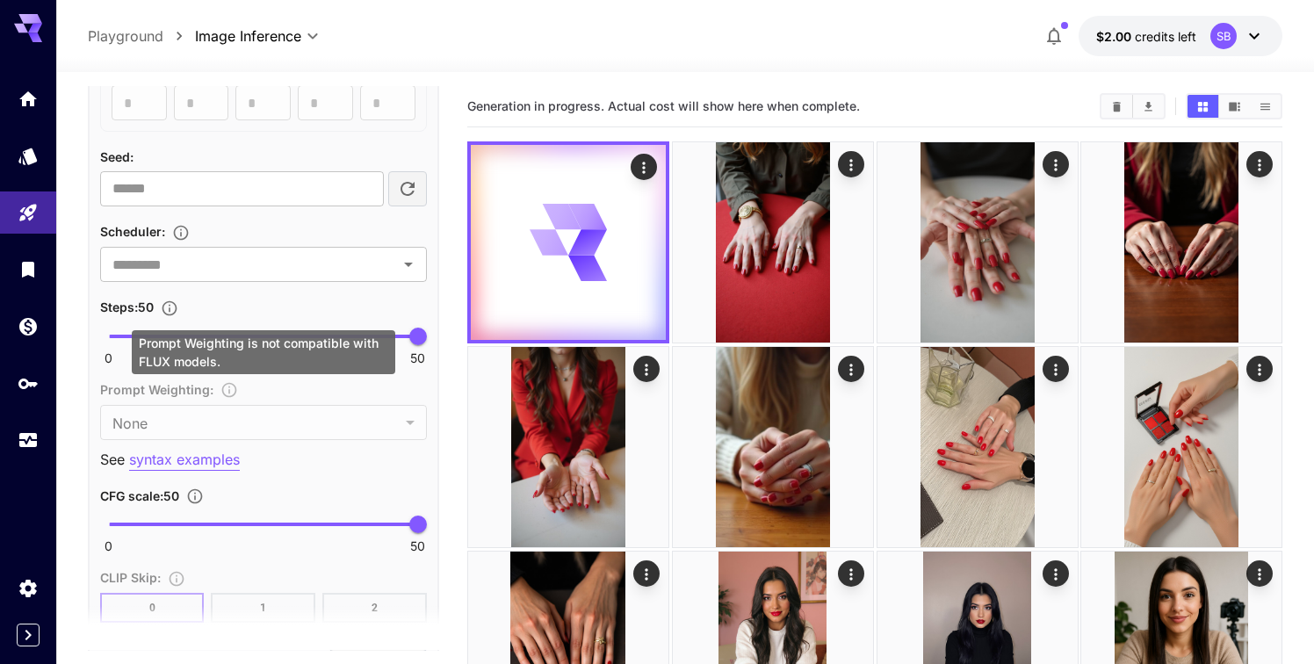
scroll to position [1159, 0]
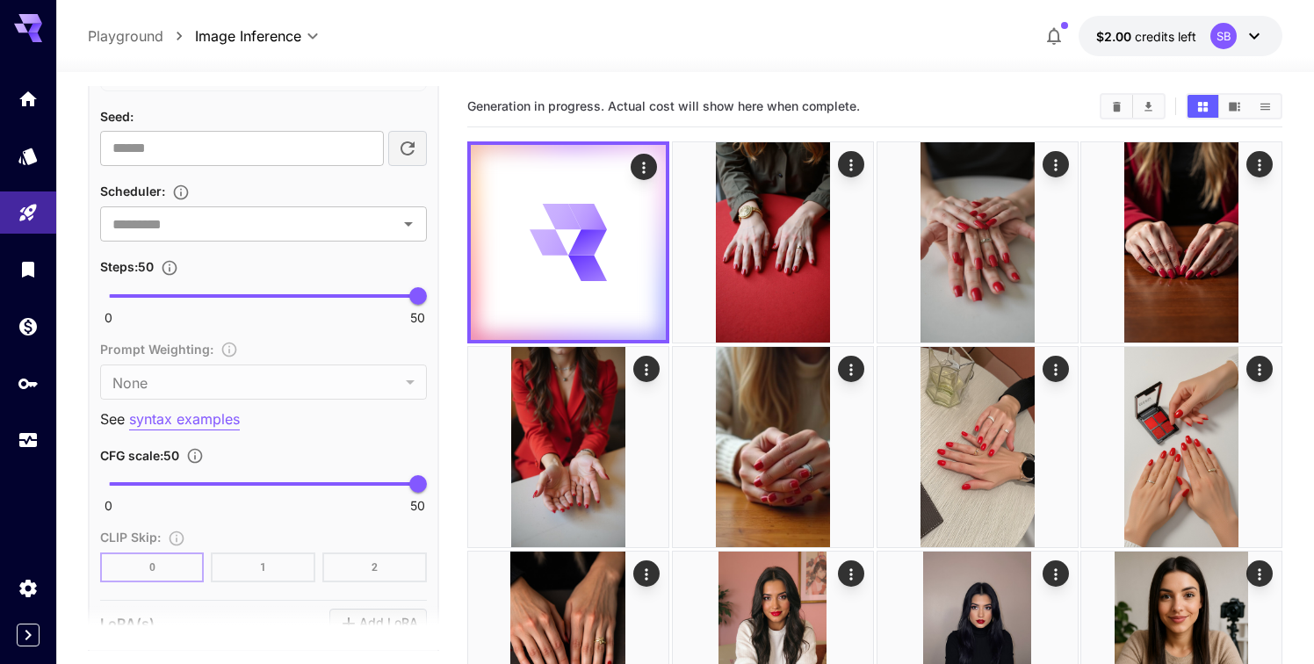
click at [316, 482] on span at bounding box center [263, 484] width 309 height 4
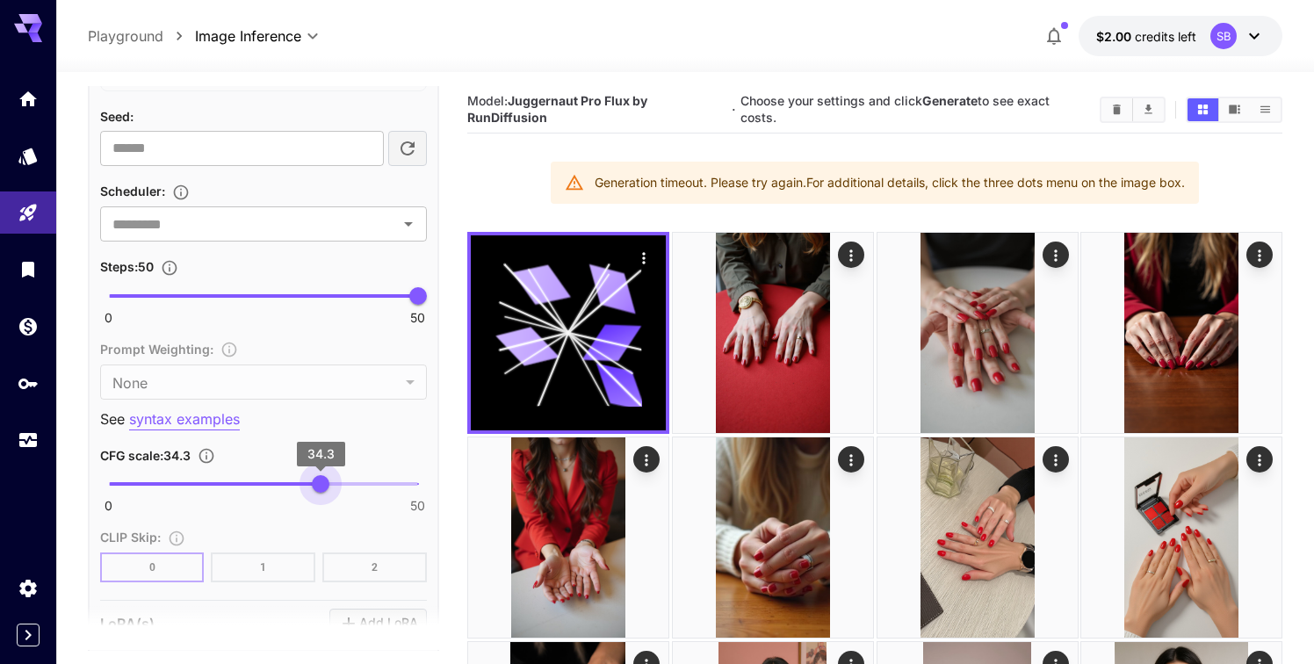
click at [321, 483] on span "34.3" at bounding box center [321, 484] width 18 height 18
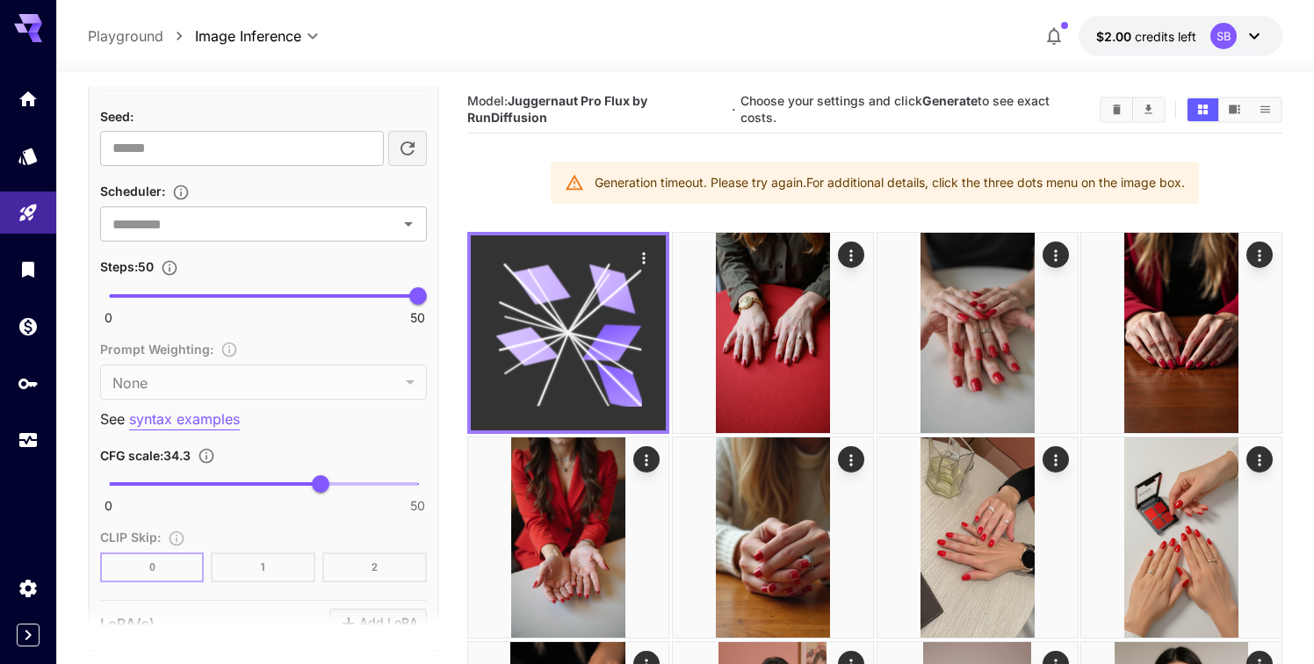
click at [535, 319] on icon at bounding box center [568, 333] width 146 height 146
click at [645, 256] on icon "Actions" at bounding box center [644, 258] width 18 height 18
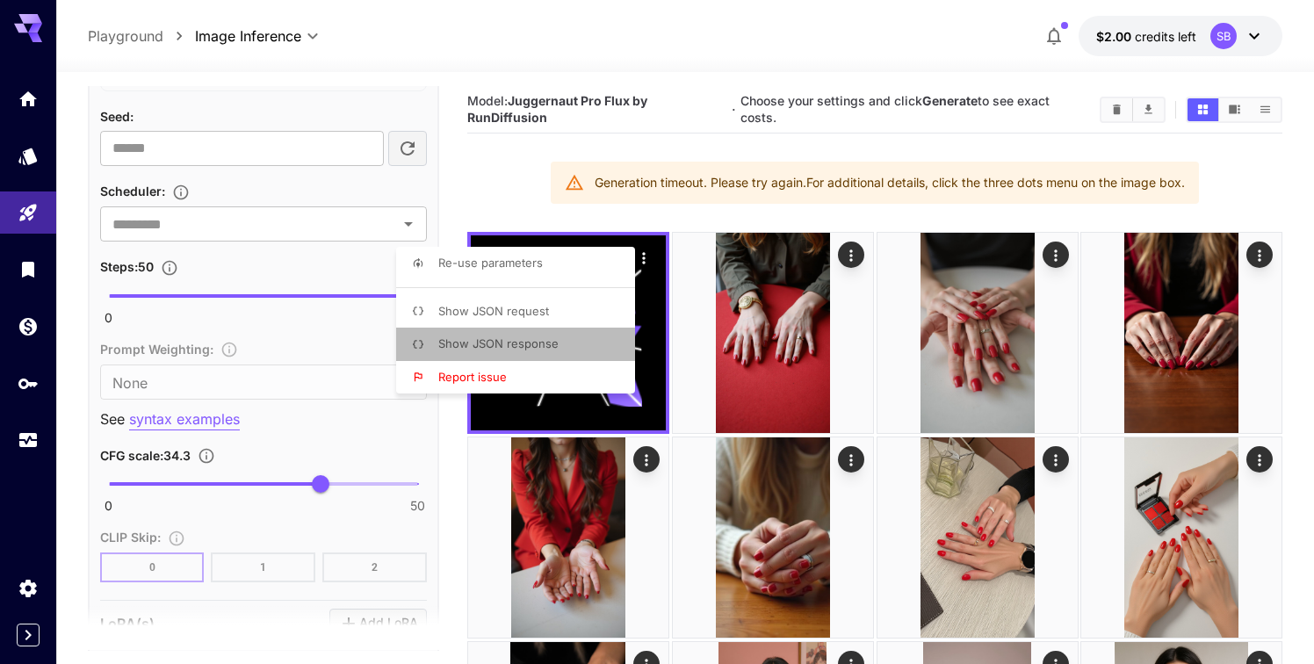
click at [552, 342] on span "Show JSON response" at bounding box center [498, 343] width 120 height 14
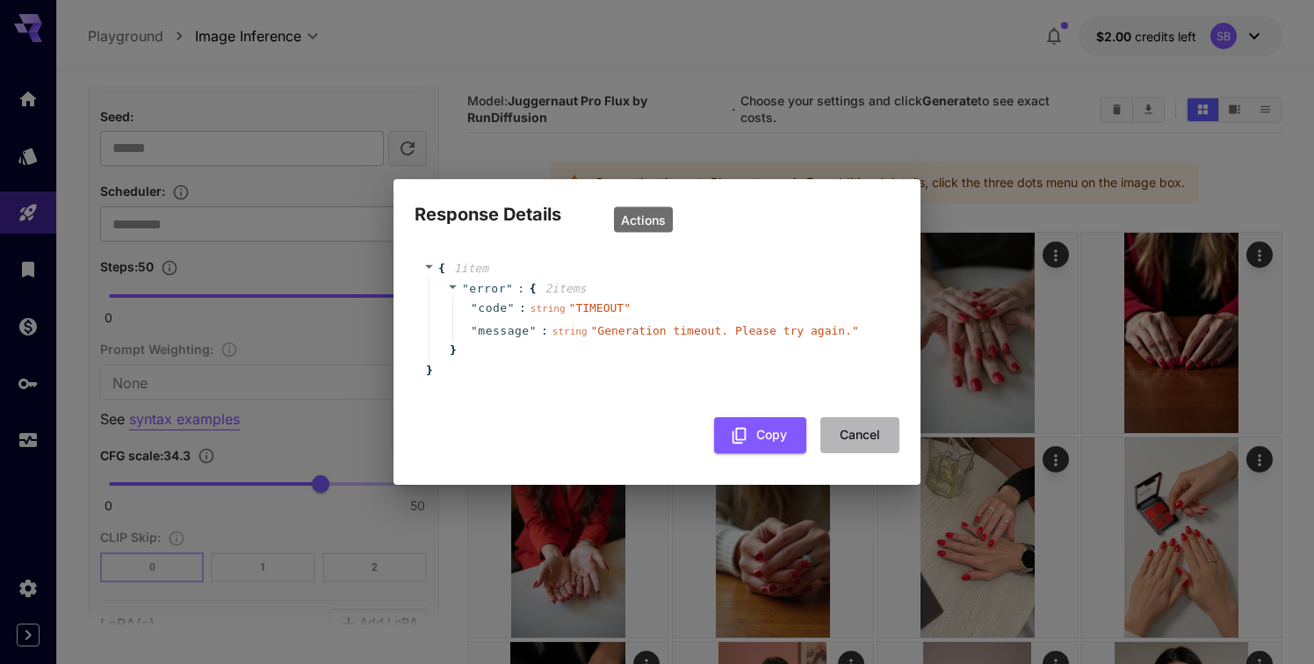
click at [853, 438] on button "Cancel" at bounding box center [859, 435] width 79 height 36
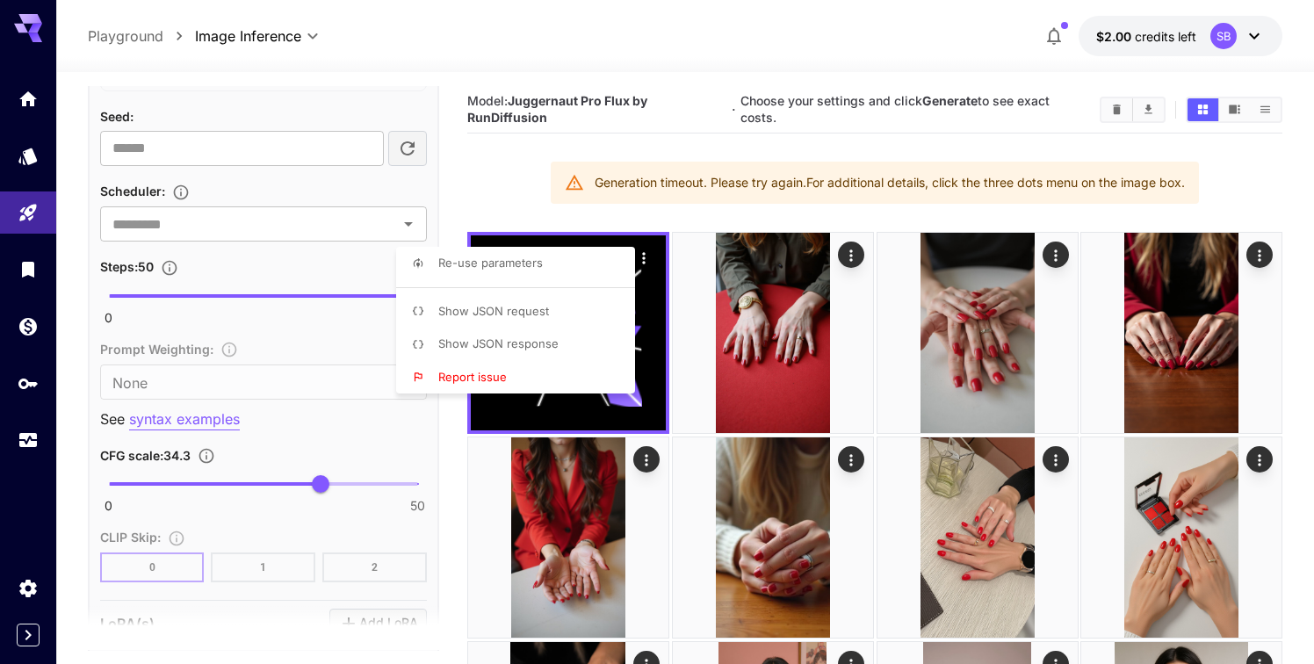
click at [314, 483] on div at bounding box center [657, 332] width 1314 height 664
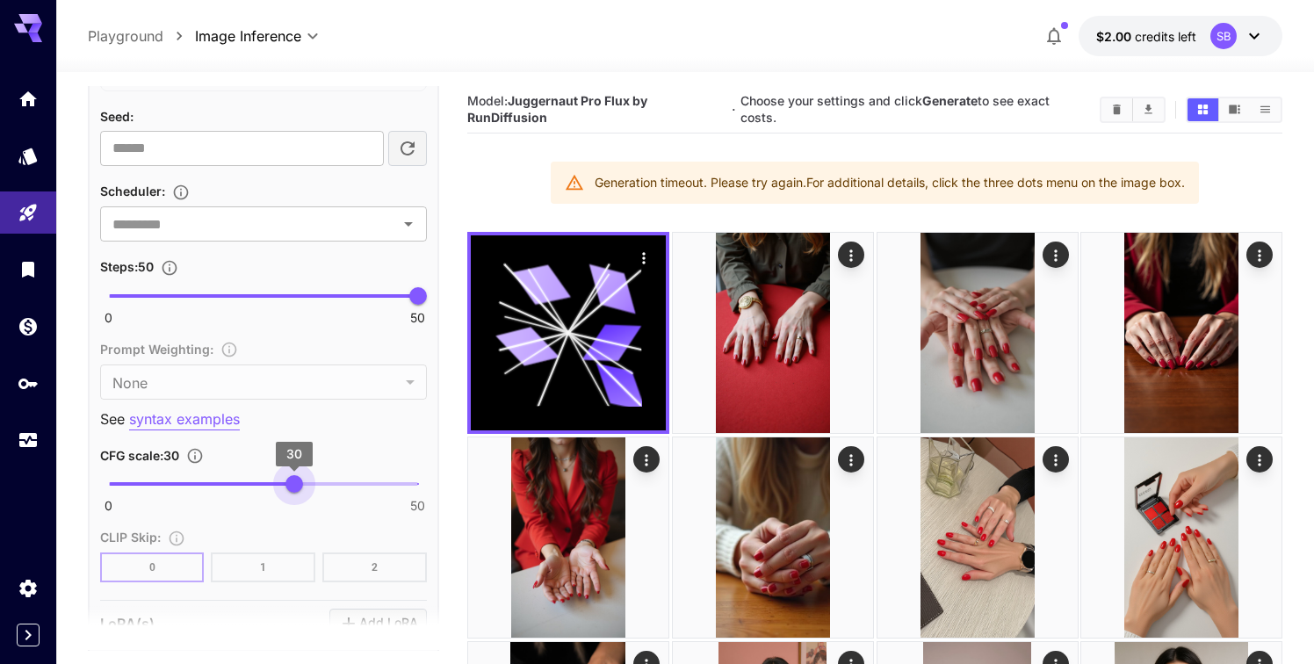
type input "**"
drag, startPoint x: 314, startPoint y: 486, endPoint x: 294, endPoint y: 485, distance: 20.2
click at [294, 485] on span "30" at bounding box center [294, 484] width 18 height 18
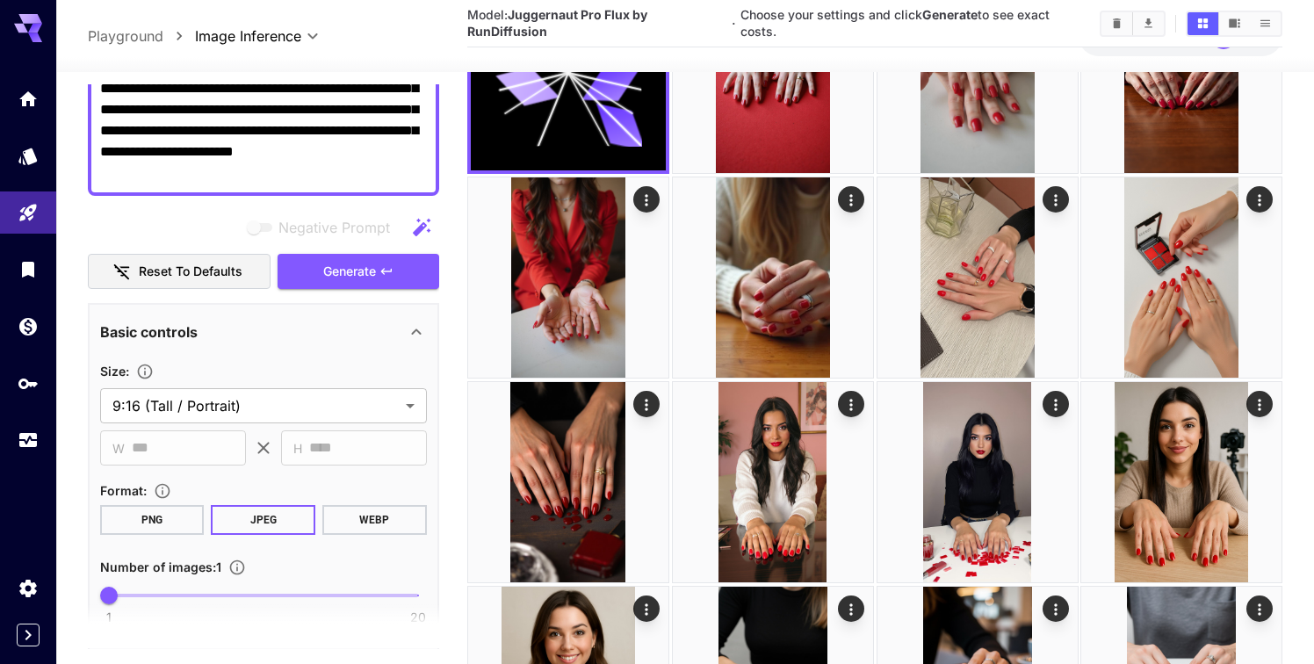
scroll to position [0, 0]
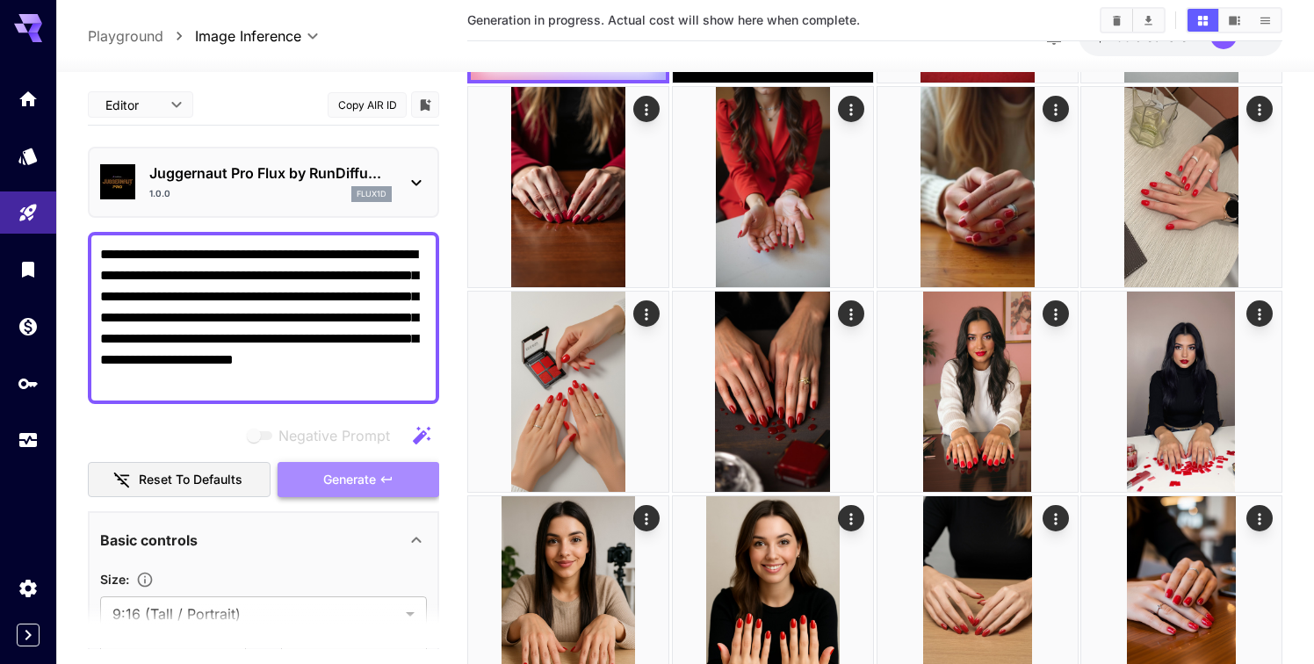
click at [328, 478] on span "Generate" at bounding box center [349, 480] width 53 height 22
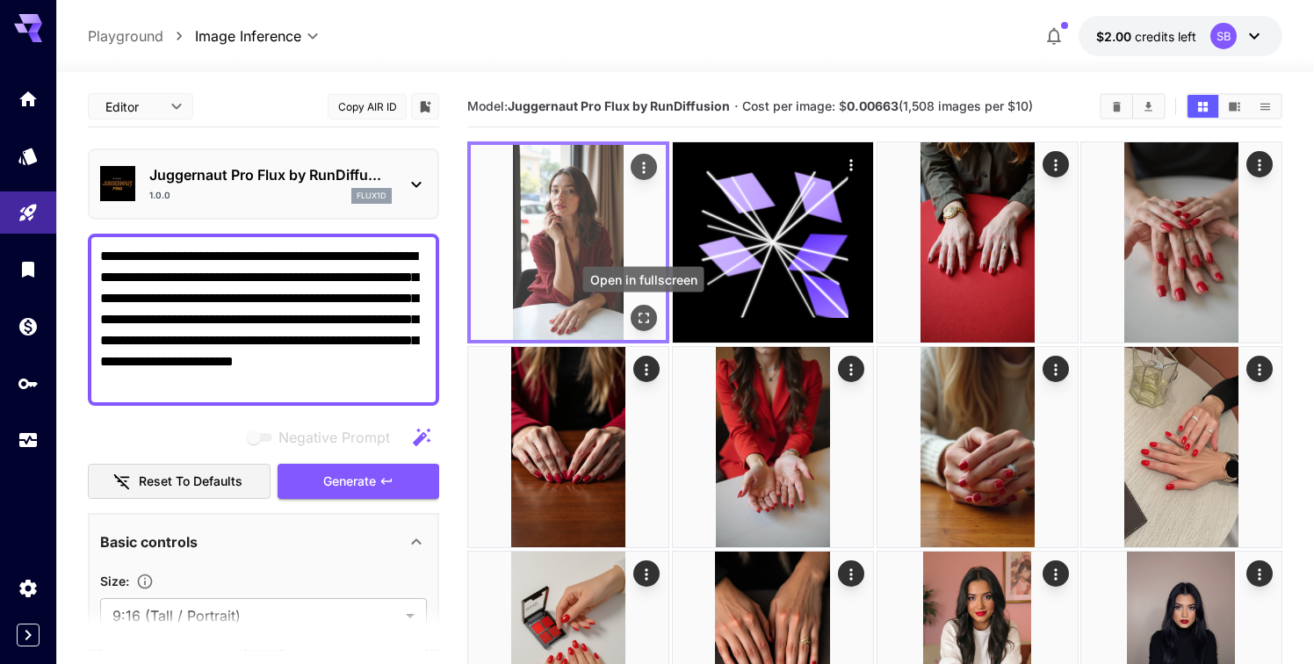
click at [649, 315] on icon "Open in fullscreen" at bounding box center [644, 318] width 18 height 18
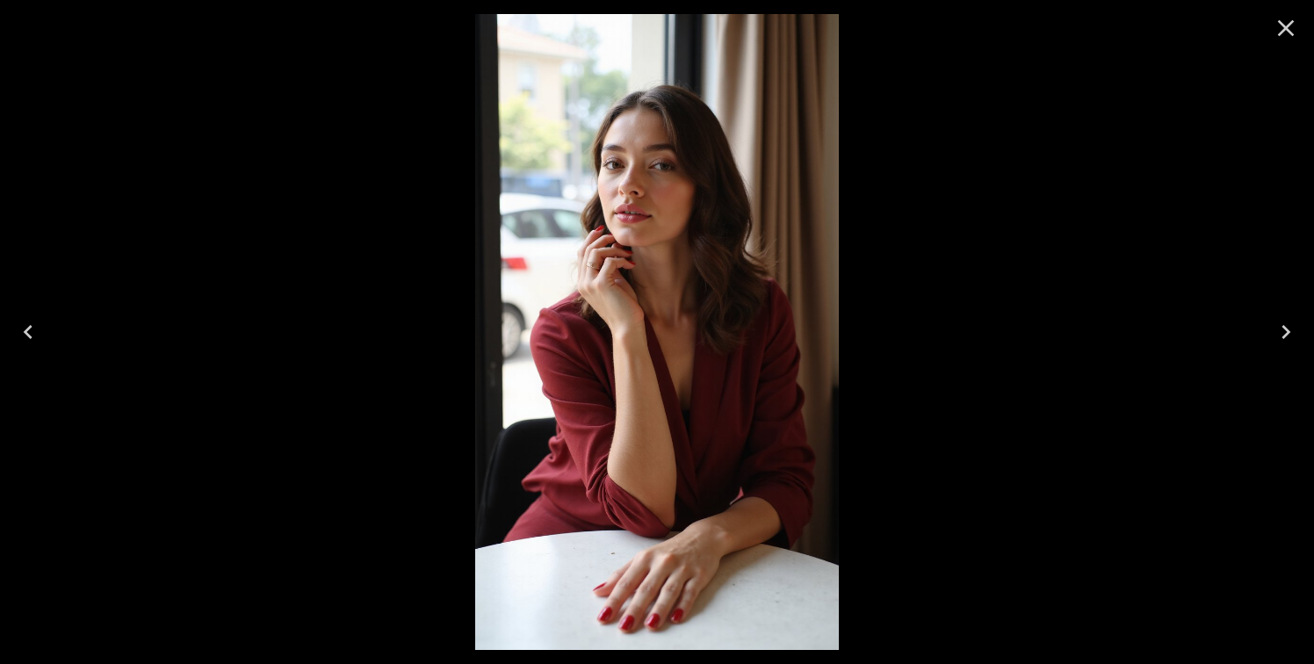
click at [1286, 34] on icon "Close" at bounding box center [1286, 28] width 28 height 28
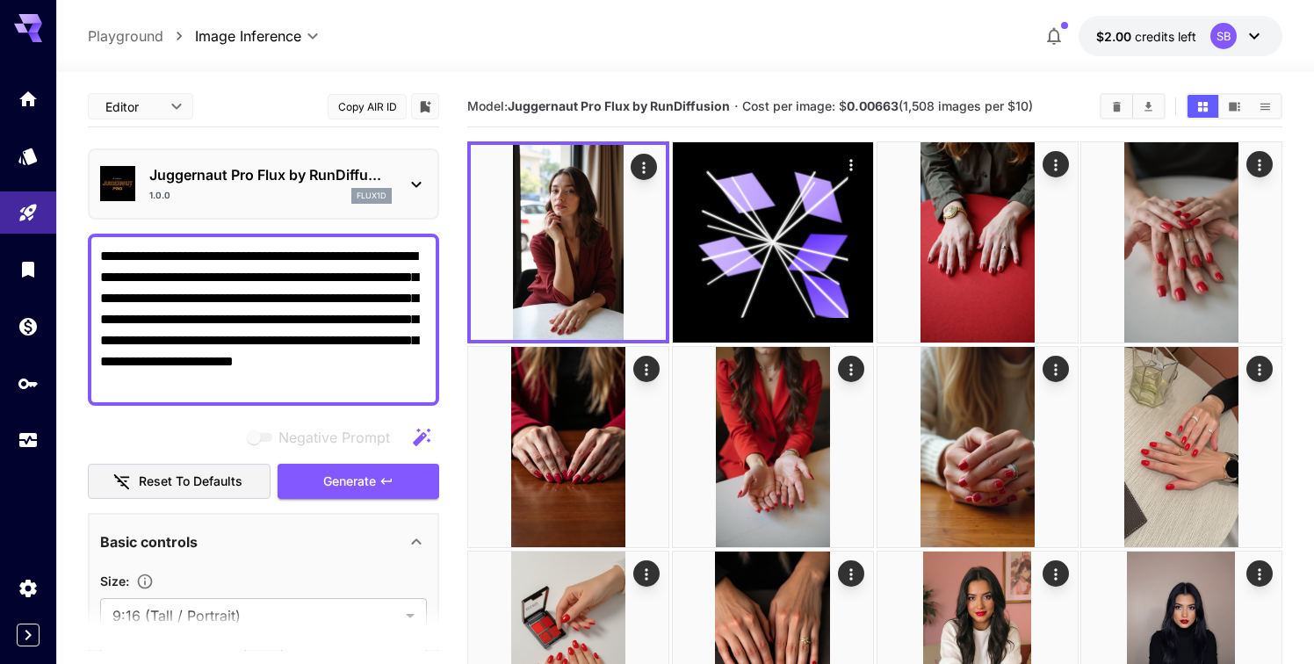
click at [380, 176] on p "Juggernaut Pro Flux by RunDiffu..." at bounding box center [270, 174] width 242 height 21
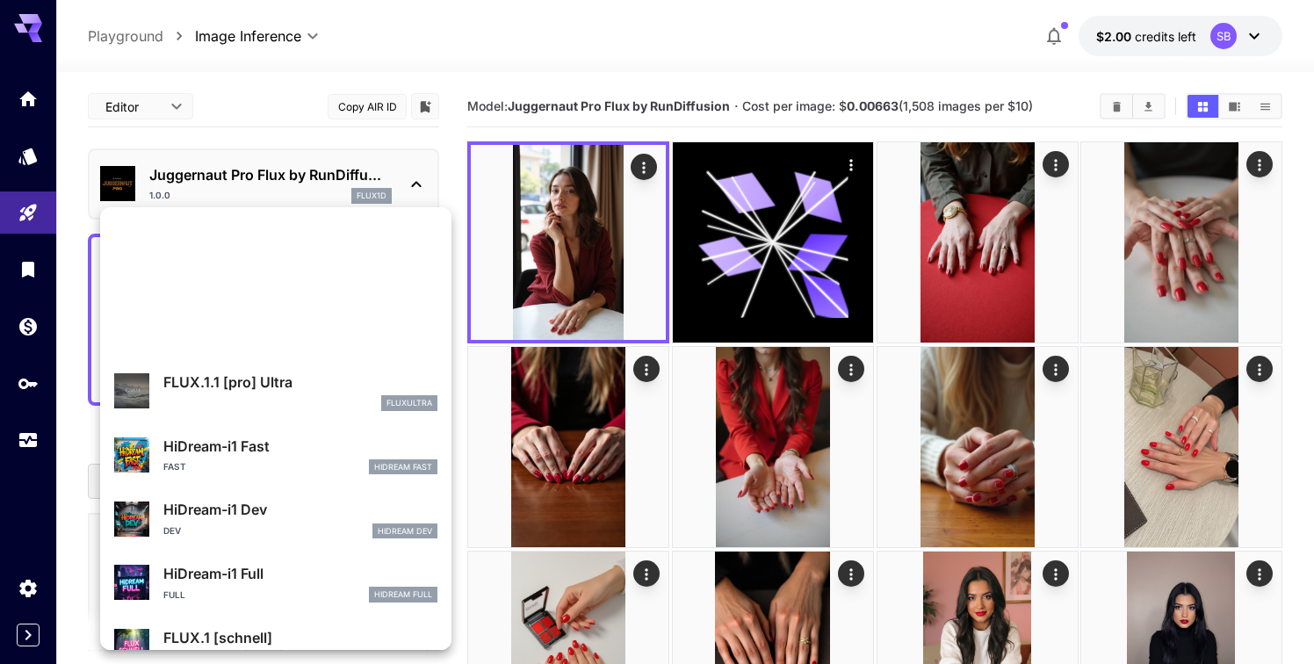
scroll to position [1357, 0]
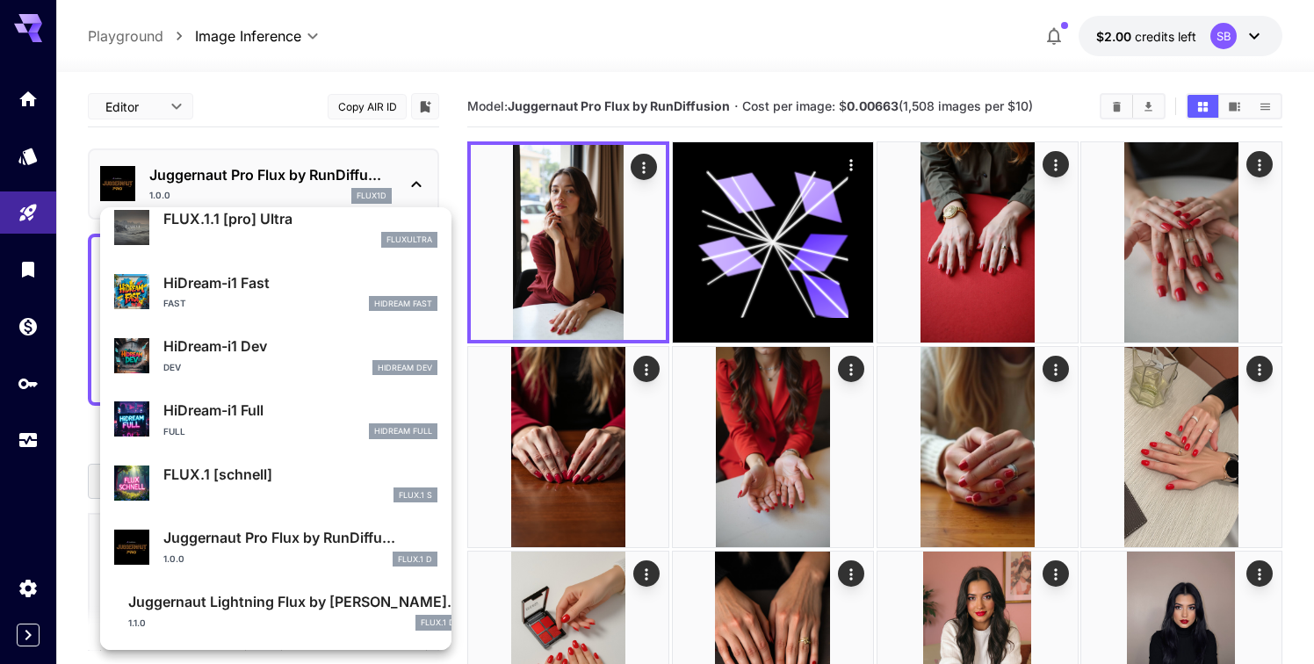
click at [272, 605] on p "Juggernaut Lightning Flux by Ru..." at bounding box center [294, 601] width 332 height 21
type input "*"
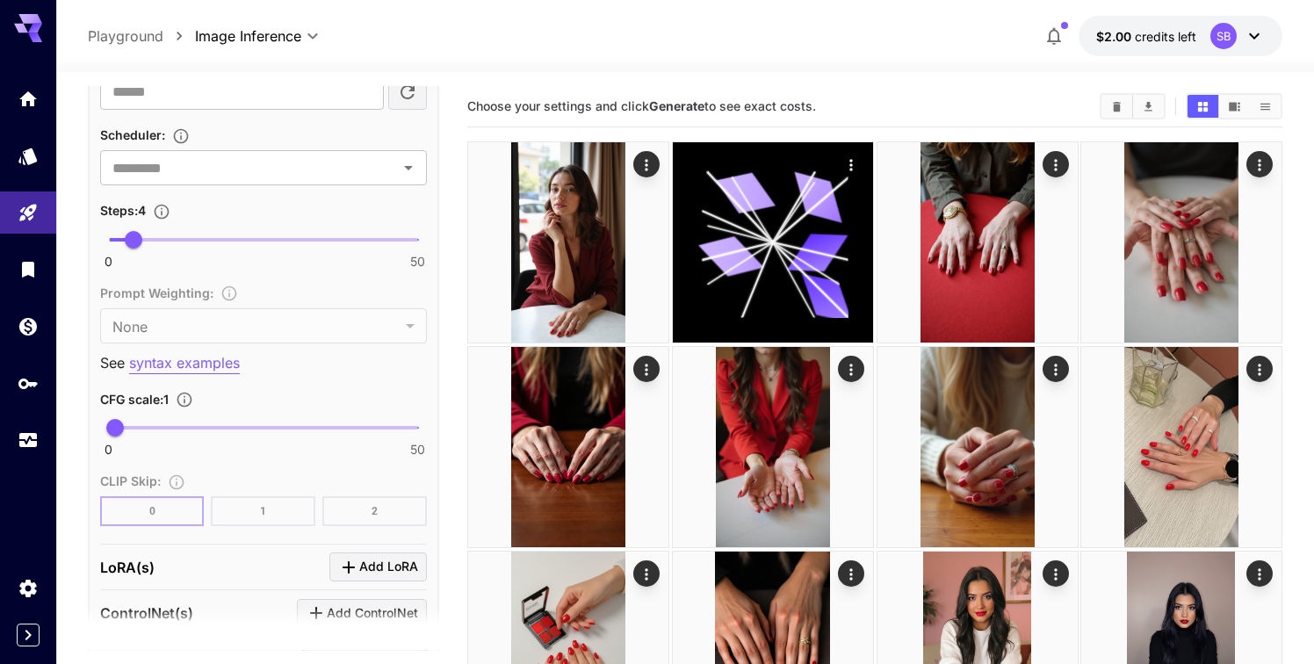
scroll to position [1231, 0]
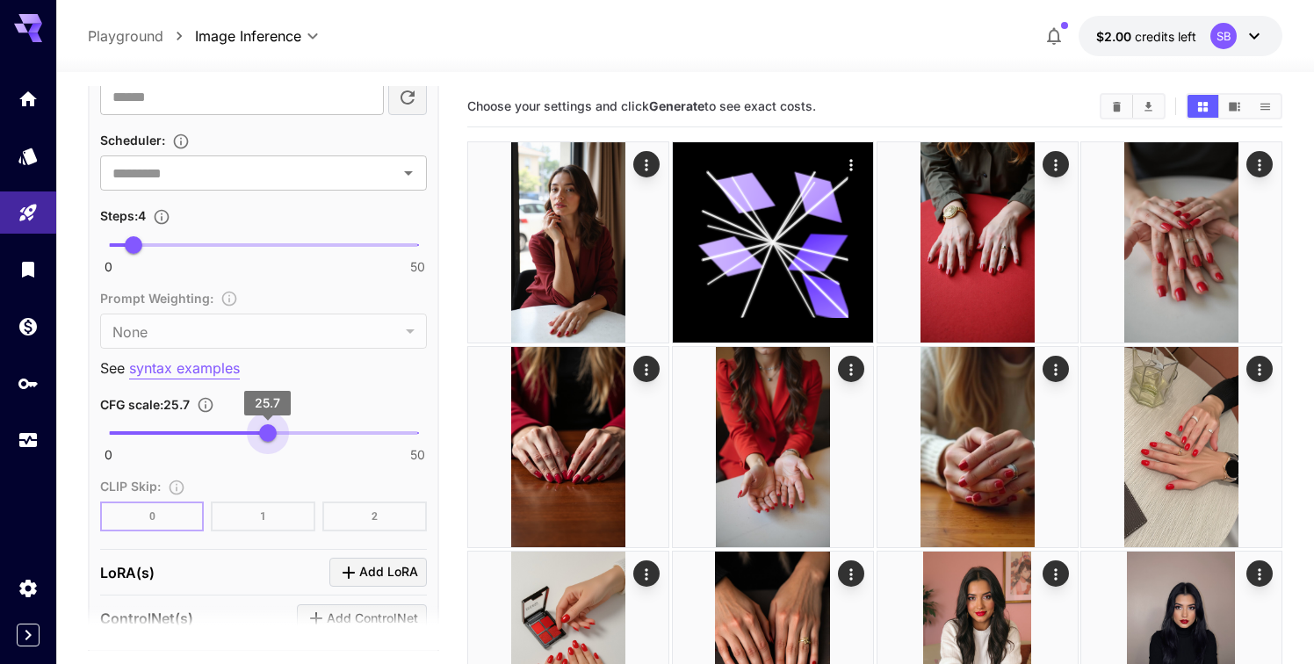
click at [268, 431] on span at bounding box center [263, 433] width 309 height 4
type input "**"
drag, startPoint x: 268, startPoint y: 408, endPoint x: 294, endPoint y: 409, distance: 26.4
click at [294, 424] on span "30" at bounding box center [294, 433] width 18 height 18
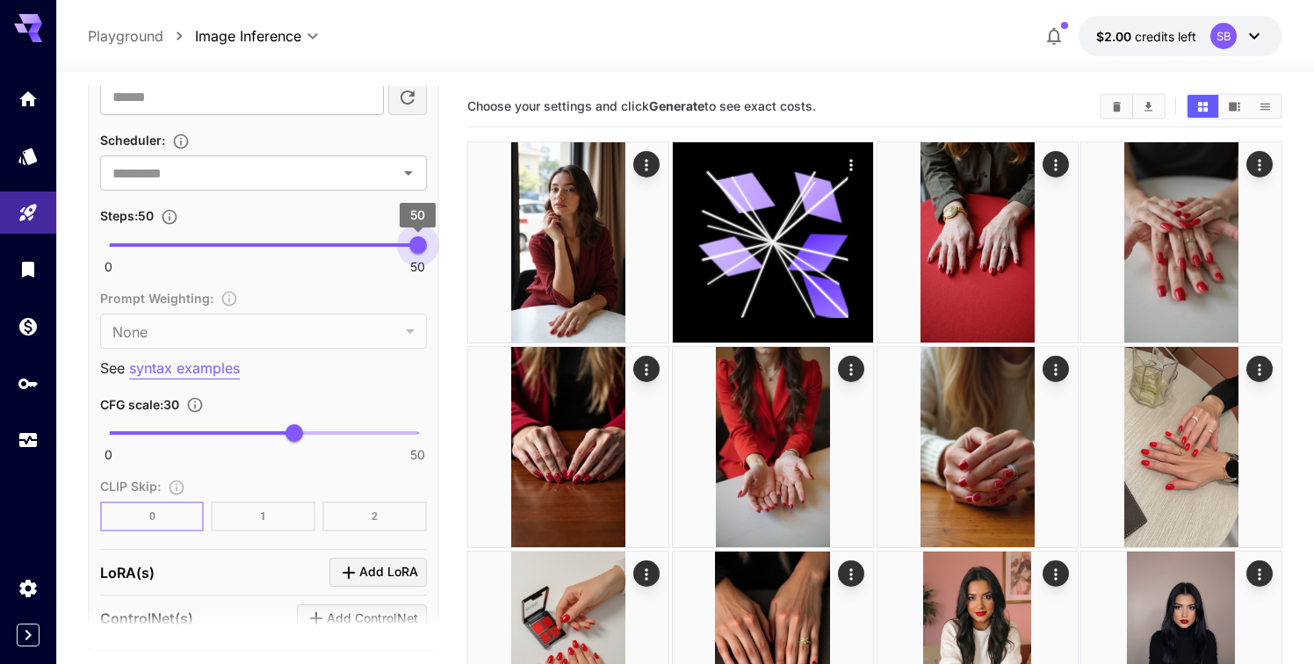
drag, startPoint x: 158, startPoint y: 220, endPoint x: 434, endPoint y: 214, distance: 275.8
click at [418, 232] on span "0 50 50" at bounding box center [263, 245] width 309 height 26
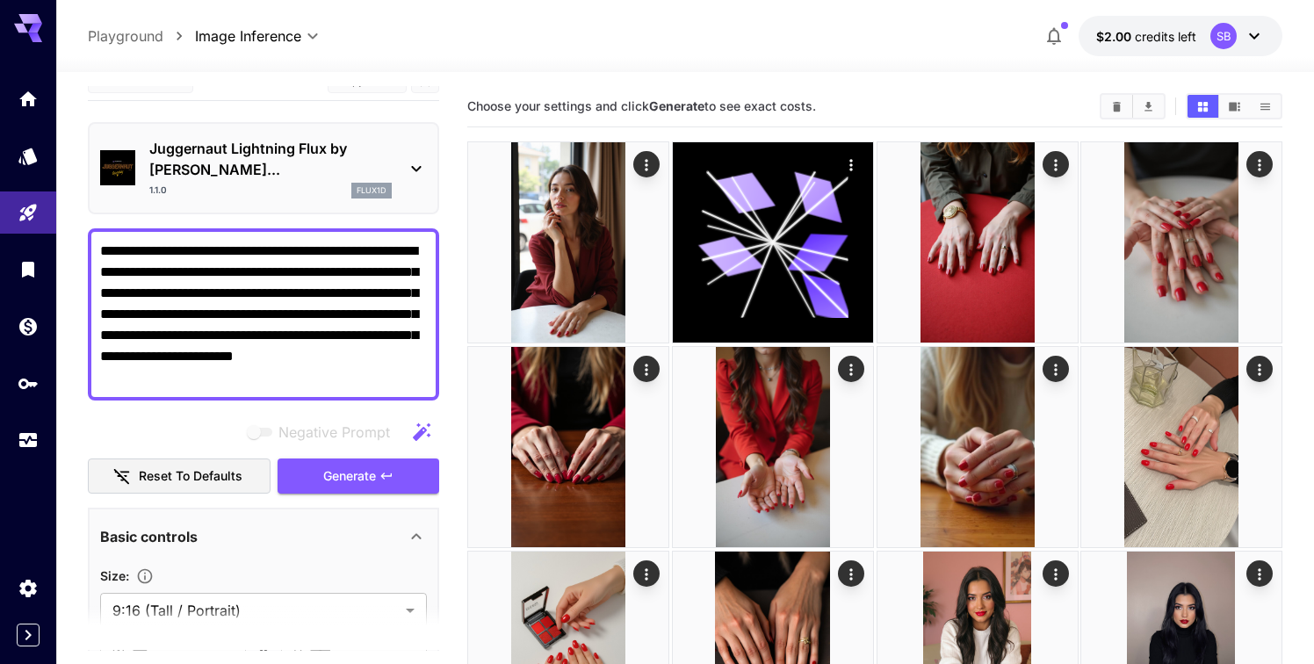
scroll to position [0, 0]
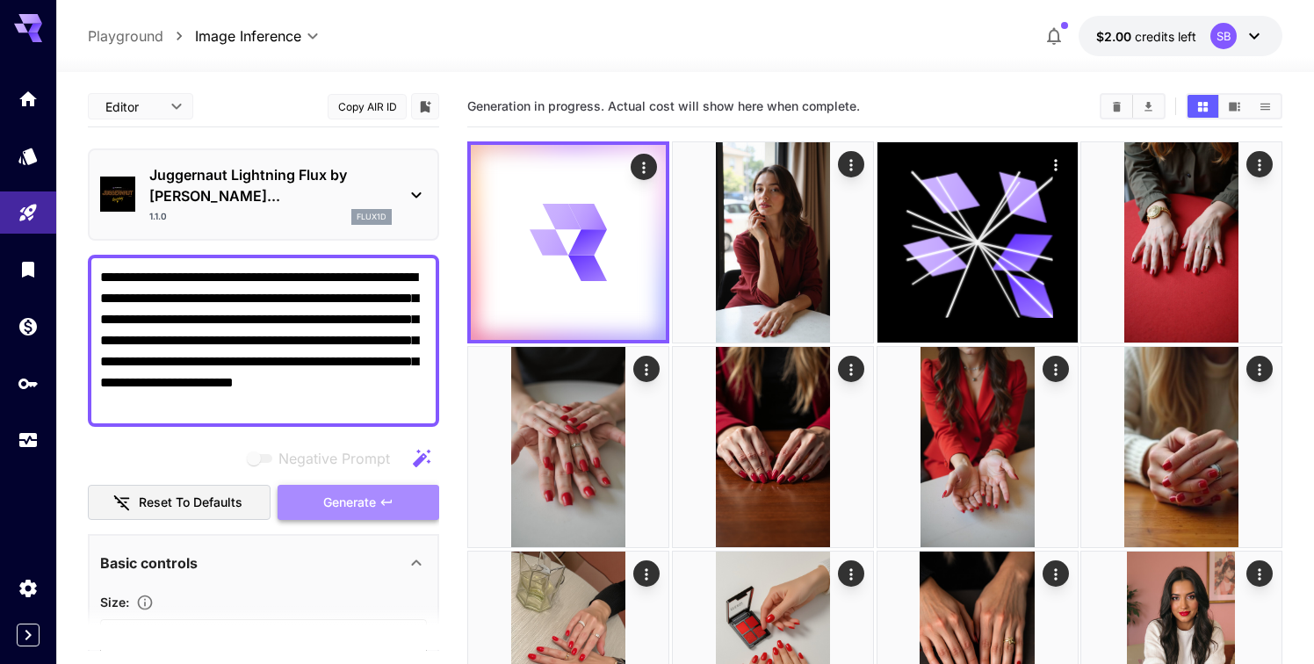
click at [323, 492] on span "Generate" at bounding box center [349, 503] width 53 height 22
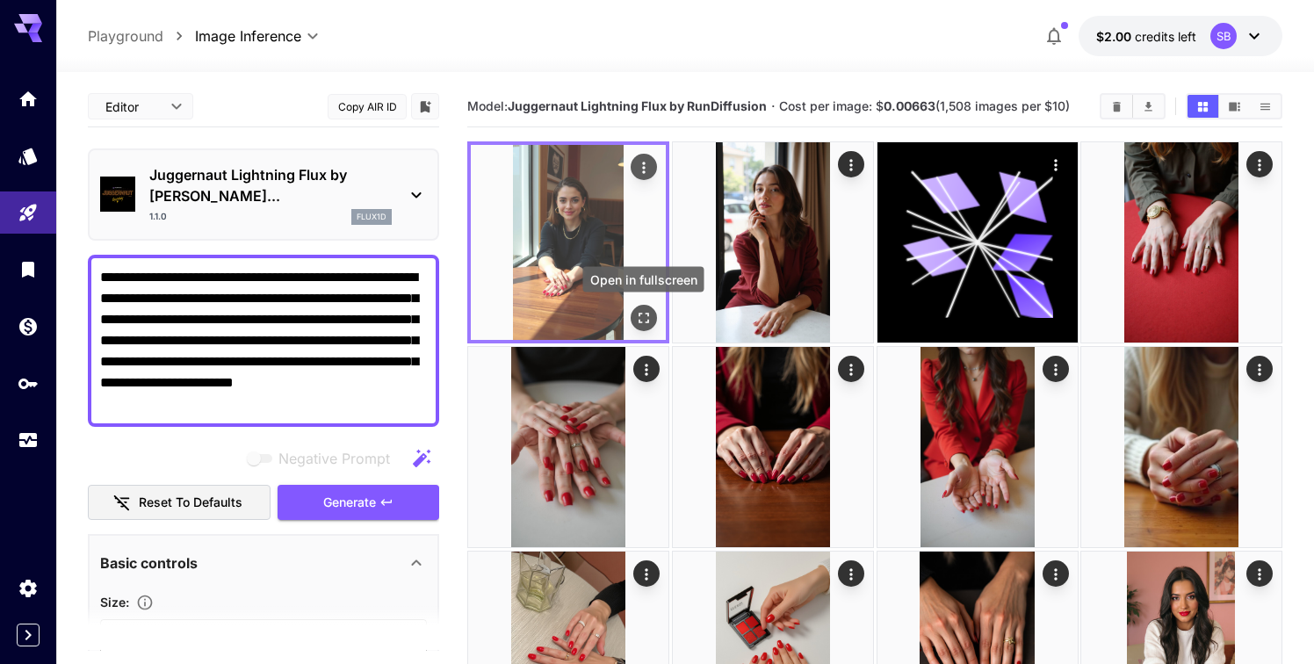
click at [645, 321] on icon "Open in fullscreen" at bounding box center [643, 318] width 11 height 11
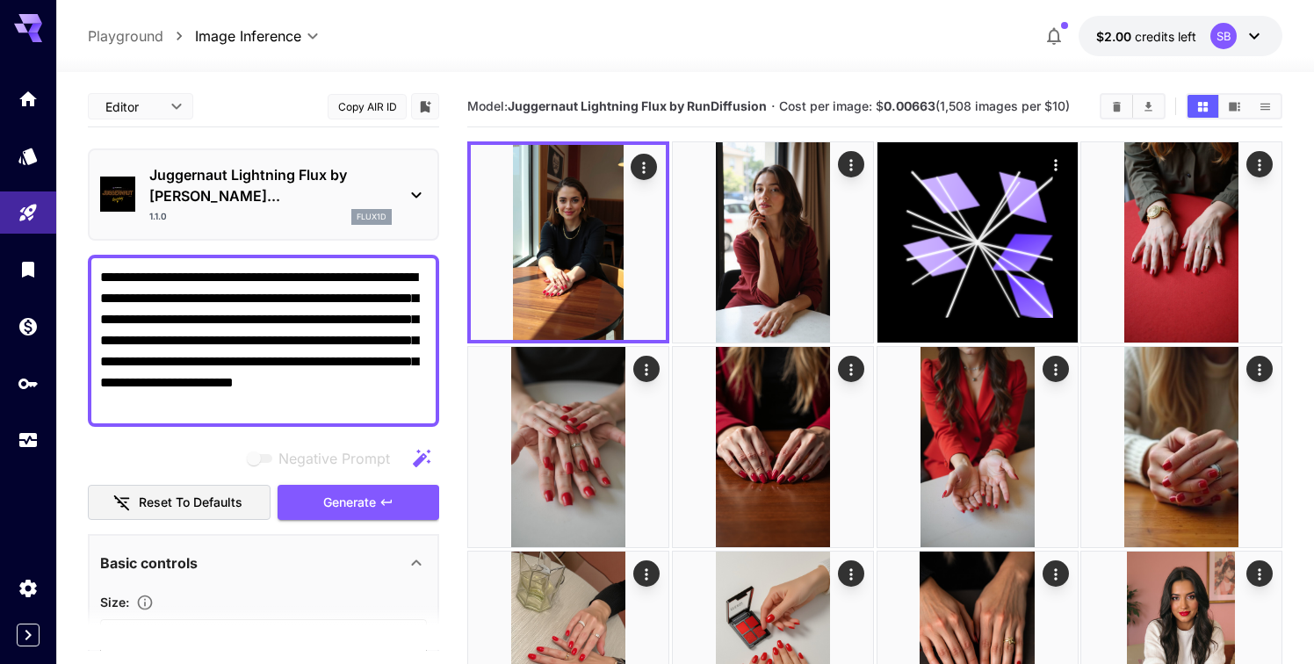
click at [205, 187] on div "Juggernaut Lightning Flux by Ru... 1.1.0 flux1d" at bounding box center [270, 194] width 242 height 61
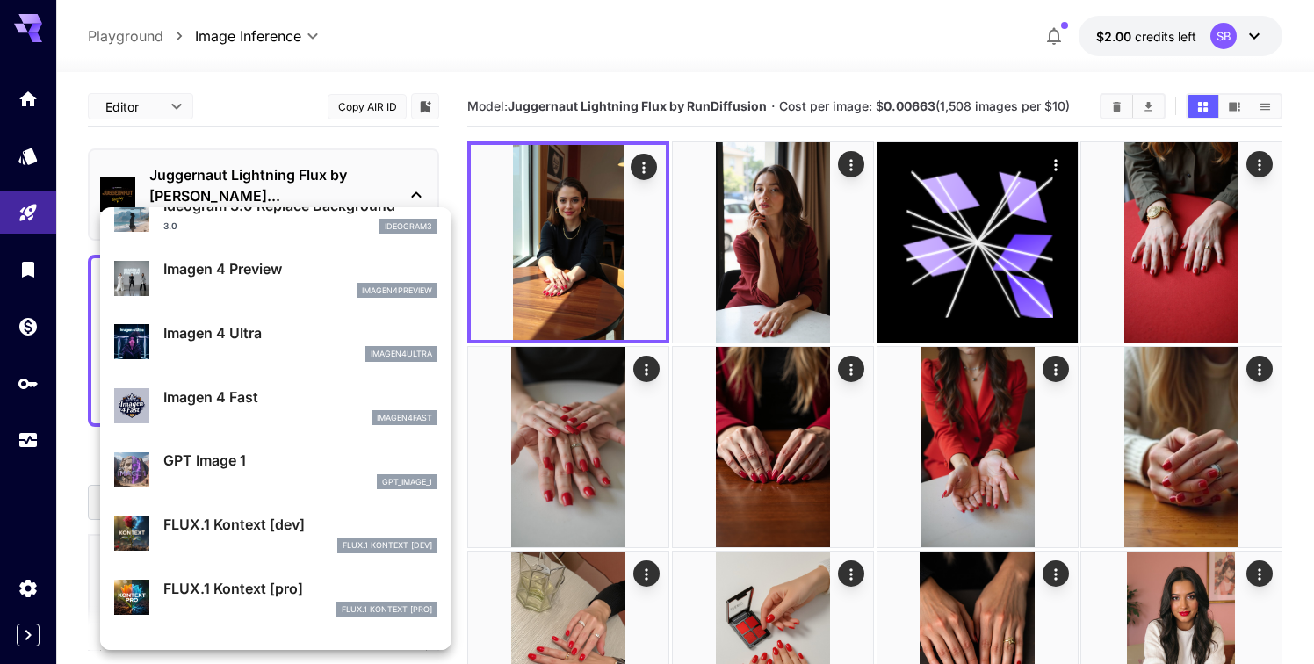
scroll to position [1357, 0]
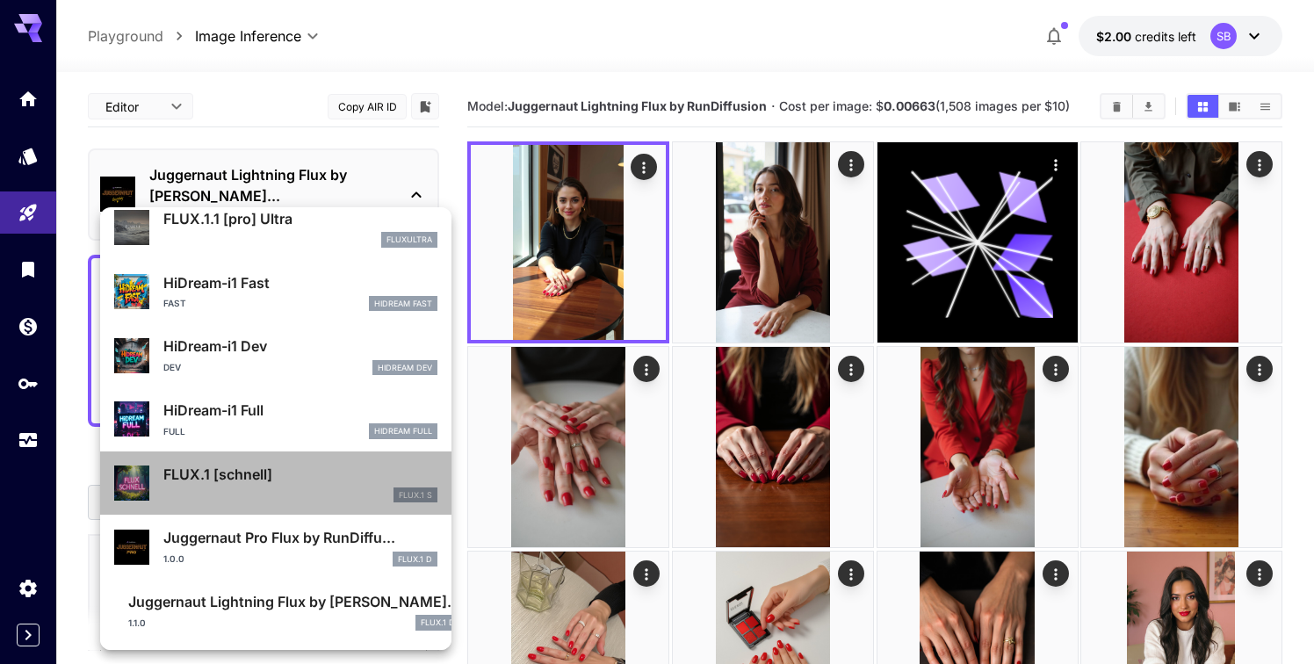
click at [226, 465] on p "FLUX.1 [schnell]" at bounding box center [300, 474] width 274 height 21
type input "*"
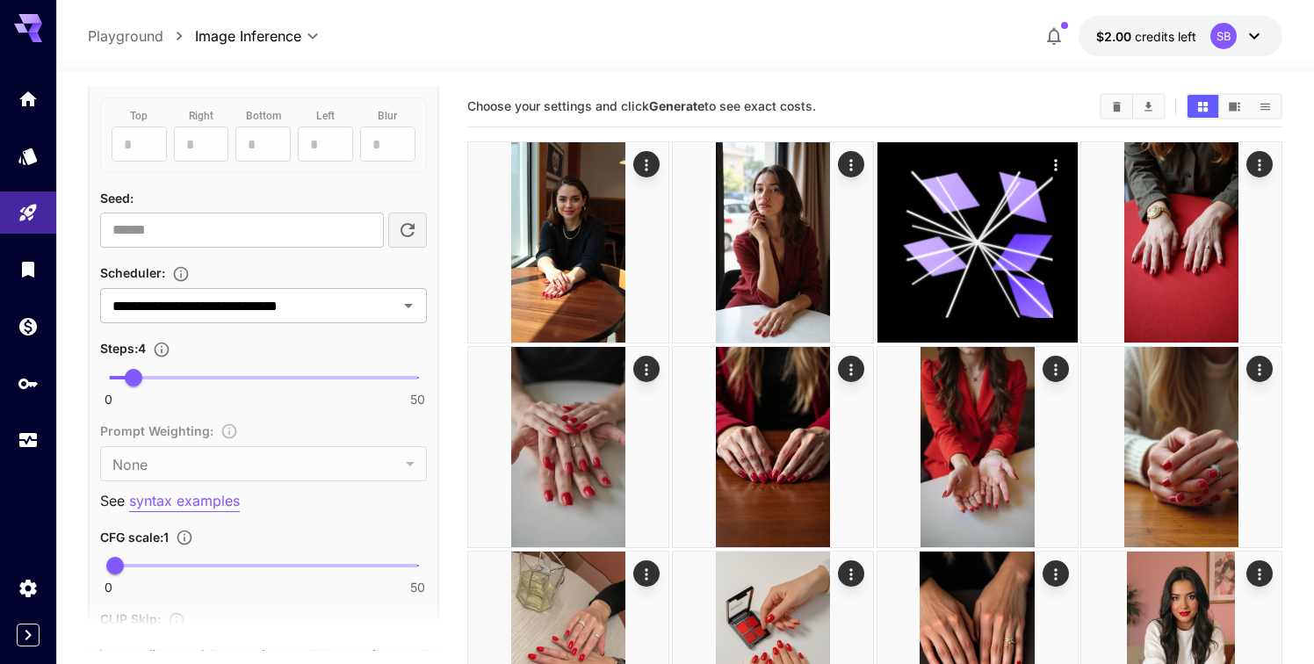
scroll to position [1107, 0]
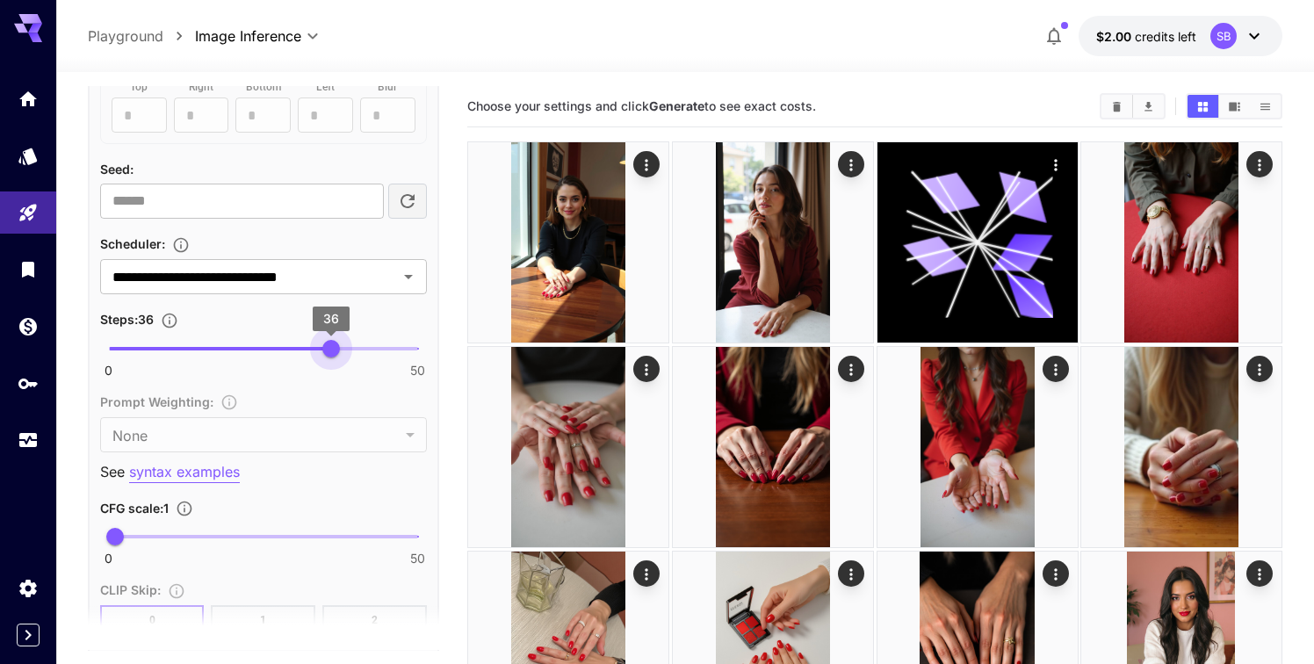
type input "**"
drag, startPoint x: 332, startPoint y: 346, endPoint x: 429, endPoint y: 342, distance: 97.6
click at [418, 342] on span "0 50 50" at bounding box center [263, 348] width 309 height 26
type input "**"
drag, startPoint x: 121, startPoint y: 535, endPoint x: 294, endPoint y: 547, distance: 173.4
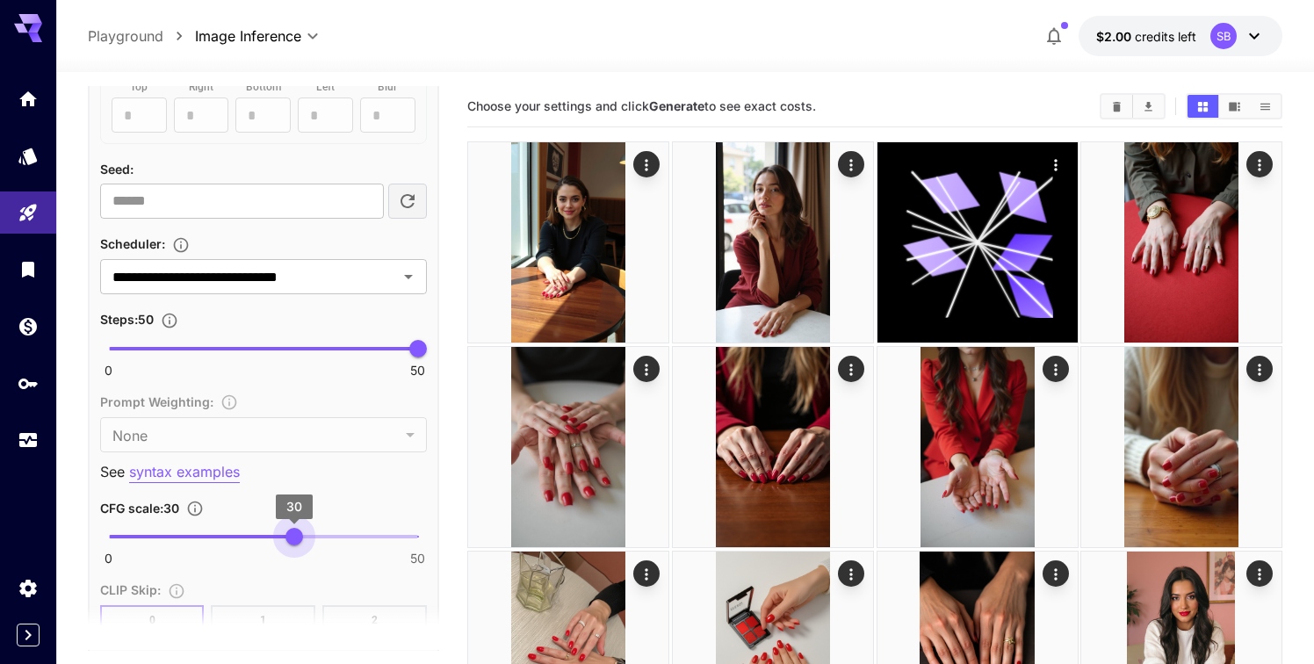
click at [294, 545] on span "30" at bounding box center [294, 537] width 18 height 18
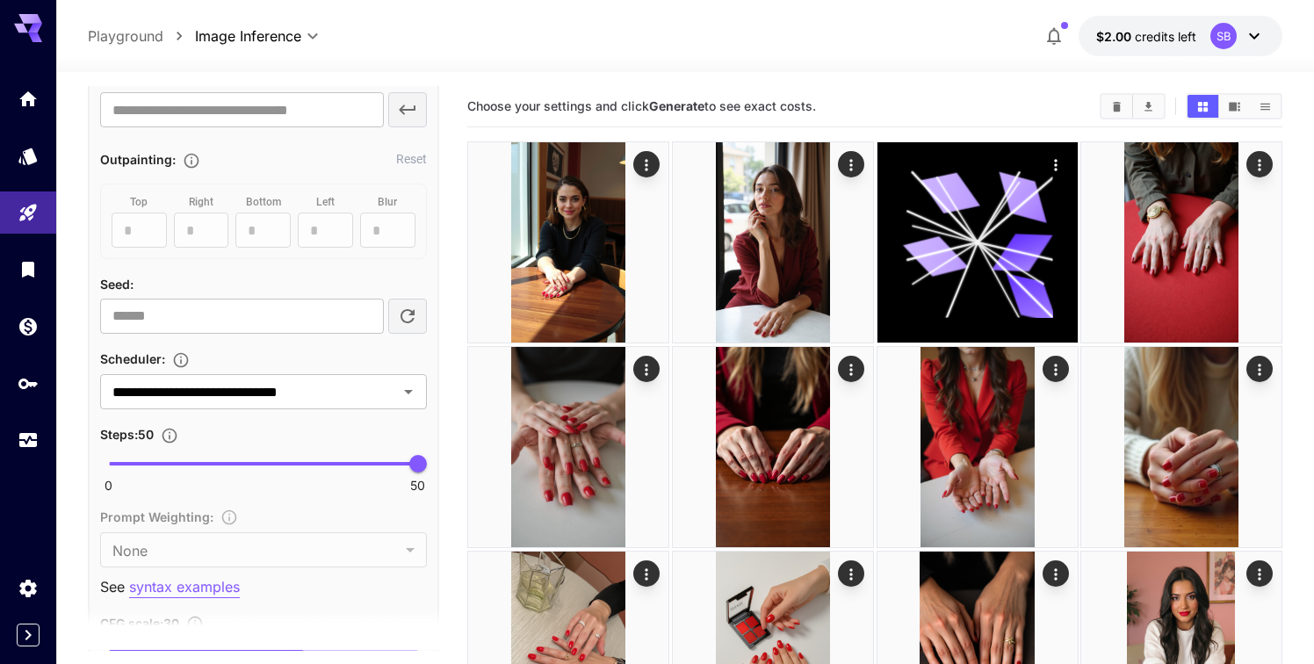
scroll to position [998, 0]
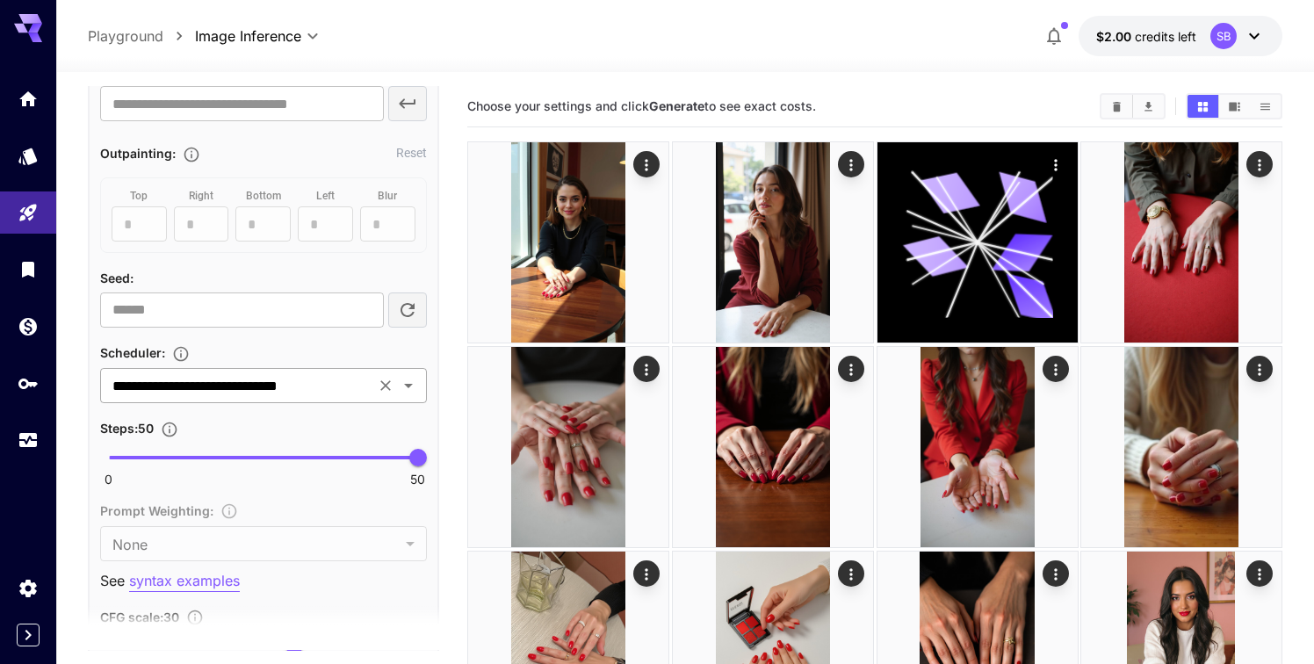
click at [278, 379] on input "**********" at bounding box center [237, 385] width 264 height 25
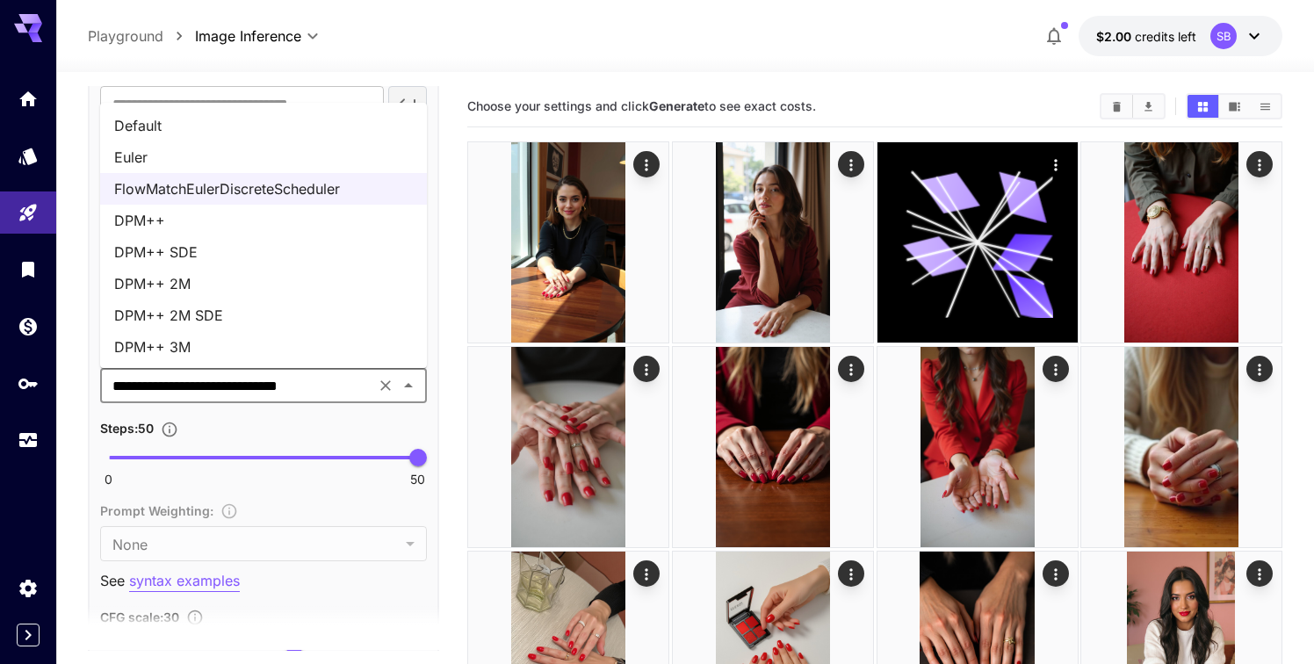
click at [266, 126] on li "Default" at bounding box center [263, 126] width 327 height 32
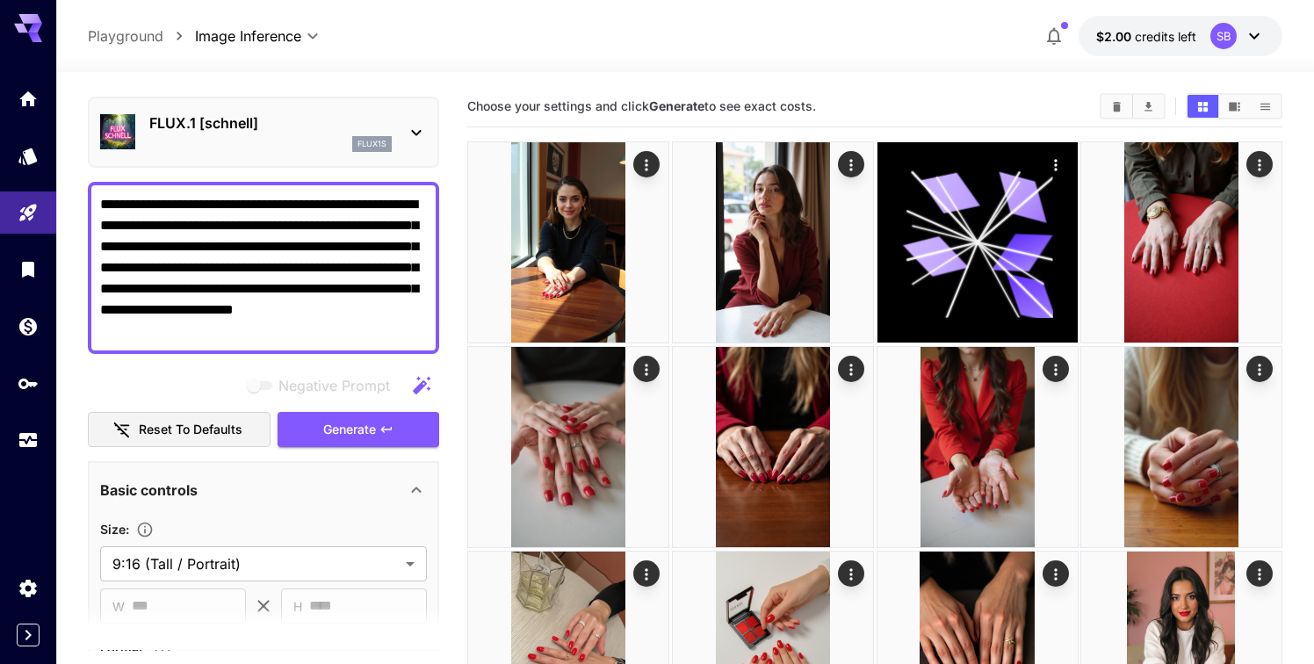
scroll to position [0, 0]
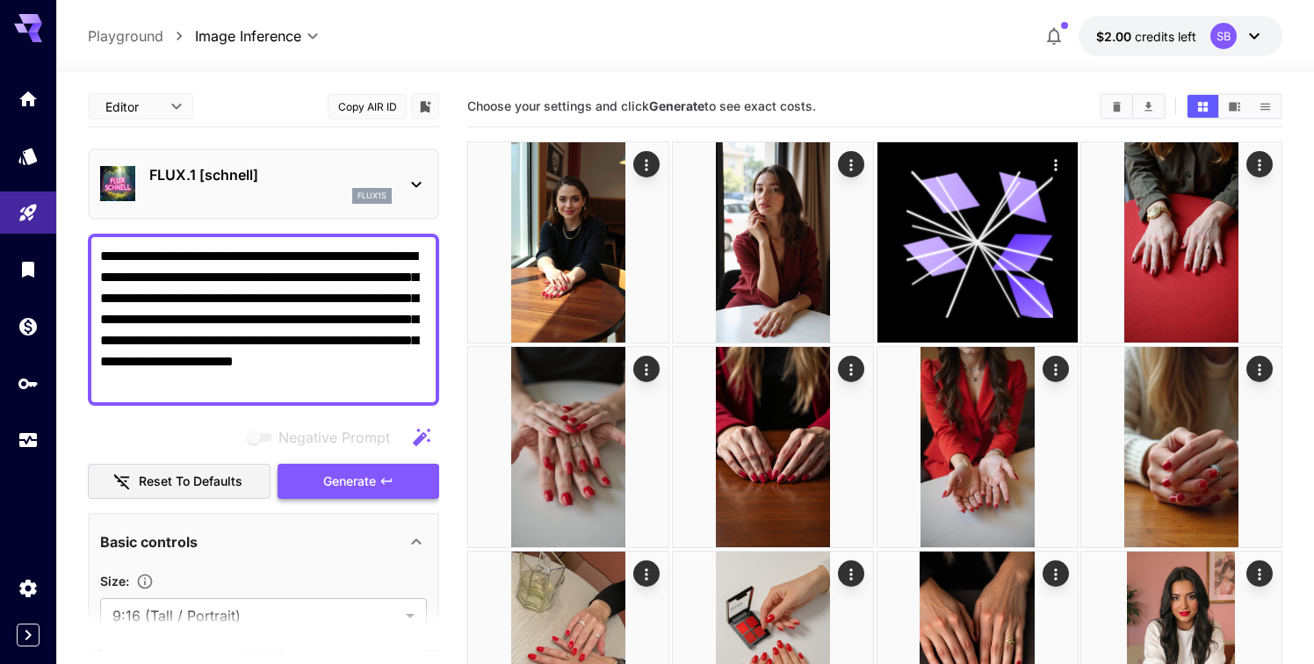
click at [330, 480] on span "Generate" at bounding box center [349, 482] width 53 height 22
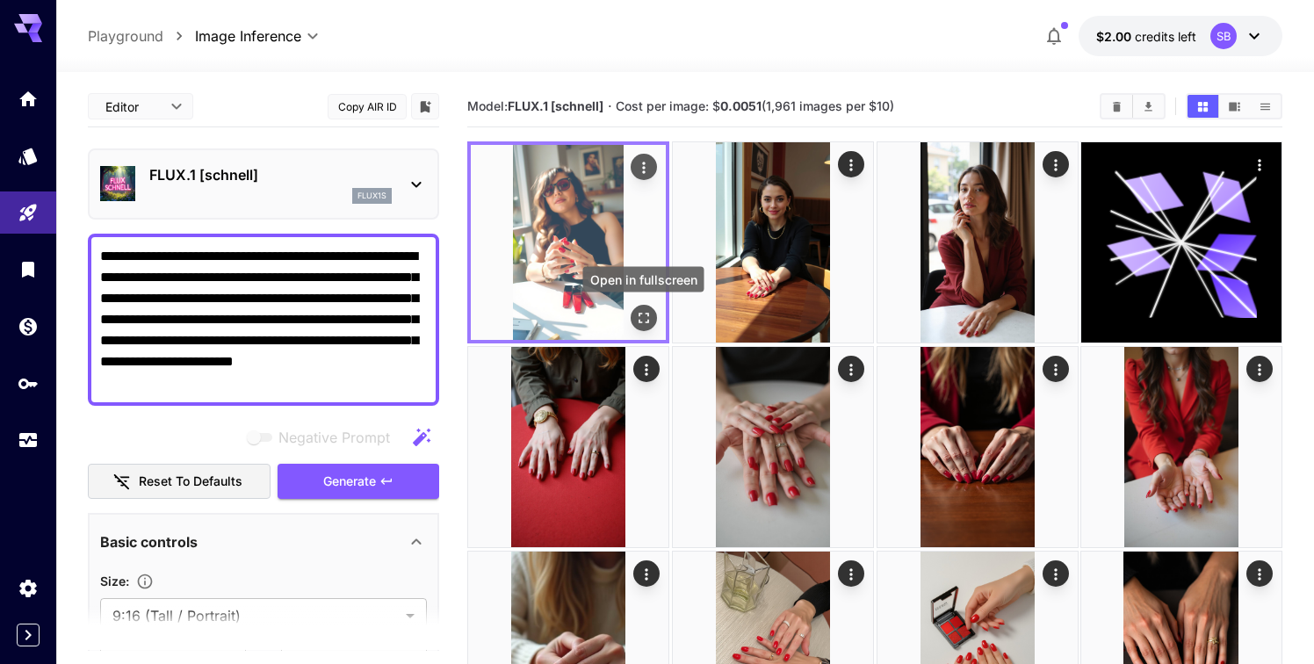
click at [640, 319] on icon "Open in fullscreen" at bounding box center [644, 318] width 18 height 18
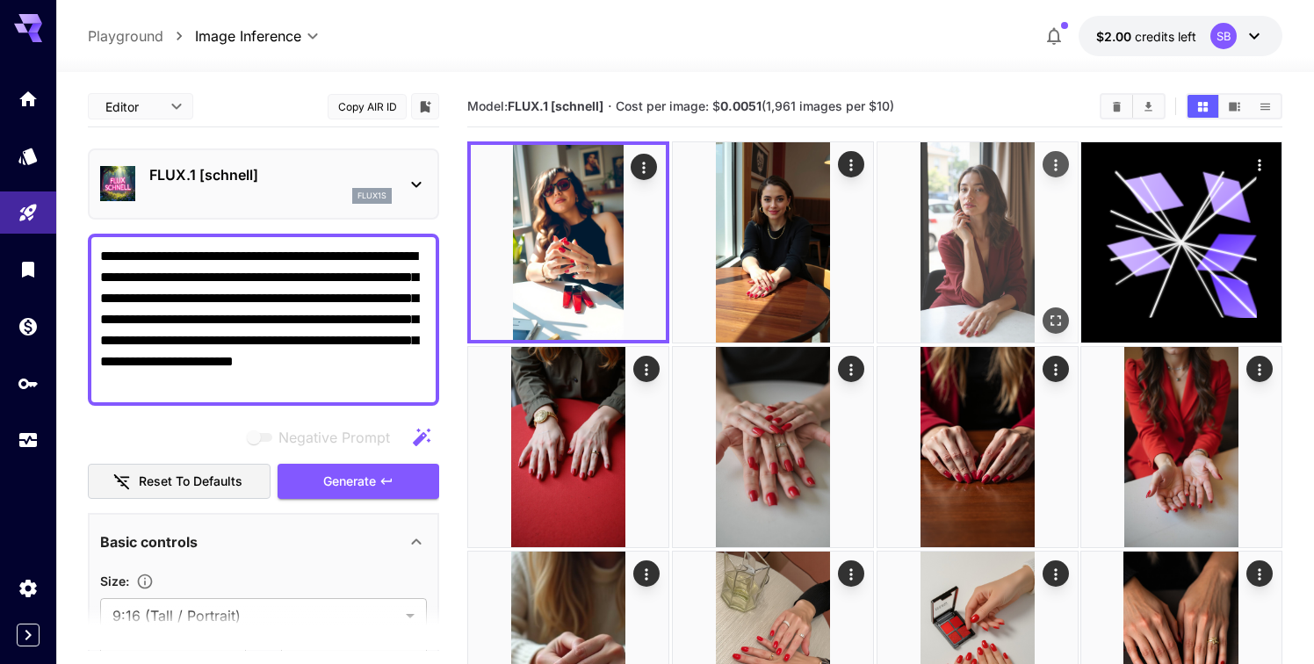
click at [984, 241] on img at bounding box center [977, 242] width 200 height 200
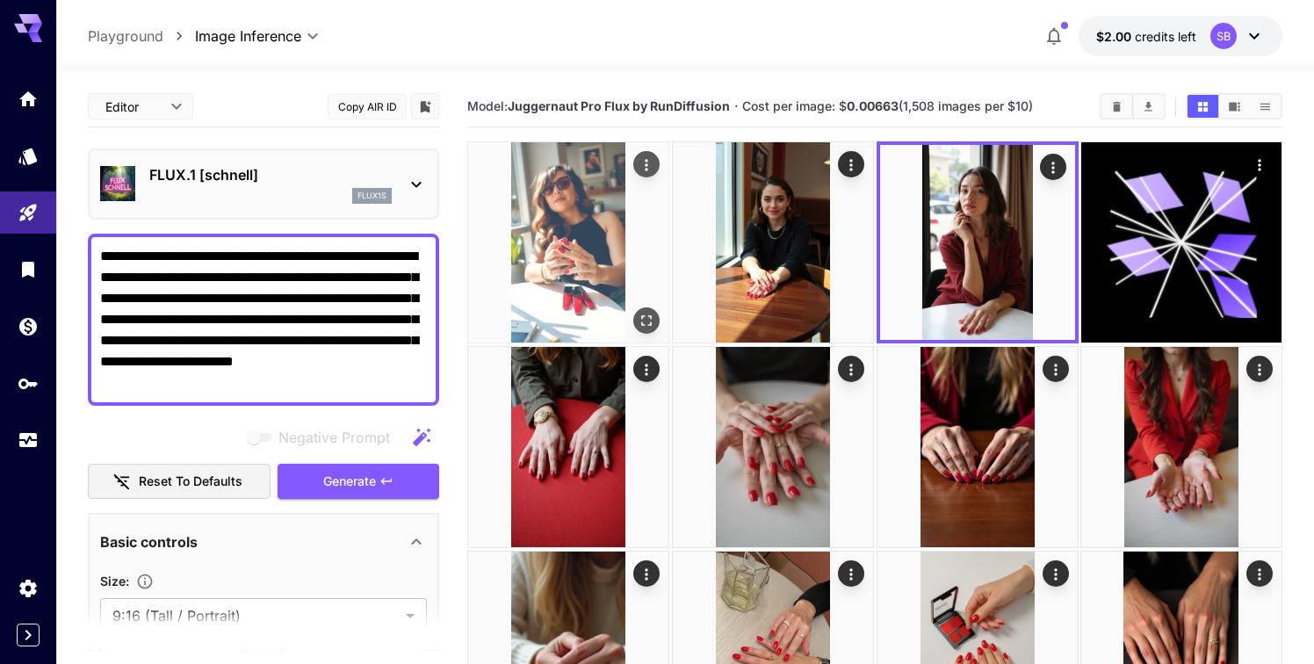
click at [581, 241] on img at bounding box center [568, 242] width 200 height 200
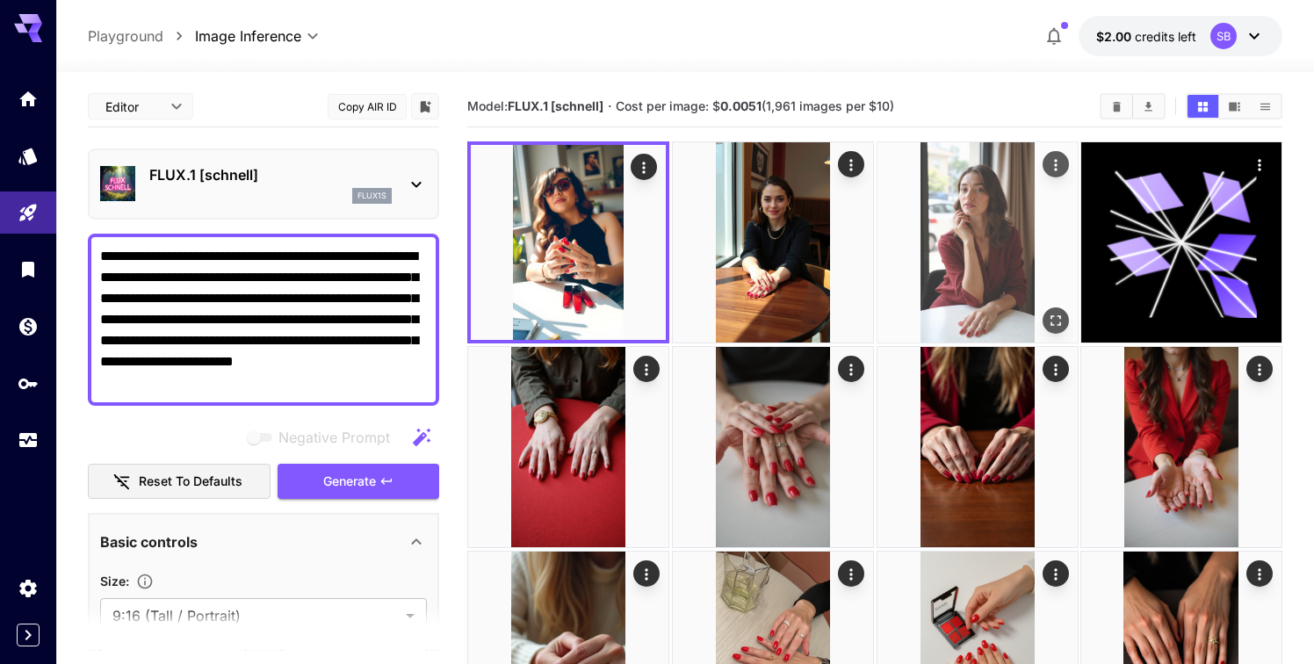
click at [1000, 253] on img at bounding box center [977, 242] width 200 height 200
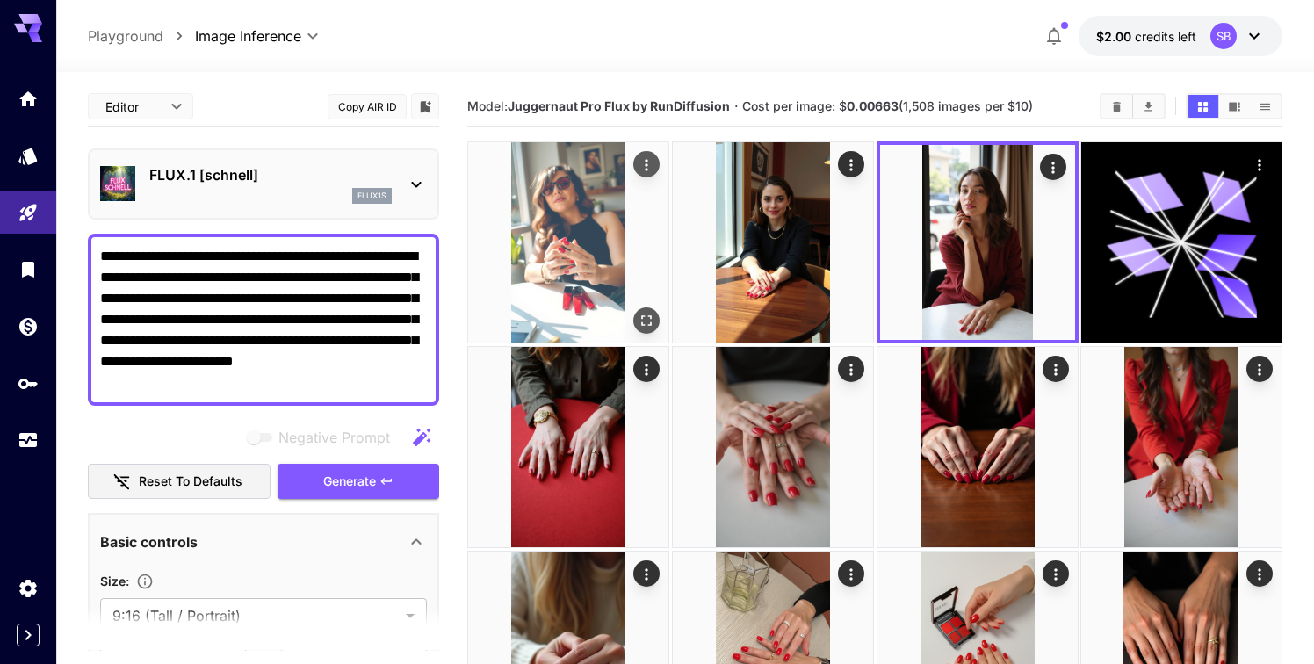
click at [547, 230] on img at bounding box center [568, 242] width 200 height 200
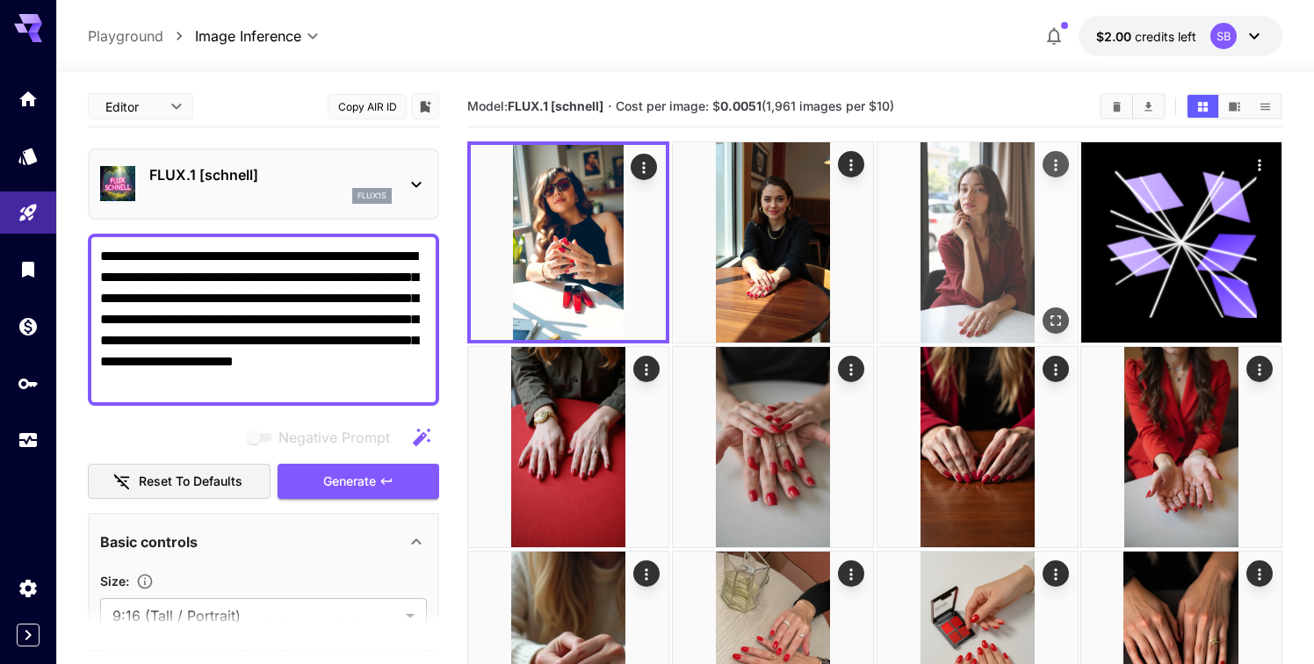
click at [986, 262] on img at bounding box center [977, 242] width 200 height 200
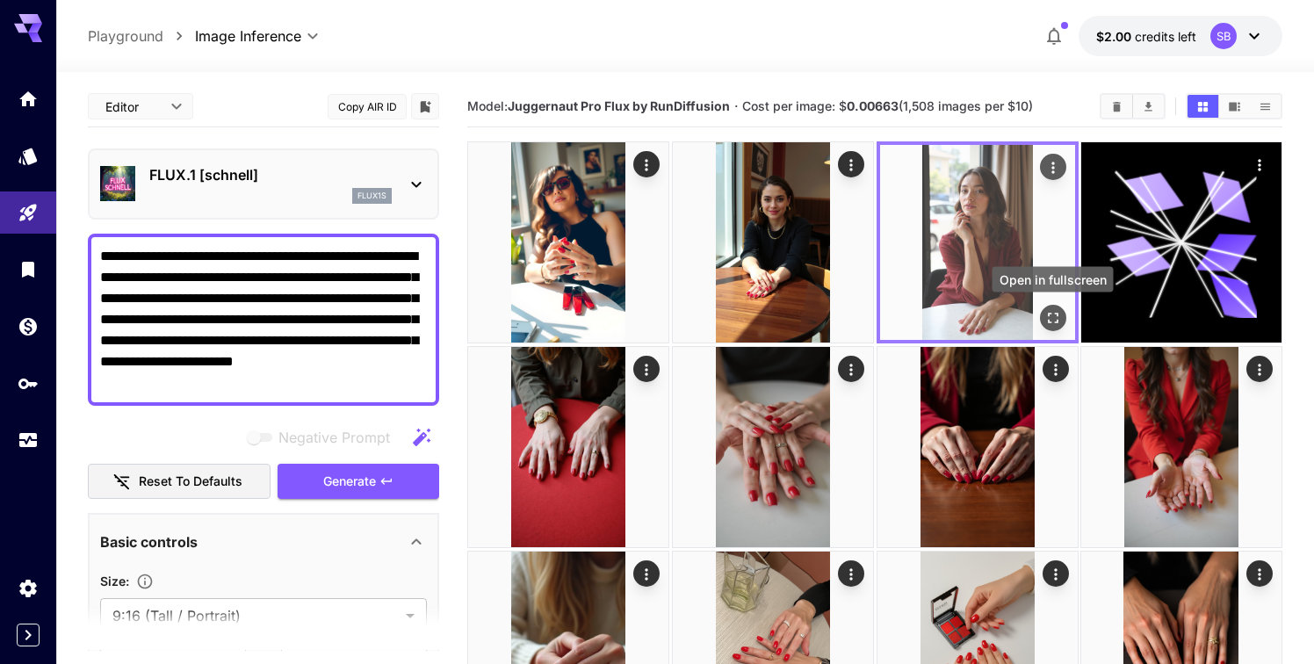
click at [1056, 319] on icon "Open in fullscreen" at bounding box center [1052, 318] width 18 height 18
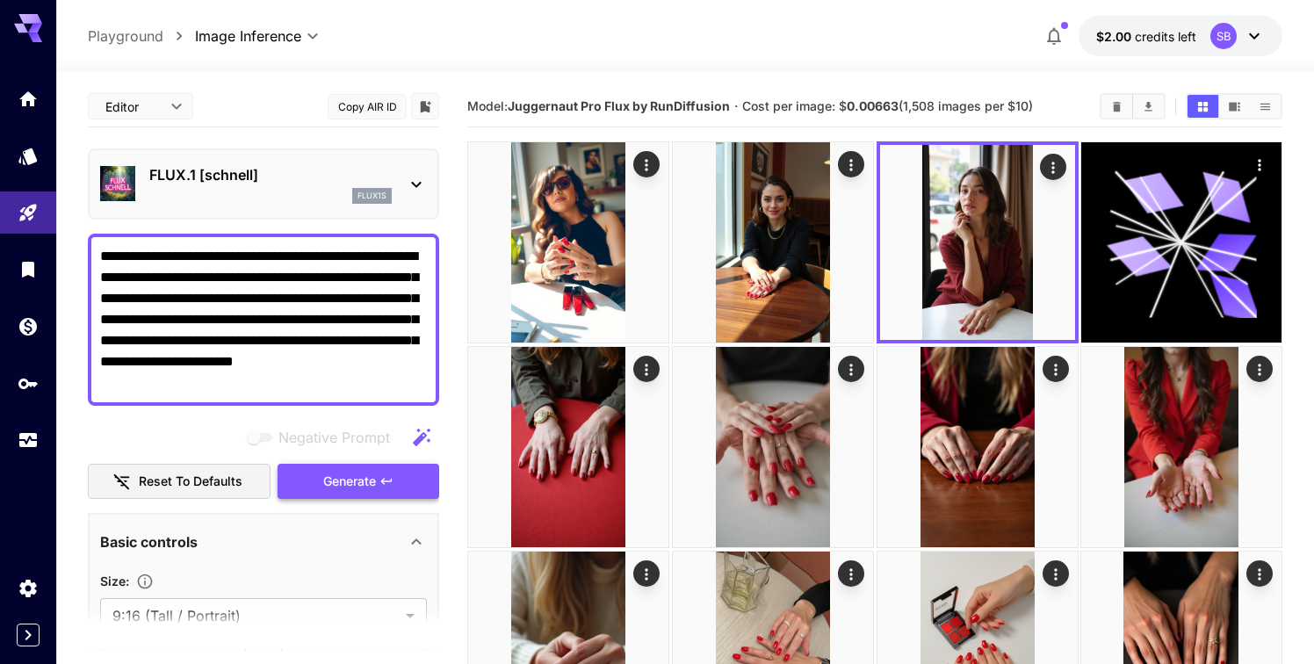
click at [369, 484] on span "Generate" at bounding box center [349, 482] width 53 height 22
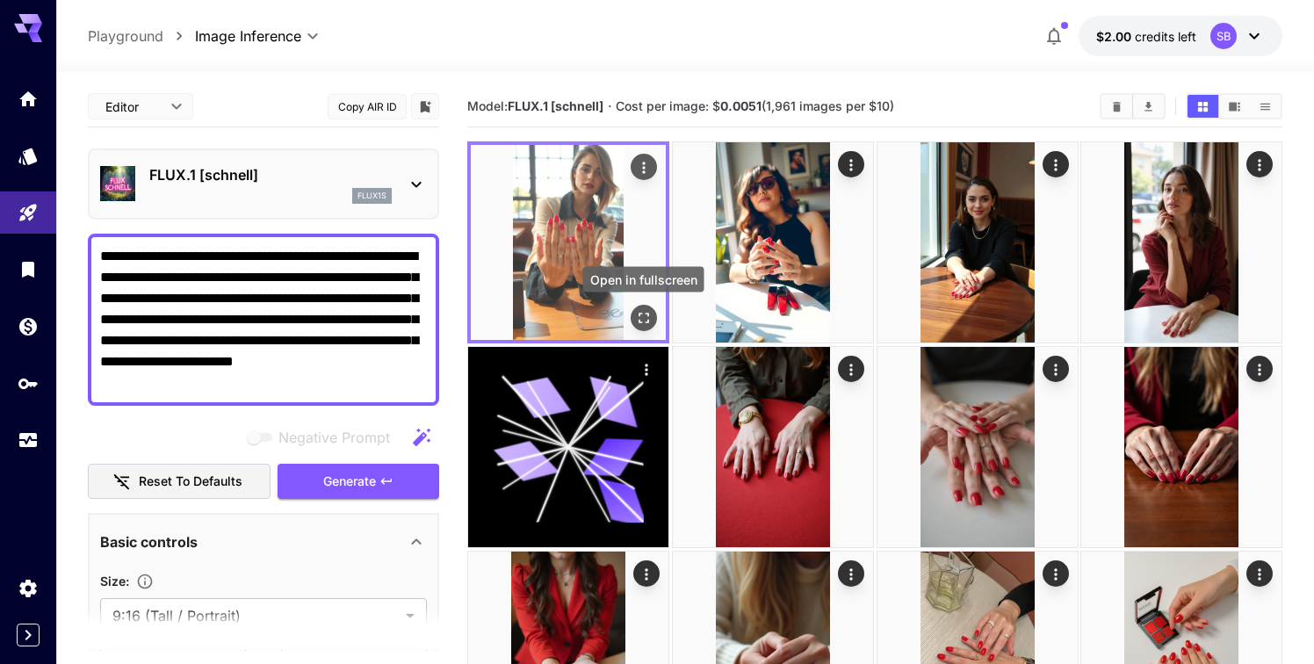
click at [638, 313] on icon "Open in fullscreen" at bounding box center [644, 318] width 18 height 18
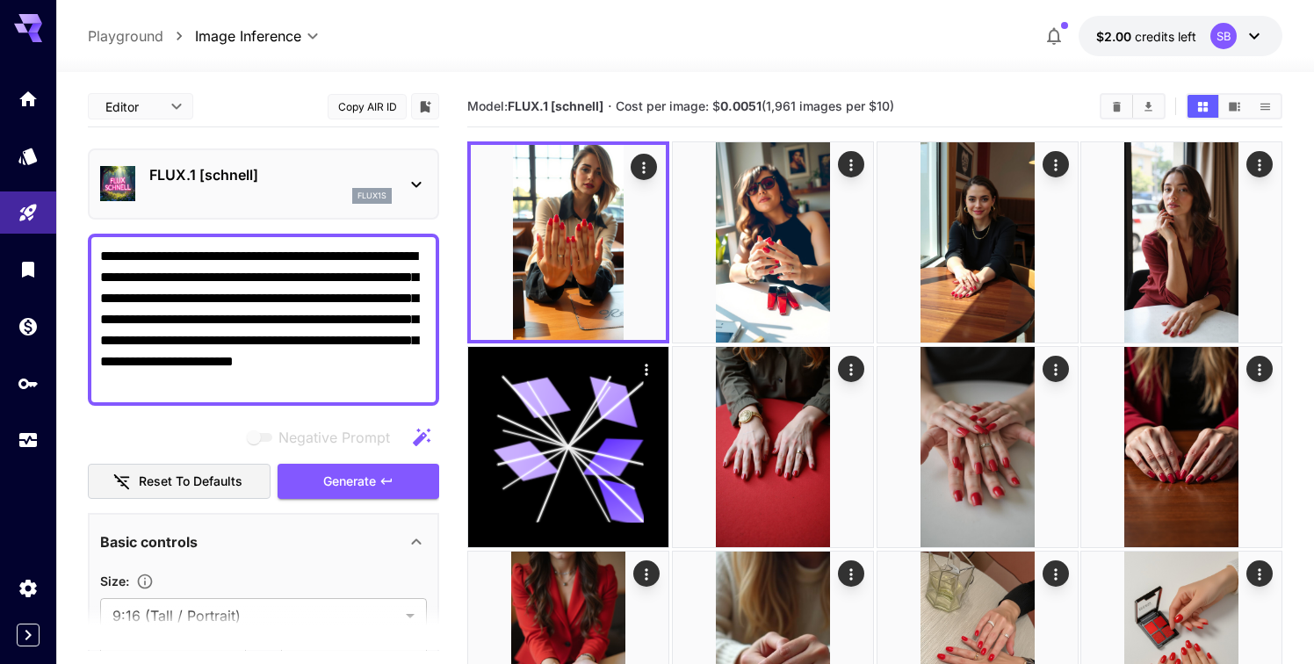
click at [364, 177] on p "FLUX.1 [schnell]" at bounding box center [270, 174] width 242 height 21
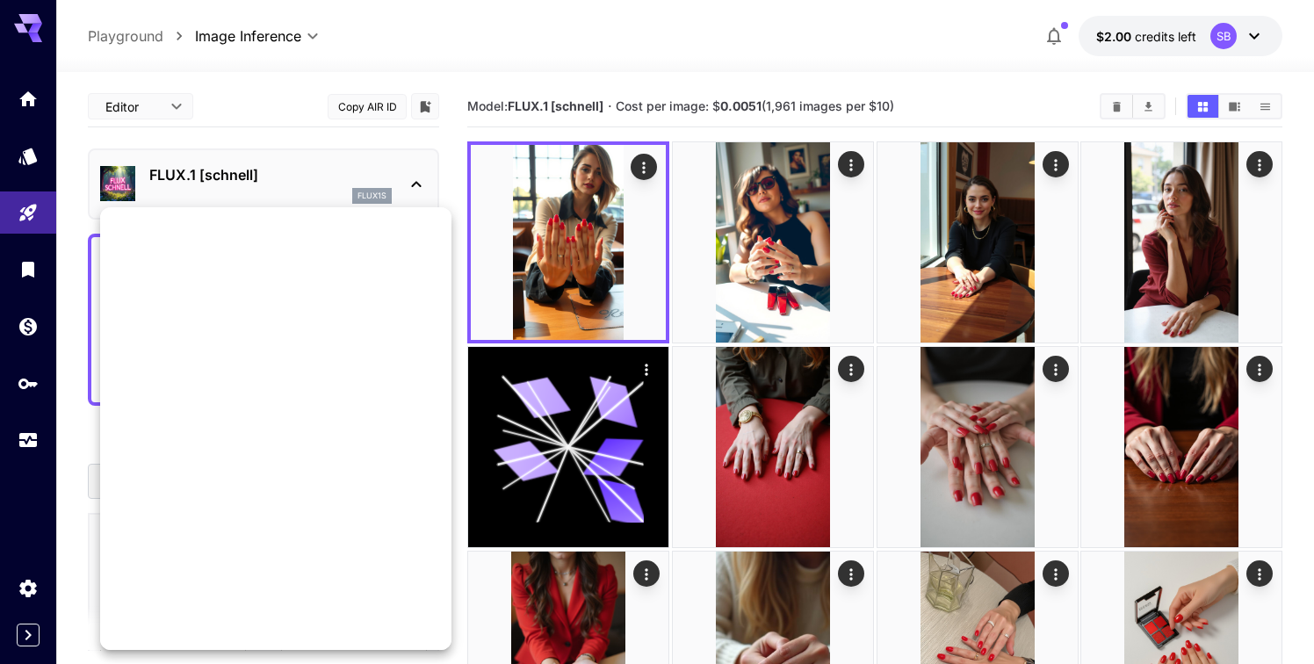
scroll to position [1357, 0]
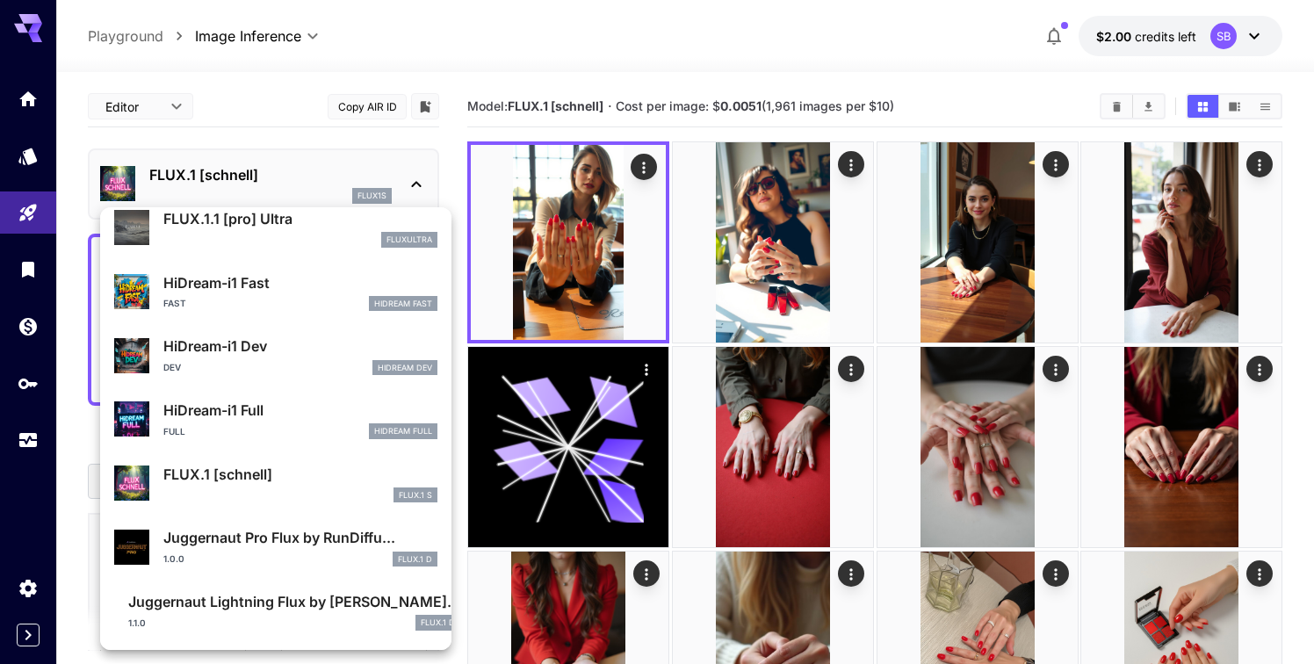
click at [260, 544] on p "Juggernaut Pro Flux by RunDiffu..." at bounding box center [300, 537] width 274 height 21
type input "**"
type input "*"
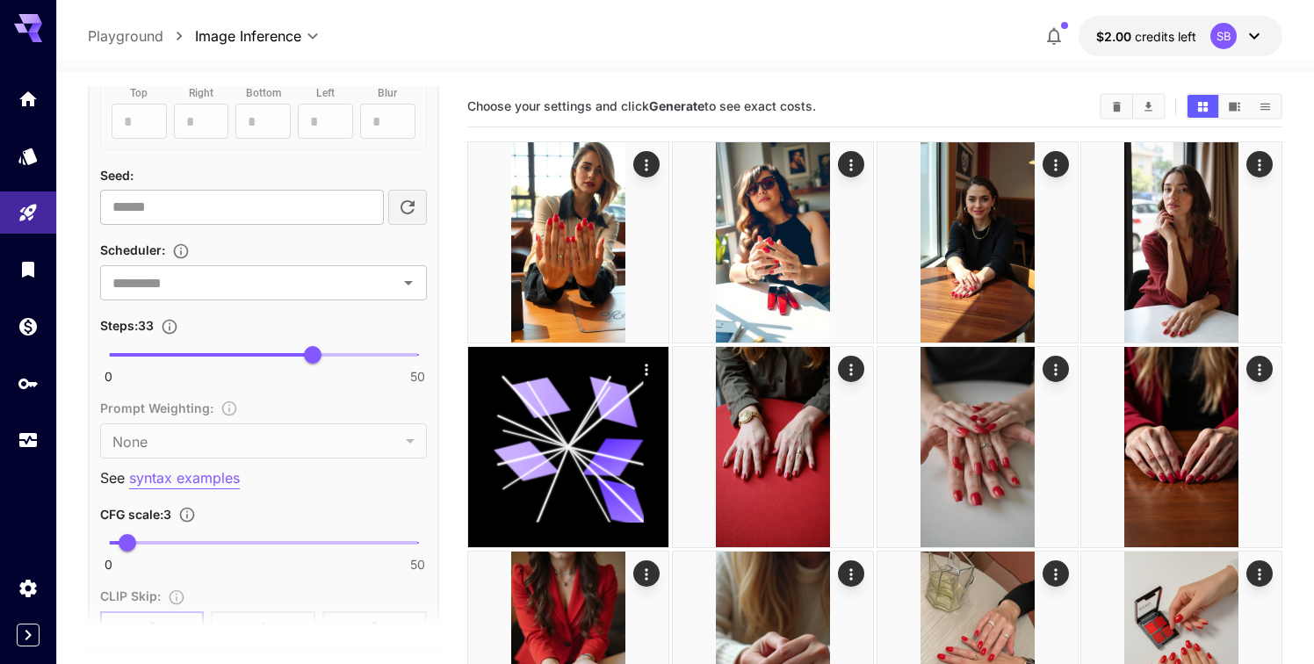
scroll to position [1130, 0]
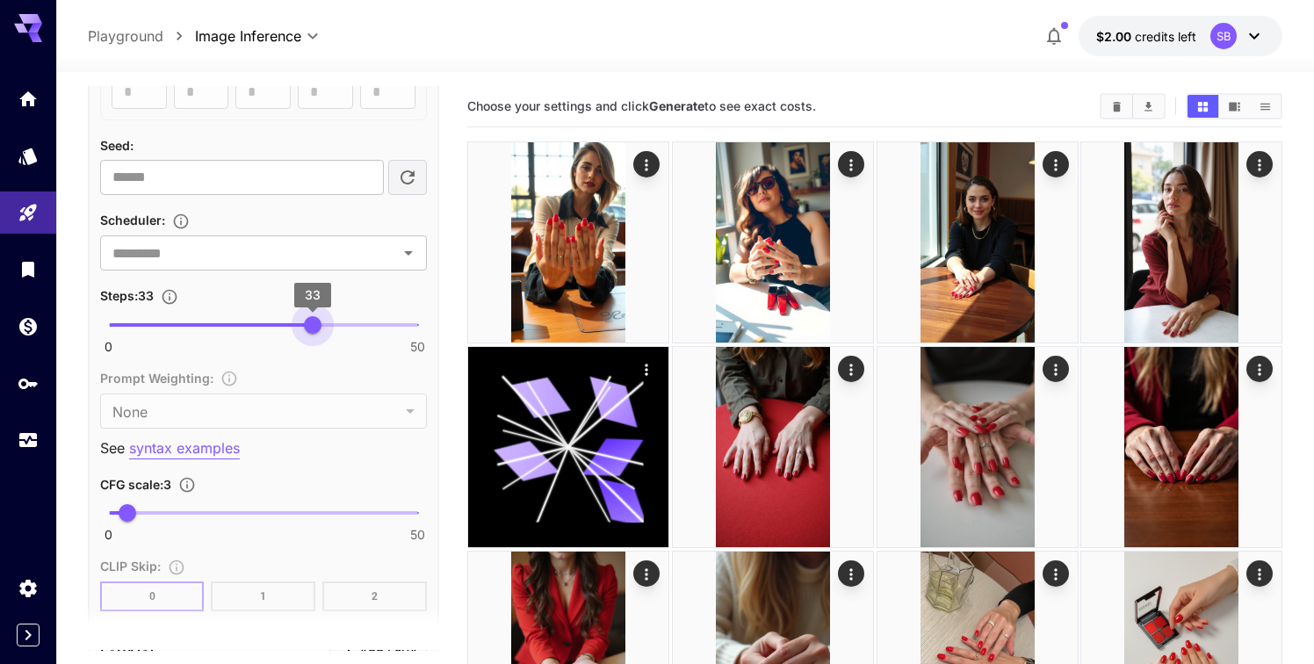
type input "**"
drag, startPoint x: 311, startPoint y: 322, endPoint x: 451, endPoint y: 331, distance: 140.8
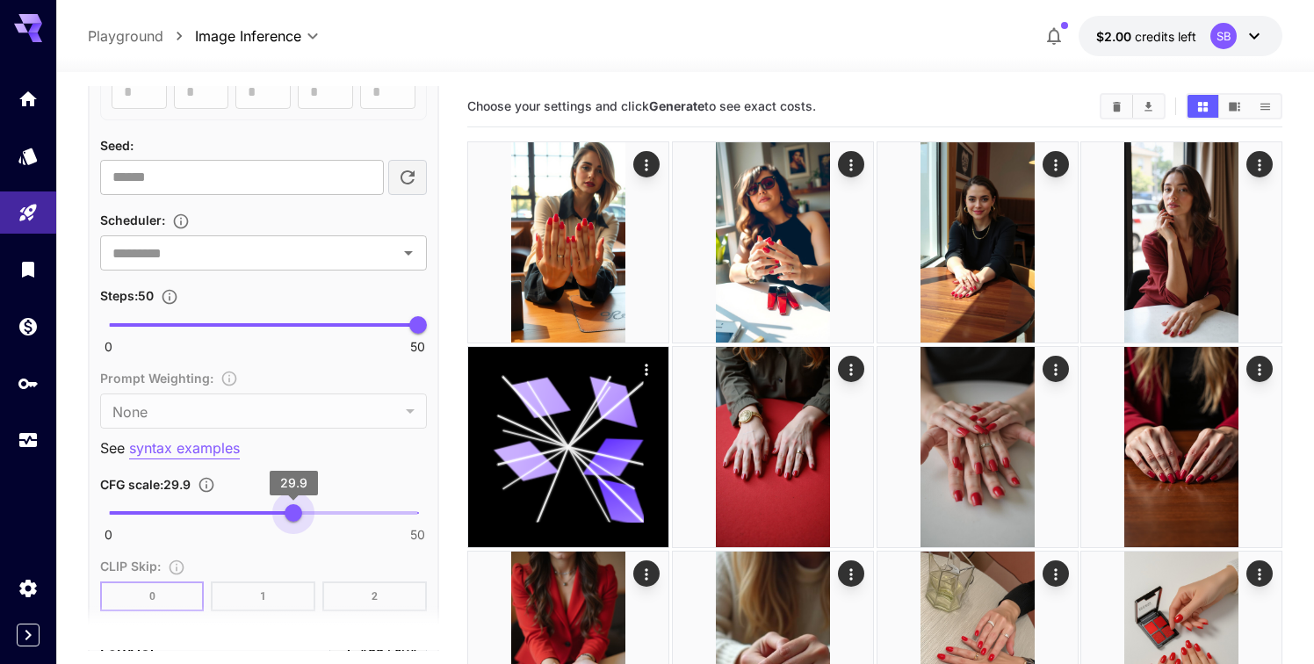
type input "**"
drag, startPoint x: 177, startPoint y: 508, endPoint x: 294, endPoint y: 510, distance: 116.8
click at [294, 510] on span "0 50 30" at bounding box center [263, 513] width 309 height 26
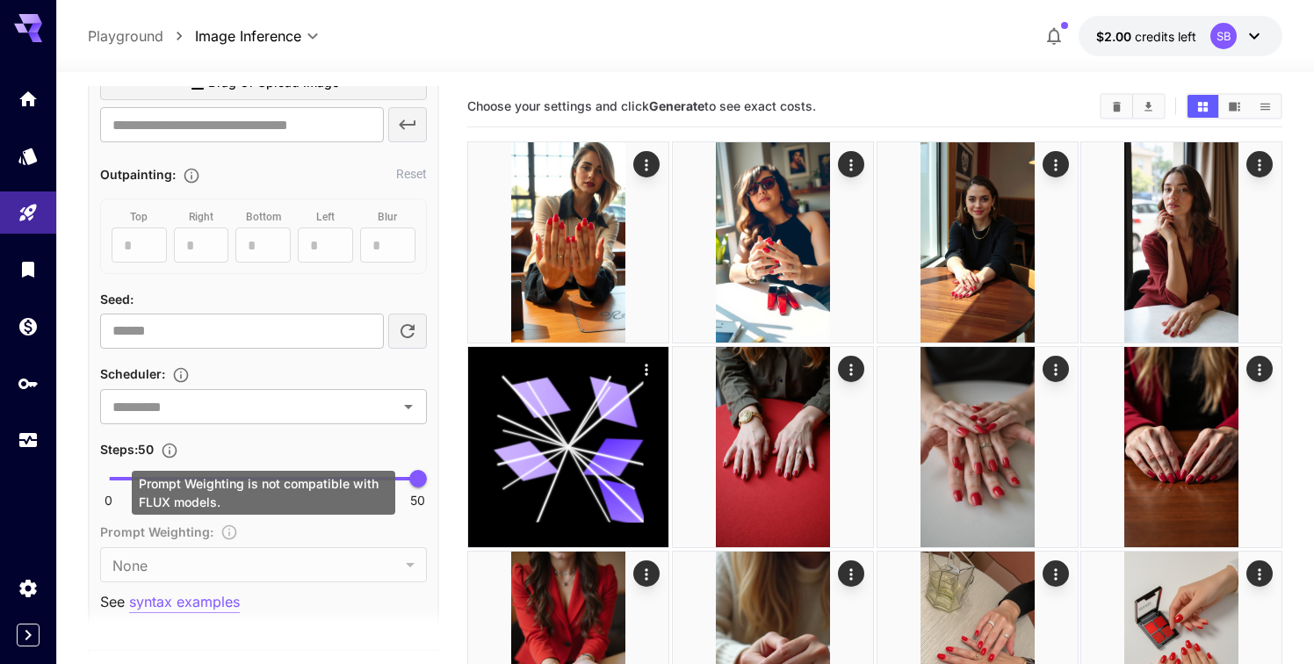
scroll to position [948, 0]
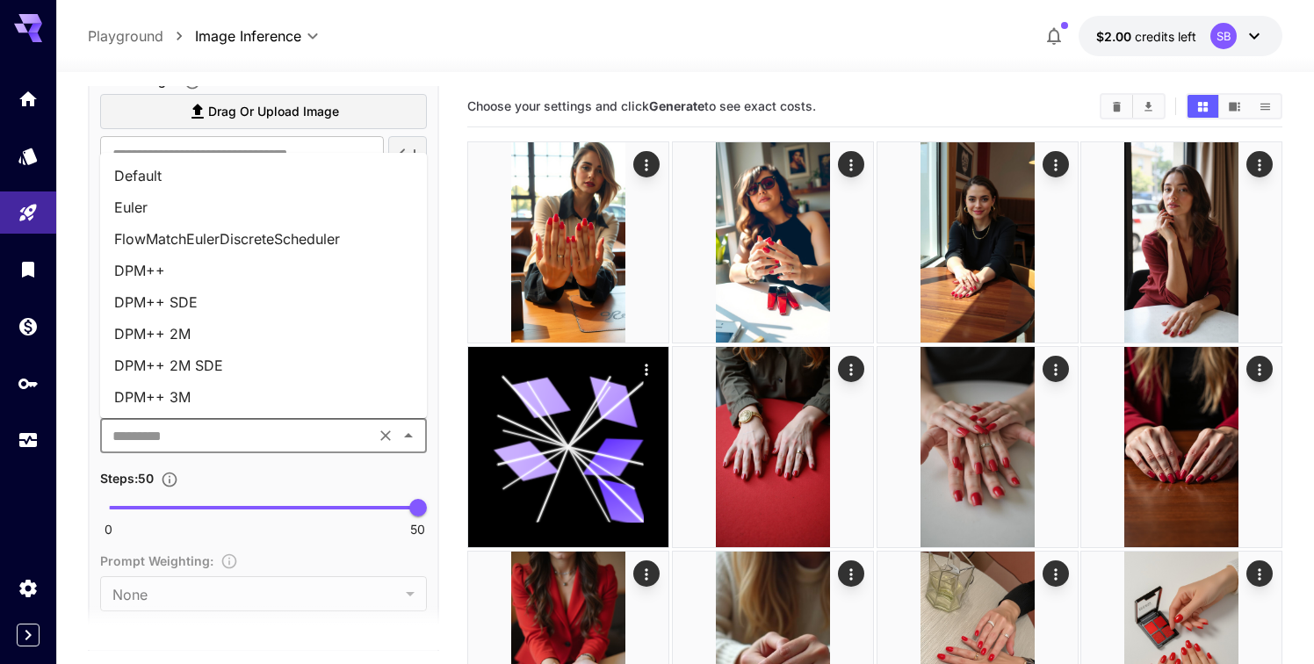
click at [194, 443] on input "text" at bounding box center [237, 435] width 264 height 25
click at [209, 173] on li "Default" at bounding box center [263, 176] width 327 height 32
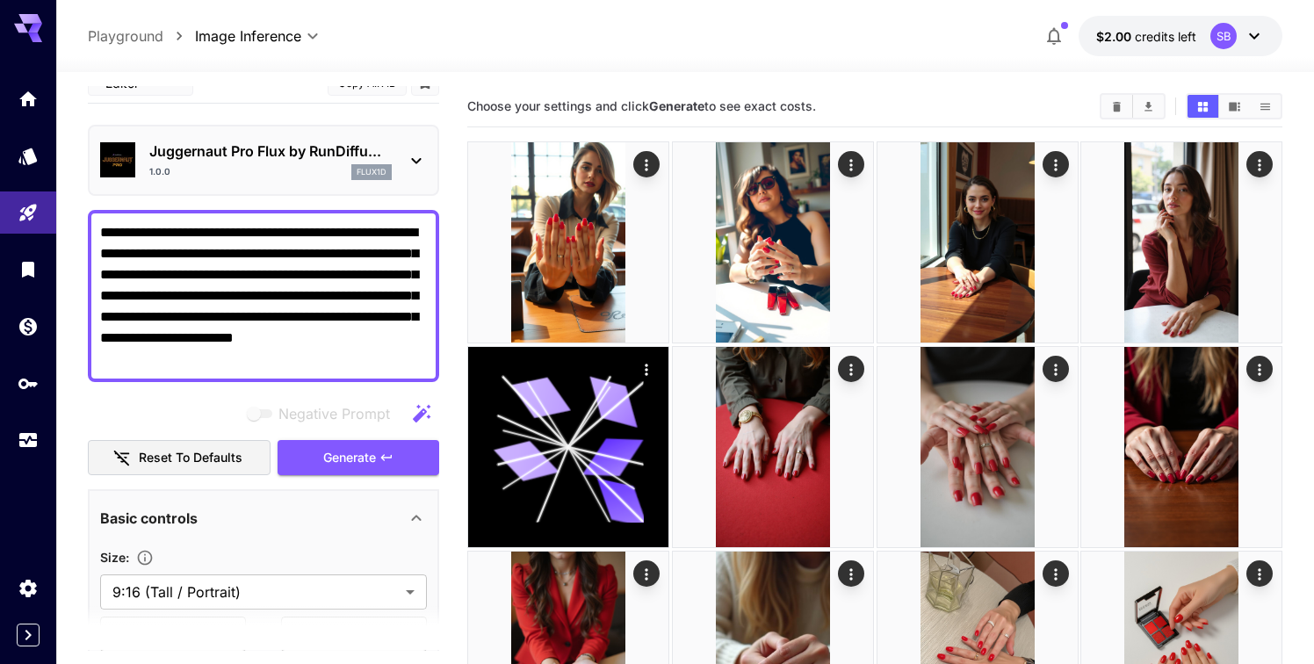
scroll to position [0, 0]
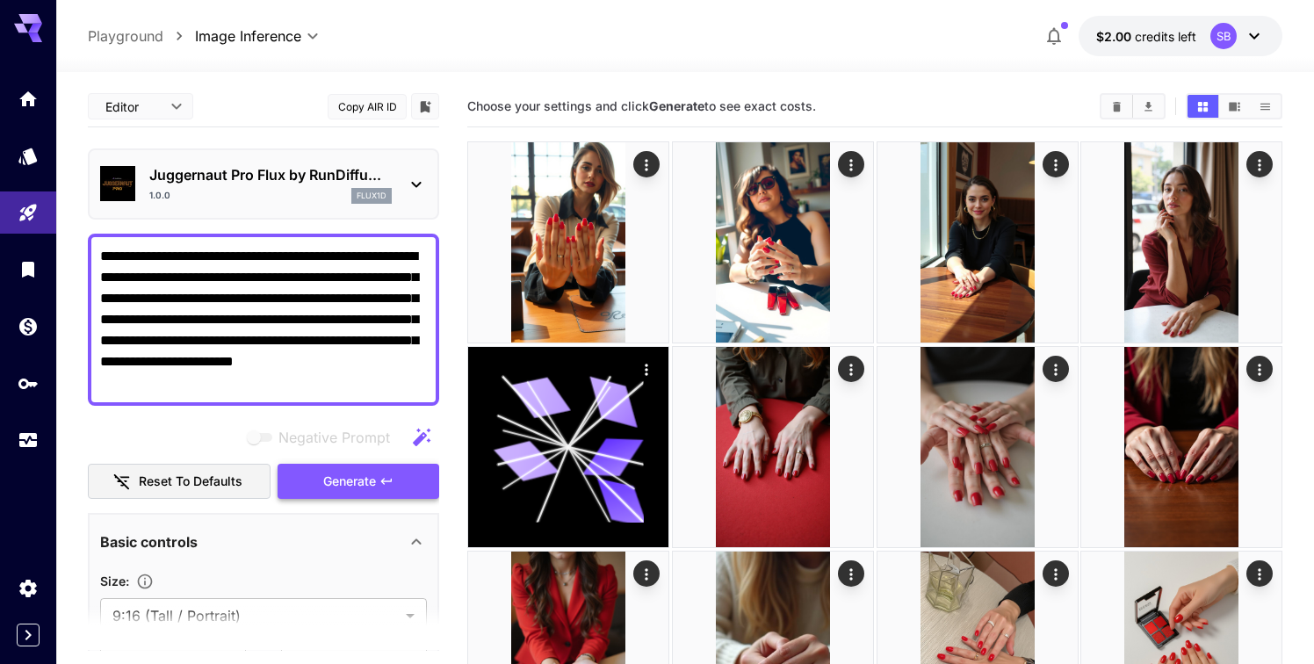
click at [325, 486] on span "Generate" at bounding box center [349, 482] width 53 height 22
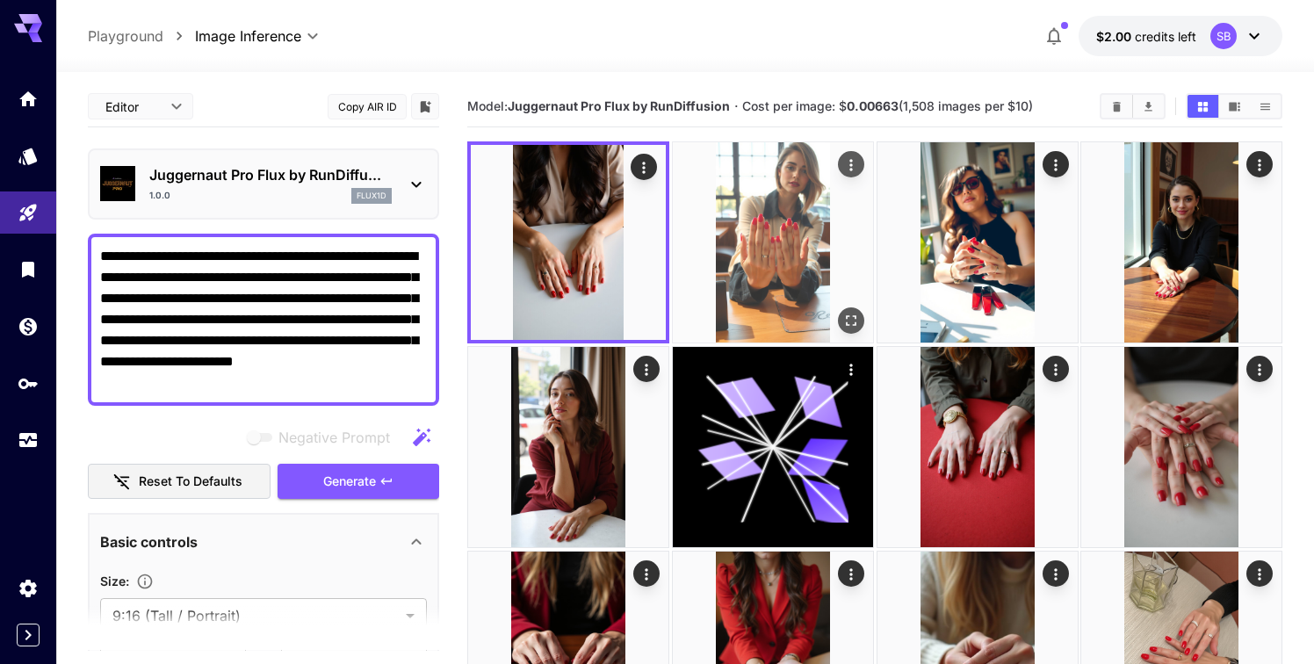
click at [751, 233] on img at bounding box center [773, 242] width 200 height 200
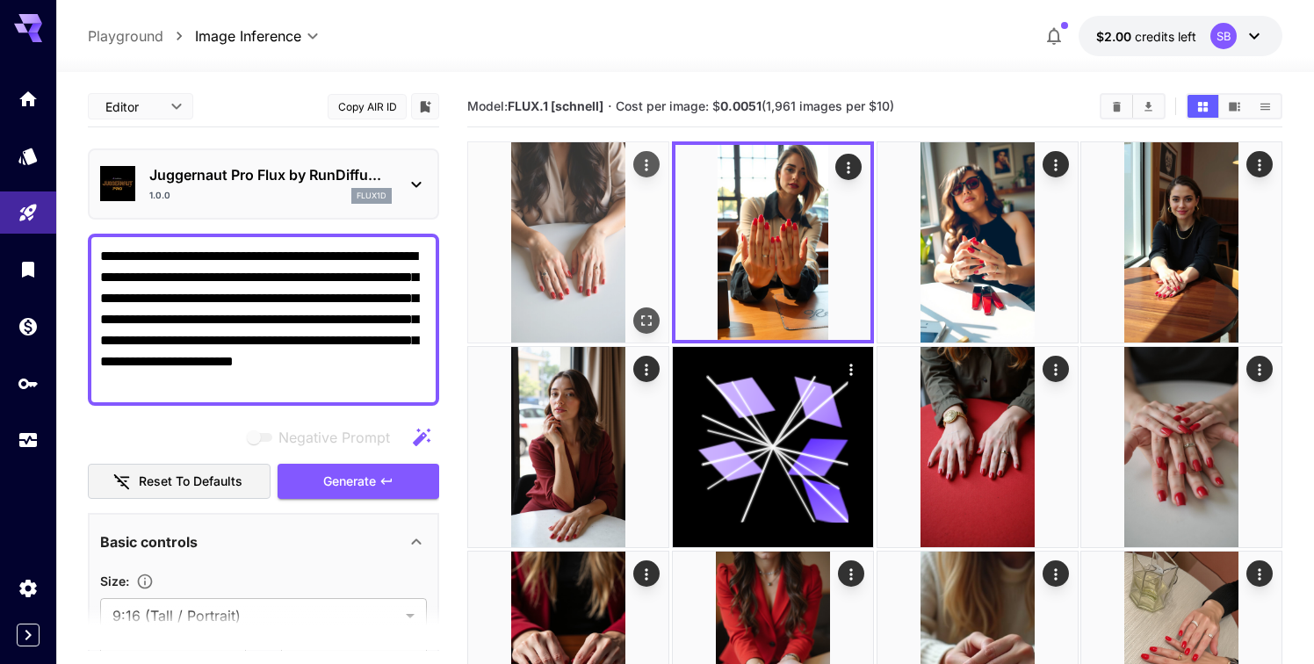
click at [590, 236] on img at bounding box center [568, 242] width 200 height 200
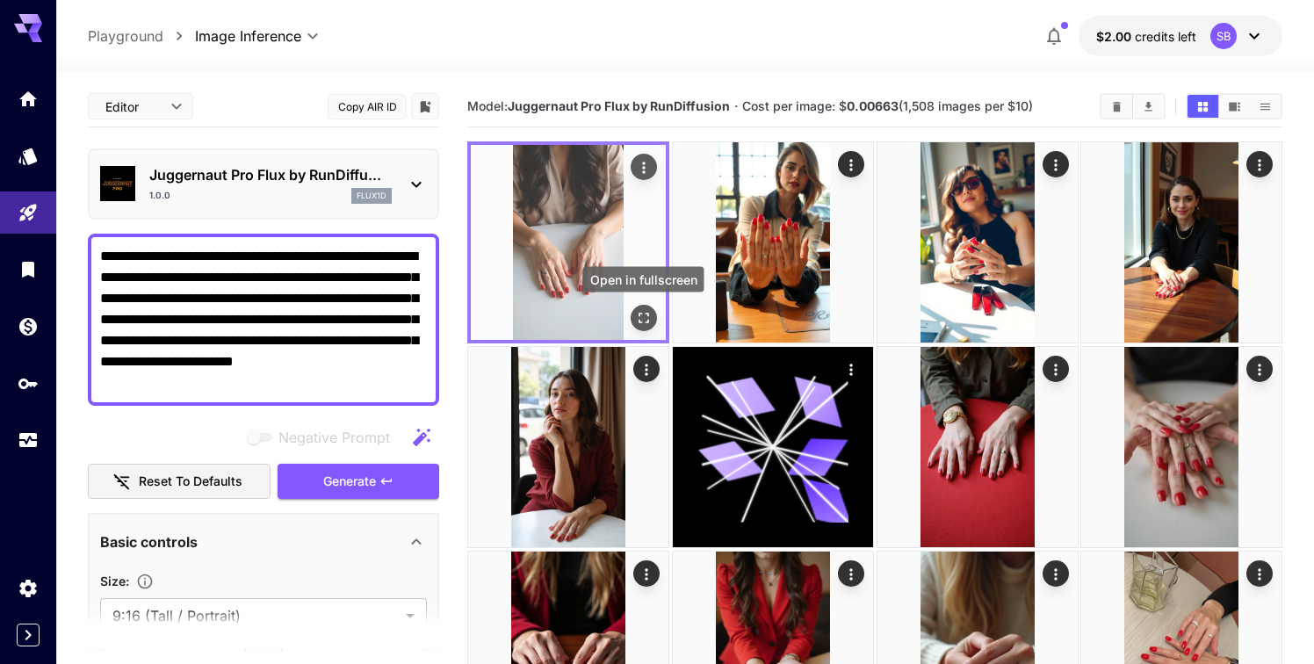
click at [645, 316] on icon "Open in fullscreen" at bounding box center [644, 318] width 18 height 18
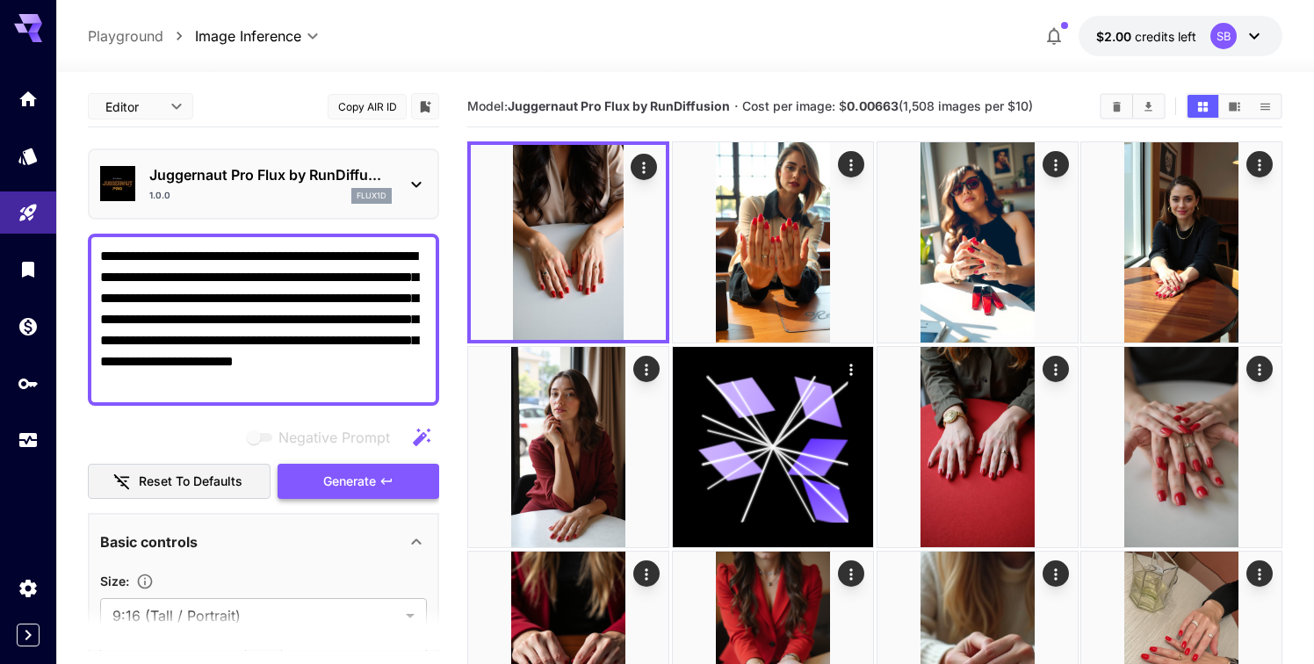
click at [335, 473] on span "Generate" at bounding box center [349, 482] width 53 height 22
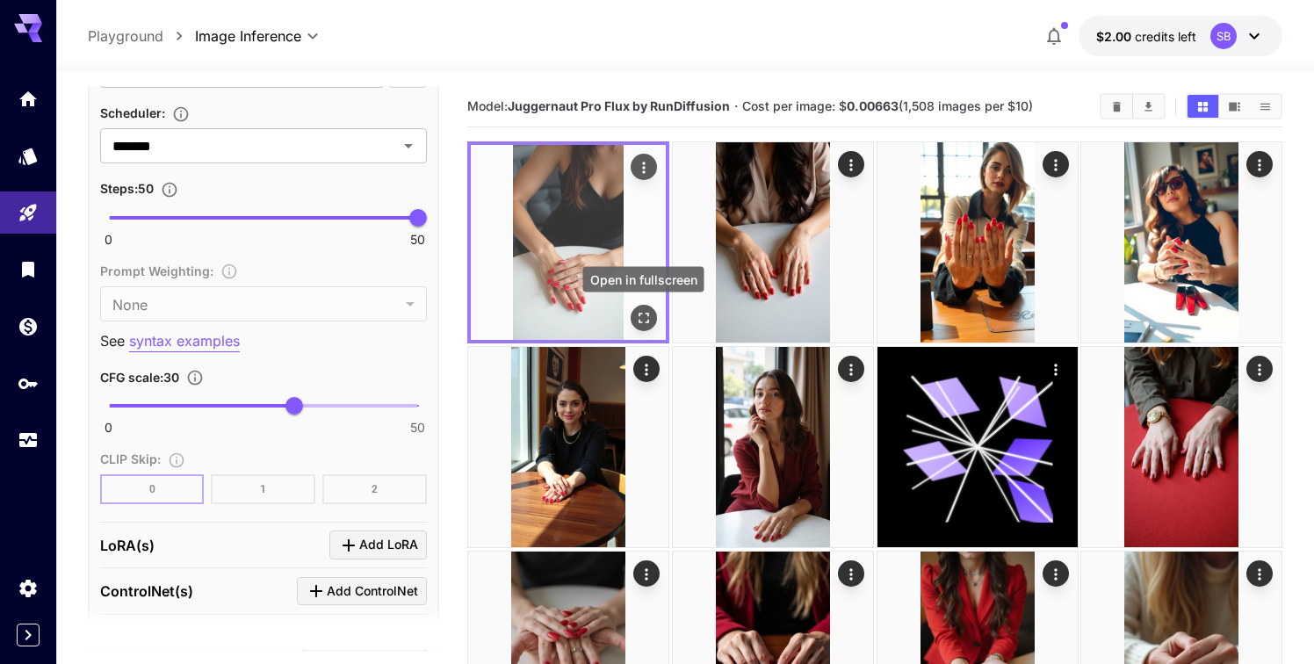
click at [644, 320] on icon "Open in fullscreen" at bounding box center [644, 318] width 18 height 18
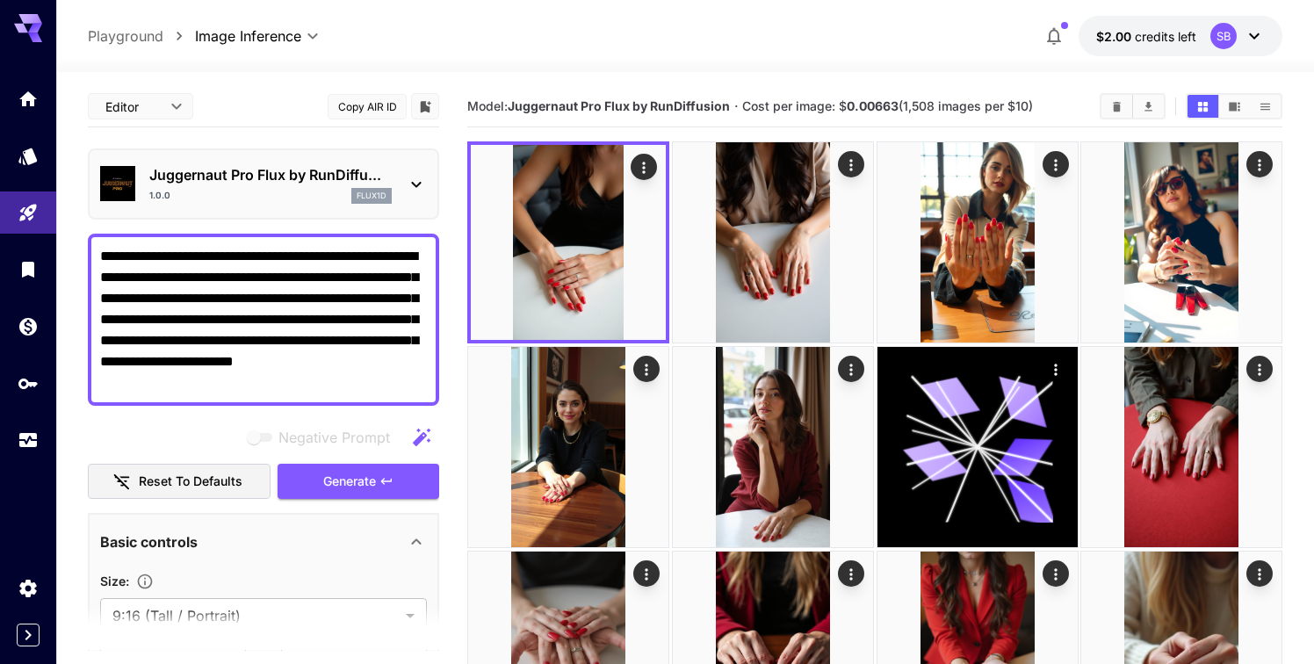
click at [314, 283] on textarea "**********" at bounding box center [263, 320] width 327 height 148
paste textarea
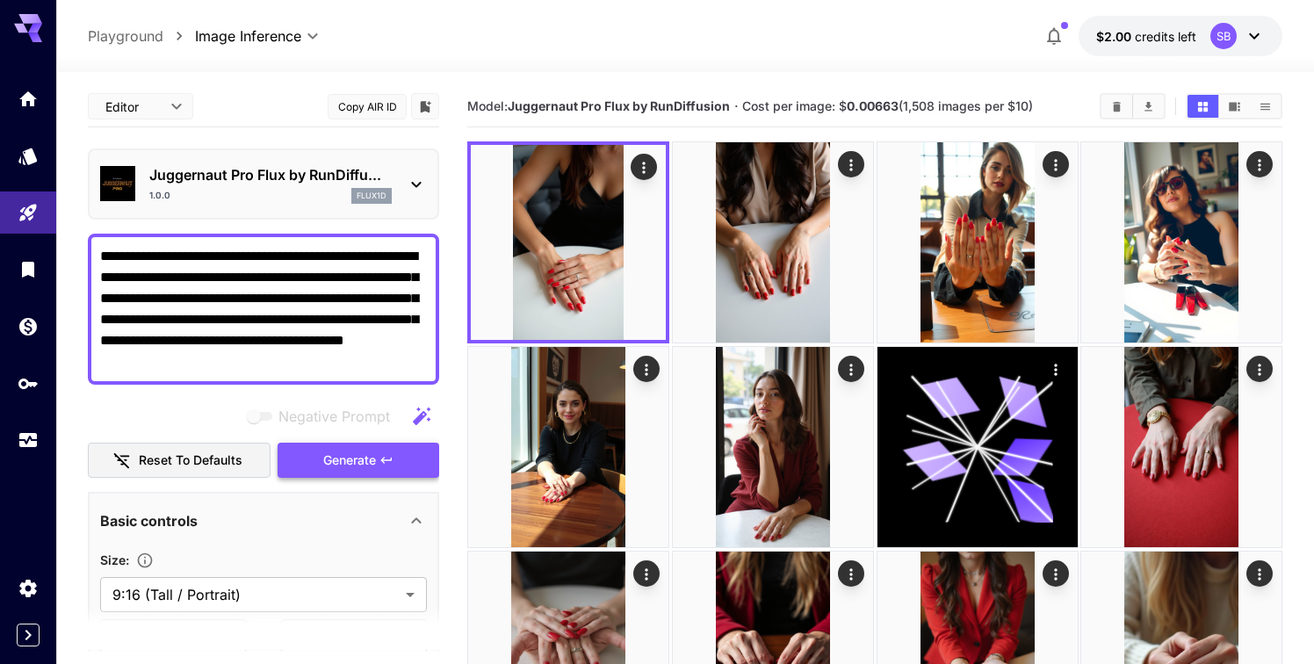
click at [340, 460] on span "Generate" at bounding box center [349, 461] width 53 height 22
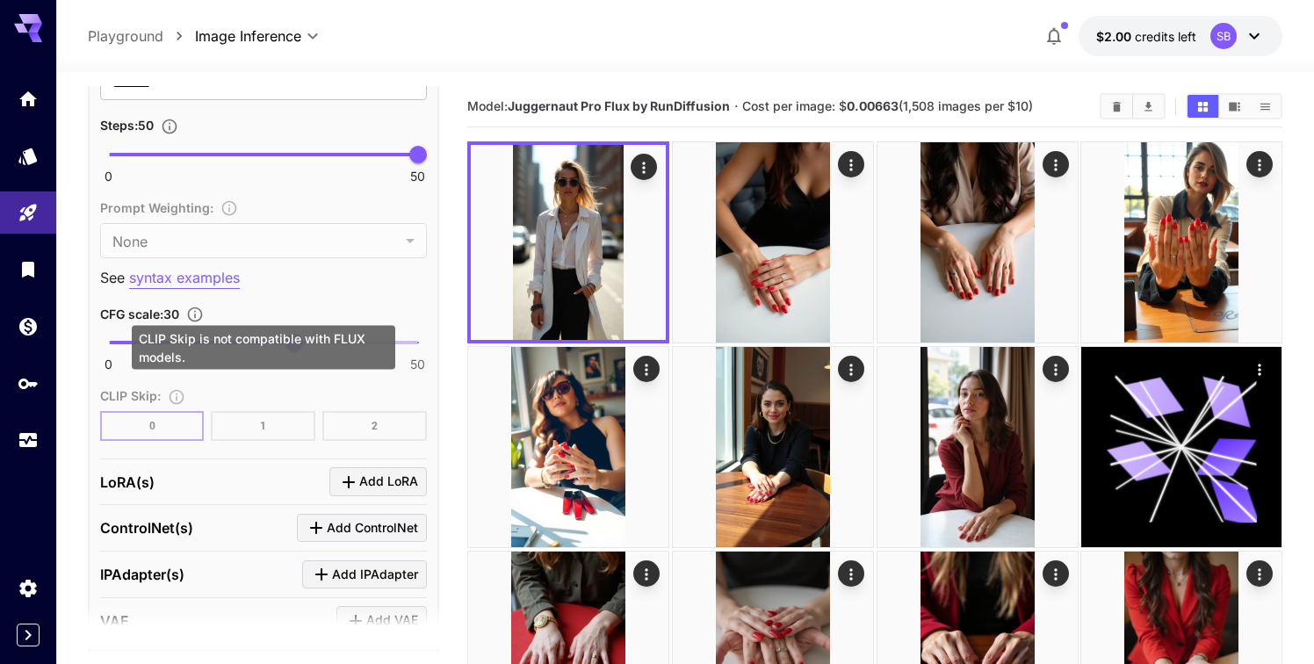
scroll to position [1281, 0]
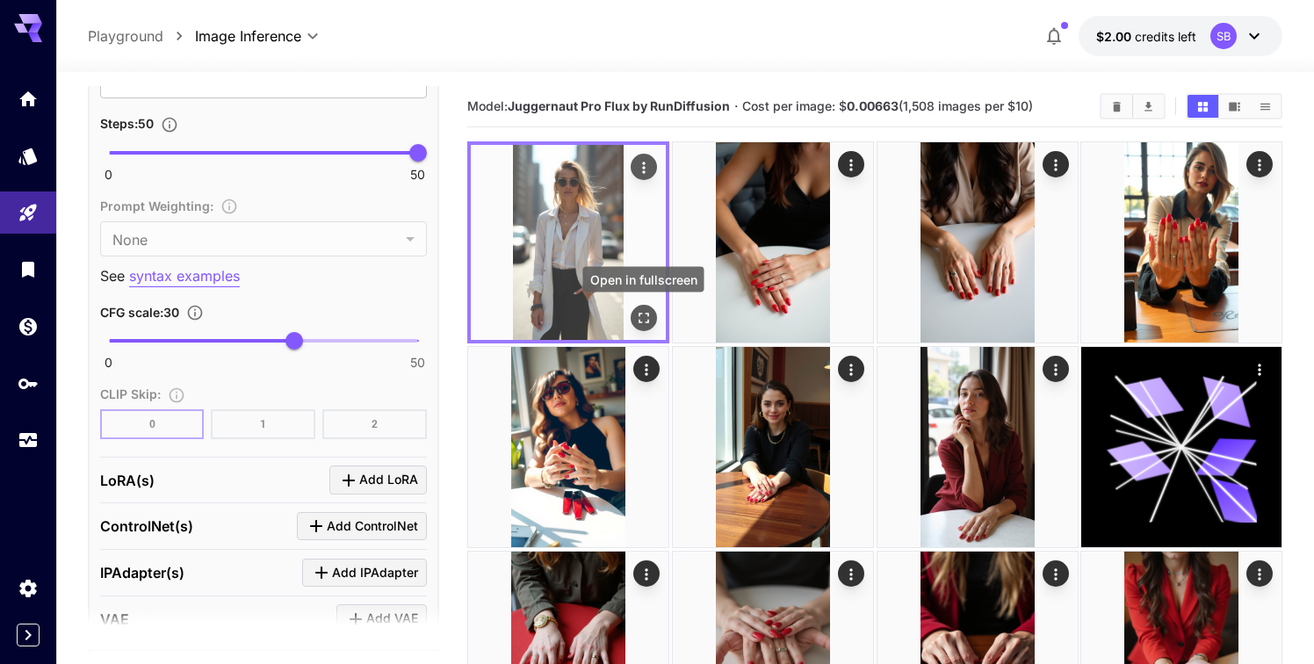
click at [642, 314] on icon "Open in fullscreen" at bounding box center [644, 318] width 18 height 18
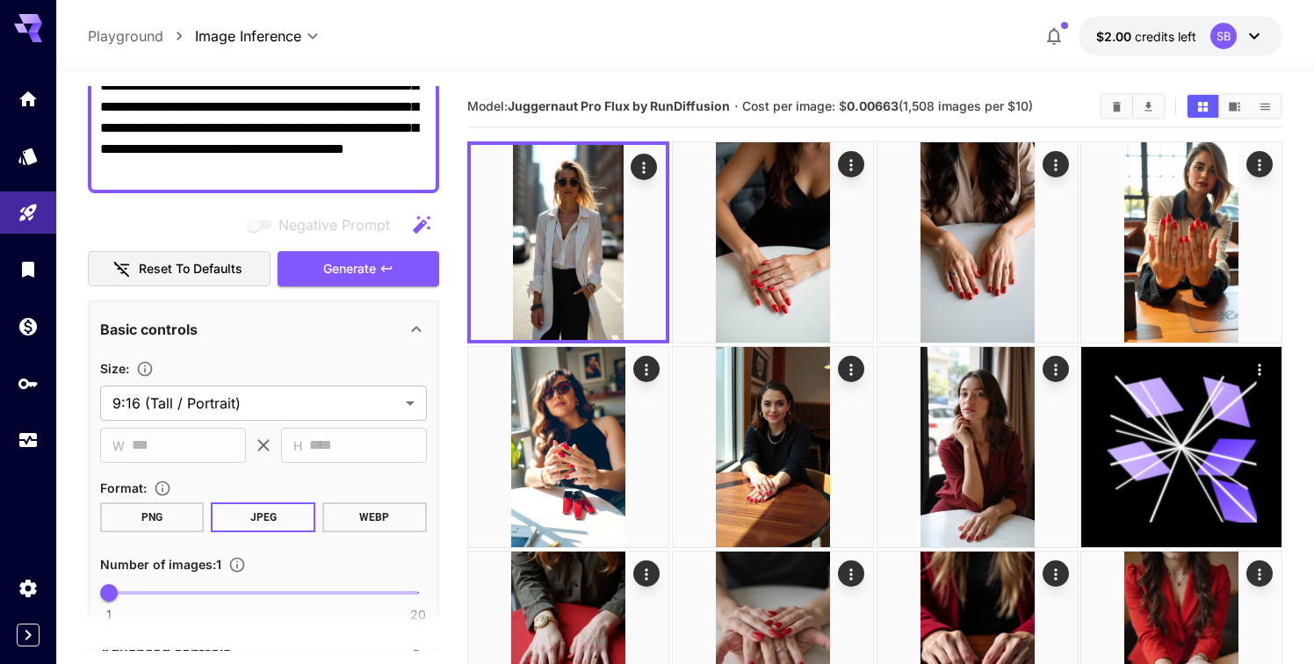
scroll to position [181, 0]
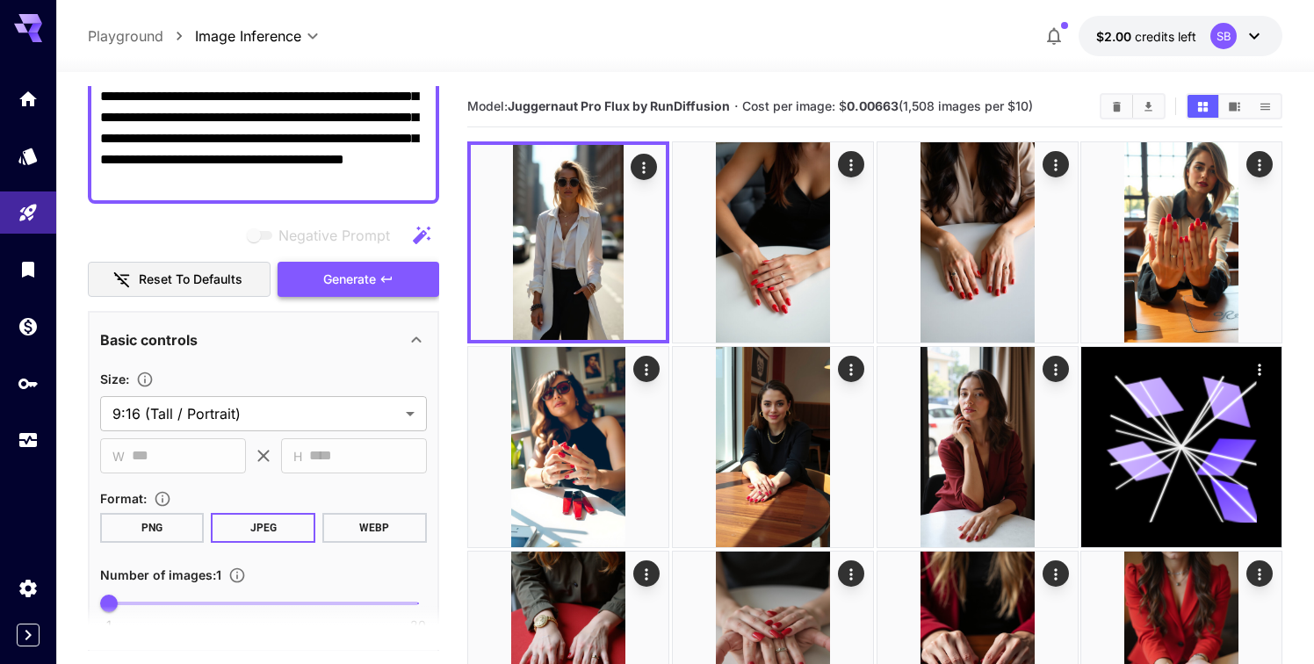
click at [366, 277] on span "Generate" at bounding box center [349, 280] width 53 height 22
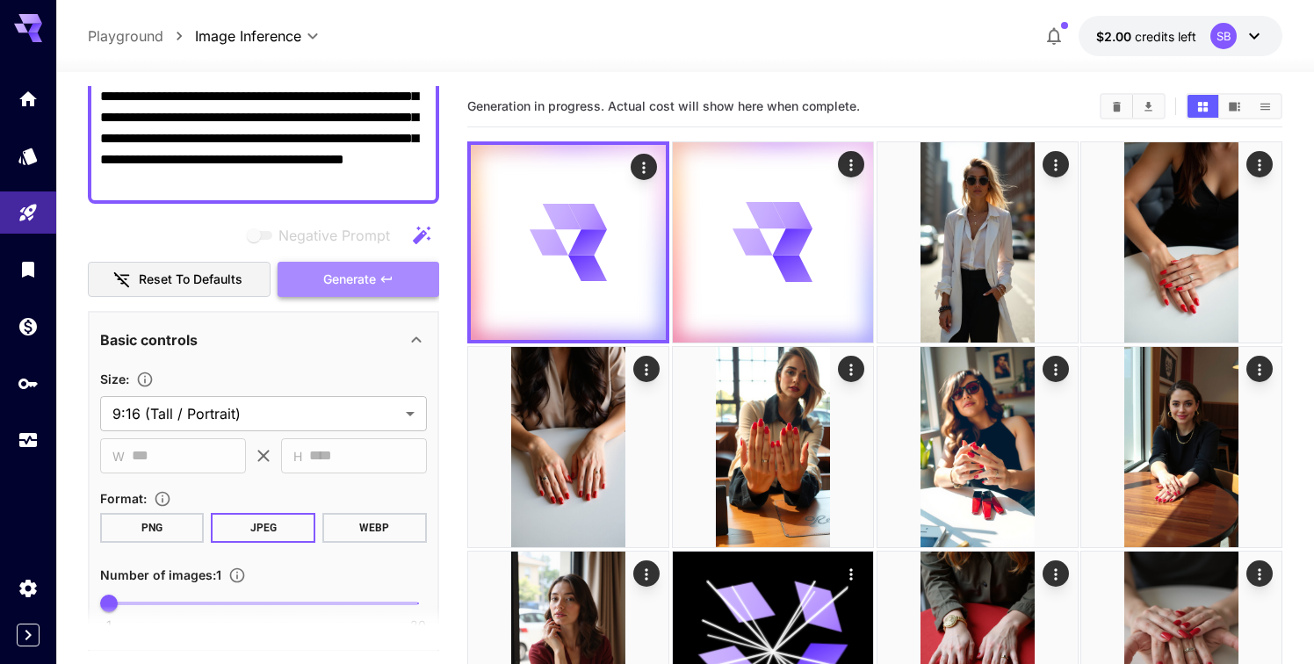
click at [364, 283] on span "Generate" at bounding box center [349, 280] width 53 height 22
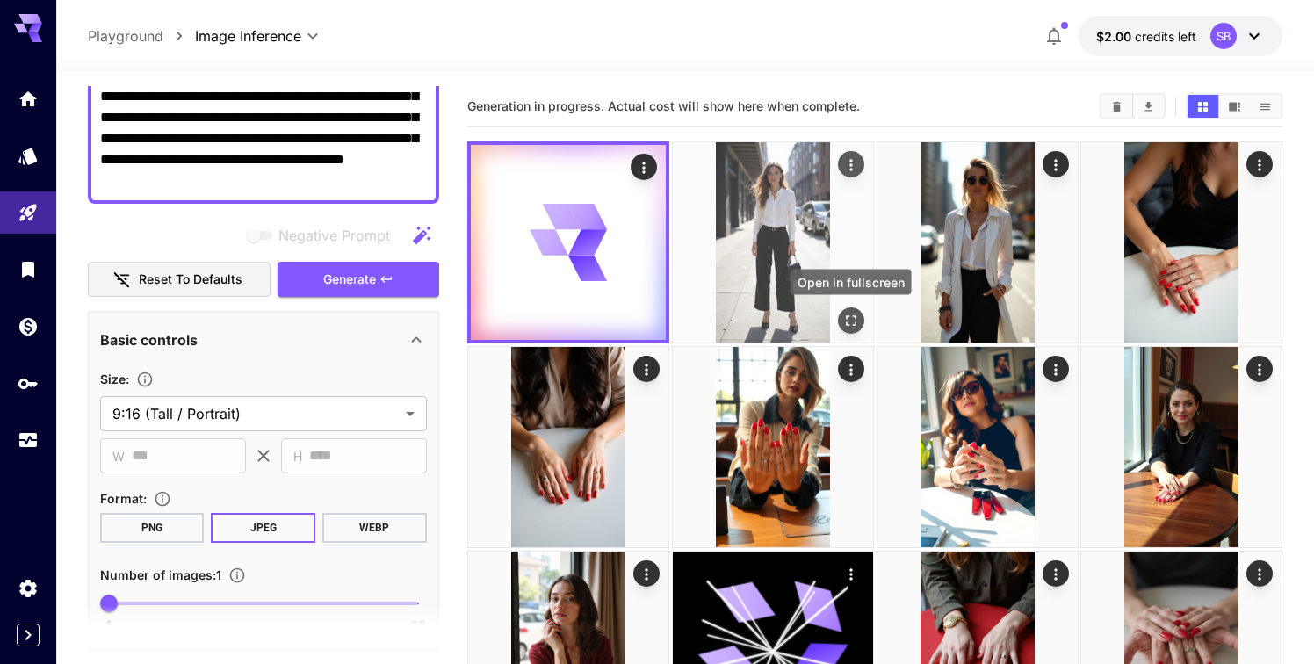
click at [856, 321] on icon "Open in fullscreen" at bounding box center [850, 321] width 18 height 18
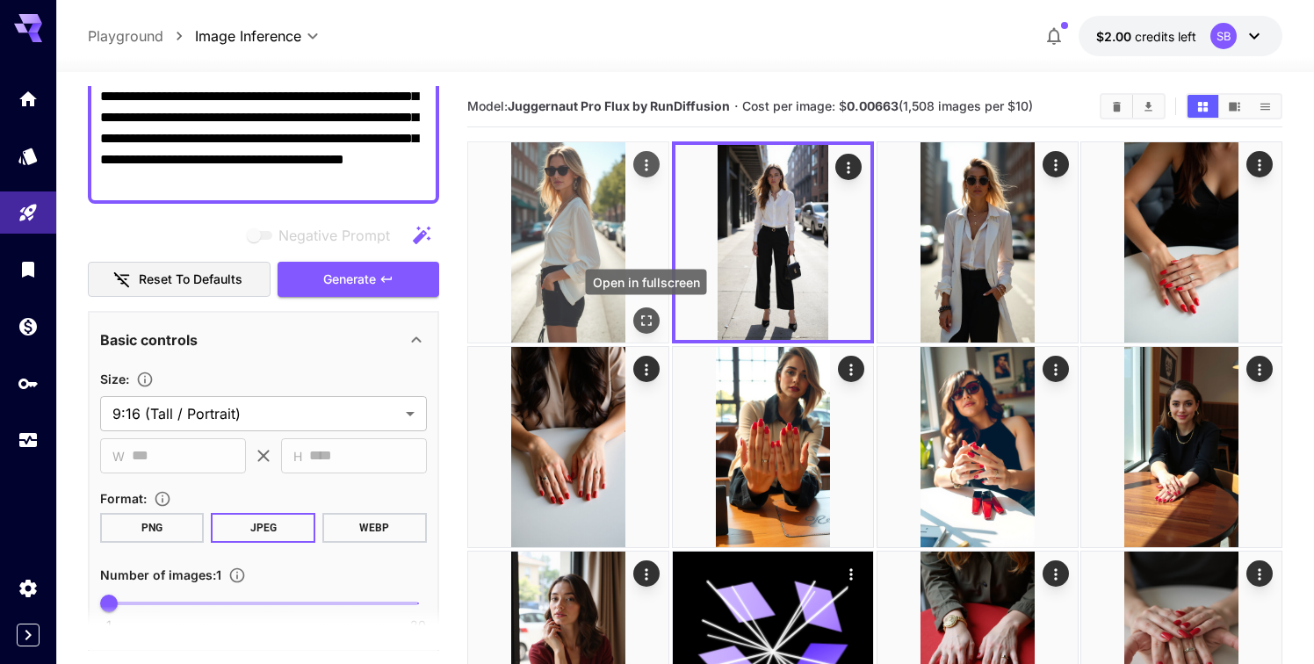
click at [640, 321] on icon "Open in fullscreen" at bounding box center [647, 321] width 18 height 18
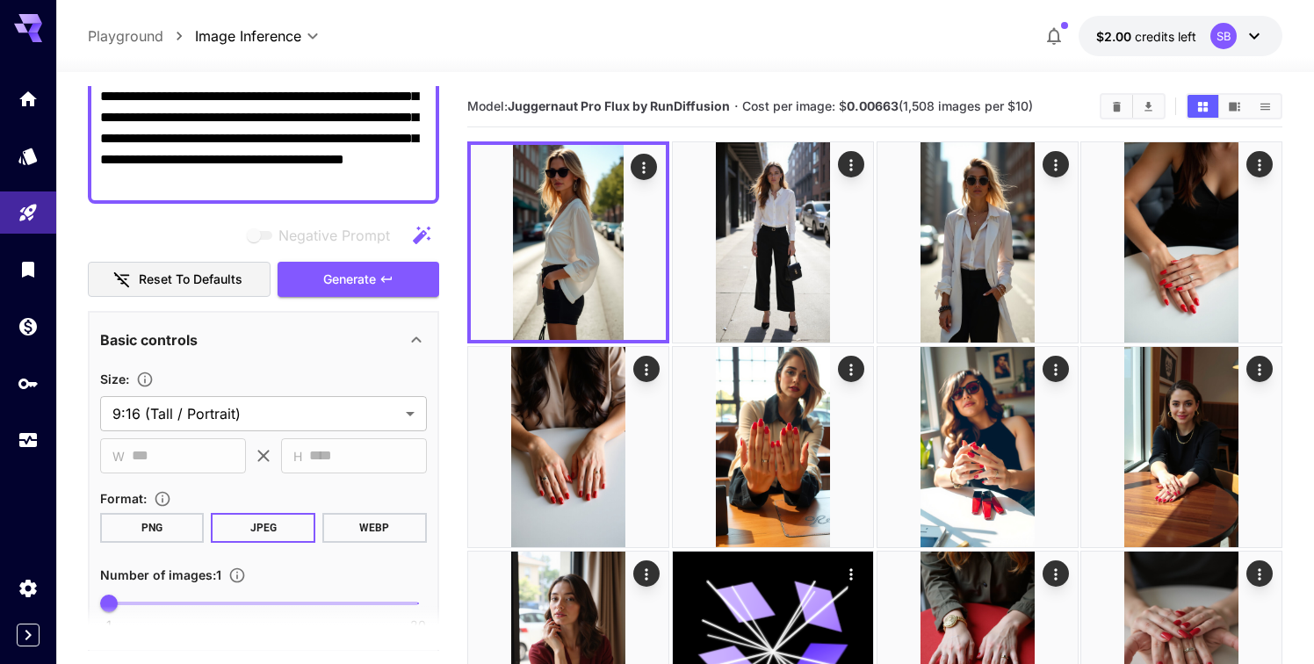
click at [311, 169] on textarea "**********" at bounding box center [263, 128] width 327 height 126
paste textarea
type textarea "**********"
click at [317, 284] on button "Generate" at bounding box center [359, 280] width 162 height 36
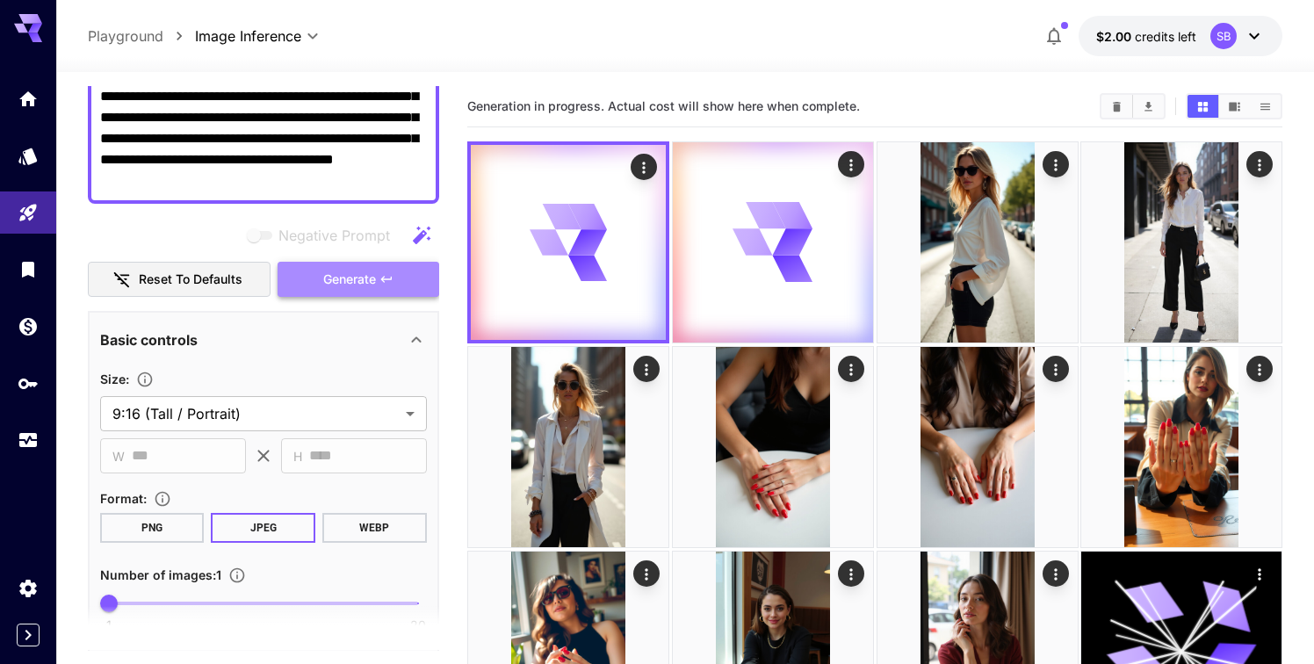
click at [332, 278] on span "Generate" at bounding box center [349, 280] width 53 height 22
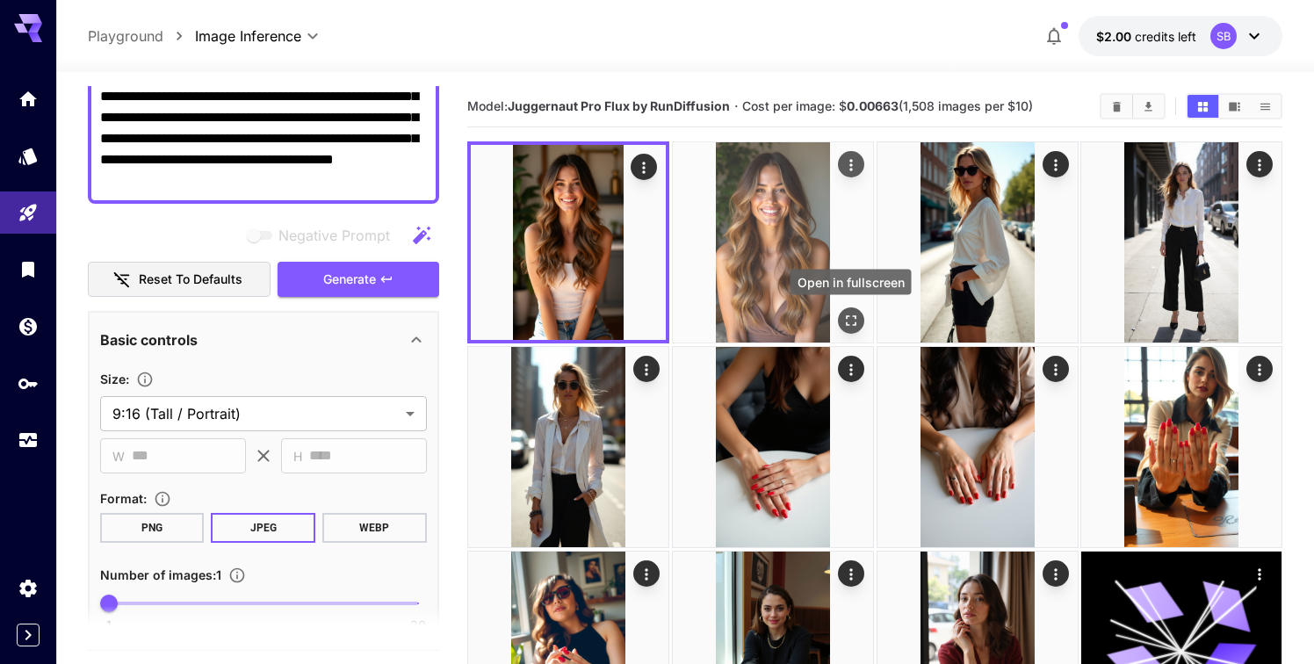
click at [856, 313] on icon "Open in fullscreen" at bounding box center [850, 321] width 18 height 18
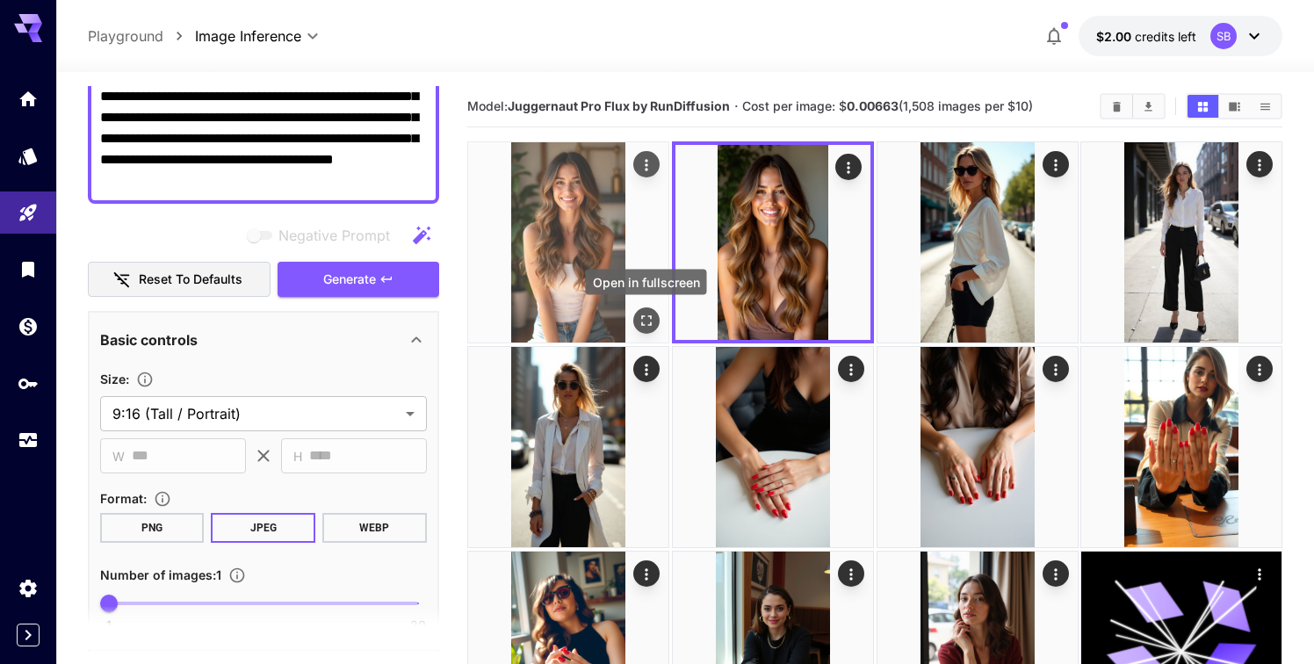
click at [646, 317] on icon "Open in fullscreen" at bounding box center [647, 321] width 18 height 18
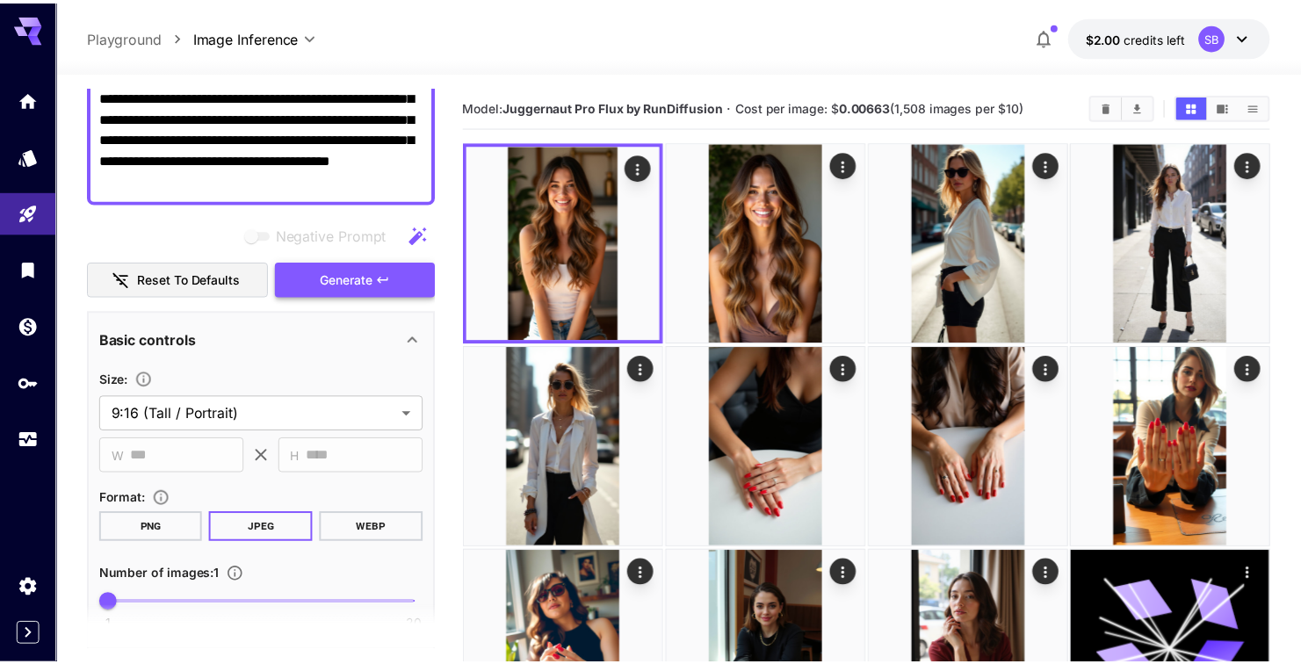
scroll to position [0, 0]
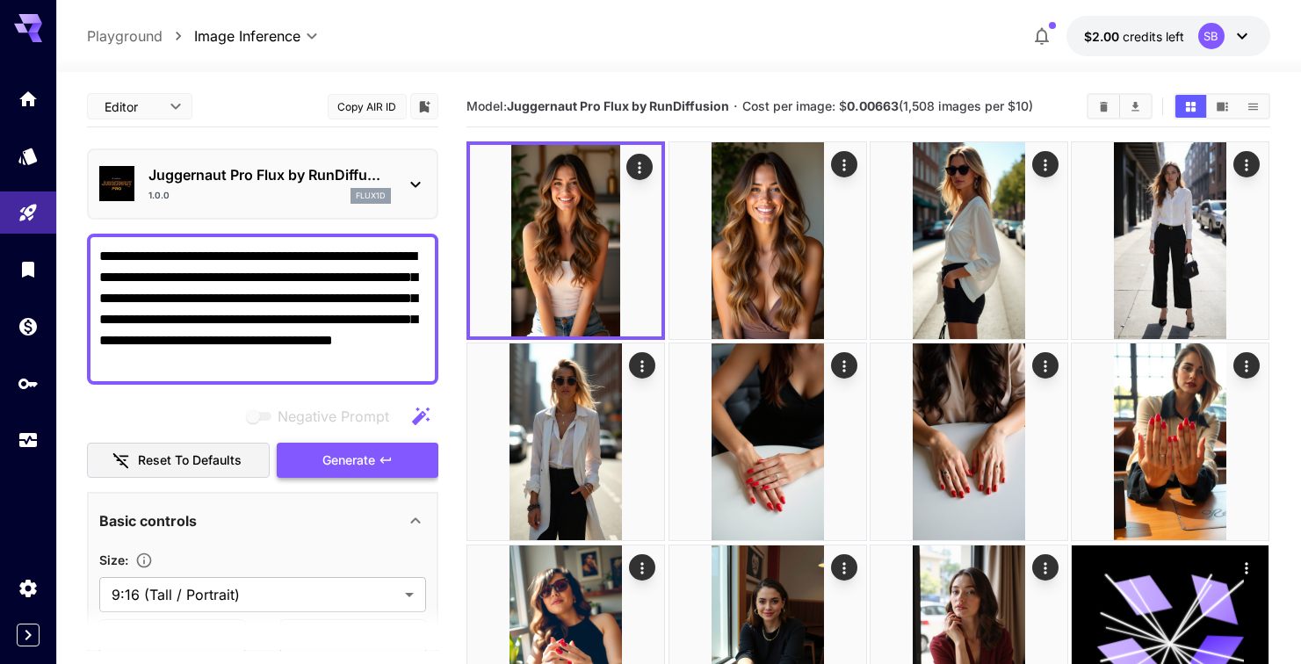
click at [339, 470] on span "Generate" at bounding box center [348, 461] width 53 height 22
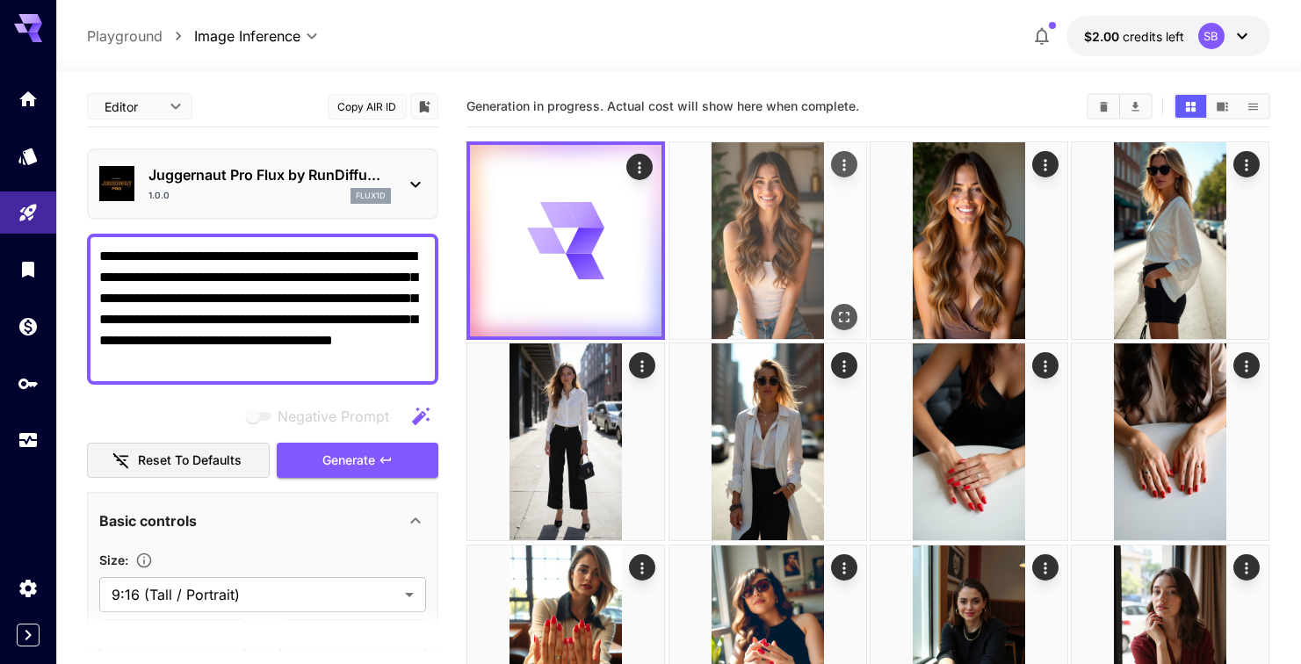
click at [749, 217] on img at bounding box center [767, 240] width 197 height 197
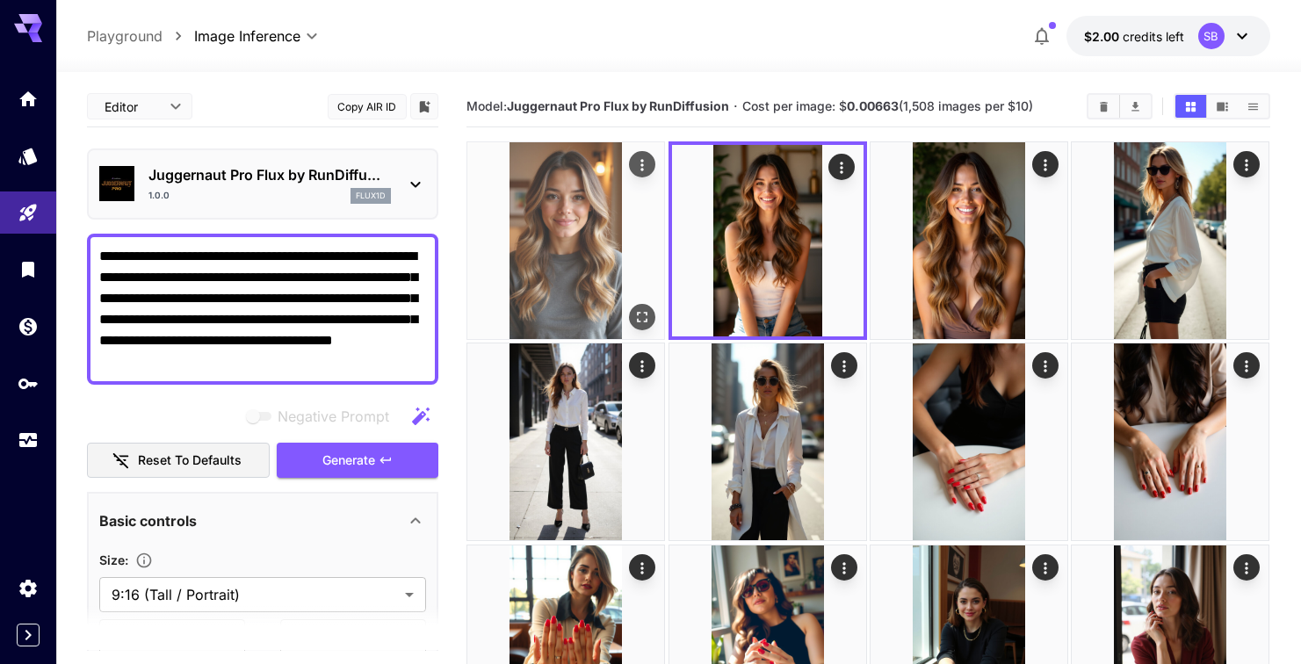
click at [561, 229] on img at bounding box center [565, 240] width 197 height 197
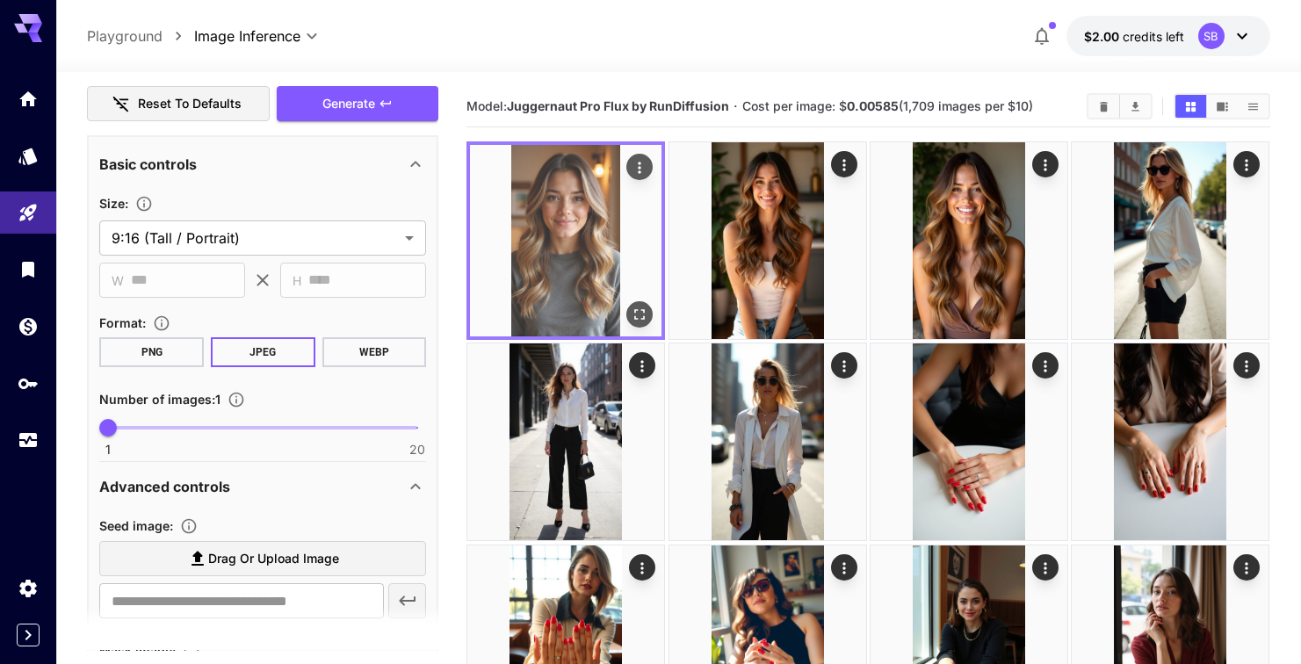
scroll to position [183, 0]
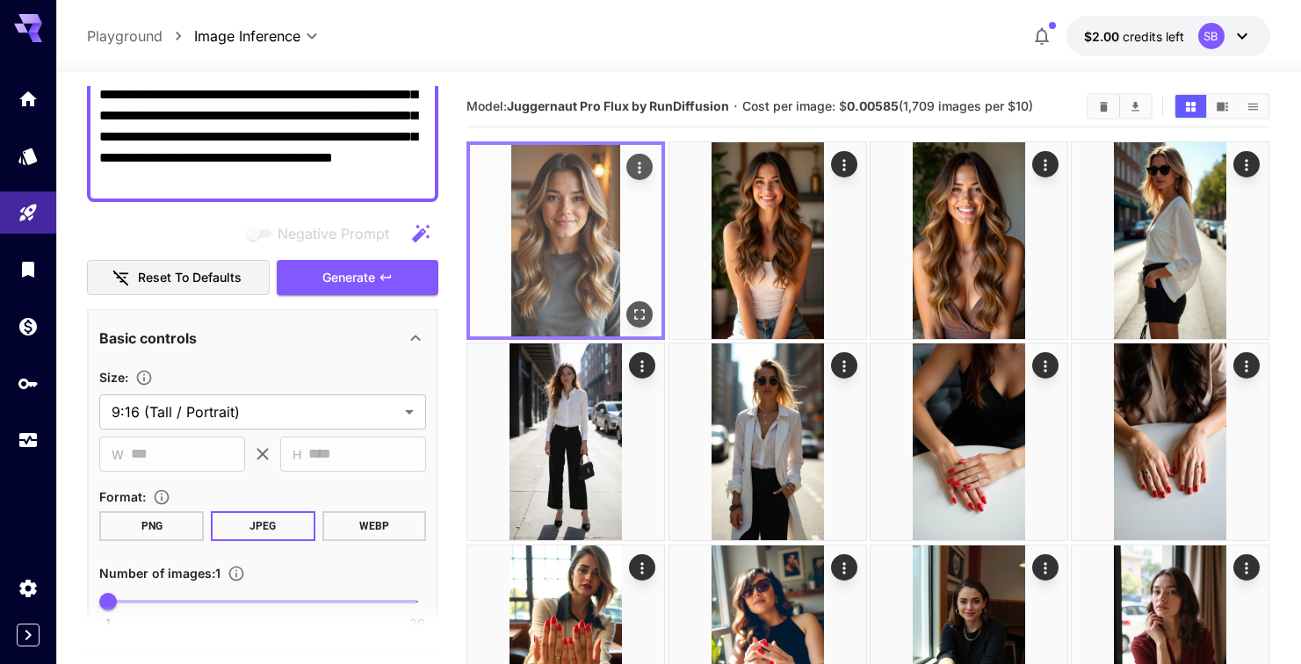
click at [642, 309] on icon "Open in fullscreen" at bounding box center [640, 314] width 11 height 11
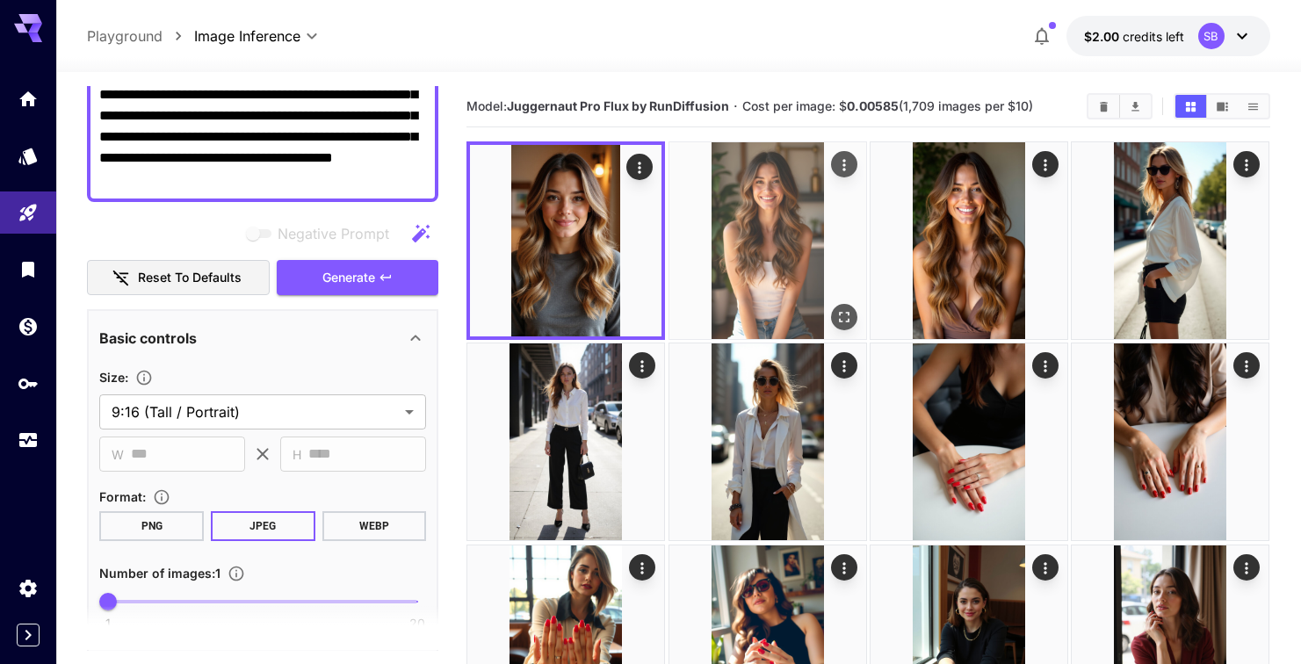
click at [734, 227] on img at bounding box center [767, 240] width 197 height 197
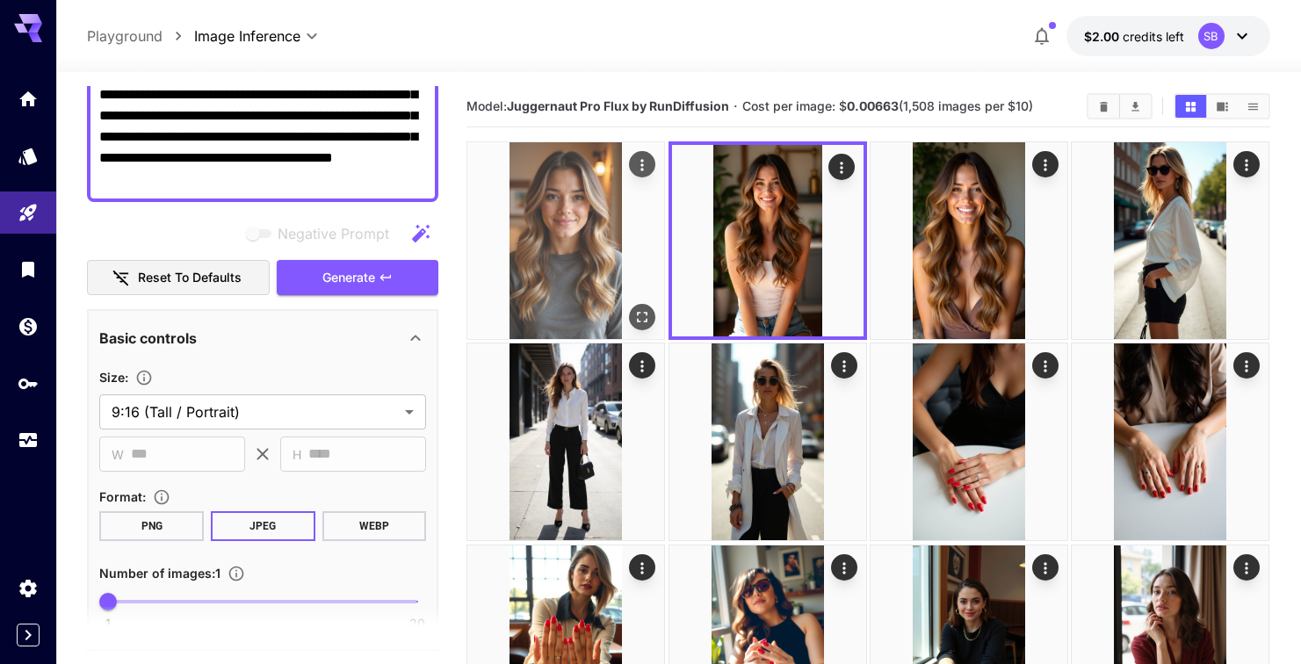
click at [534, 231] on img at bounding box center [565, 240] width 197 height 197
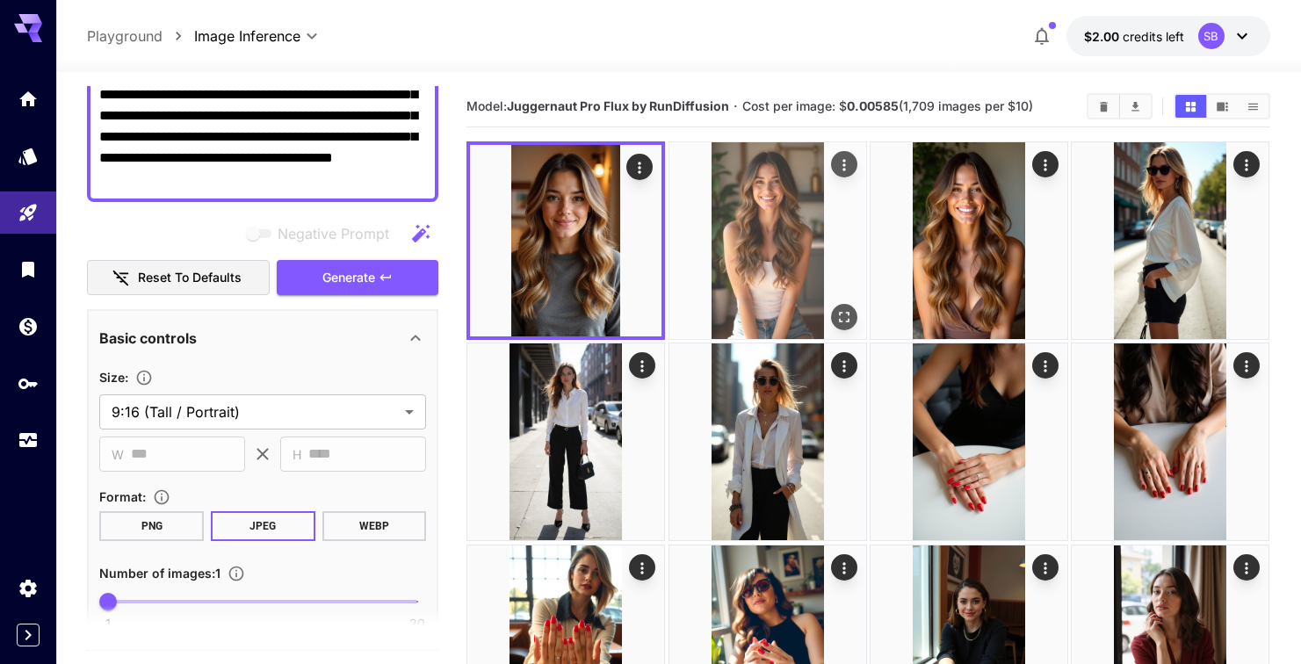
click at [761, 236] on img at bounding box center [767, 240] width 197 height 197
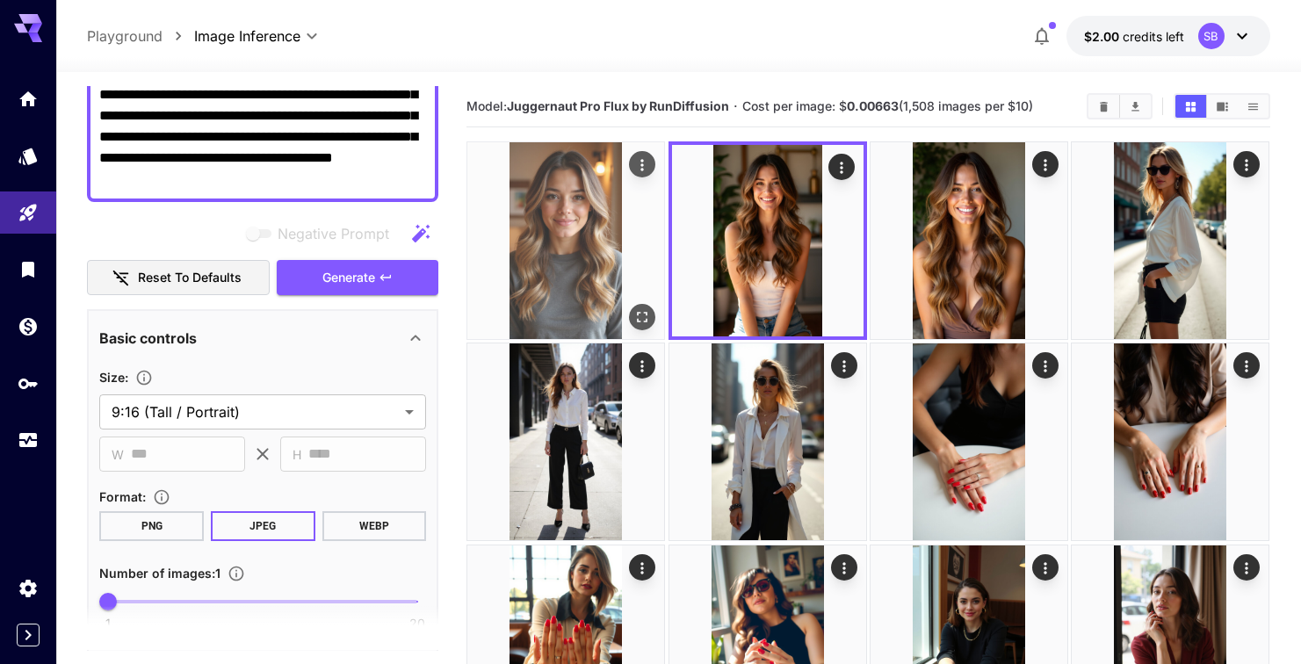
click at [580, 237] on img at bounding box center [565, 240] width 197 height 197
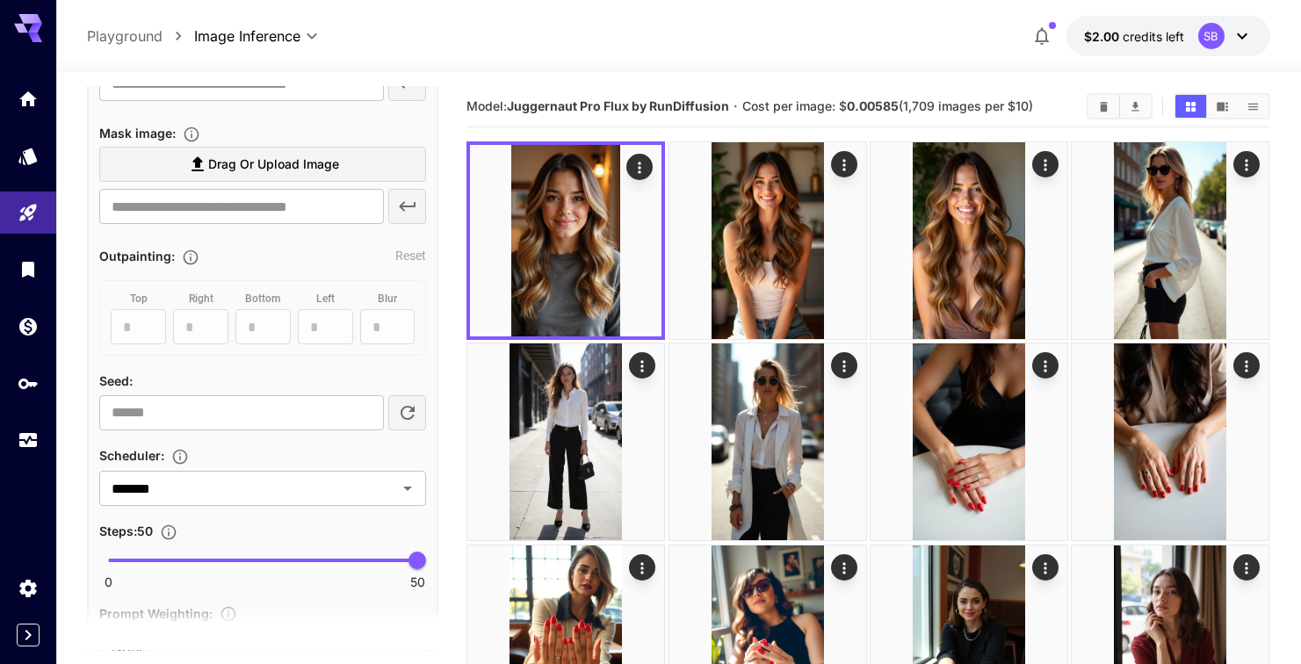
scroll to position [918, 0]
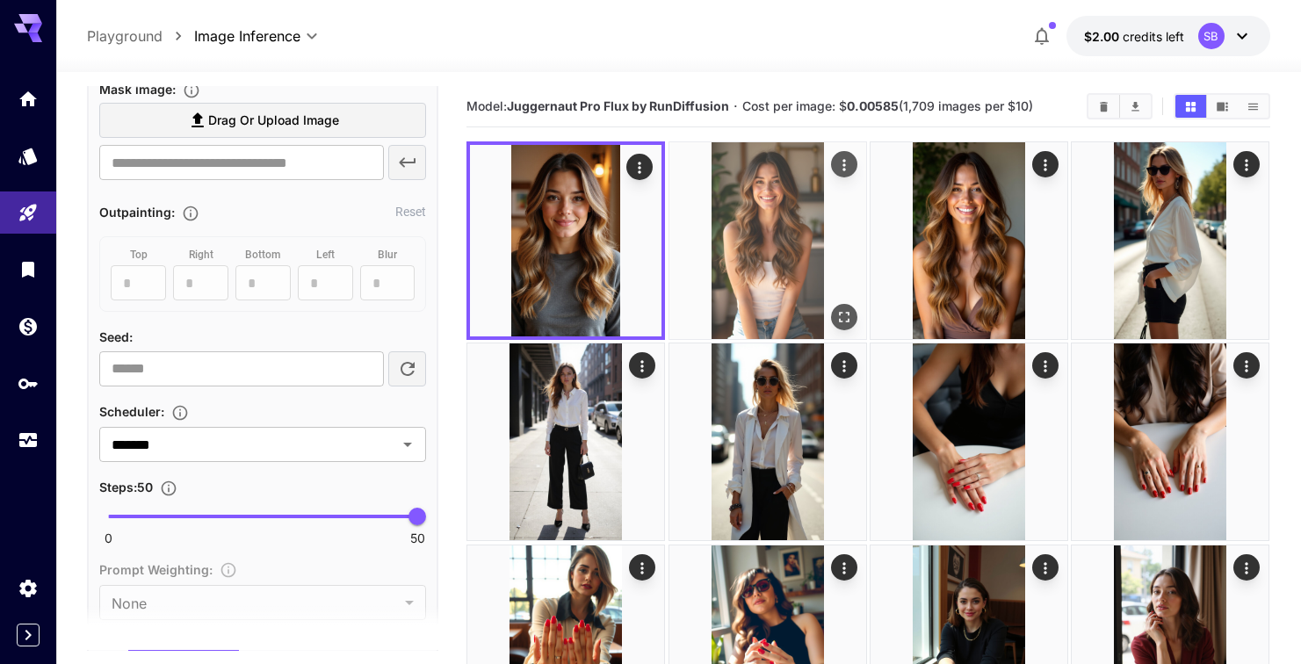
click at [754, 234] on img at bounding box center [767, 240] width 197 height 197
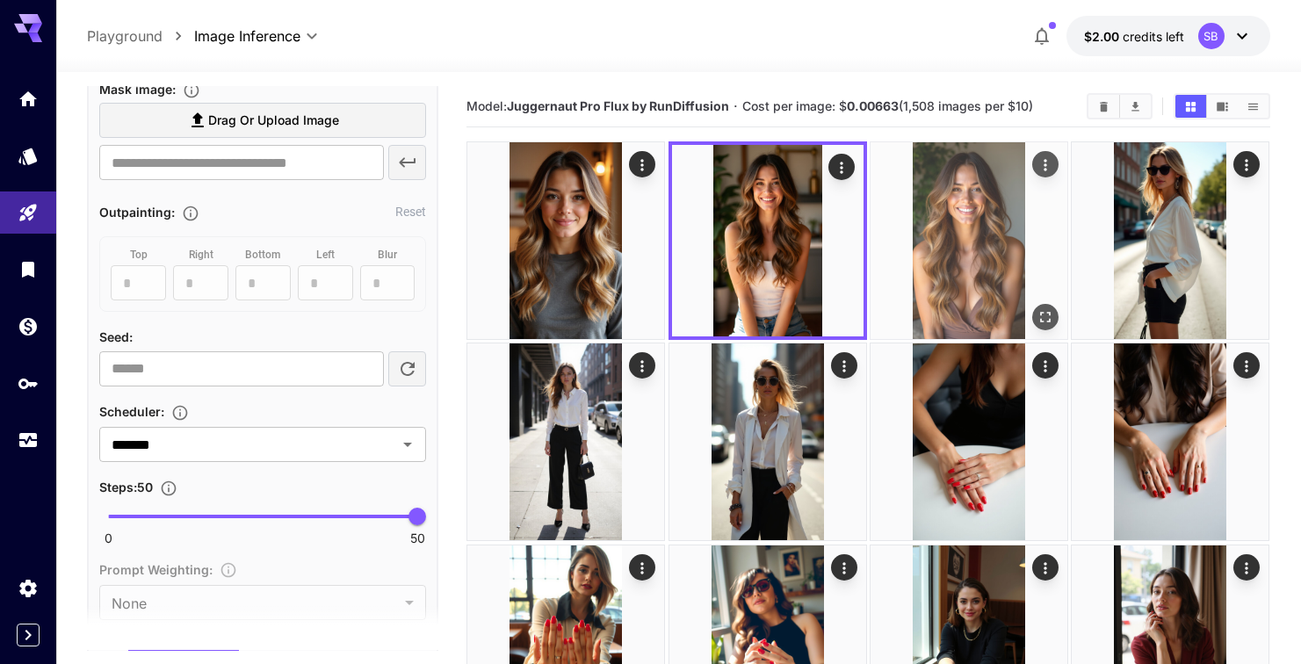
click at [957, 234] on img at bounding box center [968, 240] width 197 height 197
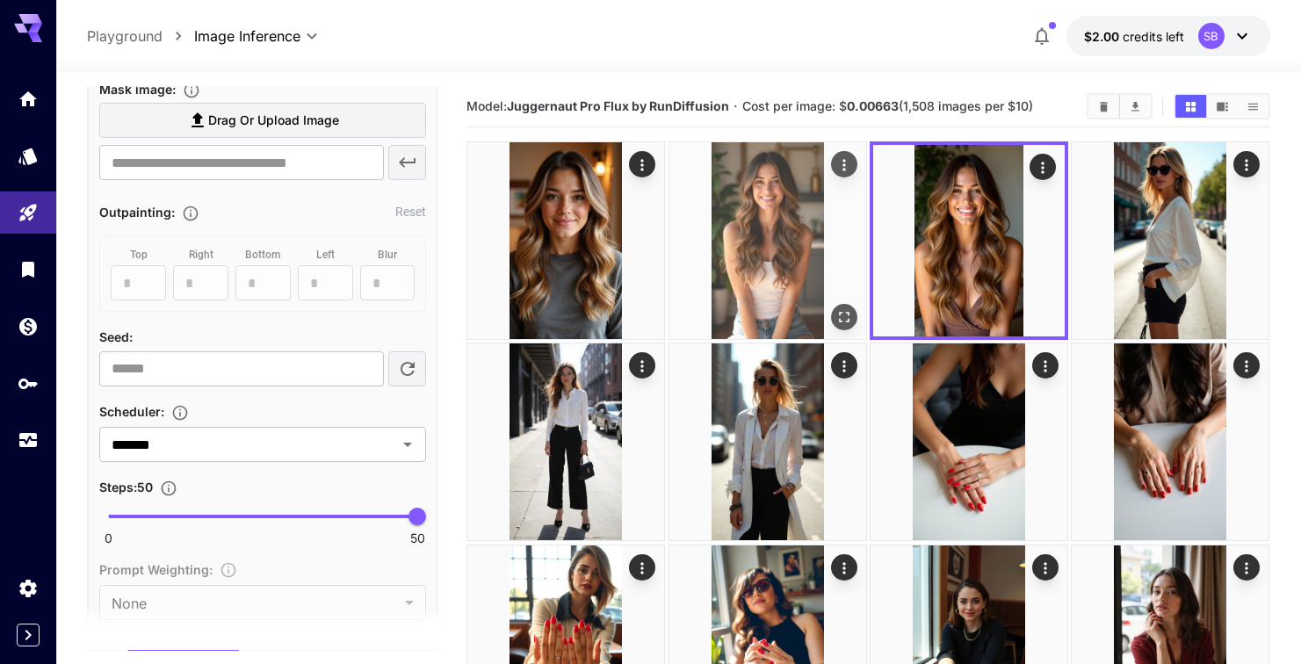
click at [806, 242] on img at bounding box center [767, 240] width 197 height 197
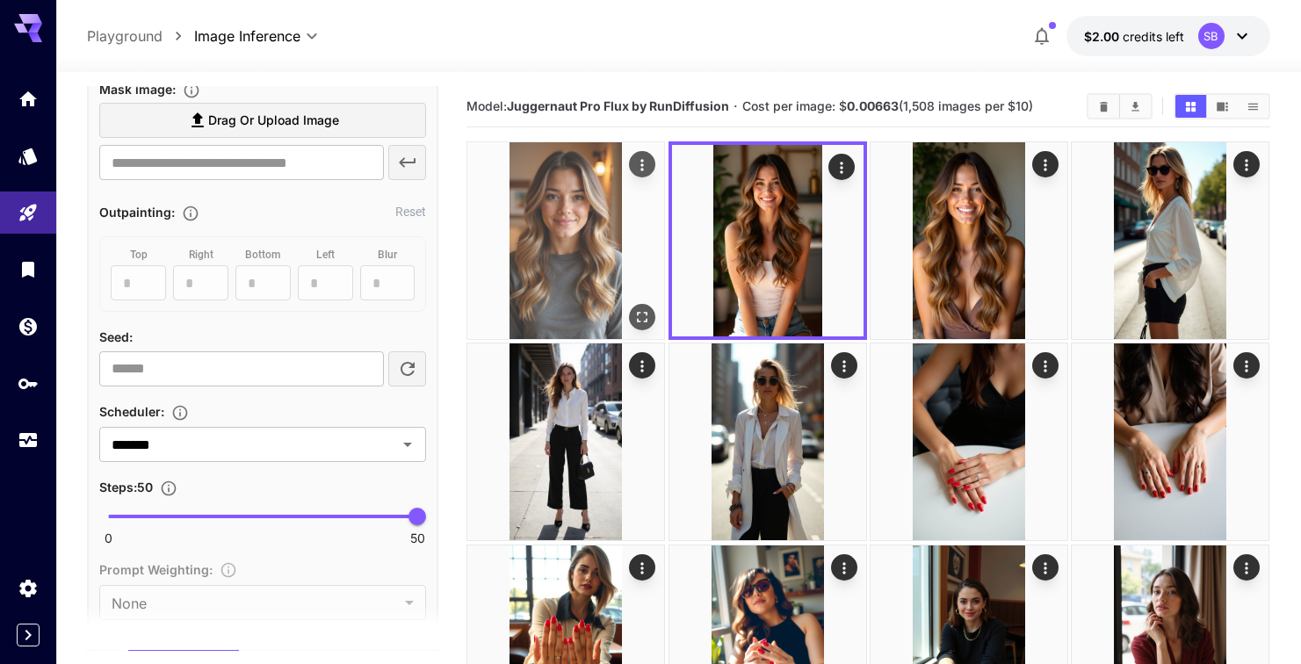
click at [612, 256] on img at bounding box center [565, 240] width 197 height 197
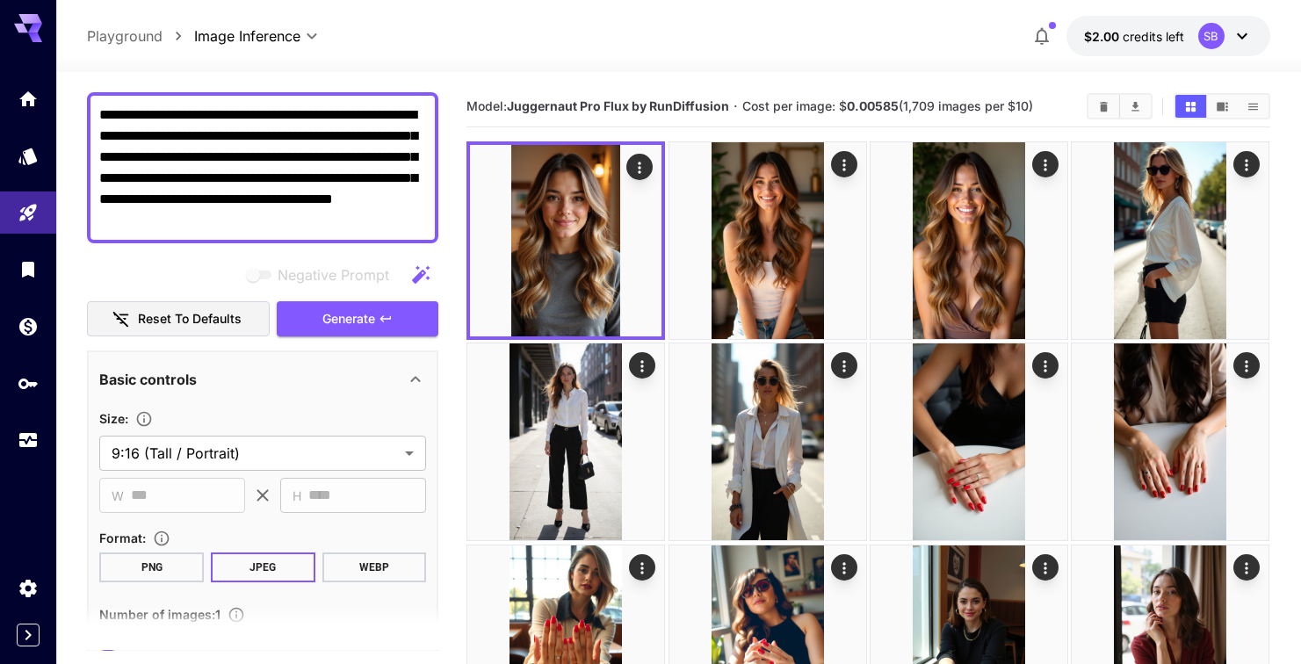
scroll to position [131, 0]
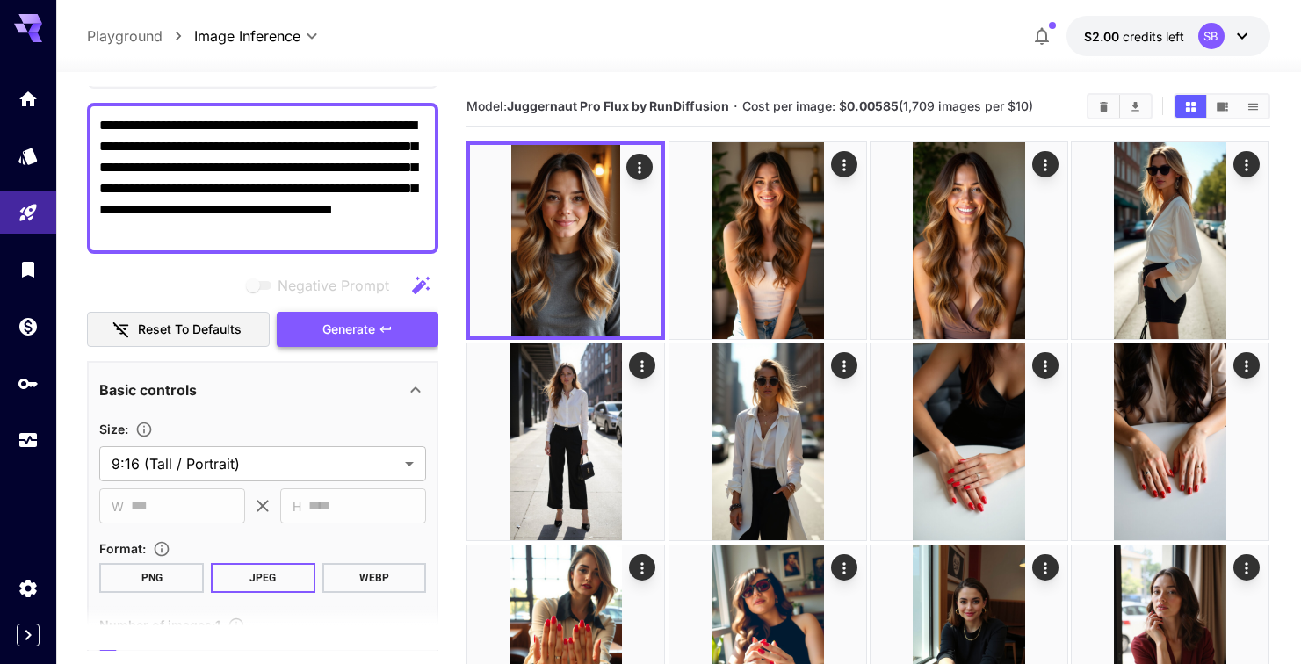
click at [318, 319] on button "Generate" at bounding box center [358, 330] width 162 height 36
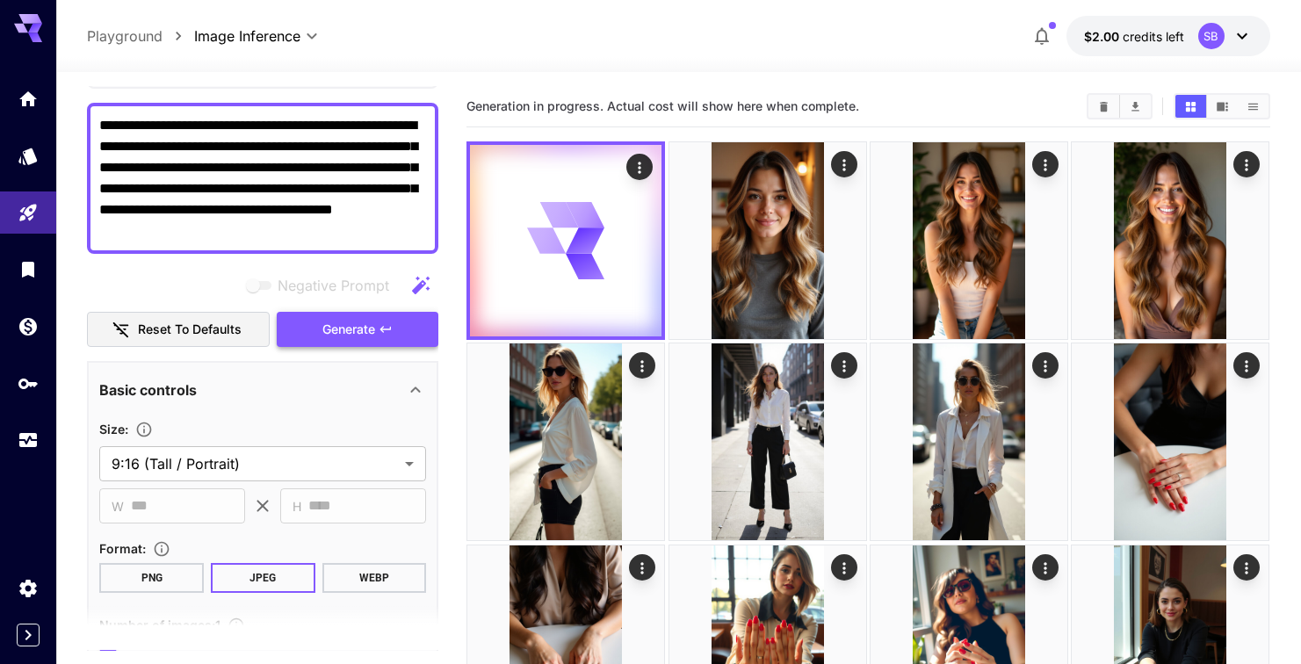
click at [318, 319] on button "Generate" at bounding box center [358, 330] width 162 height 36
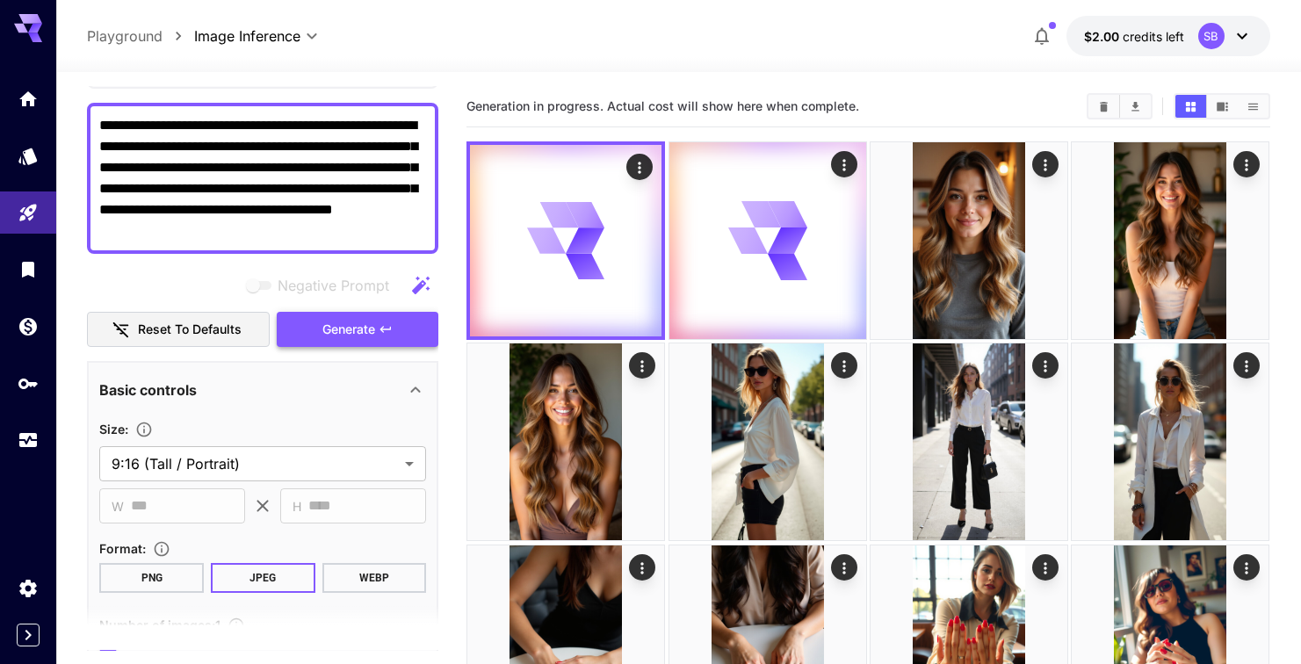
click at [318, 319] on button "Generate" at bounding box center [358, 330] width 162 height 36
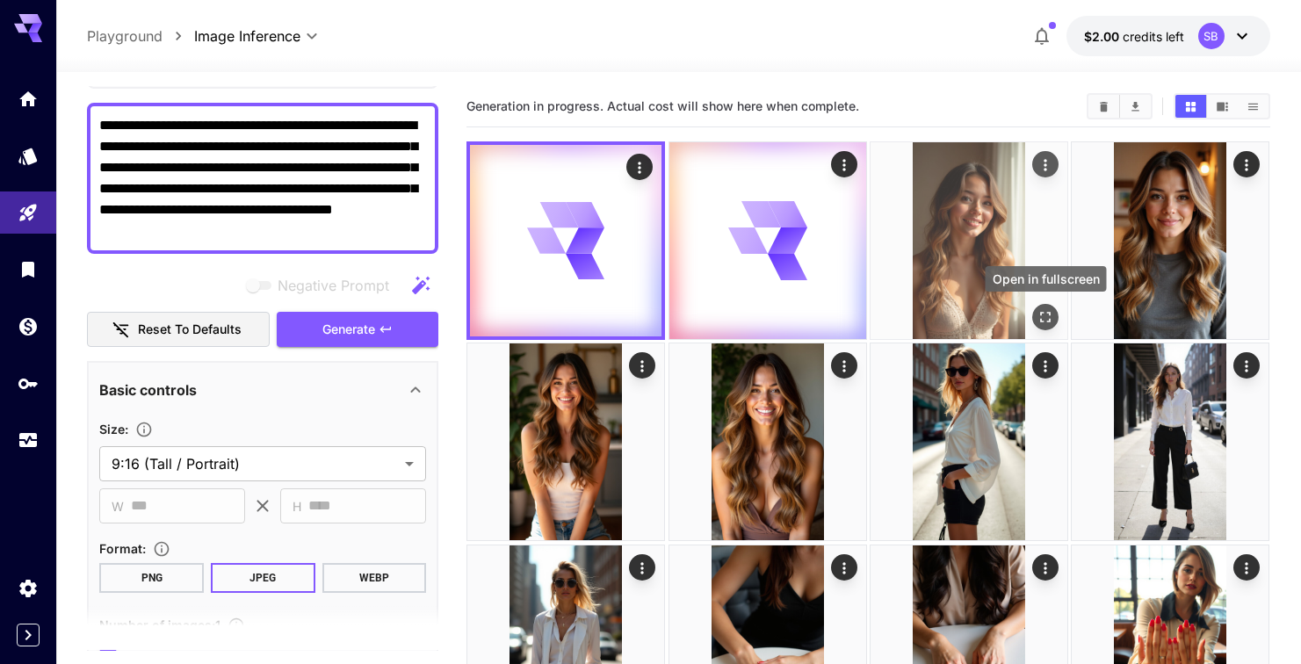
click at [1053, 314] on icon "Open in fullscreen" at bounding box center [1045, 317] width 18 height 18
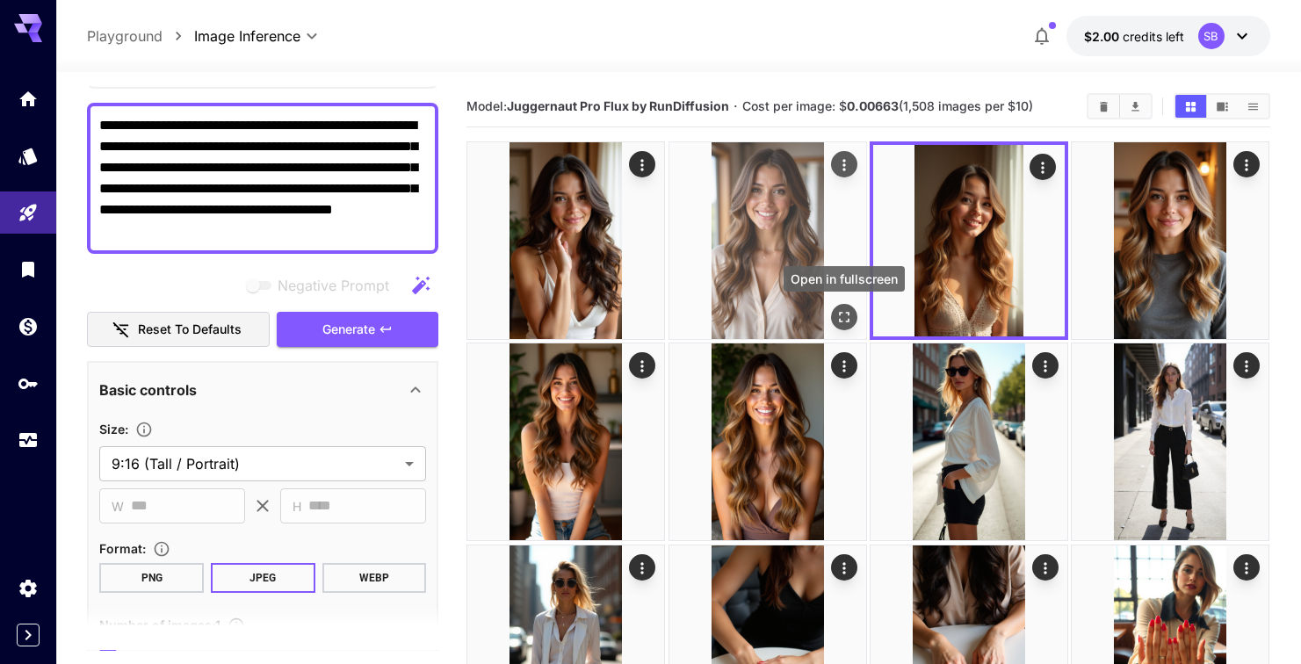
click at [834, 321] on button "Open in fullscreen" at bounding box center [844, 317] width 26 height 26
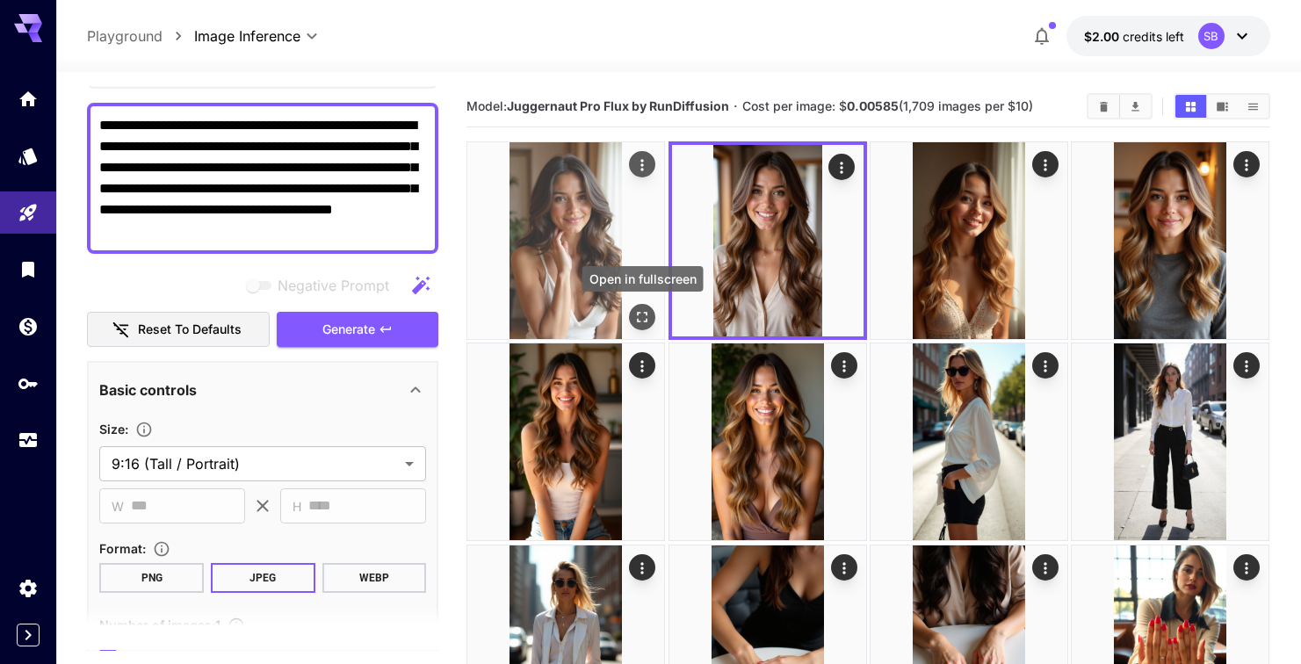
click at [643, 318] on icon "Open in fullscreen" at bounding box center [643, 317] width 18 height 18
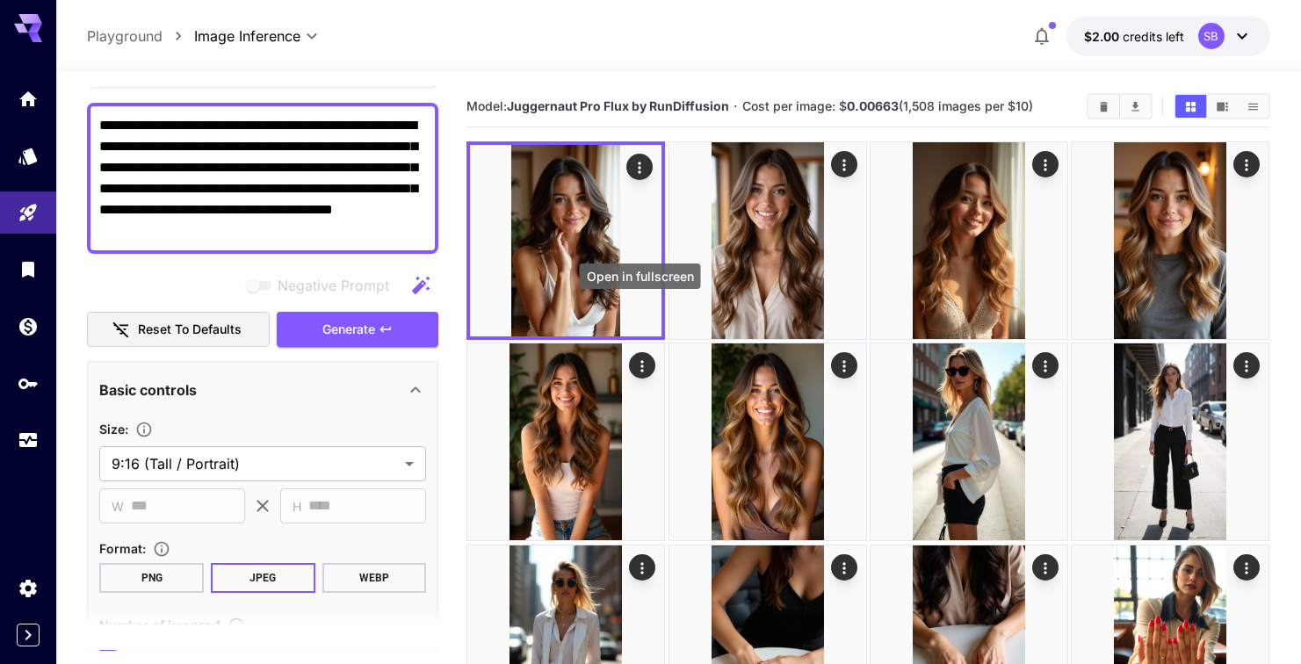
click at [613, 262] on div "Open in fullscreen" at bounding box center [640, 282] width 125 height 40
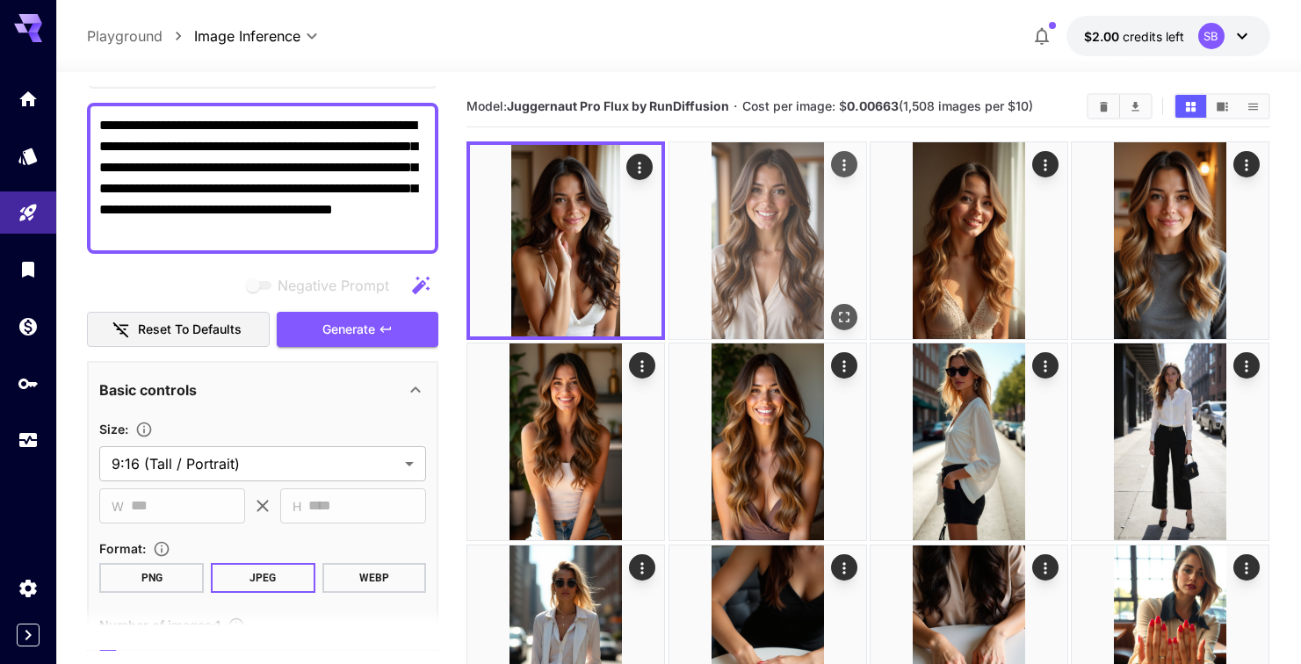
click at [819, 262] on img at bounding box center [767, 240] width 197 height 197
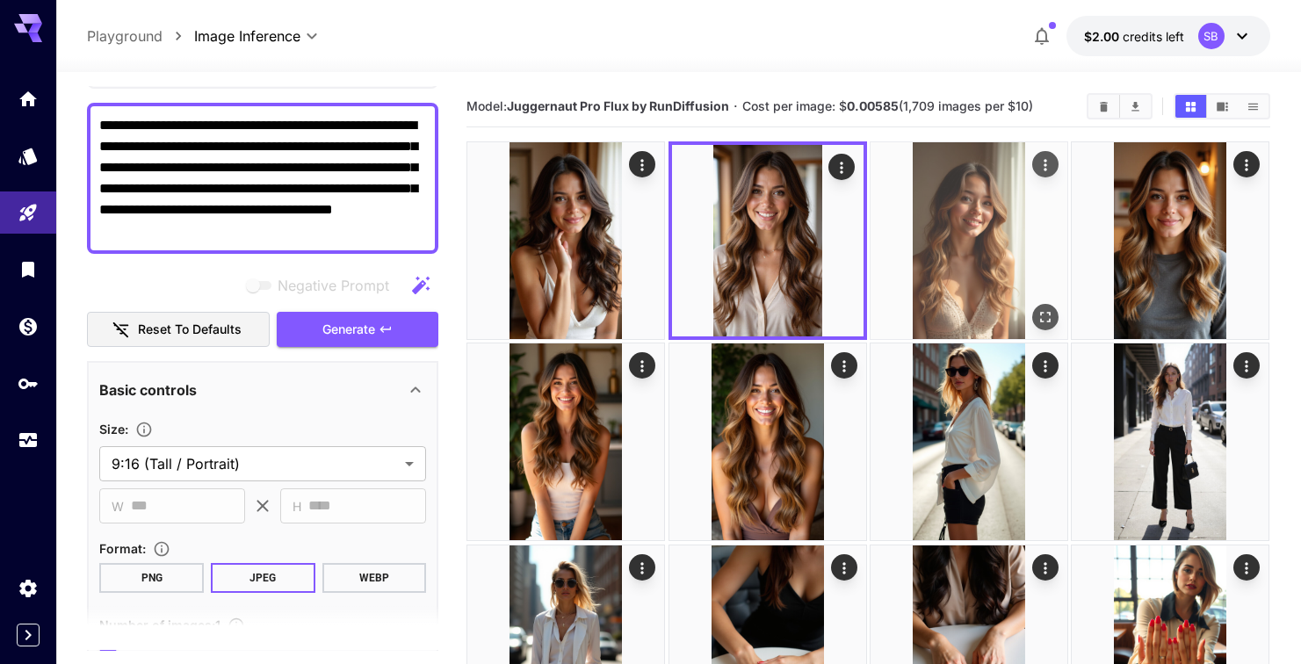
click at [977, 254] on img at bounding box center [968, 240] width 197 height 197
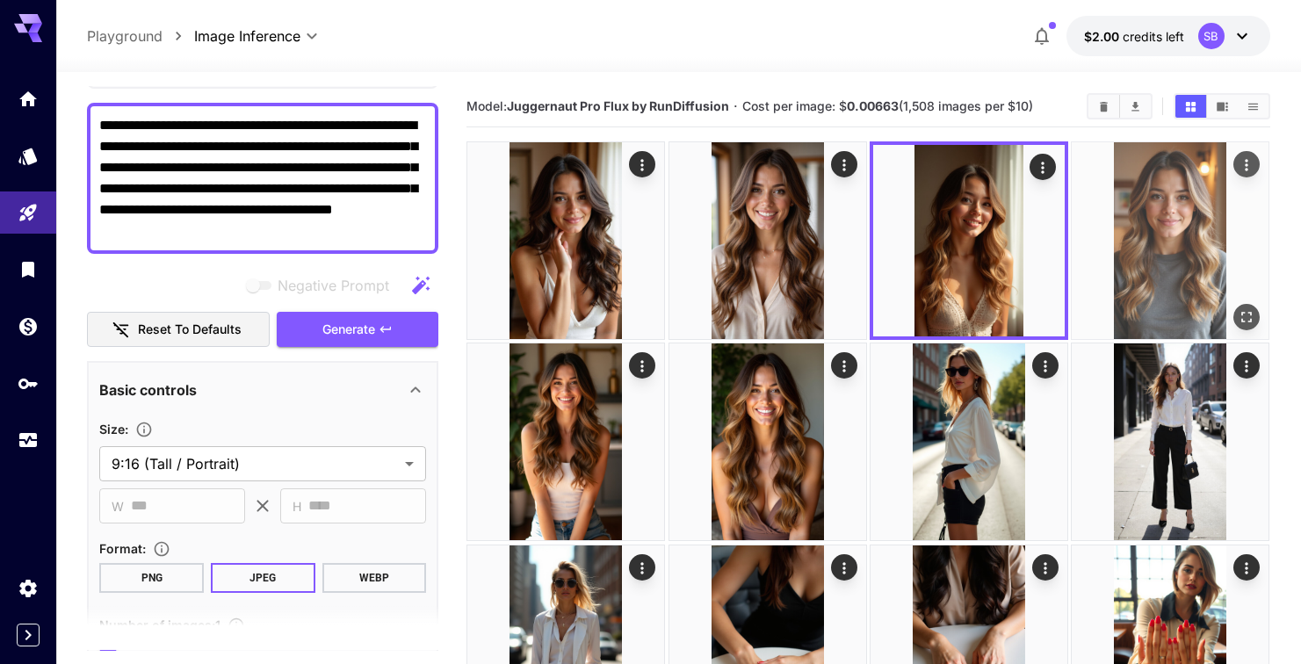
drag, startPoint x: 1136, startPoint y: 228, endPoint x: 1089, endPoint y: 225, distance: 47.6
click at [1136, 228] on img at bounding box center [1169, 240] width 197 height 197
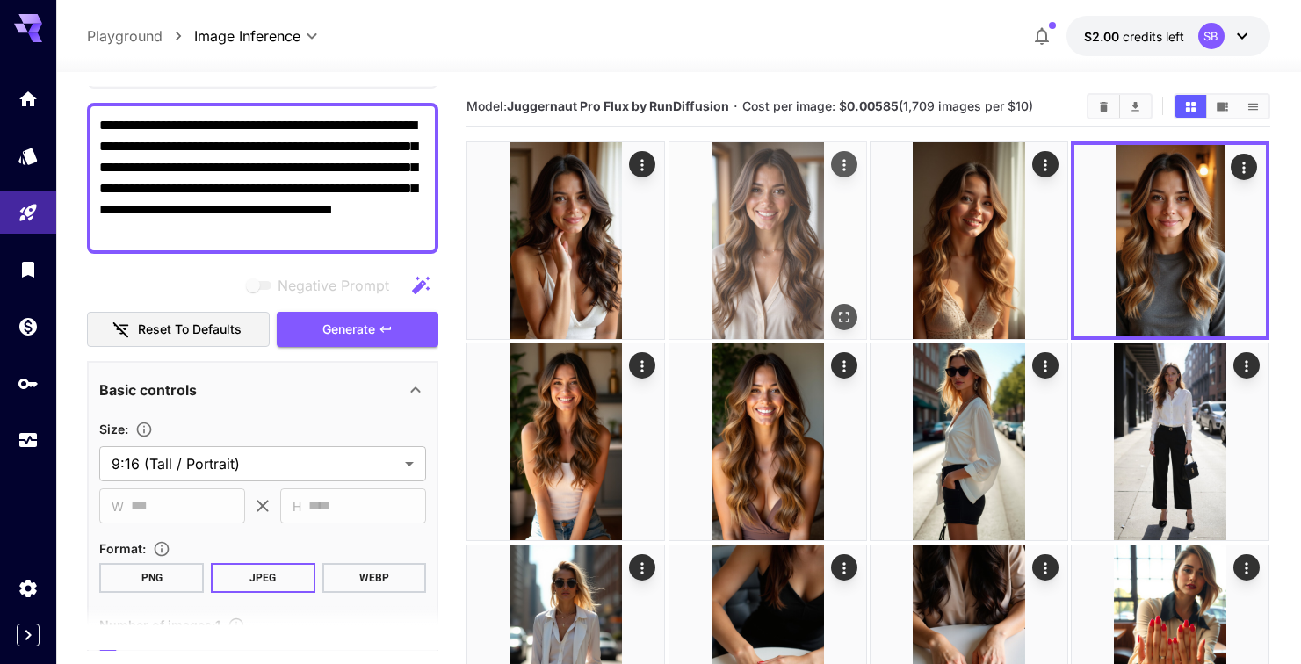
click at [741, 221] on img at bounding box center [767, 240] width 197 height 197
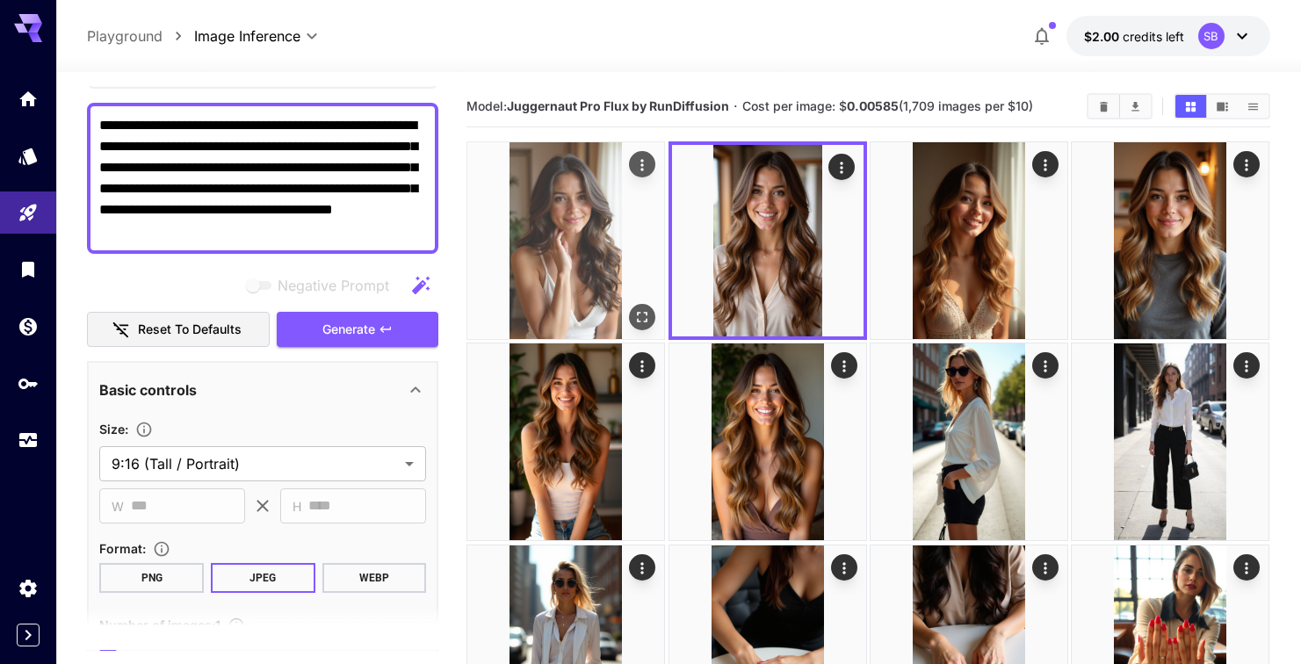
click at [596, 223] on img at bounding box center [565, 240] width 197 height 197
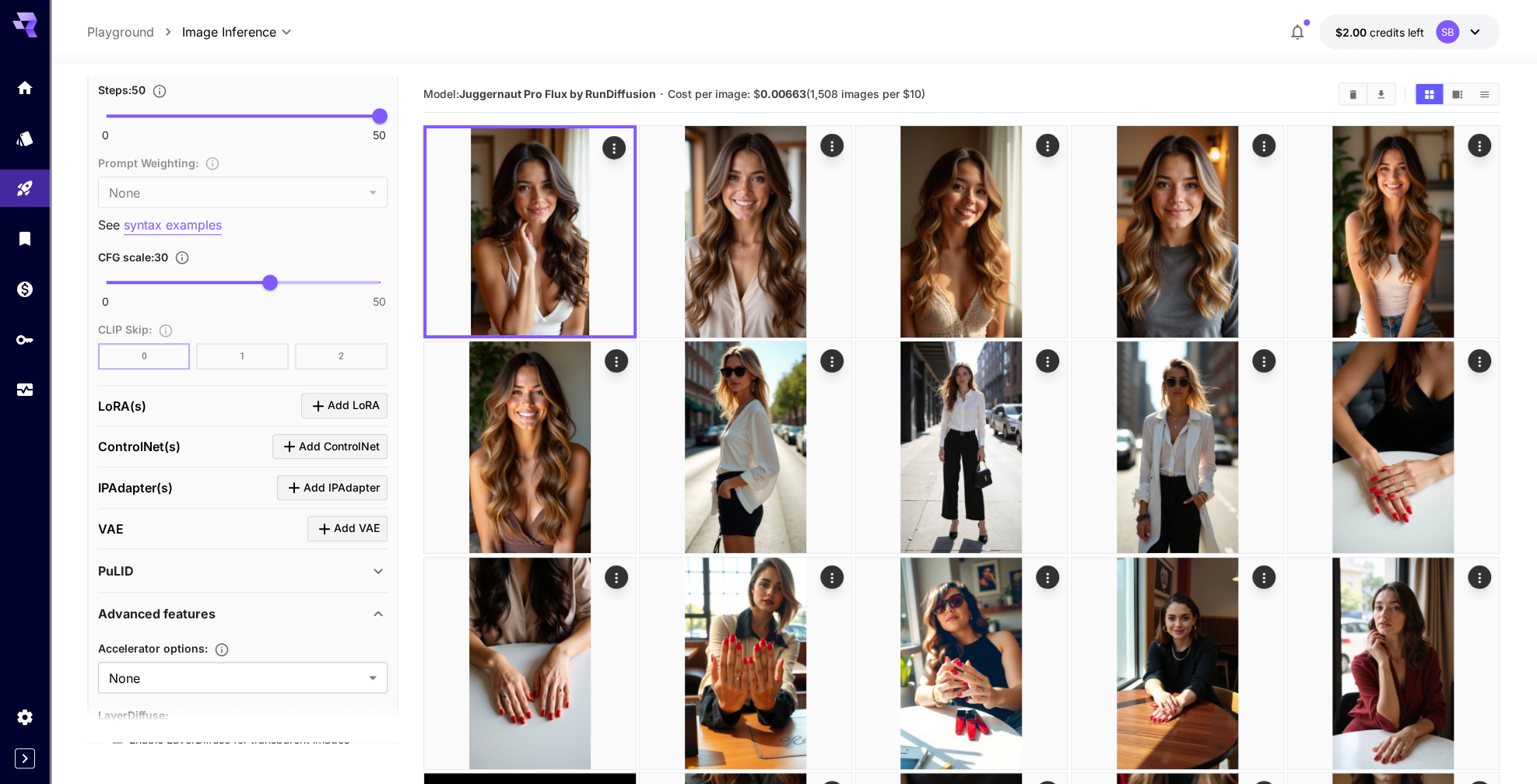
scroll to position [1134, 0]
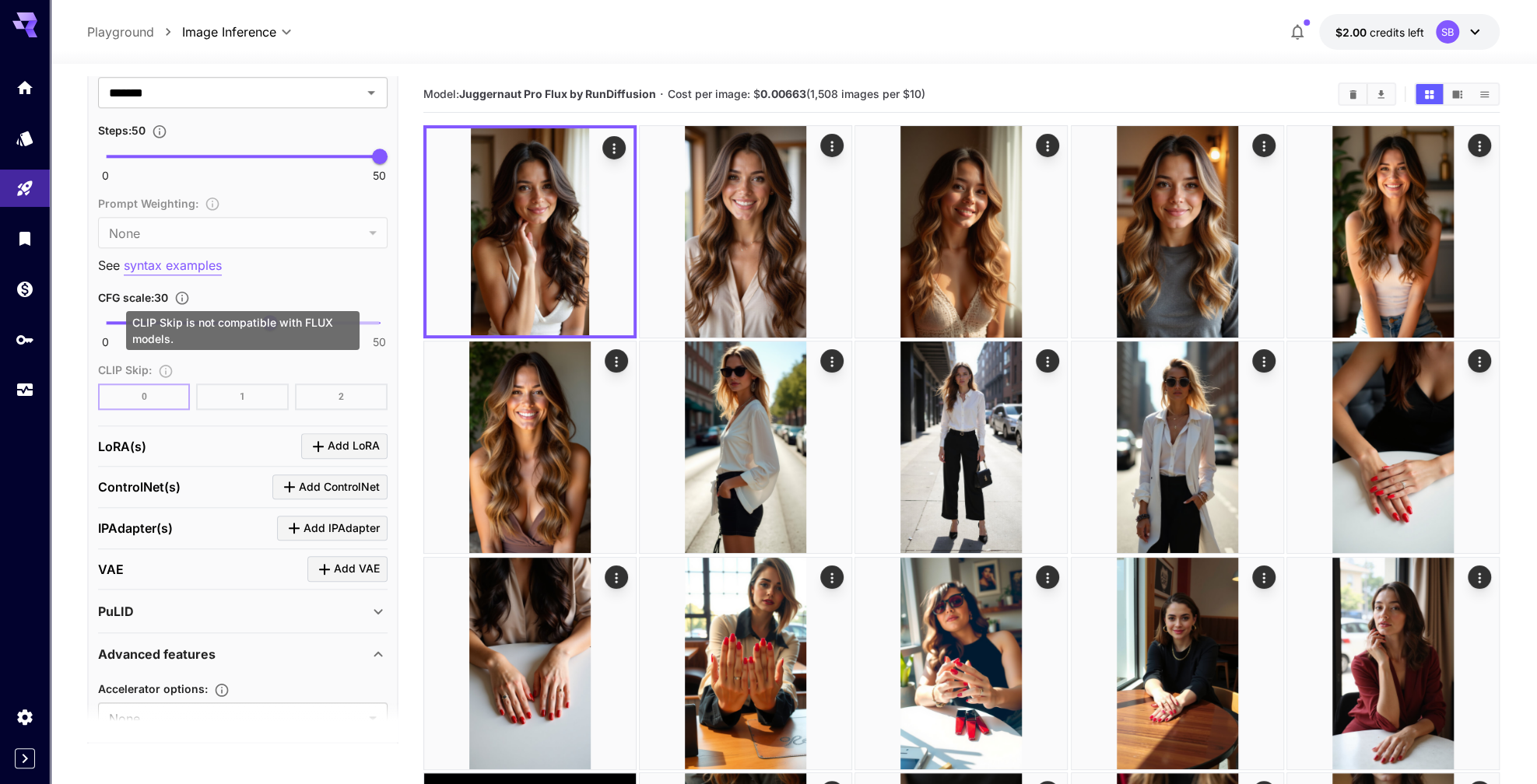
scroll to position [1110, 0]
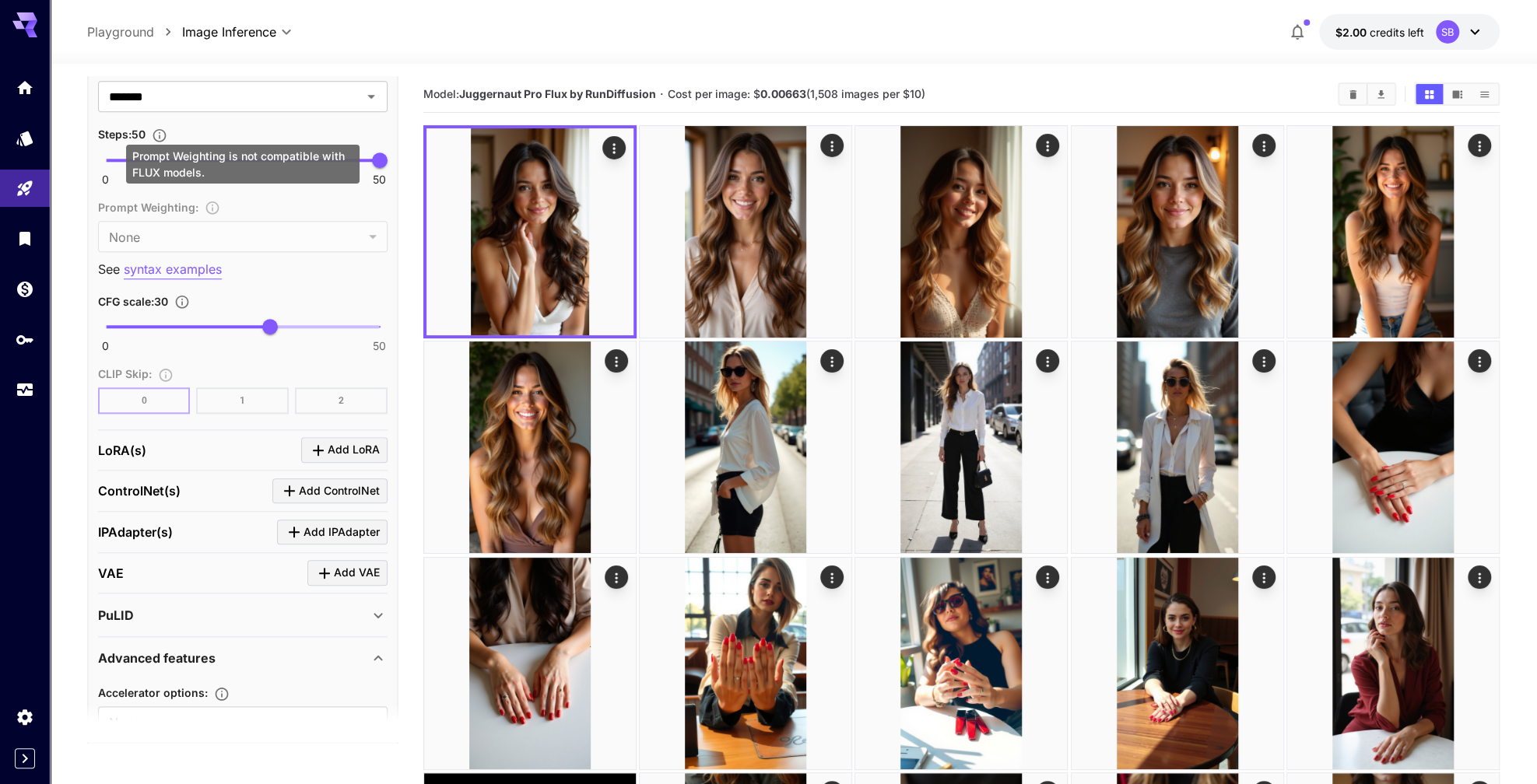
click at [177, 246] on div "Prompt Weighting : None **** ​" at bounding box center [243, 224] width 290 height 54
click at [124, 34] on p "Playground" at bounding box center [121, 31] width 67 height 19
click at [105, 31] on p "Playground" at bounding box center [121, 31] width 67 height 19
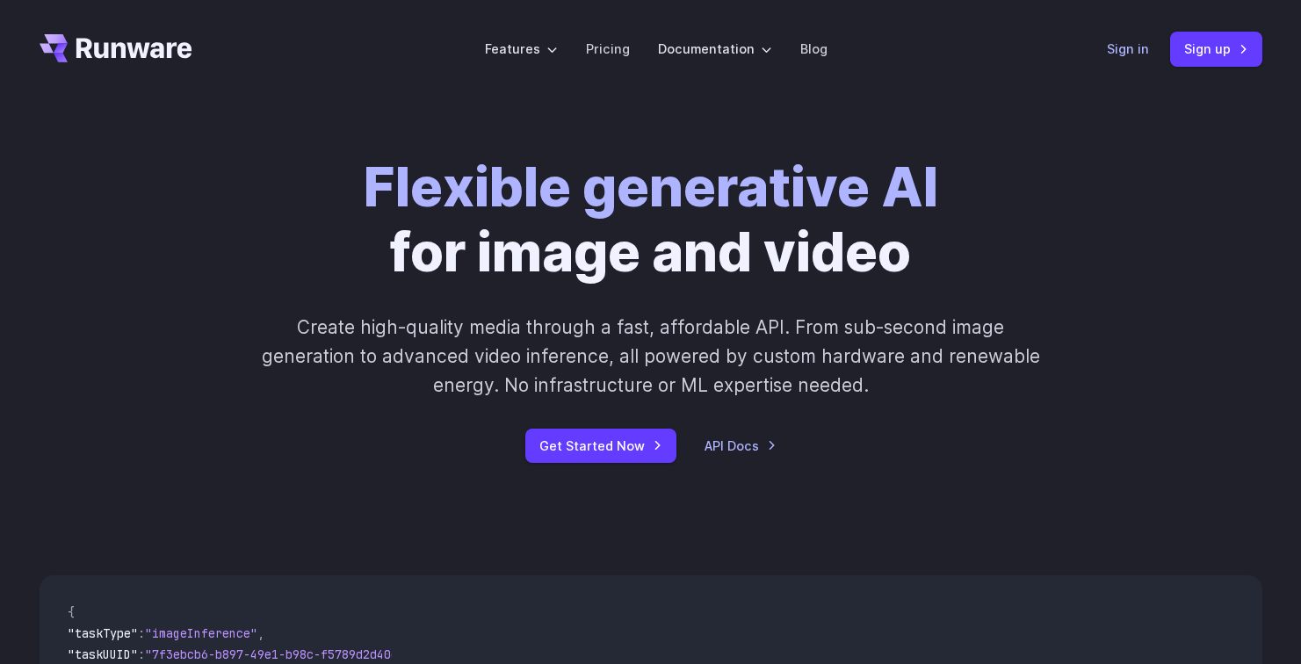
click at [1125, 44] on link "Sign in" at bounding box center [1128, 49] width 42 height 20
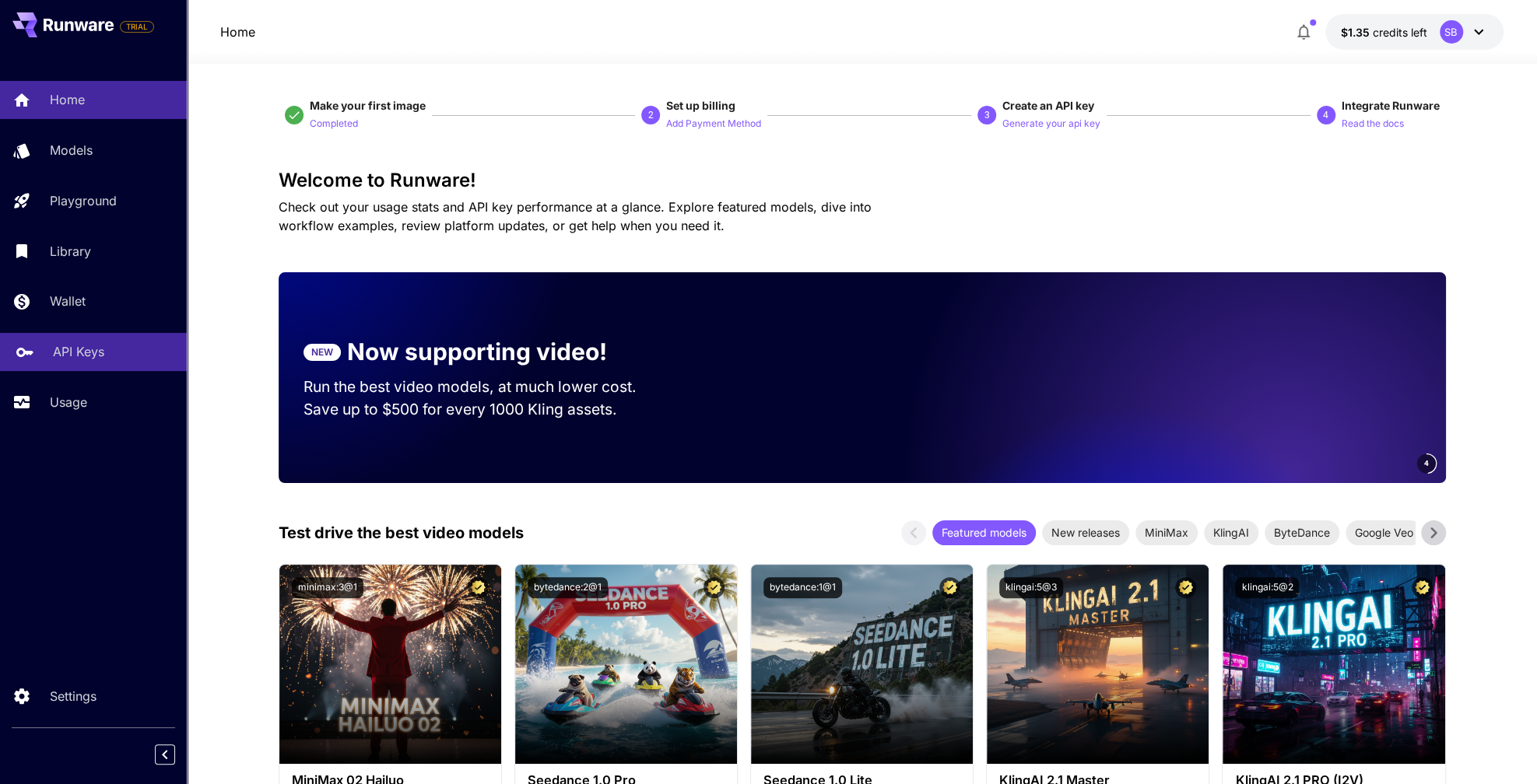
click at [74, 350] on p "API Keys" at bounding box center [79, 351] width 51 height 19
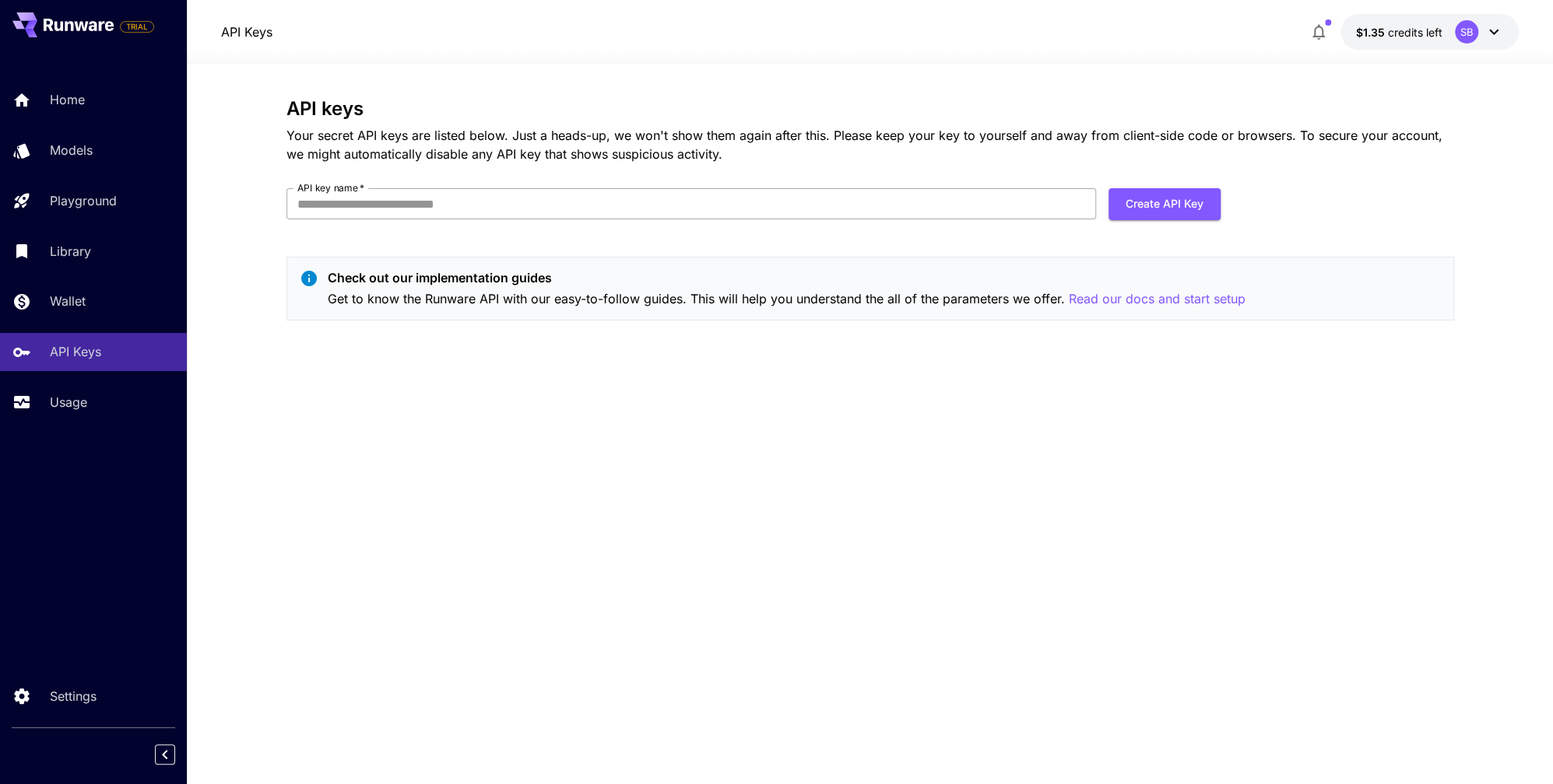
click at [412, 198] on input "API key name   *" at bounding box center [691, 204] width 809 height 31
type input "********"
click at [1166, 202] on button "Create API Key" at bounding box center [1165, 205] width 112 height 32
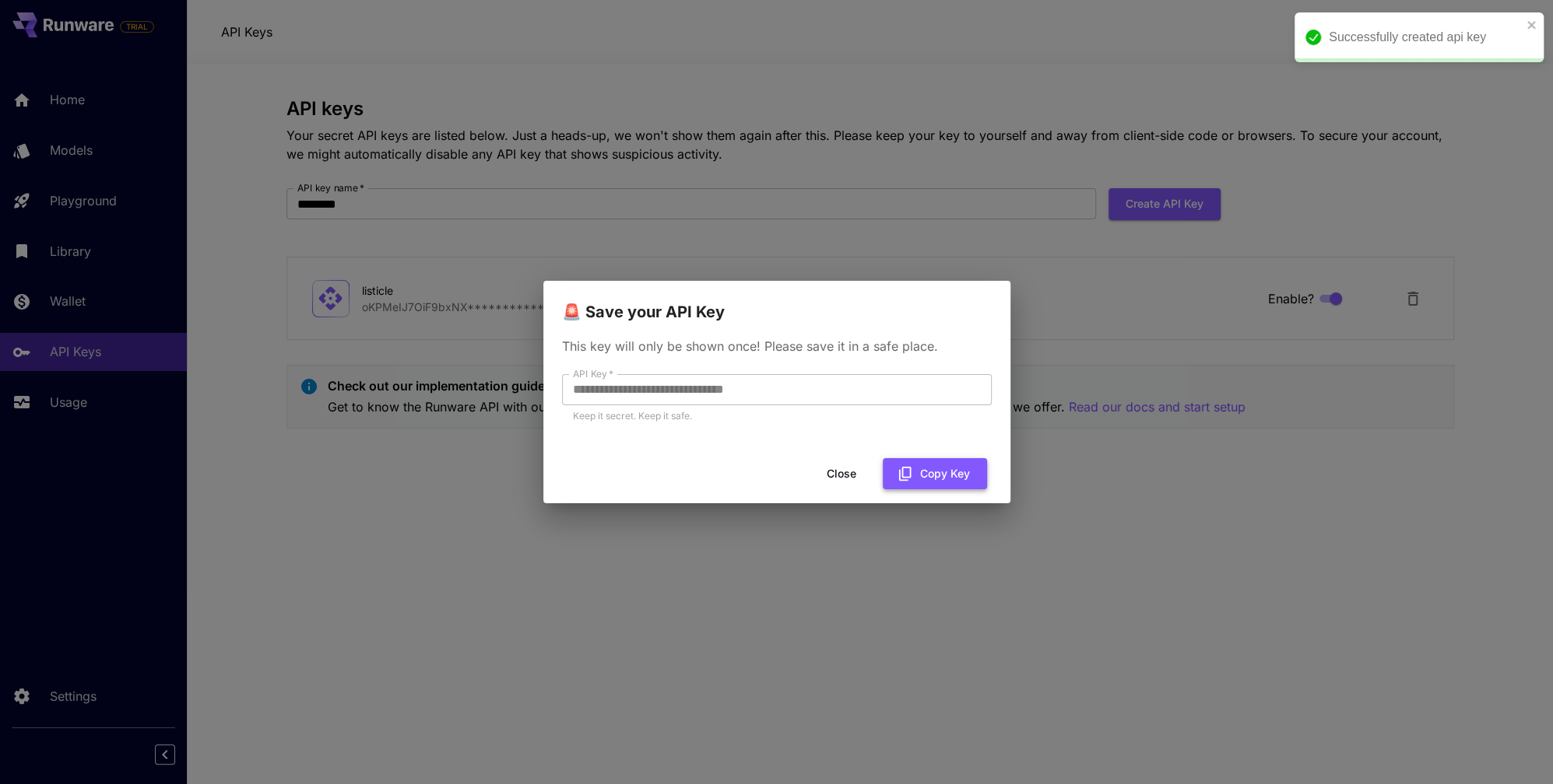
click at [940, 474] on button "Copy Key" at bounding box center [935, 474] width 105 height 32
click at [845, 477] on button "Close" at bounding box center [841, 474] width 70 height 32
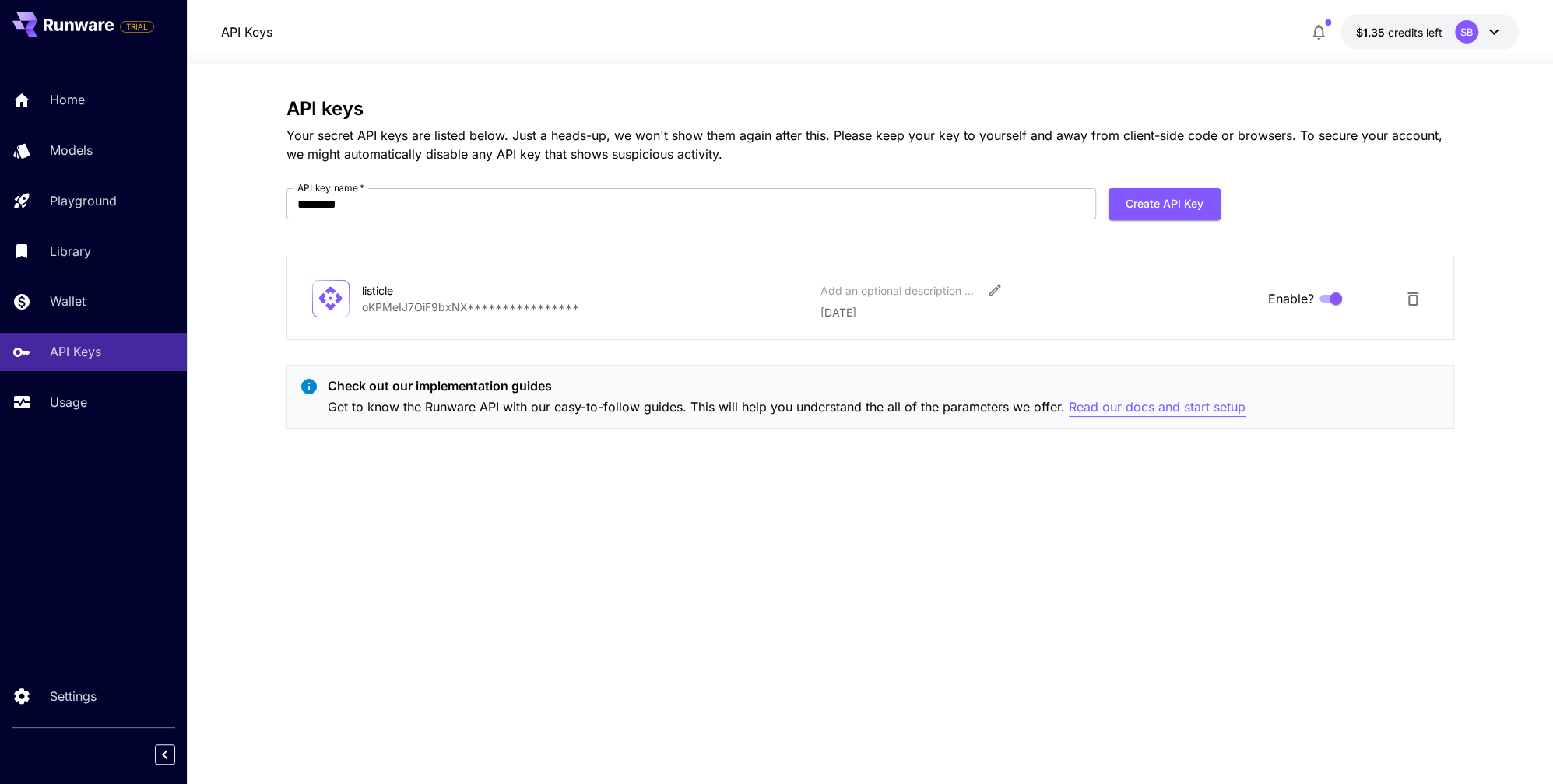
click at [1125, 405] on p "Read our docs and start setup" at bounding box center [1157, 408] width 176 height 19
